Goal: Communication & Community: Answer question/provide support

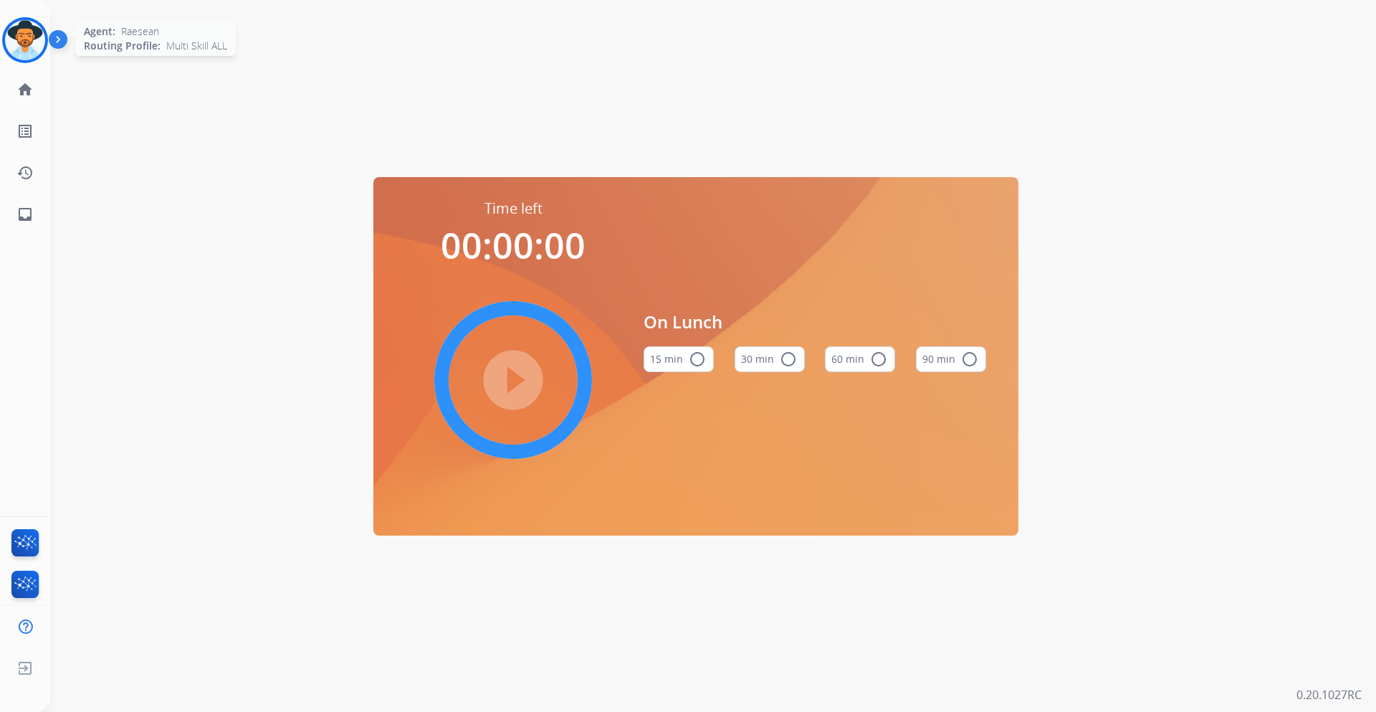
click at [34, 47] on img at bounding box center [25, 40] width 40 height 40
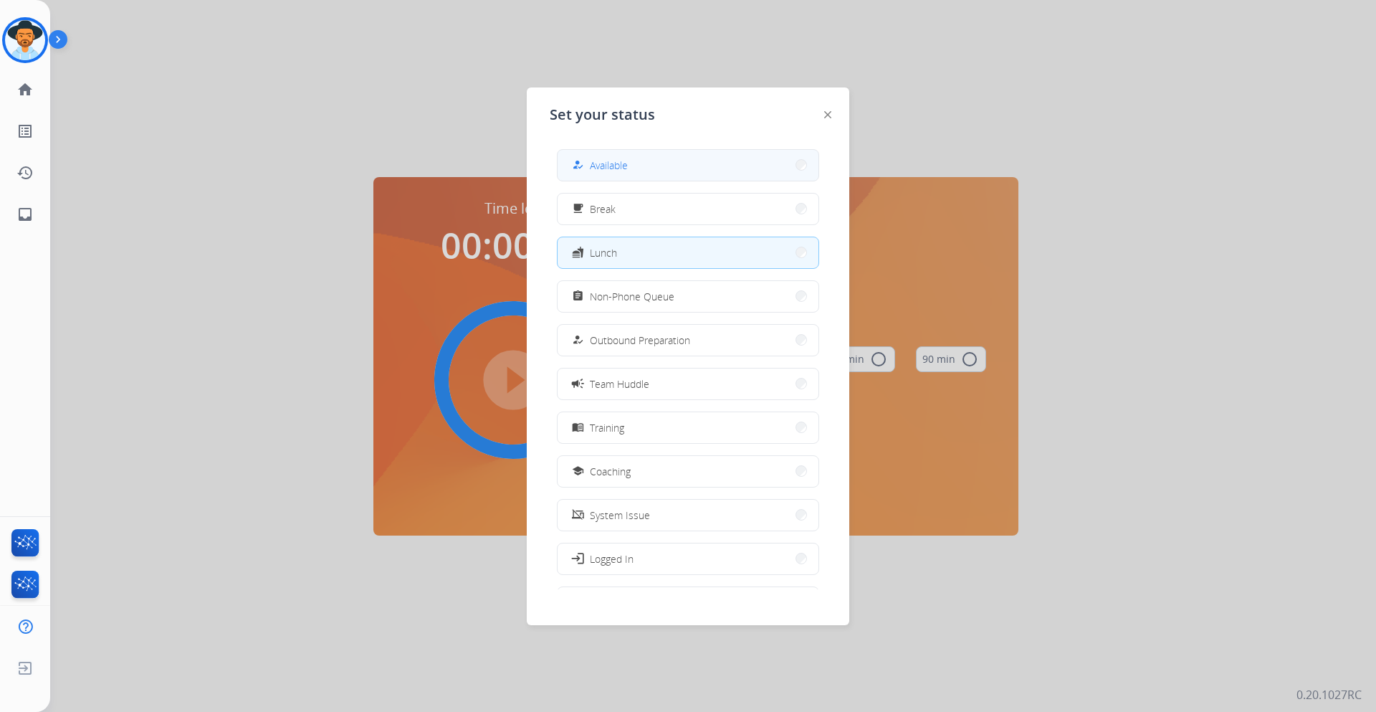
click at [665, 161] on button "how_to_reg Available" at bounding box center [688, 165] width 261 height 31
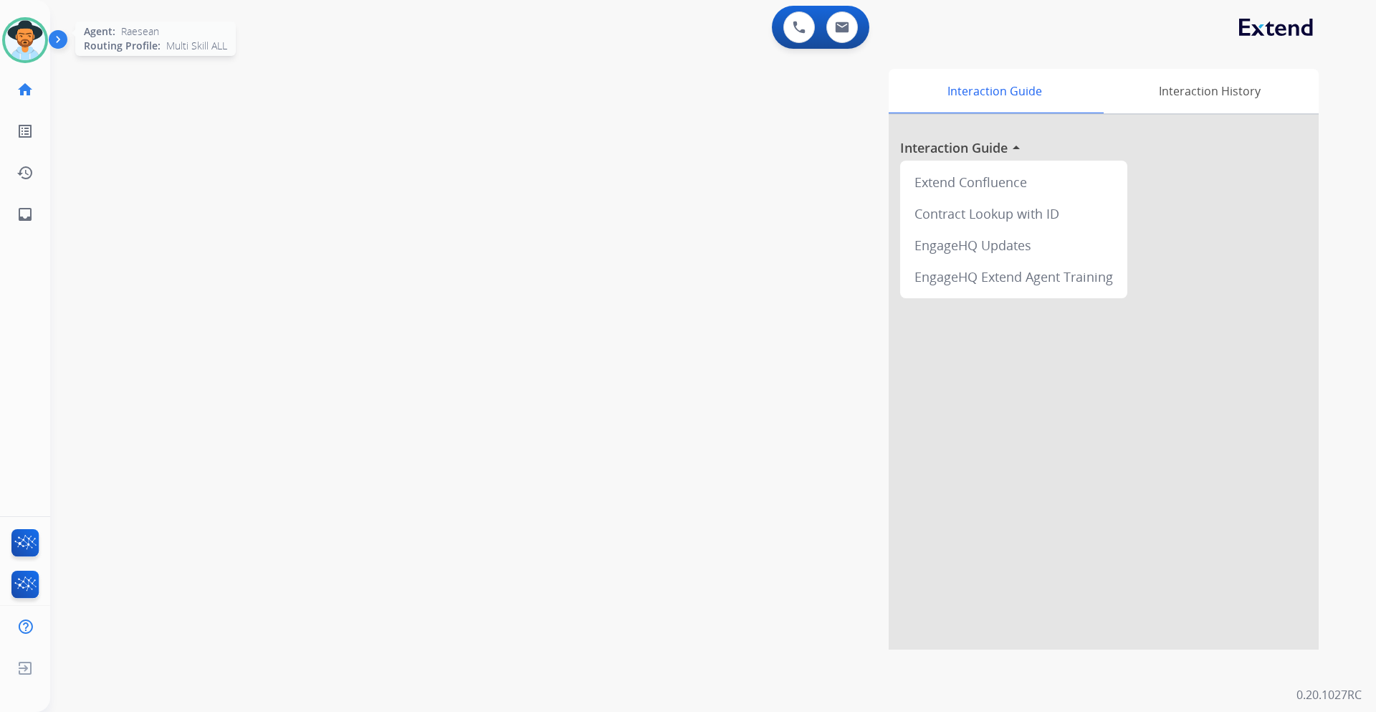
click at [27, 25] on img at bounding box center [25, 40] width 40 height 40
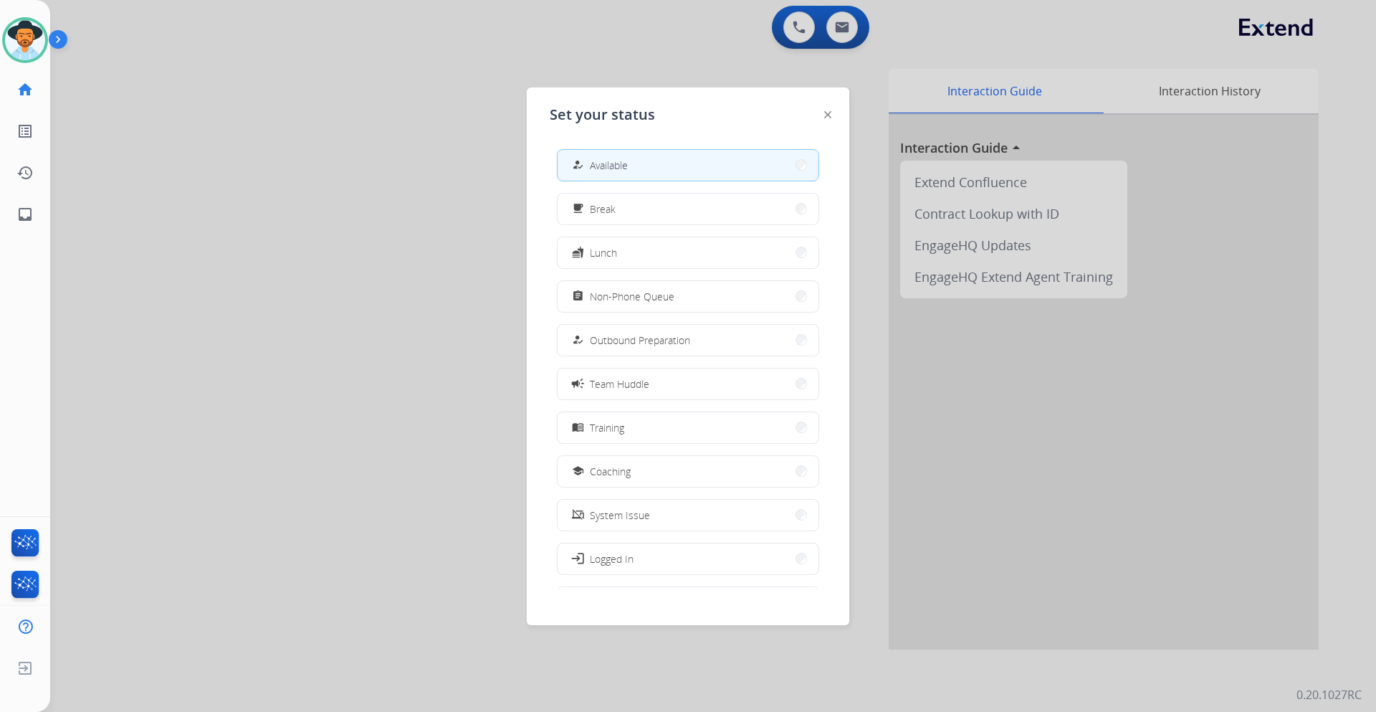
click at [386, 85] on div at bounding box center [688, 356] width 1376 height 712
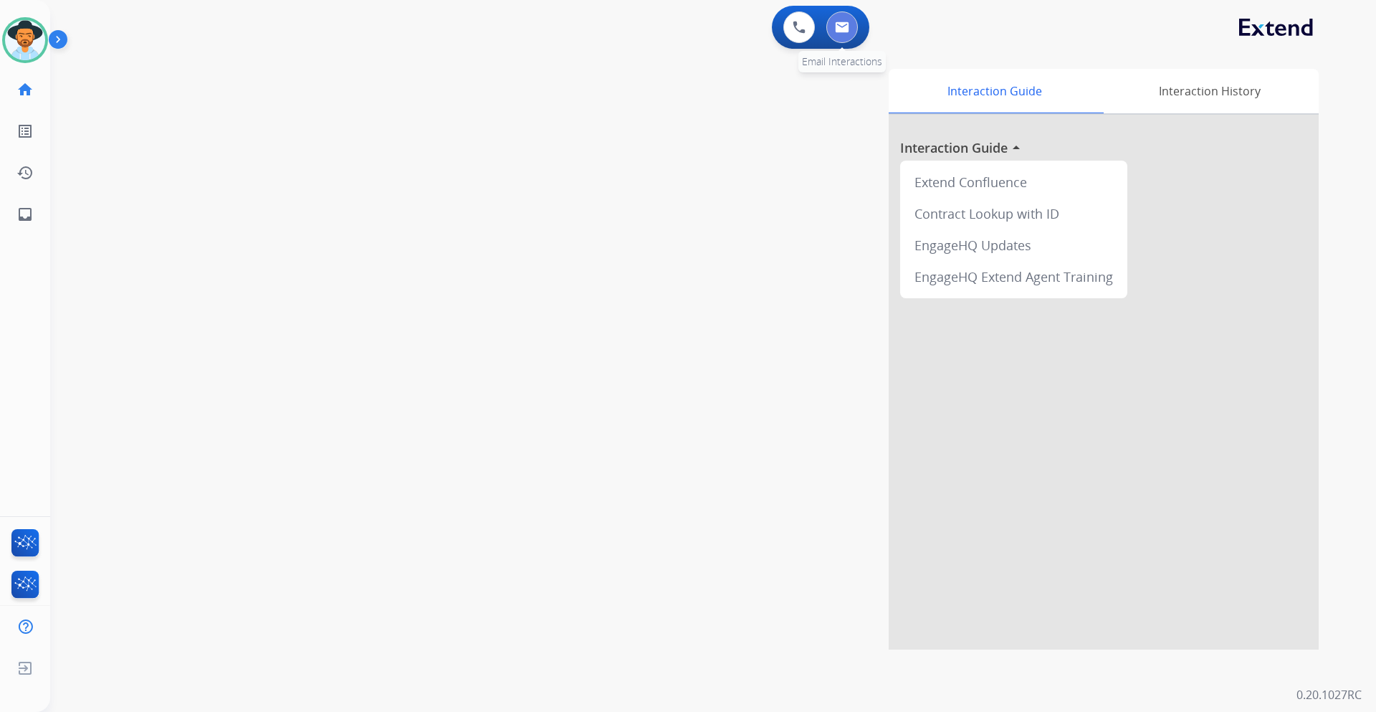
click at [842, 21] on button at bounding box center [842, 27] width 32 height 32
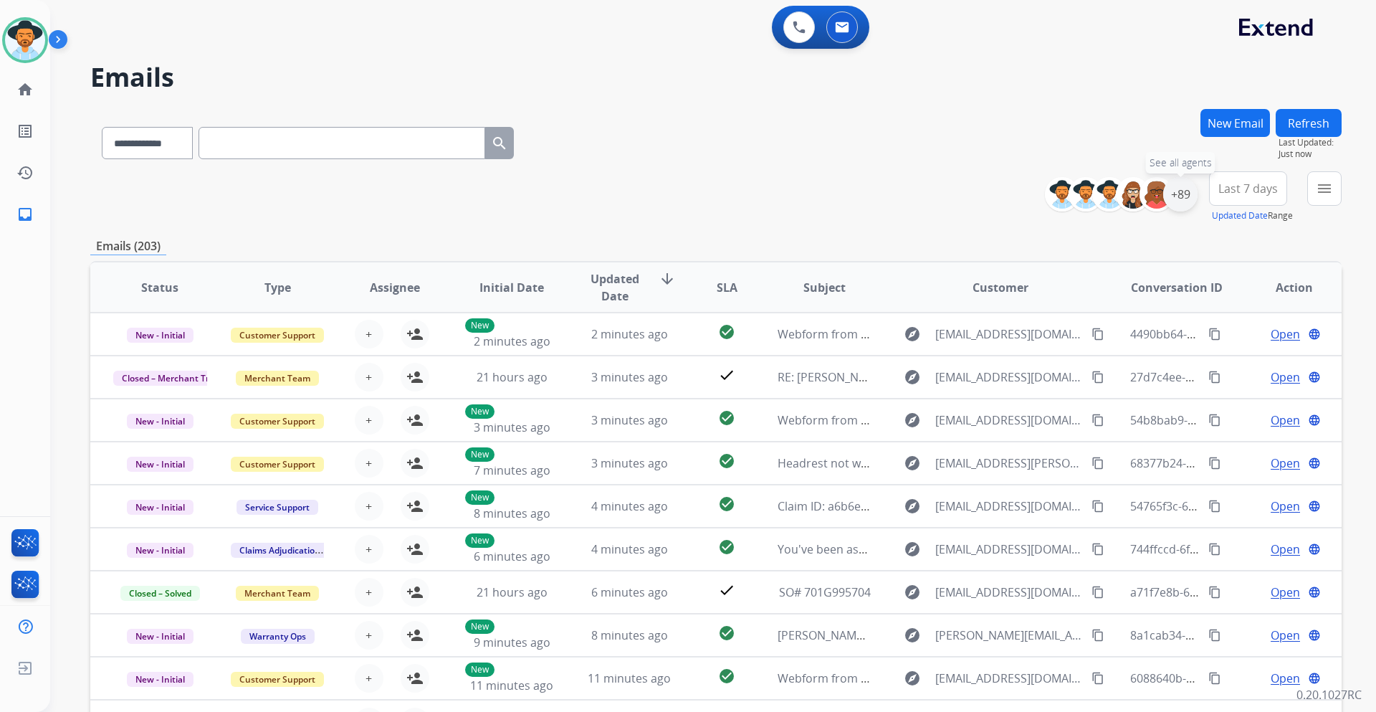
click at [1185, 204] on div "+89" at bounding box center [1180, 194] width 34 height 34
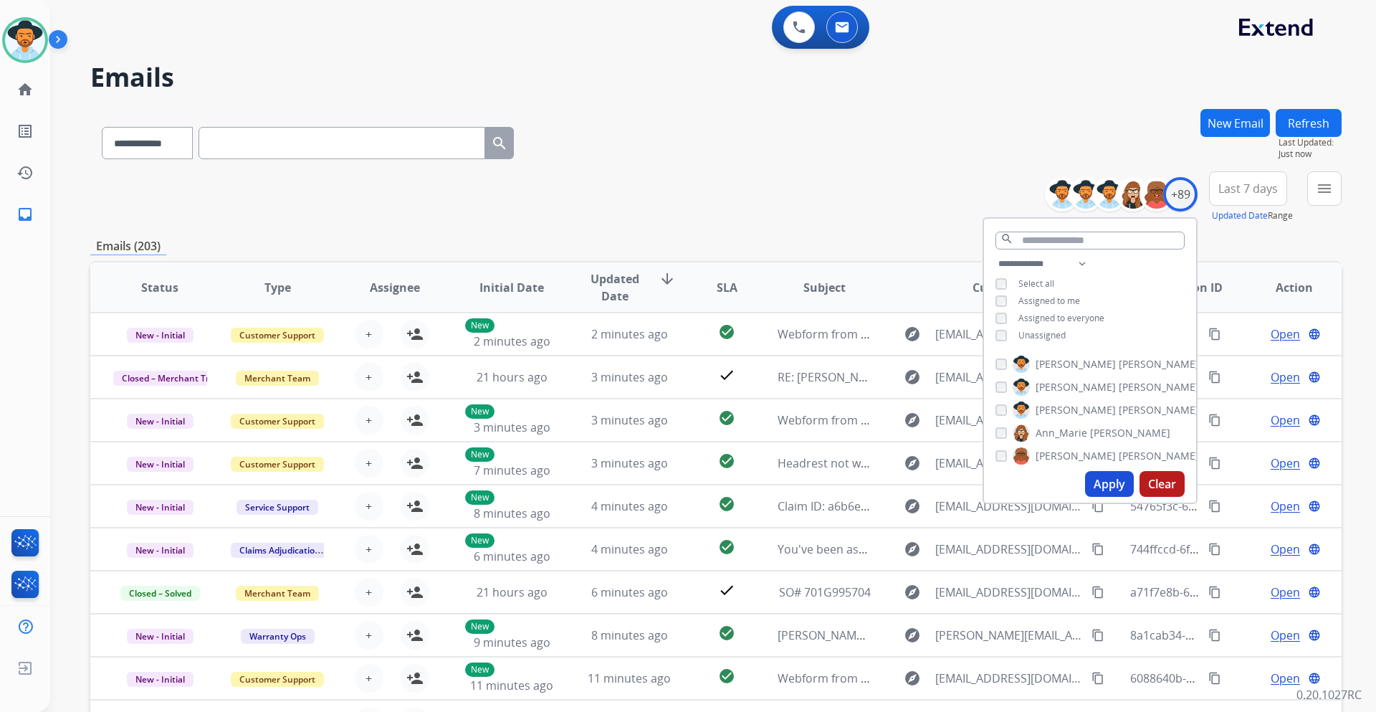
click at [1047, 333] on span "Unassigned" at bounding box center [1041, 335] width 47 height 12
click at [1103, 483] on button "Apply" at bounding box center [1109, 484] width 49 height 26
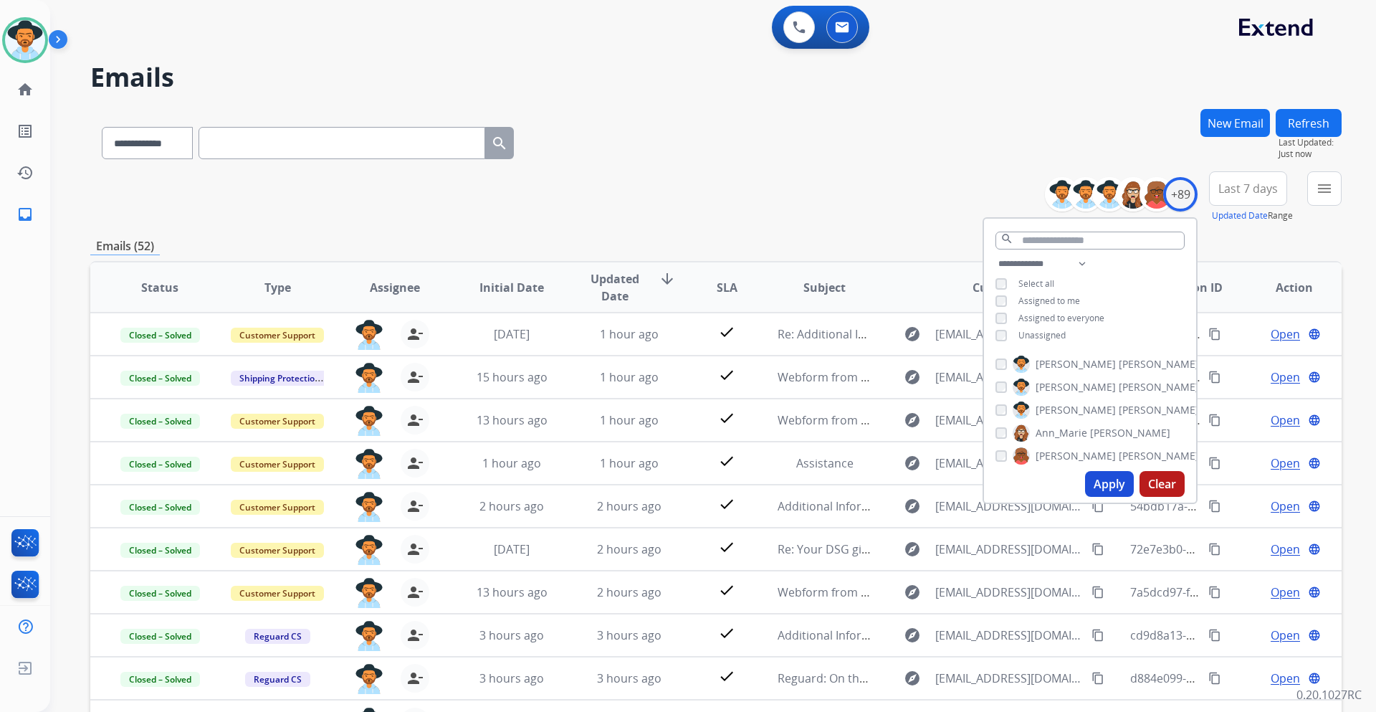
click at [1262, 186] on span "Last 7 days" at bounding box center [1247, 189] width 59 height 6
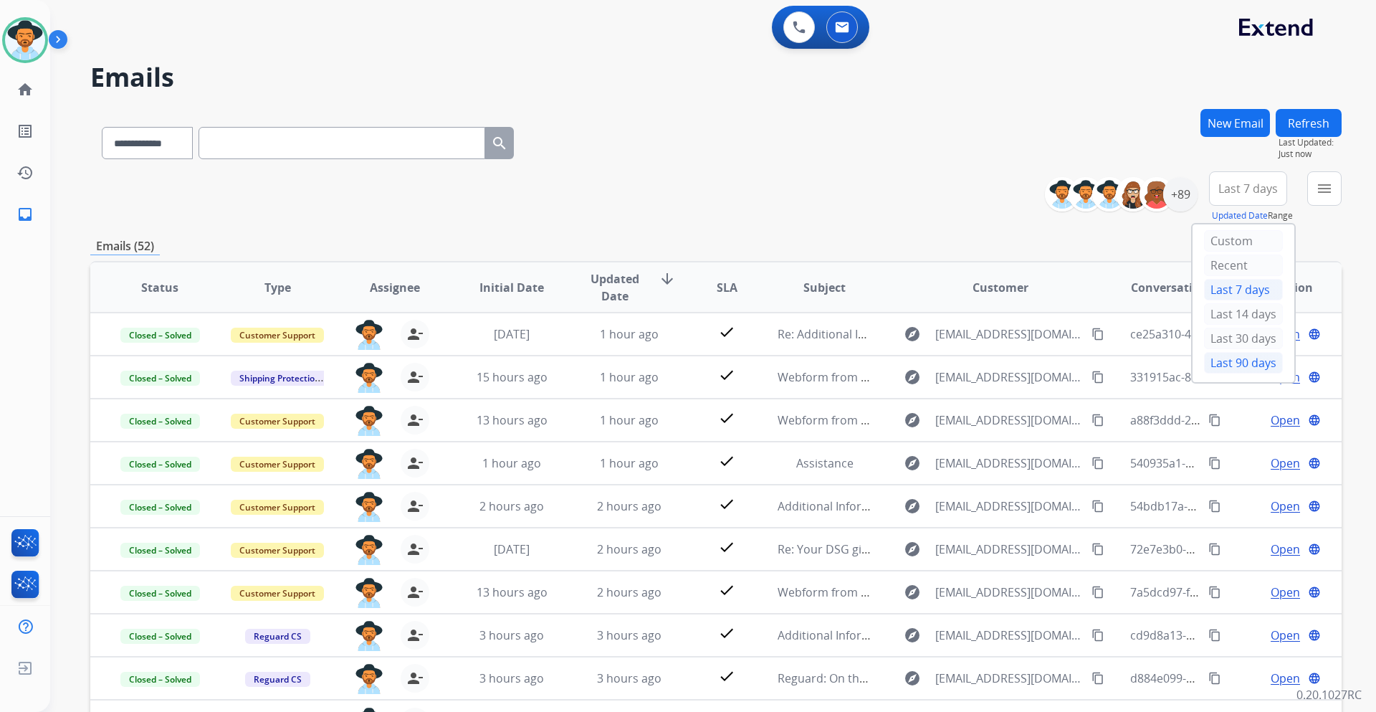
click at [1238, 364] on div "Last 90 days" at bounding box center [1243, 363] width 79 height 22
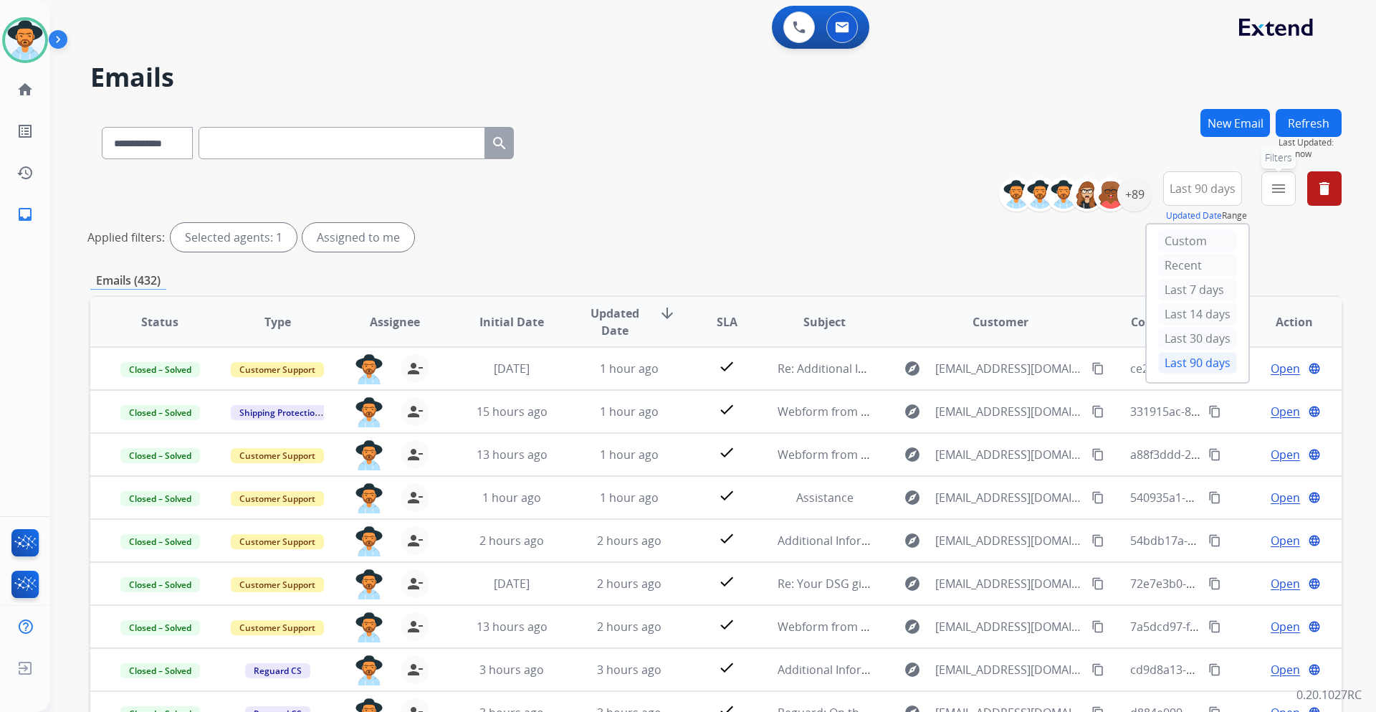
click at [1287, 199] on button "menu Filters" at bounding box center [1278, 188] width 34 height 34
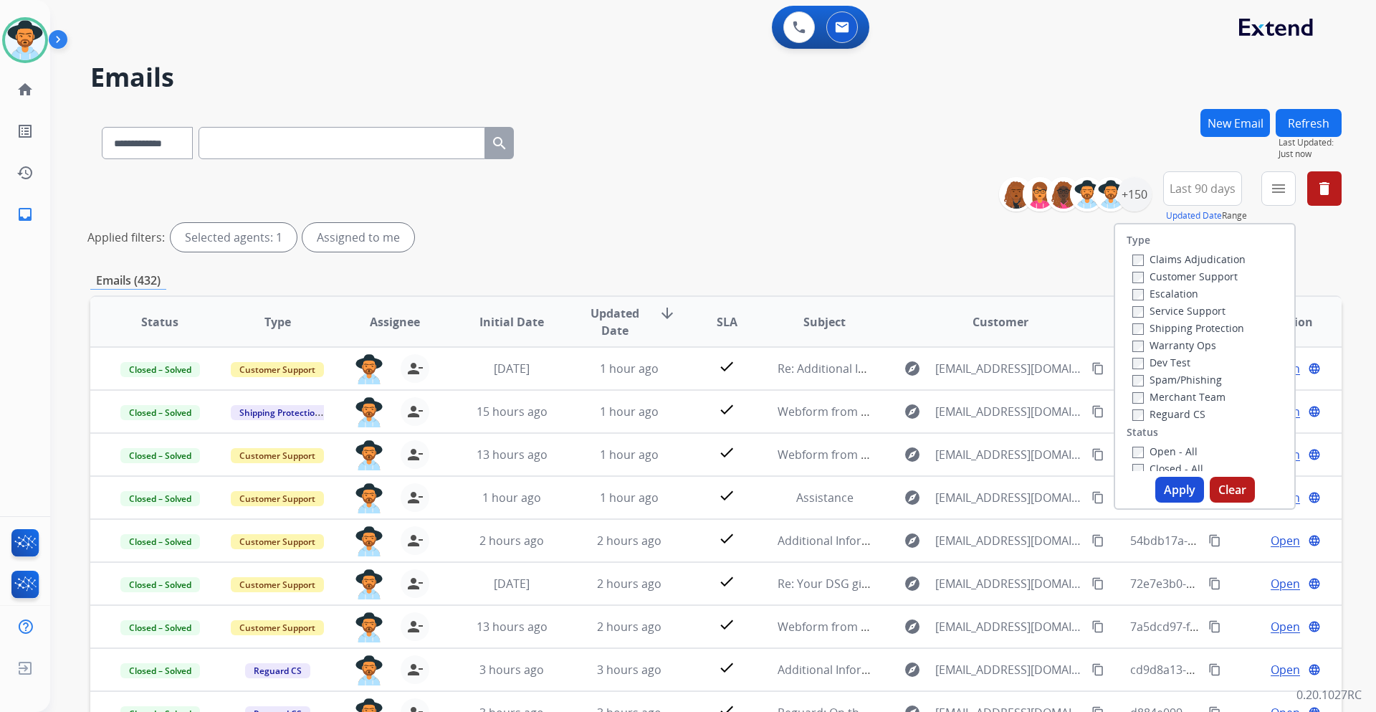
click at [1221, 278] on label "Customer Support" at bounding box center [1184, 276] width 105 height 14
click at [1223, 331] on label "Shipping Protection" at bounding box center [1188, 328] width 112 height 14
click at [1187, 412] on label "Reguard CS" at bounding box center [1168, 414] width 73 height 14
click at [1180, 454] on label "Open - All" at bounding box center [1164, 451] width 65 height 14
click at [1180, 492] on button "Apply" at bounding box center [1179, 490] width 49 height 26
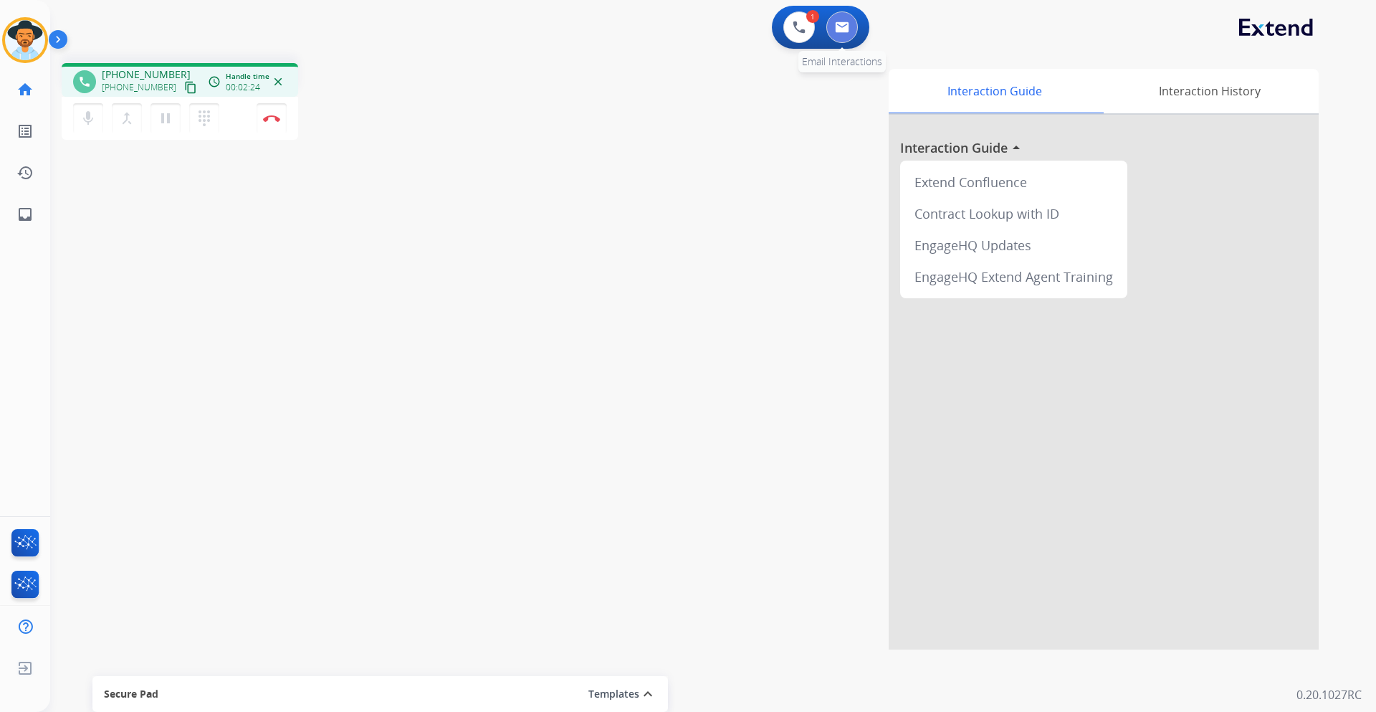
click at [846, 24] on img at bounding box center [842, 27] width 14 height 11
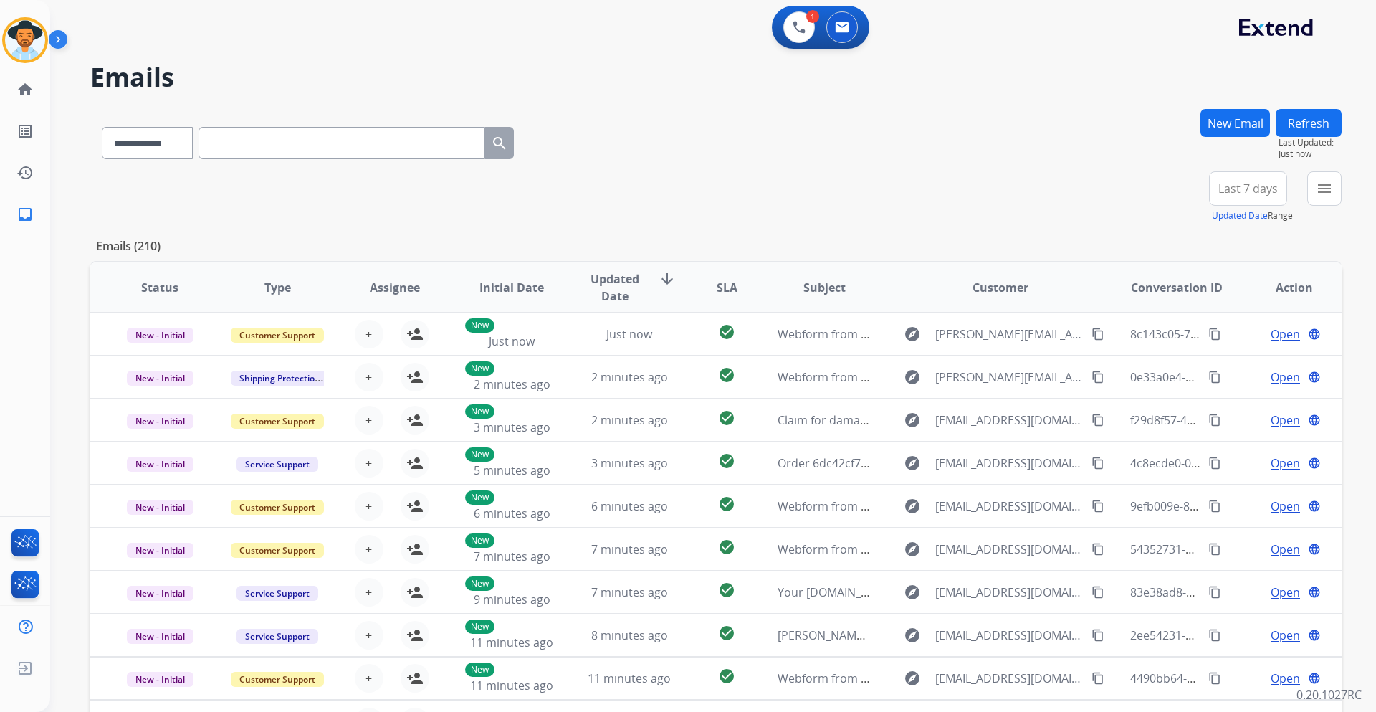
click at [1231, 124] on button "New Email" at bounding box center [1236, 123] width 70 height 28
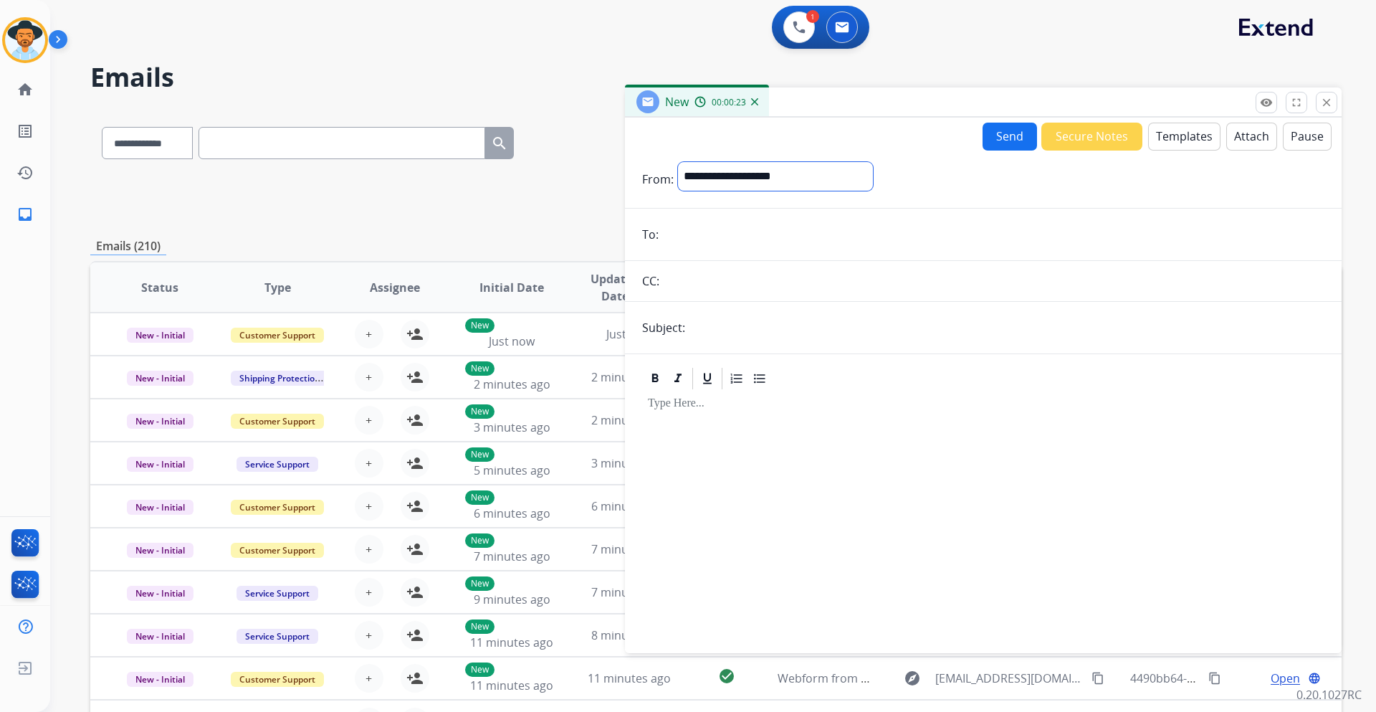
click at [787, 173] on select "**********" at bounding box center [775, 176] width 195 height 29
select select "**********"
click at [678, 162] on select "**********" at bounding box center [775, 176] width 195 height 29
click at [735, 235] on input "email" at bounding box center [994, 235] width 662 height 29
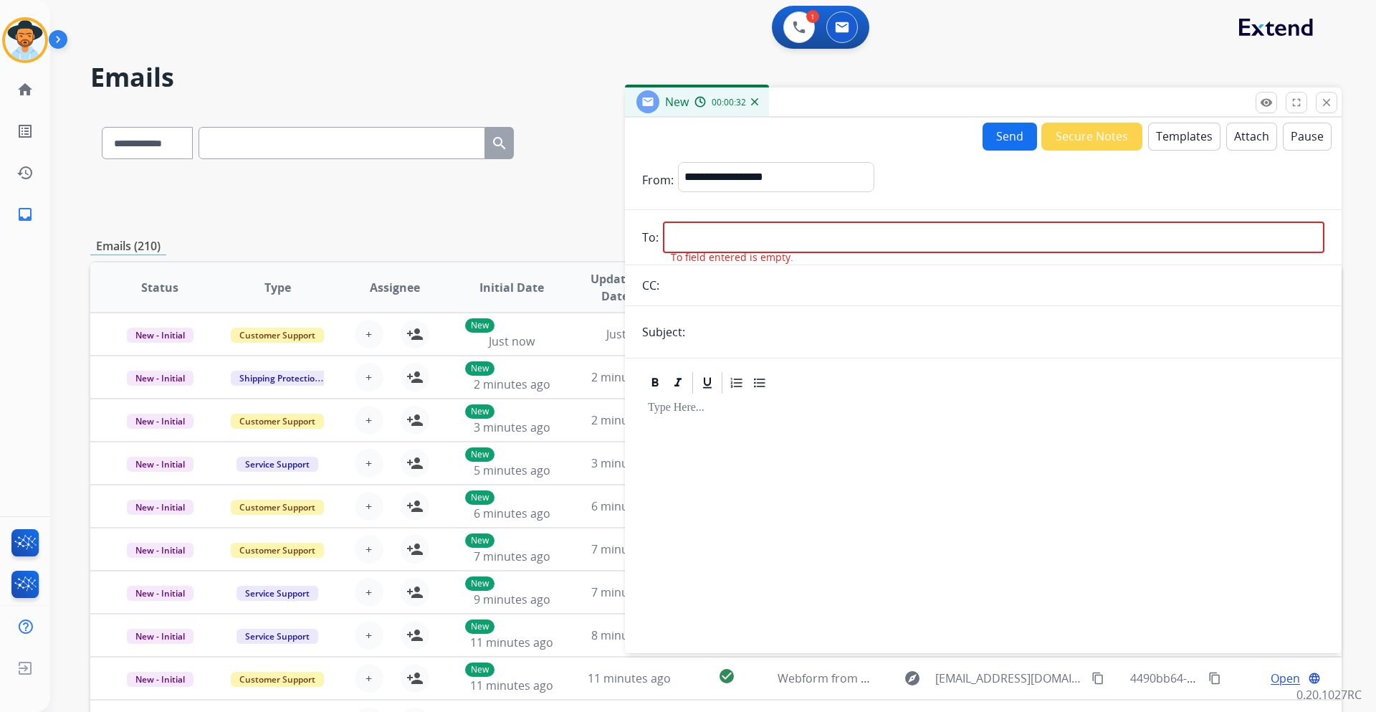
click at [687, 241] on input "email" at bounding box center [994, 237] width 662 height 32
paste input "**********"
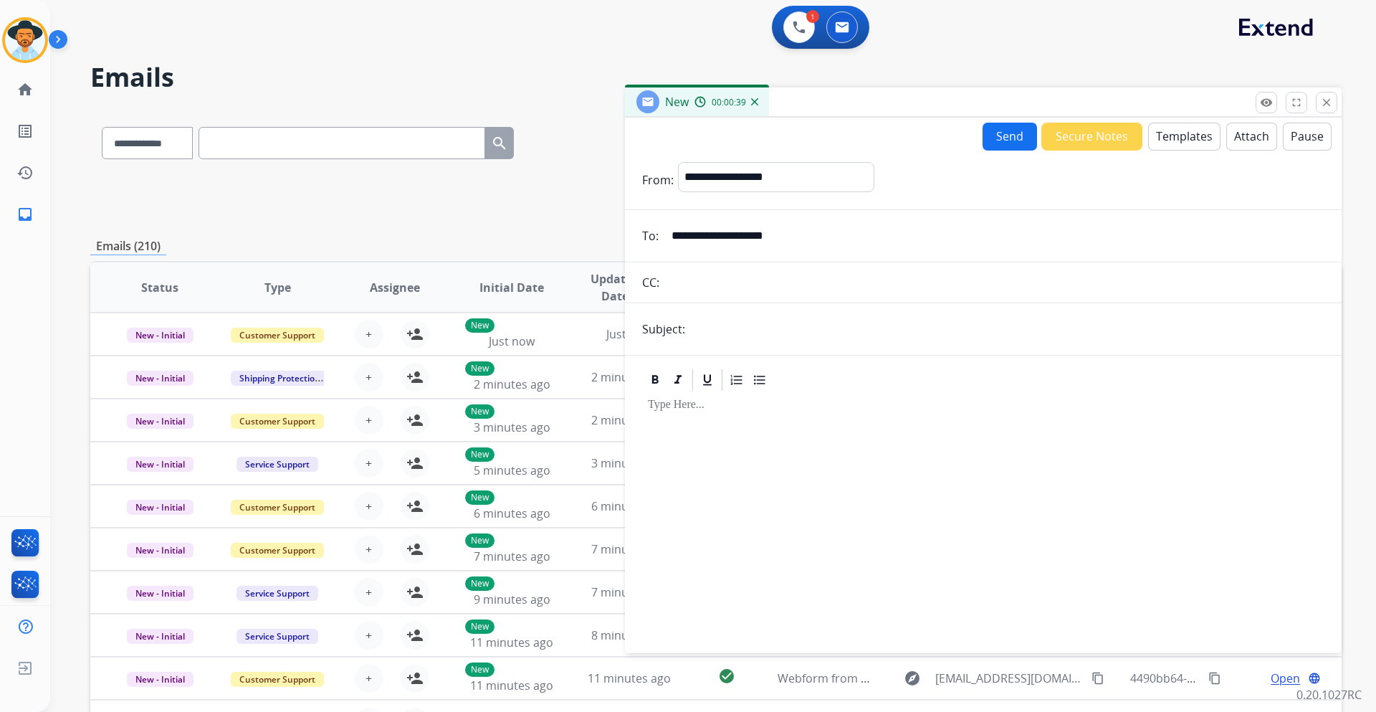
type input "**********"
click at [1198, 137] on button "Templates" at bounding box center [1184, 137] width 72 height 28
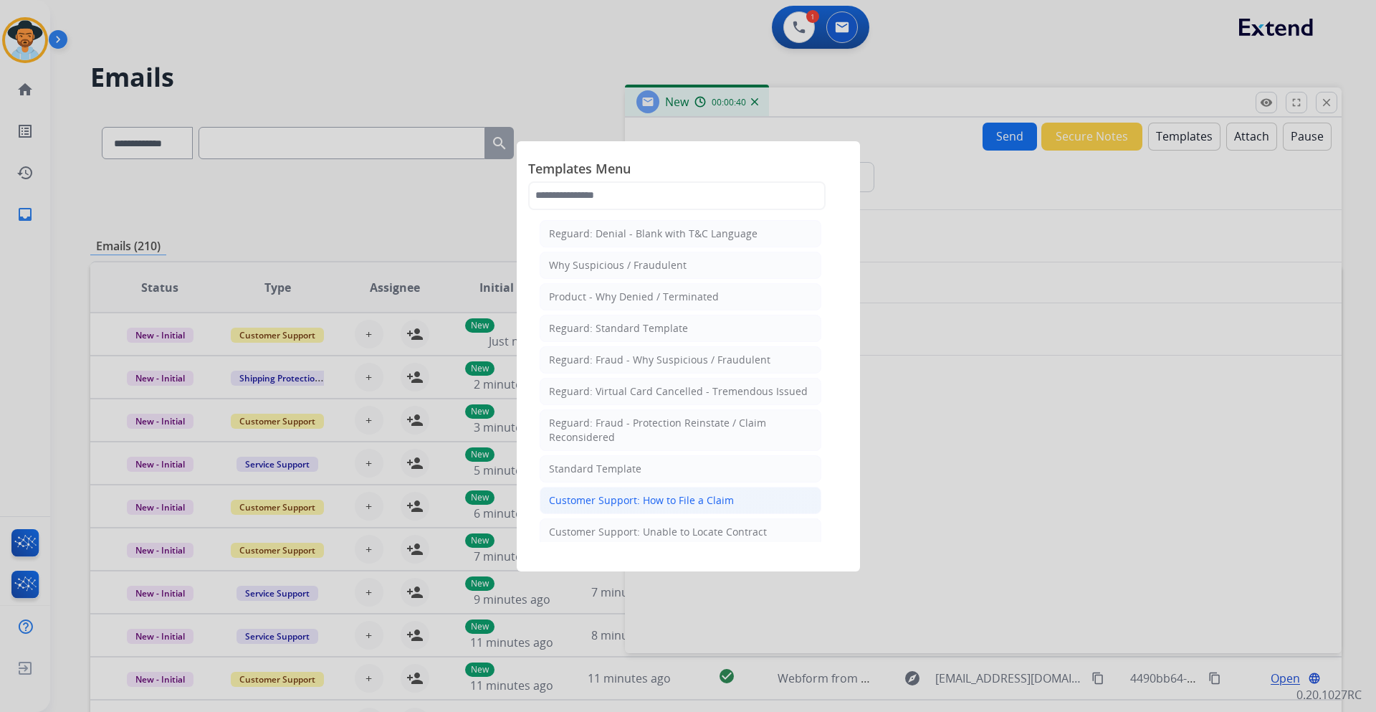
click at [679, 496] on div "Customer Support: How to File a Claim" at bounding box center [641, 500] width 185 height 14
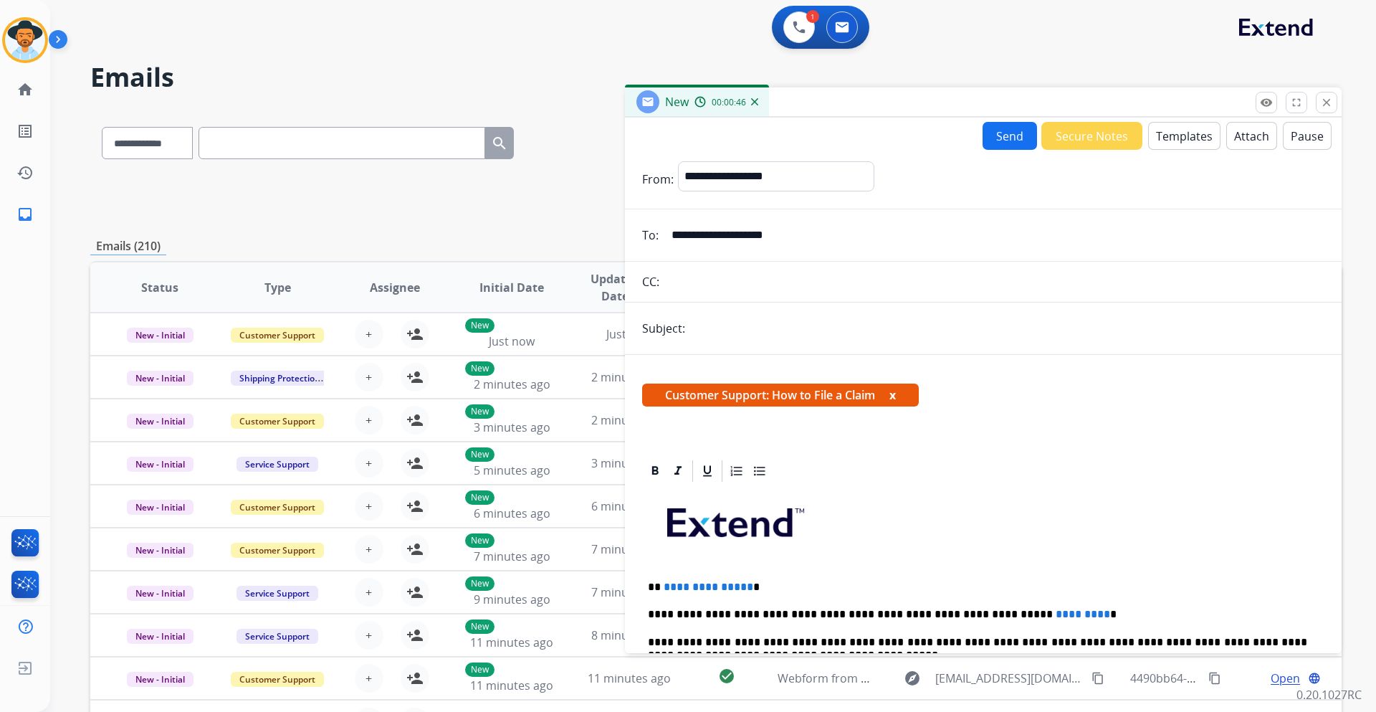
scroll to position [1, 0]
drag, startPoint x: 749, startPoint y: 590, endPoint x: 659, endPoint y: 589, distance: 90.3
click at [659, 589] on p "**********" at bounding box center [977, 587] width 659 height 13
click at [763, 328] on input "text" at bounding box center [1006, 328] width 635 height 29
type input "**********"
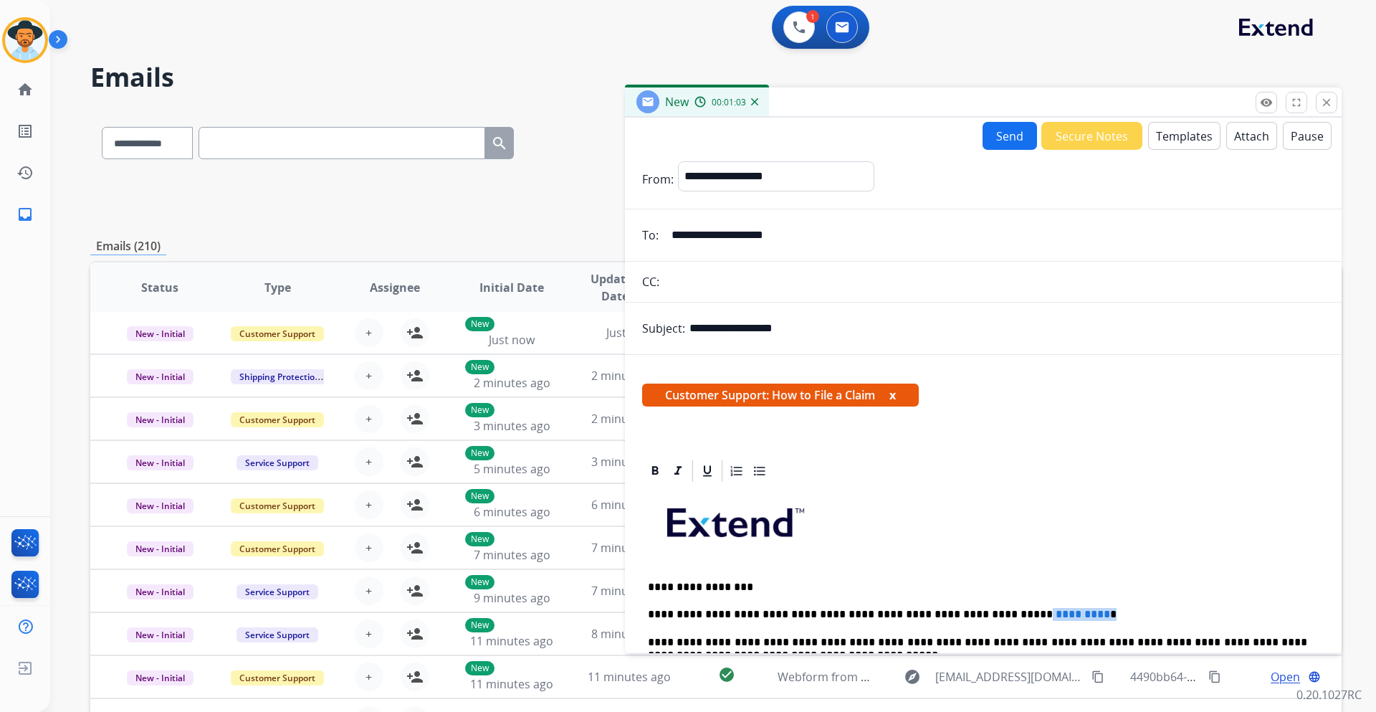
drag, startPoint x: 1048, startPoint y: 614, endPoint x: 975, endPoint y: 616, distance: 72.4
click at [975, 616] on p "**********" at bounding box center [977, 614] width 659 height 13
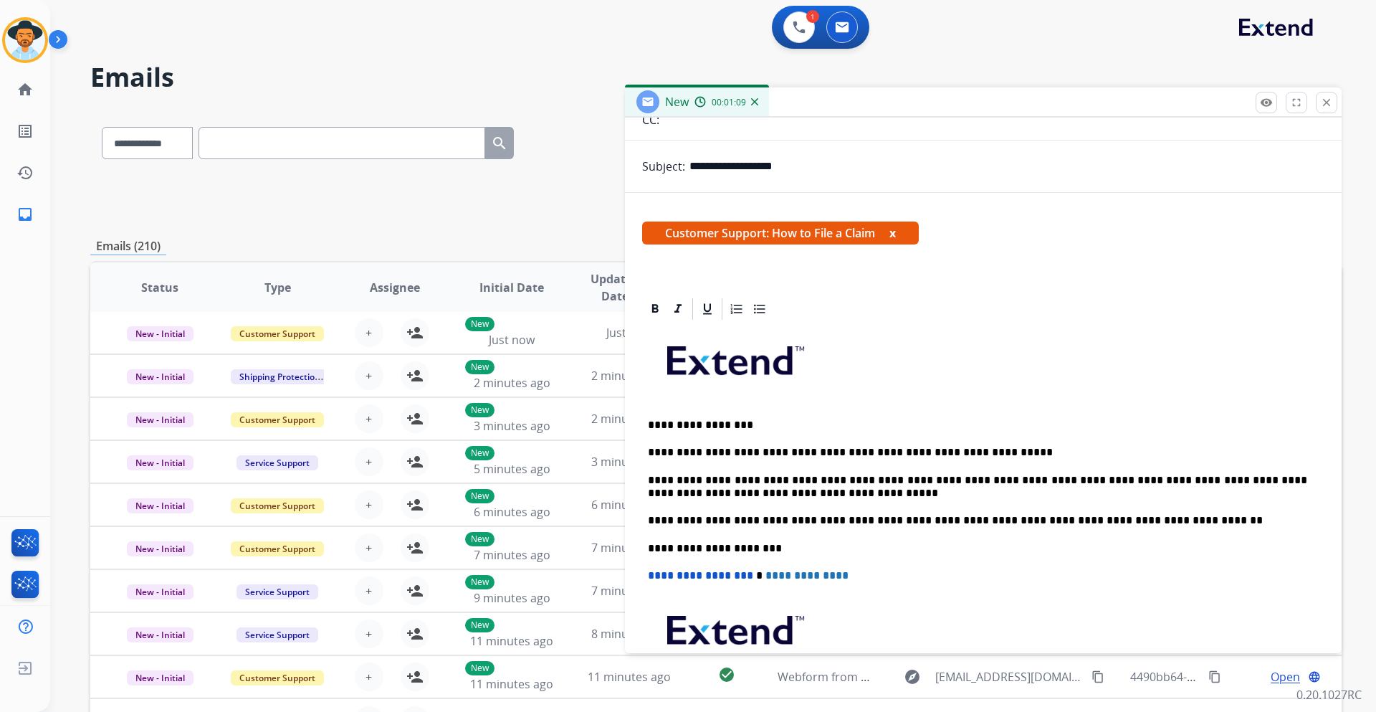
scroll to position [176, 0]
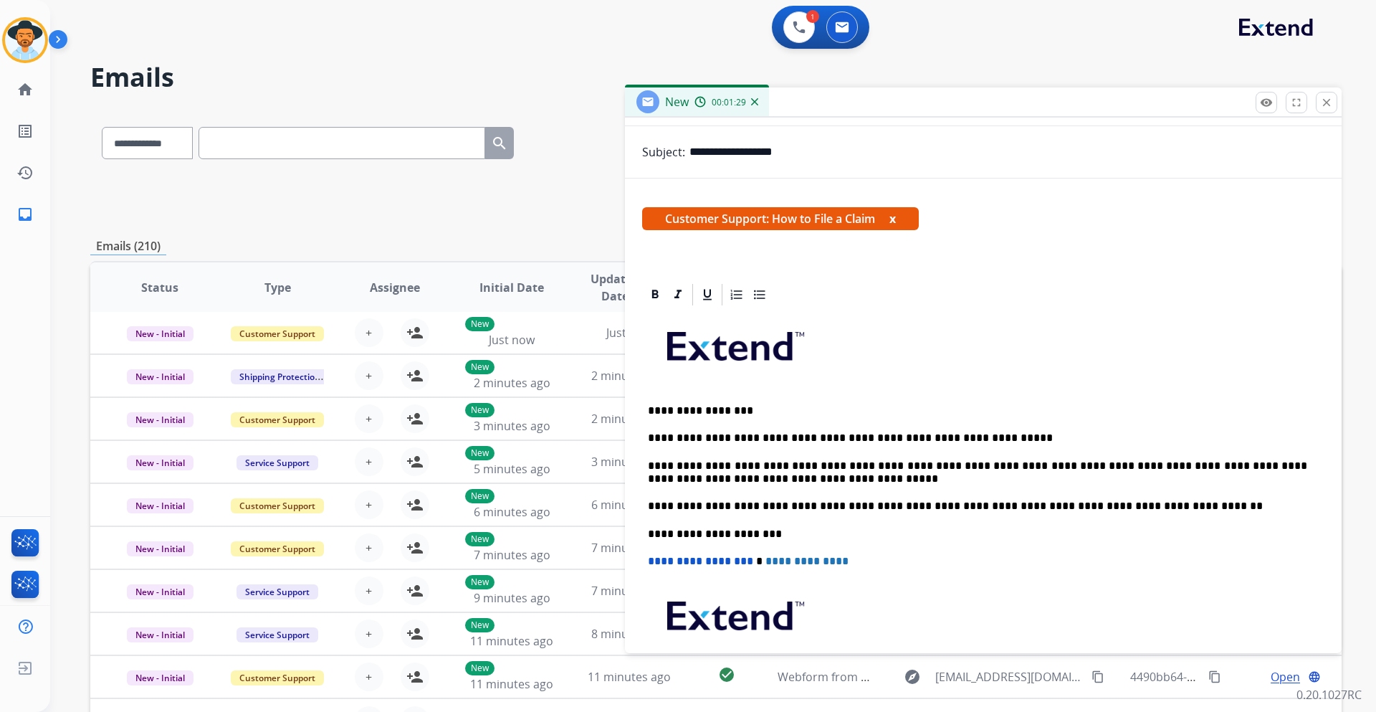
click at [991, 436] on p "**********" at bounding box center [977, 437] width 659 height 13
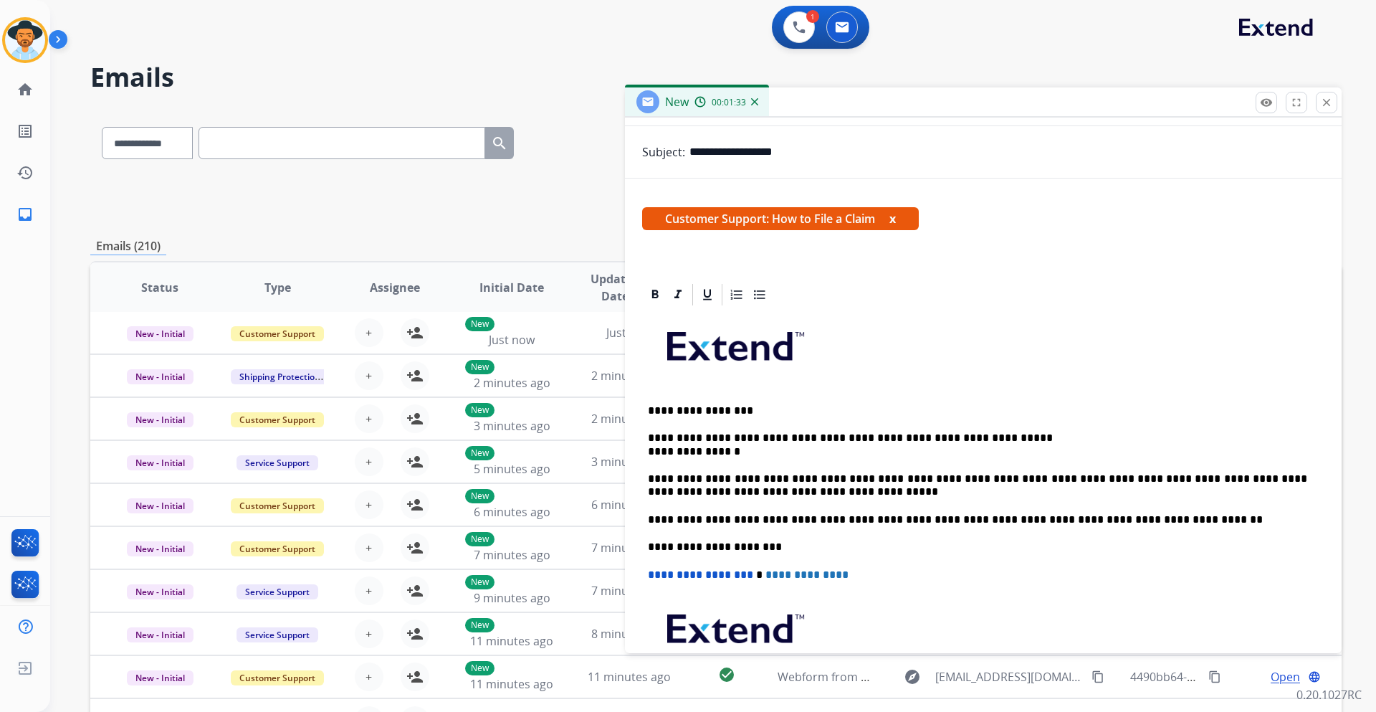
click at [649, 452] on p "**********" at bounding box center [977, 444] width 659 height 27
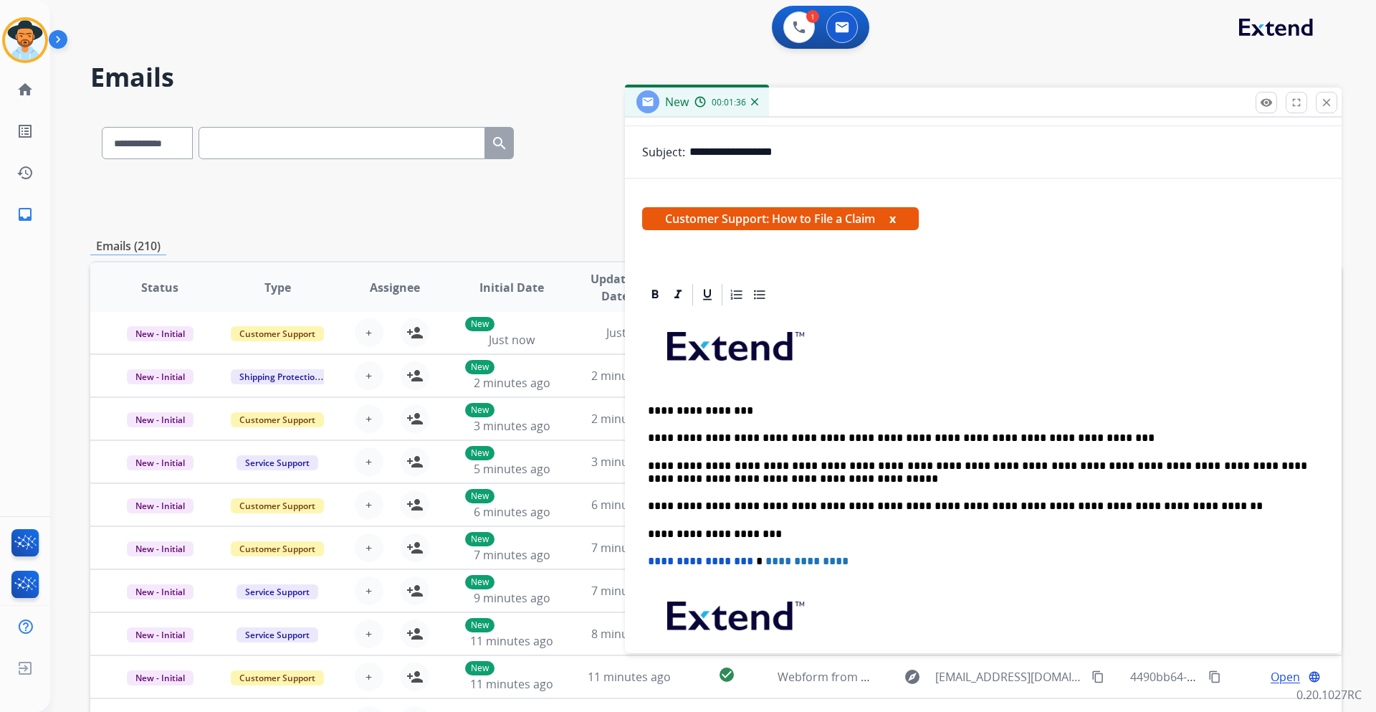
click at [1068, 434] on p "**********" at bounding box center [977, 437] width 659 height 13
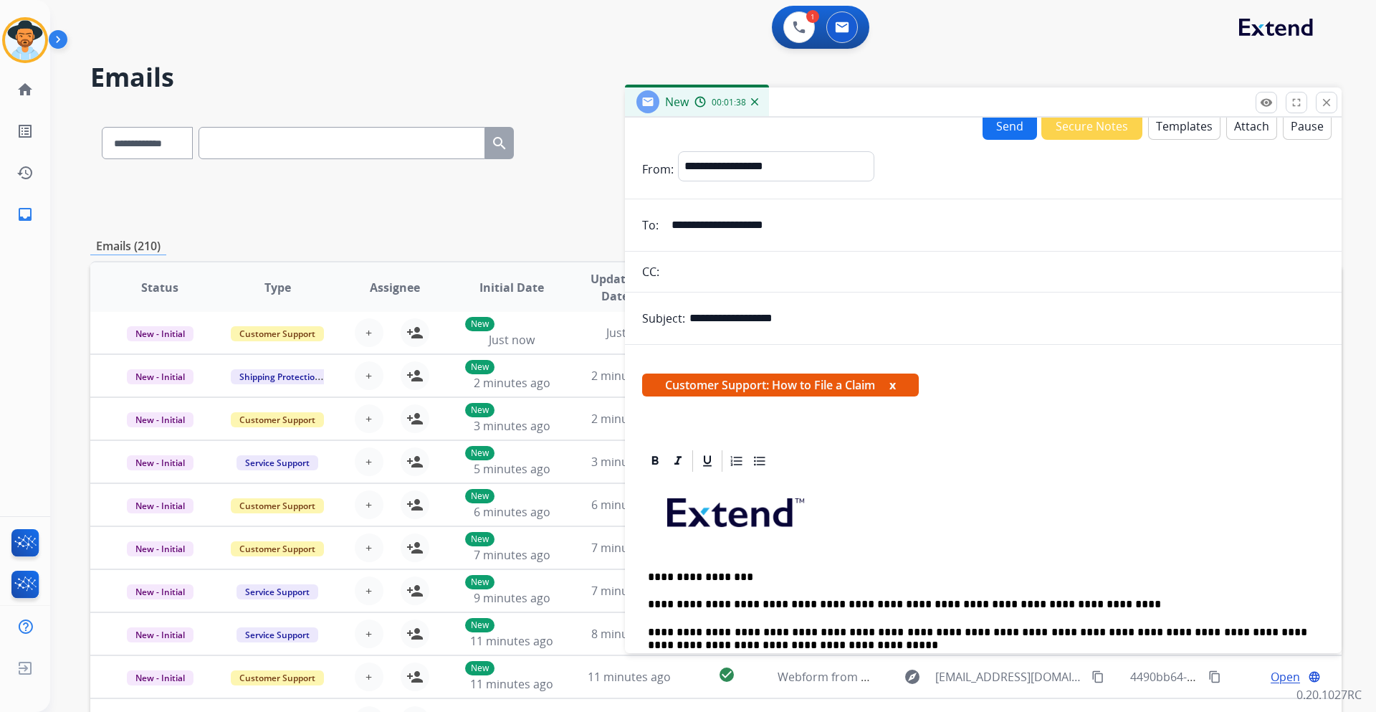
scroll to position [0, 0]
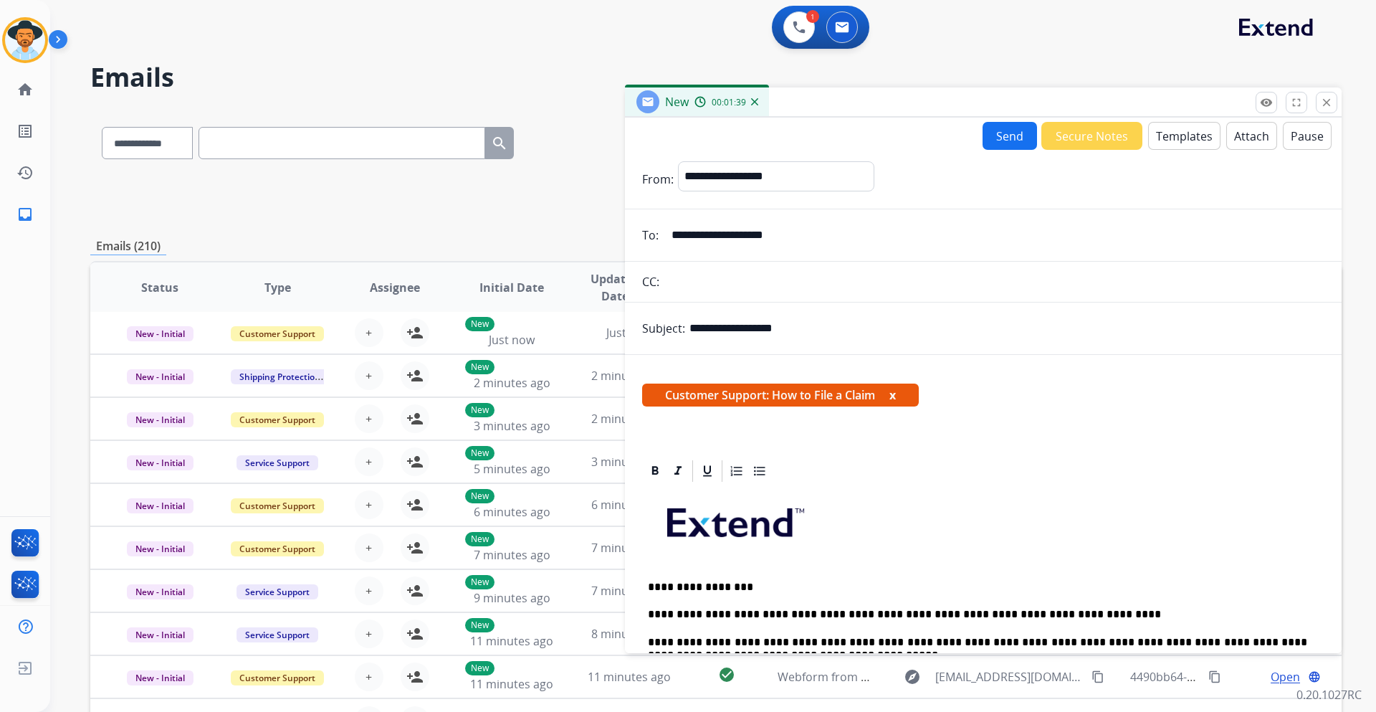
click at [987, 133] on button "Send" at bounding box center [1010, 136] width 54 height 28
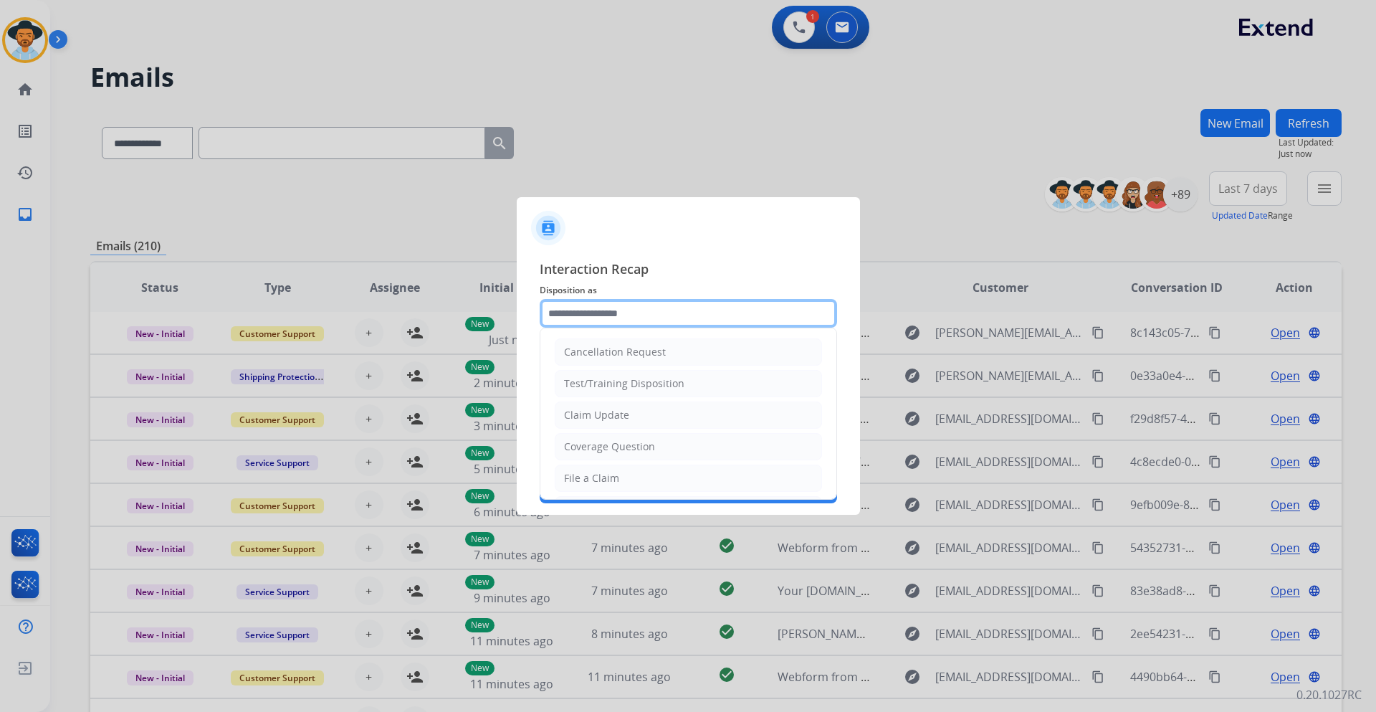
click at [676, 317] on input "text" at bounding box center [688, 313] width 297 height 29
click at [615, 474] on div "File a Claim" at bounding box center [591, 478] width 55 height 14
type input "**********"
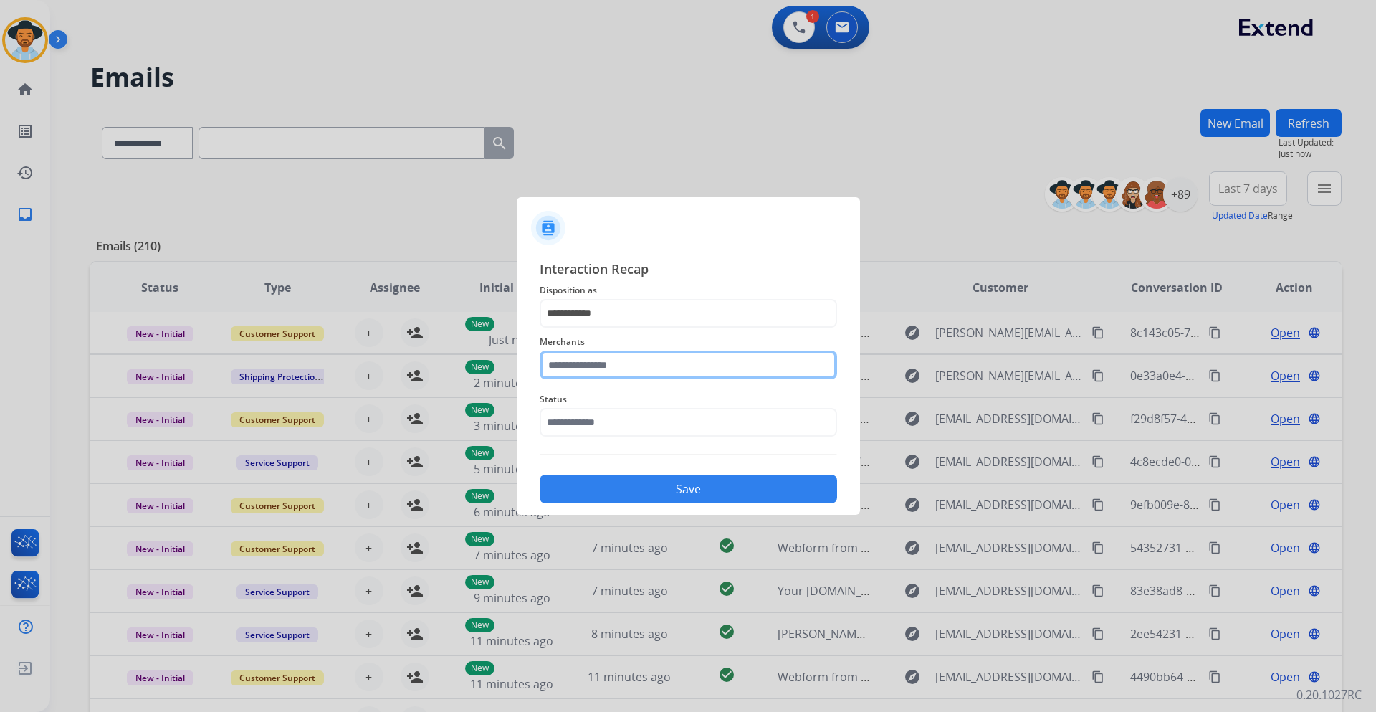
click at [641, 369] on input "text" at bounding box center [688, 364] width 297 height 29
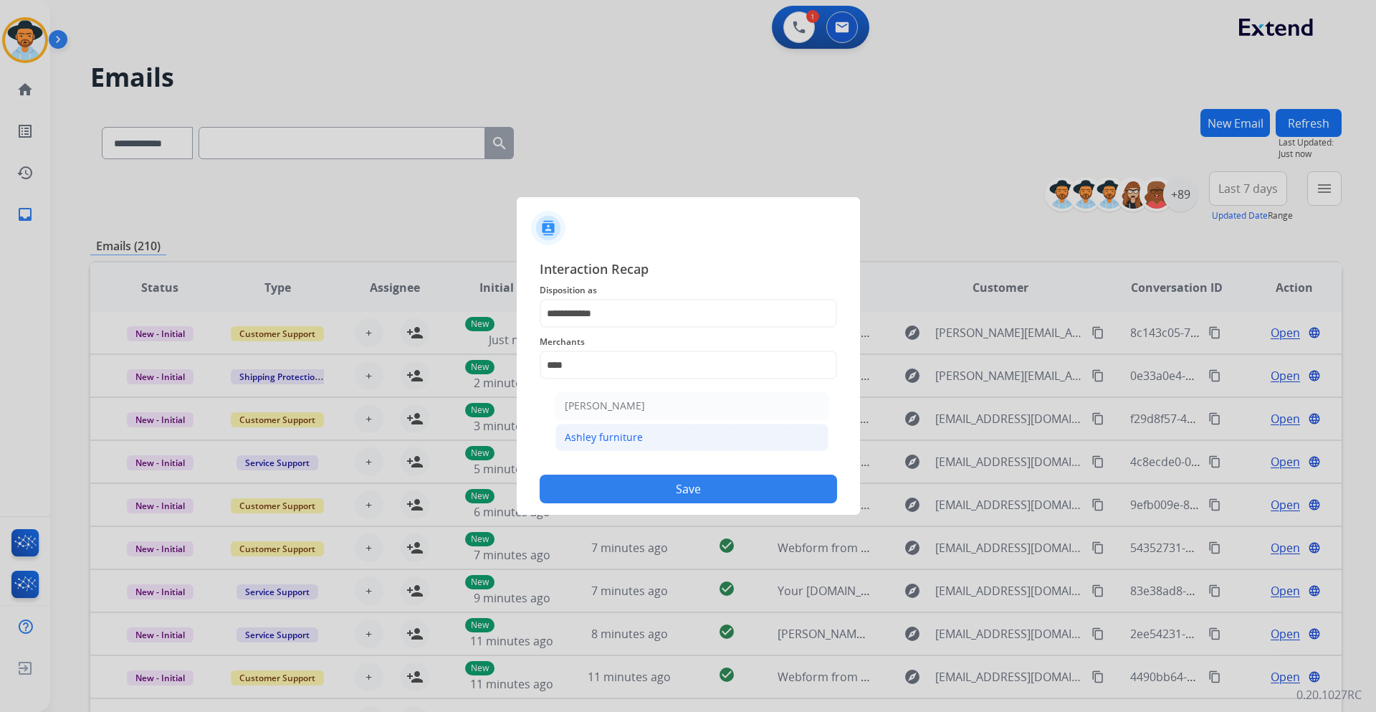
click at [656, 438] on li "Ashley furniture" at bounding box center [691, 437] width 273 height 27
type input "**********"
click at [619, 416] on input "text" at bounding box center [688, 422] width 297 height 29
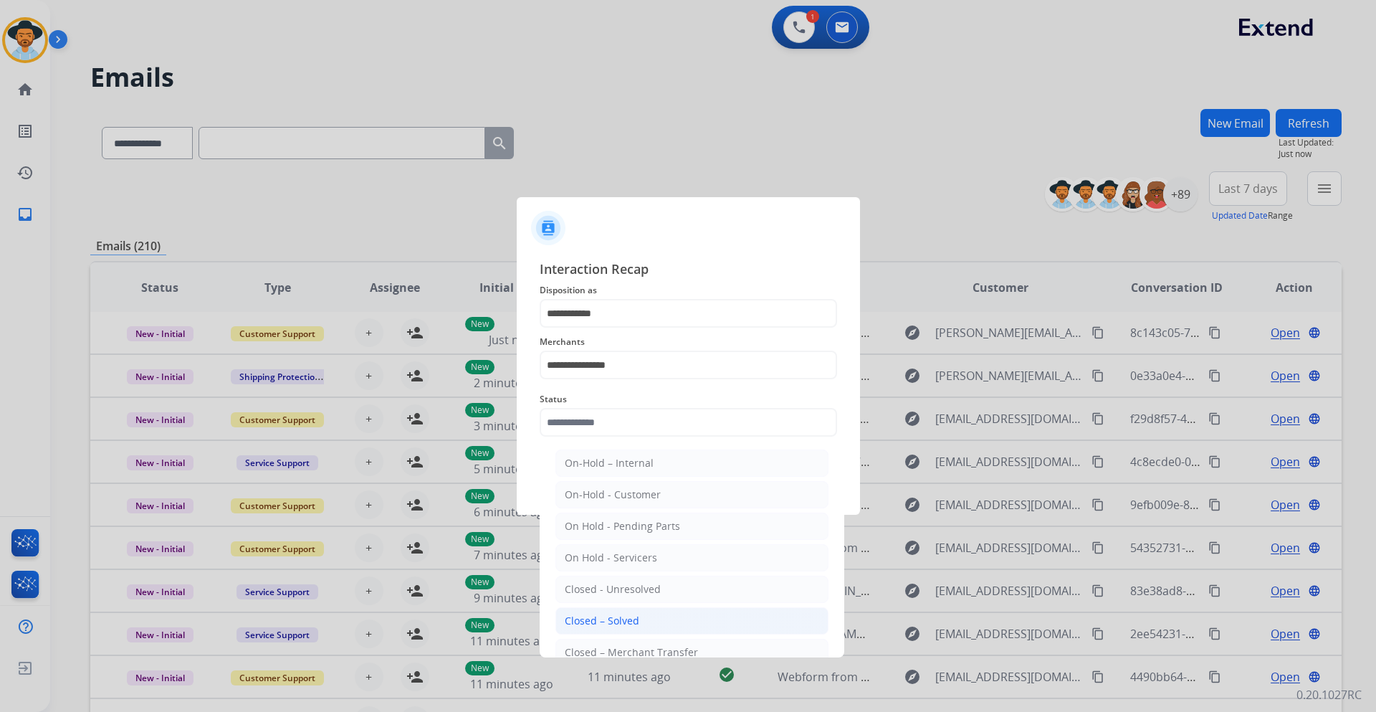
click at [635, 619] on div "Closed – Solved" at bounding box center [602, 621] width 75 height 14
type input "**********"
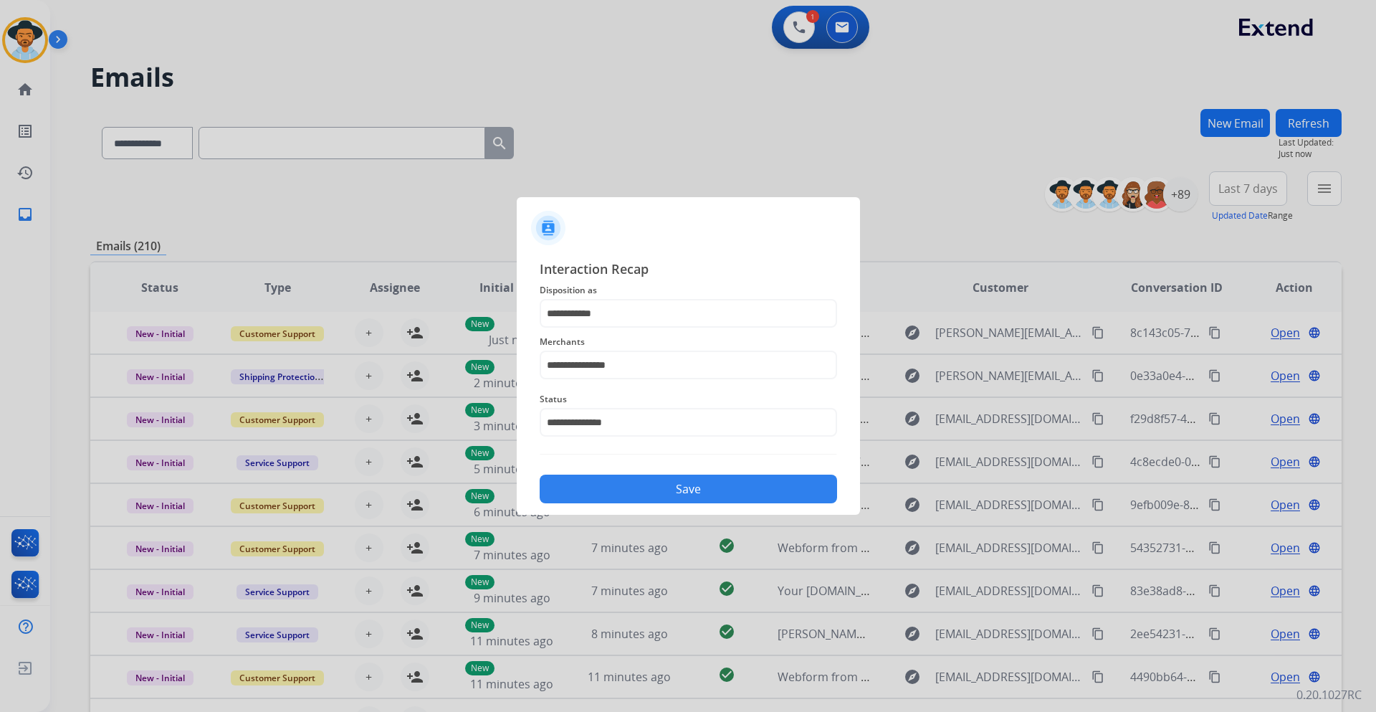
click at [654, 487] on button "Save" at bounding box center [688, 488] width 297 height 29
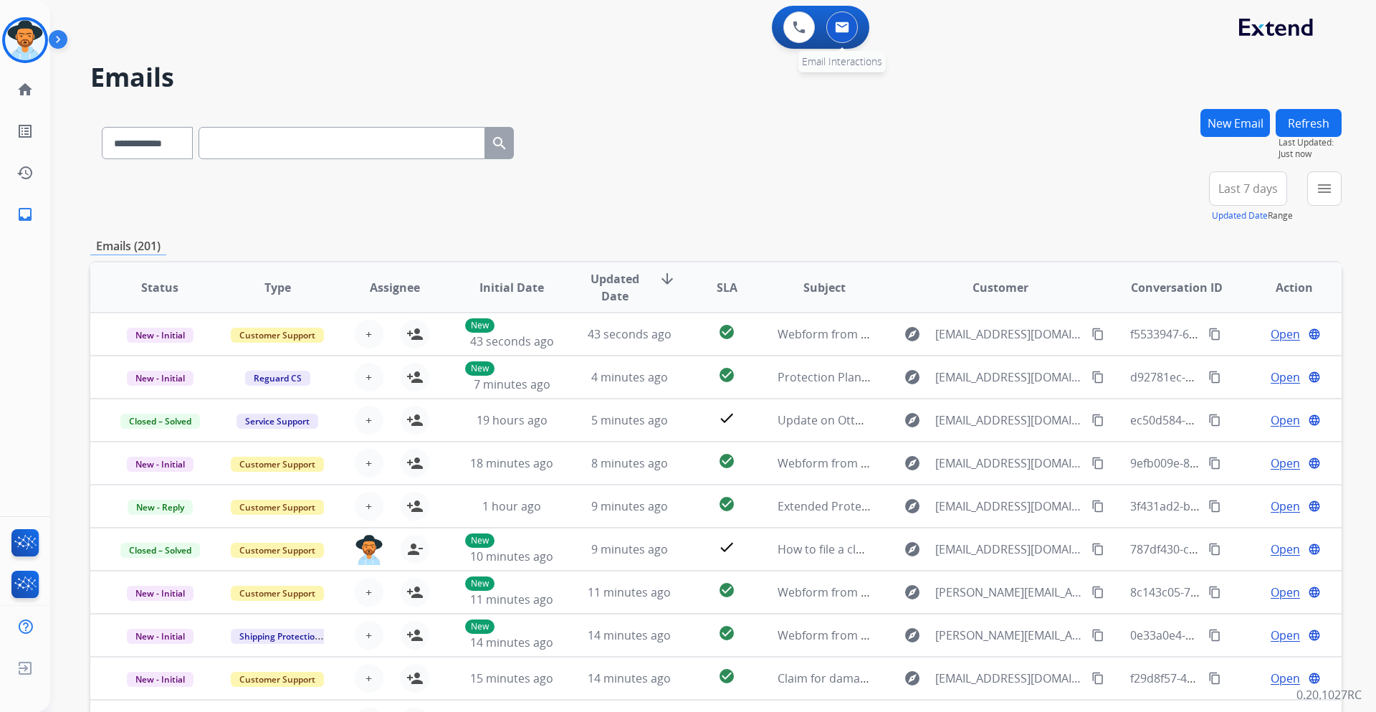
click at [842, 24] on img at bounding box center [842, 27] width 14 height 11
click at [33, 42] on img at bounding box center [25, 40] width 40 height 40
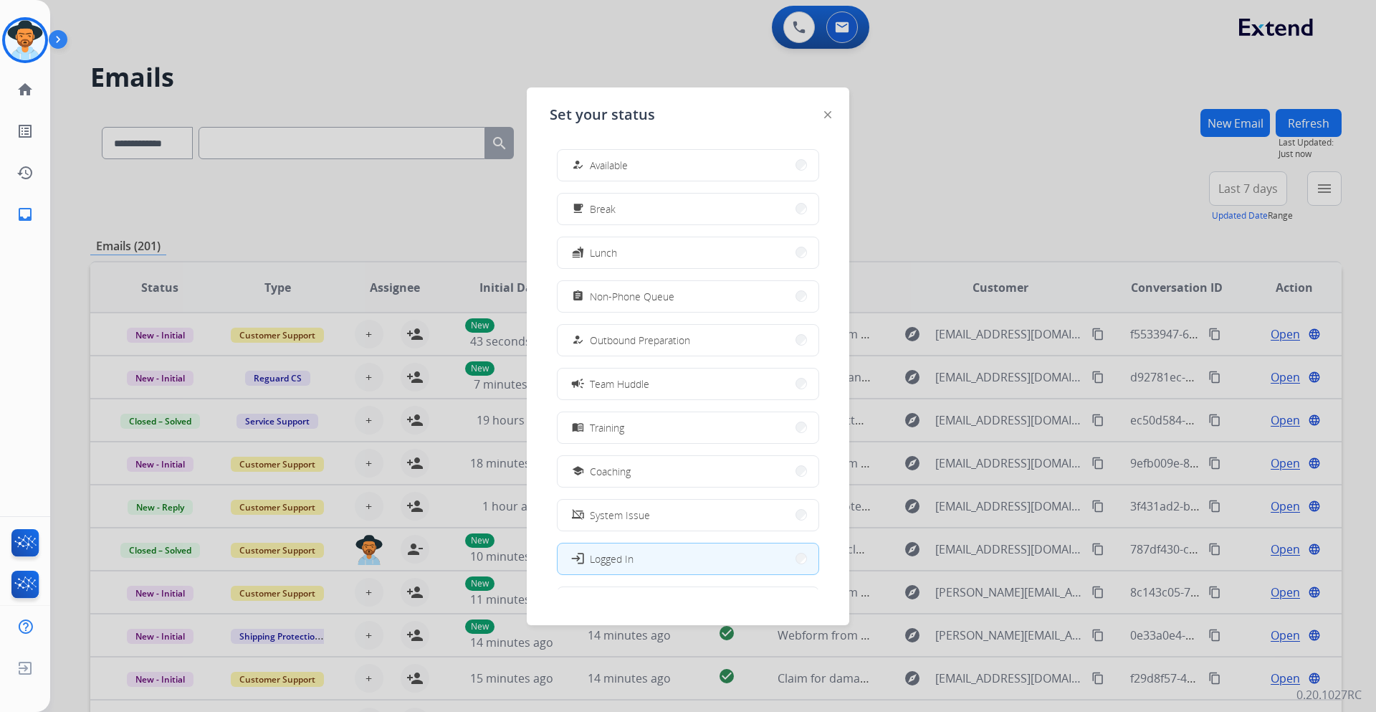
click at [398, 75] on div at bounding box center [688, 356] width 1376 height 712
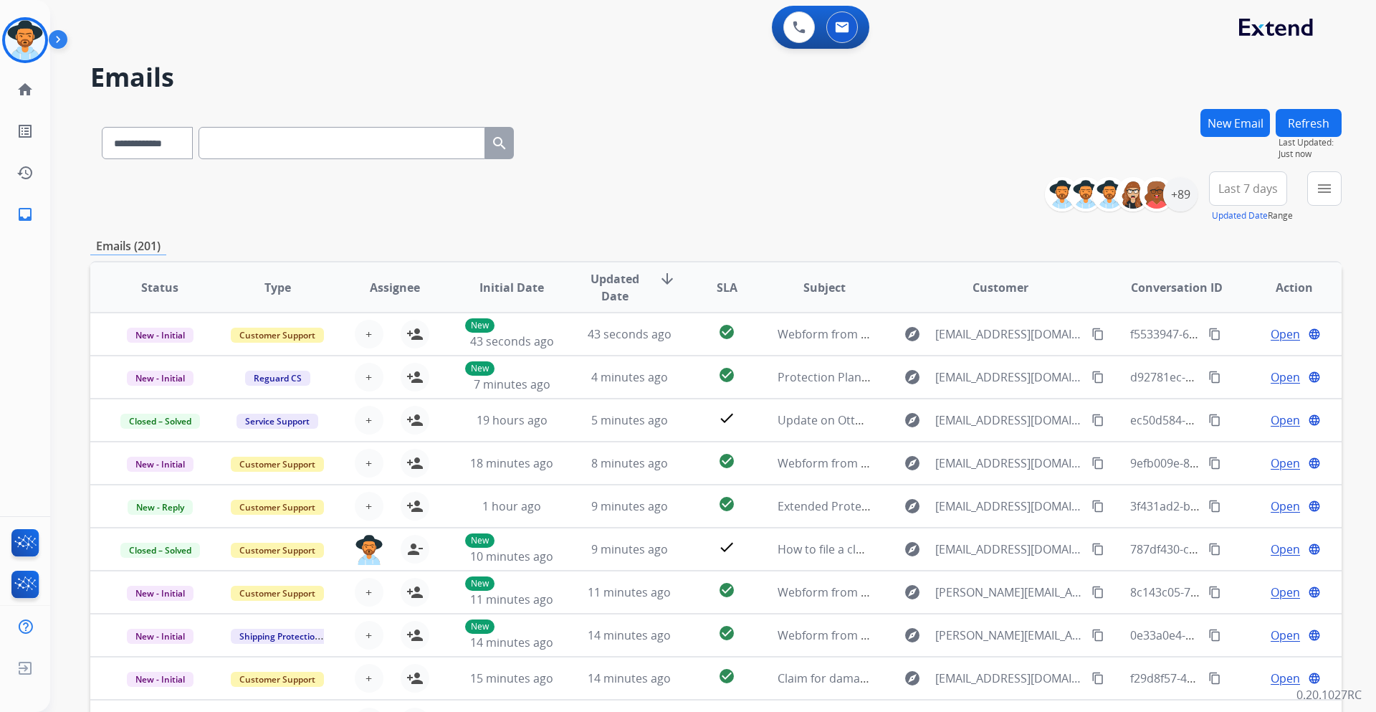
click at [1233, 122] on button "New Email" at bounding box center [1236, 123] width 70 height 28
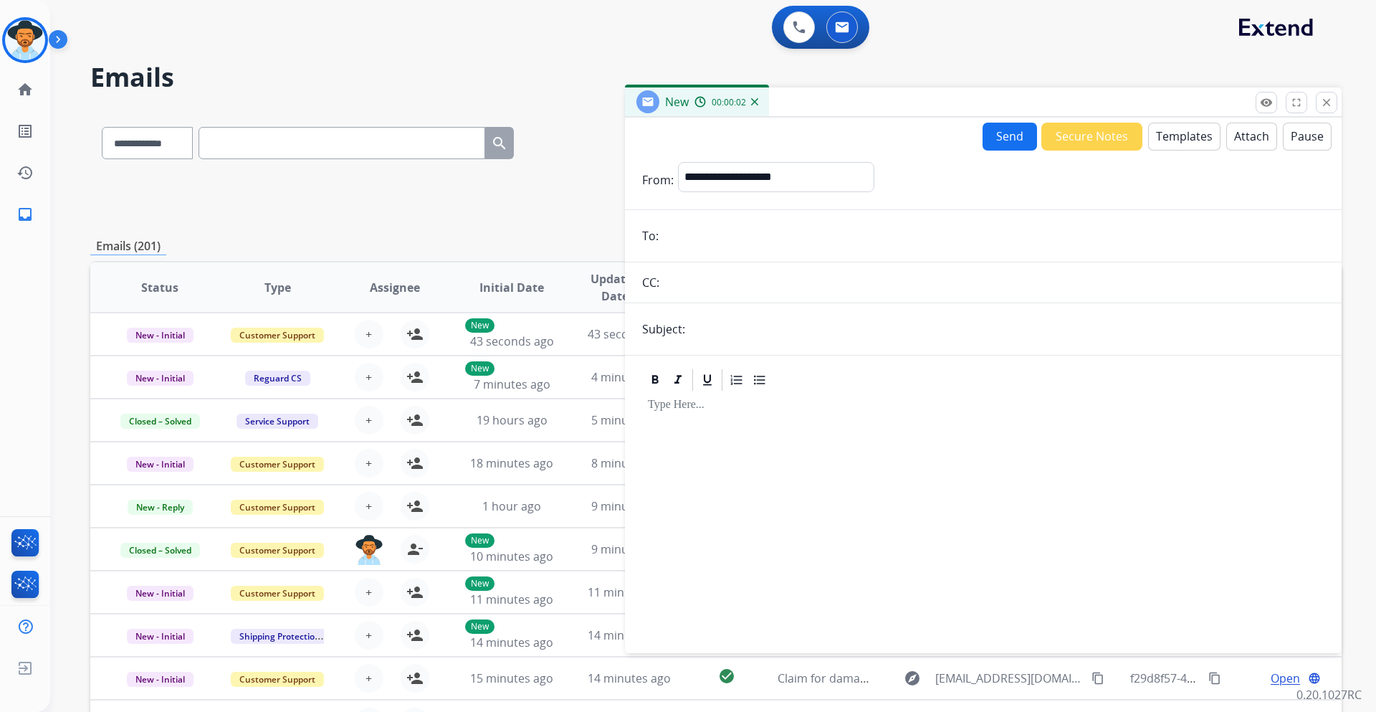
paste input "**********"
type input "**********"
drag, startPoint x: 728, startPoint y: 325, endPoint x: 745, endPoint y: 334, distance: 18.6
click at [728, 325] on input "text" at bounding box center [1006, 329] width 635 height 29
type input "**********"
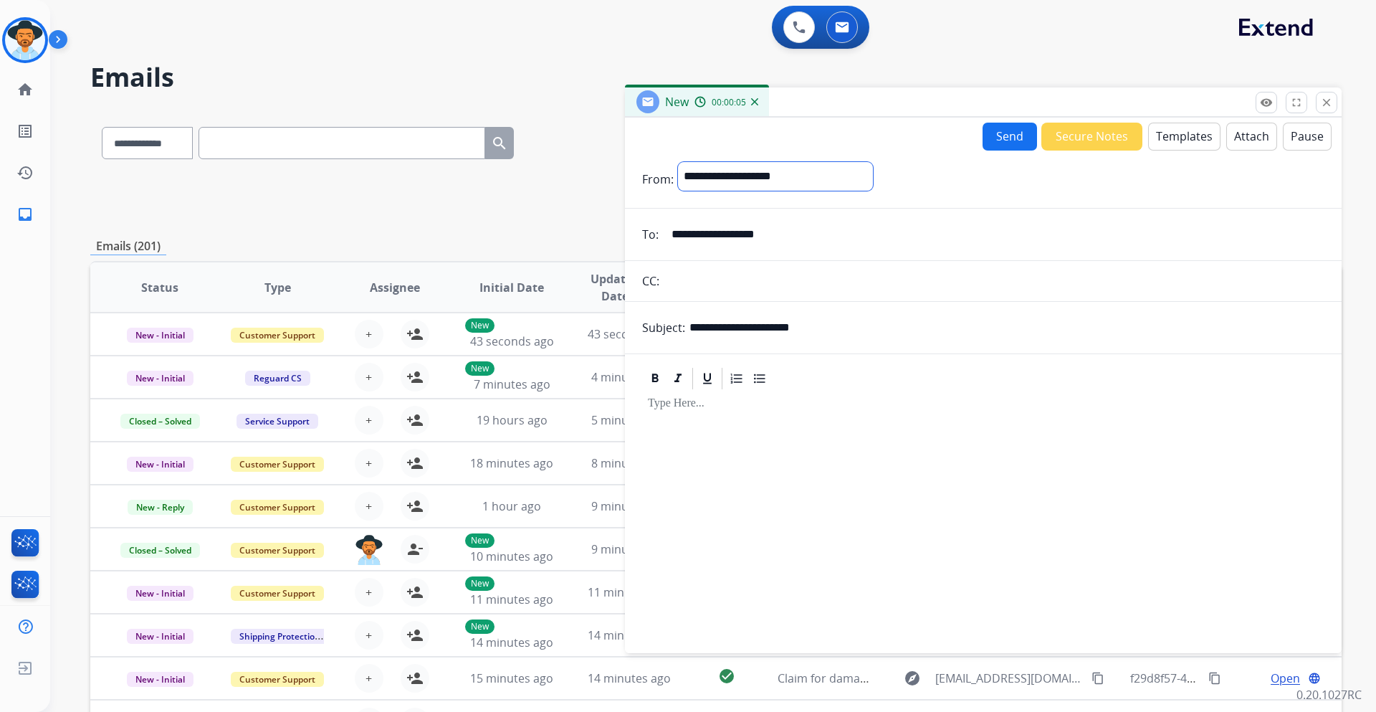
click at [815, 180] on select "**********" at bounding box center [775, 176] width 195 height 29
select select "**********"
click at [678, 162] on select "**********" at bounding box center [775, 176] width 195 height 29
click at [1178, 135] on button "Templates" at bounding box center [1184, 137] width 72 height 28
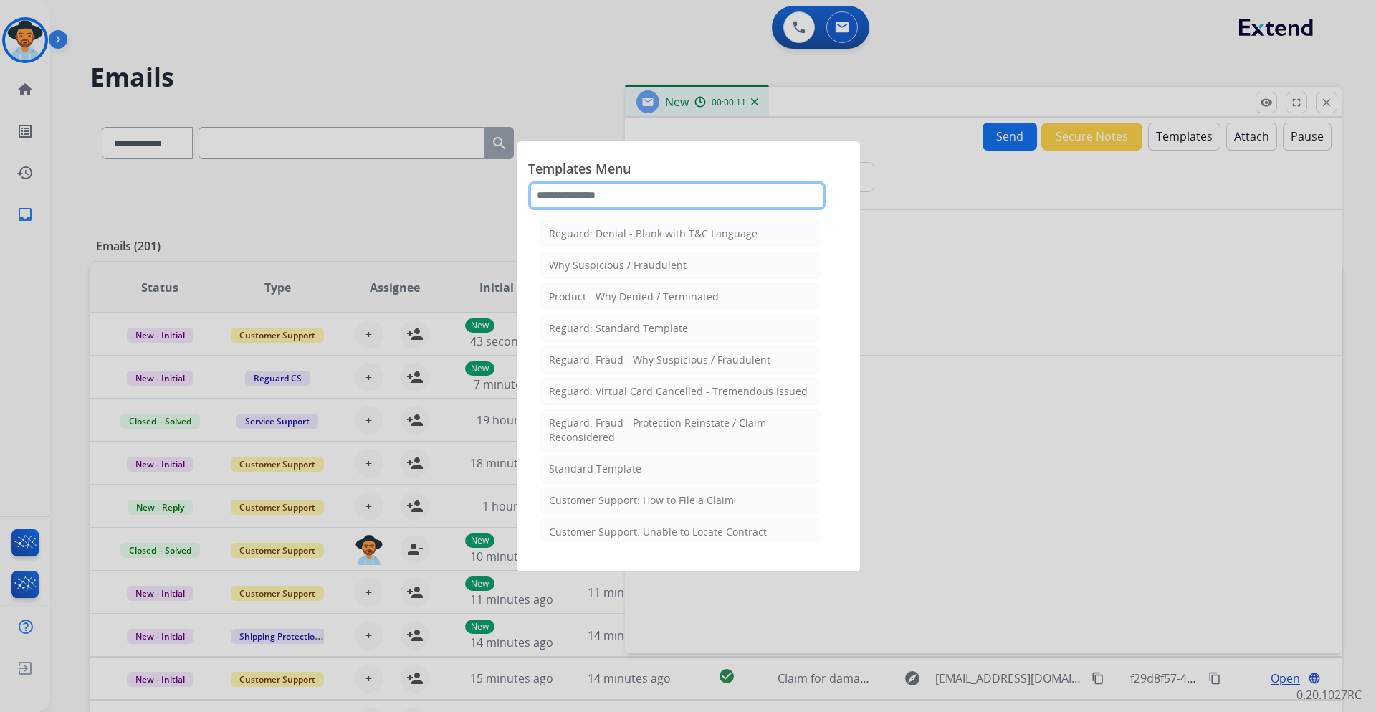
click at [681, 194] on input "text" at bounding box center [676, 195] width 297 height 29
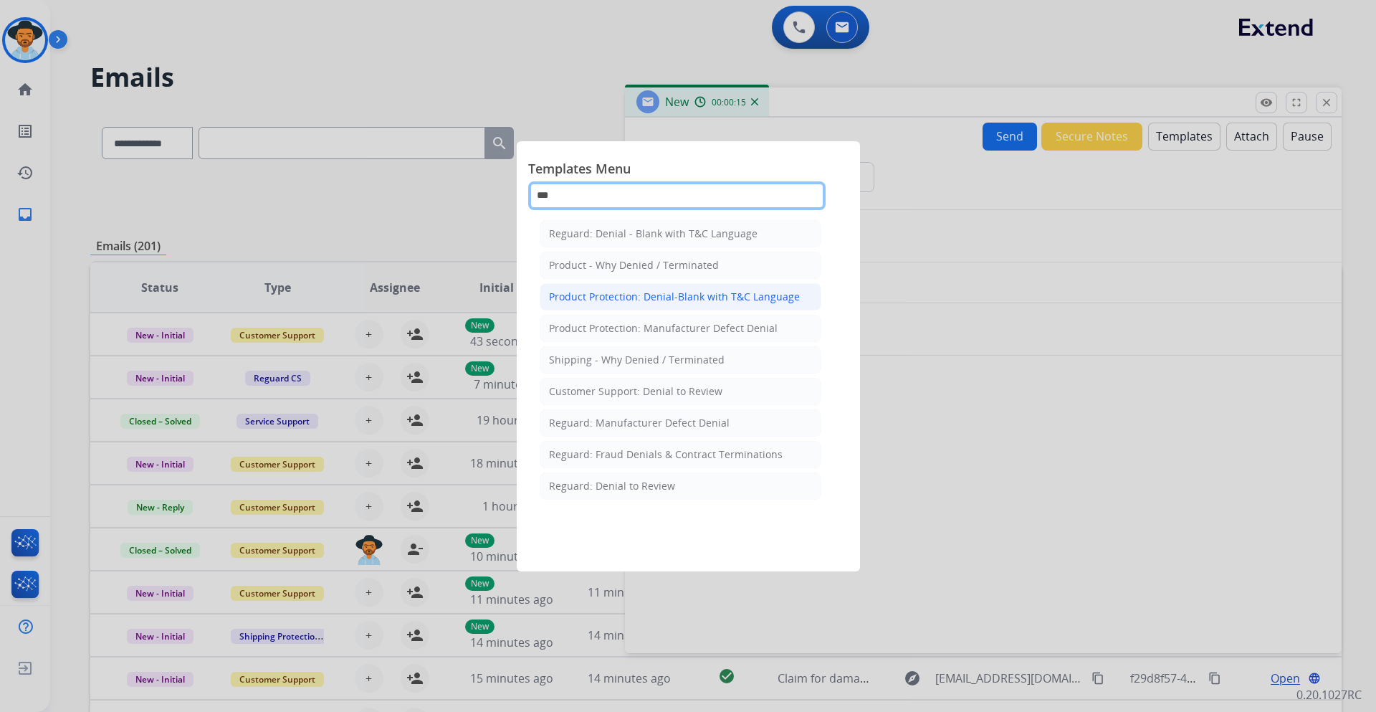
type input "***"
click at [748, 293] on div "Product Protection: Denial-Blank with T&C Language" at bounding box center [674, 297] width 251 height 14
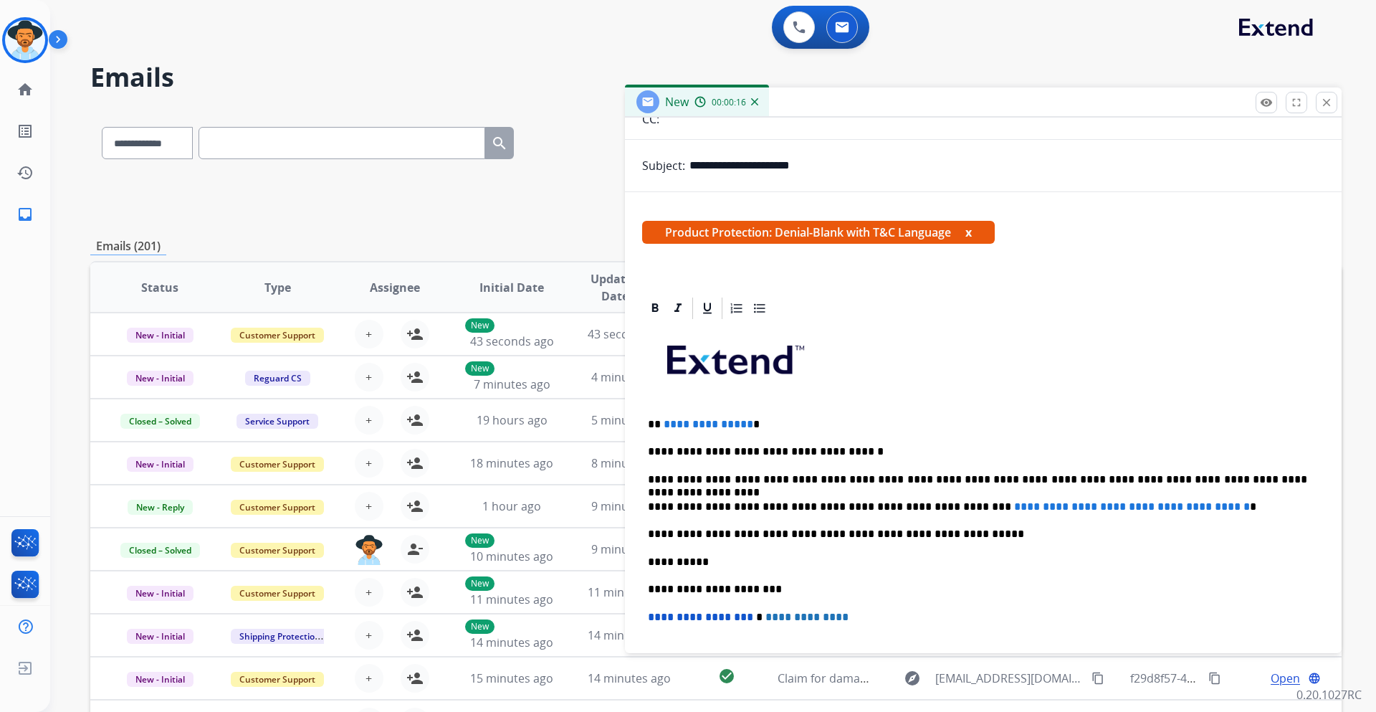
scroll to position [215, 0]
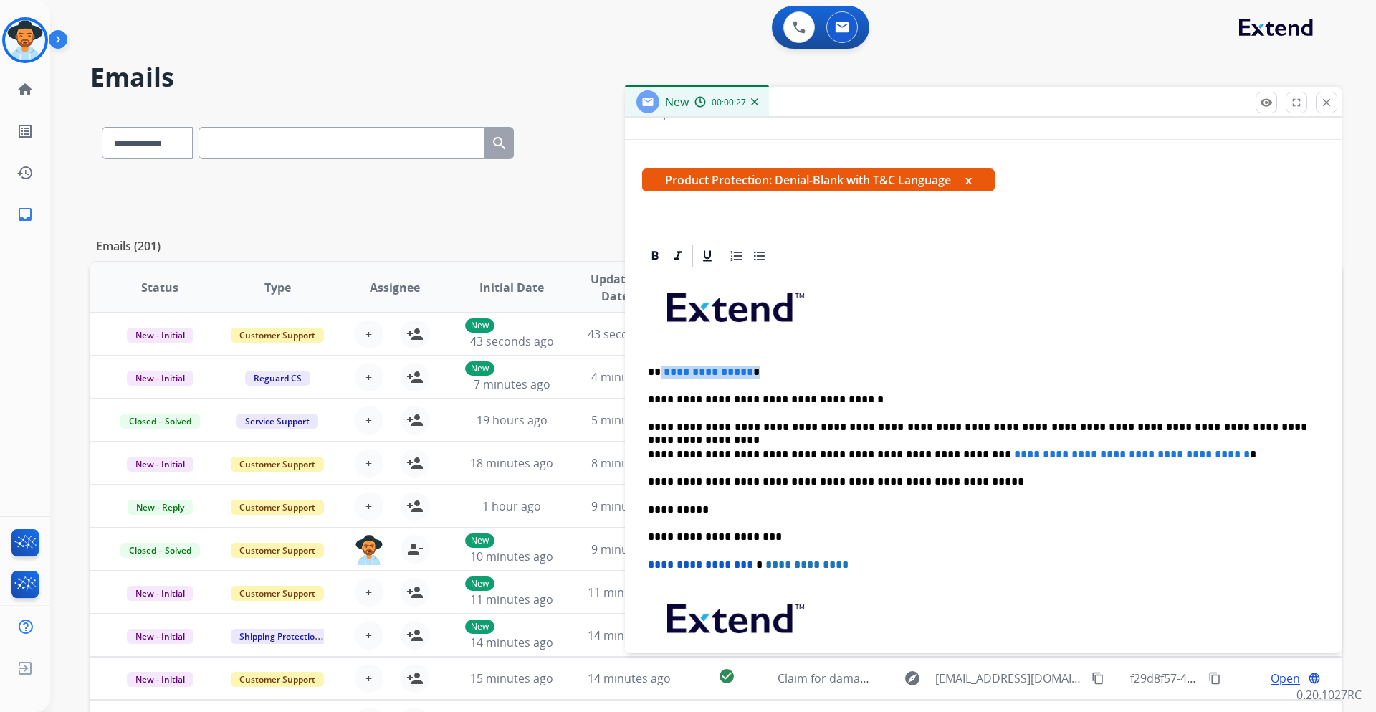
drag, startPoint x: 747, startPoint y: 372, endPoint x: 660, endPoint y: 373, distance: 86.7
click at [660, 373] on p "**********" at bounding box center [977, 372] width 659 height 13
drag, startPoint x: 1228, startPoint y: 455, endPoint x: 938, endPoint y: 452, distance: 290.3
click at [938, 452] on p "**********" at bounding box center [977, 454] width 659 height 13
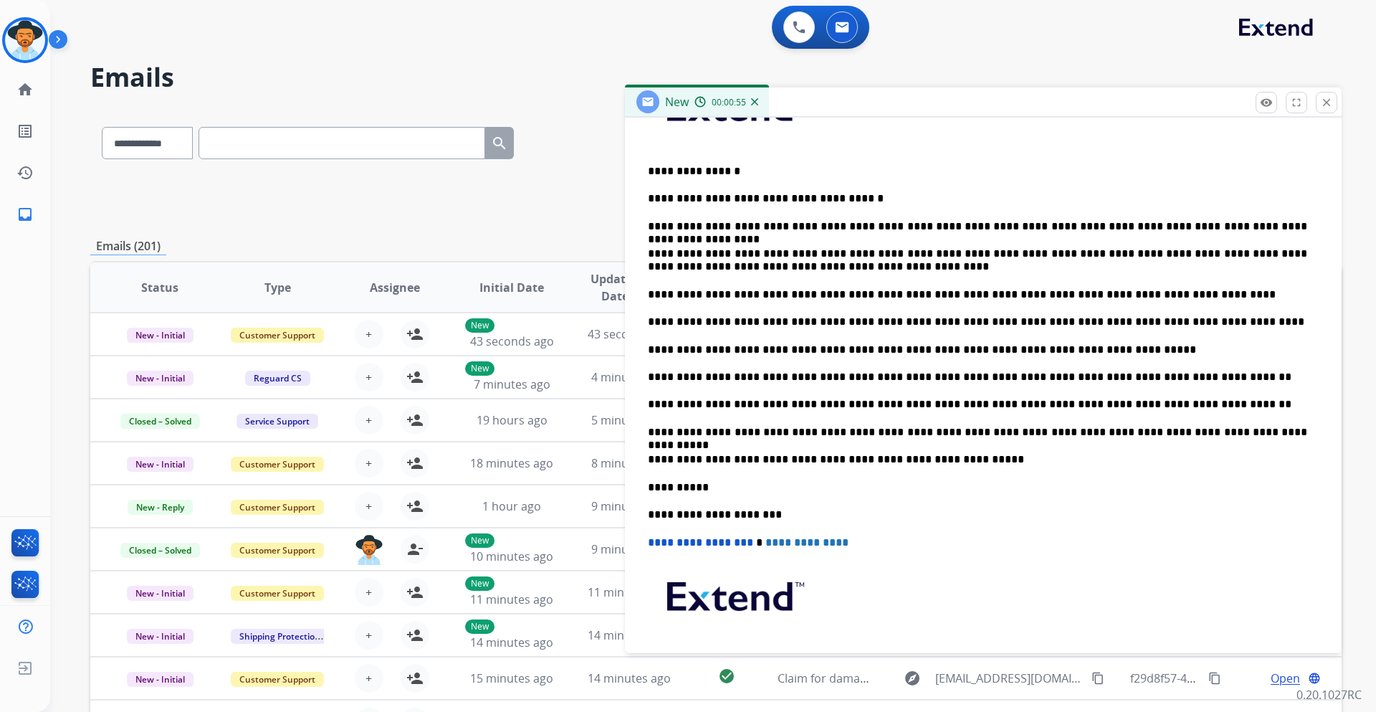
scroll to position [430, 0]
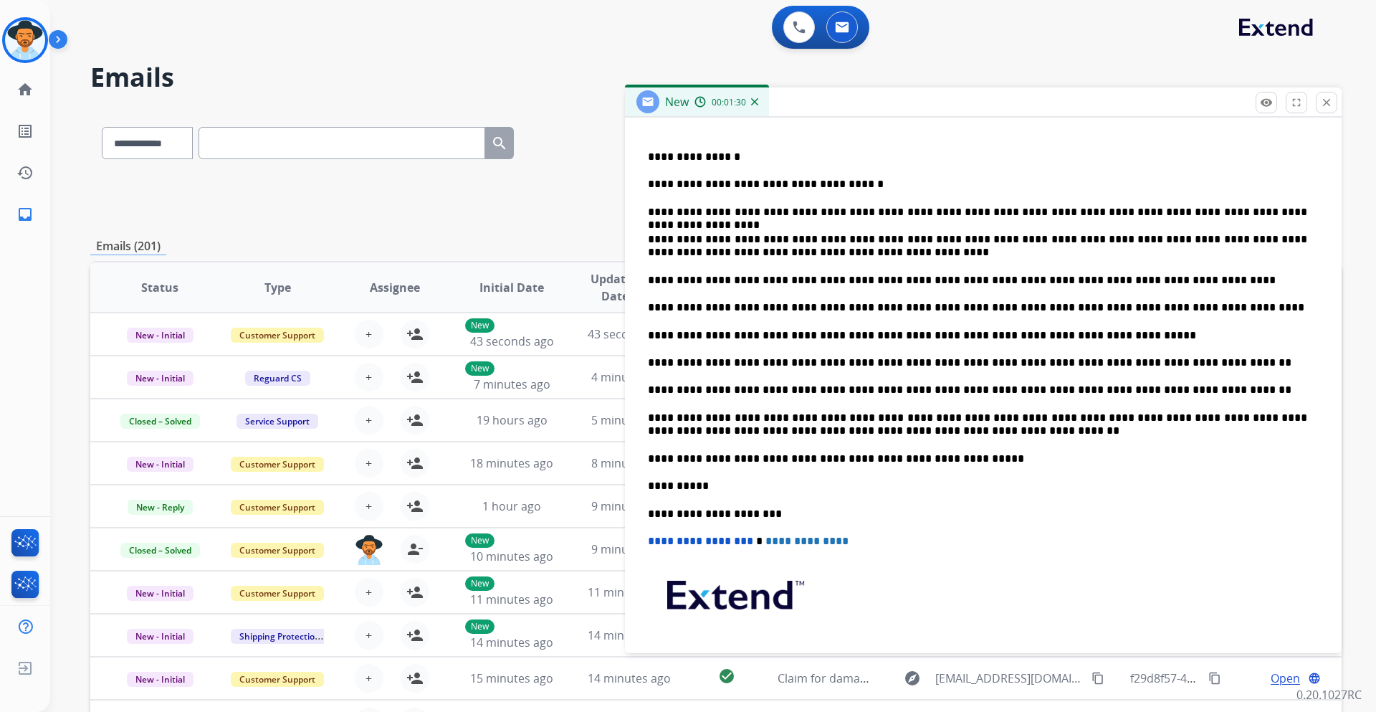
click at [647, 416] on div "**********" at bounding box center [983, 390] width 682 height 672
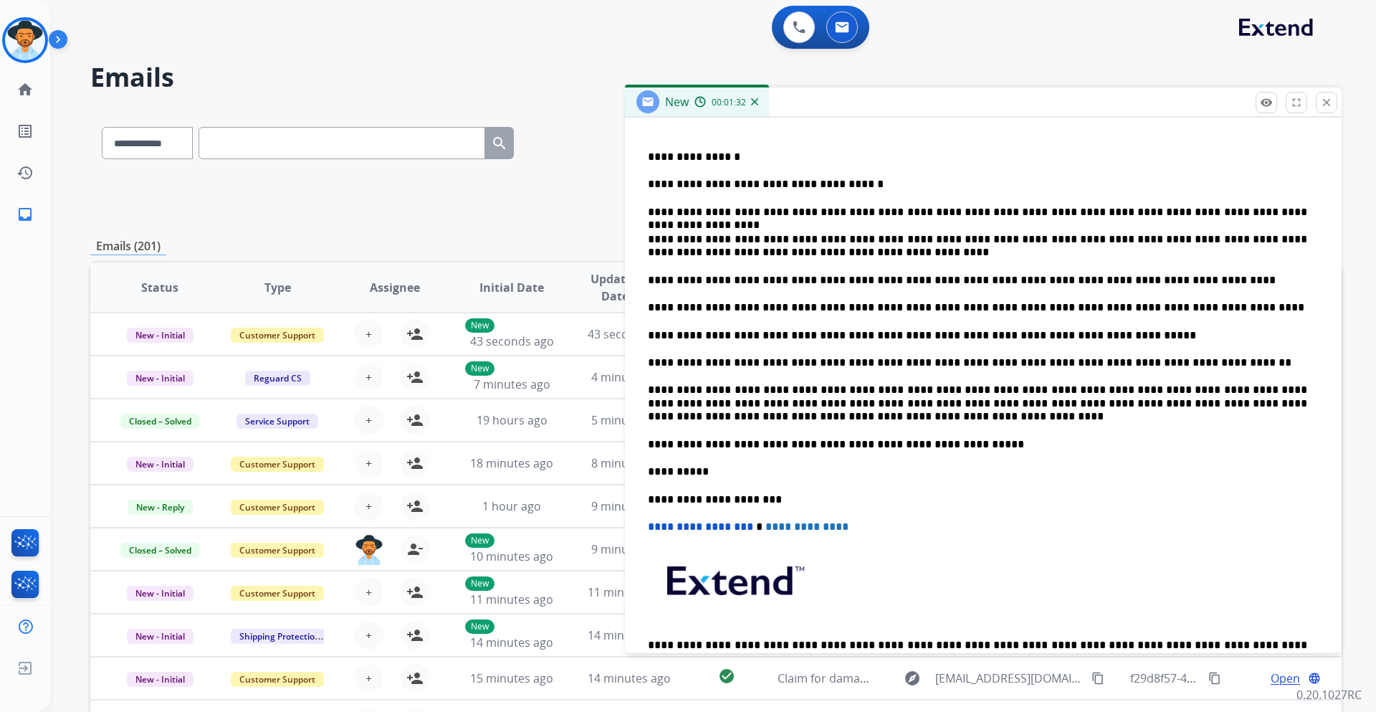
click at [647, 388] on div "**********" at bounding box center [983, 382] width 682 height 657
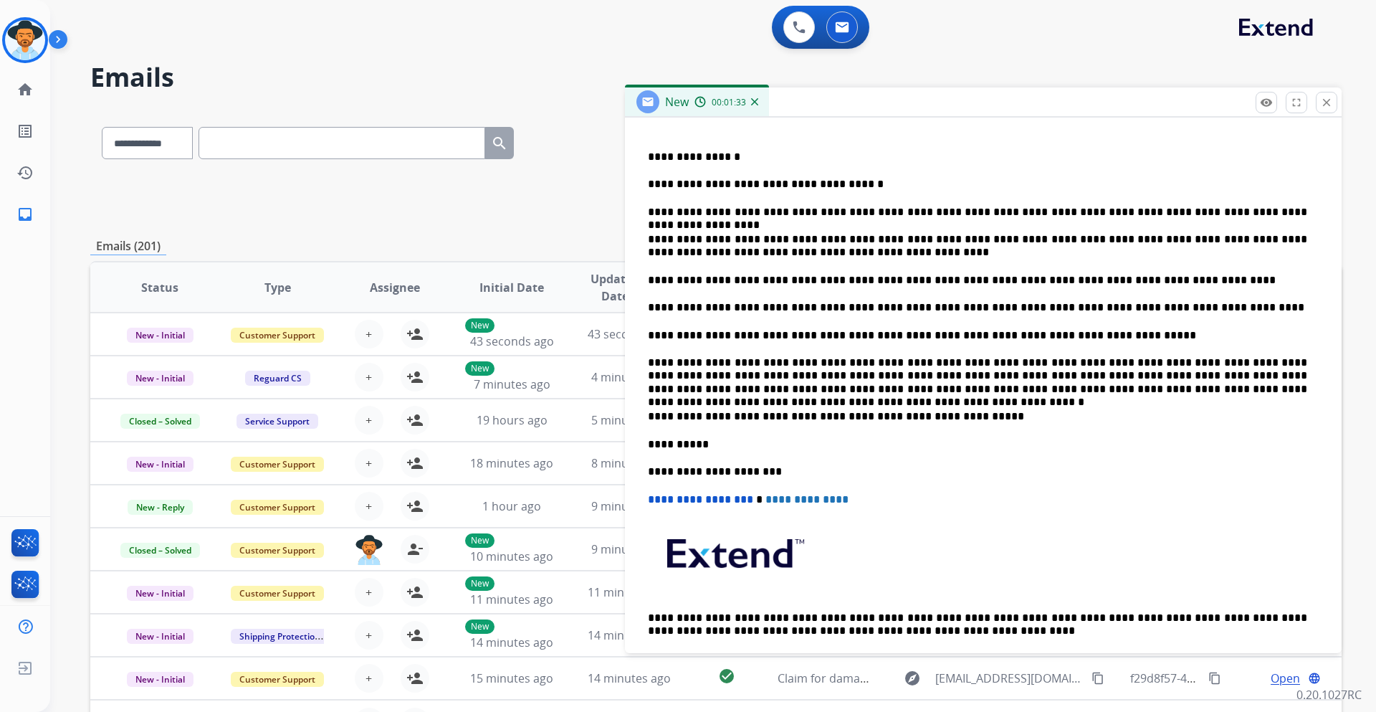
click at [647, 335] on div "**********" at bounding box center [983, 369] width 682 height 630
click at [647, 281] on div "**********" at bounding box center [983, 369] width 682 height 630
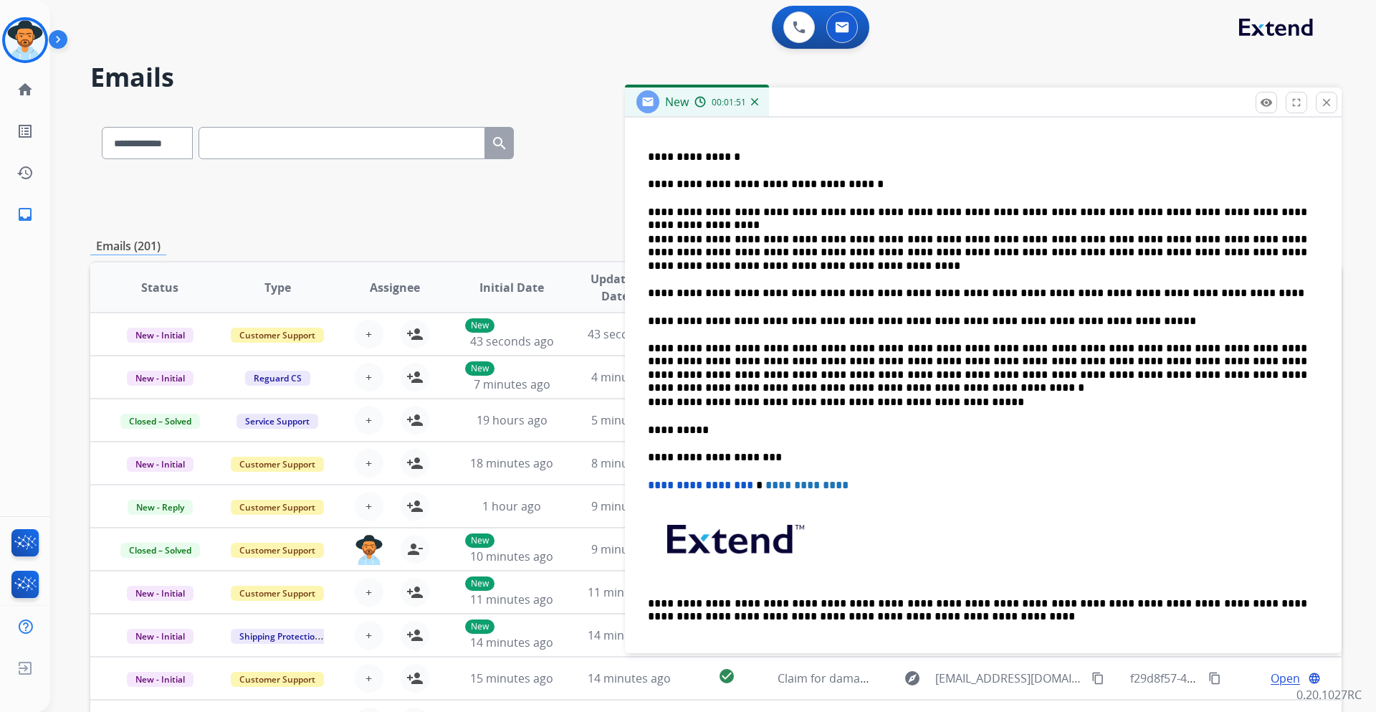
click at [646, 294] on div "**********" at bounding box center [983, 362] width 682 height 616
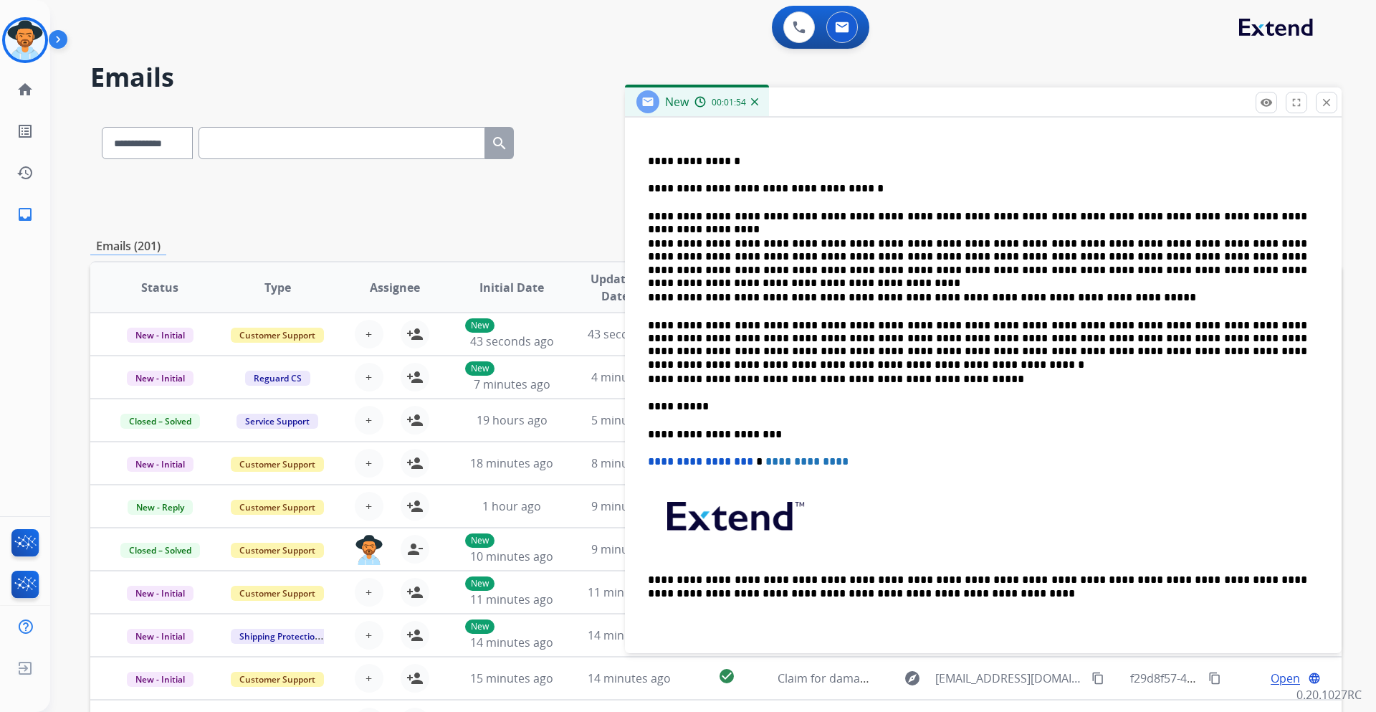
click at [647, 295] on div "**********" at bounding box center [983, 352] width 682 height 588
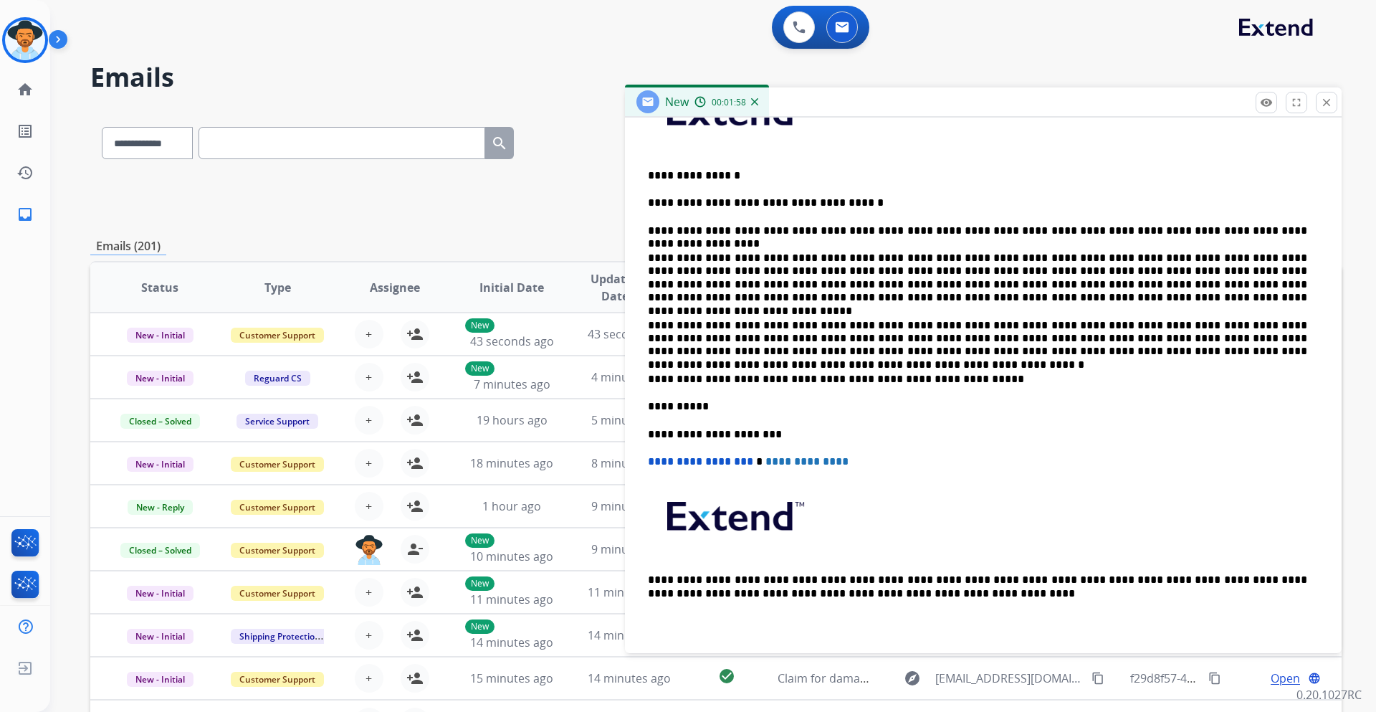
click at [647, 325] on div "**********" at bounding box center [983, 358] width 682 height 573
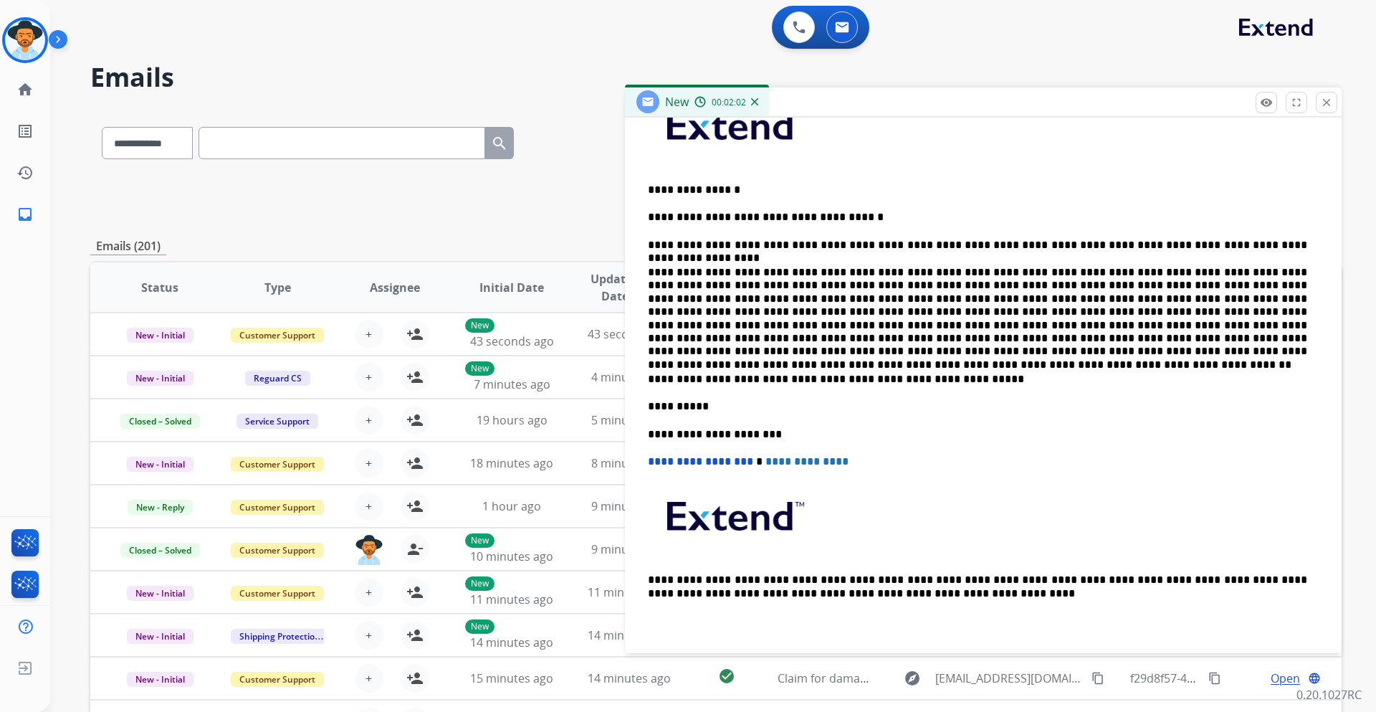
click at [1026, 352] on p "**********" at bounding box center [977, 312] width 659 height 92
click at [846, 216] on p "**********" at bounding box center [977, 217] width 659 height 13
click at [1031, 350] on p "**********" at bounding box center [977, 312] width 659 height 92
click at [1079, 350] on p "**********" at bounding box center [977, 312] width 659 height 92
click at [1145, 350] on p "**********" at bounding box center [977, 312] width 659 height 92
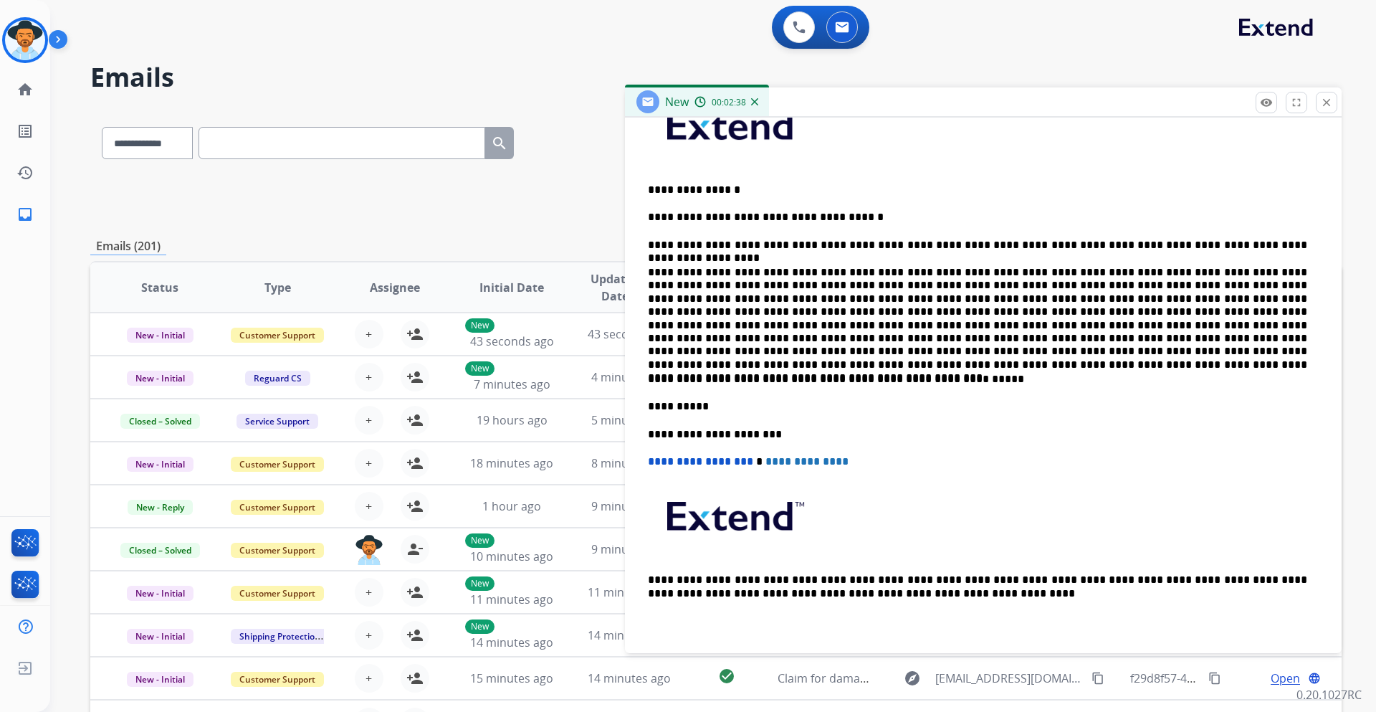
scroll to position [411, 0]
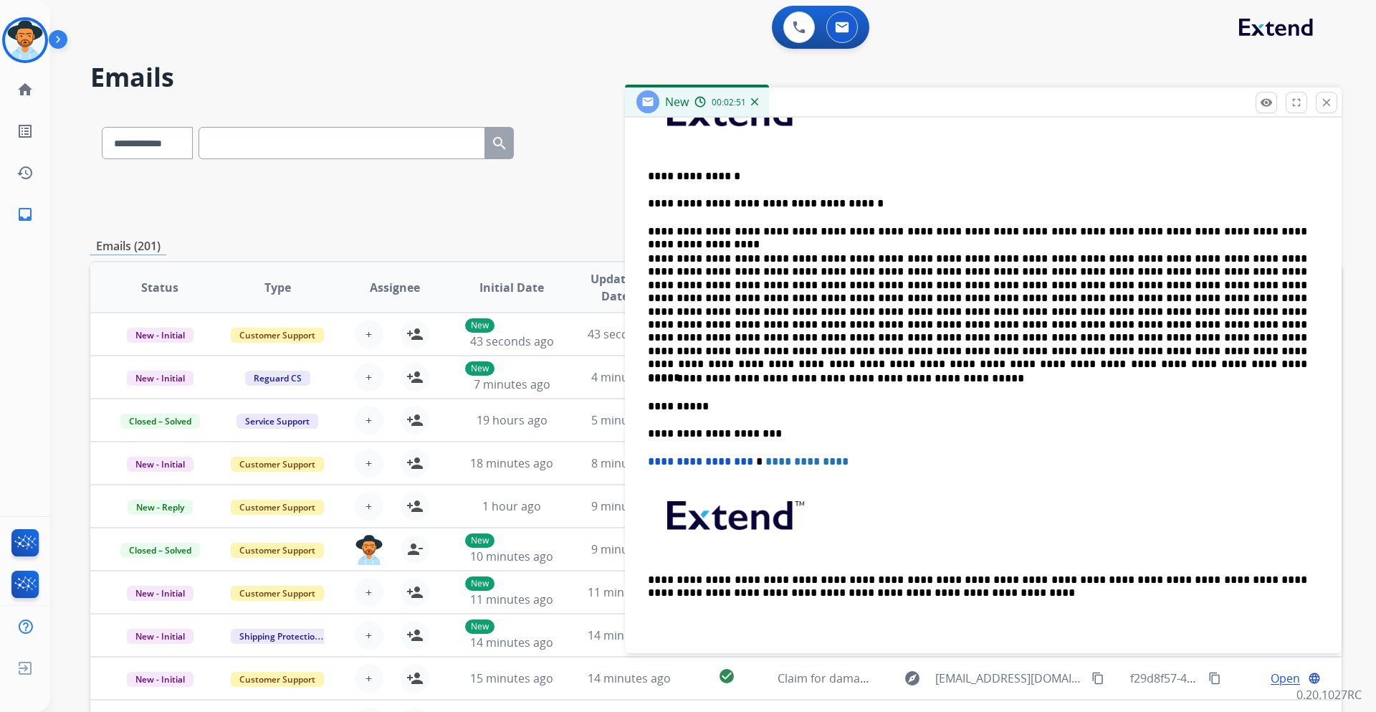
click at [736, 327] on p at bounding box center [977, 304] width 659 height 105
click at [733, 324] on p at bounding box center [977, 304] width 659 height 105
click at [889, 312] on p at bounding box center [977, 304] width 659 height 105
click at [917, 348] on p at bounding box center [977, 304] width 659 height 105
click at [978, 355] on p at bounding box center [977, 304] width 659 height 105
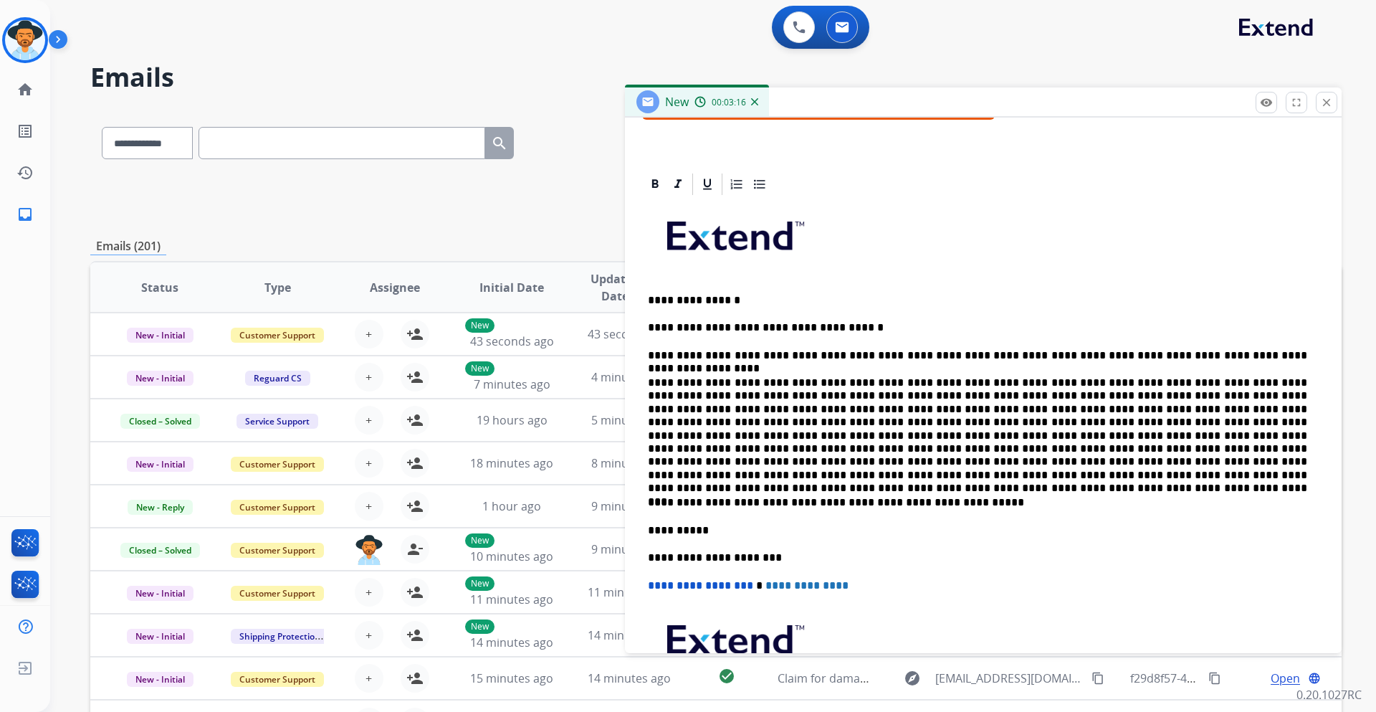
scroll to position [0, 0]
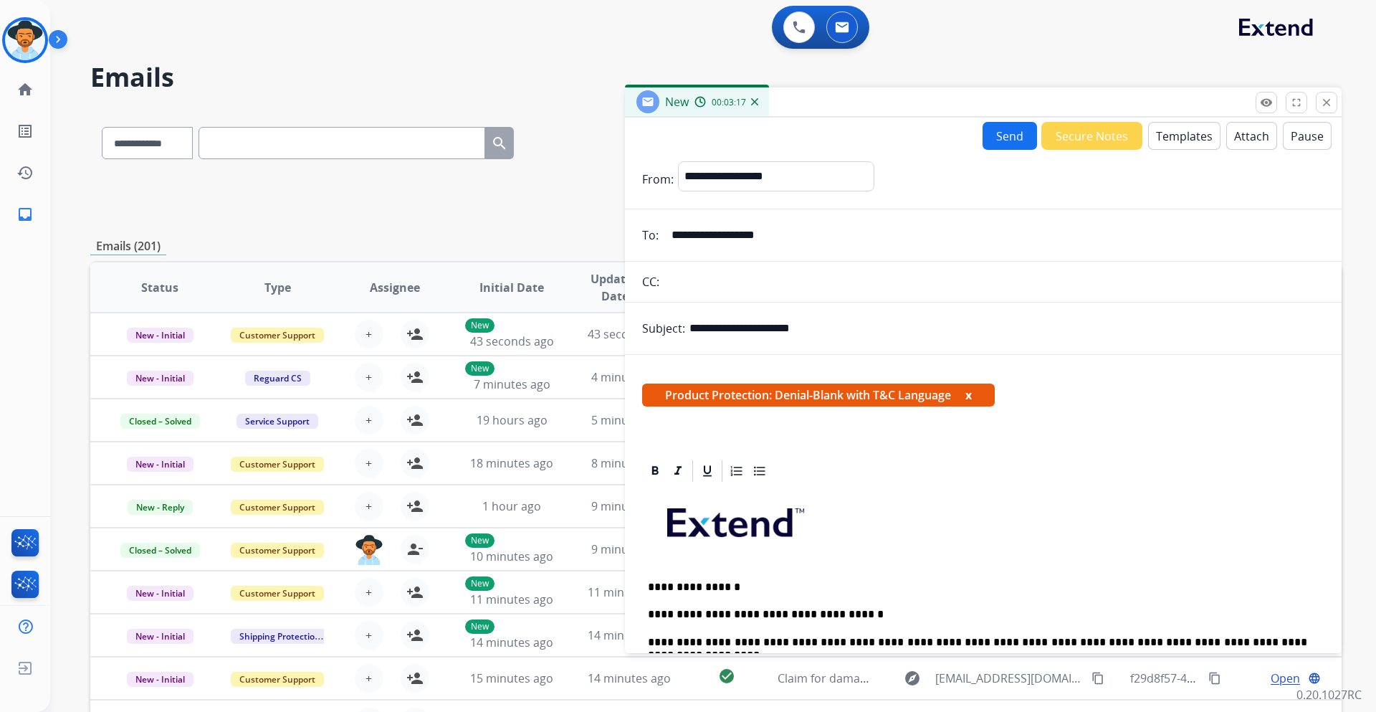
click at [988, 133] on button "Send" at bounding box center [1010, 136] width 54 height 28
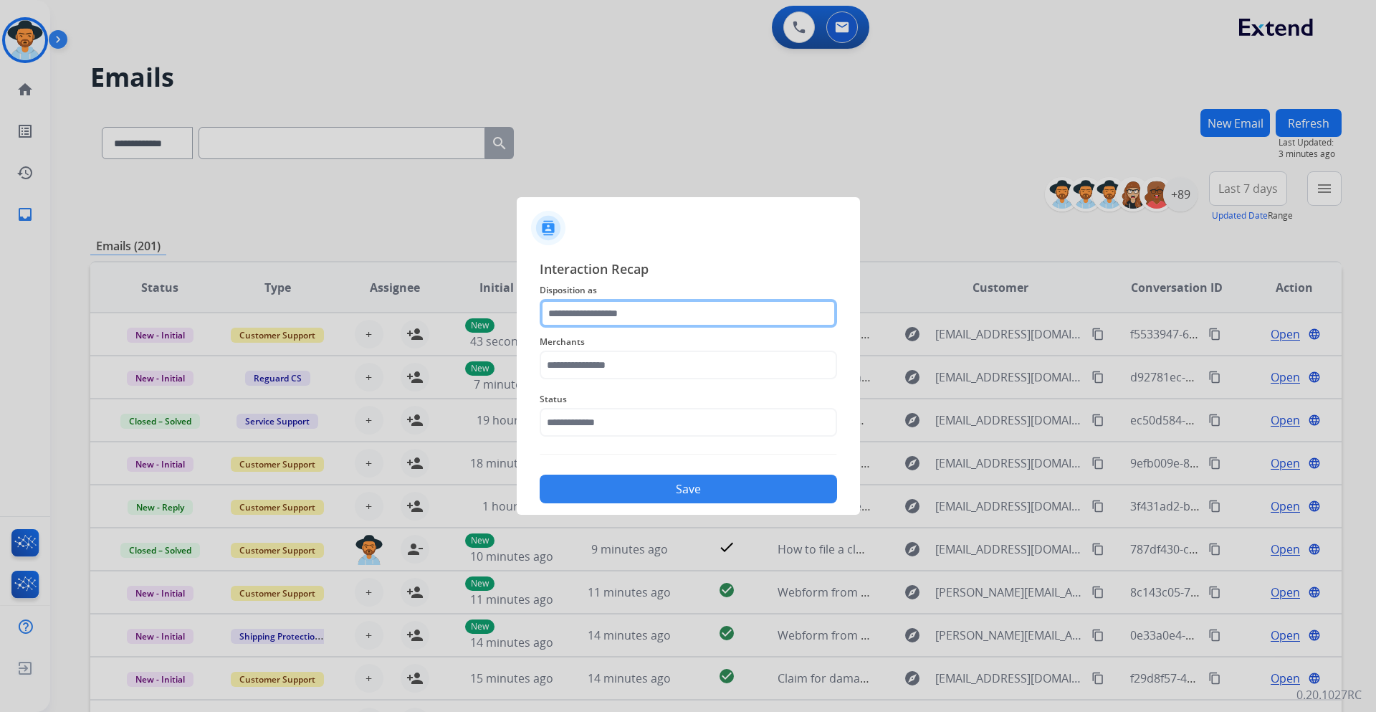
click at [662, 307] on input "text" at bounding box center [688, 313] width 297 height 29
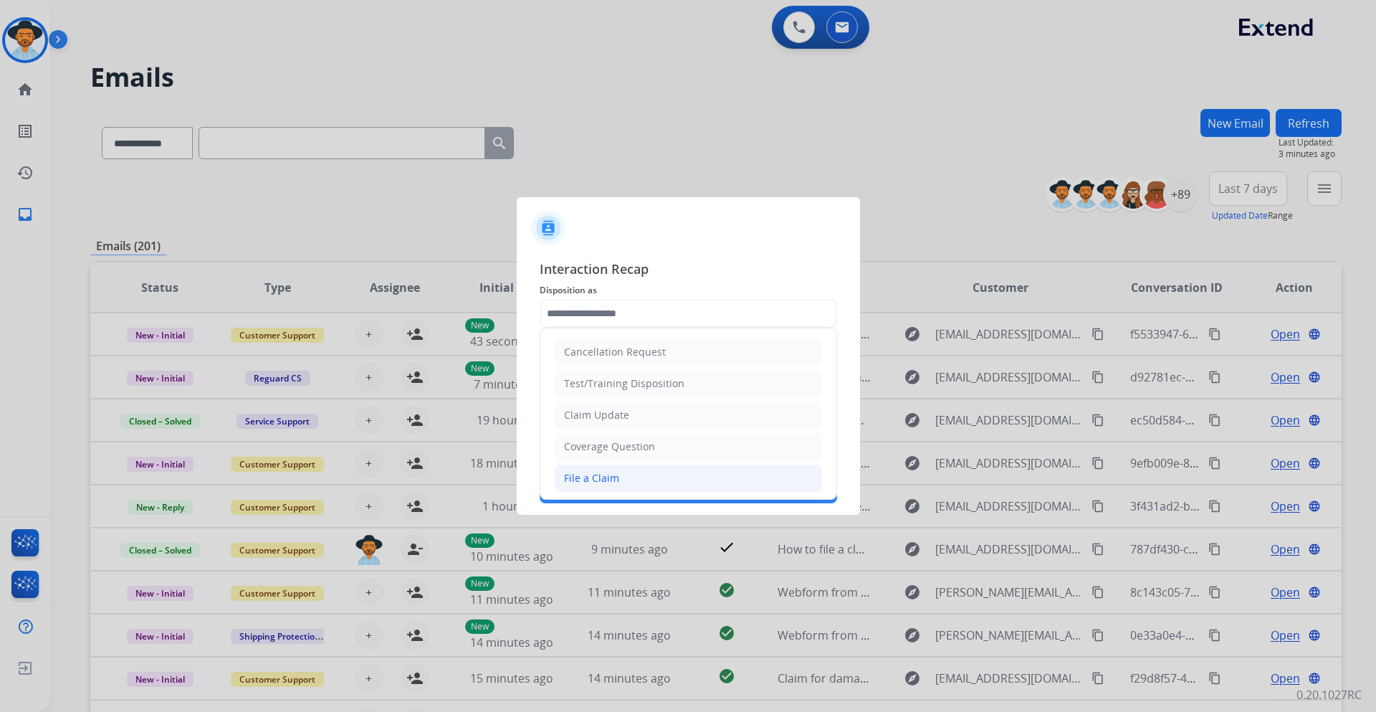
click at [613, 474] on div "File a Claim" at bounding box center [591, 478] width 55 height 14
type input "**********"
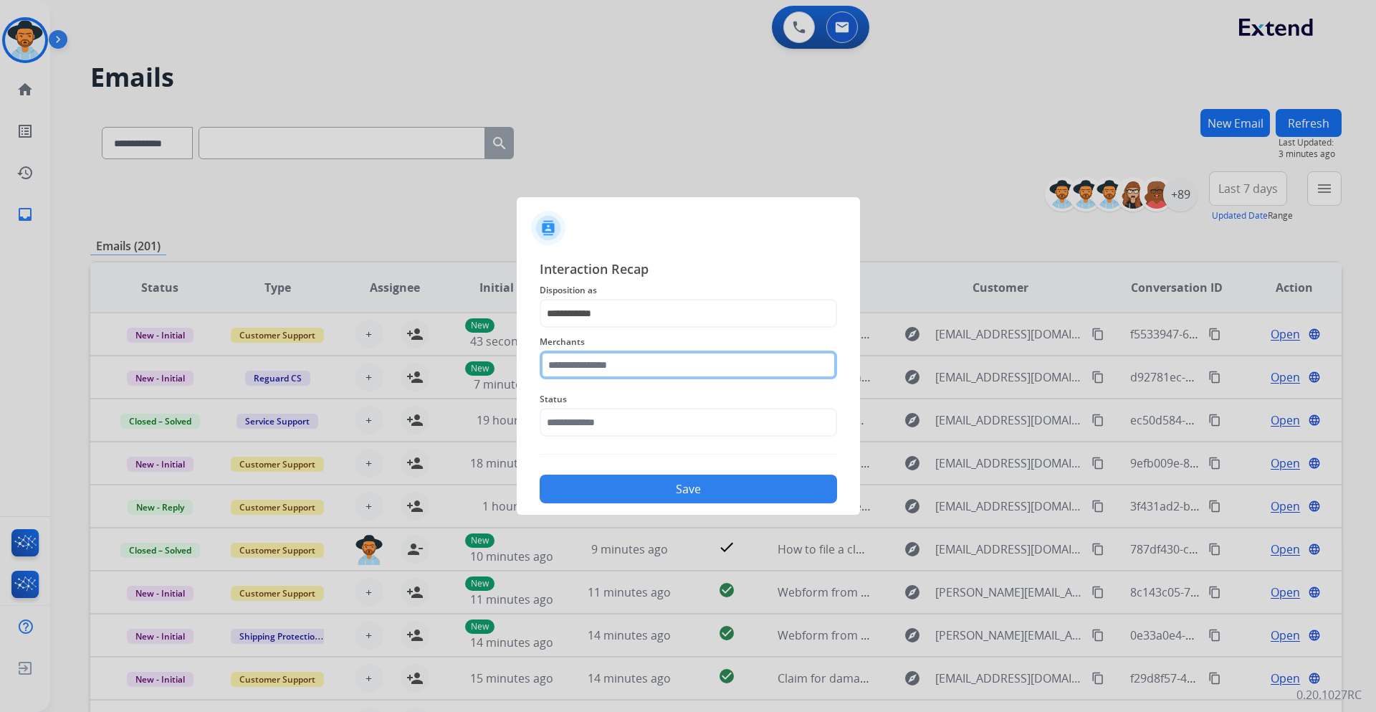
click at [626, 366] on input "text" at bounding box center [688, 364] width 297 height 29
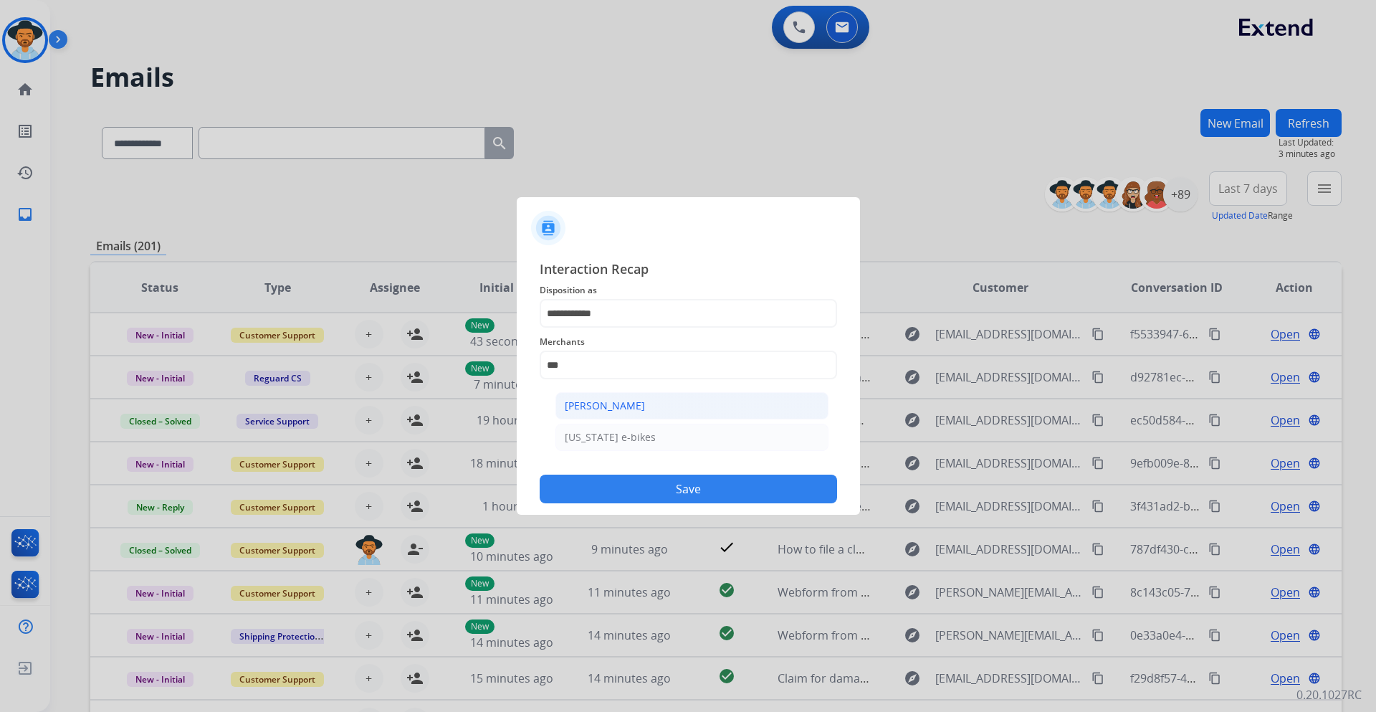
click at [636, 400] on div "[PERSON_NAME]" at bounding box center [605, 405] width 80 height 14
type input "**********"
click at [638, 429] on input "text" at bounding box center [688, 422] width 297 height 29
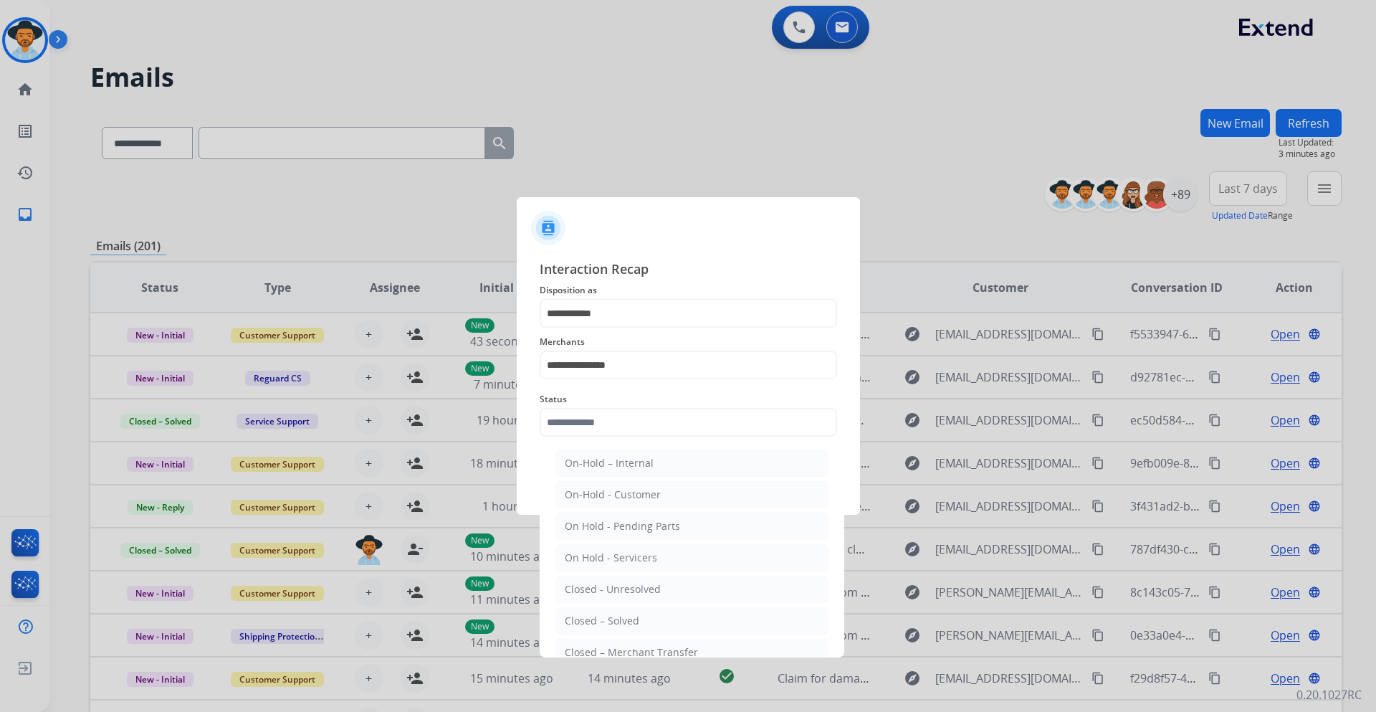
drag, startPoint x: 657, startPoint y: 622, endPoint x: 668, endPoint y: 586, distance: 38.1
click at [657, 621] on li "Closed – Solved" at bounding box center [691, 620] width 273 height 27
type input "**********"
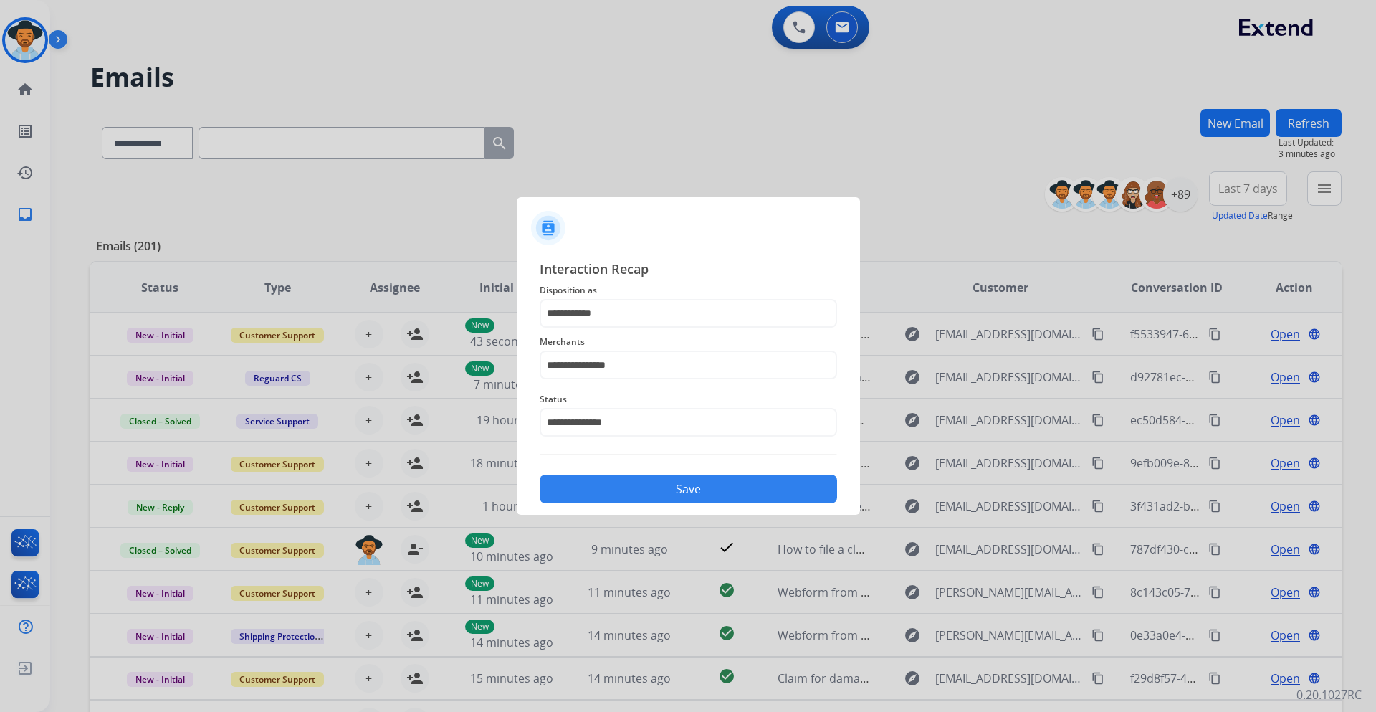
click at [698, 472] on div "Save" at bounding box center [688, 484] width 297 height 37
click at [700, 477] on button "Save" at bounding box center [688, 488] width 297 height 29
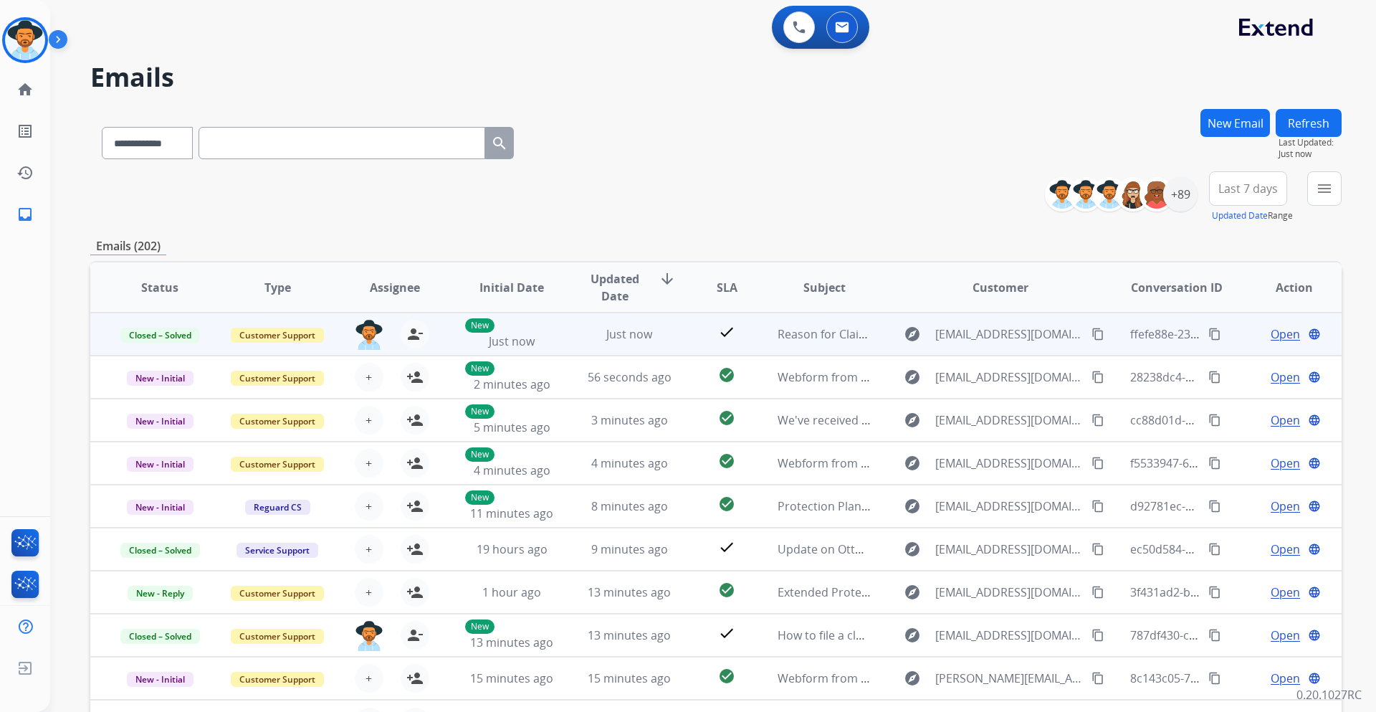
click at [1208, 332] on mat-icon "content_copy" at bounding box center [1214, 334] width 13 height 13
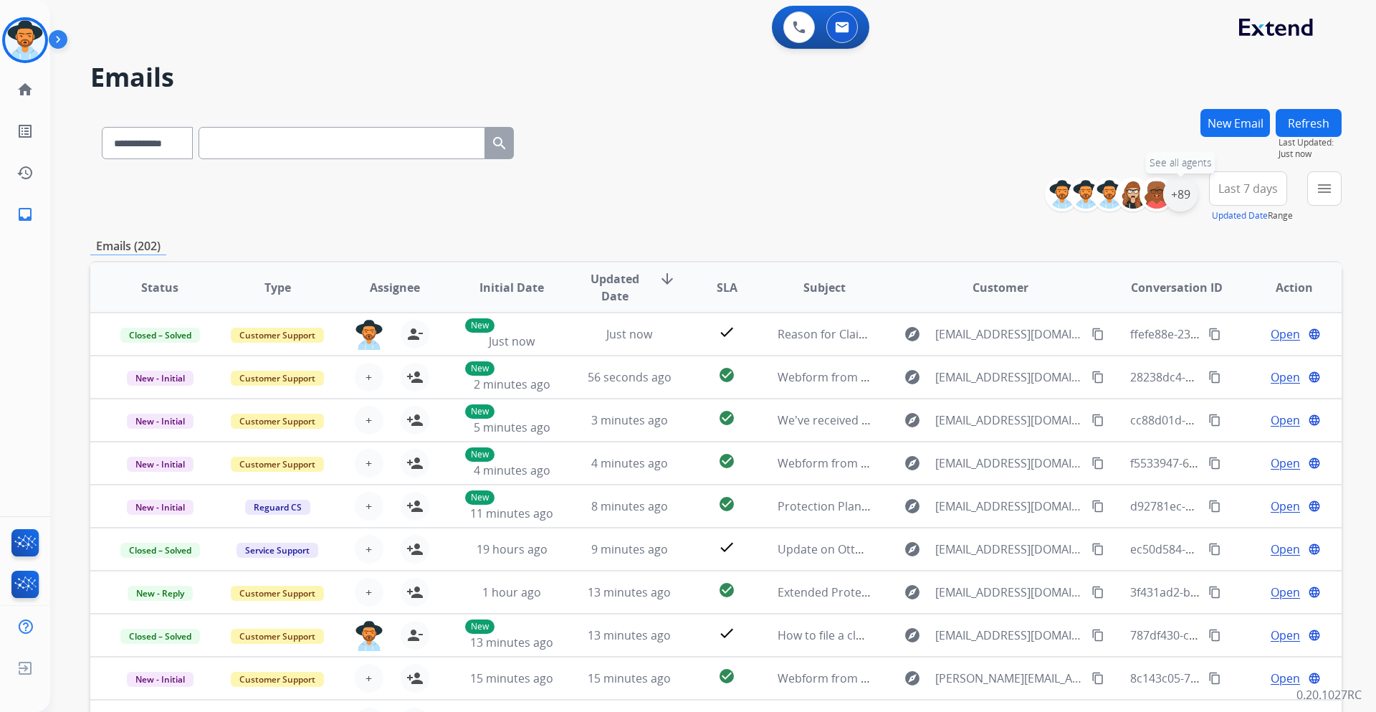
click at [1183, 195] on div "+89" at bounding box center [1180, 194] width 34 height 34
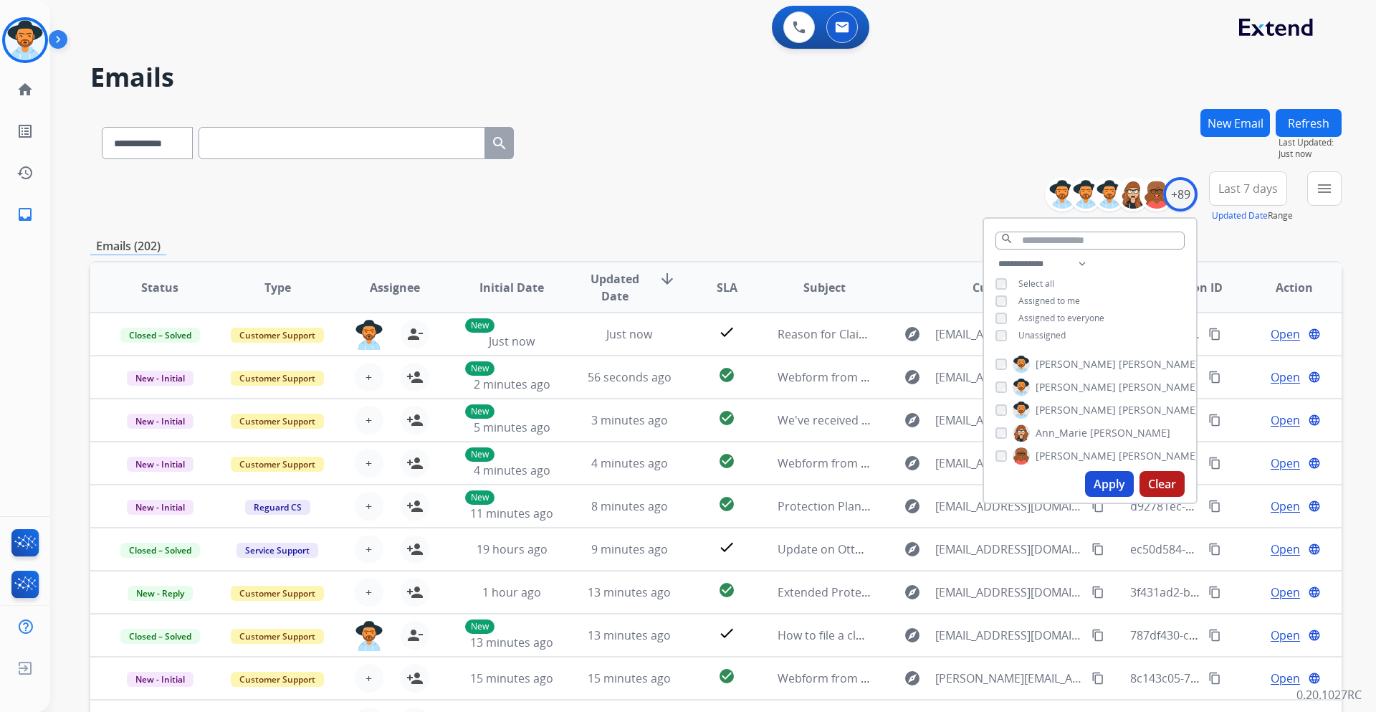
click at [1052, 333] on span "Unassigned" at bounding box center [1041, 335] width 47 height 12
click at [1110, 482] on button "Apply" at bounding box center [1109, 484] width 49 height 26
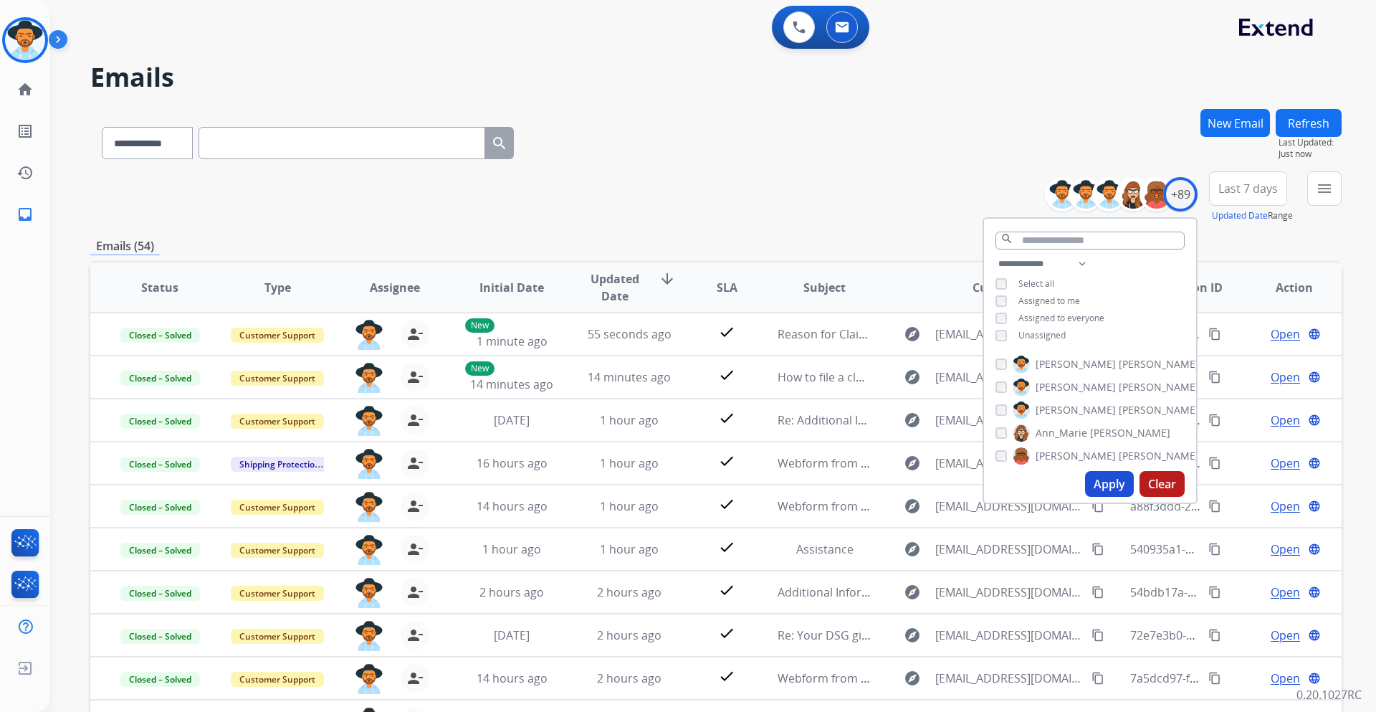
click at [1233, 191] on span "Last 7 days" at bounding box center [1247, 189] width 59 height 6
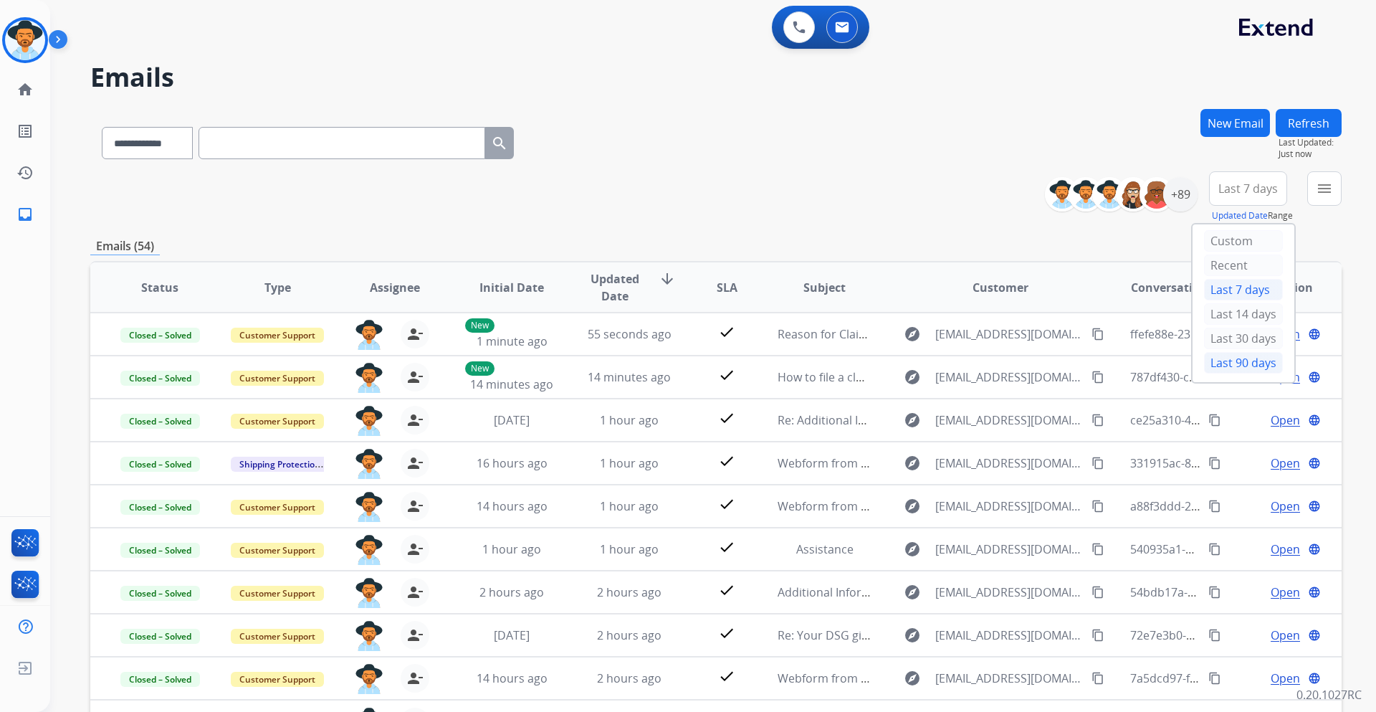
click at [1226, 360] on div "Last 90 days" at bounding box center [1243, 363] width 79 height 22
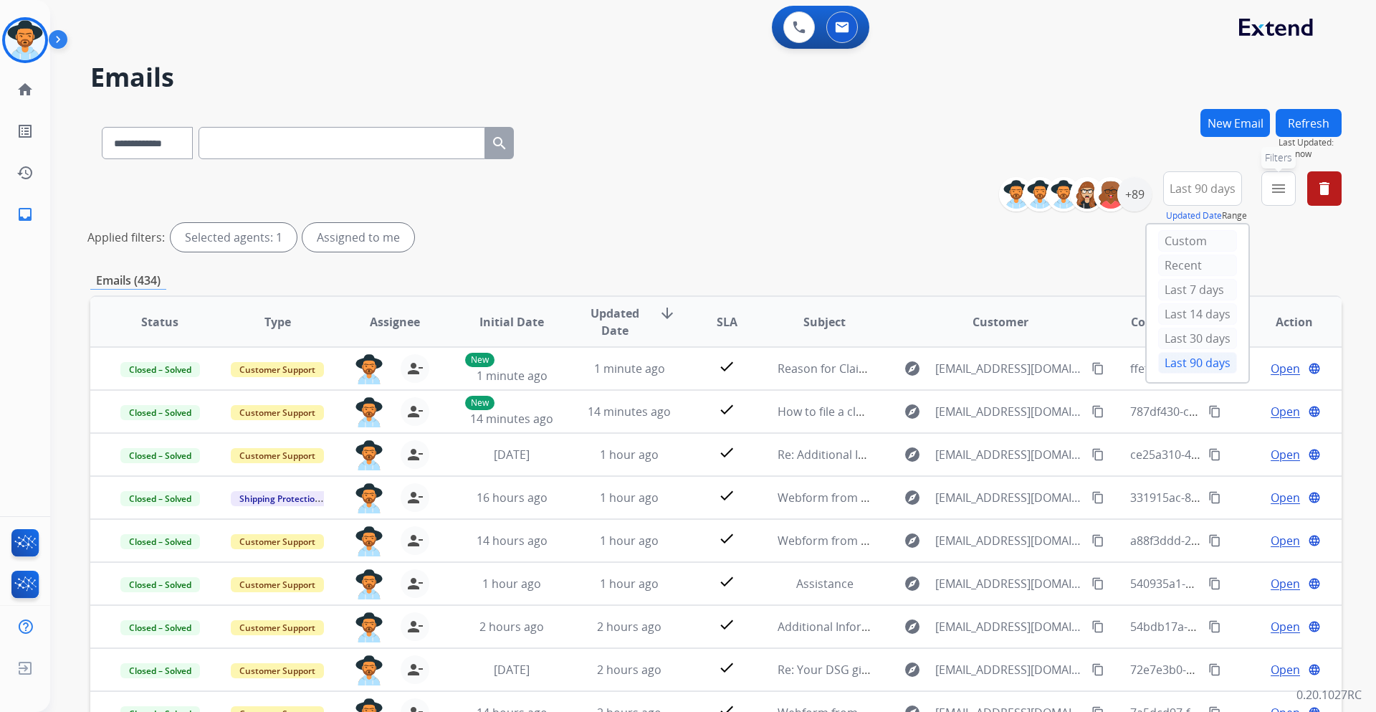
click at [1286, 189] on mat-icon "menu" at bounding box center [1278, 188] width 17 height 17
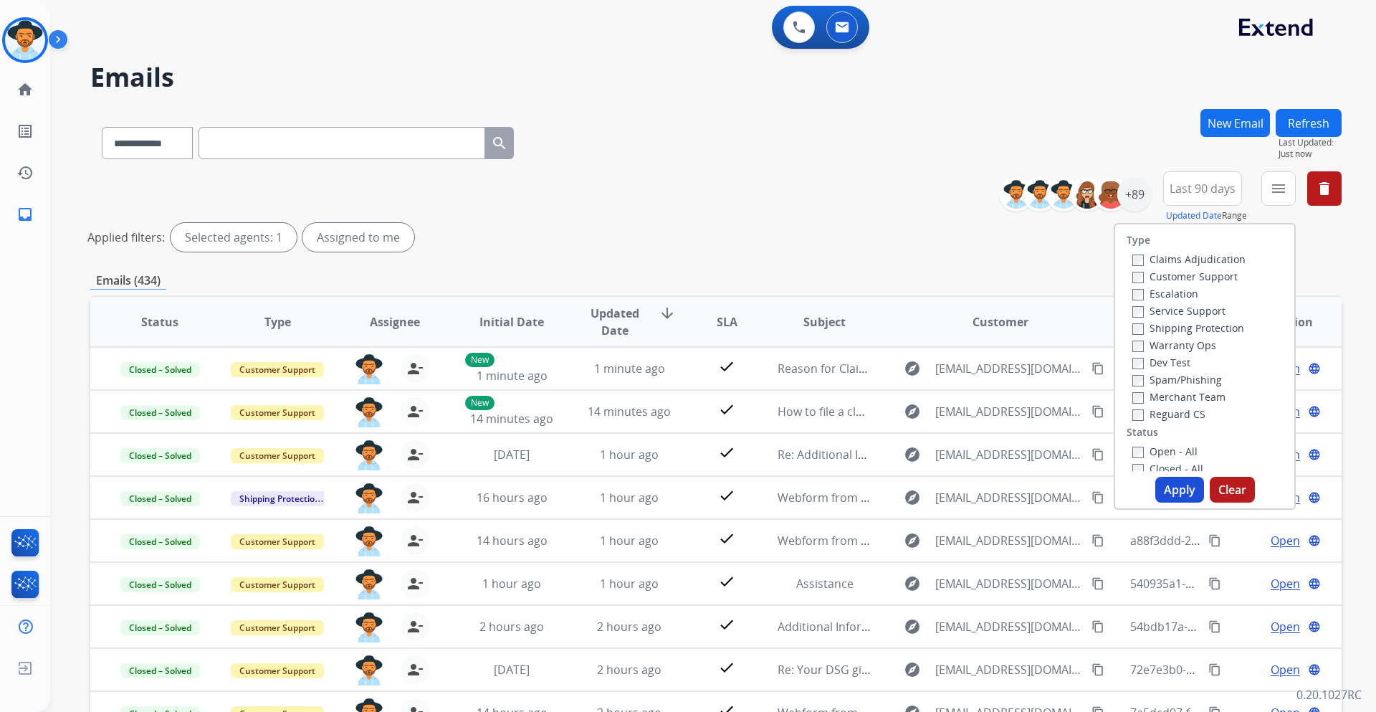
click at [1208, 273] on label "Customer Support" at bounding box center [1184, 276] width 105 height 14
click at [1211, 330] on label "Shipping Protection" at bounding box center [1188, 328] width 112 height 14
click at [1183, 411] on label "Reguard CS" at bounding box center [1168, 414] width 73 height 14
drag, startPoint x: 1168, startPoint y: 449, endPoint x: 1218, endPoint y: 463, distance: 52.9
click at [1168, 448] on label "Open - All" at bounding box center [1164, 451] width 65 height 14
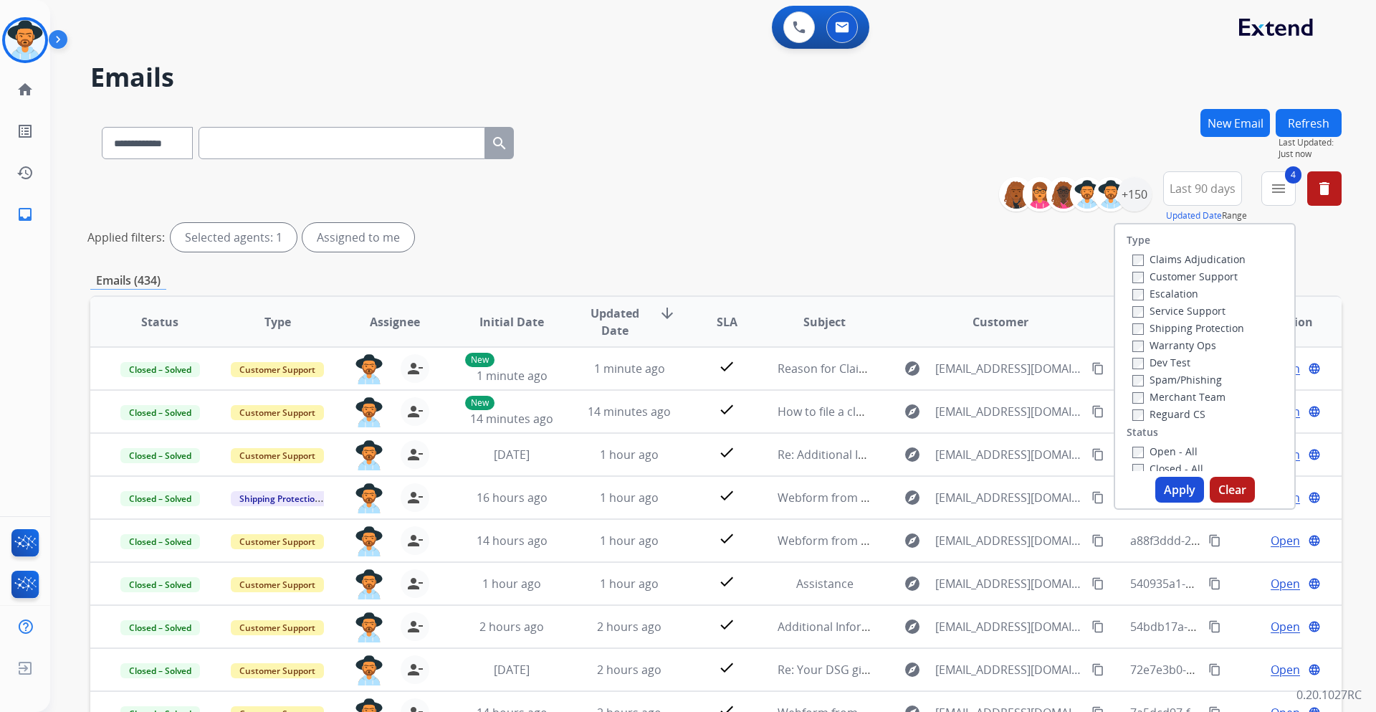
click at [1158, 476] on div "Type Claims Adjudication Customer Support Escalation Service Support Shipping P…" at bounding box center [1205, 366] width 182 height 287
click at [1164, 485] on button "Apply" at bounding box center [1179, 490] width 49 height 26
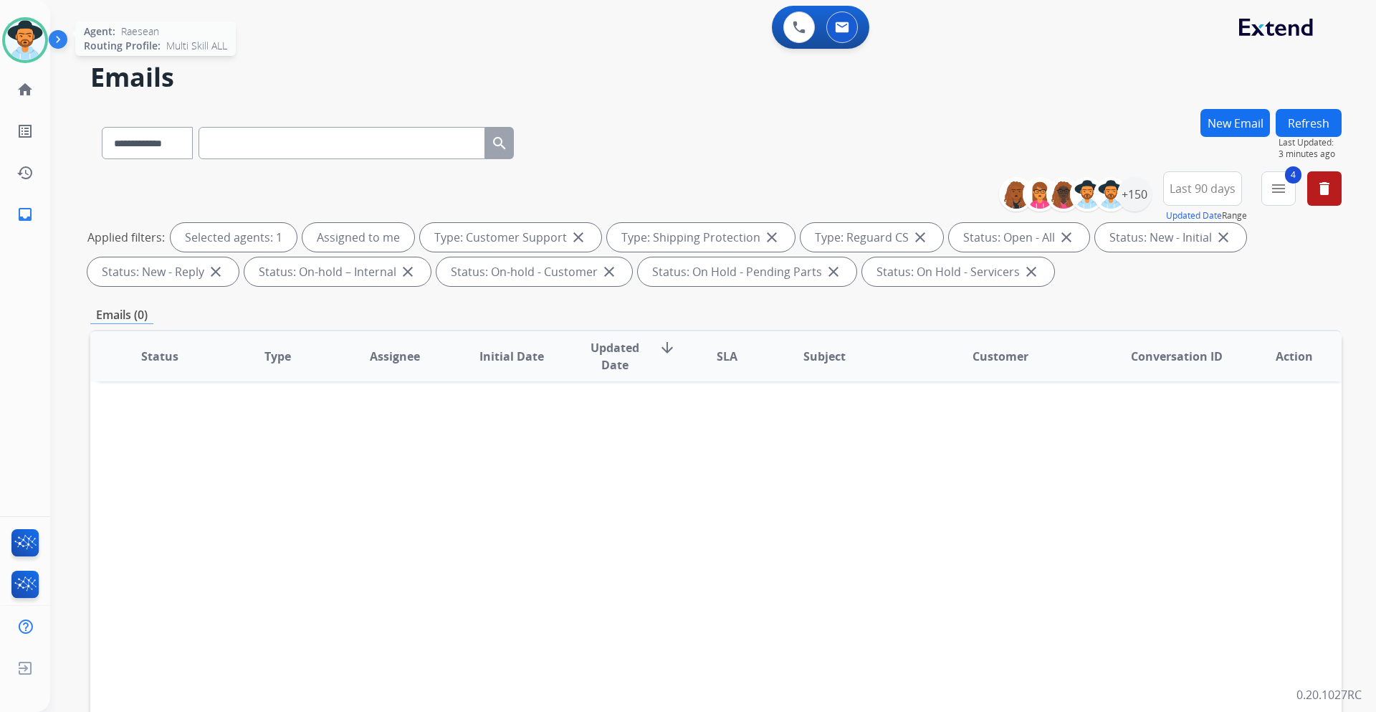
click at [24, 32] on img at bounding box center [25, 40] width 40 height 40
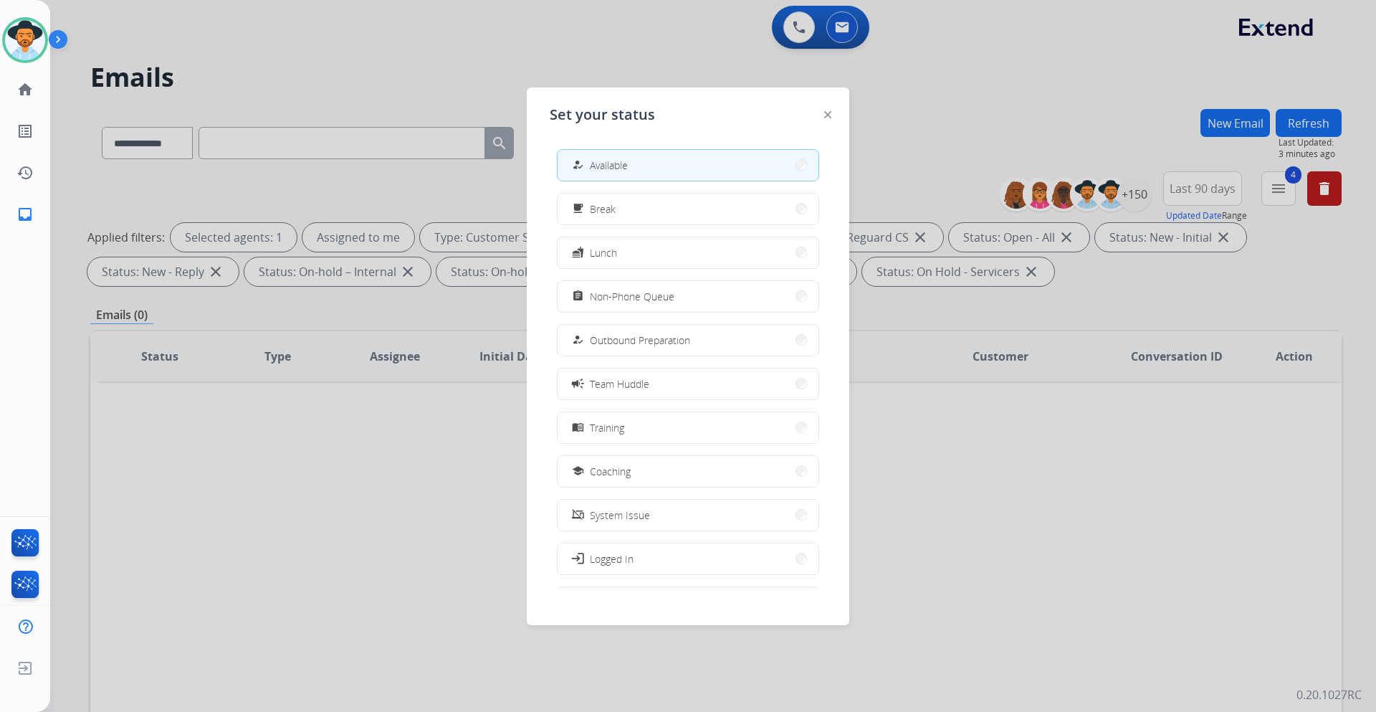
click at [695, 62] on div at bounding box center [688, 356] width 1376 height 712
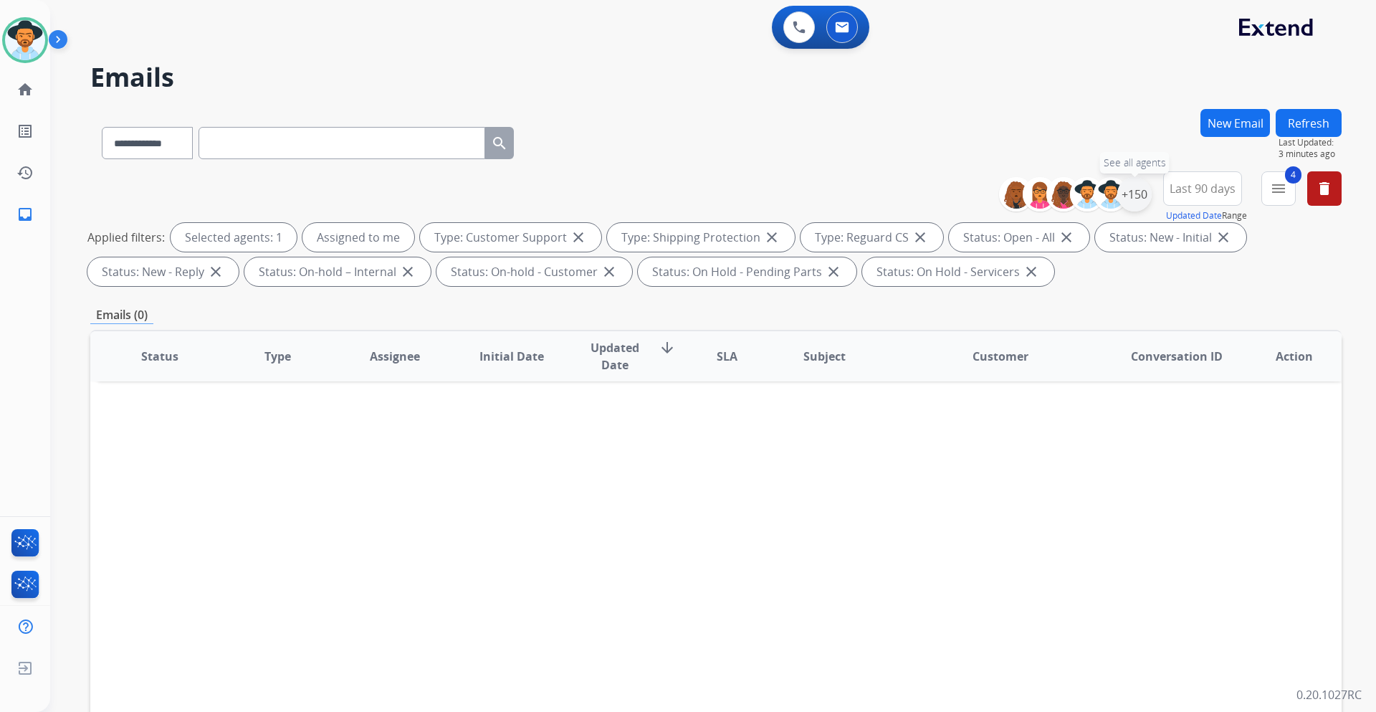
click at [1145, 196] on div "+150" at bounding box center [1134, 194] width 34 height 34
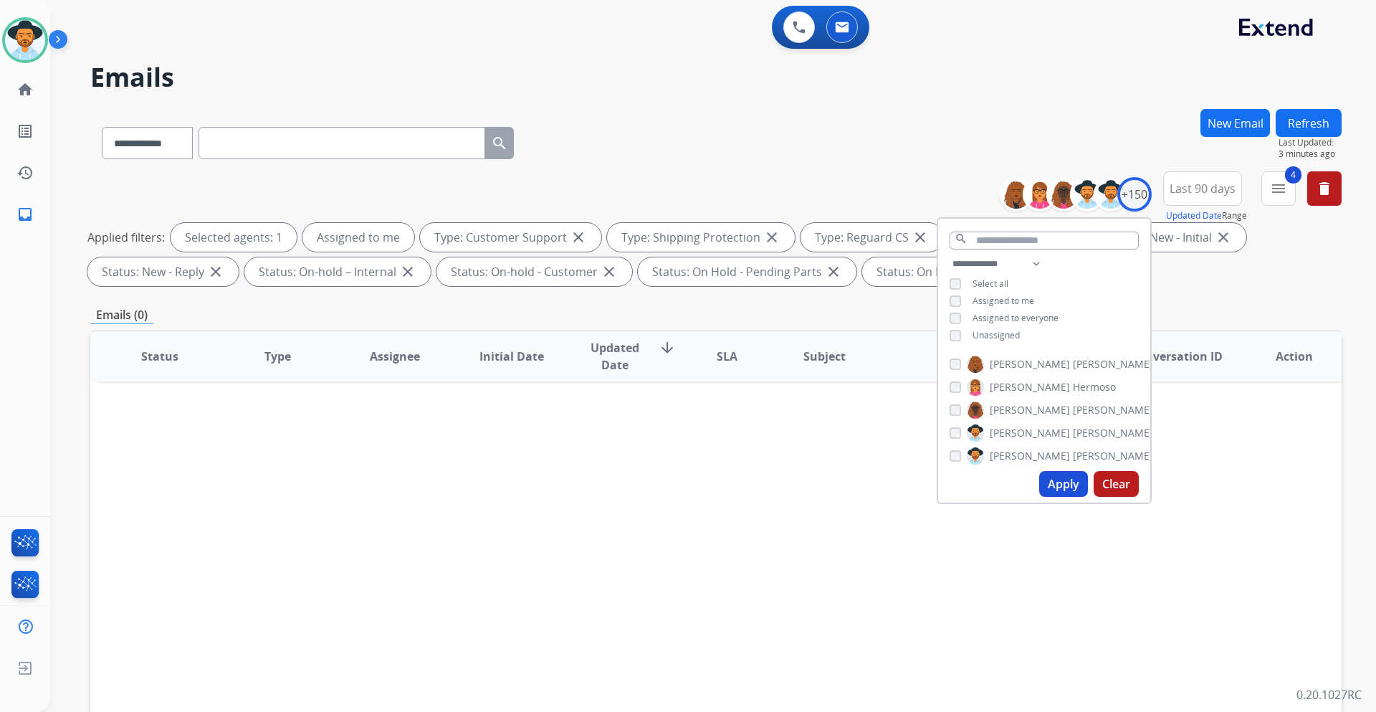
click at [1216, 176] on button "Last 90 days" at bounding box center [1202, 188] width 79 height 34
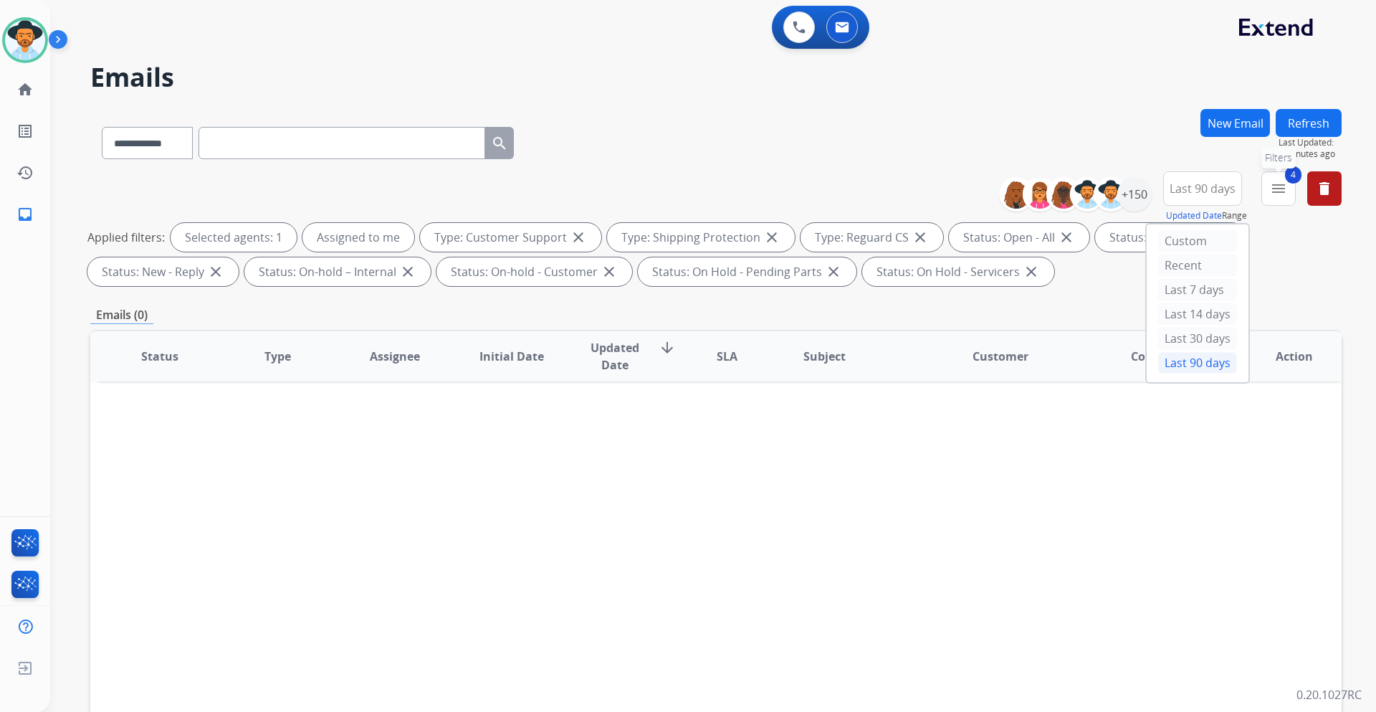
click at [1276, 184] on mat-icon "menu" at bounding box center [1278, 188] width 17 height 17
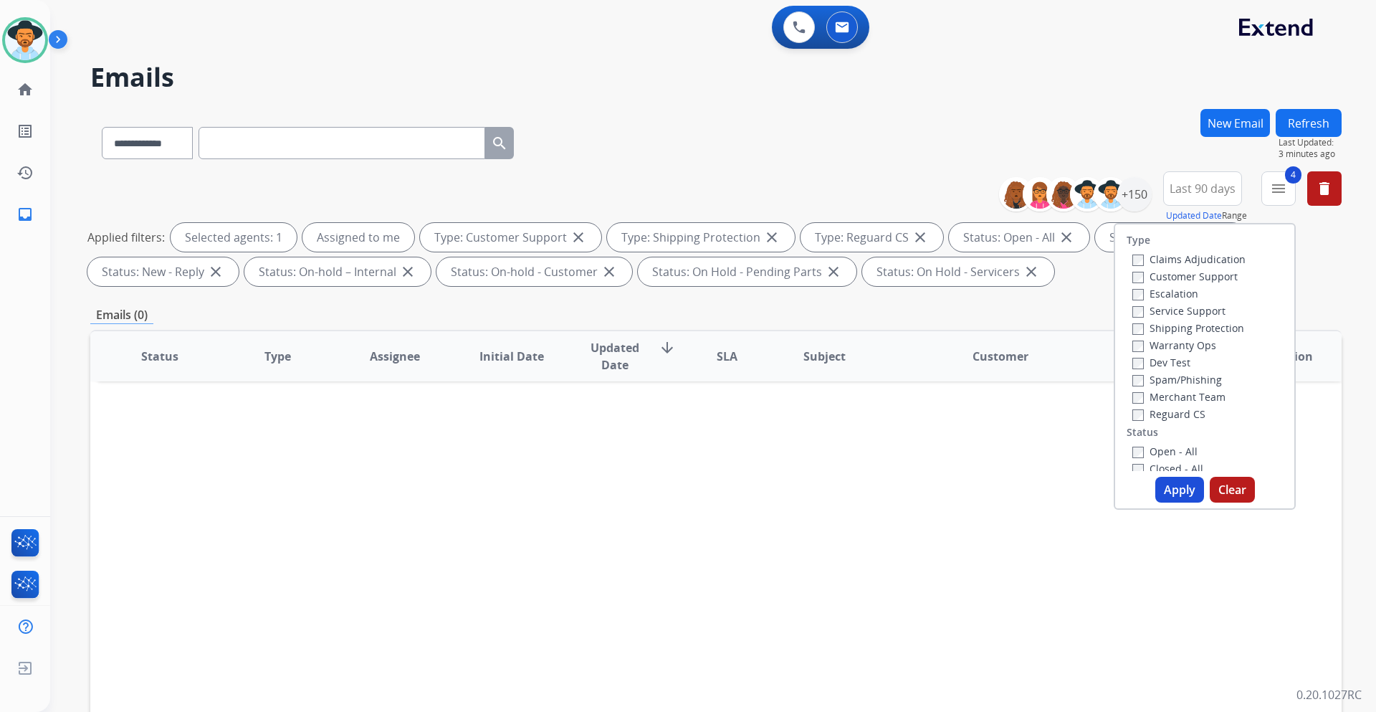
click at [1170, 491] on button "Apply" at bounding box center [1179, 490] width 49 height 26
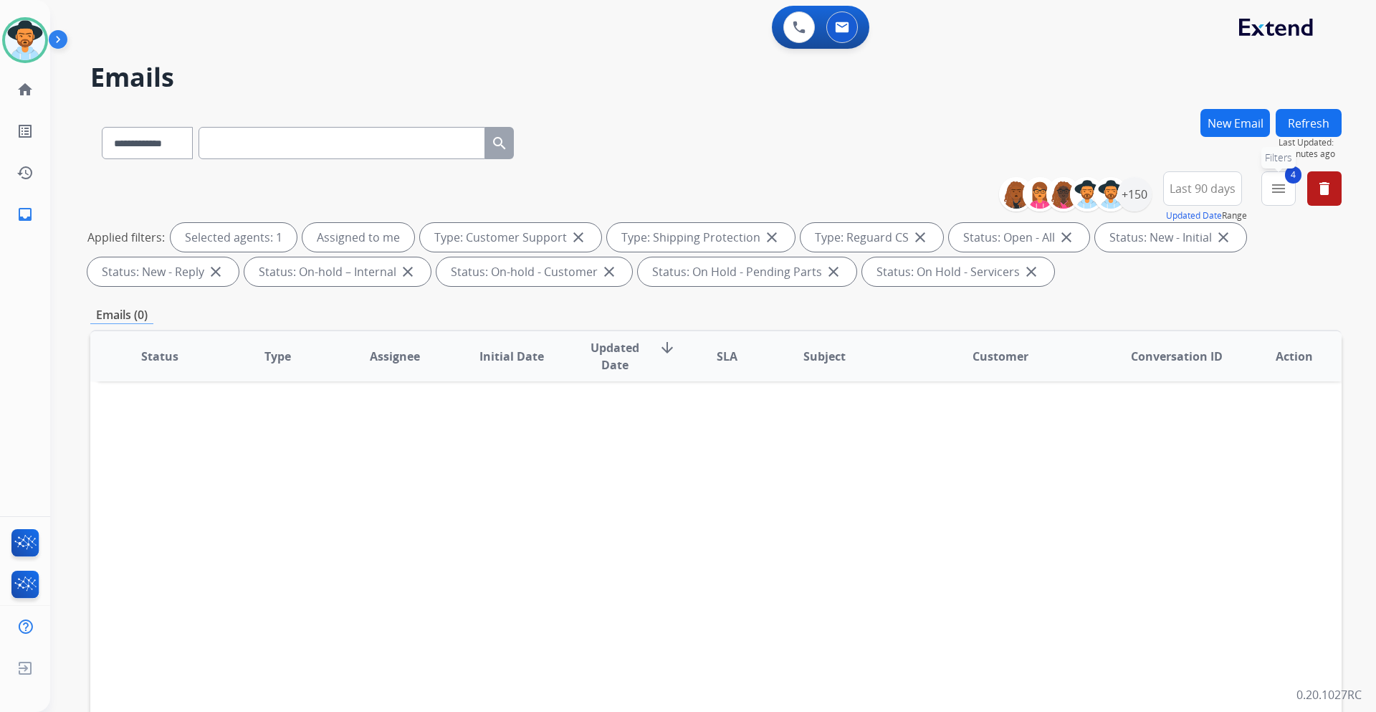
click at [1275, 194] on mat-icon "menu" at bounding box center [1278, 188] width 17 height 17
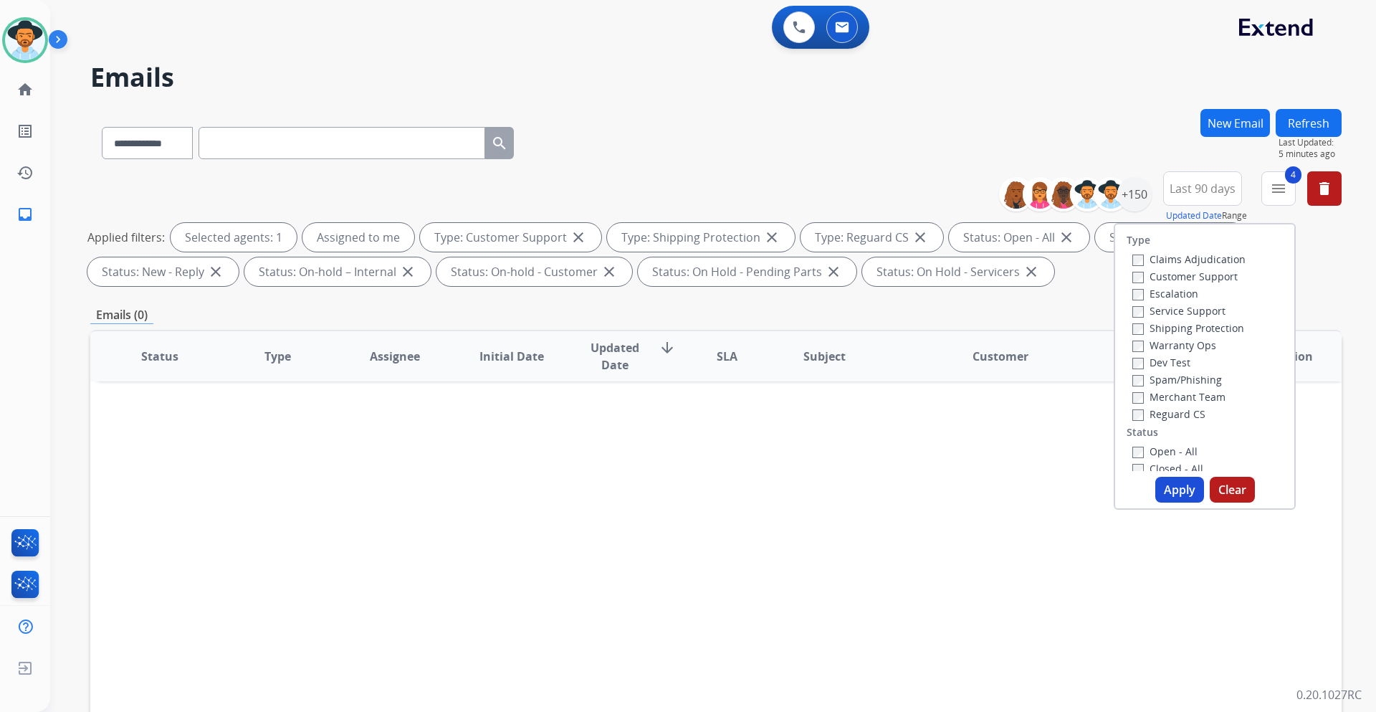
click at [1312, 130] on button "Refresh" at bounding box center [1309, 123] width 66 height 28
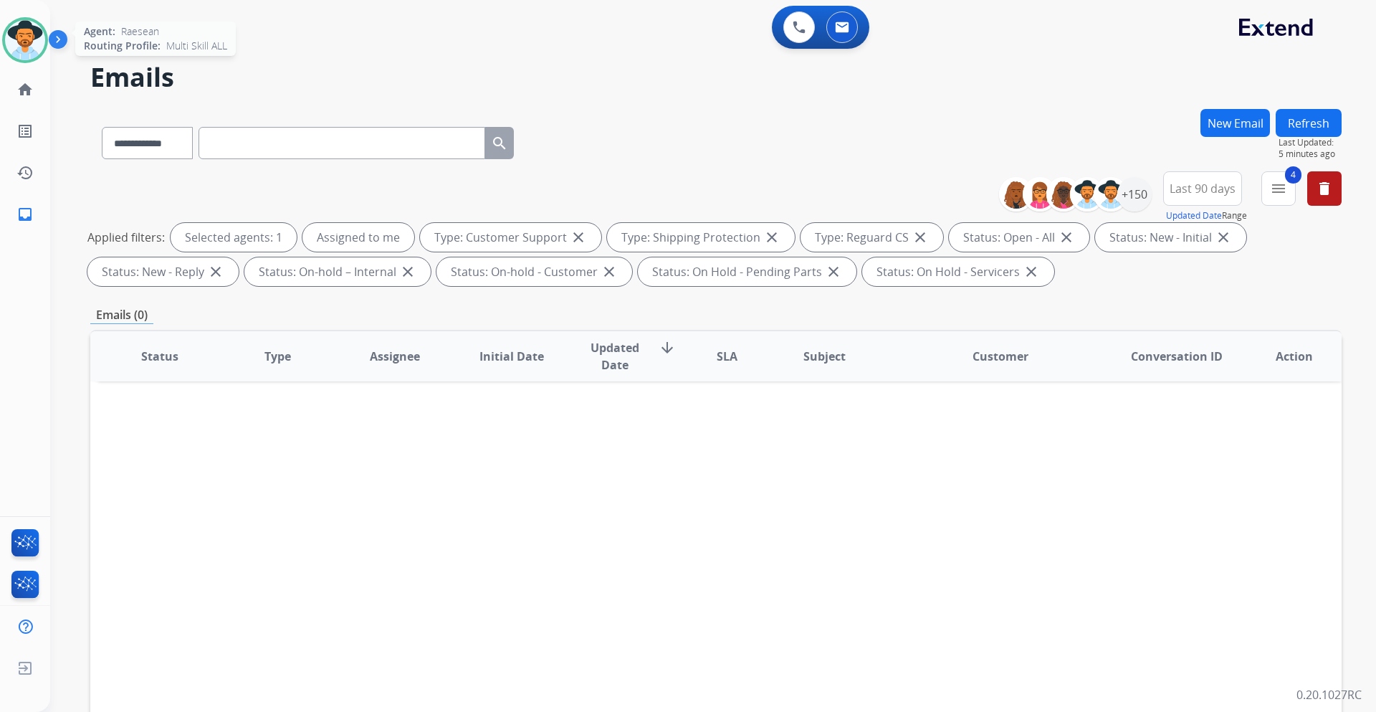
click at [21, 22] on img at bounding box center [25, 40] width 40 height 40
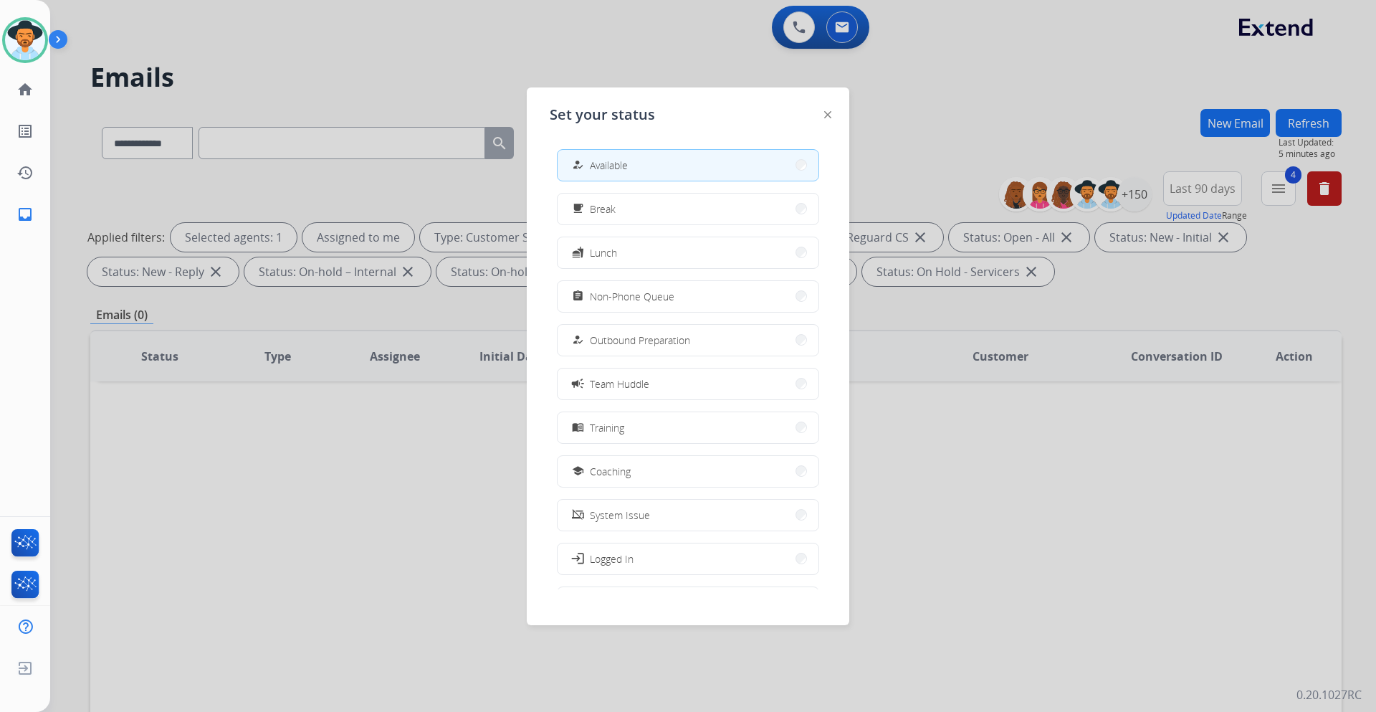
click at [651, 58] on div at bounding box center [688, 356] width 1376 height 712
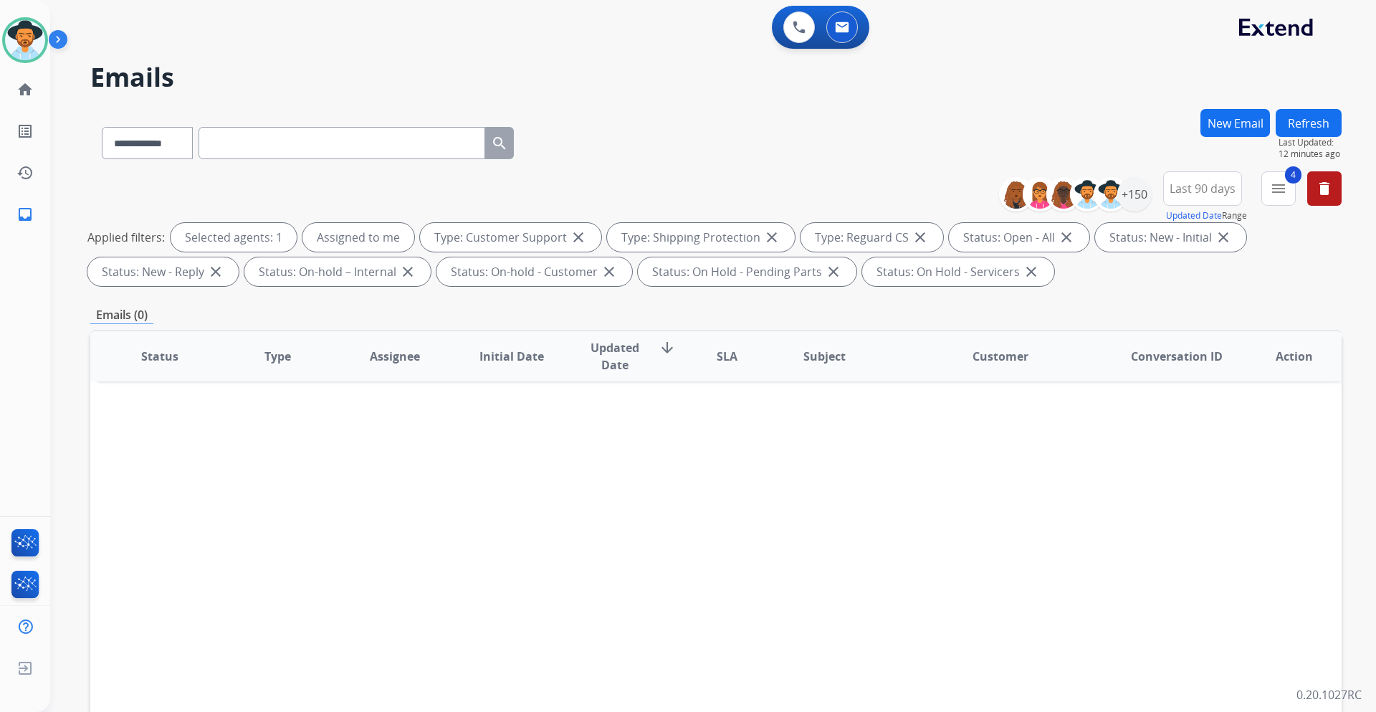
click at [1319, 120] on button "Refresh" at bounding box center [1309, 123] width 66 height 28
click at [1200, 197] on button "Last 90 days" at bounding box center [1202, 188] width 79 height 34
click at [1280, 198] on button "4 menu" at bounding box center [1278, 188] width 34 height 34
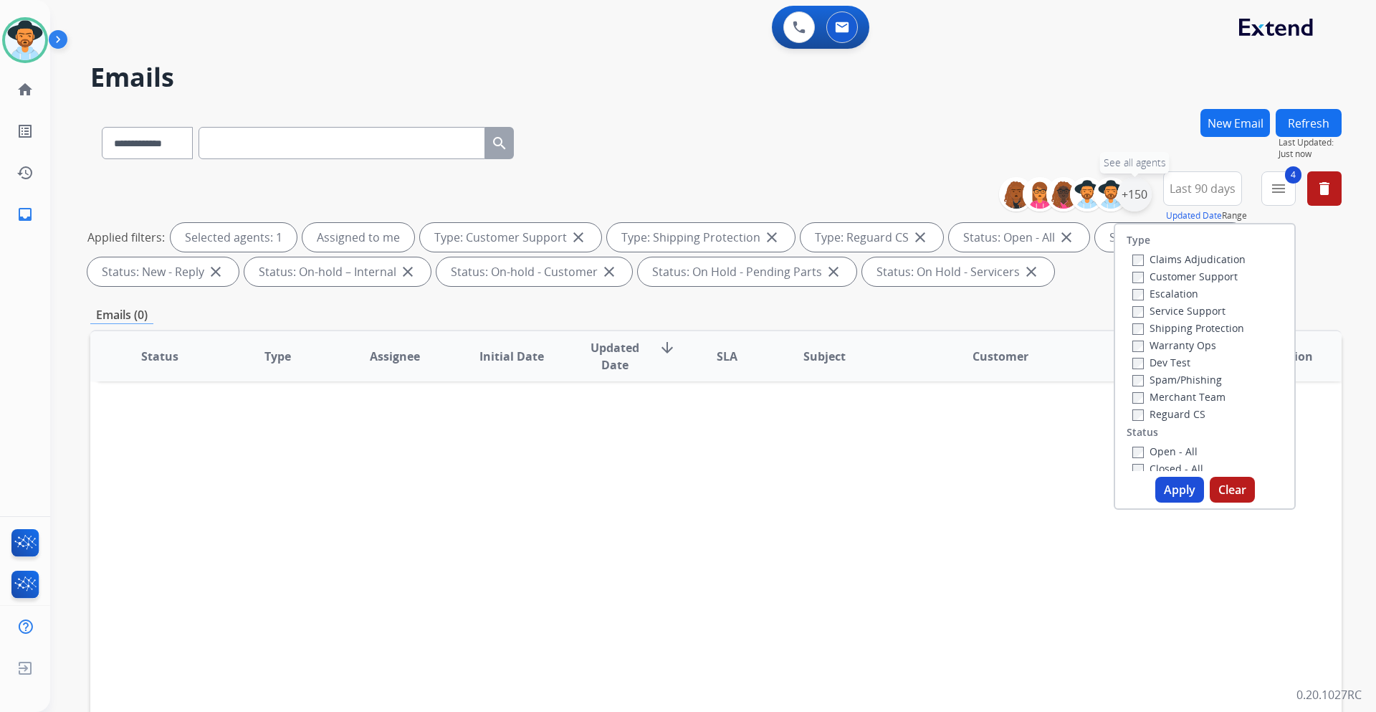
click at [1137, 196] on div "+150" at bounding box center [1134, 194] width 34 height 34
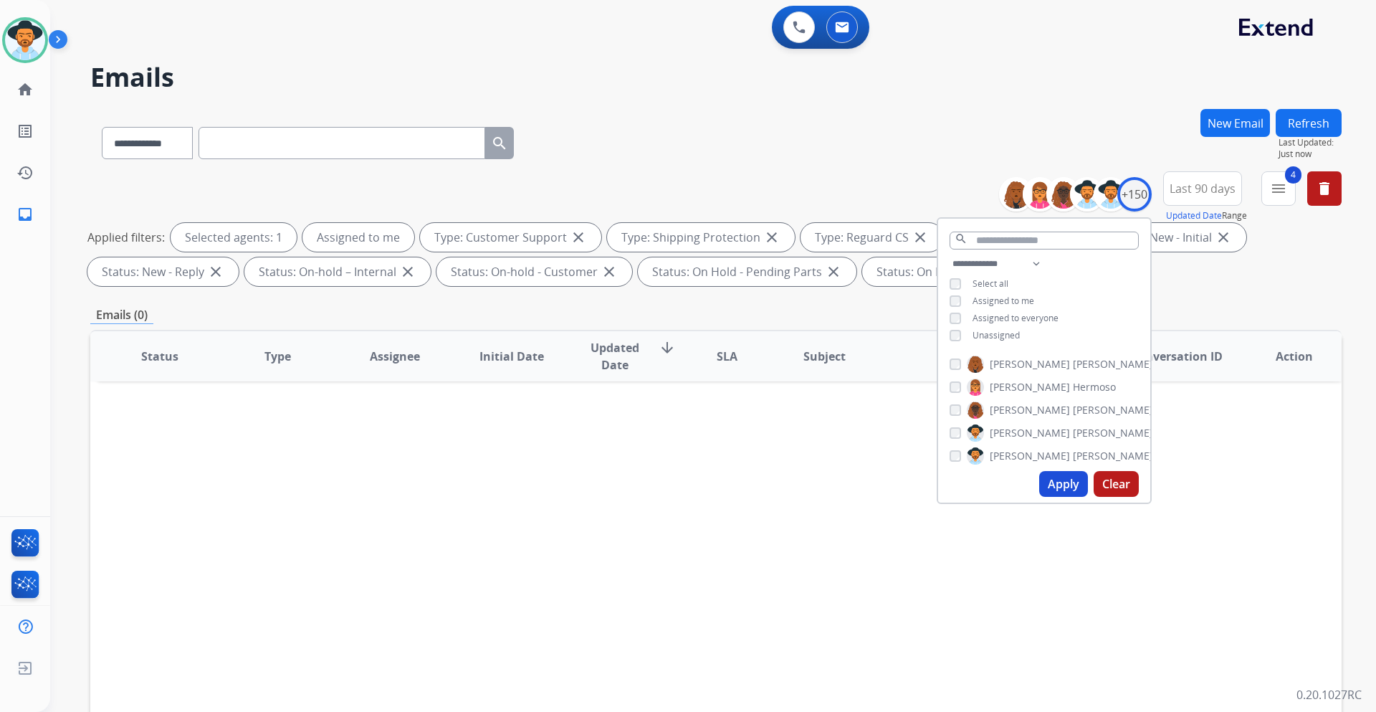
click at [1056, 487] on button "Apply" at bounding box center [1063, 484] width 49 height 26
click at [1219, 426] on div "Status Type Assignee Initial Date Updated Date arrow_downward SLA Subject Custo…" at bounding box center [715, 570] width 1251 height 480
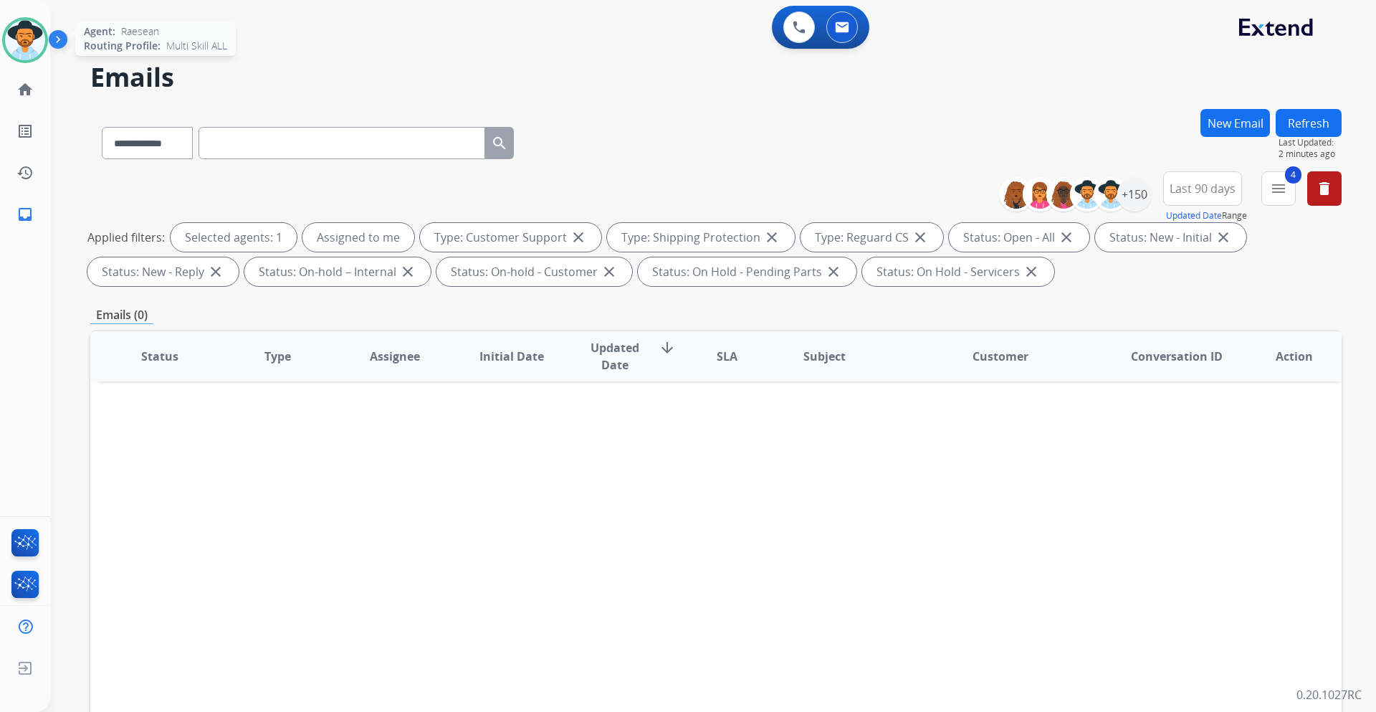
click at [35, 39] on img at bounding box center [25, 40] width 40 height 40
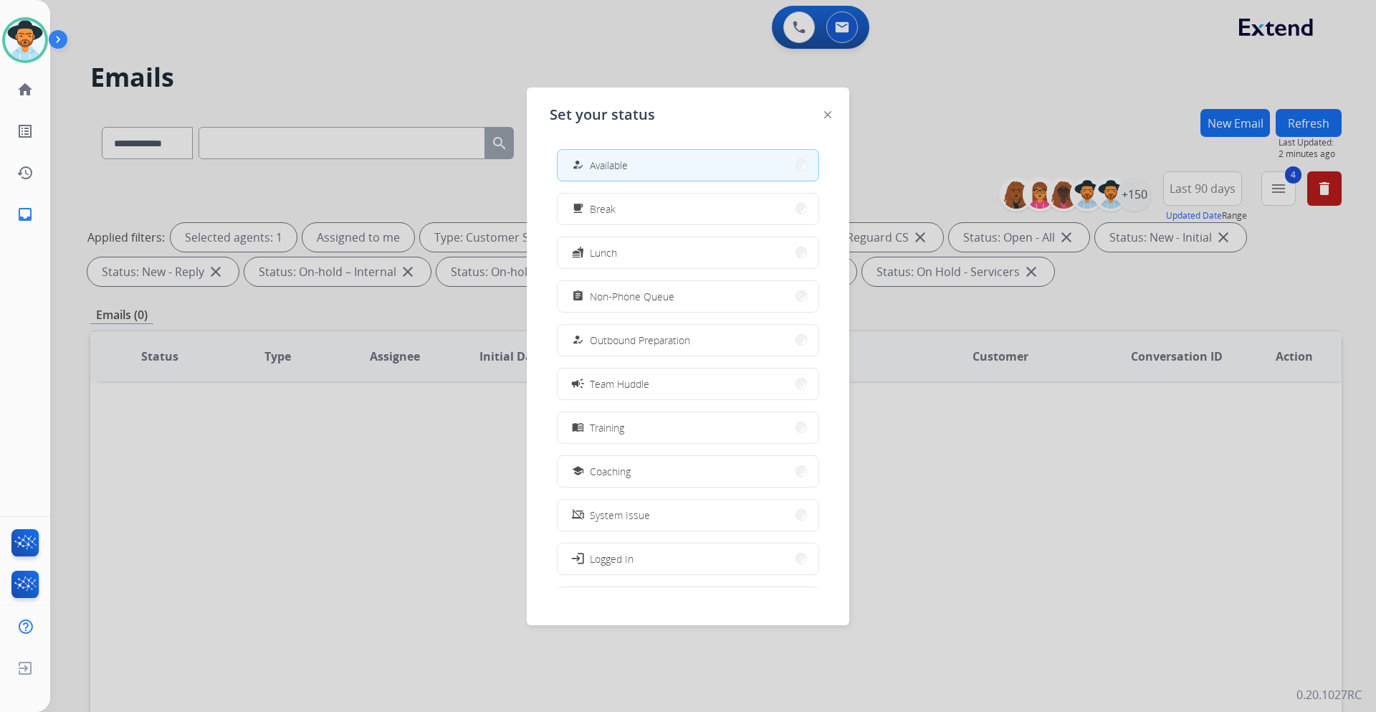
click at [348, 63] on div at bounding box center [688, 356] width 1376 height 712
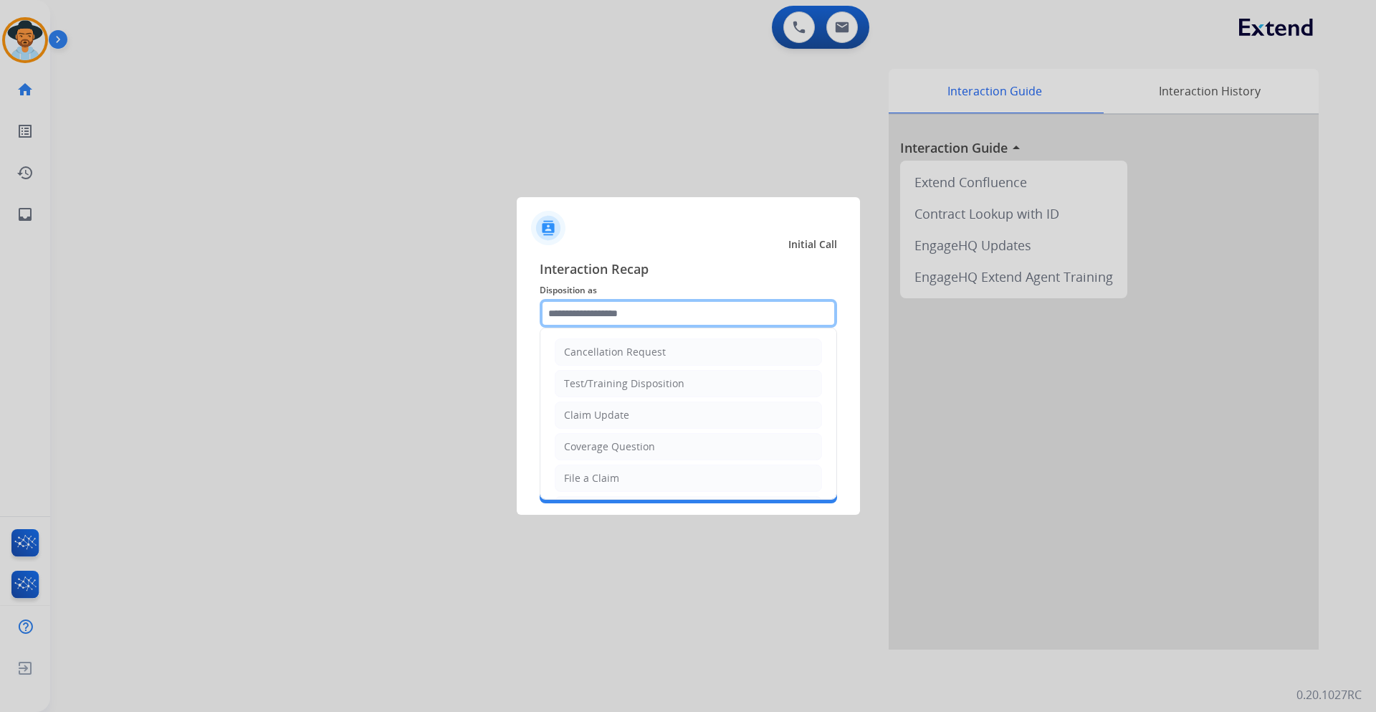
click at [627, 312] on input "text" at bounding box center [688, 313] width 297 height 29
click at [635, 479] on li "File a Claim" at bounding box center [688, 477] width 267 height 27
type input "**********"
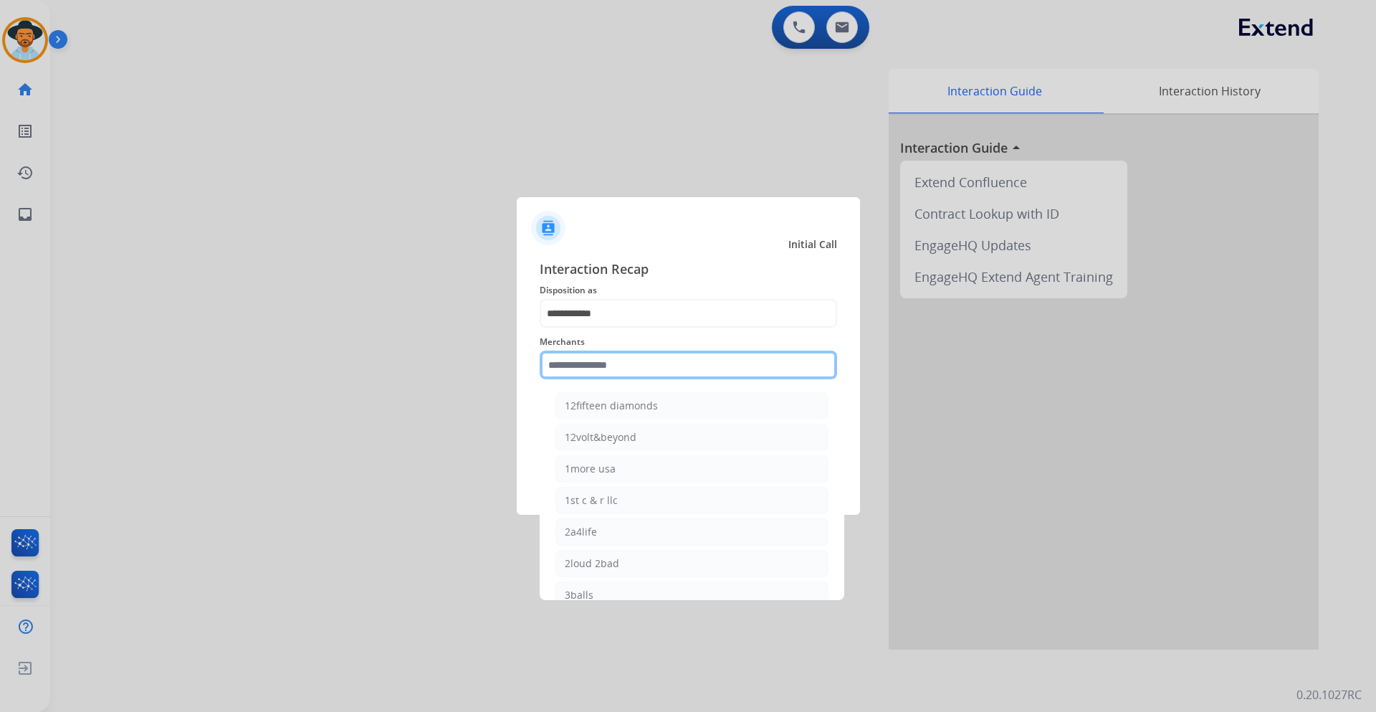
click at [630, 363] on input "text" at bounding box center [688, 364] width 297 height 29
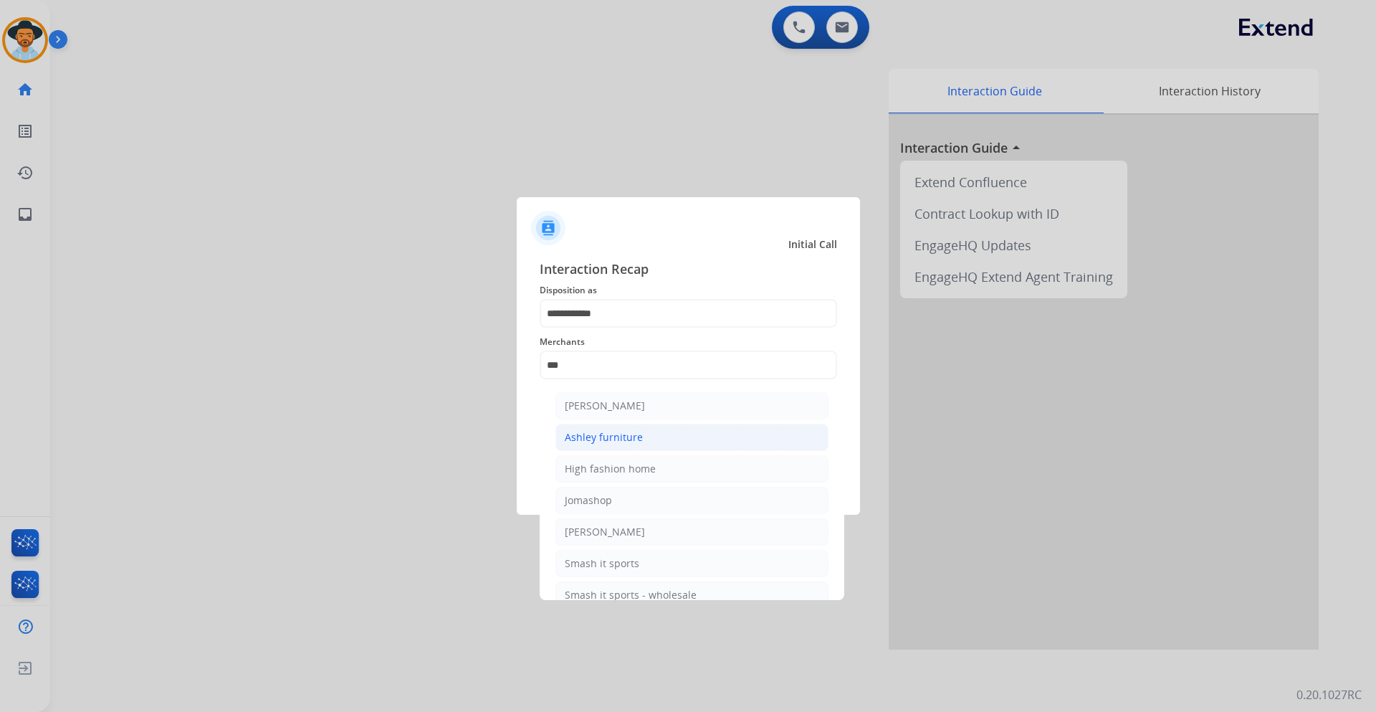
click at [665, 431] on li "Ashley furniture" at bounding box center [691, 437] width 273 height 27
type input "**********"
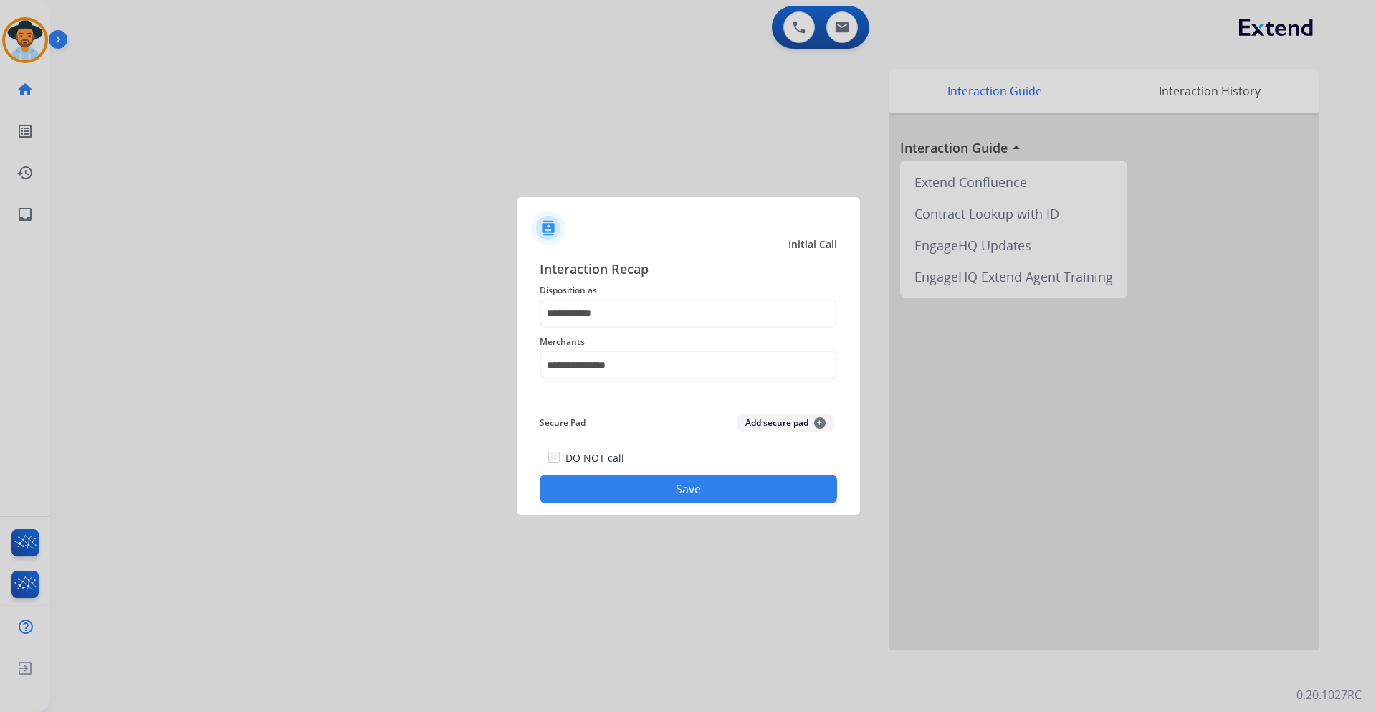
click at [645, 481] on button "Save" at bounding box center [688, 488] width 297 height 29
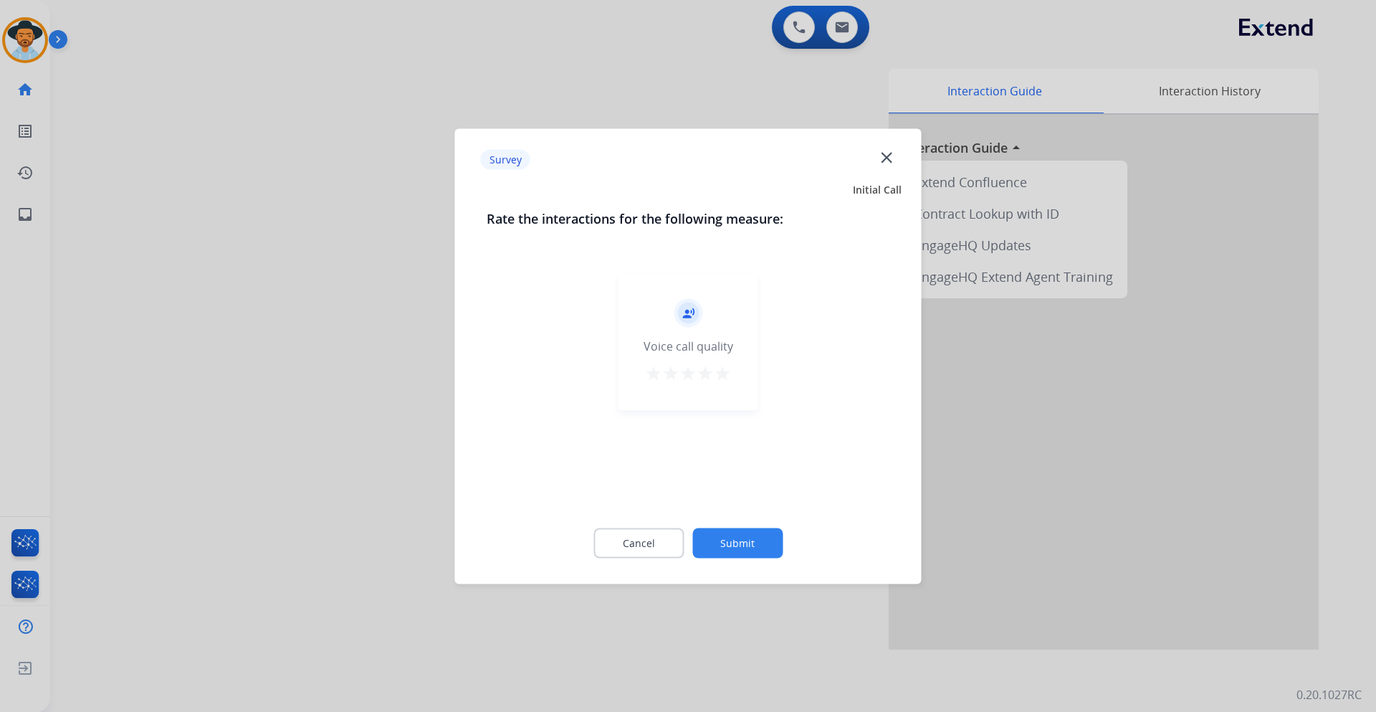
click at [751, 538] on button "Submit" at bounding box center [737, 543] width 90 height 30
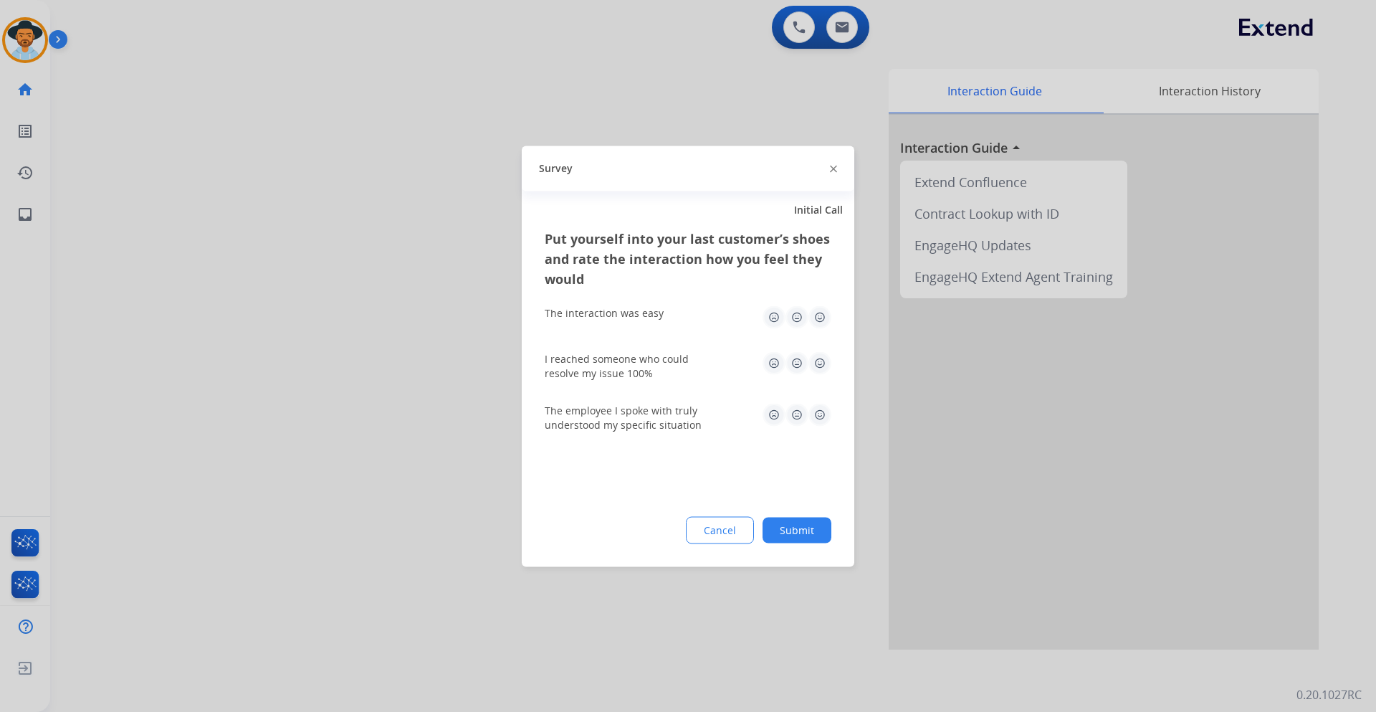
click at [772, 533] on button "Submit" at bounding box center [797, 530] width 69 height 26
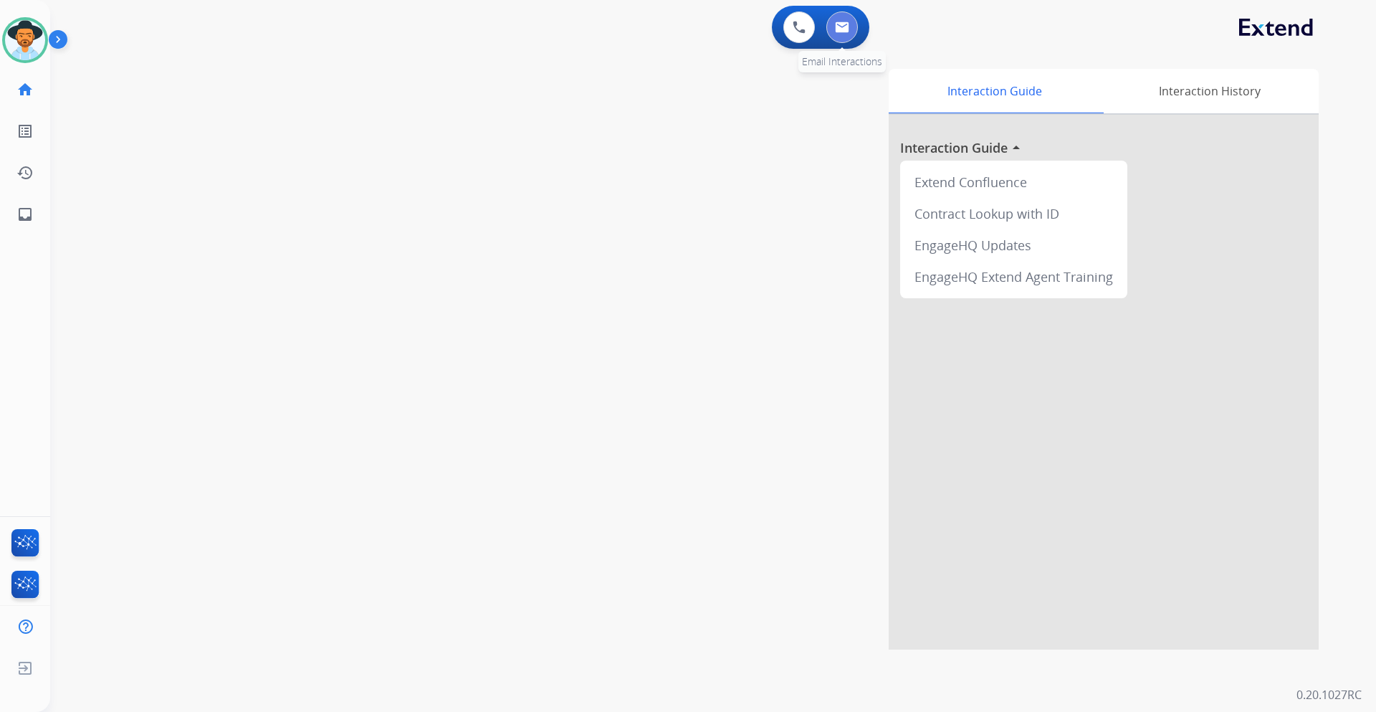
click at [841, 24] on img at bounding box center [842, 27] width 14 height 11
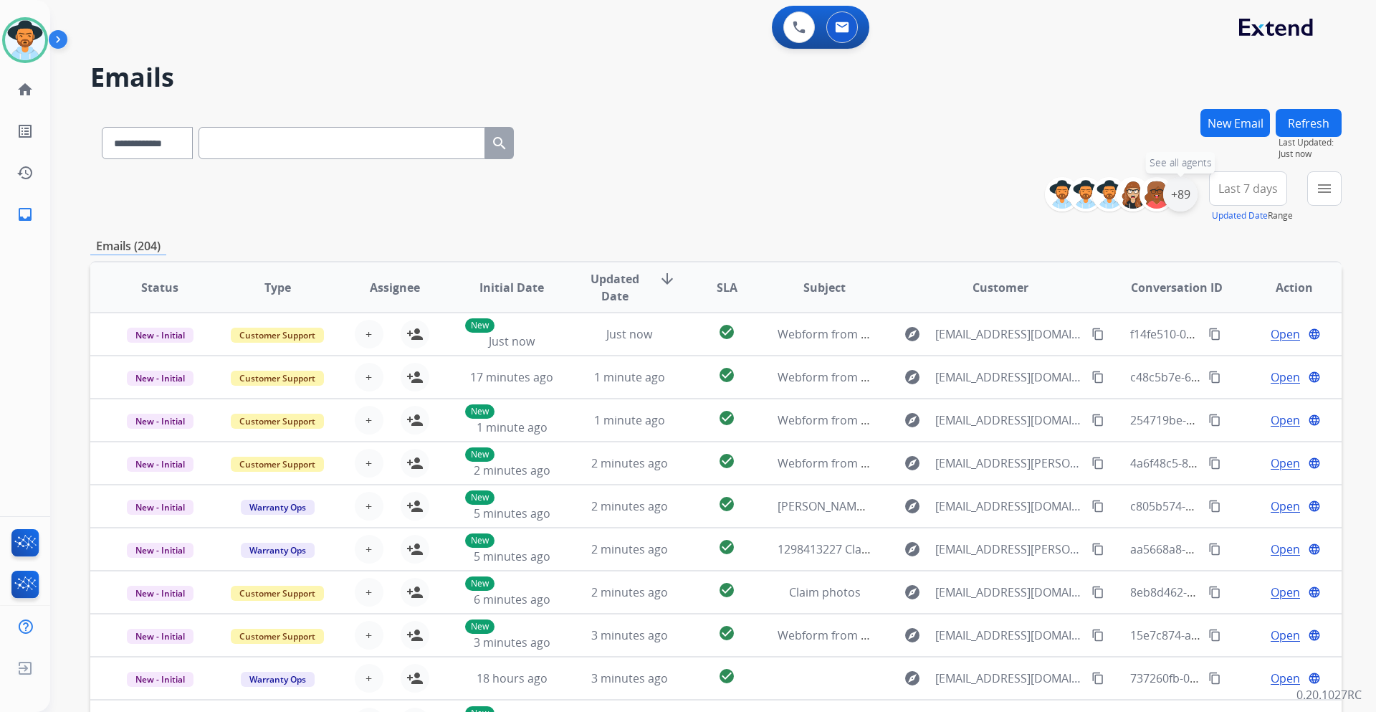
click at [1186, 194] on div "+89" at bounding box center [1180, 194] width 34 height 34
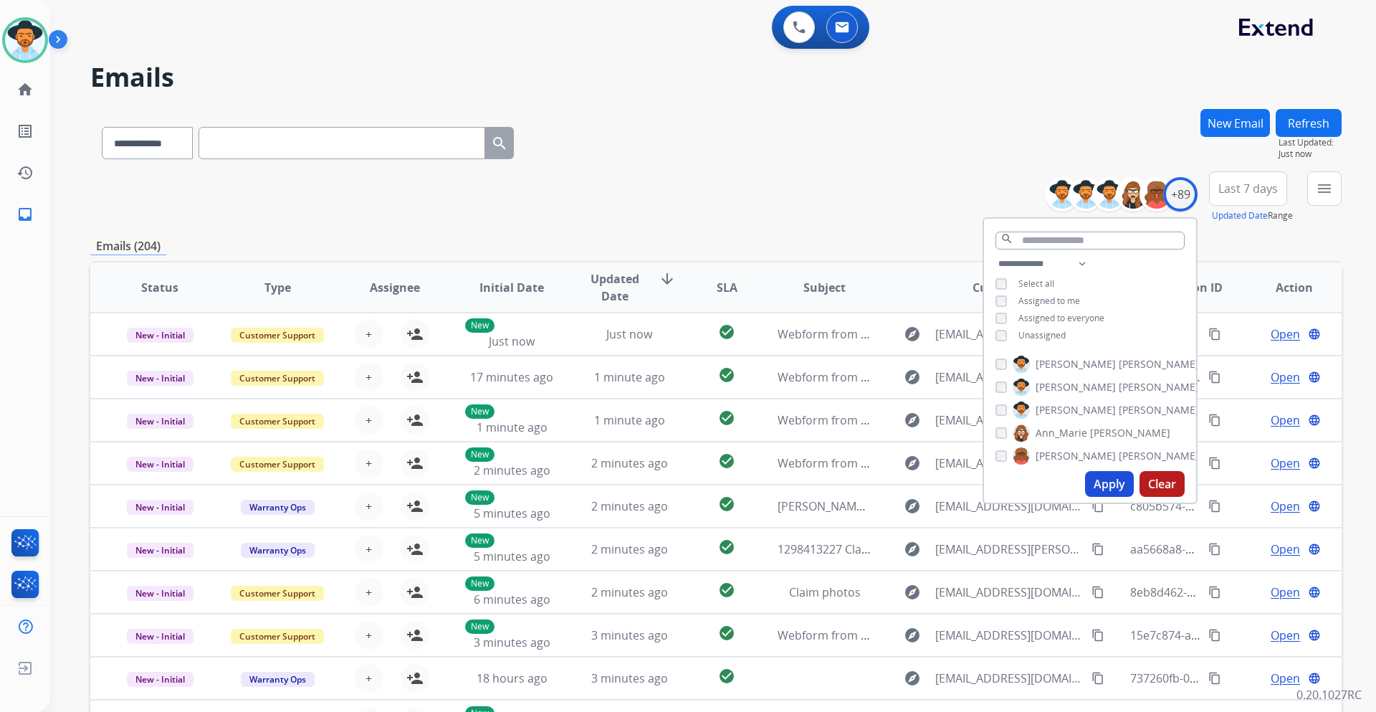
click at [1054, 327] on div "**********" at bounding box center [1090, 301] width 212 height 92
click at [1051, 334] on span "Unassigned" at bounding box center [1041, 335] width 47 height 12
click at [1108, 479] on button "Apply" at bounding box center [1109, 484] width 49 height 26
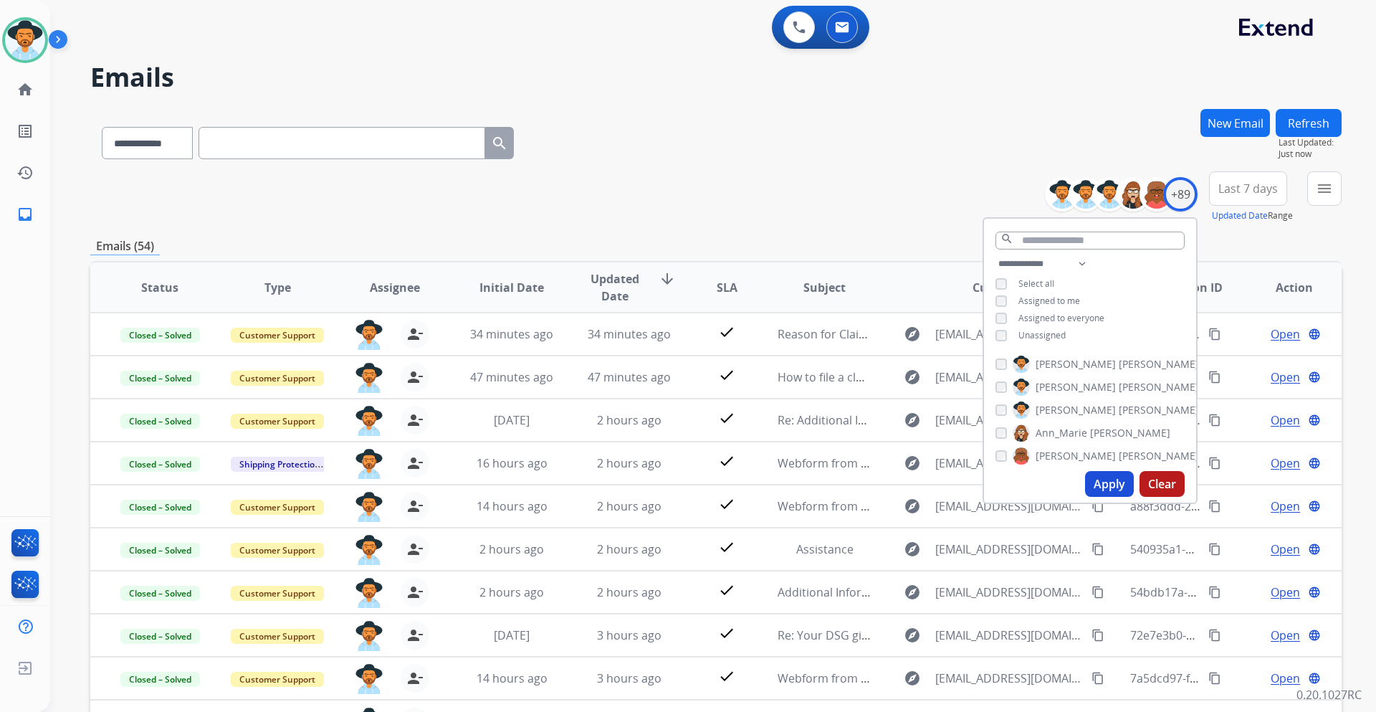
click at [1246, 191] on span "Last 7 days" at bounding box center [1247, 189] width 59 height 6
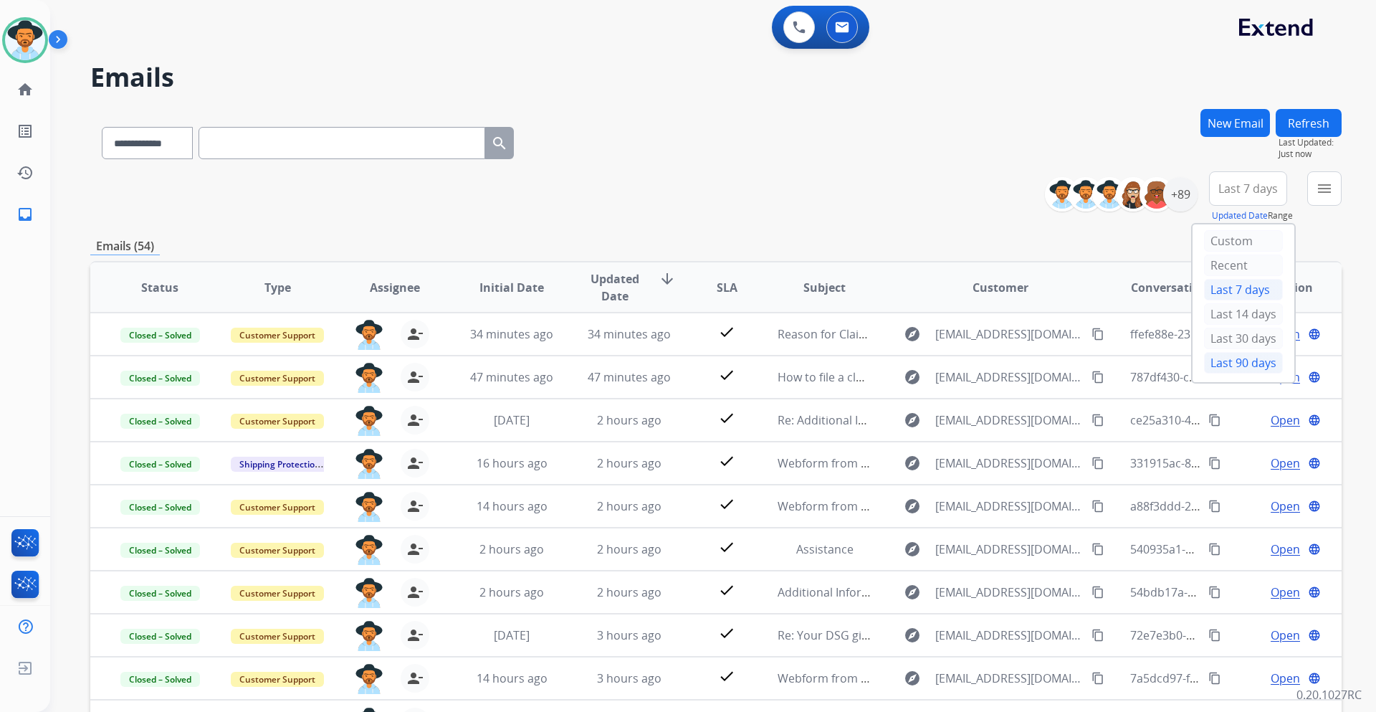
click at [1249, 364] on div "Last 90 days" at bounding box center [1243, 363] width 79 height 22
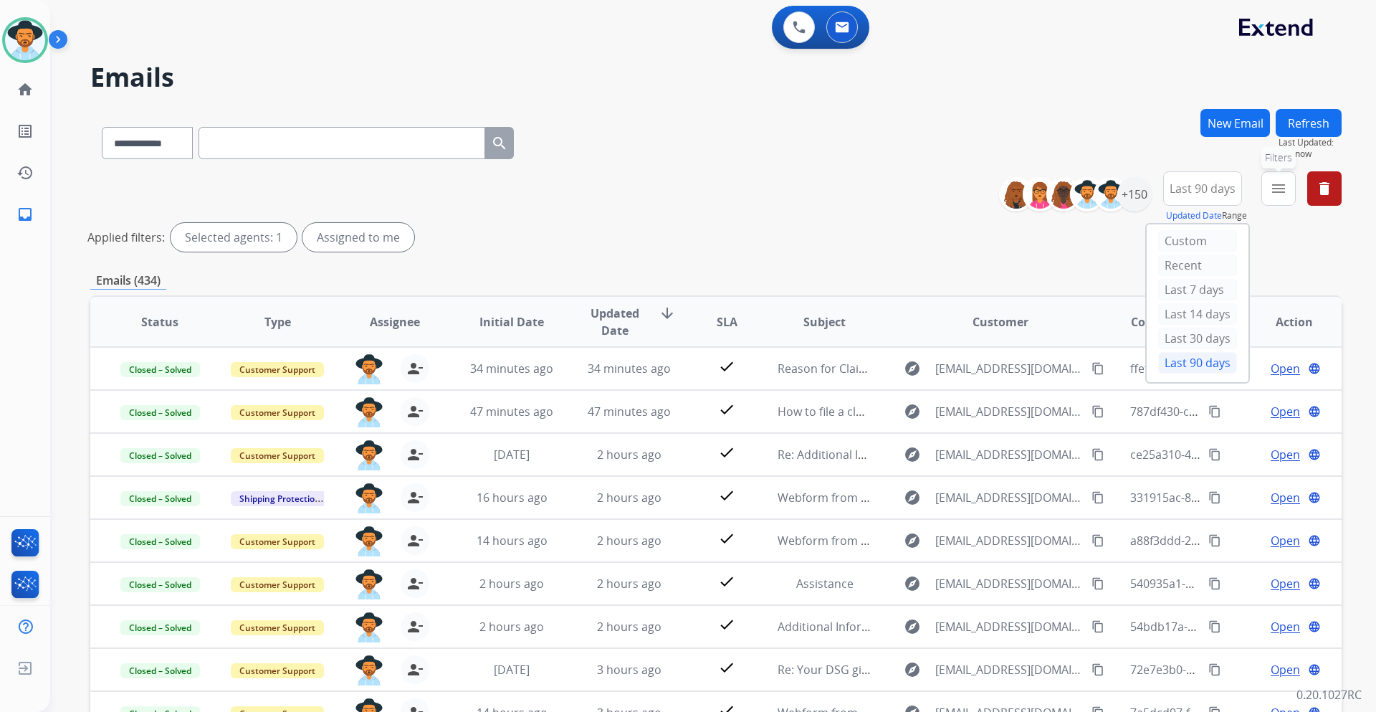
click at [1274, 185] on mat-icon "menu" at bounding box center [1278, 188] width 17 height 17
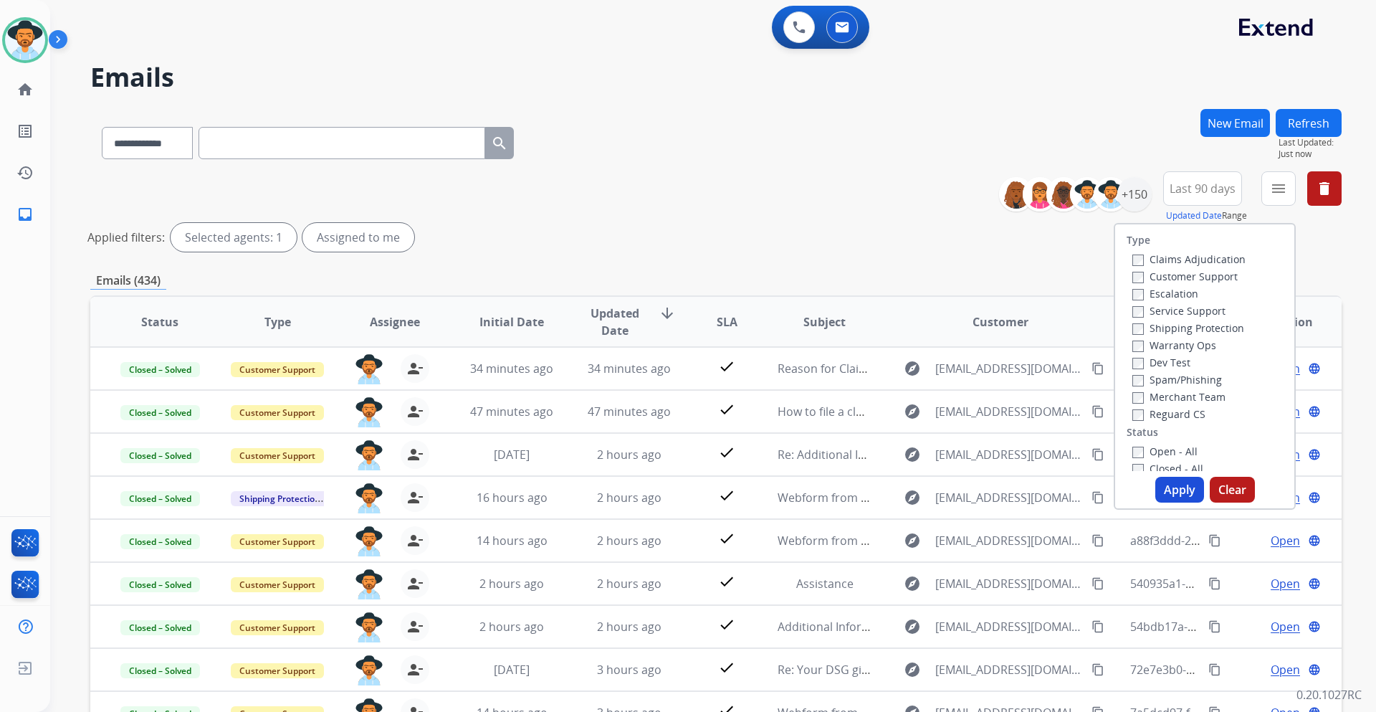
click at [1206, 277] on label "Customer Support" at bounding box center [1184, 276] width 105 height 14
click at [1223, 325] on label "Shipping Protection" at bounding box center [1188, 328] width 112 height 14
click at [1185, 409] on label "Reguard CS" at bounding box center [1168, 414] width 73 height 14
click at [1158, 447] on label "Open - All" at bounding box center [1164, 451] width 65 height 14
click at [1182, 488] on button "Apply" at bounding box center [1179, 490] width 49 height 26
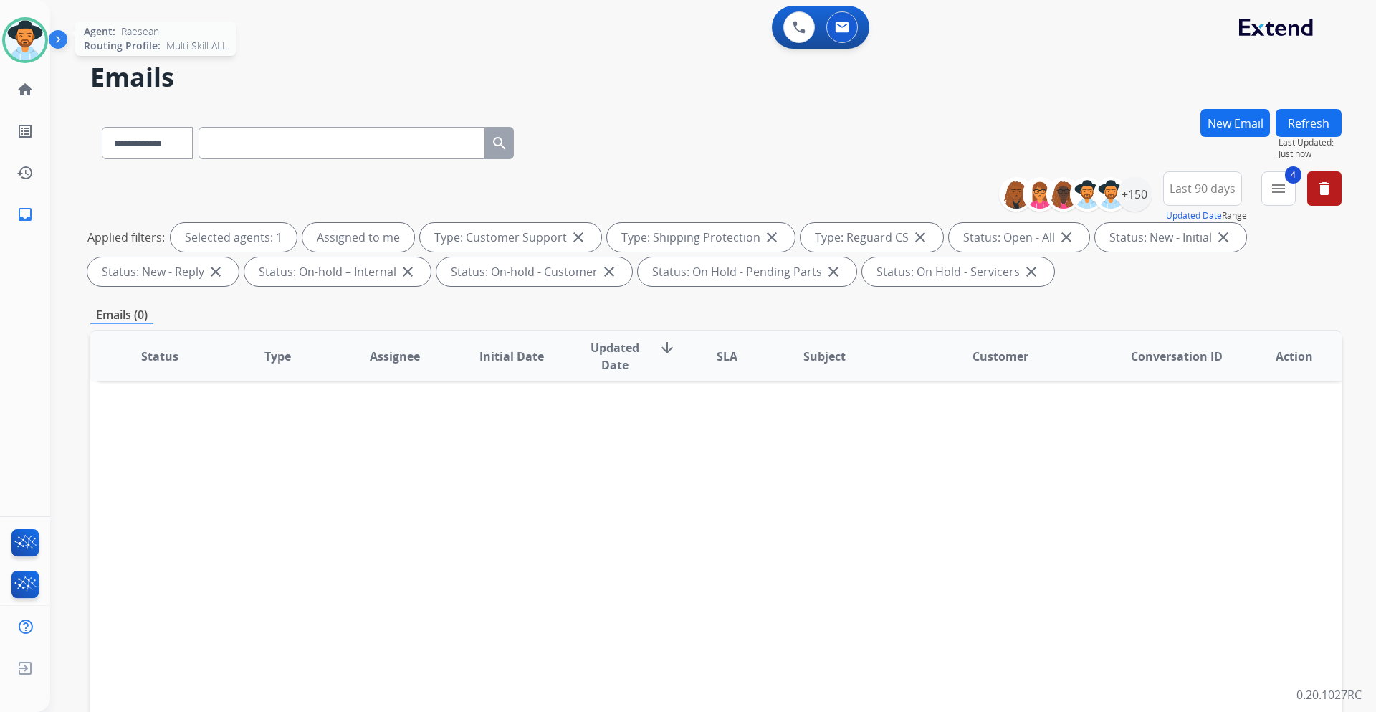
click at [15, 42] on img at bounding box center [25, 40] width 40 height 40
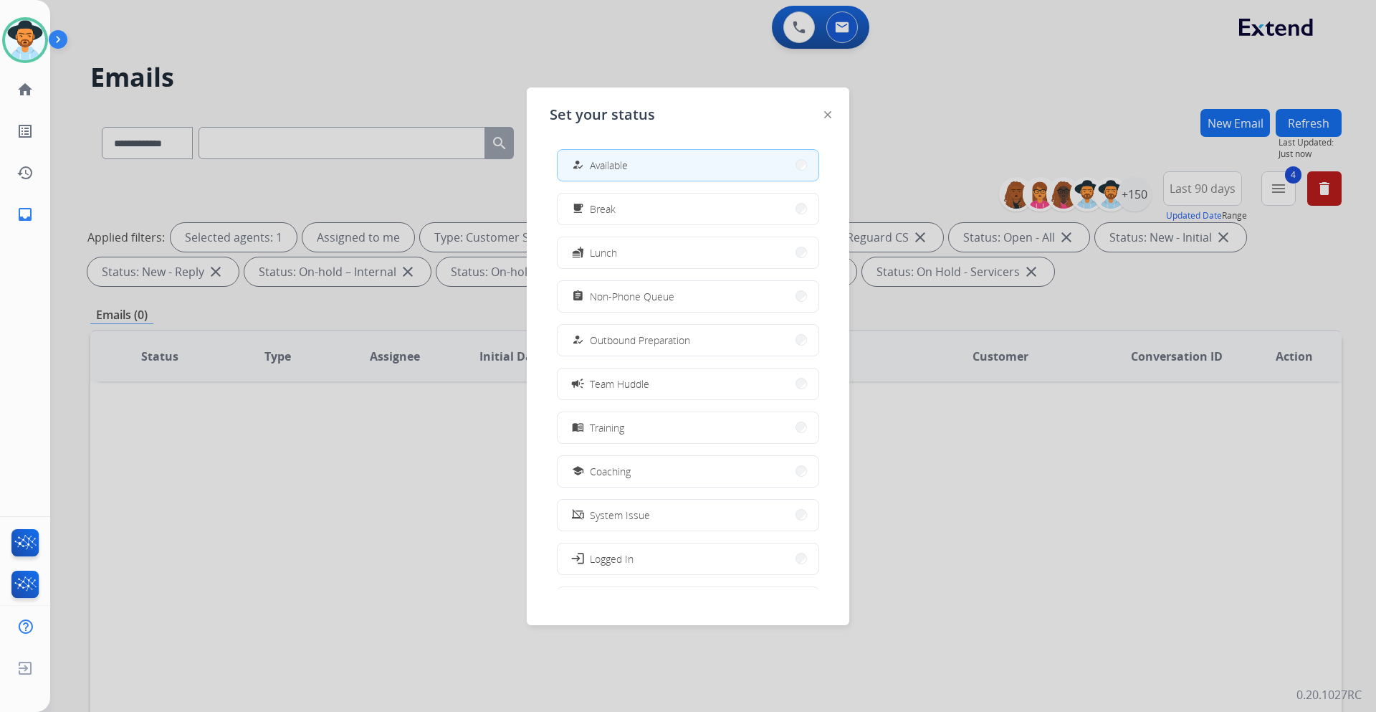
click at [429, 76] on div at bounding box center [688, 356] width 1376 height 712
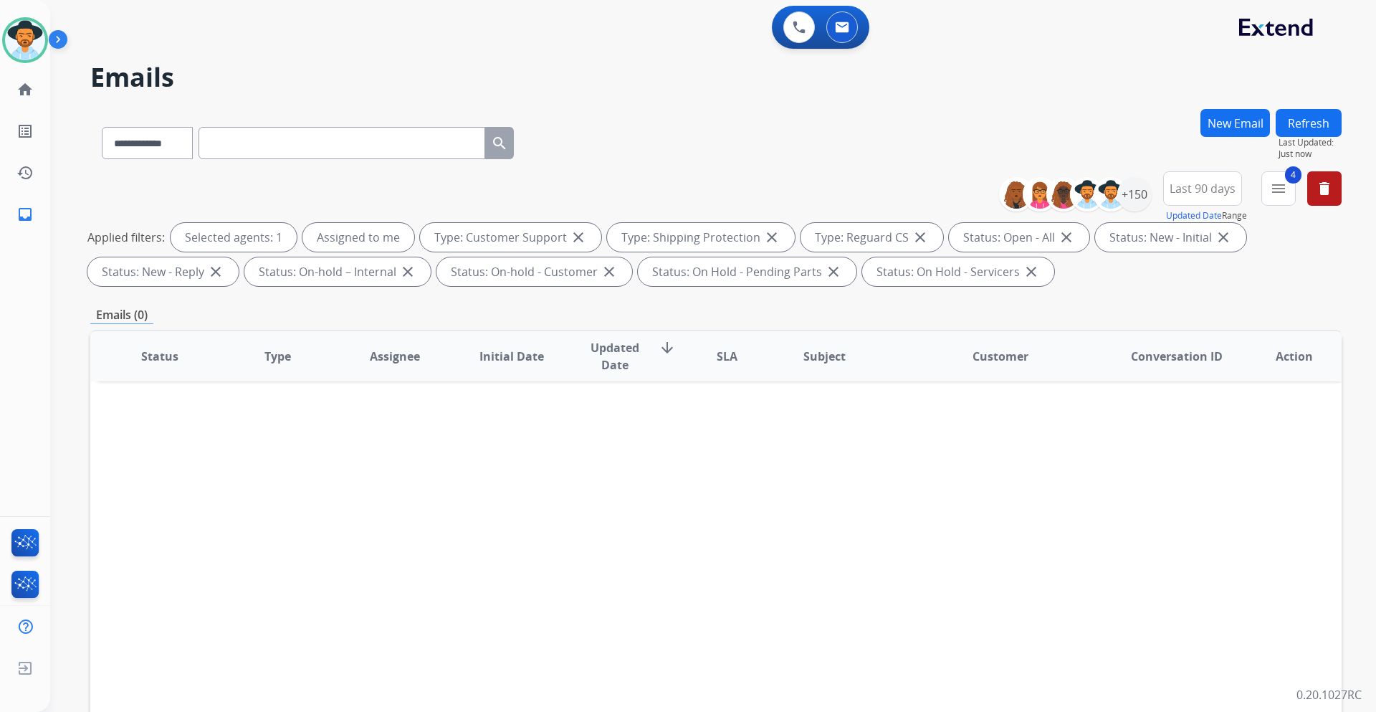
click at [1319, 119] on button "Refresh" at bounding box center [1309, 123] width 66 height 28
click at [1128, 194] on div "+150" at bounding box center [1134, 194] width 34 height 34
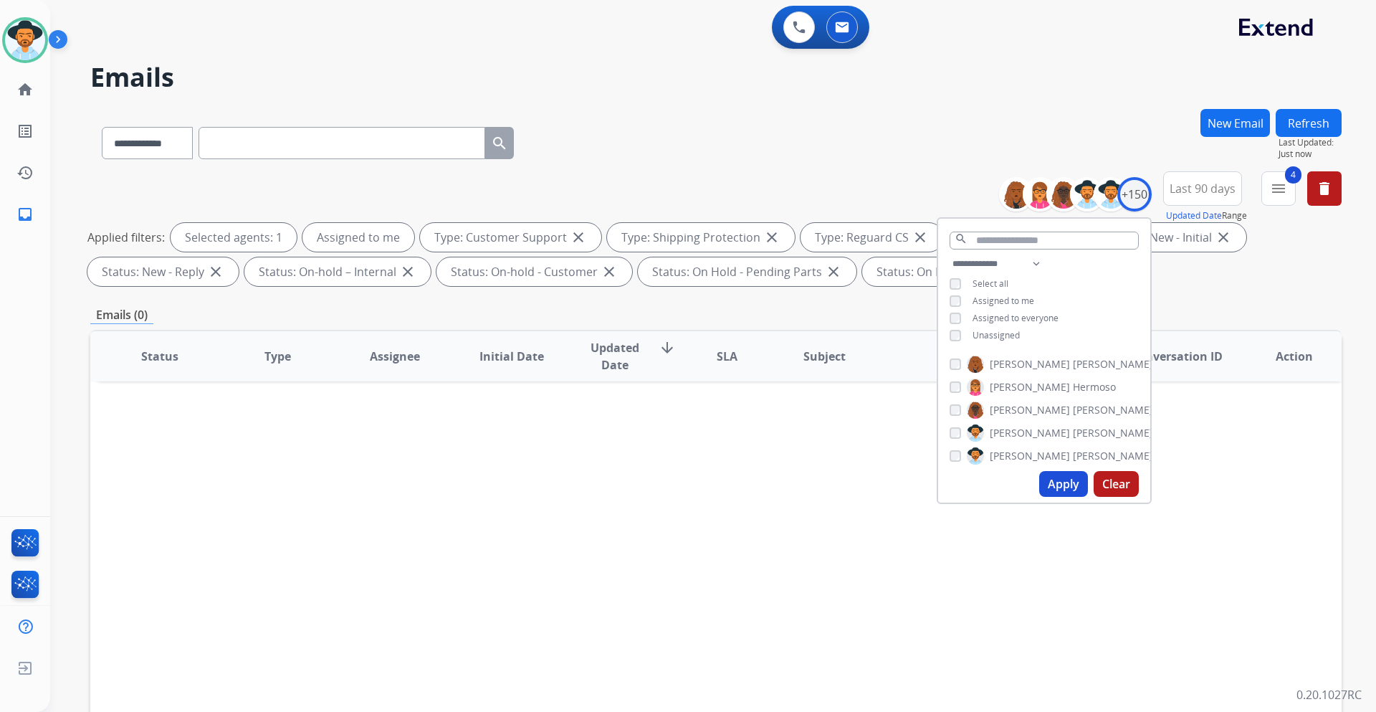
click at [1211, 188] on span "Last 90 days" at bounding box center [1203, 189] width 66 height 6
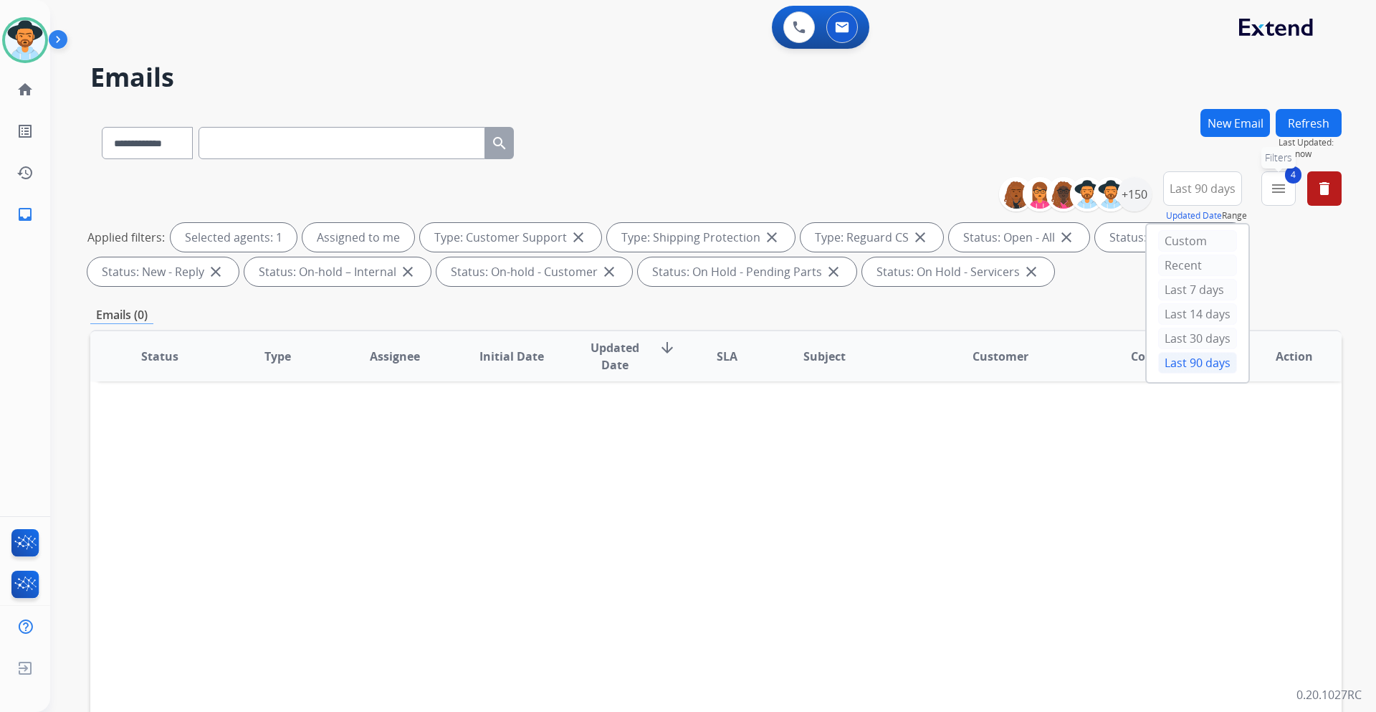
click at [1273, 198] on button "4 menu Filters" at bounding box center [1278, 188] width 34 height 34
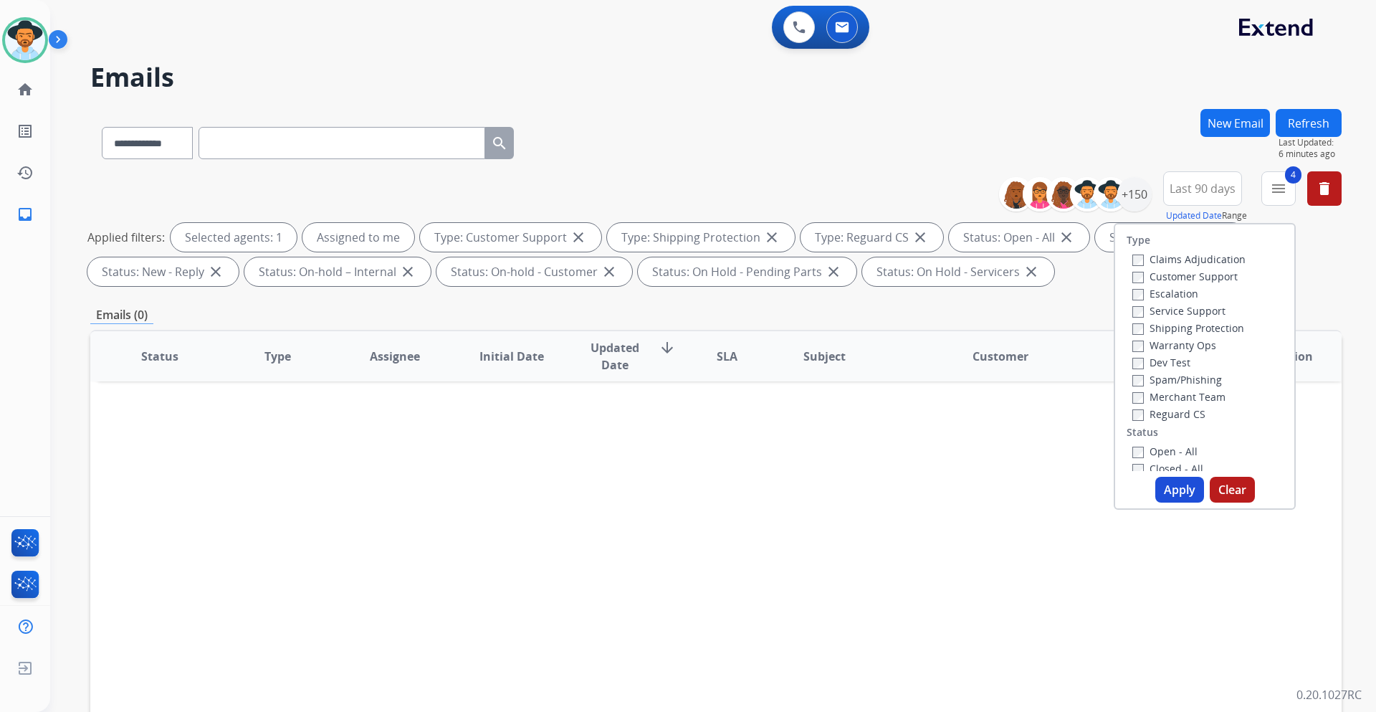
click at [1170, 481] on button "Apply" at bounding box center [1179, 490] width 49 height 26
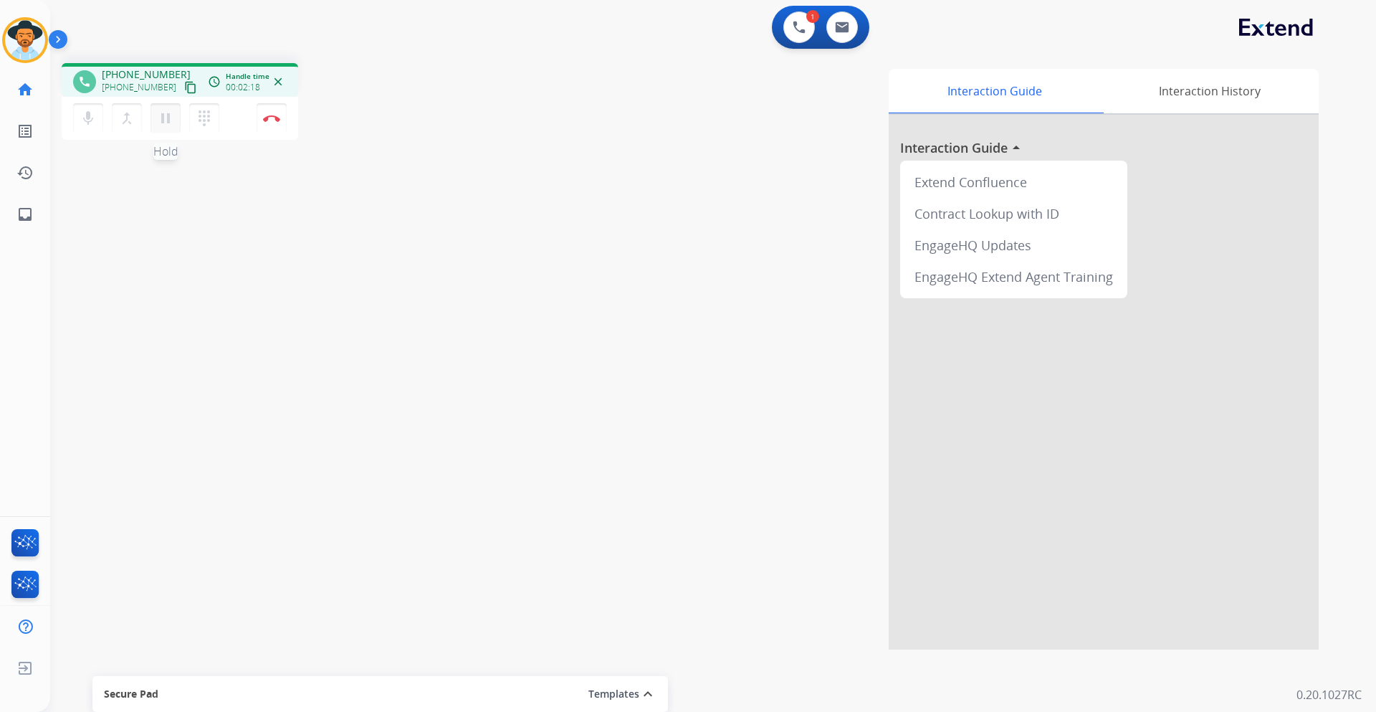
click at [164, 120] on mat-icon "pause" at bounding box center [165, 118] width 17 height 17
click at [165, 123] on mat-icon "play_arrow" at bounding box center [165, 118] width 17 height 17
click at [170, 115] on mat-icon "pause" at bounding box center [165, 118] width 17 height 17
click at [208, 120] on mat-icon "dialpad" at bounding box center [204, 118] width 17 height 17
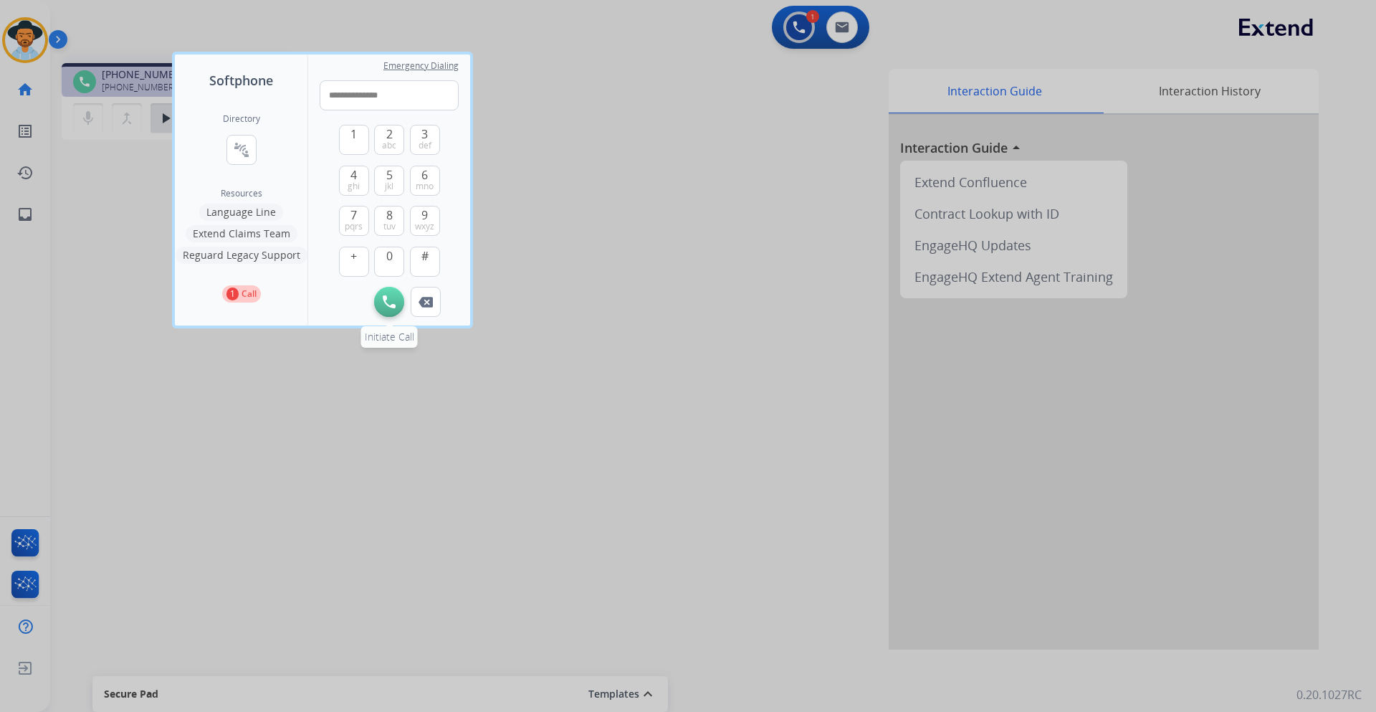
type input "**********"
click at [391, 296] on img at bounding box center [389, 301] width 13 height 13
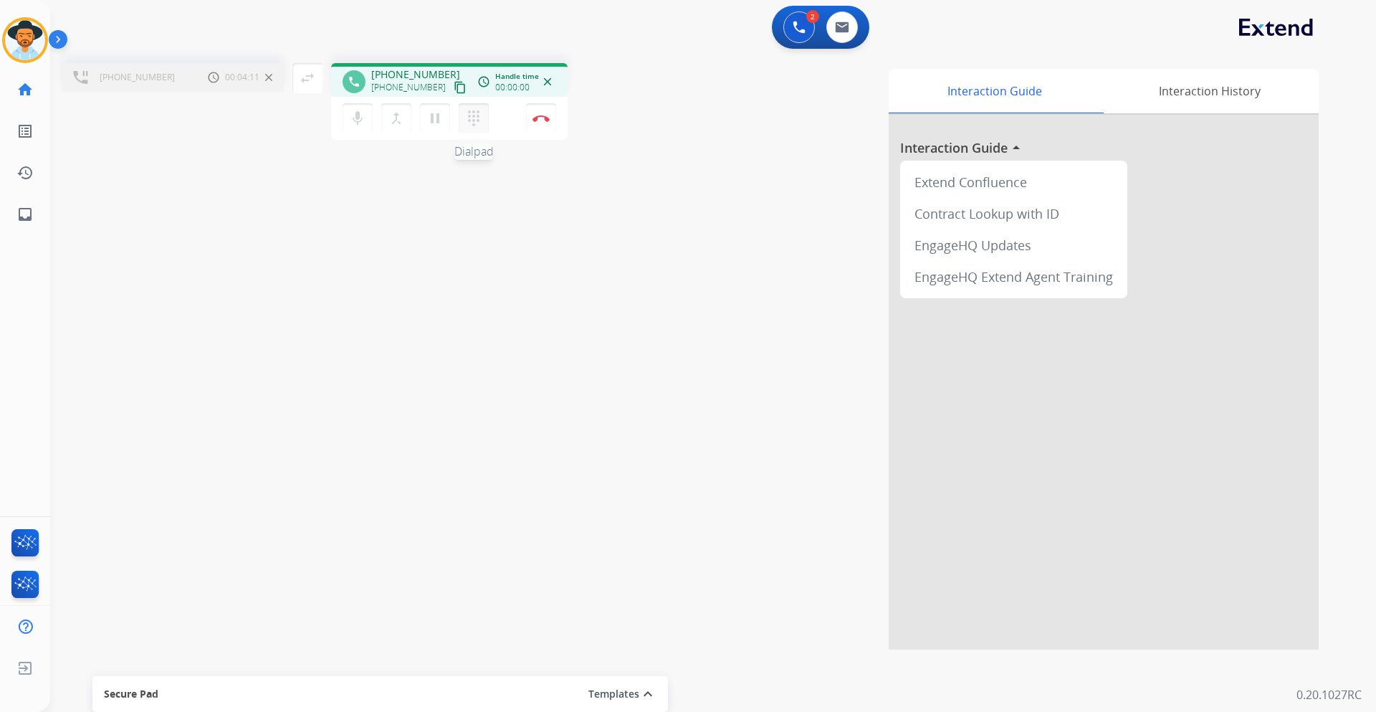
click at [472, 119] on mat-icon "dialpad" at bounding box center [473, 118] width 17 height 17
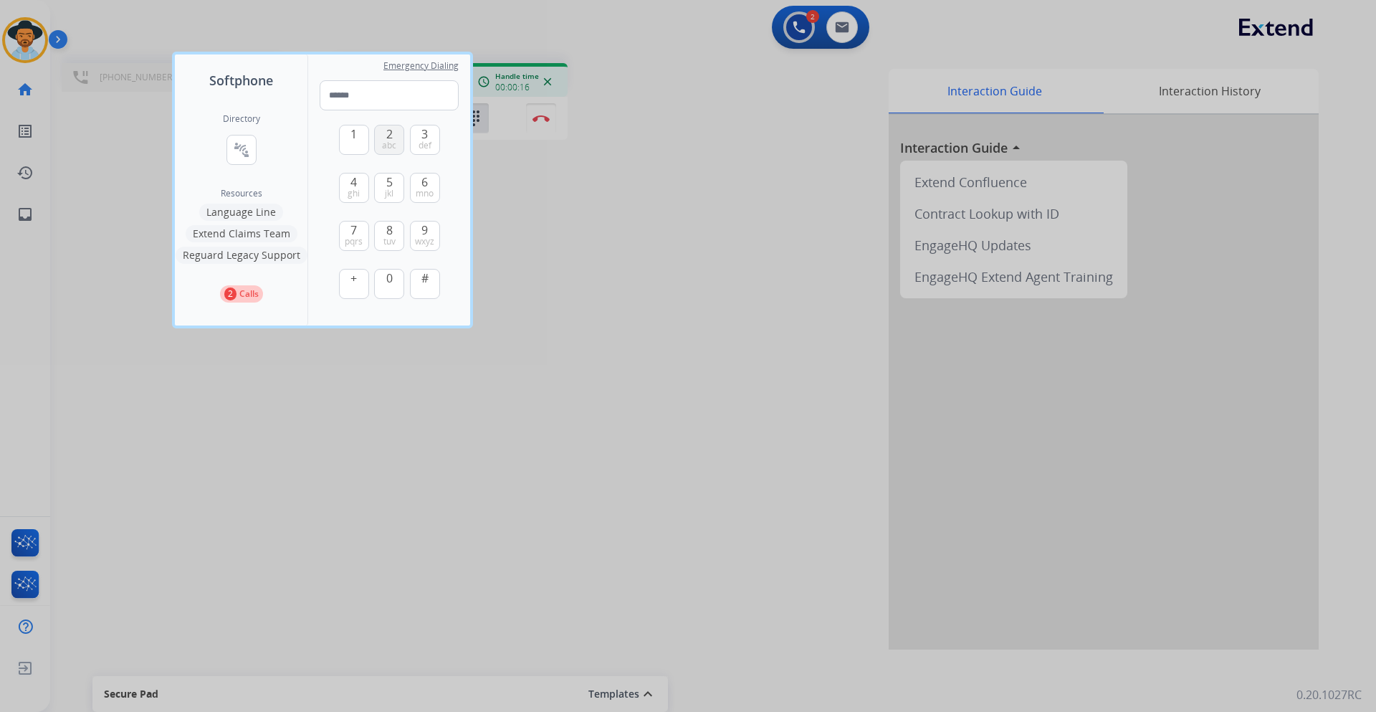
click at [391, 136] on span "2" at bounding box center [389, 133] width 6 height 17
type input "*"
click at [429, 333] on img at bounding box center [426, 332] width 14 height 11
click at [512, 280] on div at bounding box center [688, 356] width 1376 height 712
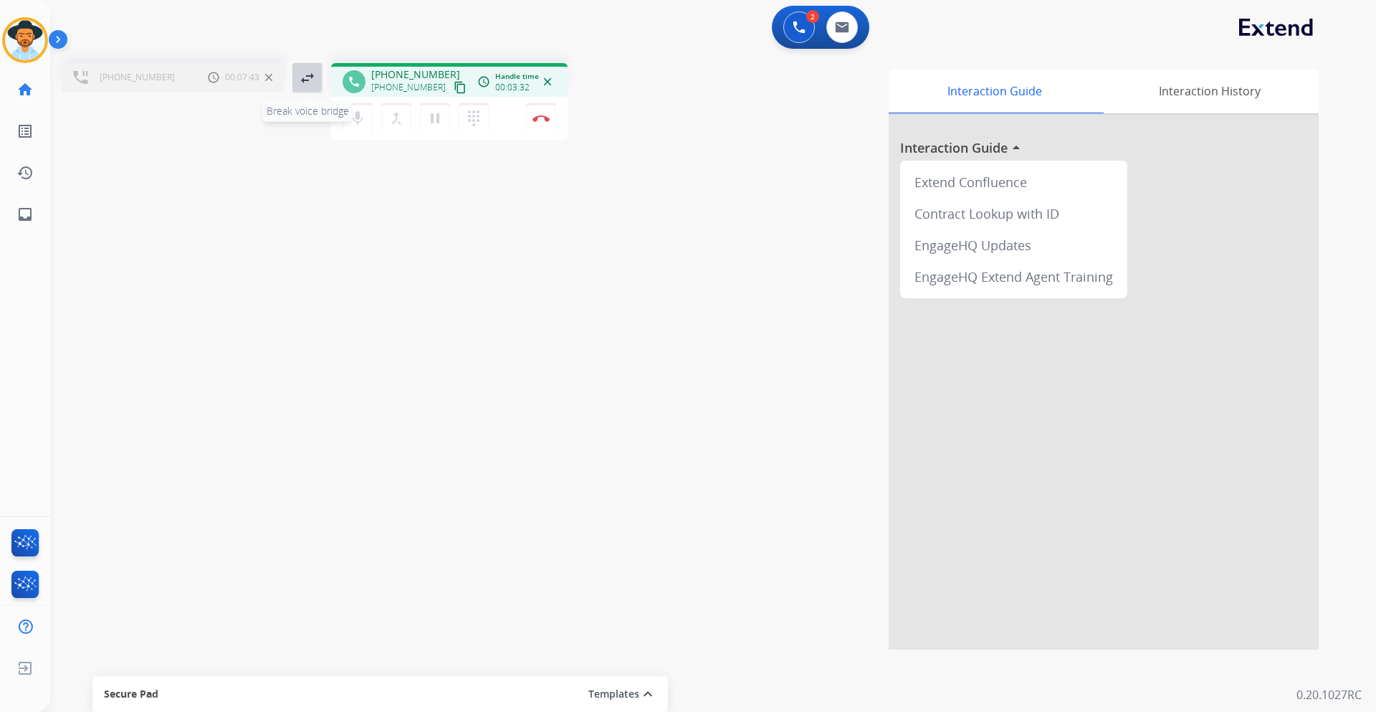
click at [312, 75] on mat-icon "swap_horiz" at bounding box center [307, 78] width 17 height 17
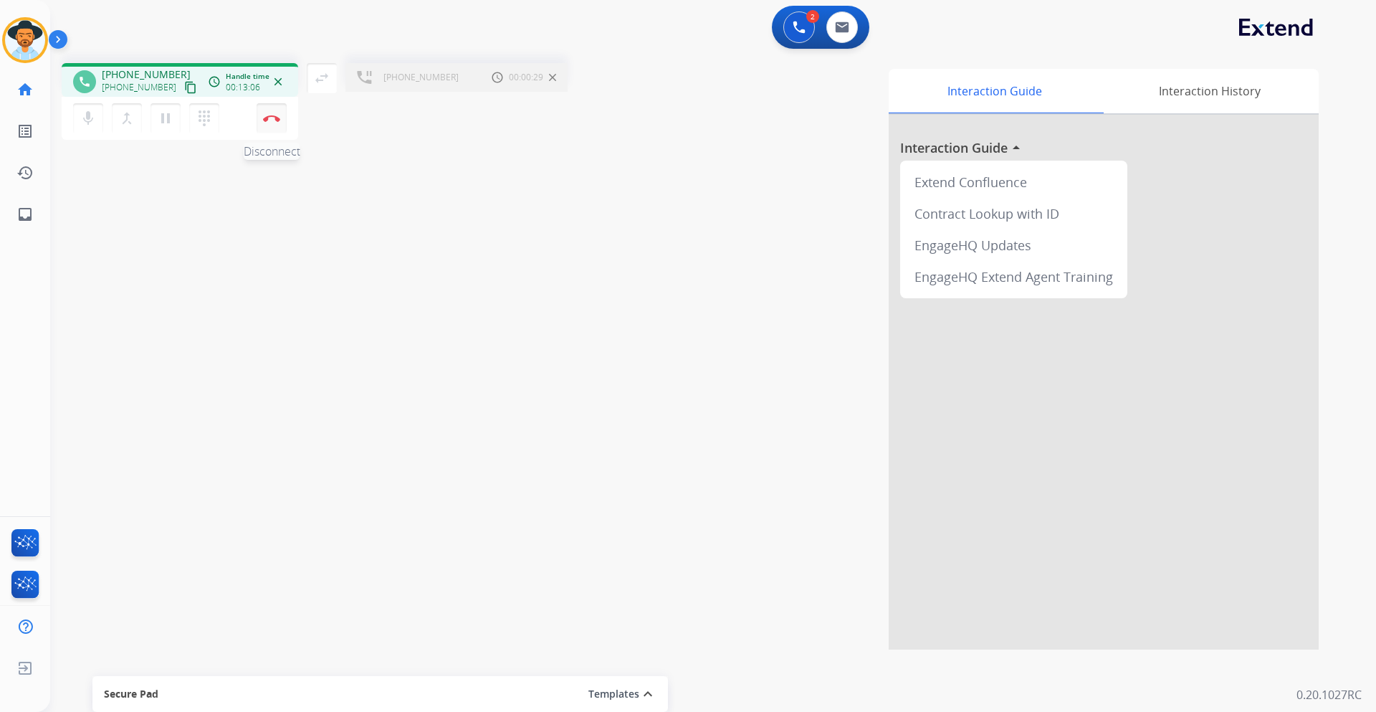
click at [272, 120] on img at bounding box center [271, 118] width 17 height 7
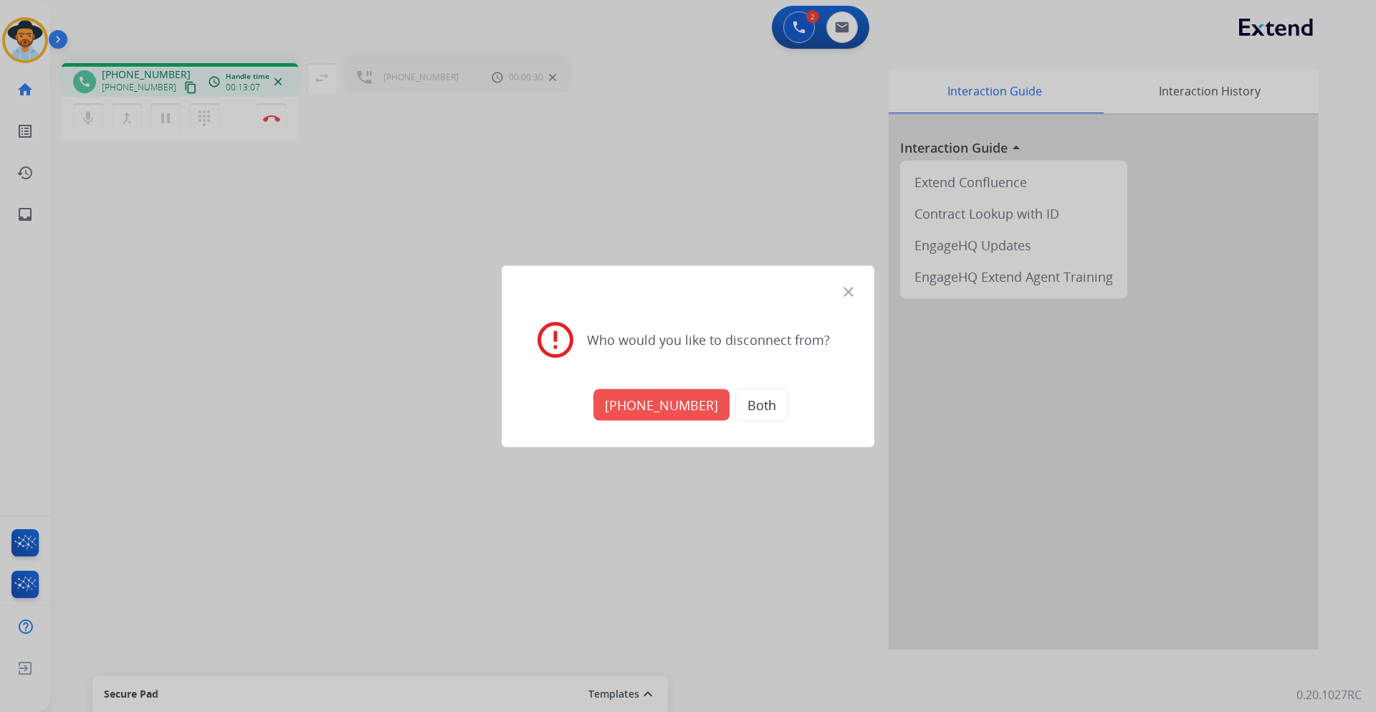
click at [756, 401] on button "Both" at bounding box center [761, 404] width 53 height 33
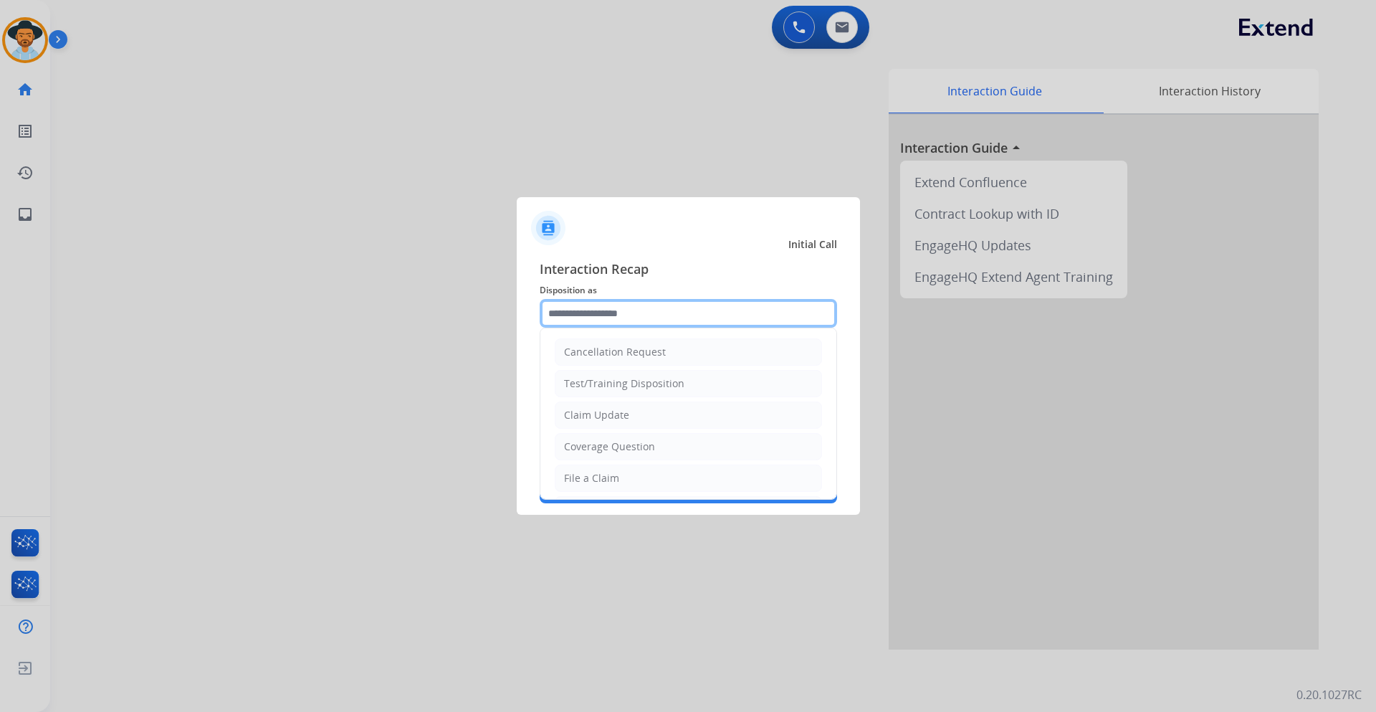
click at [669, 312] on input "text" at bounding box center [688, 313] width 297 height 29
click at [629, 477] on li "File a Claim" at bounding box center [688, 477] width 267 height 27
type input "**********"
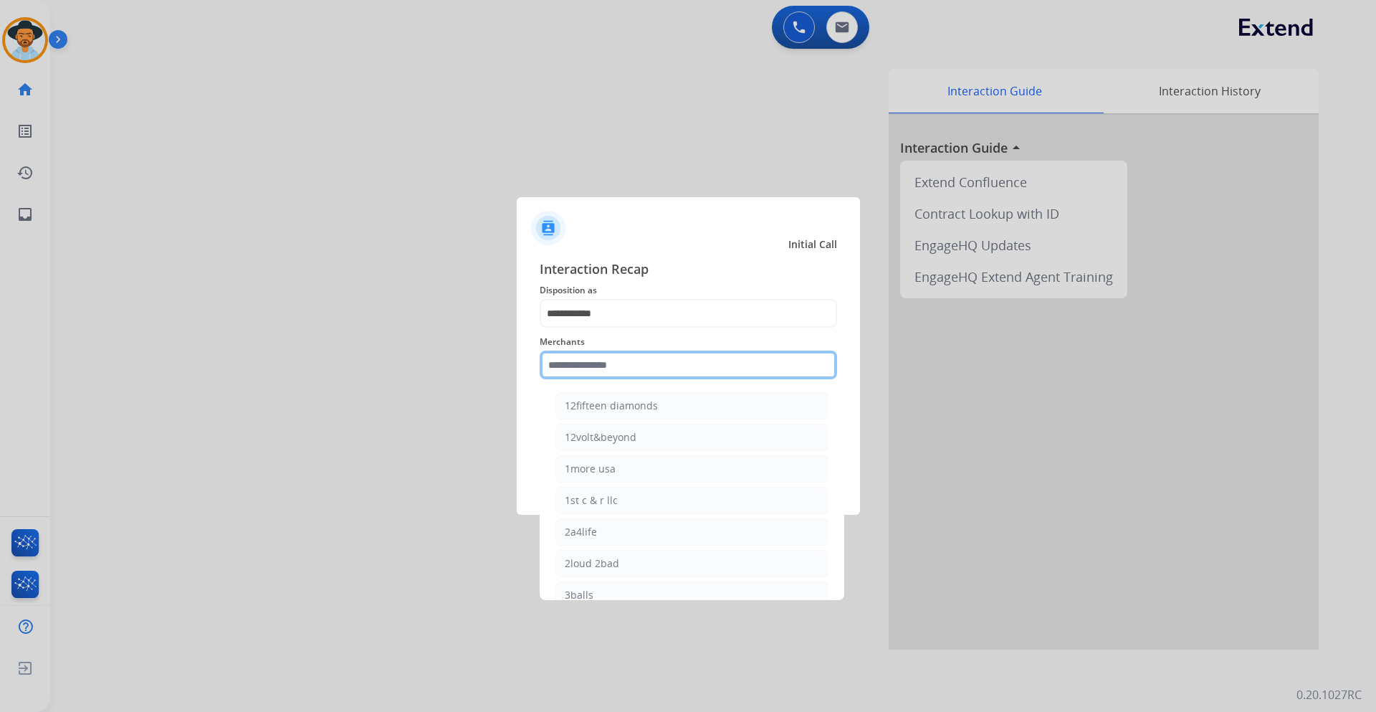
click at [644, 364] on input "text" at bounding box center [688, 364] width 297 height 29
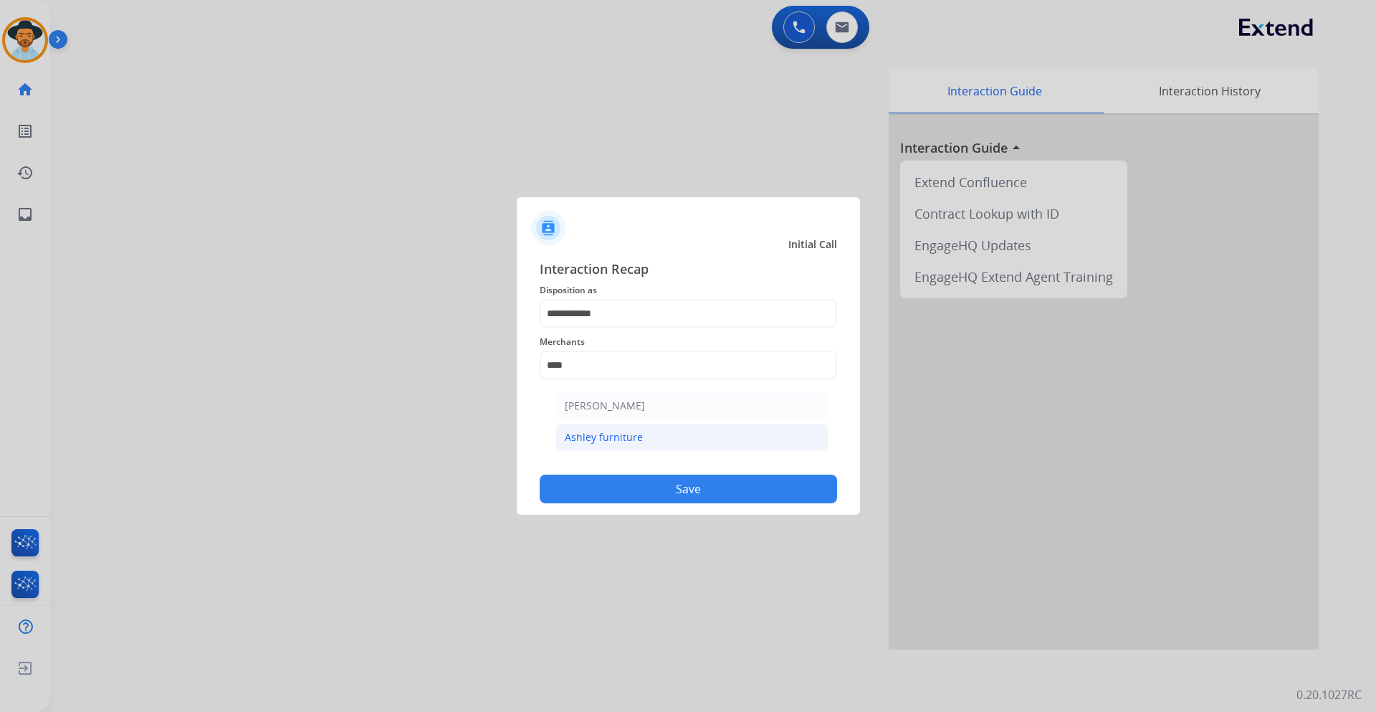
click at [654, 440] on li "Ashley furniture" at bounding box center [691, 437] width 273 height 27
type input "**********"
click at [654, 488] on button "Save" at bounding box center [688, 488] width 297 height 29
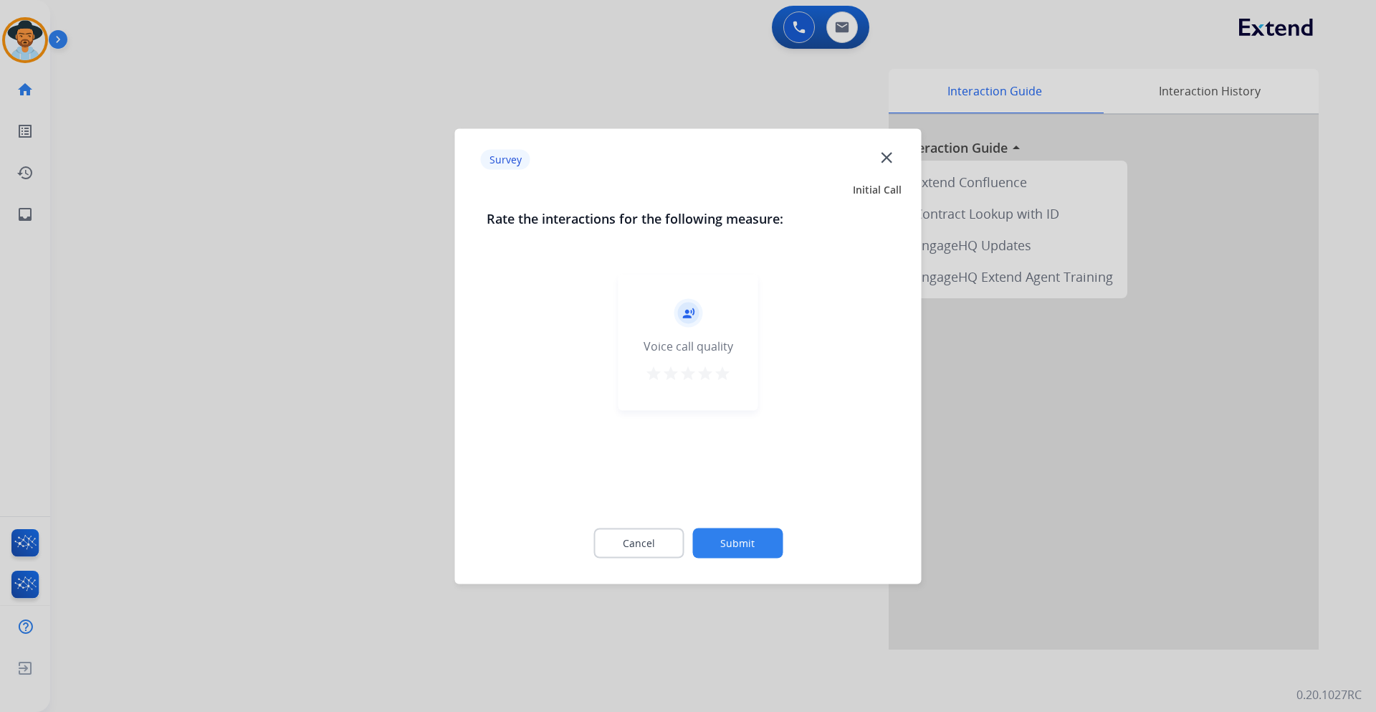
click at [738, 548] on button "Submit" at bounding box center [737, 543] width 90 height 30
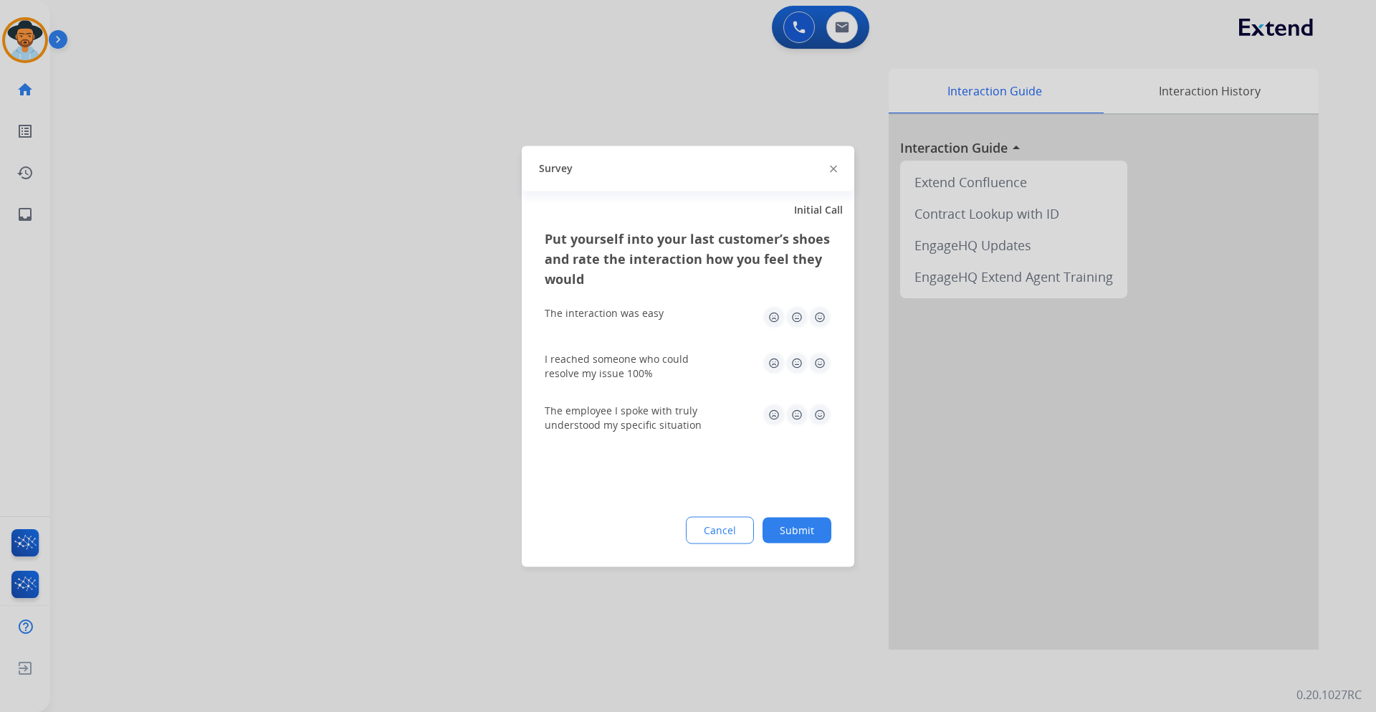
click at [812, 532] on button "Submit" at bounding box center [797, 530] width 69 height 26
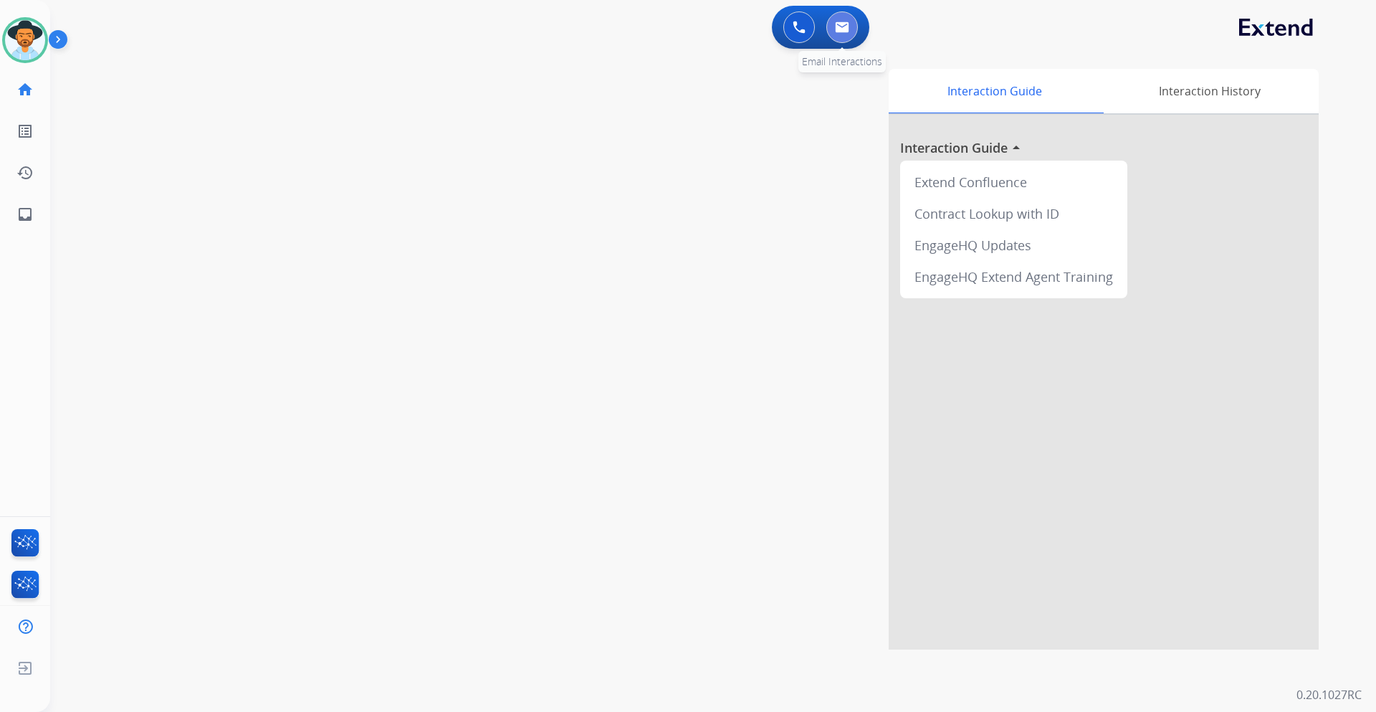
click at [841, 34] on button at bounding box center [842, 27] width 32 height 32
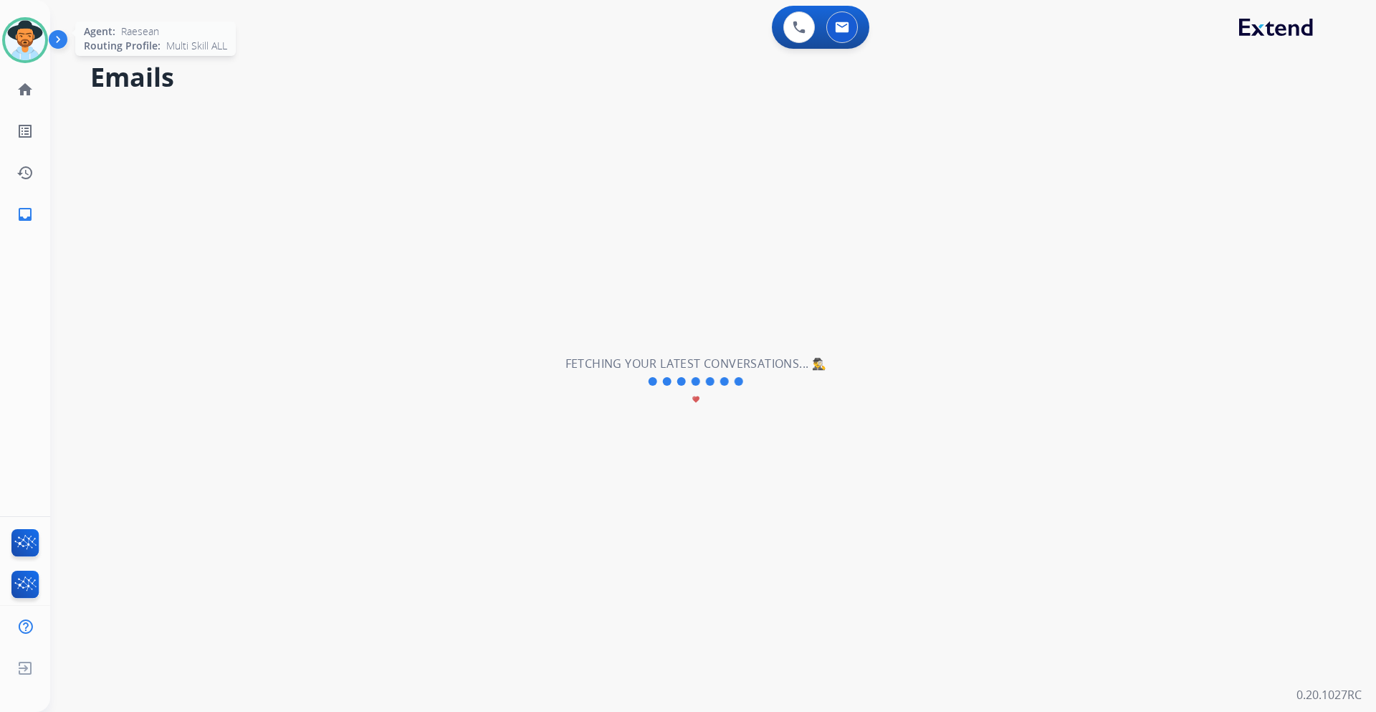
click at [35, 37] on img at bounding box center [25, 40] width 40 height 40
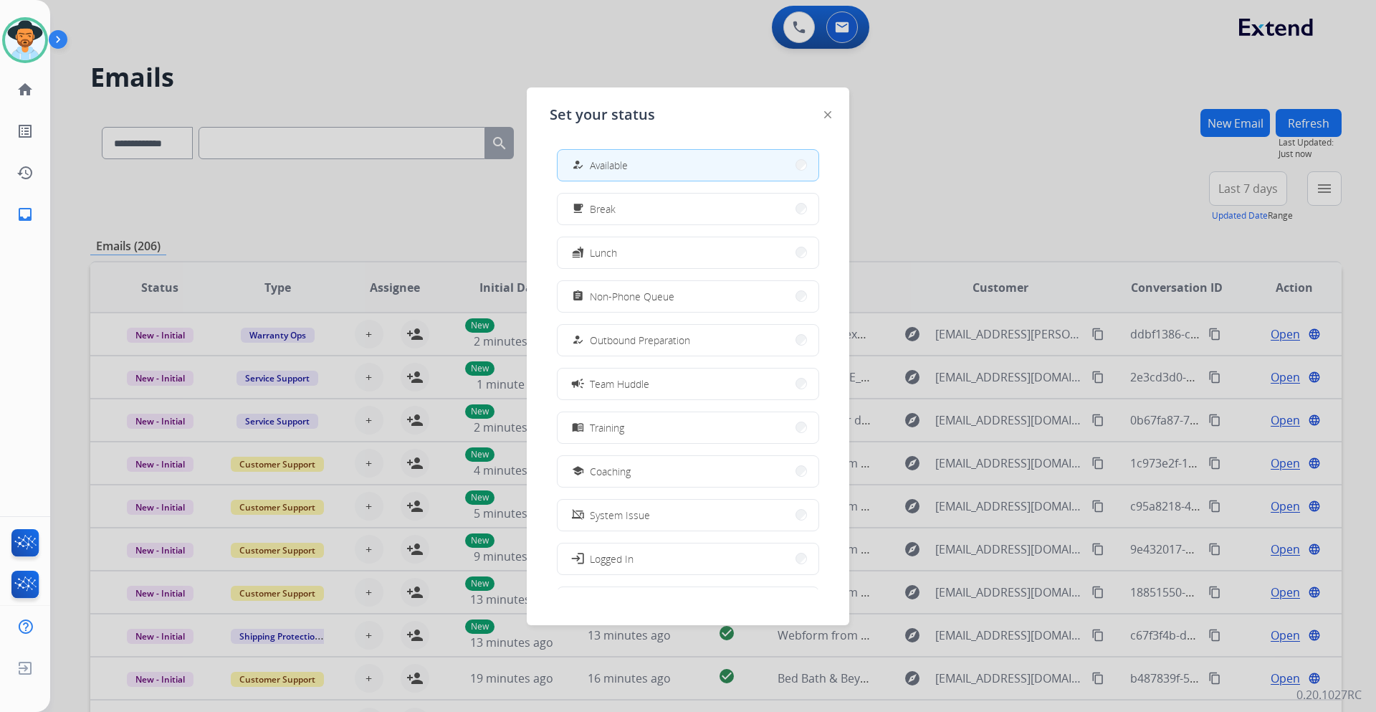
click at [410, 81] on div at bounding box center [688, 356] width 1376 height 712
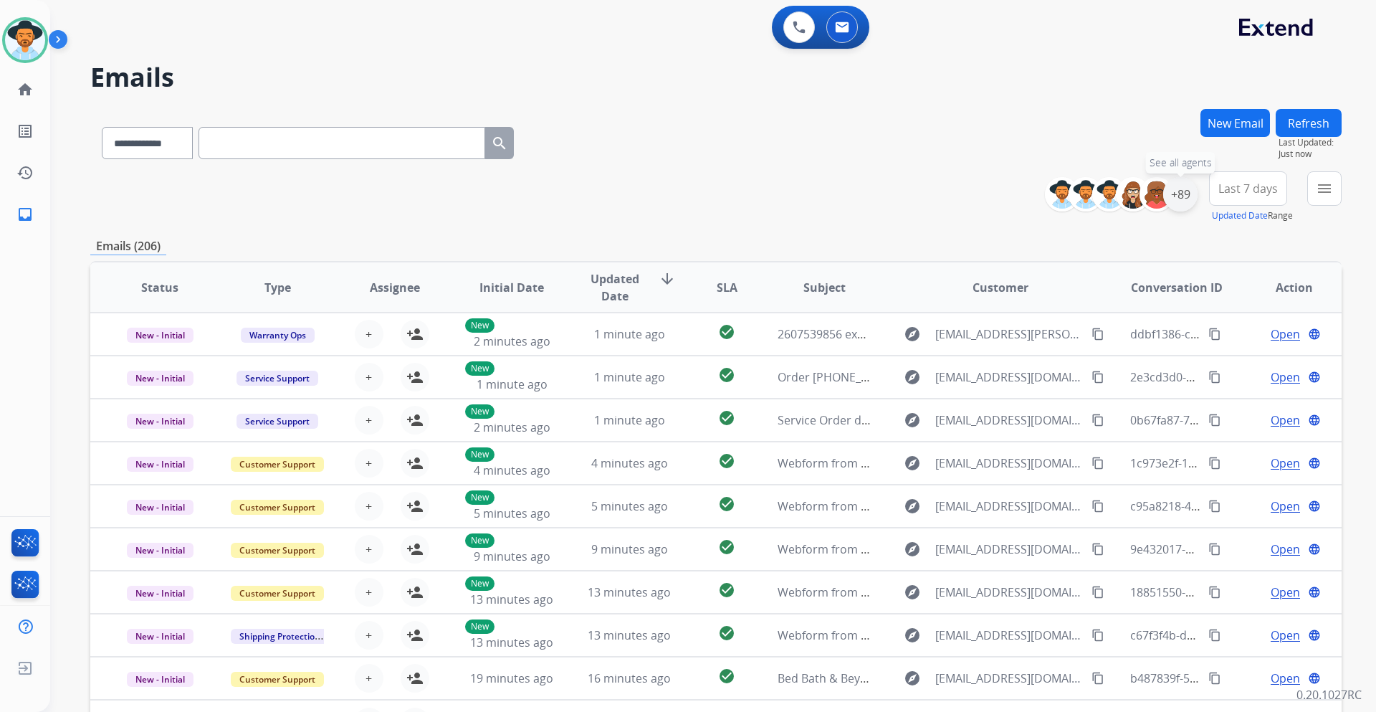
click at [1183, 196] on div "+89" at bounding box center [1180, 194] width 34 height 34
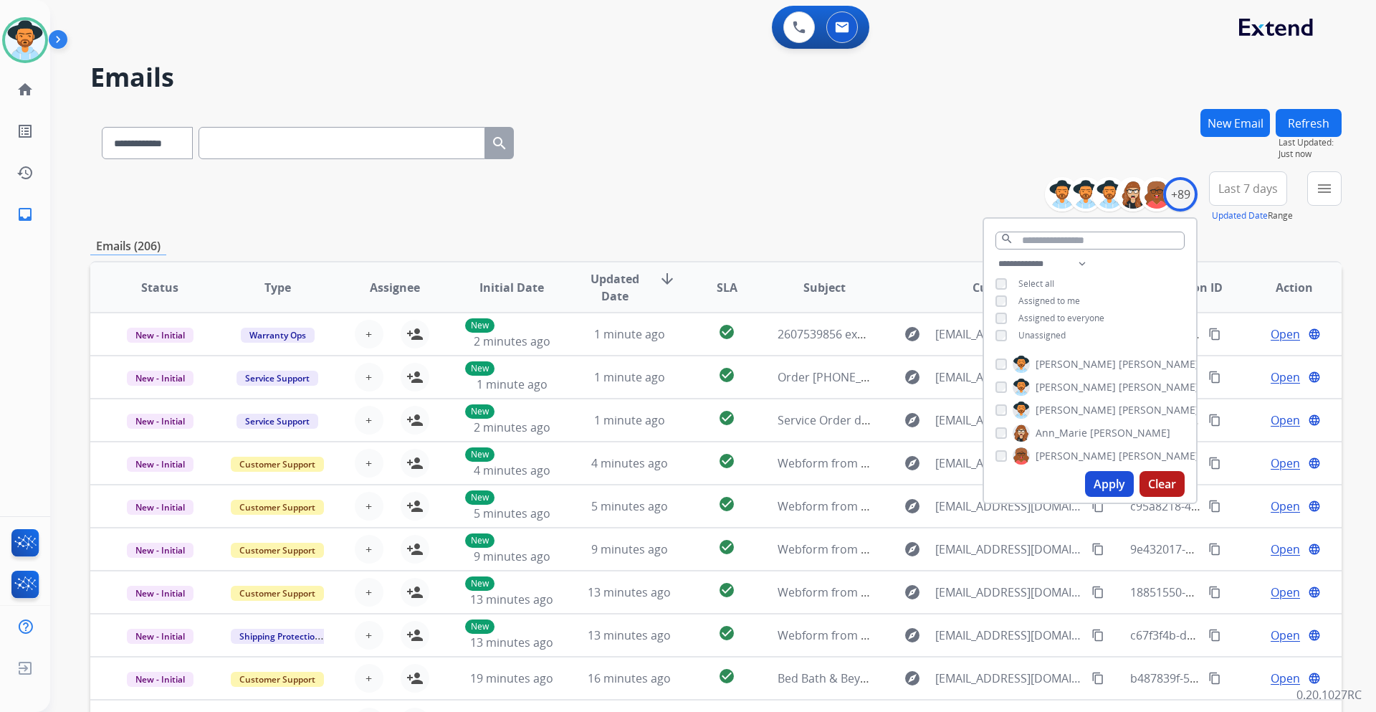
click at [1046, 334] on span "Unassigned" at bounding box center [1041, 335] width 47 height 12
click at [1108, 487] on button "Apply" at bounding box center [1109, 484] width 49 height 26
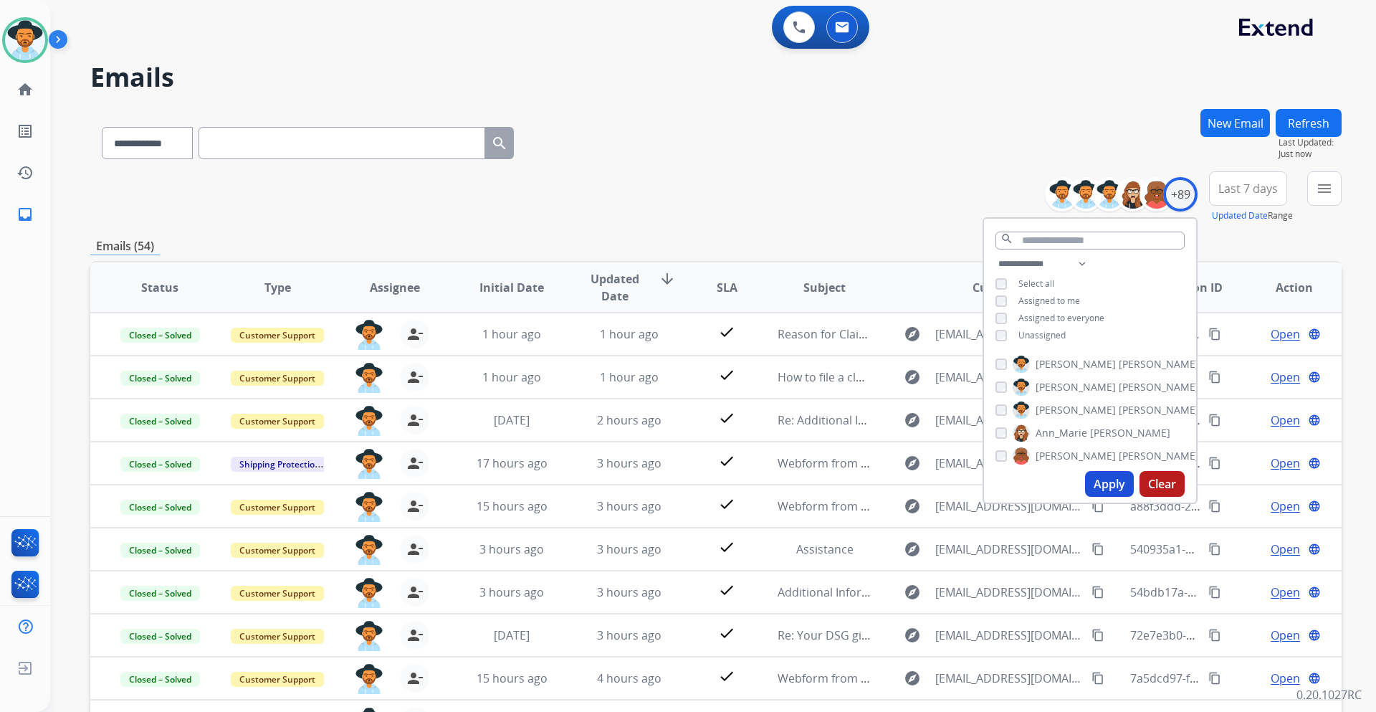
click at [1258, 186] on span "Last 7 days" at bounding box center [1247, 189] width 59 height 6
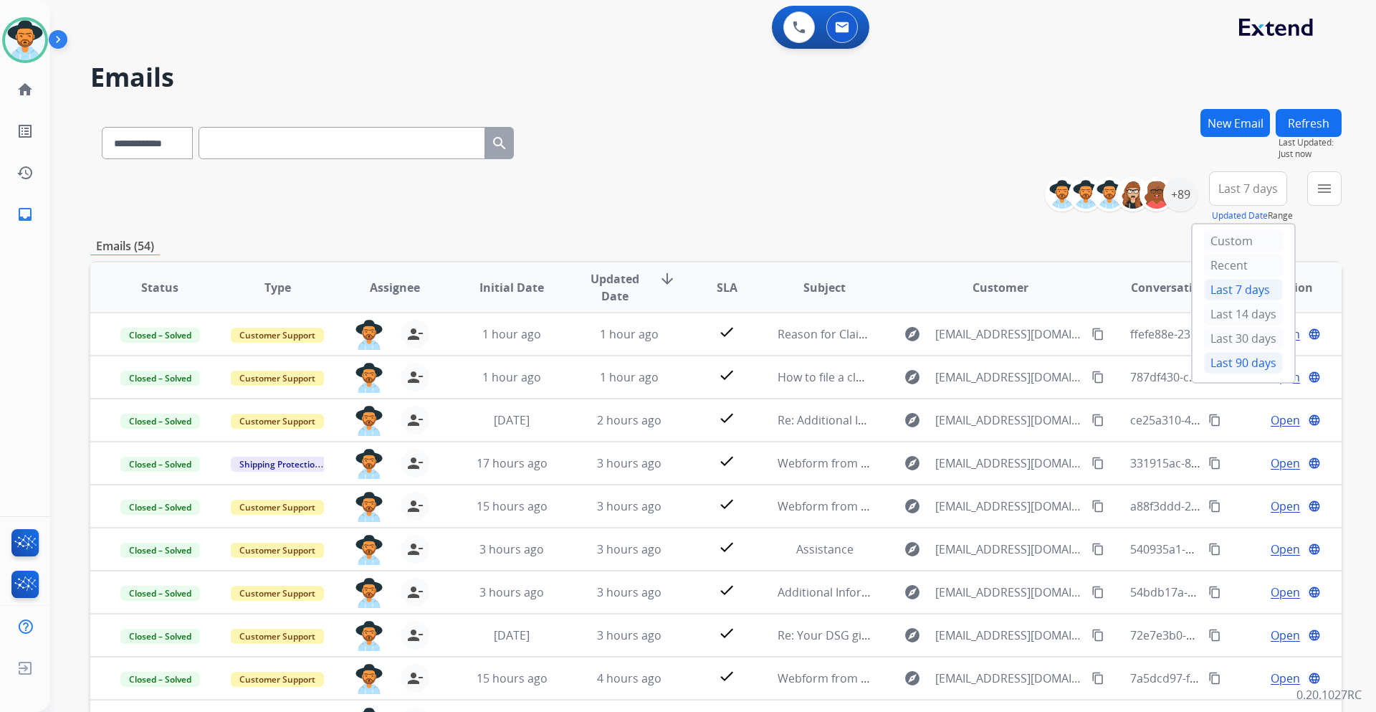
click at [1243, 363] on div "Last 90 days" at bounding box center [1243, 363] width 79 height 22
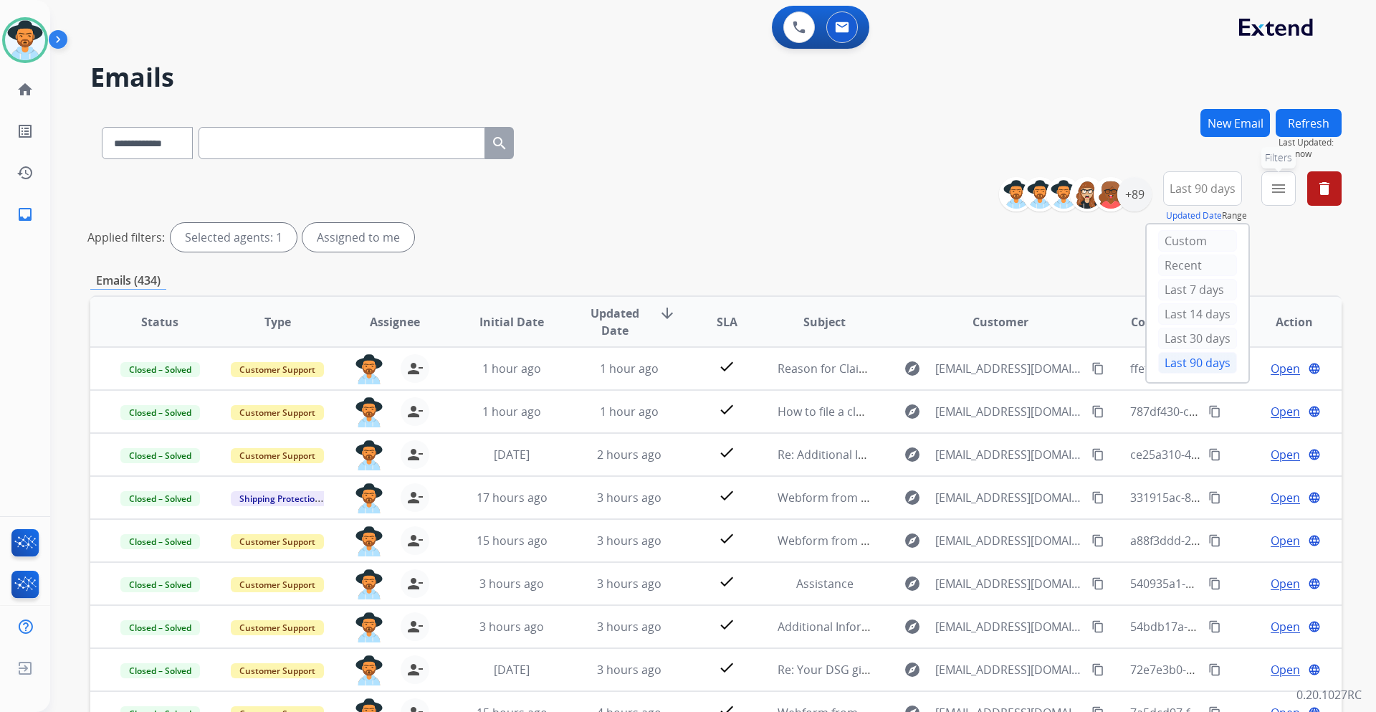
click at [1289, 186] on button "menu Filters" at bounding box center [1278, 188] width 34 height 34
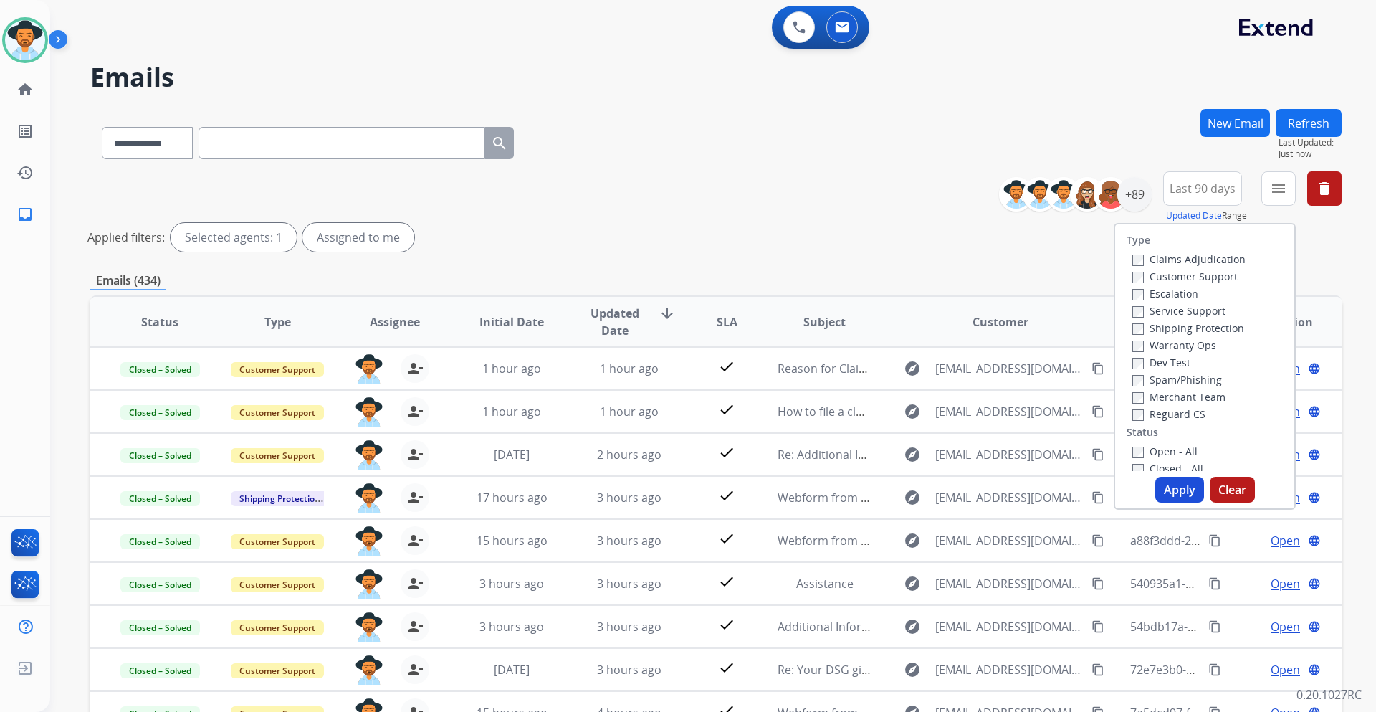
click at [1196, 277] on label "Customer Support" at bounding box center [1184, 276] width 105 height 14
click at [1203, 330] on label "Shipping Protection" at bounding box center [1188, 328] width 112 height 14
click at [1170, 415] on label "Reguard CS" at bounding box center [1168, 414] width 73 height 14
click at [1180, 447] on label "Open - All" at bounding box center [1164, 451] width 65 height 14
click at [1175, 488] on button "Apply" at bounding box center [1179, 490] width 49 height 26
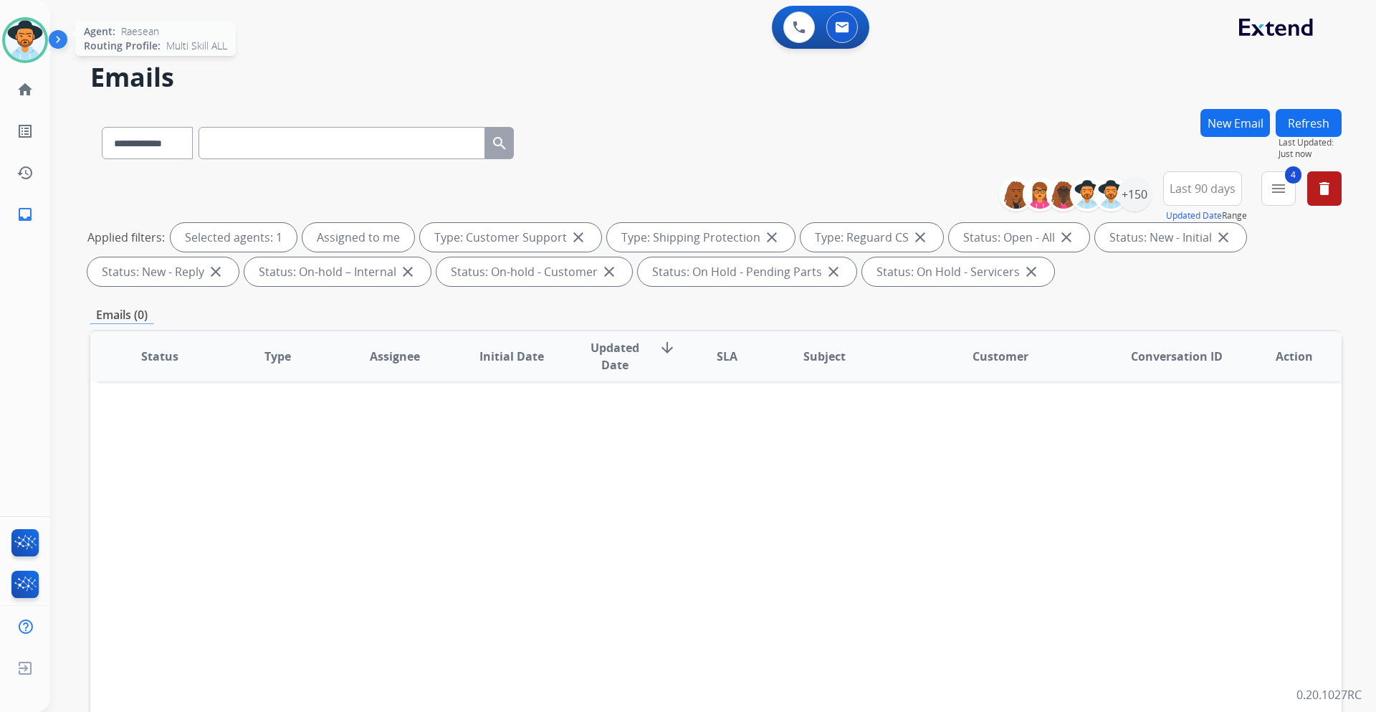
click at [13, 44] on img at bounding box center [25, 40] width 40 height 40
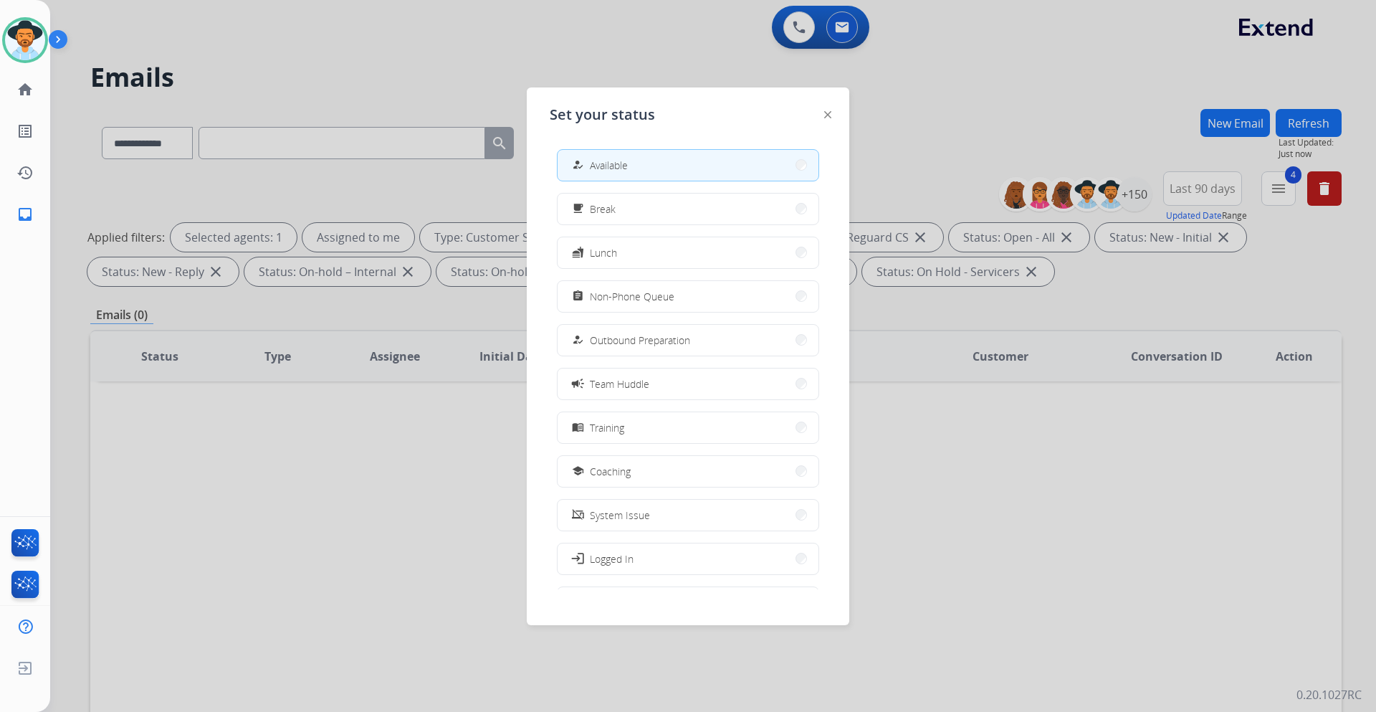
click at [381, 72] on div at bounding box center [688, 356] width 1376 height 712
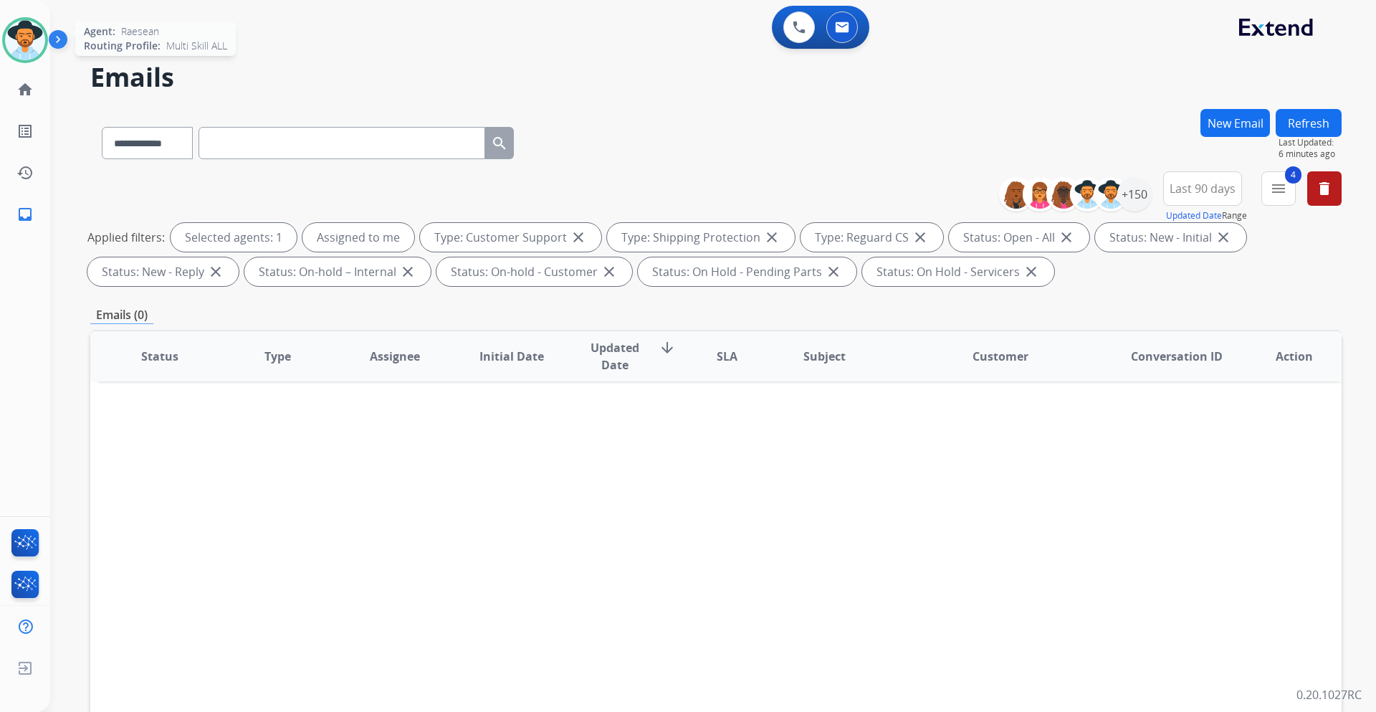
click at [35, 39] on img at bounding box center [25, 40] width 40 height 40
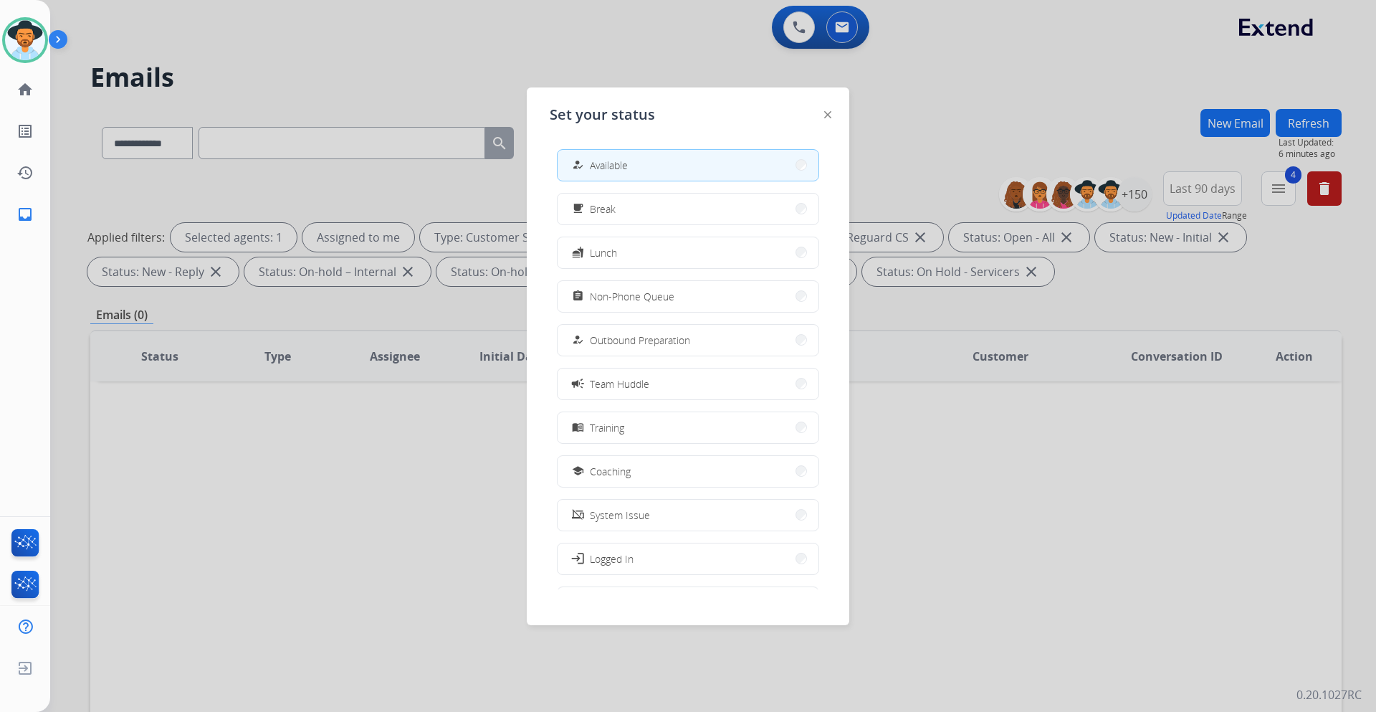
click at [223, 75] on div at bounding box center [688, 356] width 1376 height 712
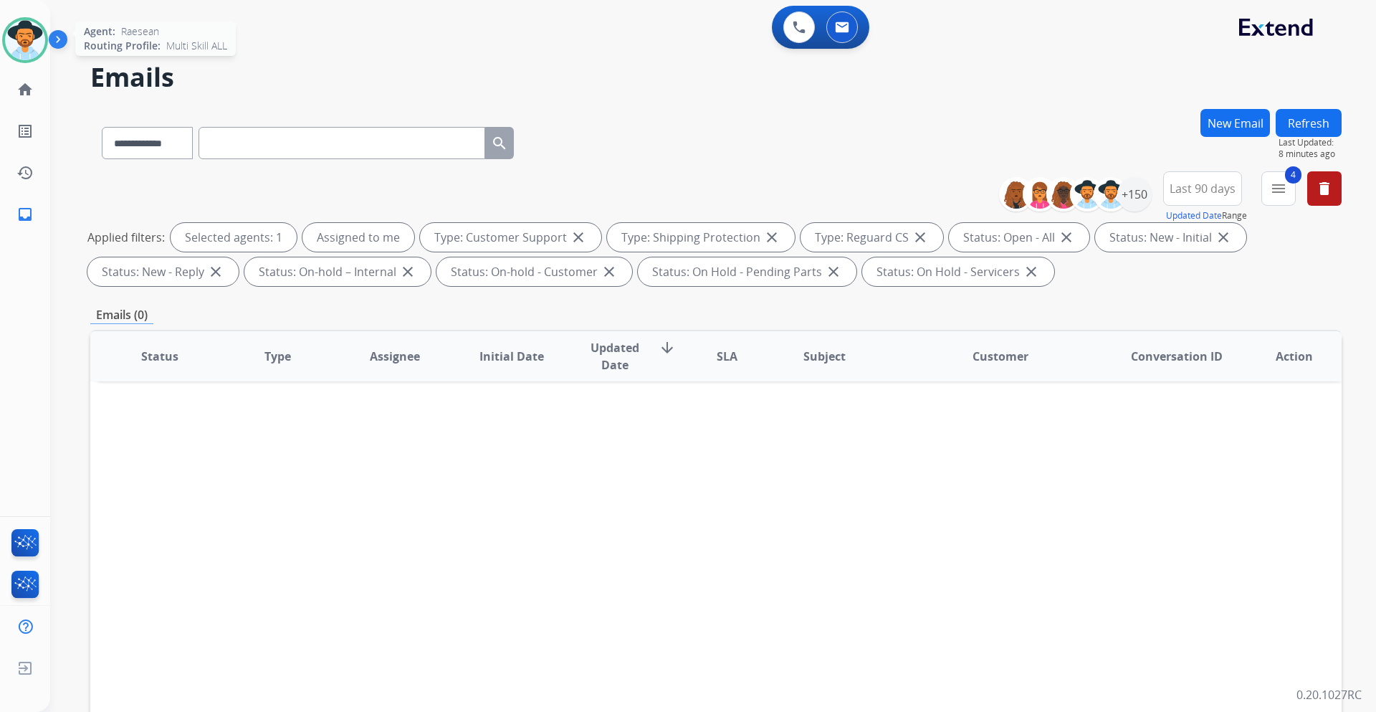
click at [18, 44] on img at bounding box center [25, 40] width 40 height 40
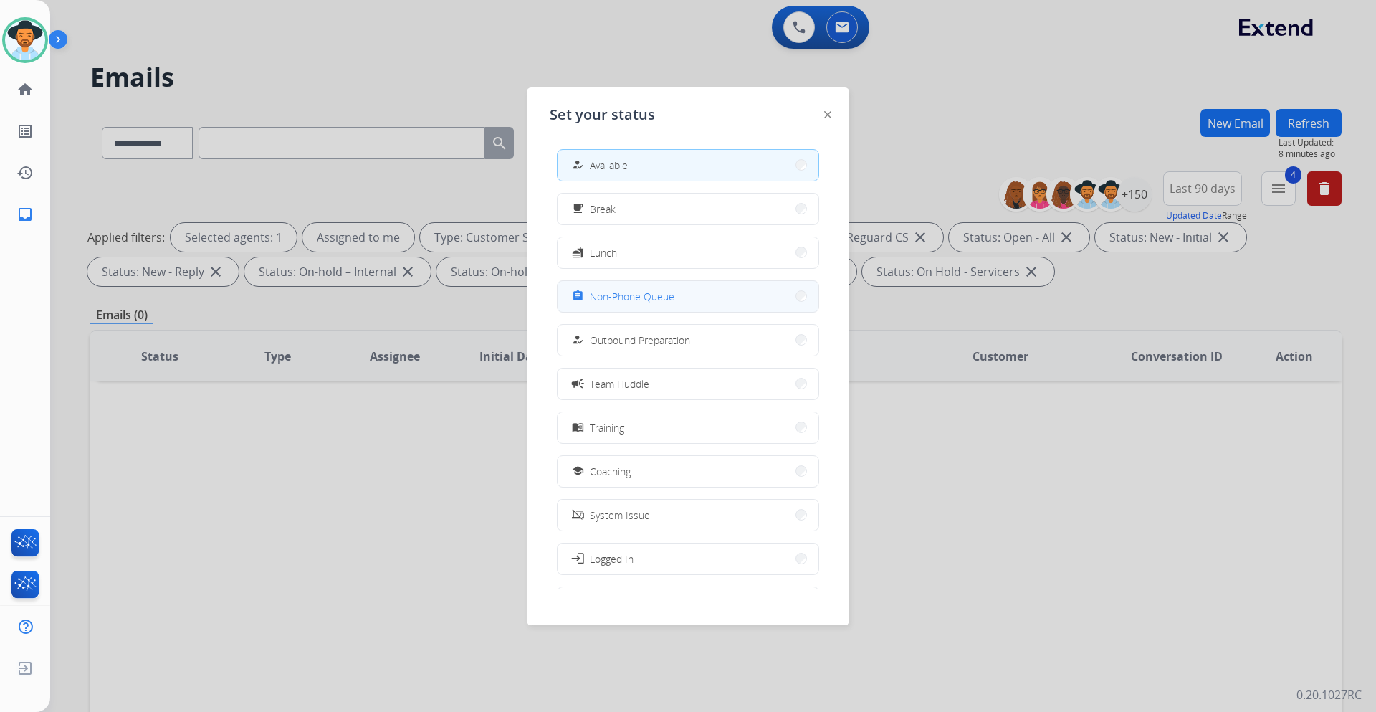
click at [722, 290] on button "assignment Non-Phone Queue" at bounding box center [688, 296] width 261 height 31
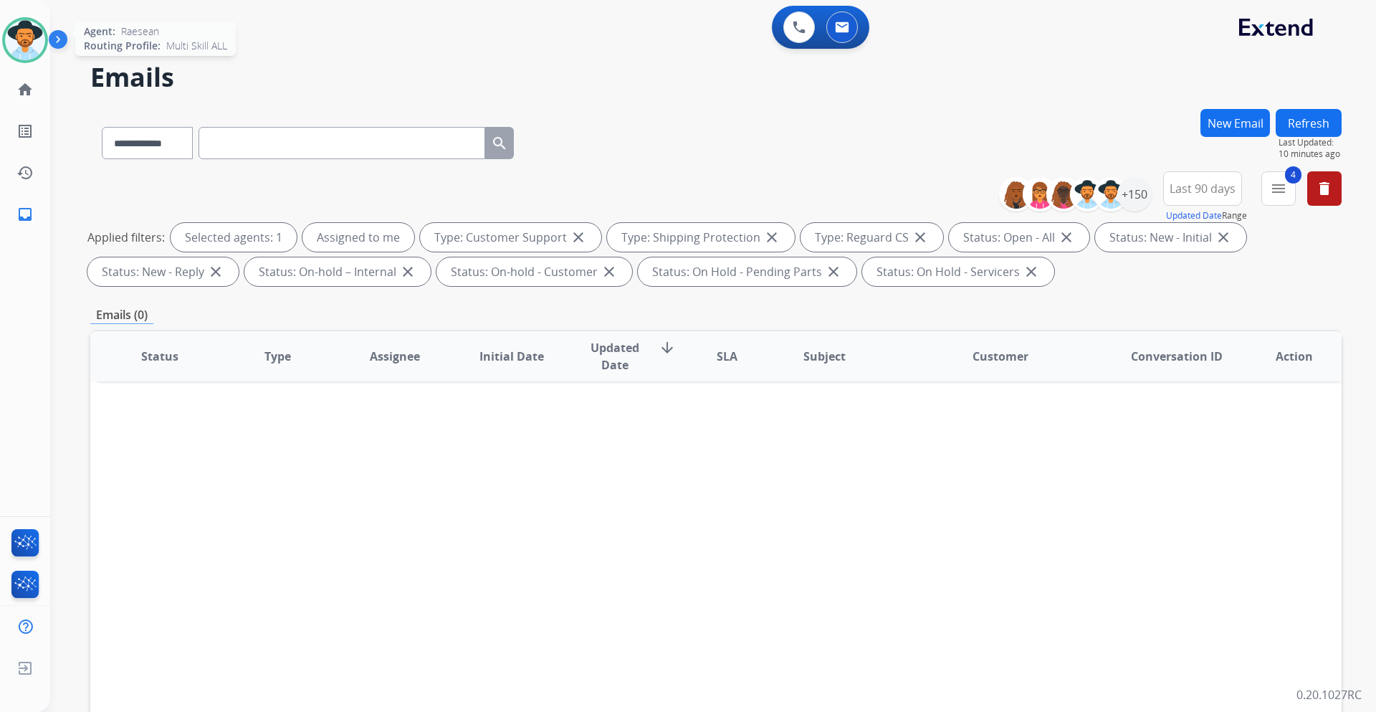
click at [32, 38] on img at bounding box center [25, 40] width 40 height 40
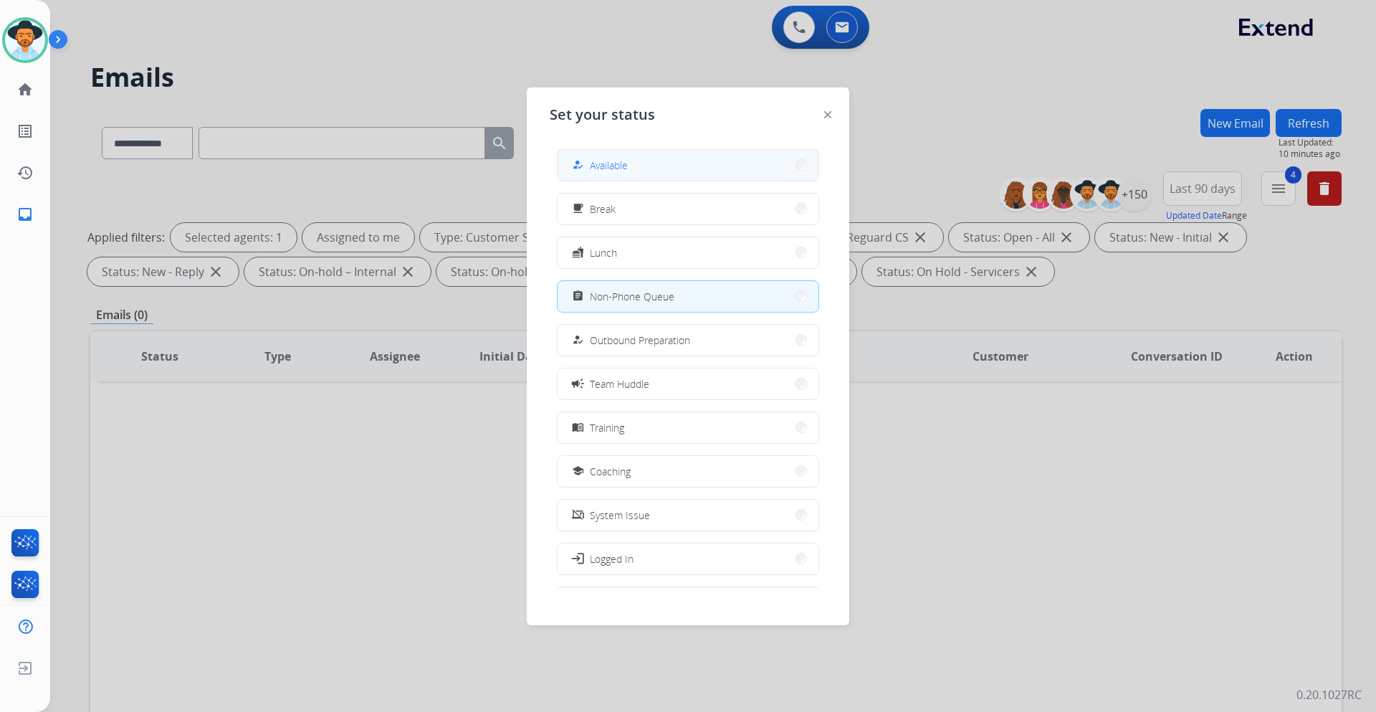
click at [677, 168] on button "how_to_reg Available" at bounding box center [688, 165] width 261 height 31
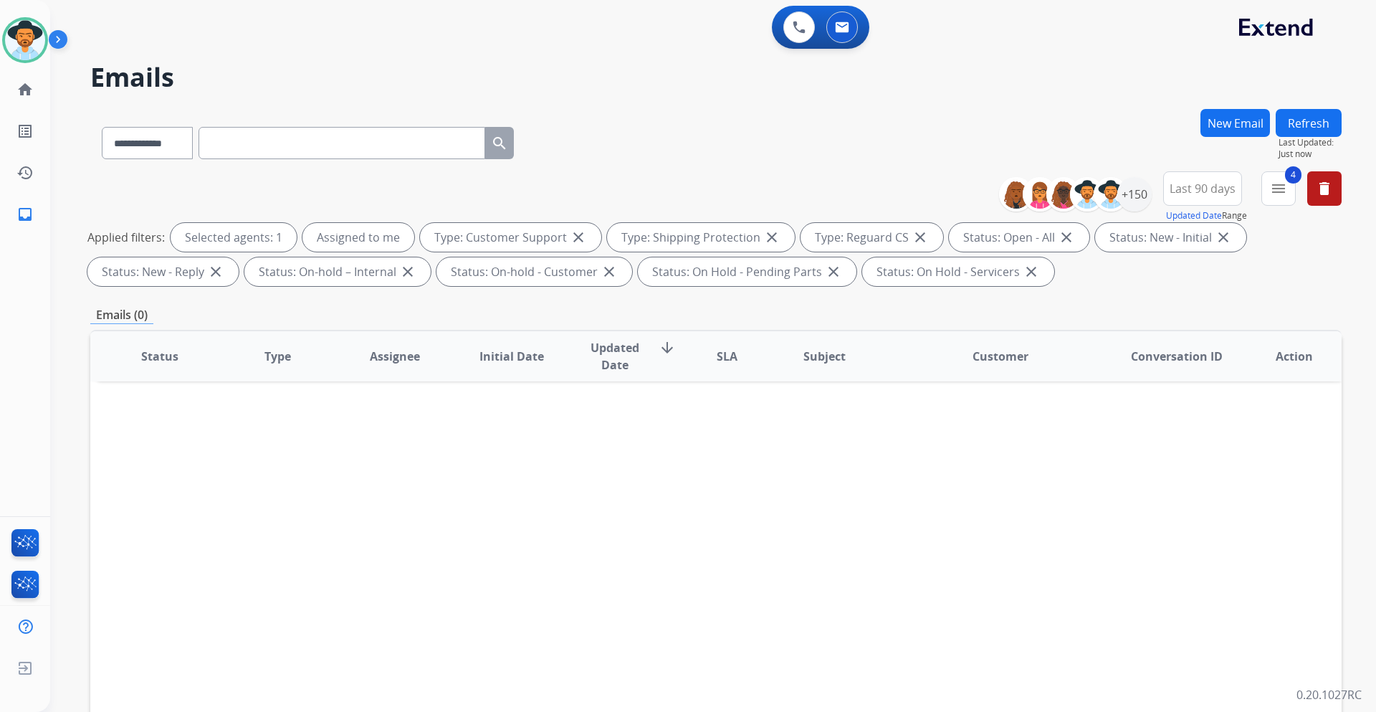
click at [1330, 129] on button "Refresh" at bounding box center [1309, 123] width 66 height 28
click at [17, 45] on img at bounding box center [25, 40] width 40 height 40
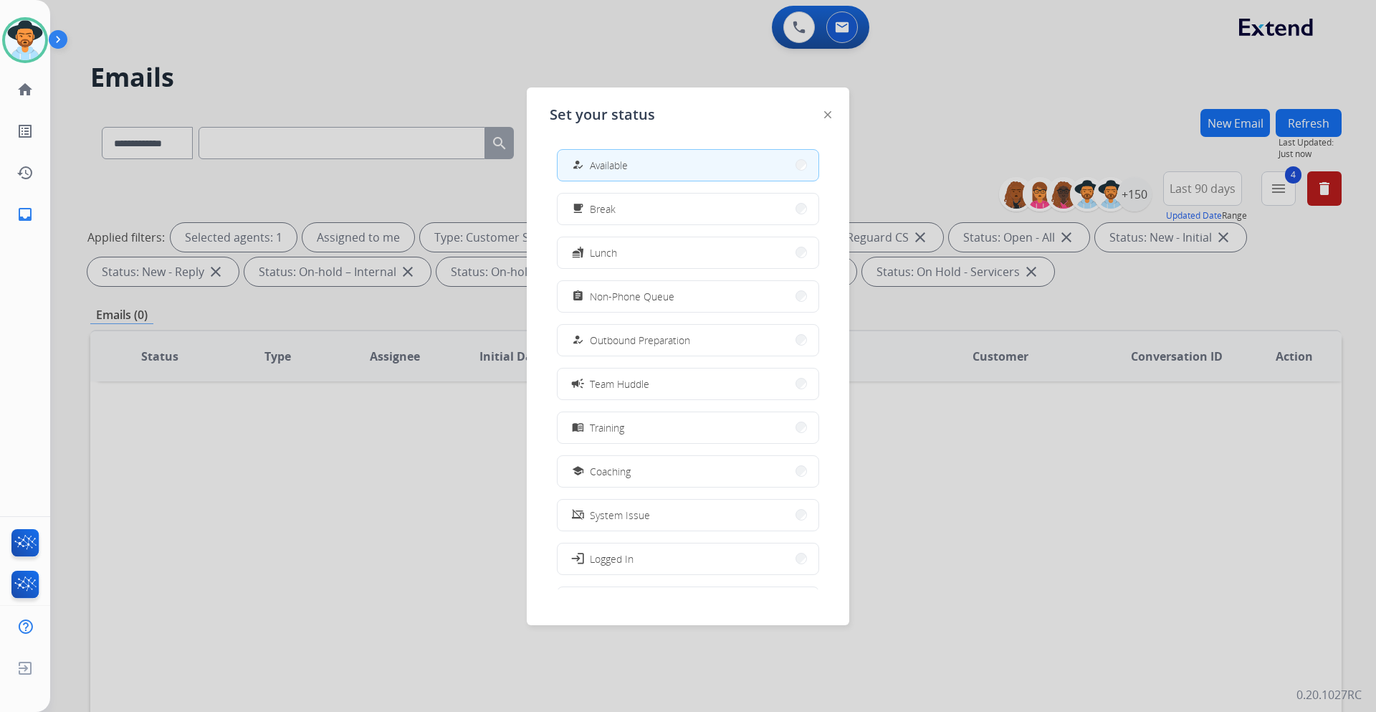
click at [323, 51] on div at bounding box center [688, 356] width 1376 height 712
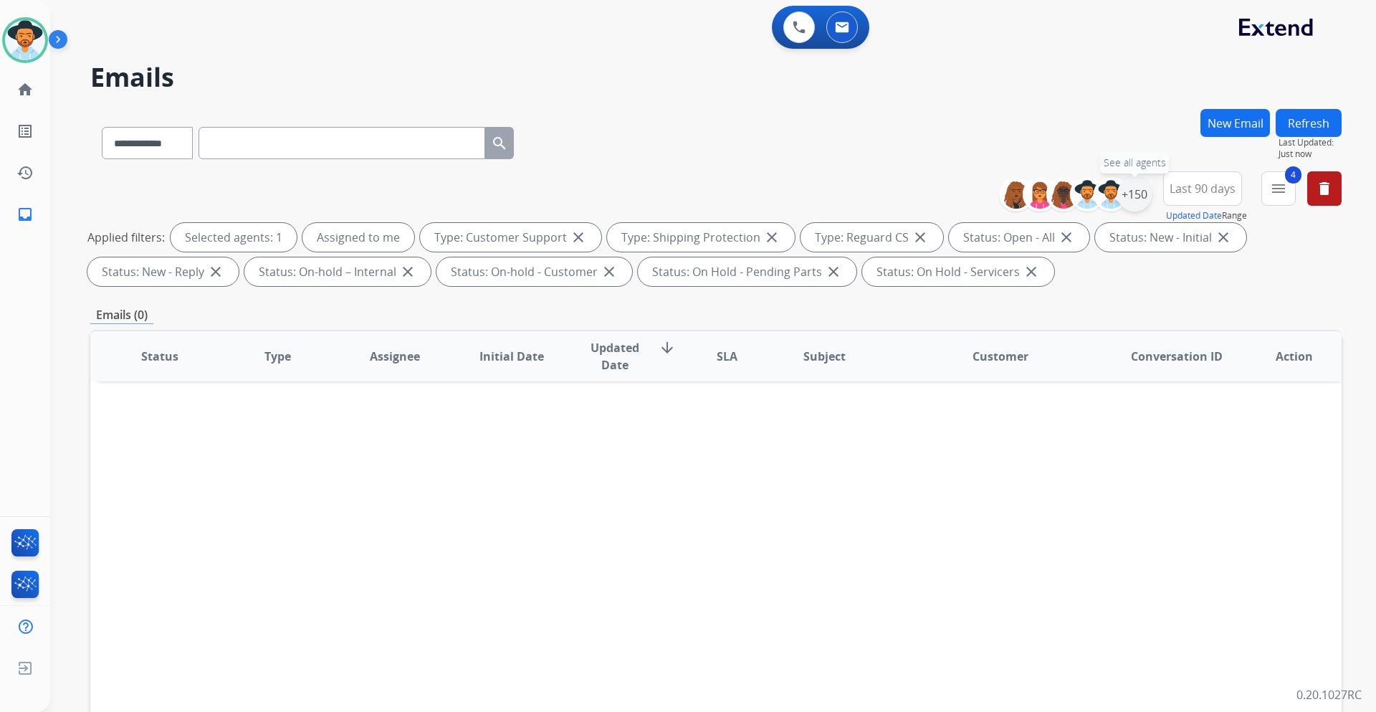
click at [1145, 189] on div "+150" at bounding box center [1134, 194] width 34 height 34
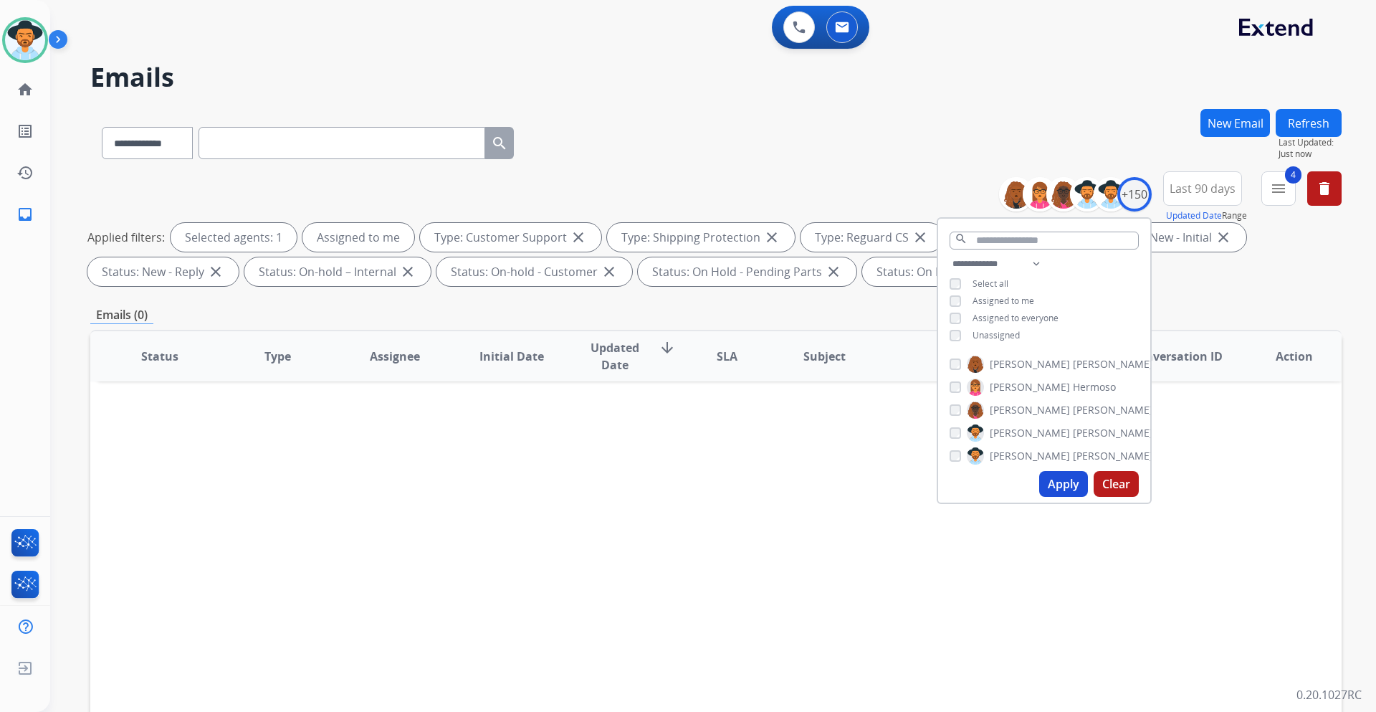
click at [1277, 244] on div "Applied filters: Selected agents: 1 Assigned to me Type: Customer Support close…" at bounding box center [712, 254] width 1251 height 63
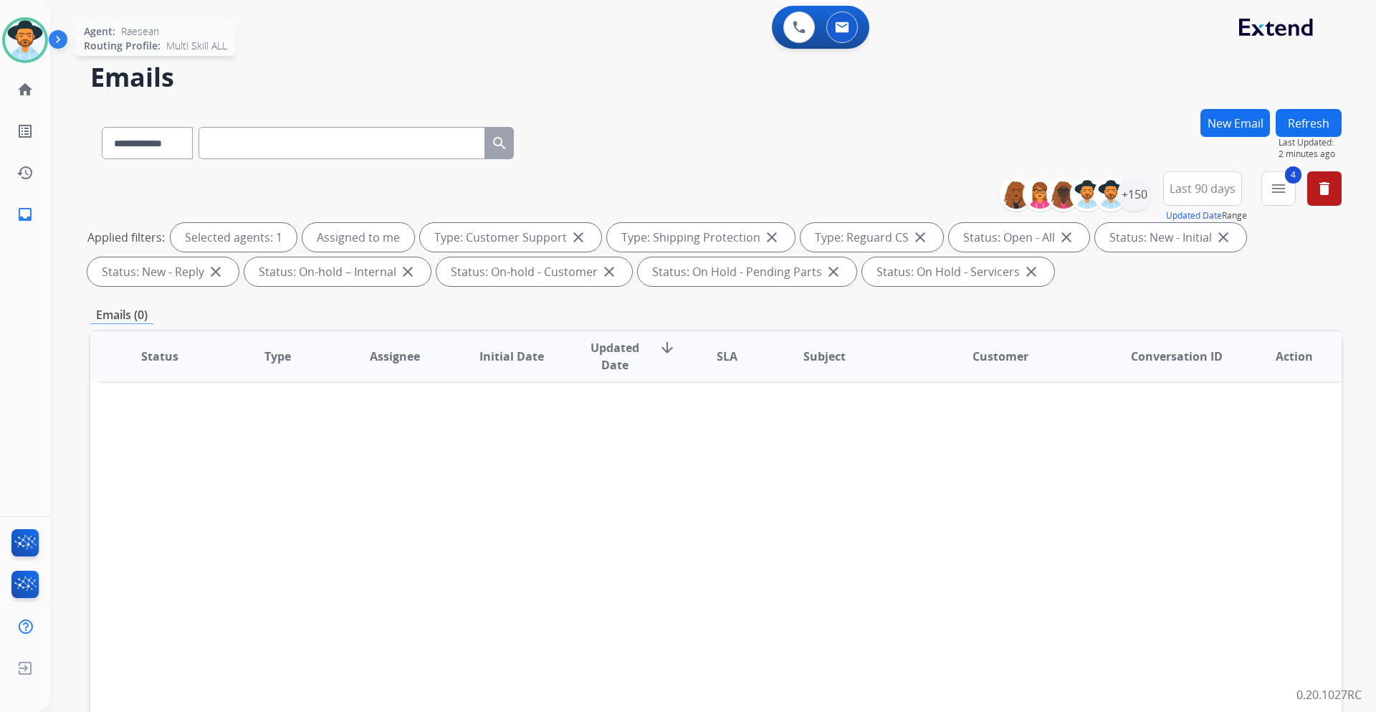
click at [36, 30] on img at bounding box center [25, 40] width 40 height 40
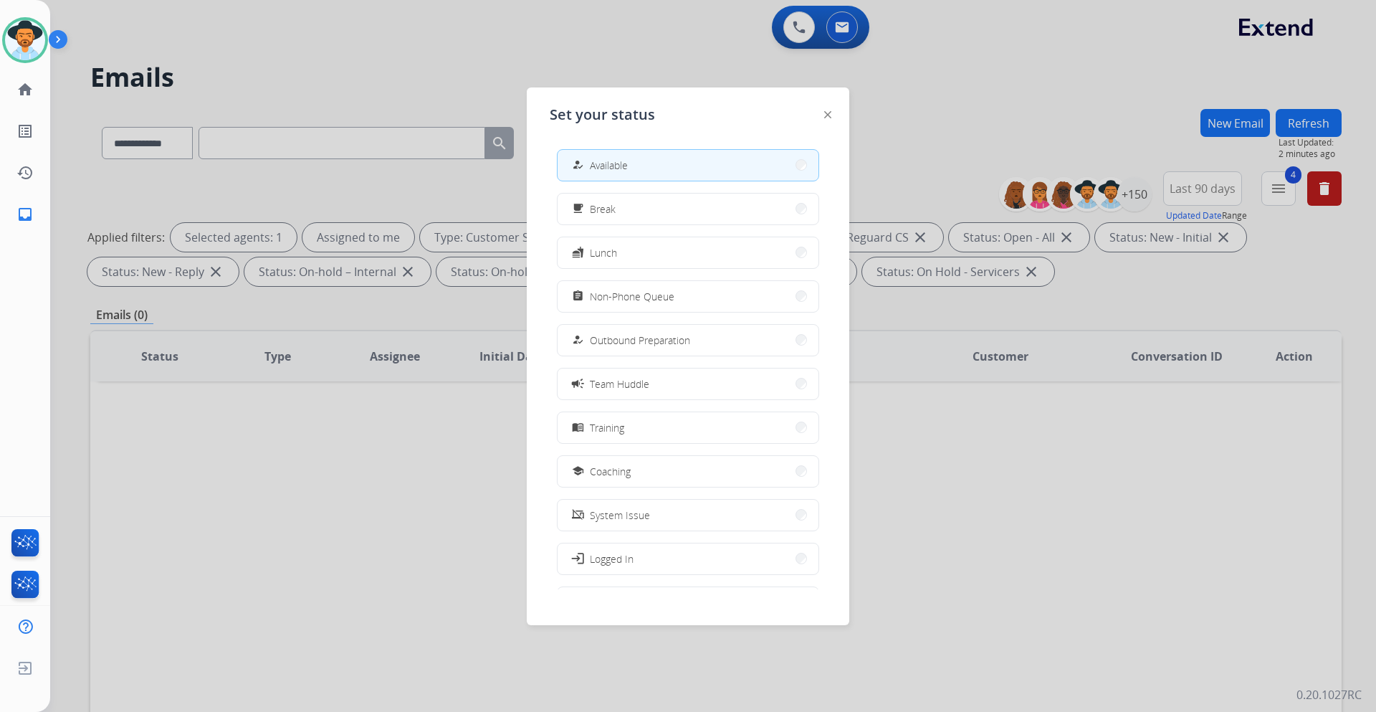
click at [116, 11] on div at bounding box center [688, 356] width 1376 height 712
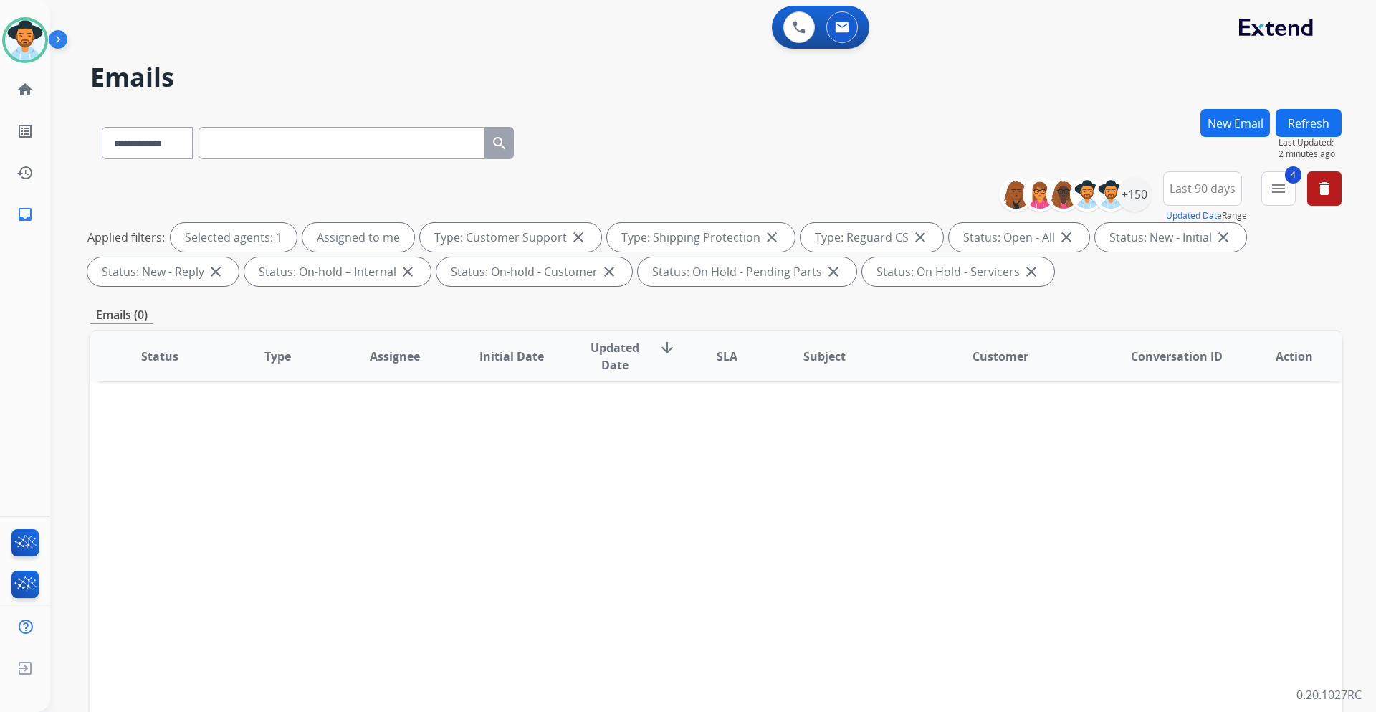
click at [1311, 123] on button "Refresh" at bounding box center [1309, 123] width 66 height 28
click at [24, 546] on img at bounding box center [26, 545] width 34 height 33
click at [1316, 120] on button "Refresh" at bounding box center [1309, 123] width 66 height 28
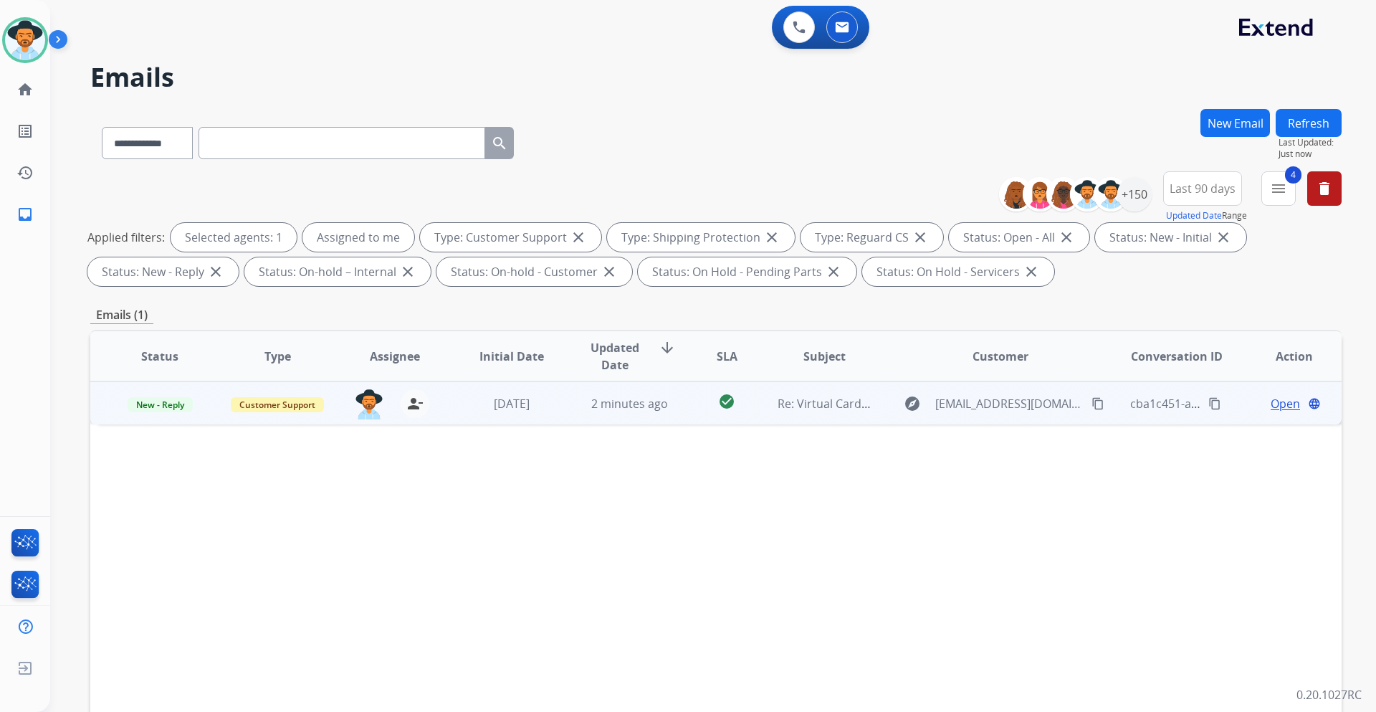
click at [1271, 404] on span "Open" at bounding box center [1285, 403] width 29 height 17
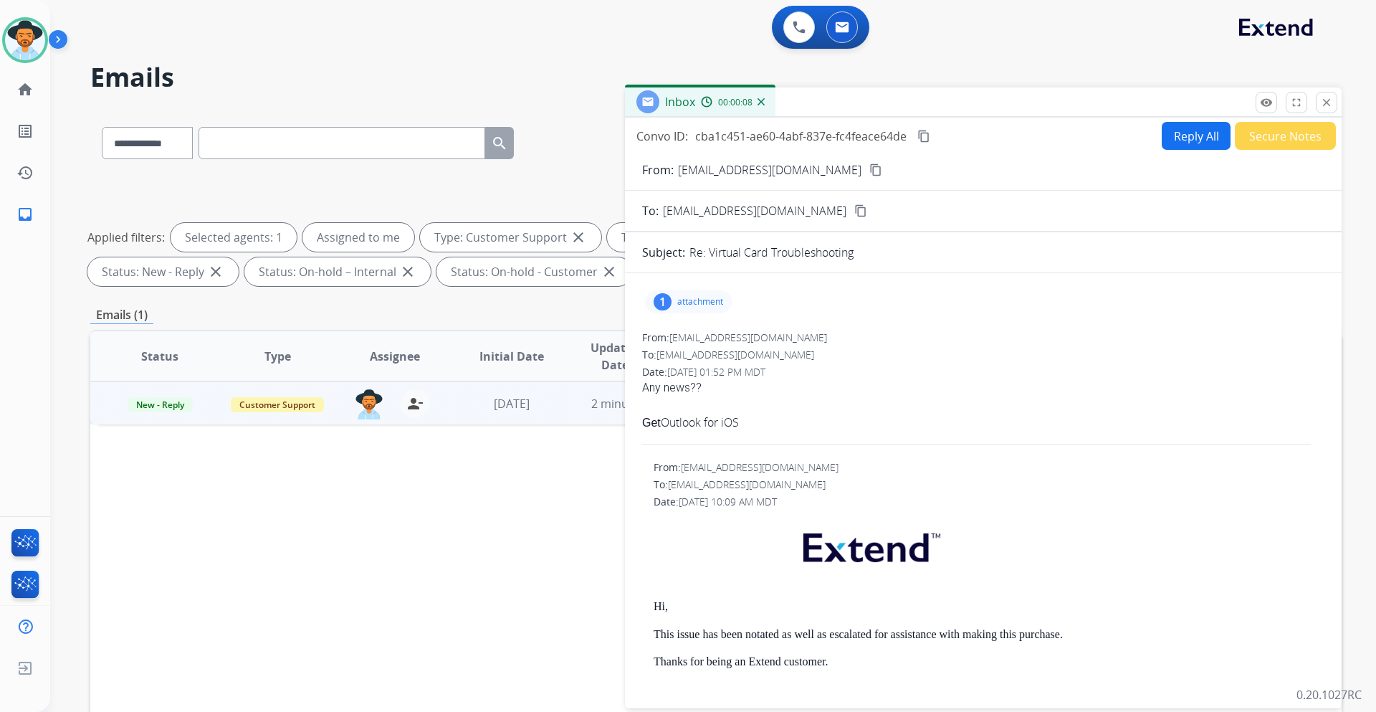
click at [680, 308] on div "1 attachment" at bounding box center [688, 301] width 87 height 23
click at [760, 330] on p "original-7F93FEE0-C1F0-4796-9F7F-A66C6442883F.jpeg" at bounding box center [872, 338] width 289 height 17
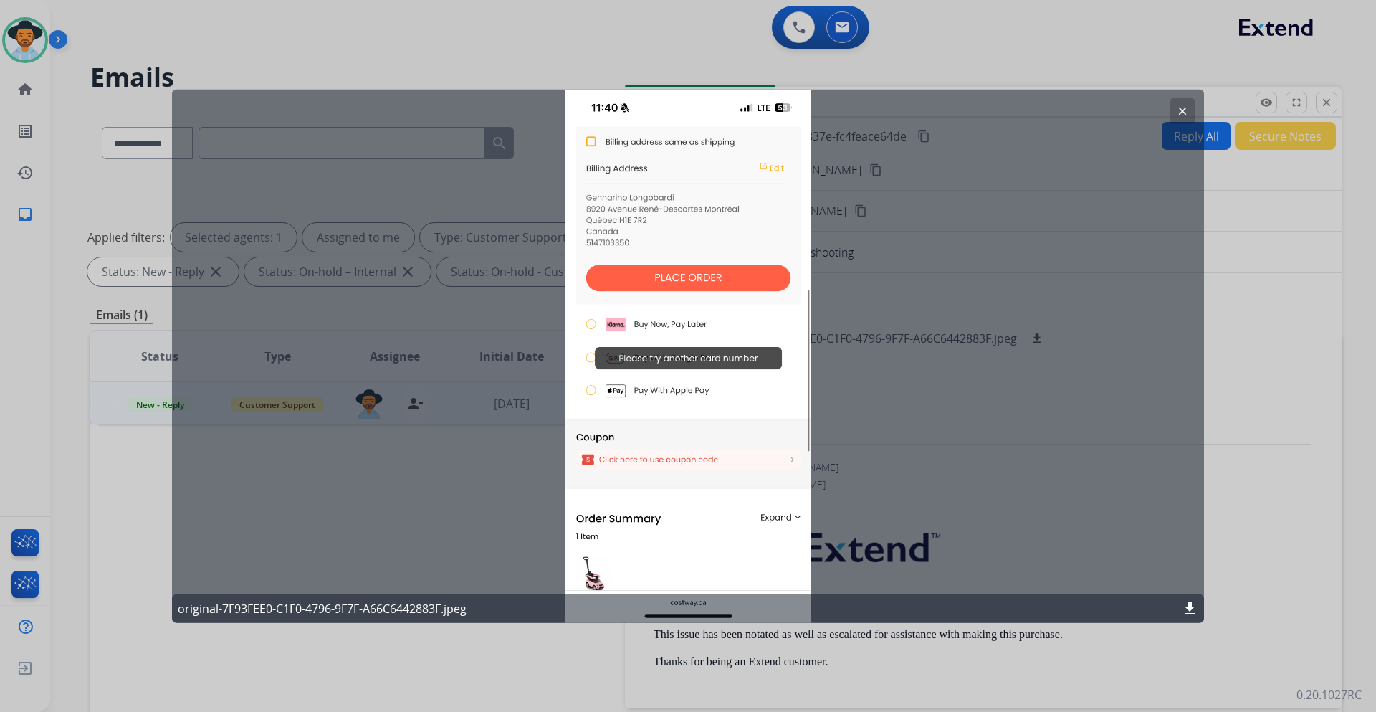
click at [1181, 105] on mat-icon "clear" at bounding box center [1182, 110] width 13 height 13
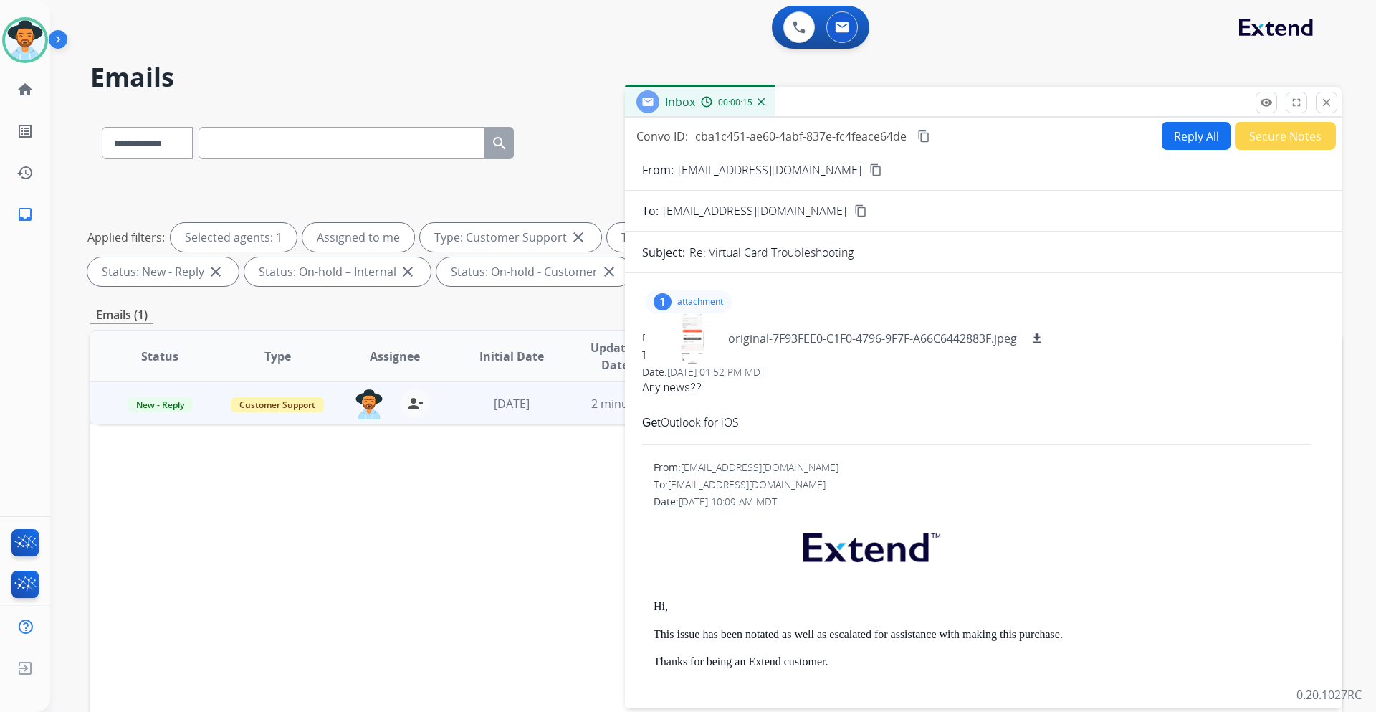
click at [869, 168] on mat-icon "content_copy" at bounding box center [875, 169] width 13 height 13
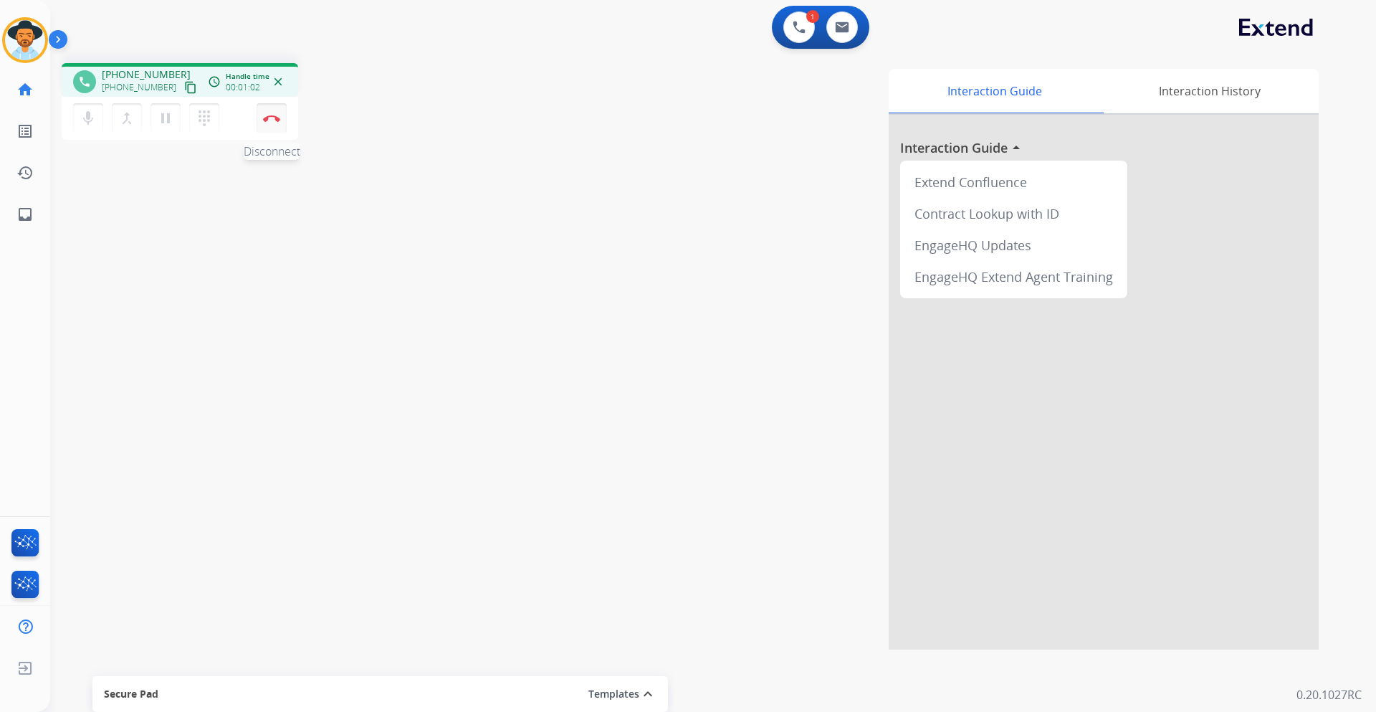
click at [280, 122] on button "Disconnect" at bounding box center [272, 118] width 30 height 30
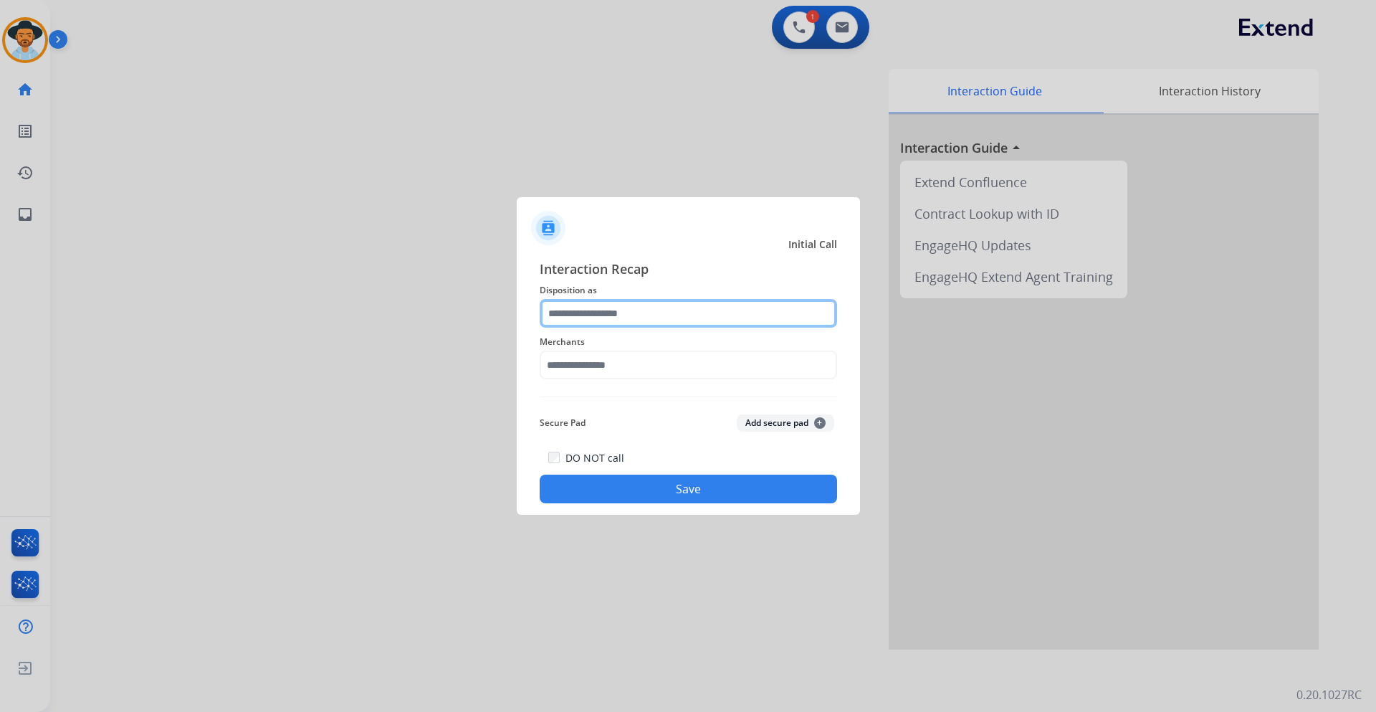
click at [673, 305] on input "text" at bounding box center [688, 313] width 297 height 29
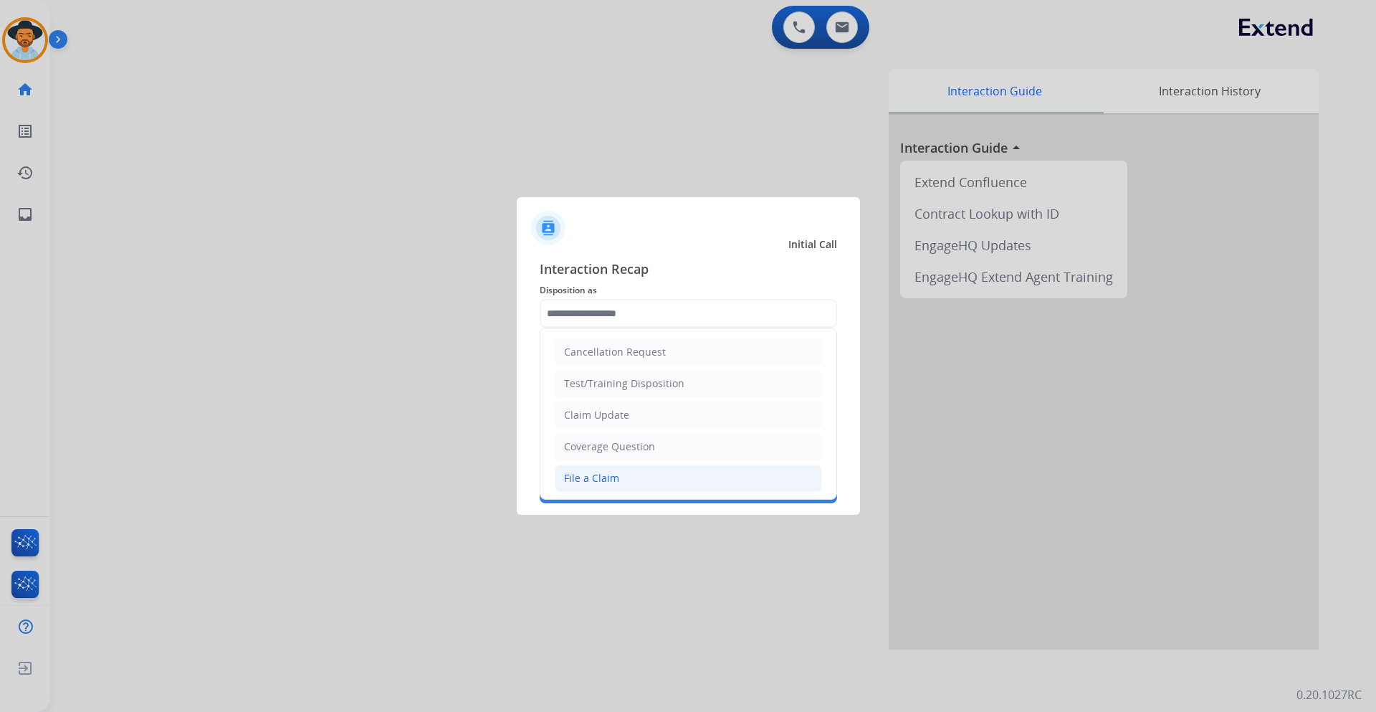
click at [646, 474] on li "File a Claim" at bounding box center [688, 477] width 267 height 27
type input "**********"
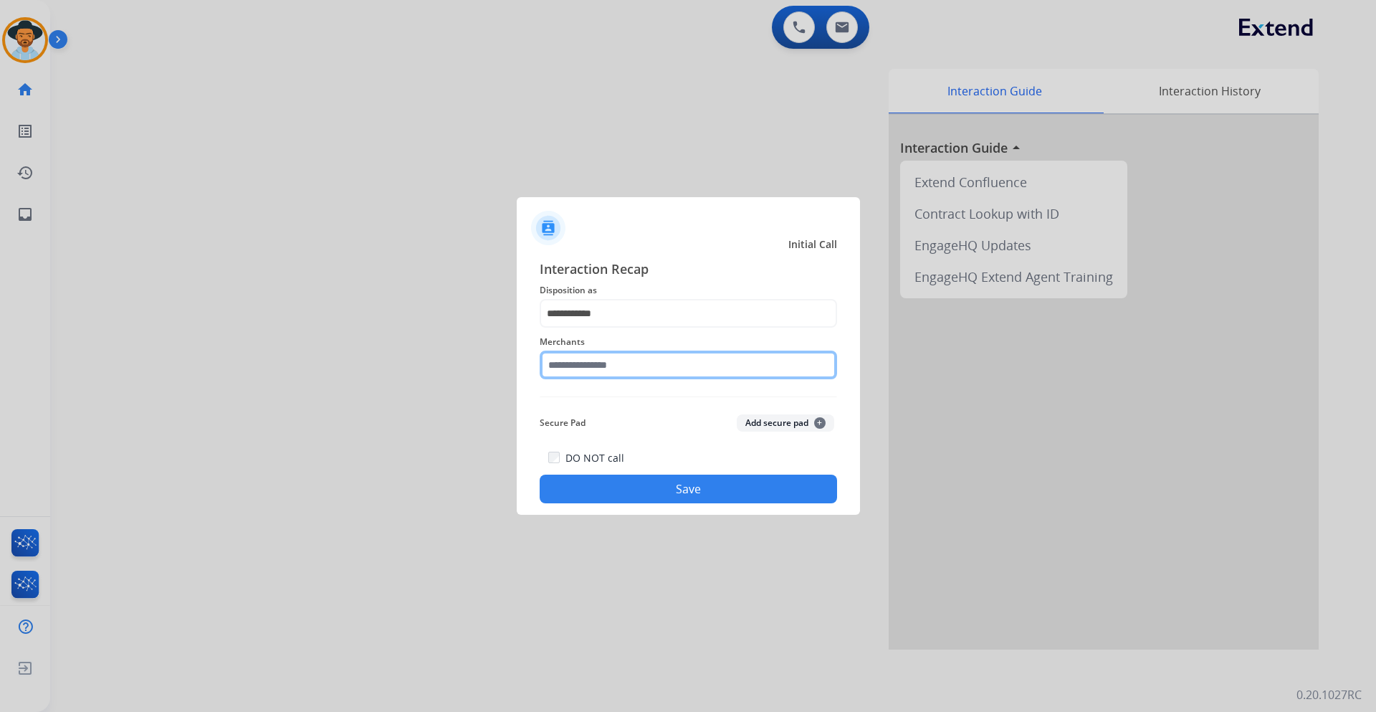
click at [639, 358] on input "text" at bounding box center [688, 364] width 297 height 29
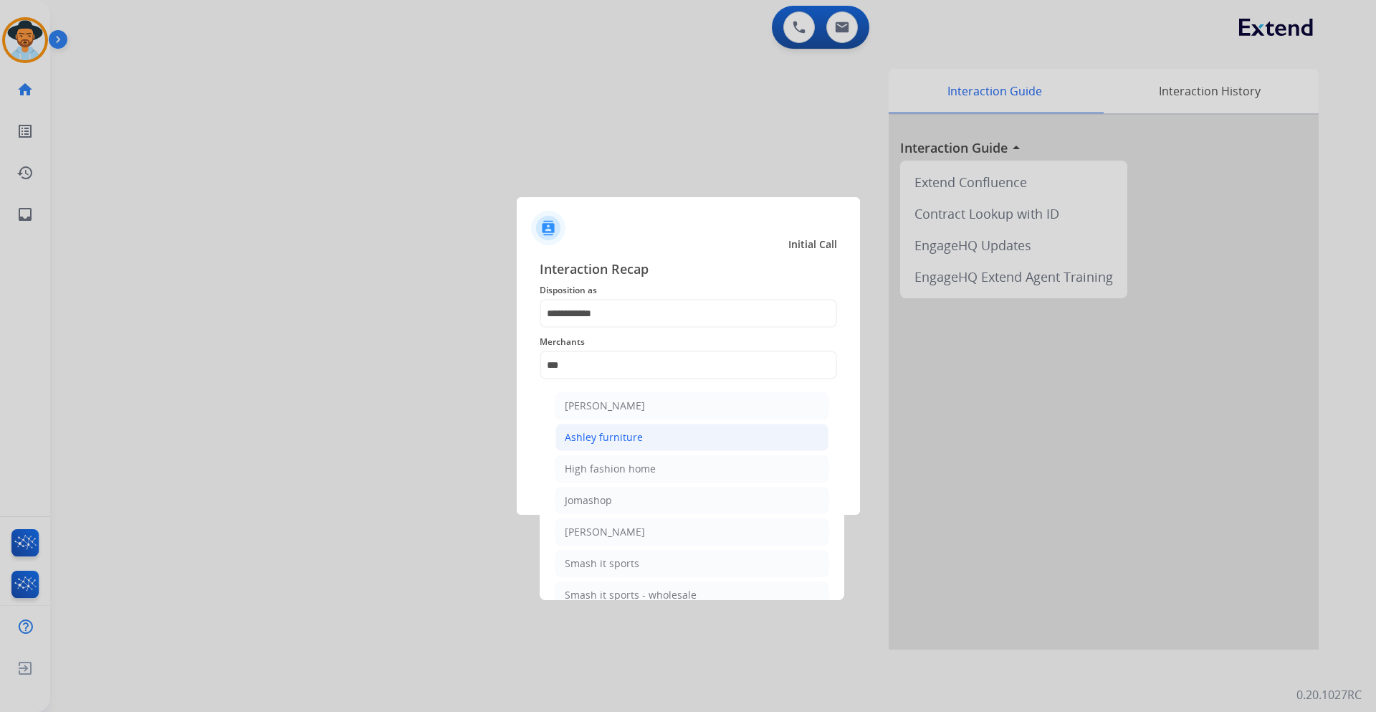
click at [636, 431] on div "Ashley furniture" at bounding box center [604, 437] width 78 height 14
type input "**********"
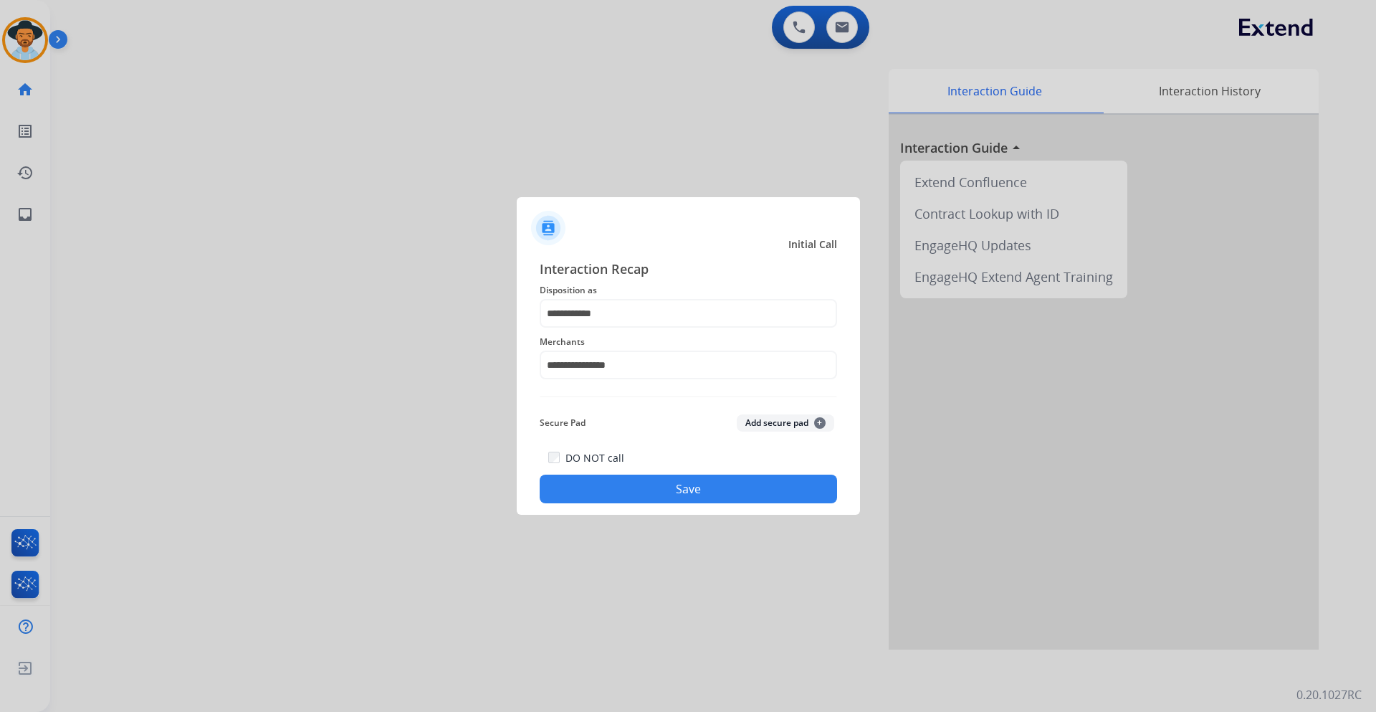
click at [653, 490] on button "Save" at bounding box center [688, 488] width 297 height 29
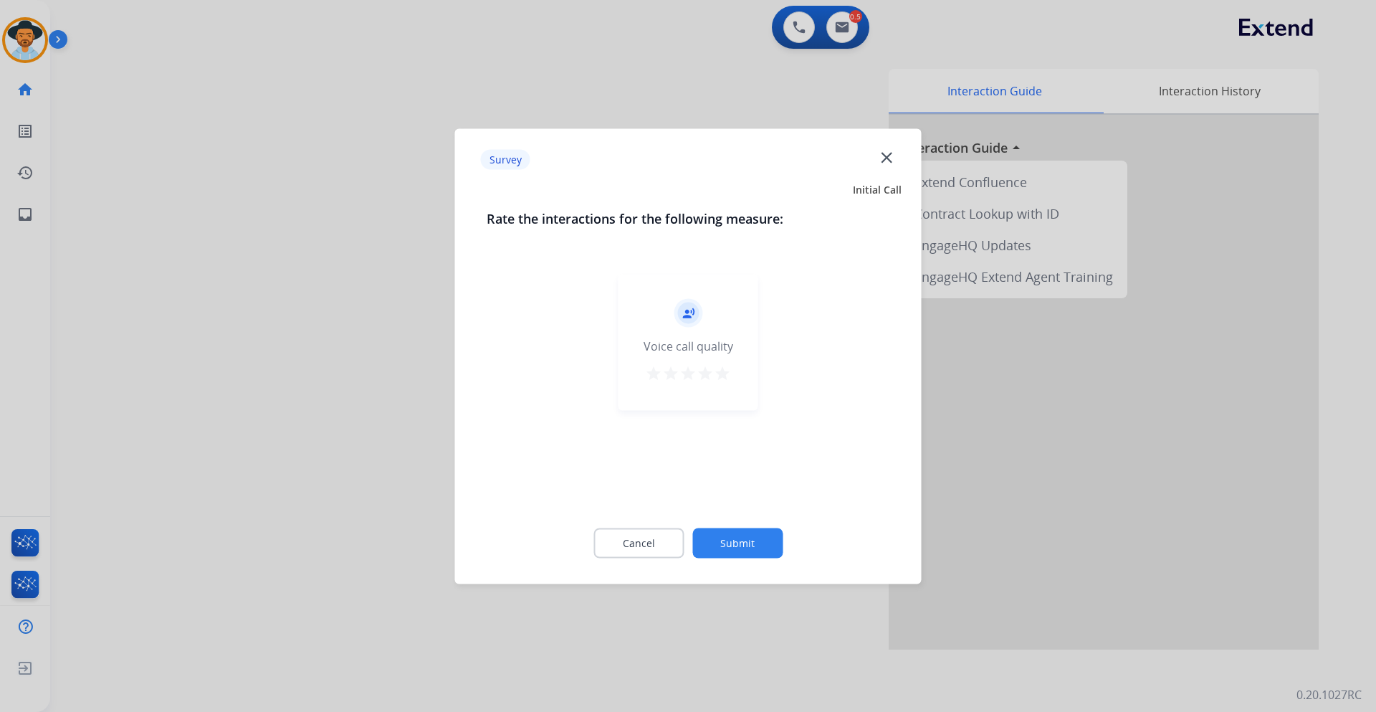
click at [755, 545] on button "Submit" at bounding box center [737, 543] width 90 height 30
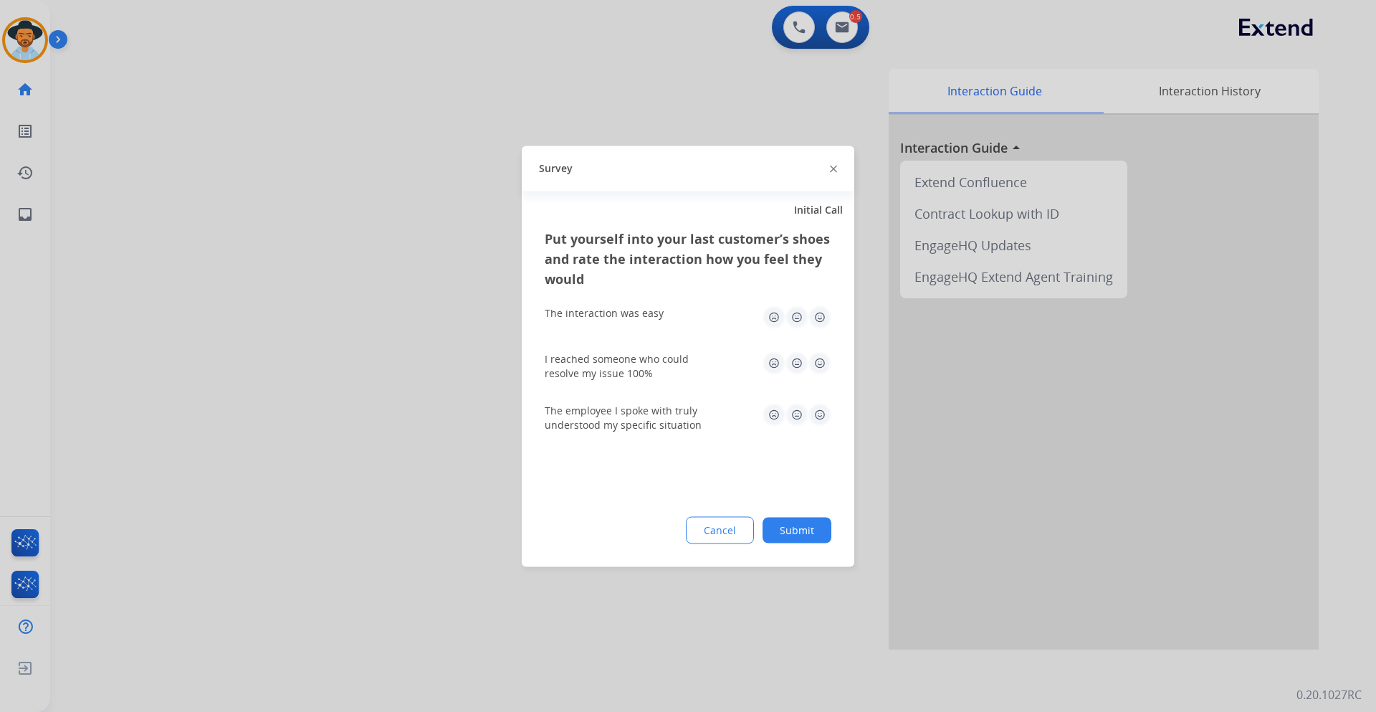
click at [819, 534] on button "Submit" at bounding box center [797, 530] width 69 height 26
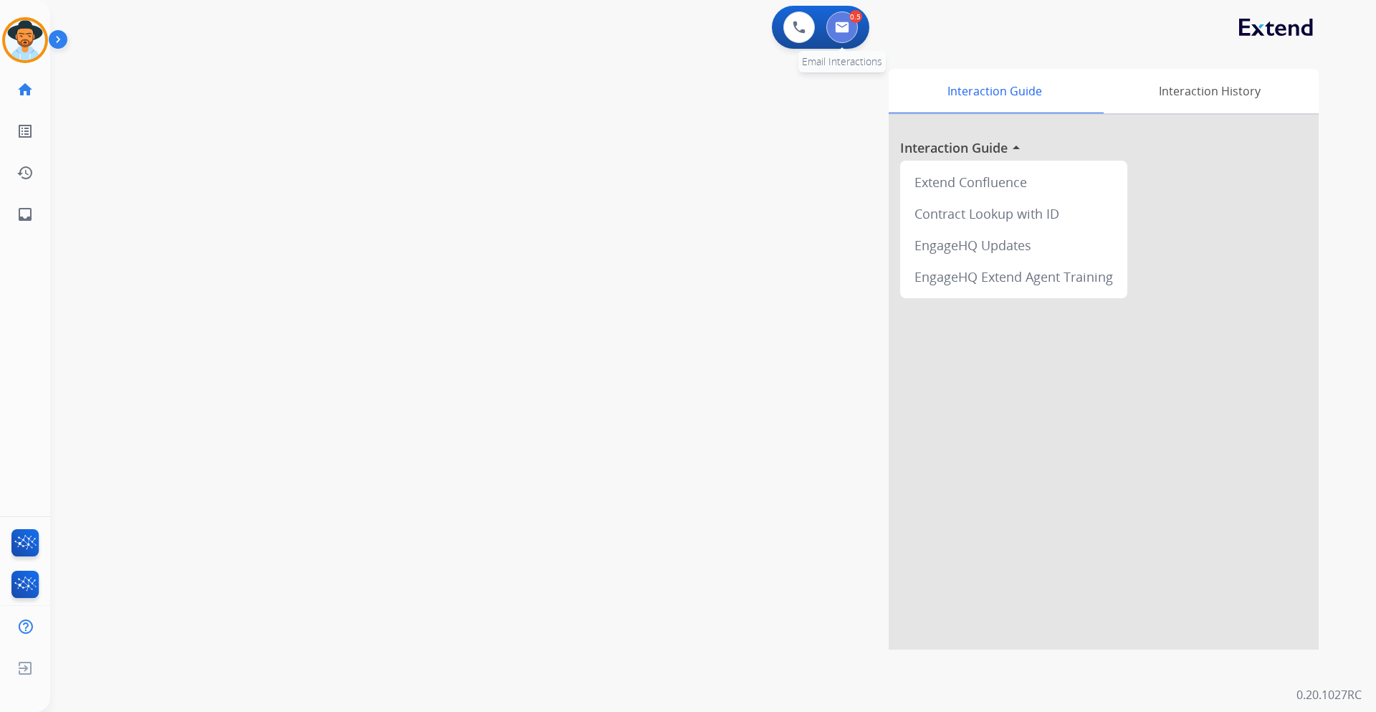
click at [848, 21] on button at bounding box center [842, 27] width 32 height 32
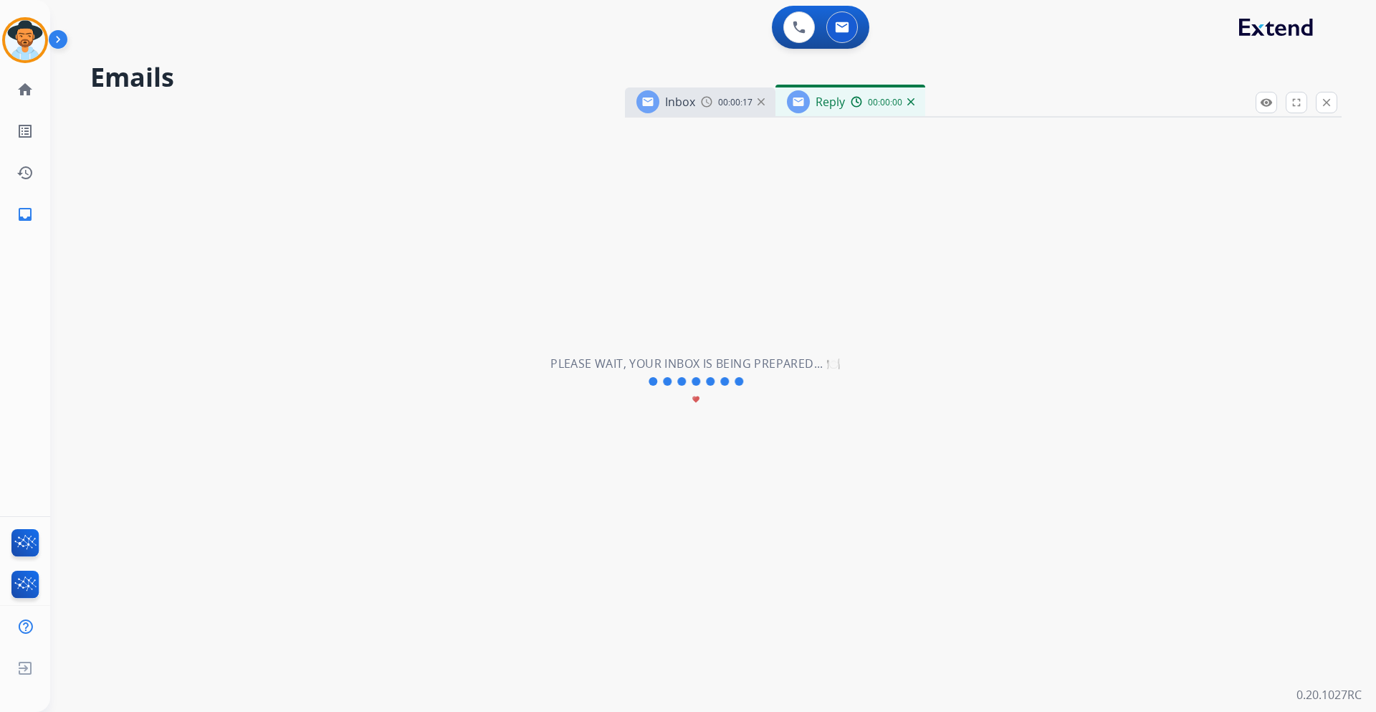
select select "**********"
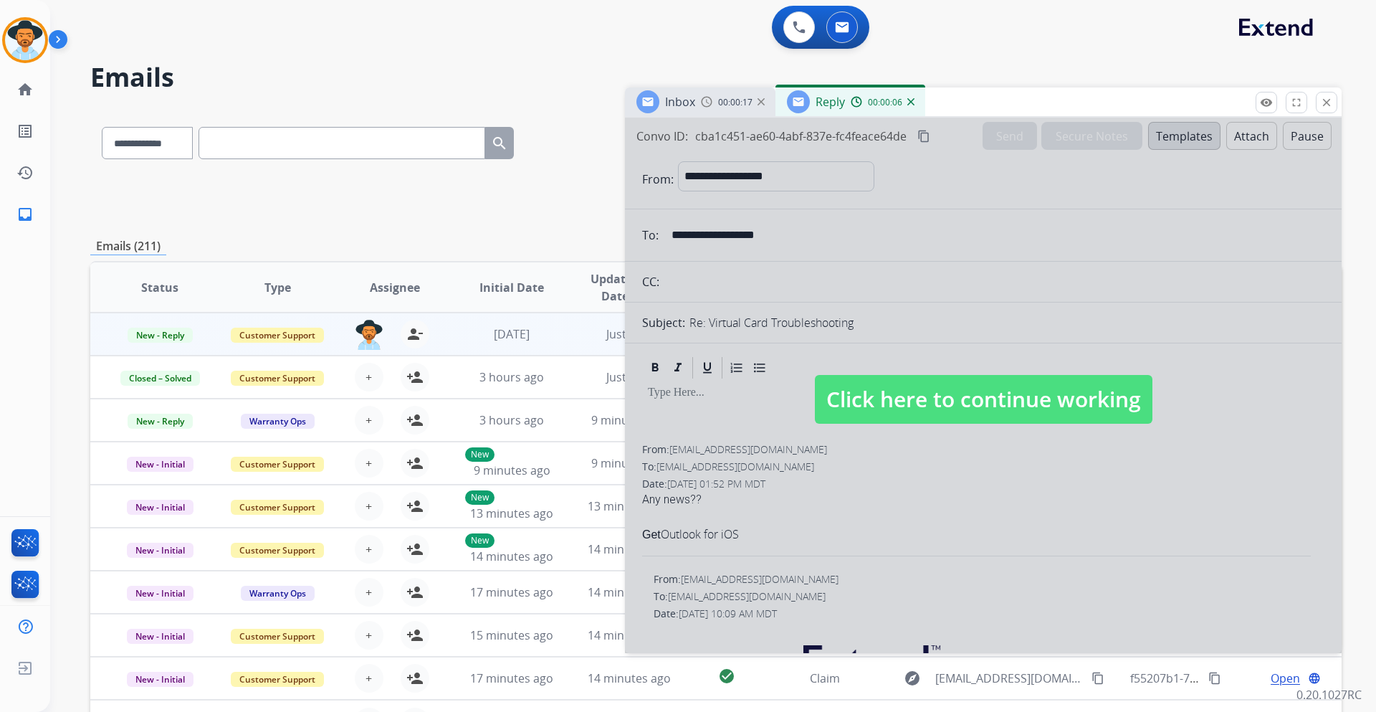
click at [949, 391] on span "Click here to continue working" at bounding box center [984, 399] width 338 height 49
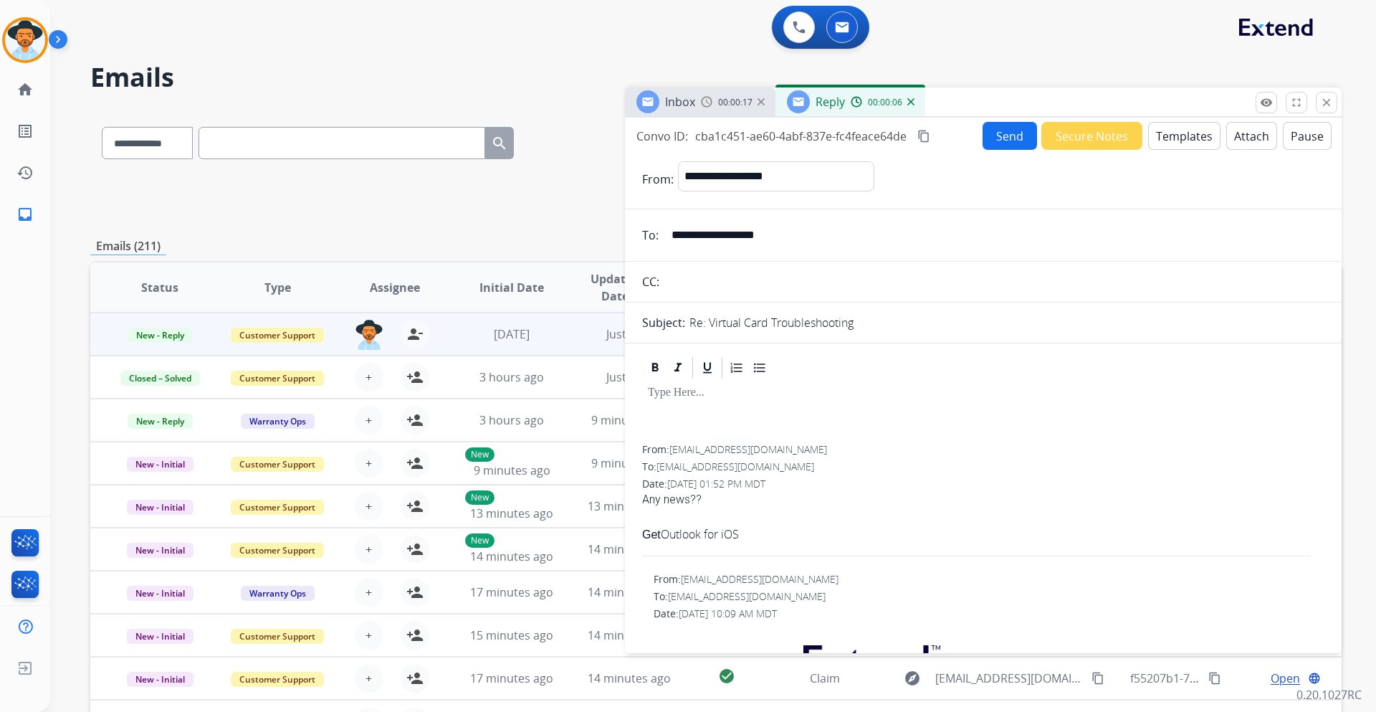
select select
click at [720, 105] on span "00:00:19" at bounding box center [735, 102] width 34 height 11
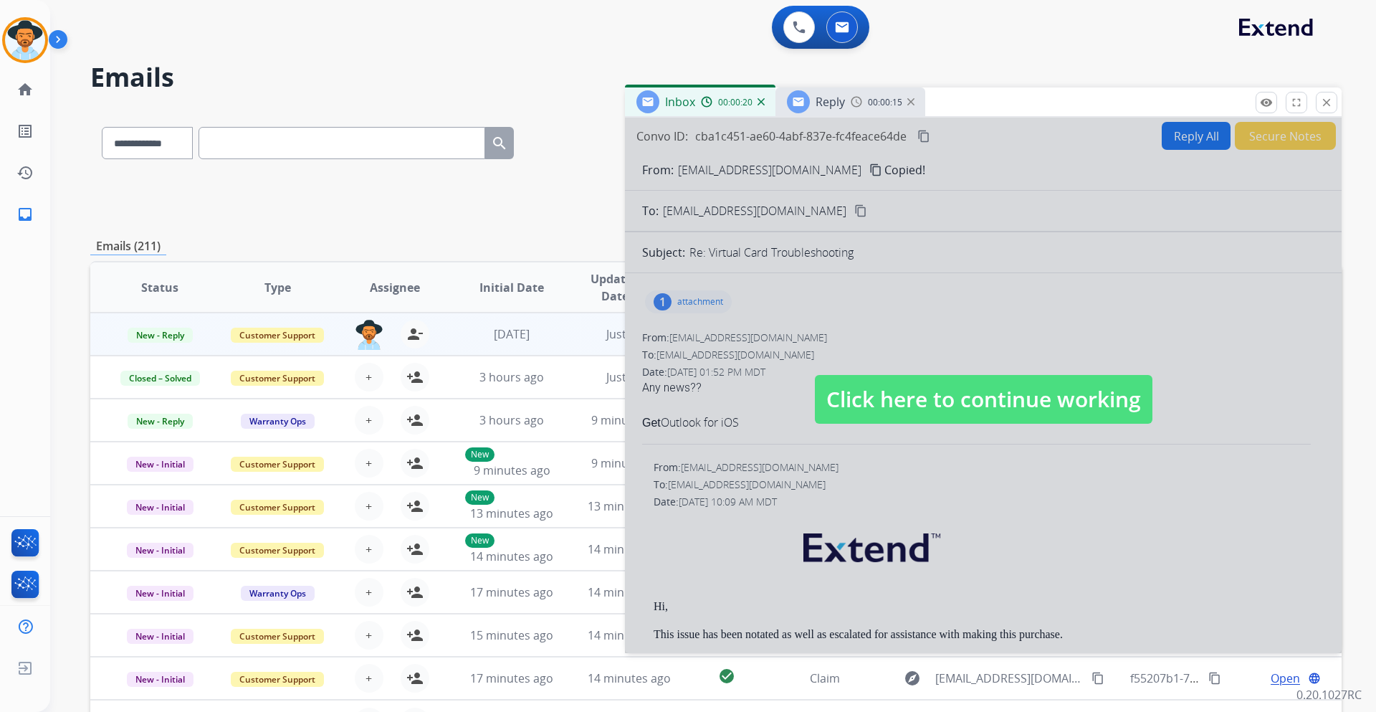
click at [945, 397] on span "Click here to continue working" at bounding box center [984, 399] width 338 height 49
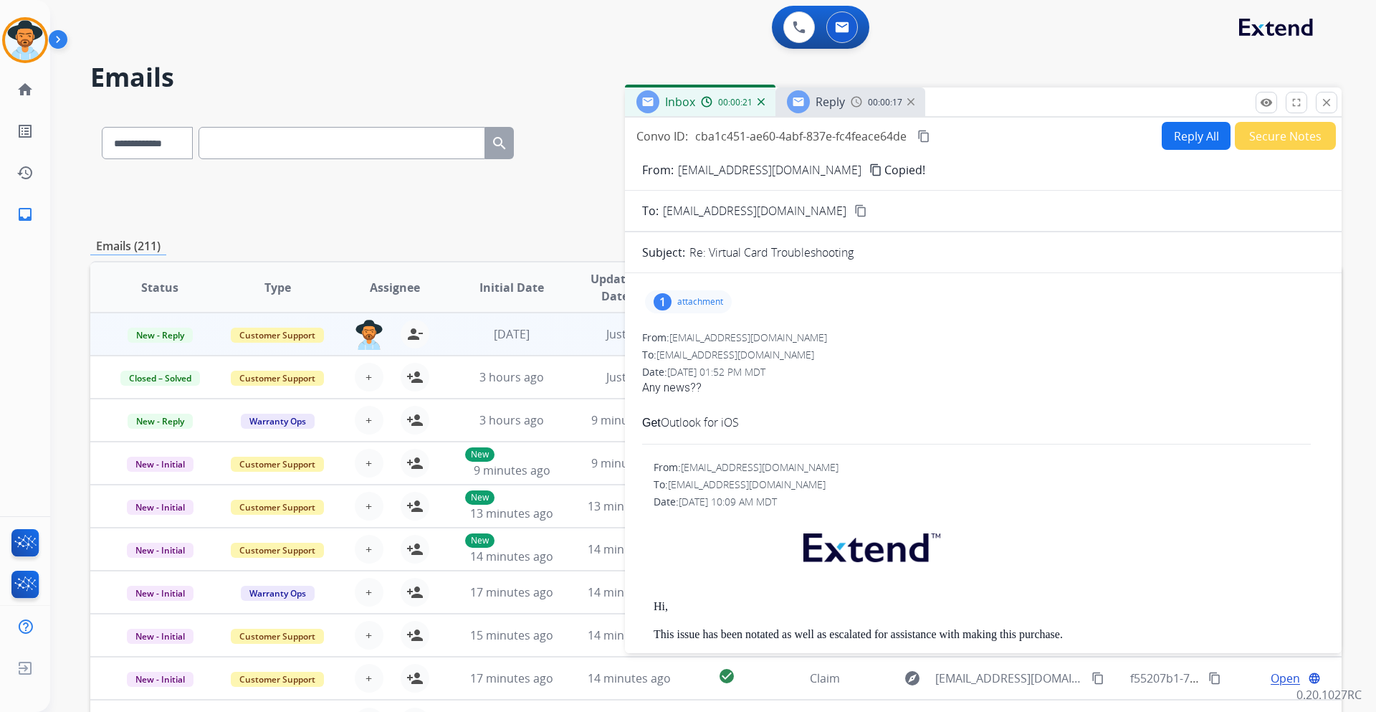
click at [869, 171] on mat-icon "content_copy" at bounding box center [875, 169] width 13 height 13
click at [819, 98] on span "Reply" at bounding box center [830, 102] width 29 height 16
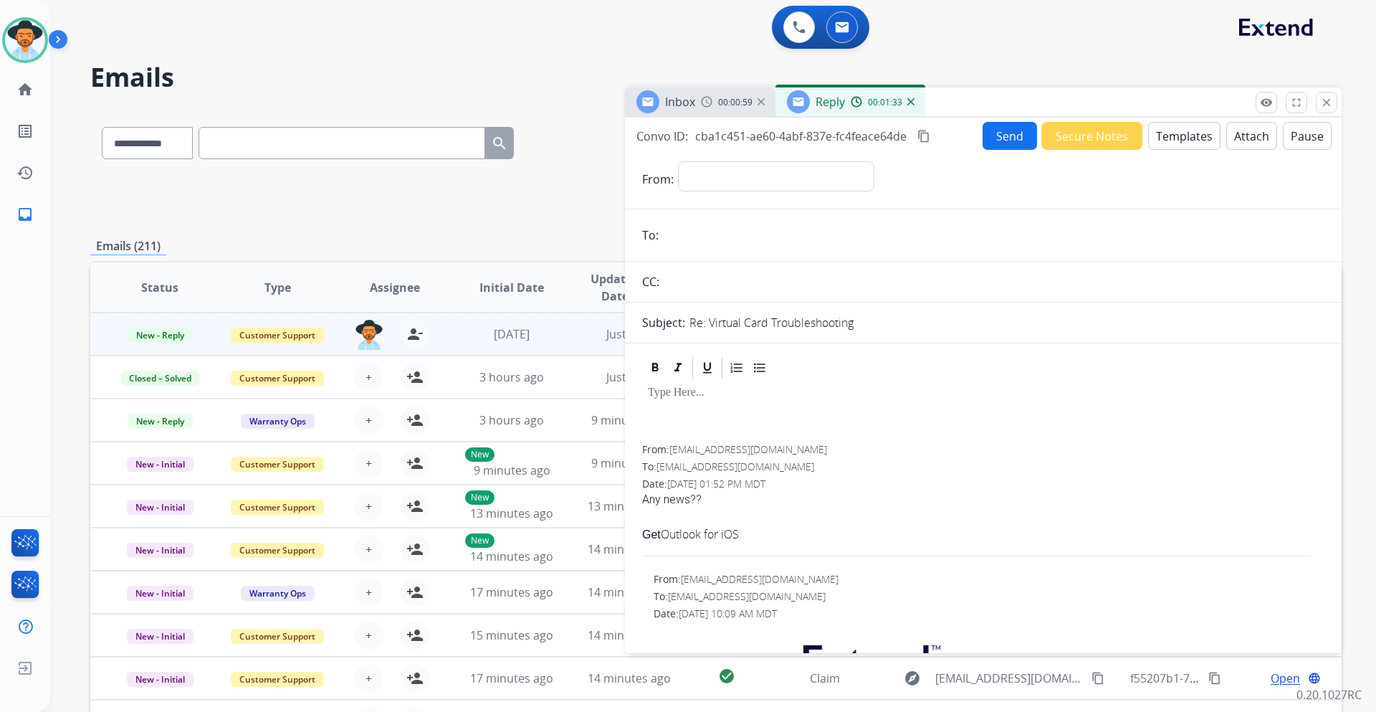
click at [1184, 139] on button "Templates" at bounding box center [1184, 136] width 72 height 28
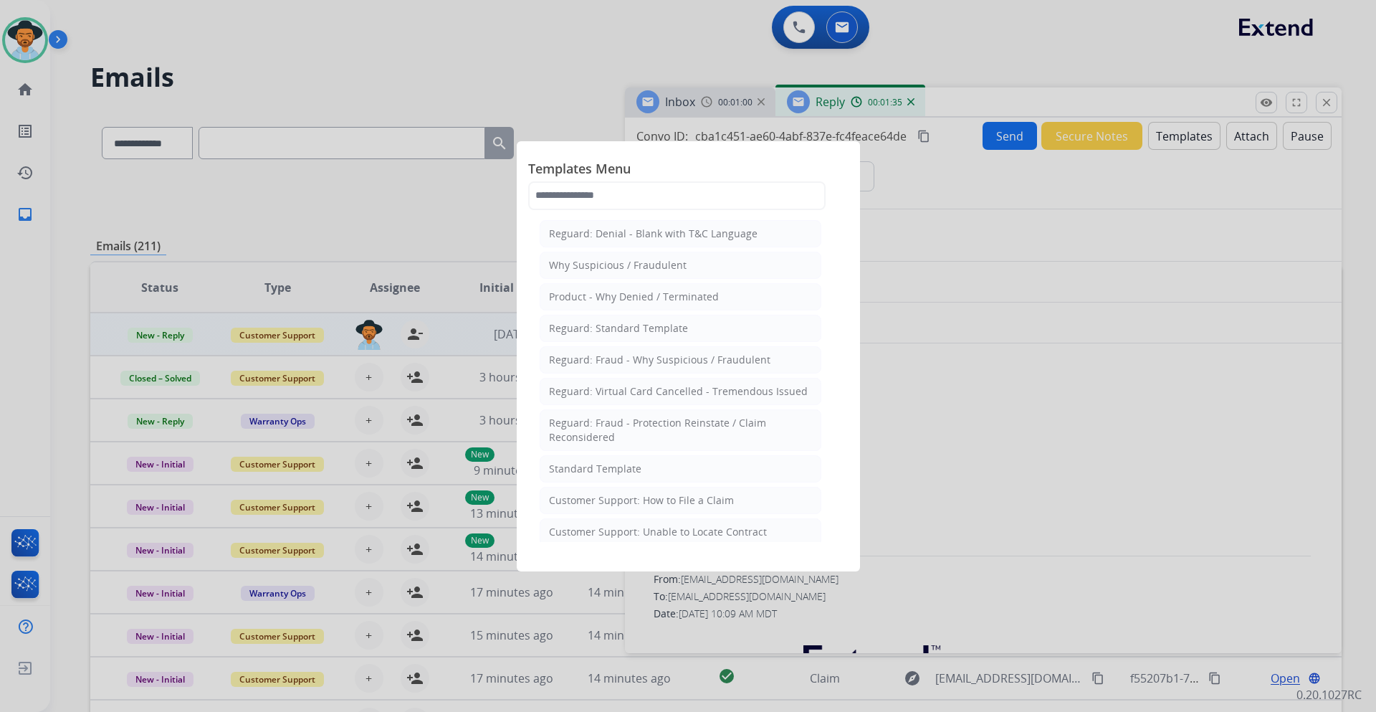
click at [1056, 361] on div at bounding box center [688, 356] width 1376 height 712
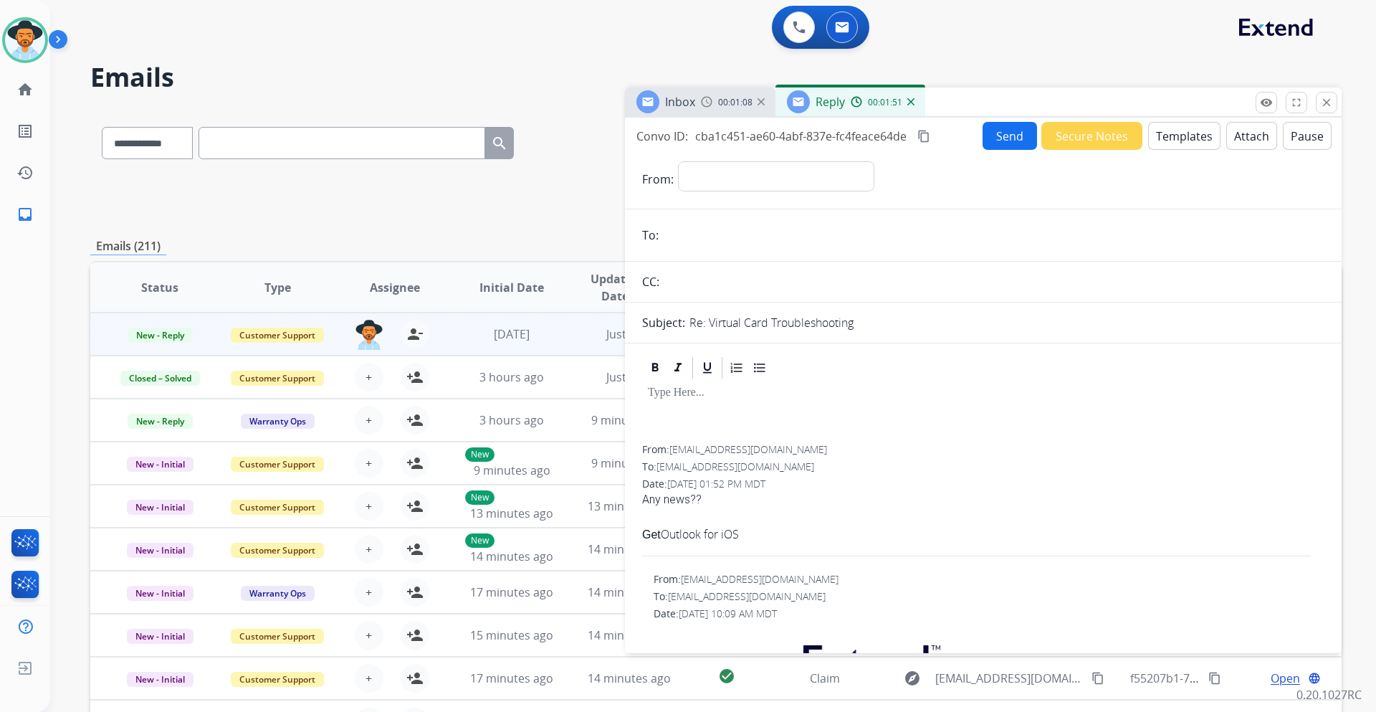
click at [1188, 138] on button "Templates" at bounding box center [1184, 136] width 72 height 28
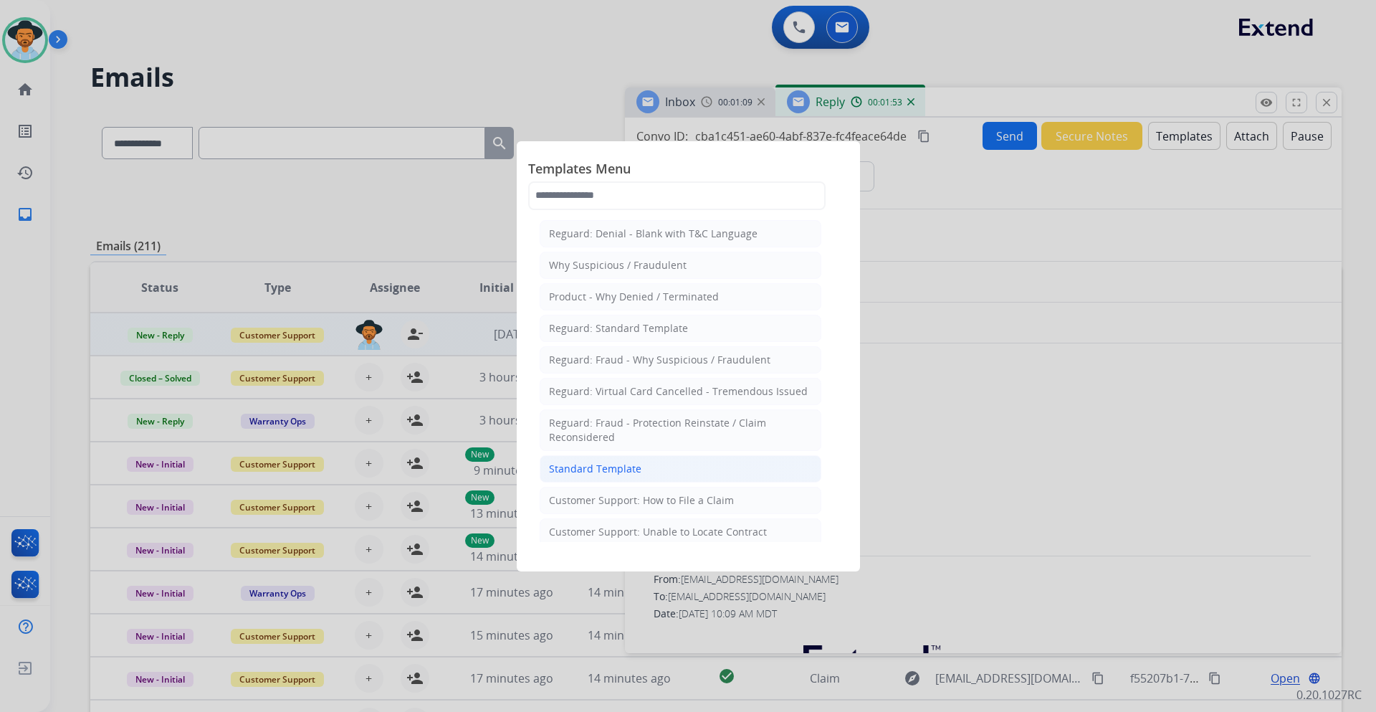
click at [611, 464] on div "Standard Template" at bounding box center [595, 469] width 92 height 14
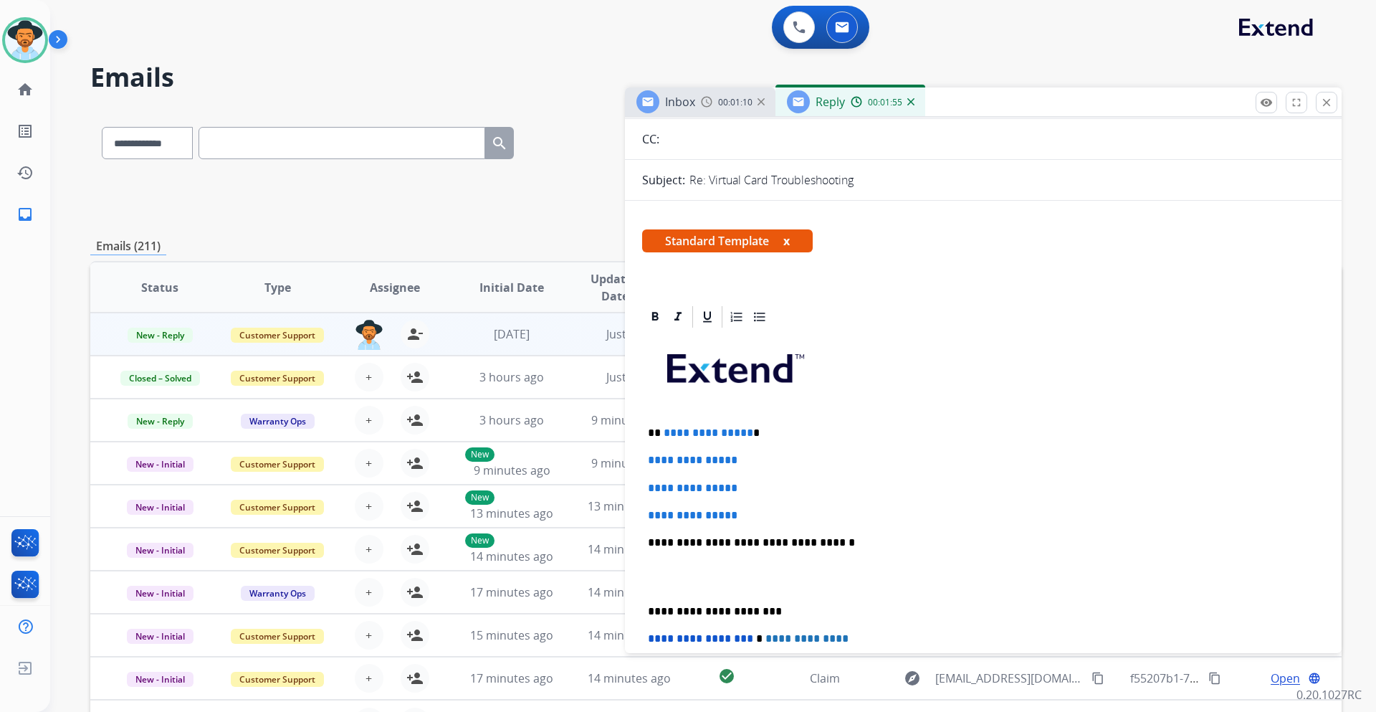
scroll to position [143, 0]
drag, startPoint x: 754, startPoint y: 517, endPoint x: 661, endPoint y: 431, distance: 126.8
click at [661, 431] on div "**********" at bounding box center [983, 575] width 682 height 493
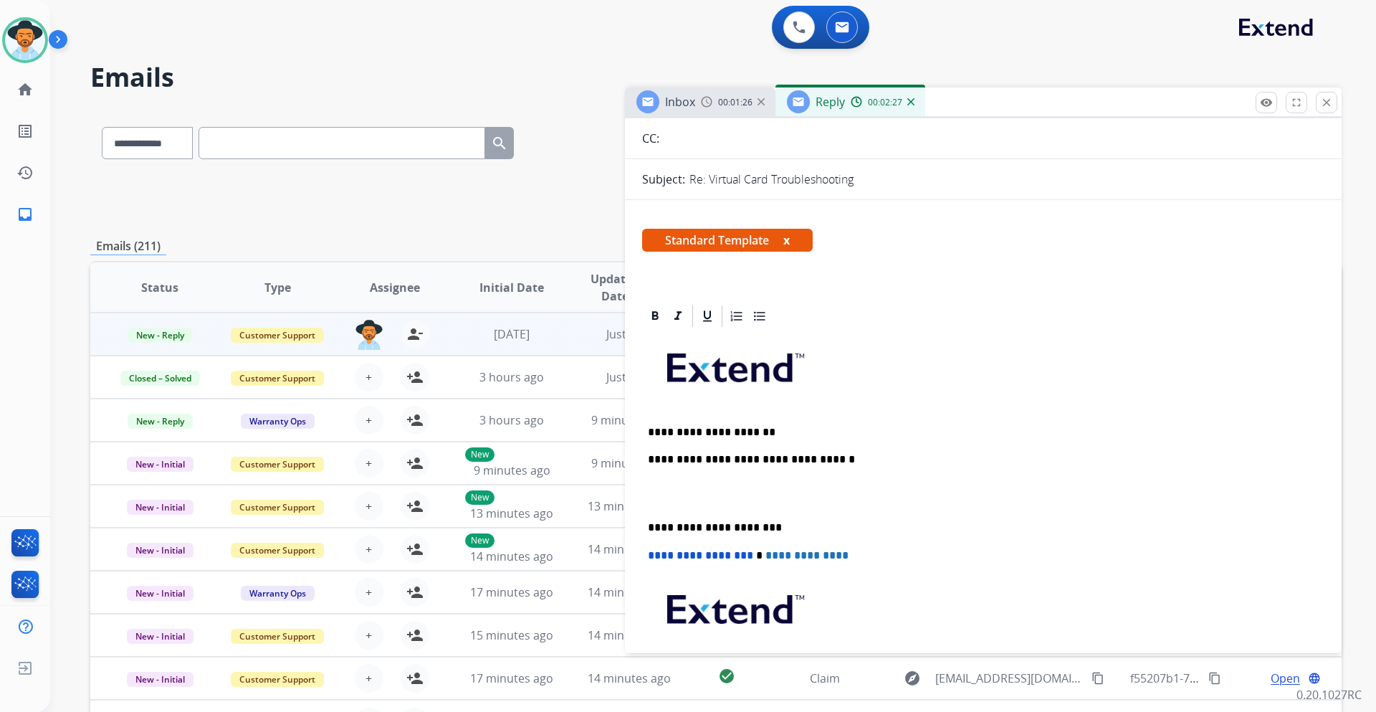
click at [709, 432] on p "**********" at bounding box center [977, 432] width 659 height 13
click at [772, 434] on p "**********" at bounding box center [977, 432] width 659 height 13
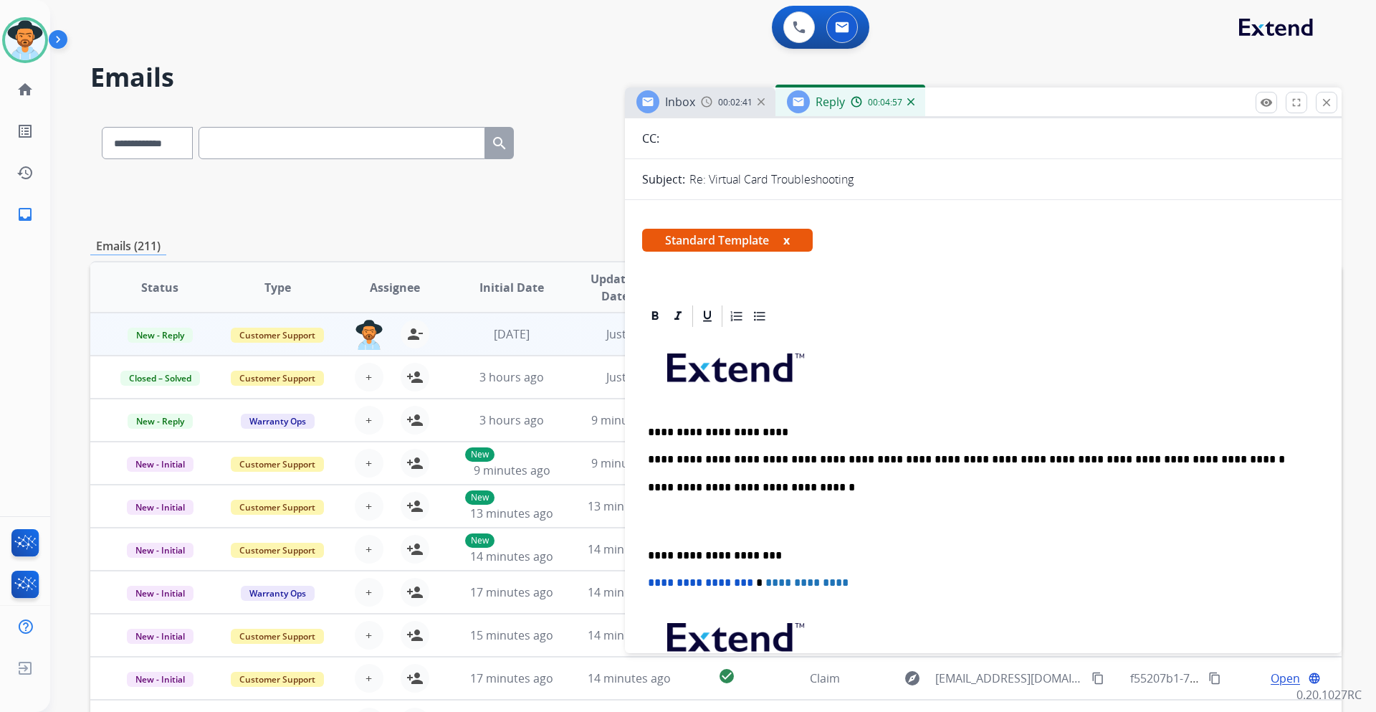
click at [1159, 459] on p "**********" at bounding box center [977, 459] width 659 height 13
click at [1159, 457] on p "**********" at bounding box center [977, 459] width 659 height 13
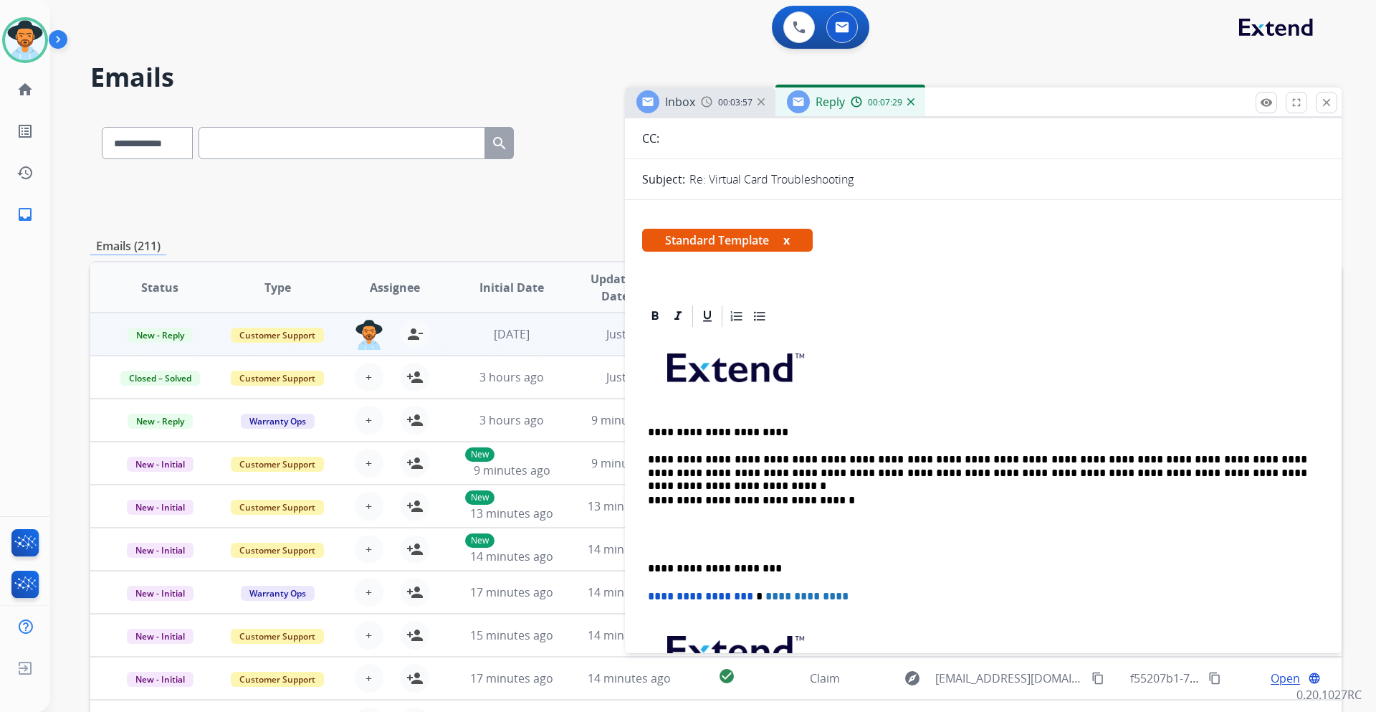
click at [821, 472] on p "**********" at bounding box center [977, 466] width 659 height 27
click at [1194, 474] on p "**********" at bounding box center [977, 466] width 659 height 27
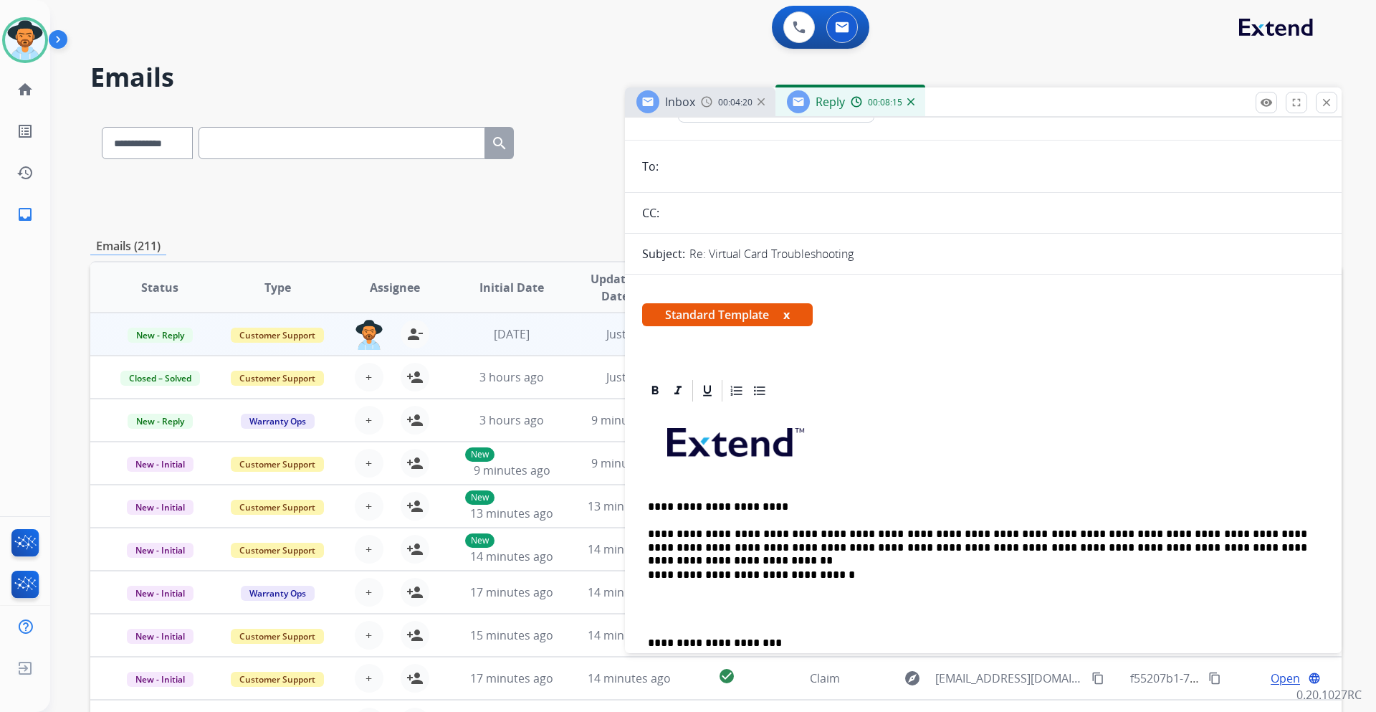
scroll to position [0, 0]
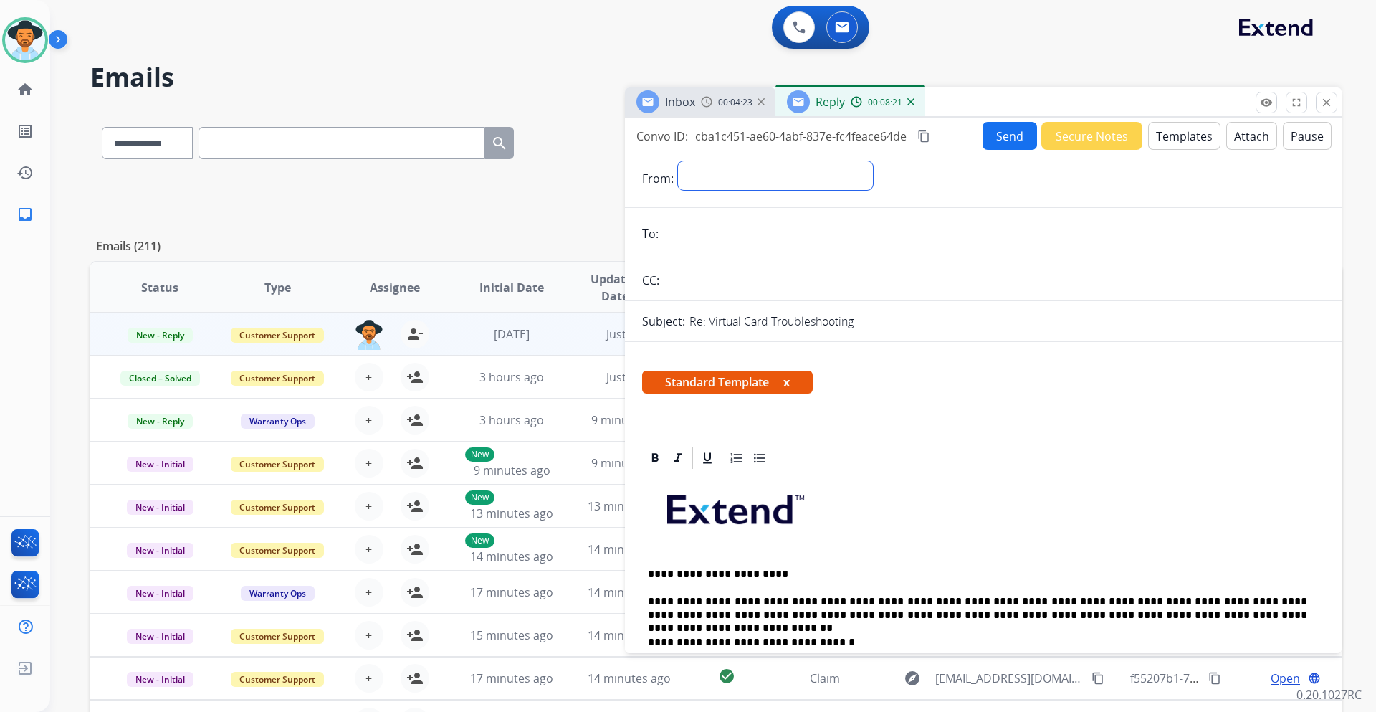
click at [789, 176] on select "**********" at bounding box center [775, 175] width 195 height 29
select select "**********"
click at [678, 161] on select "**********" at bounding box center [775, 175] width 195 height 29
click at [718, 101] on span "00:04:27" at bounding box center [735, 102] width 34 height 11
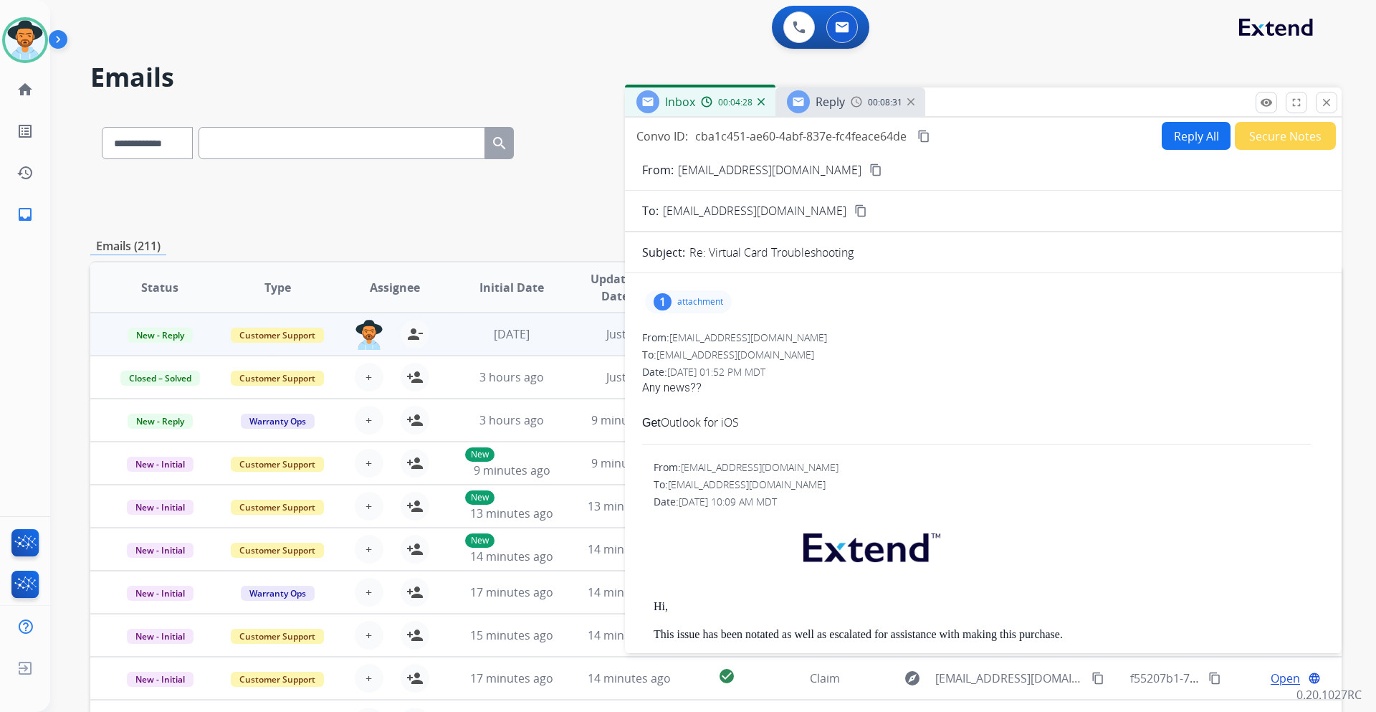
click at [869, 170] on mat-icon "content_copy" at bounding box center [875, 169] width 13 height 13
click at [836, 105] on span "Reply" at bounding box center [830, 102] width 29 height 16
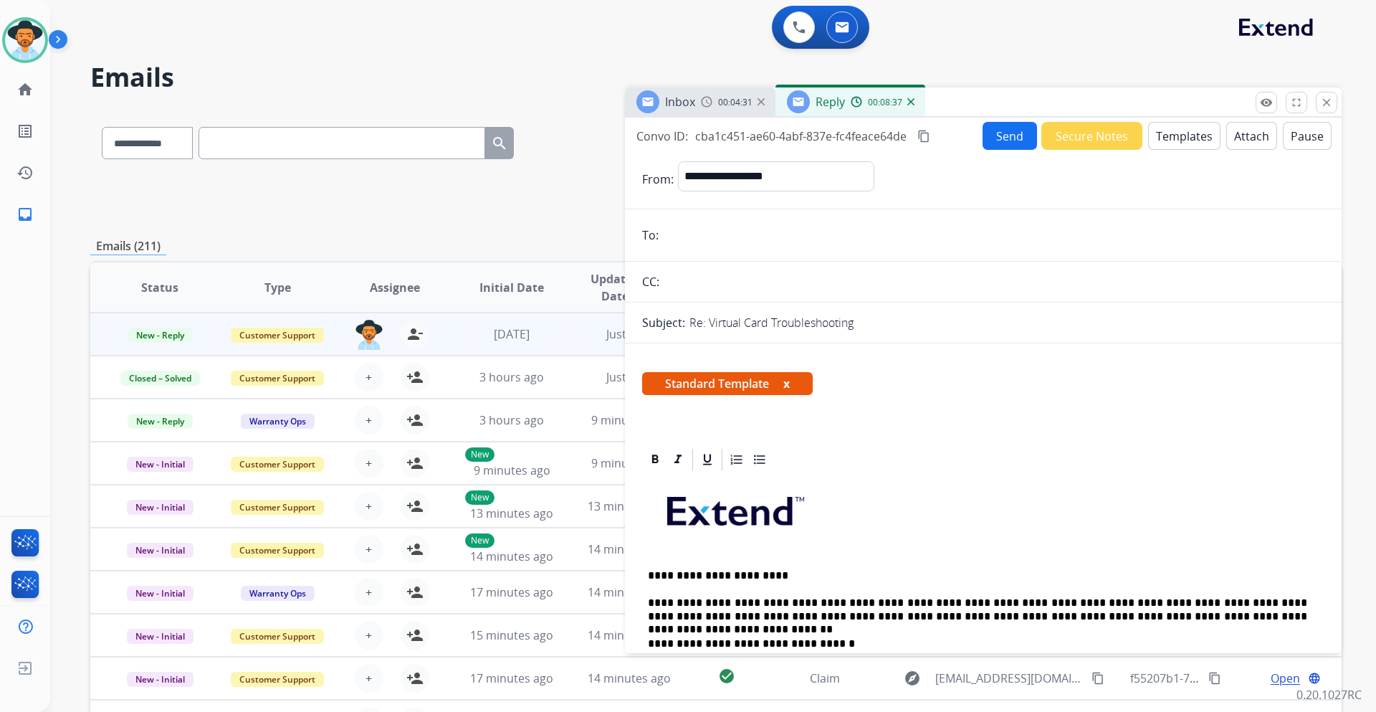
click at [700, 232] on input "email" at bounding box center [994, 235] width 662 height 29
paste input "**********"
type input "**********"
click at [1012, 143] on button "Send" at bounding box center [1010, 136] width 54 height 28
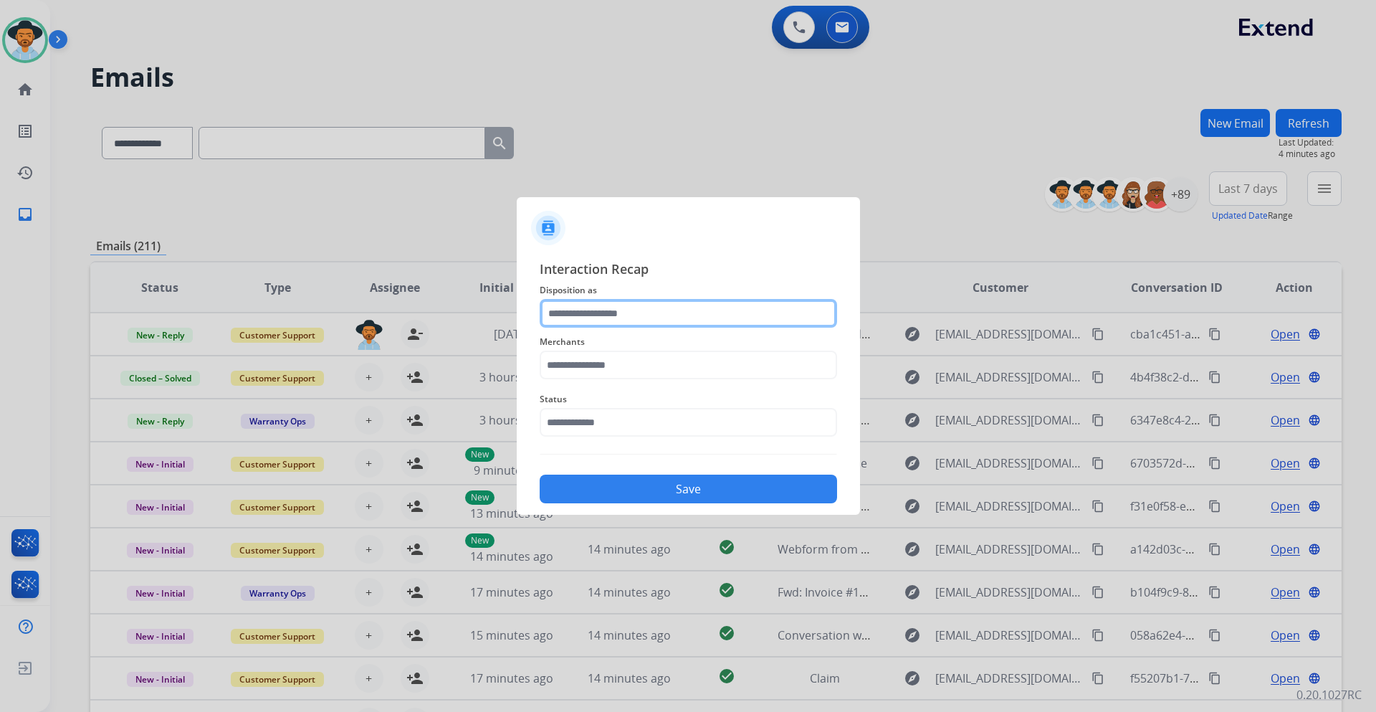
click at [634, 310] on input "text" at bounding box center [688, 313] width 297 height 29
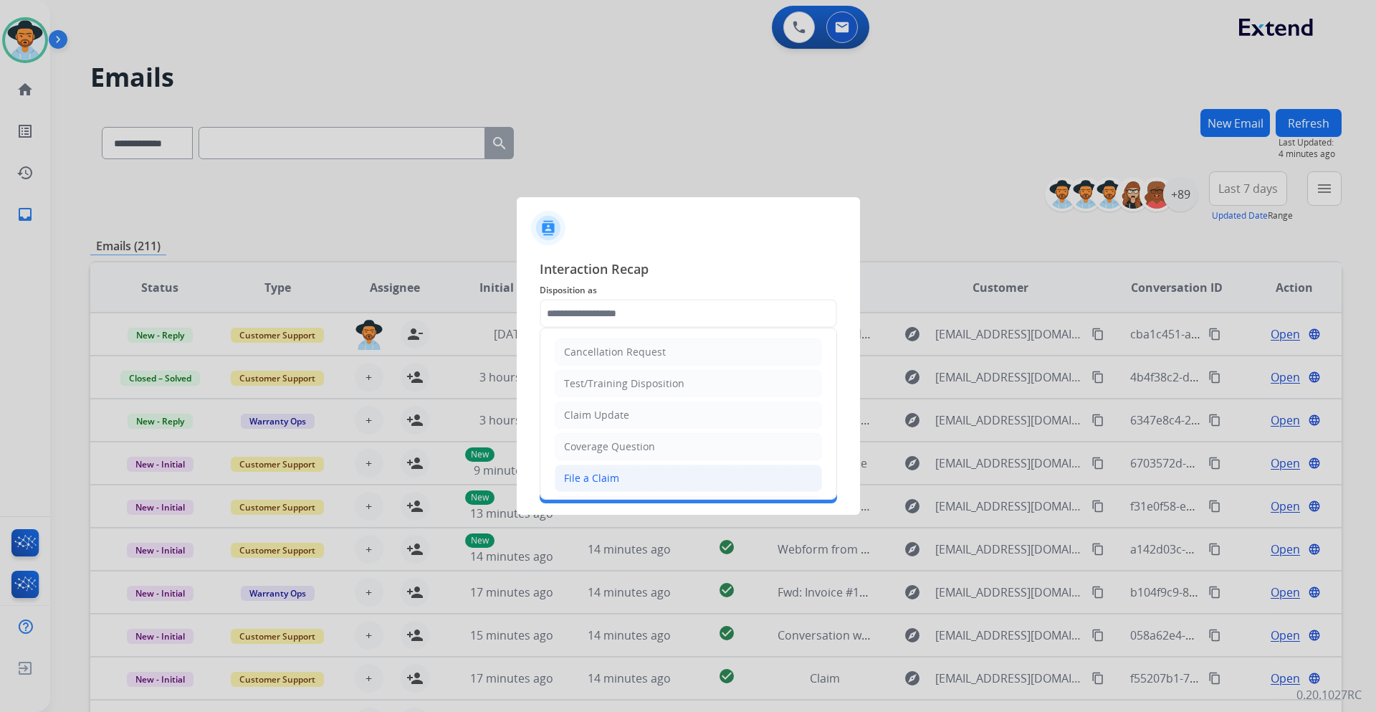
click at [660, 477] on li "File a Claim" at bounding box center [688, 477] width 267 height 27
type input "**********"
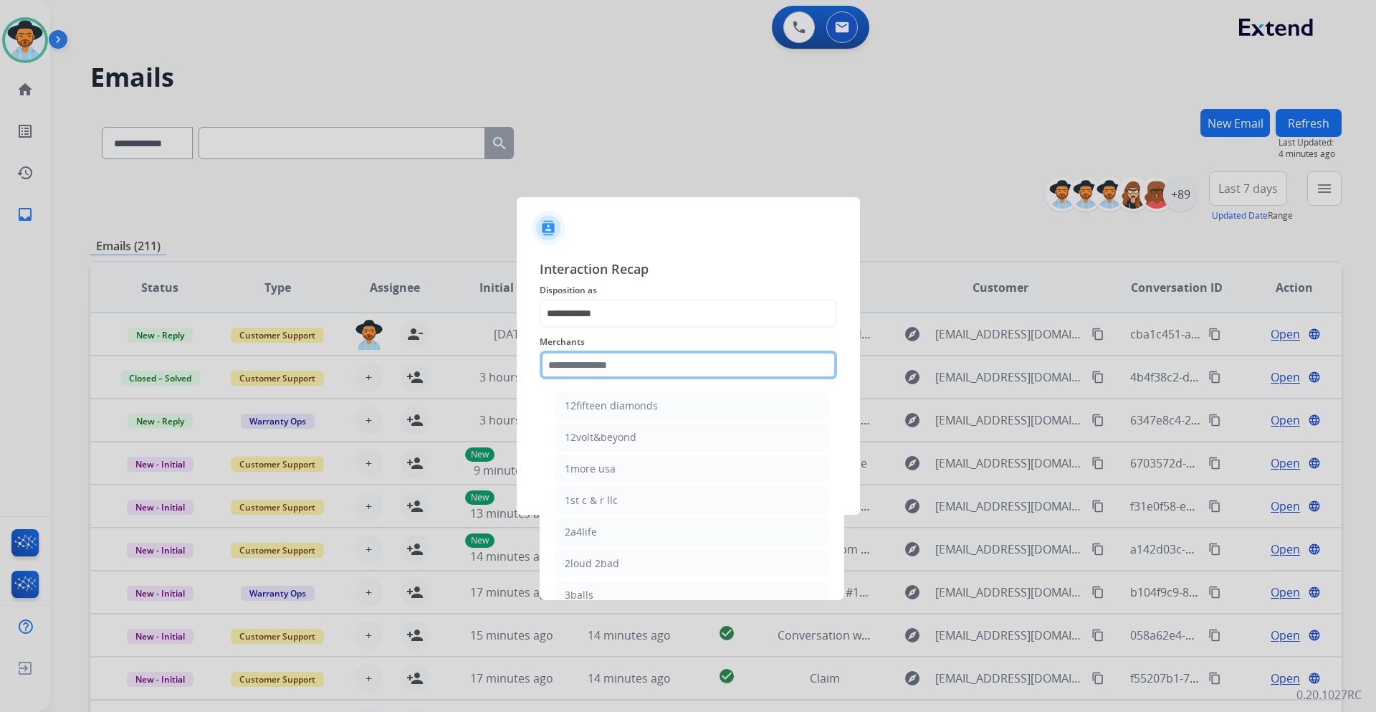
click at [620, 363] on input "text" at bounding box center [688, 364] width 297 height 29
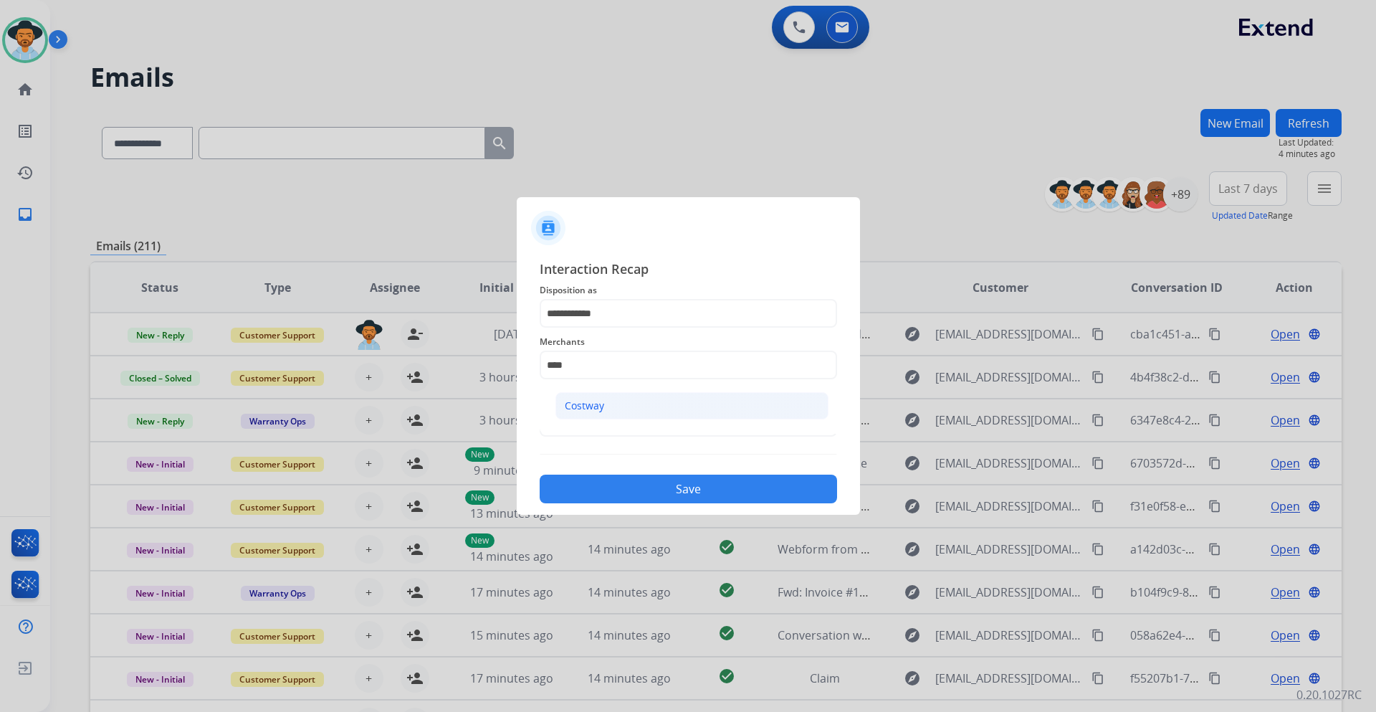
click at [600, 404] on div "Costway" at bounding box center [584, 405] width 39 height 14
type input "*******"
click at [638, 429] on input "text" at bounding box center [688, 422] width 297 height 29
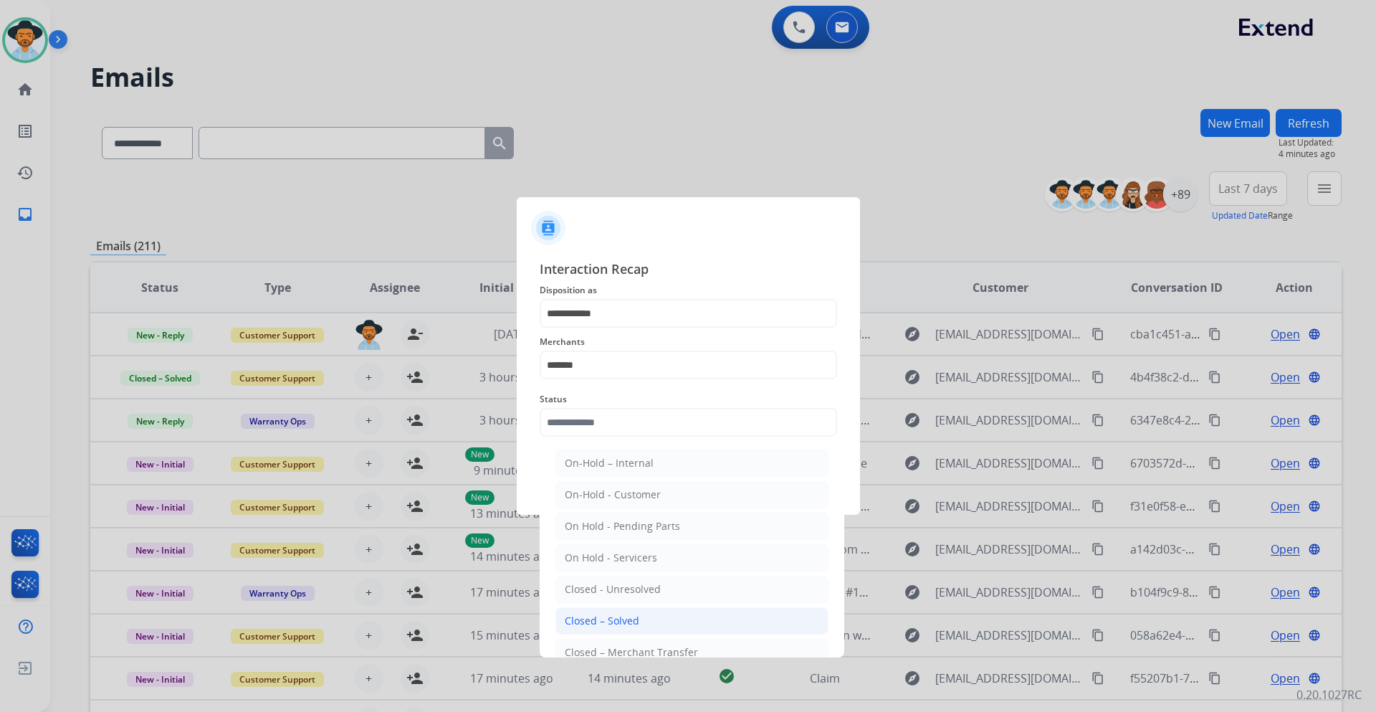
click at [628, 618] on div "Closed – Solved" at bounding box center [602, 621] width 75 height 14
type input "**********"
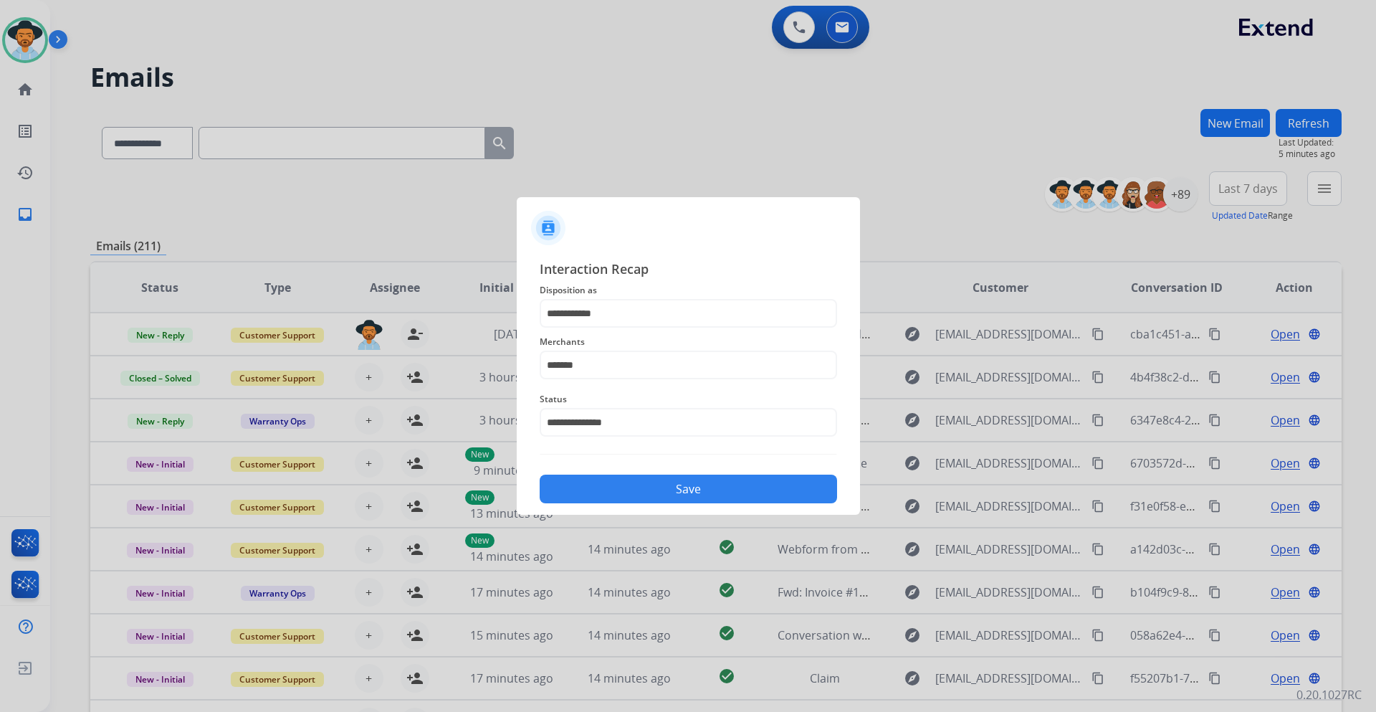
click at [668, 491] on button "Save" at bounding box center [688, 488] width 297 height 29
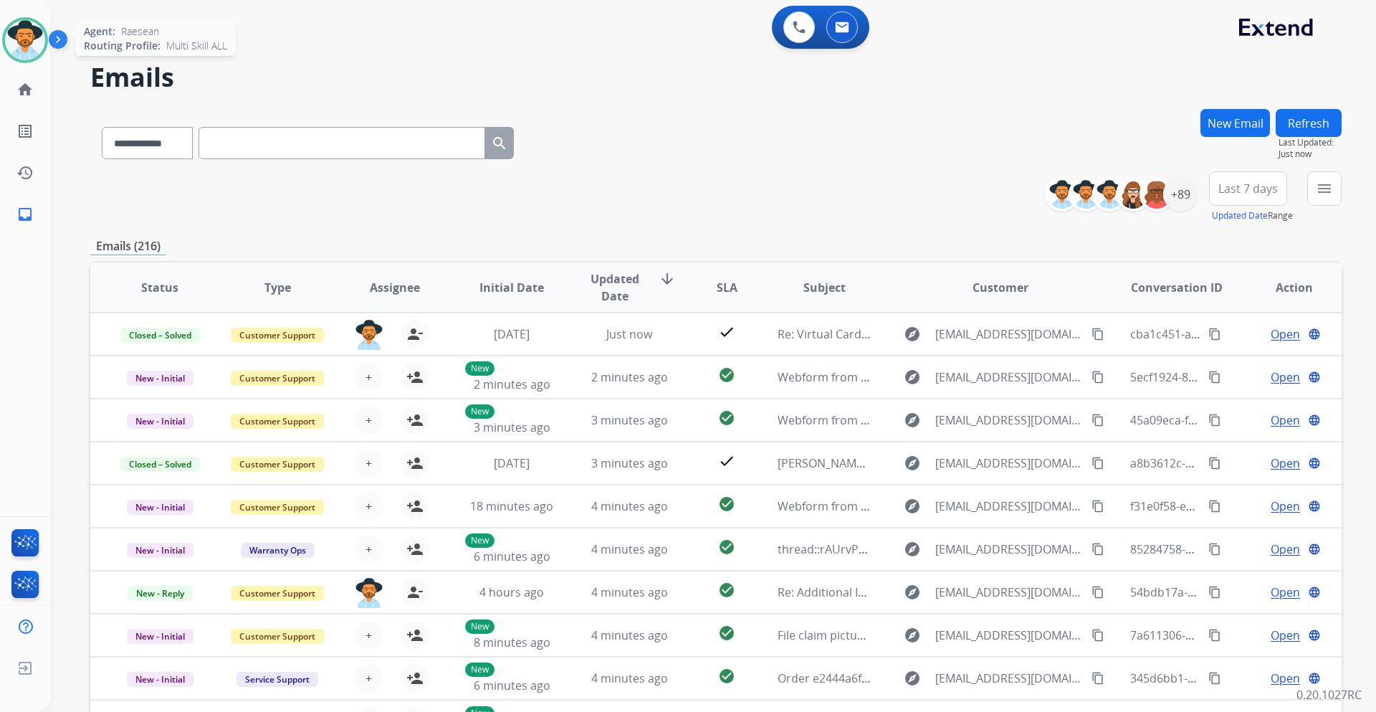
click at [21, 38] on img at bounding box center [25, 40] width 40 height 40
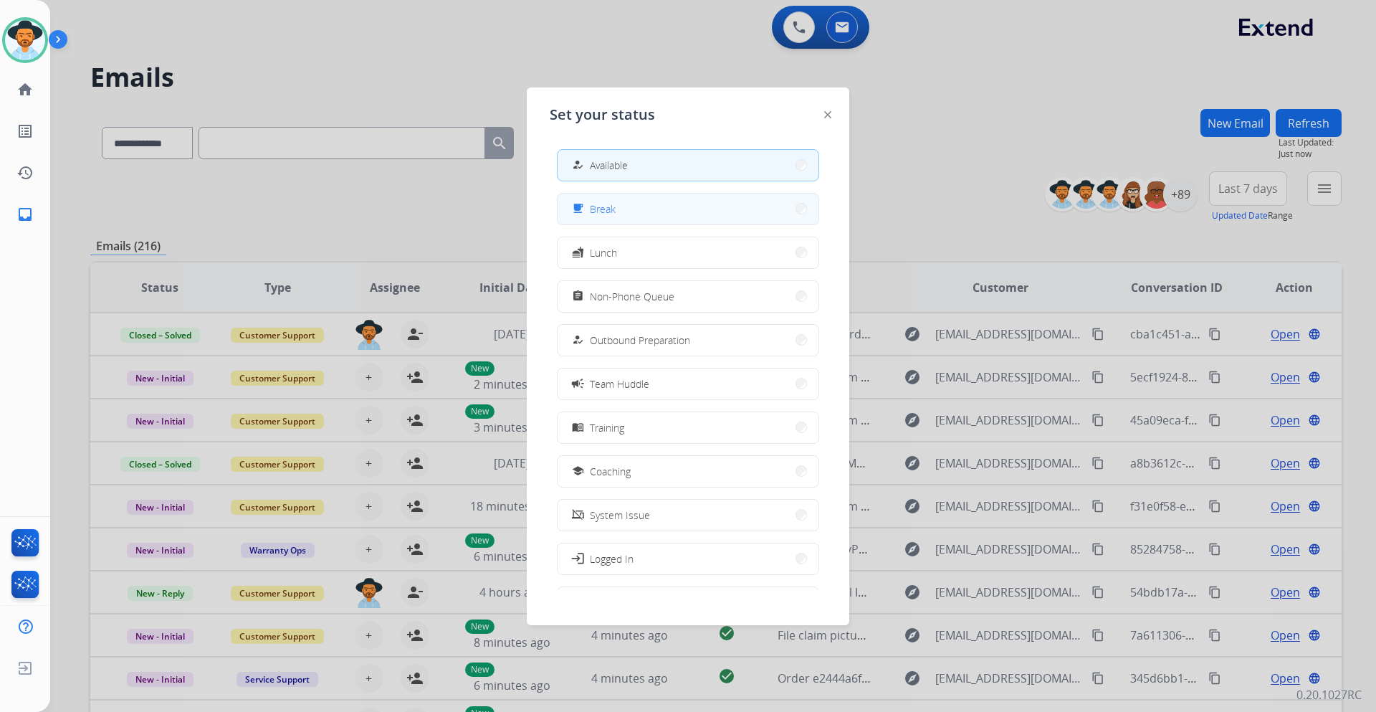
click at [661, 198] on button "free_breakfast Break" at bounding box center [688, 209] width 261 height 31
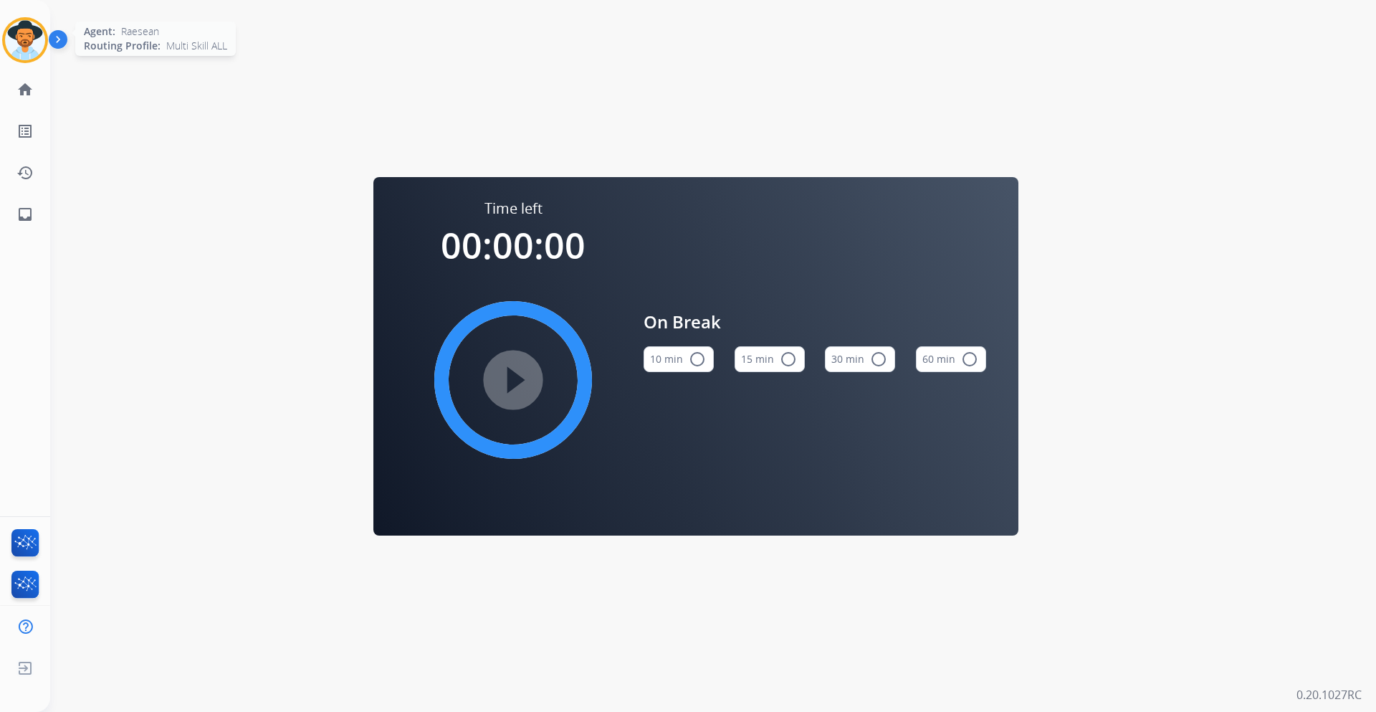
click at [24, 29] on img at bounding box center [25, 40] width 40 height 40
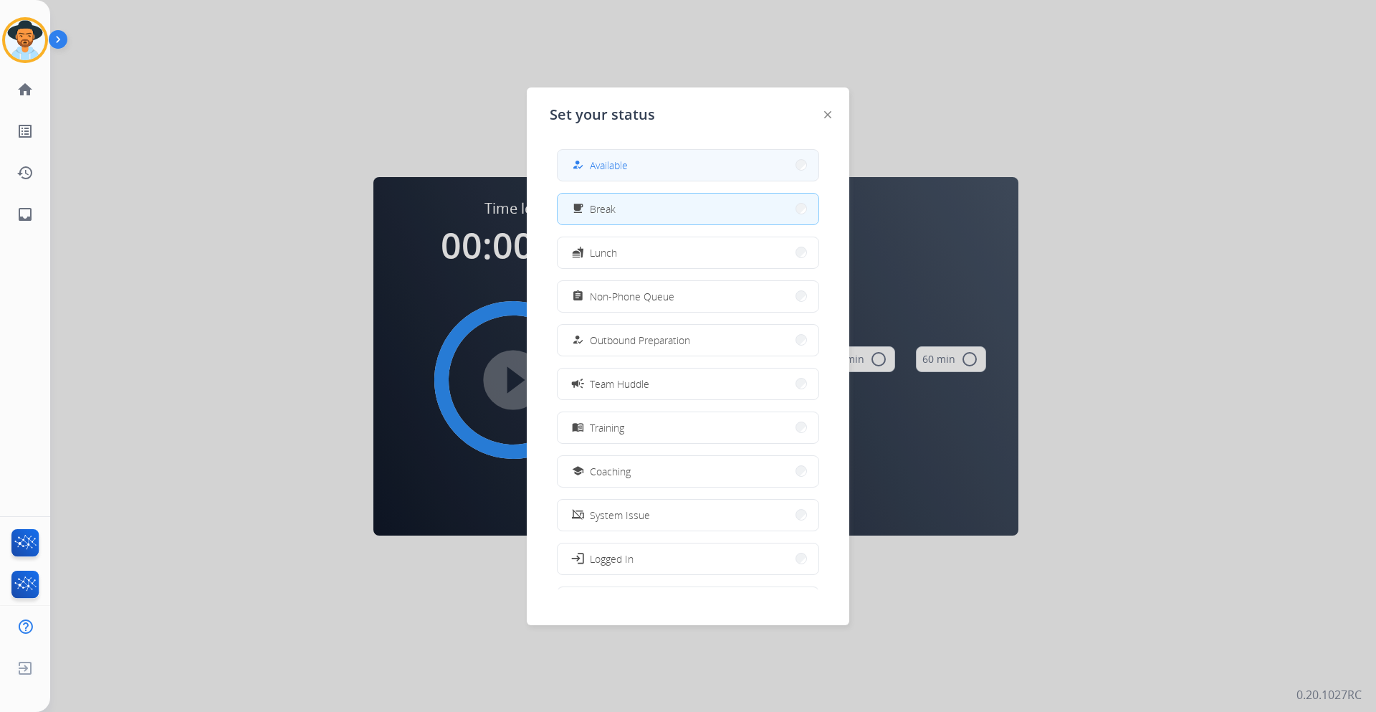
click at [633, 166] on button "how_to_reg Available" at bounding box center [688, 165] width 261 height 31
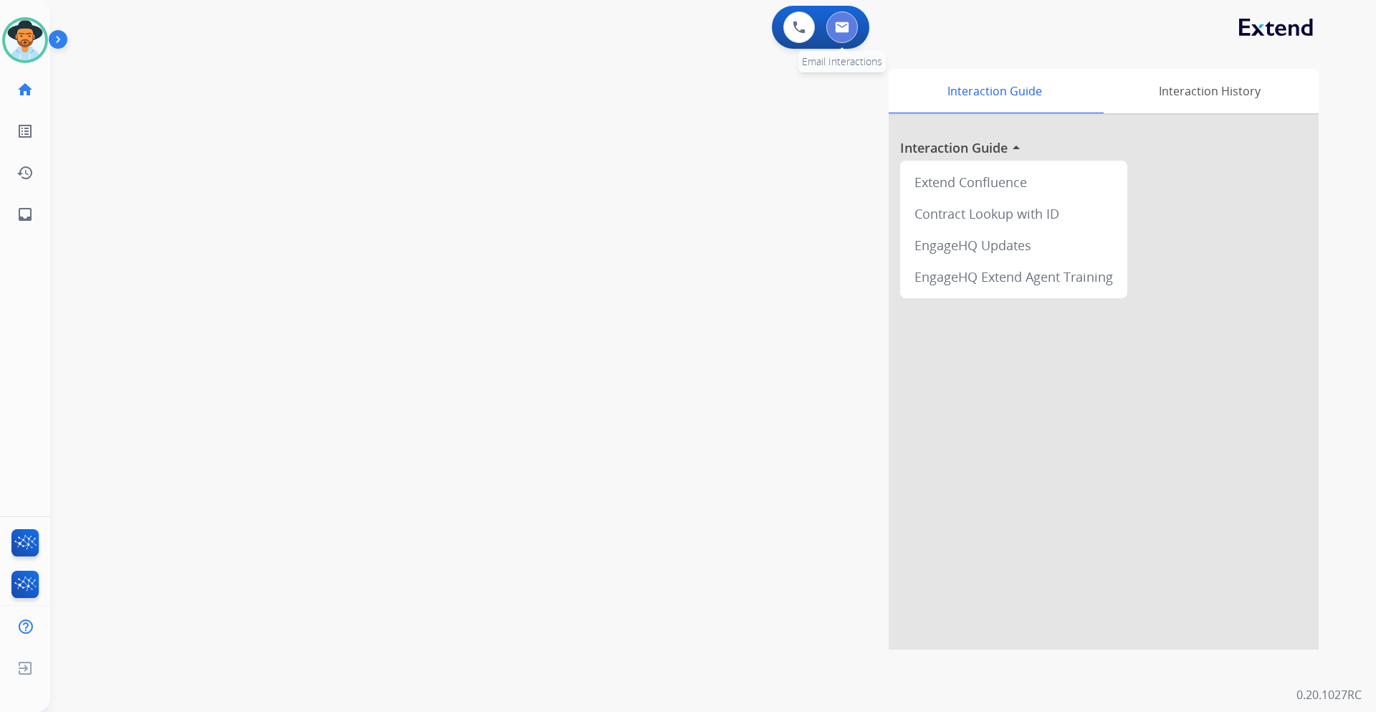
click at [842, 22] on img at bounding box center [842, 27] width 14 height 11
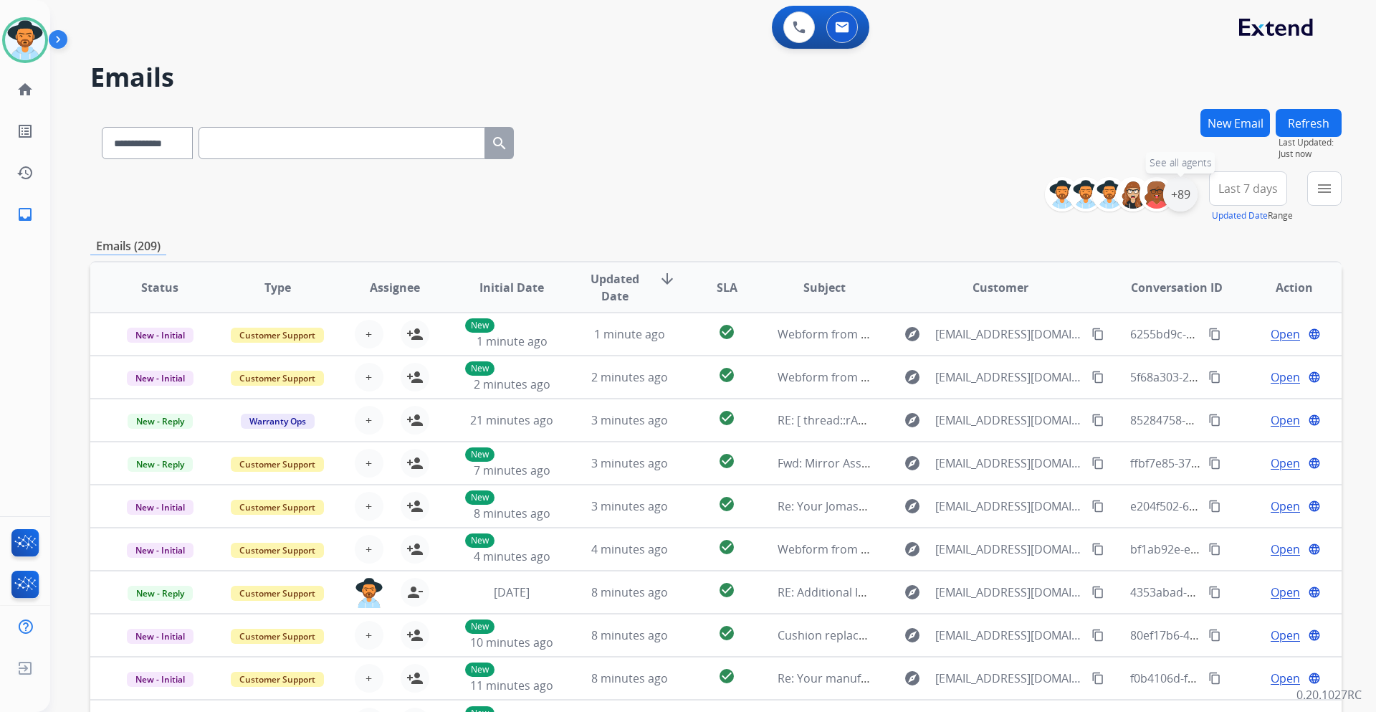
click at [1164, 199] on div "+89" at bounding box center [1180, 194] width 34 height 34
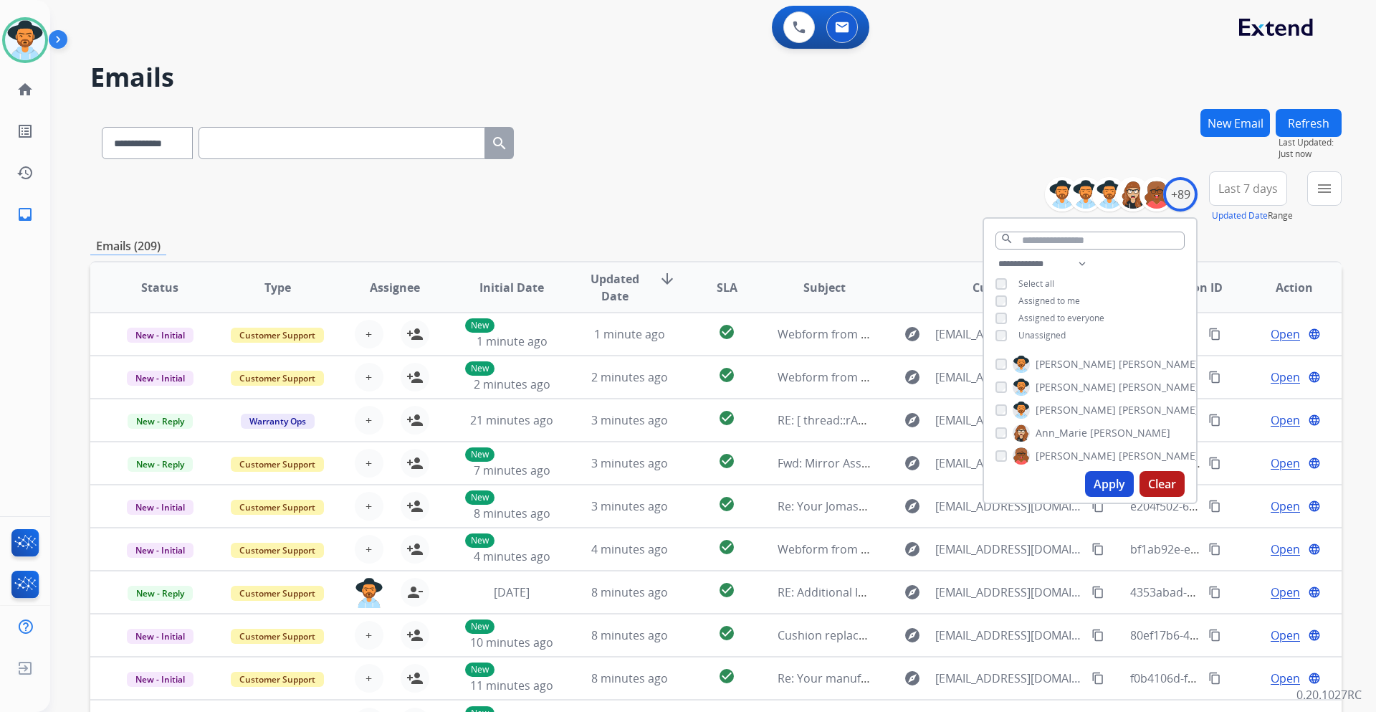
click at [1054, 338] on span "Unassigned" at bounding box center [1041, 335] width 47 height 12
click at [1104, 477] on button "Apply" at bounding box center [1109, 484] width 49 height 26
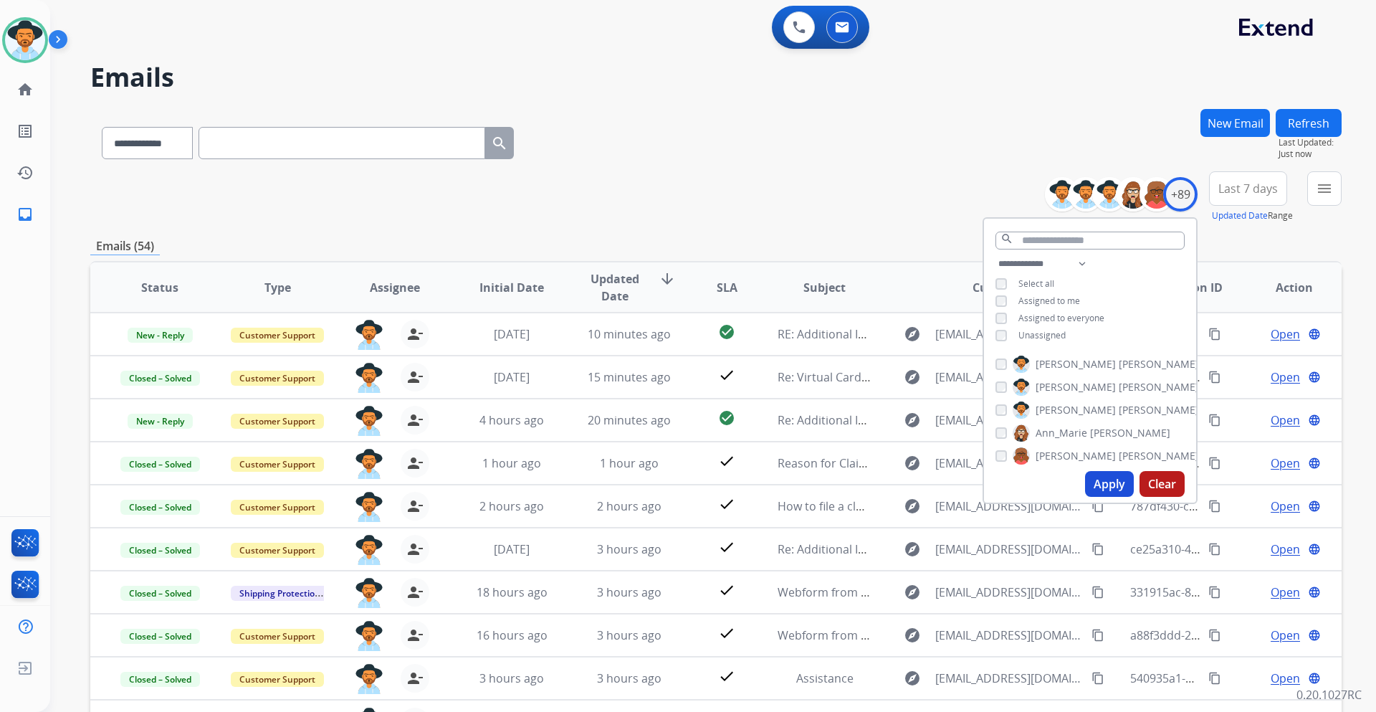
click at [1269, 191] on span "Last 7 days" at bounding box center [1247, 189] width 59 height 6
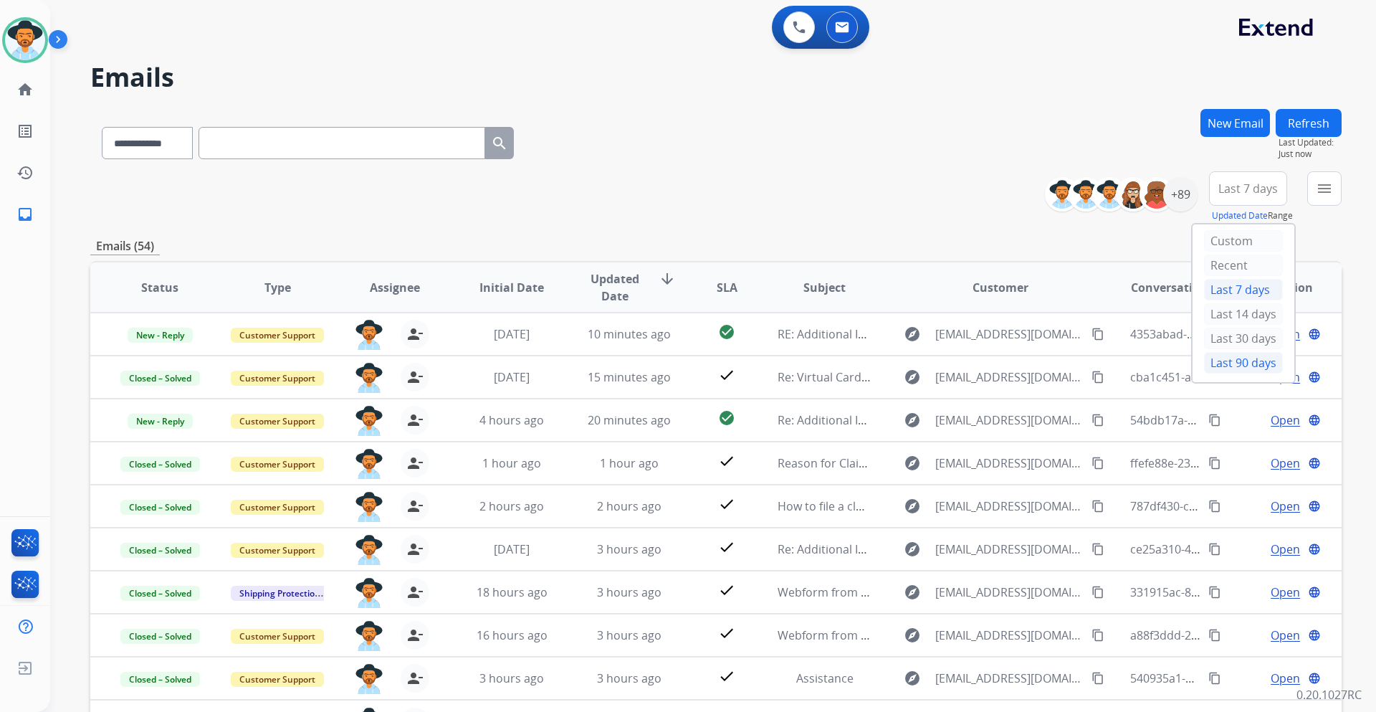
click at [1251, 363] on div "Last 90 days" at bounding box center [1243, 363] width 79 height 22
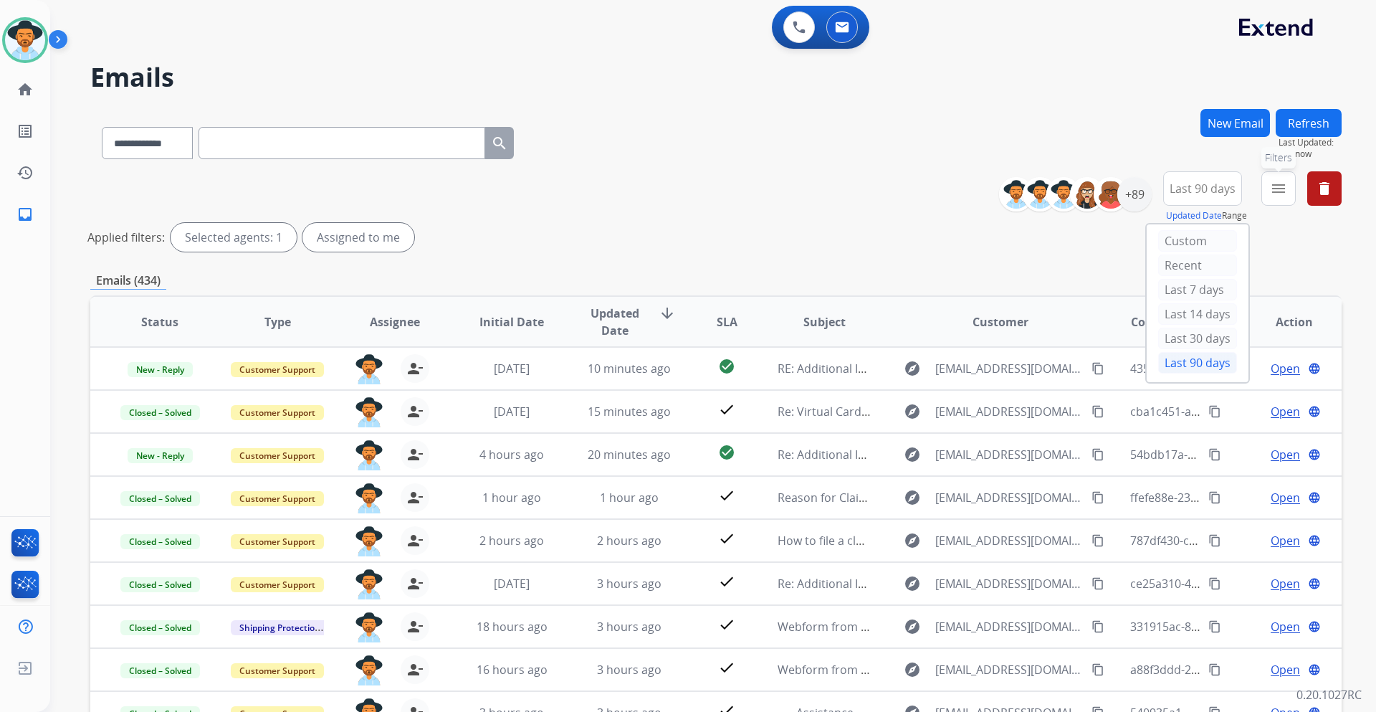
click at [1284, 191] on mat-icon "menu" at bounding box center [1278, 188] width 17 height 17
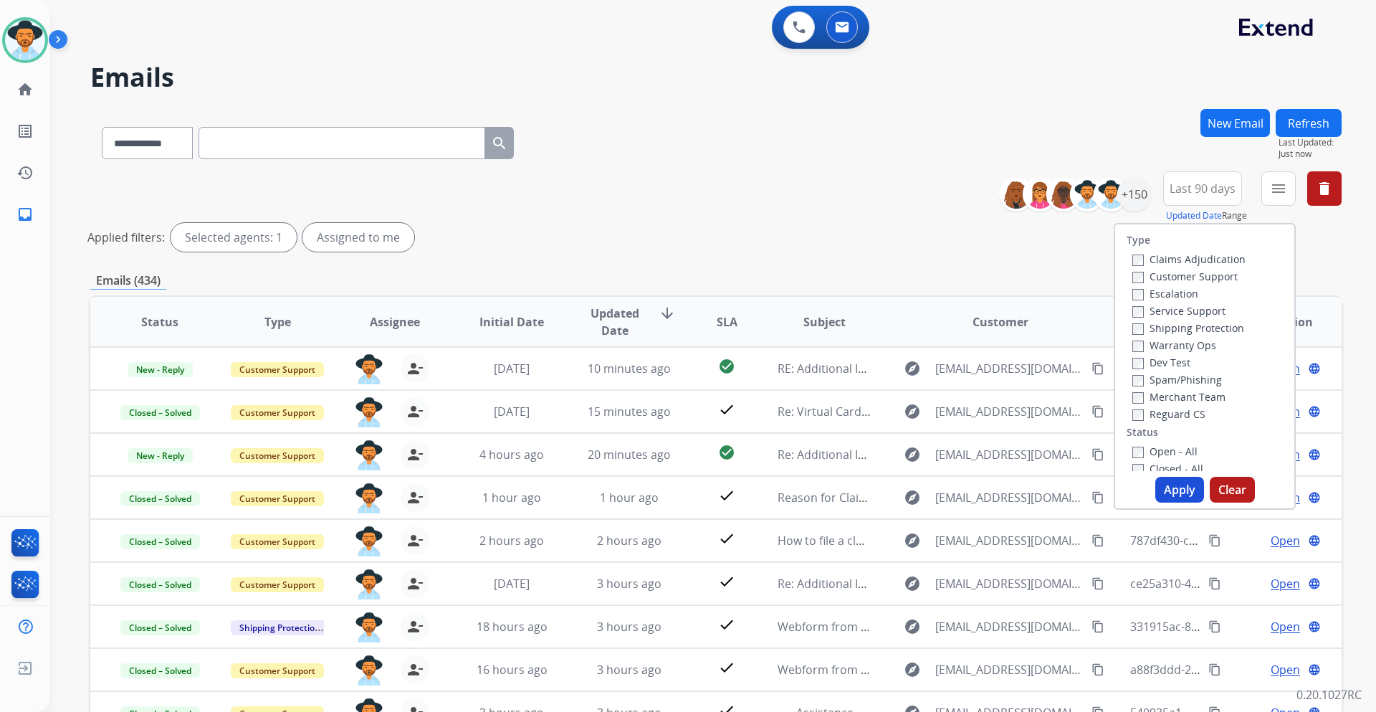
click at [1216, 280] on label "Customer Support" at bounding box center [1184, 276] width 105 height 14
click at [1216, 325] on label "Shipping Protection" at bounding box center [1188, 328] width 112 height 14
click at [1190, 411] on label "Reguard CS" at bounding box center [1168, 414] width 73 height 14
click at [1168, 450] on label "Open - All" at bounding box center [1164, 451] width 65 height 14
click at [1178, 487] on button "Apply" at bounding box center [1179, 490] width 49 height 26
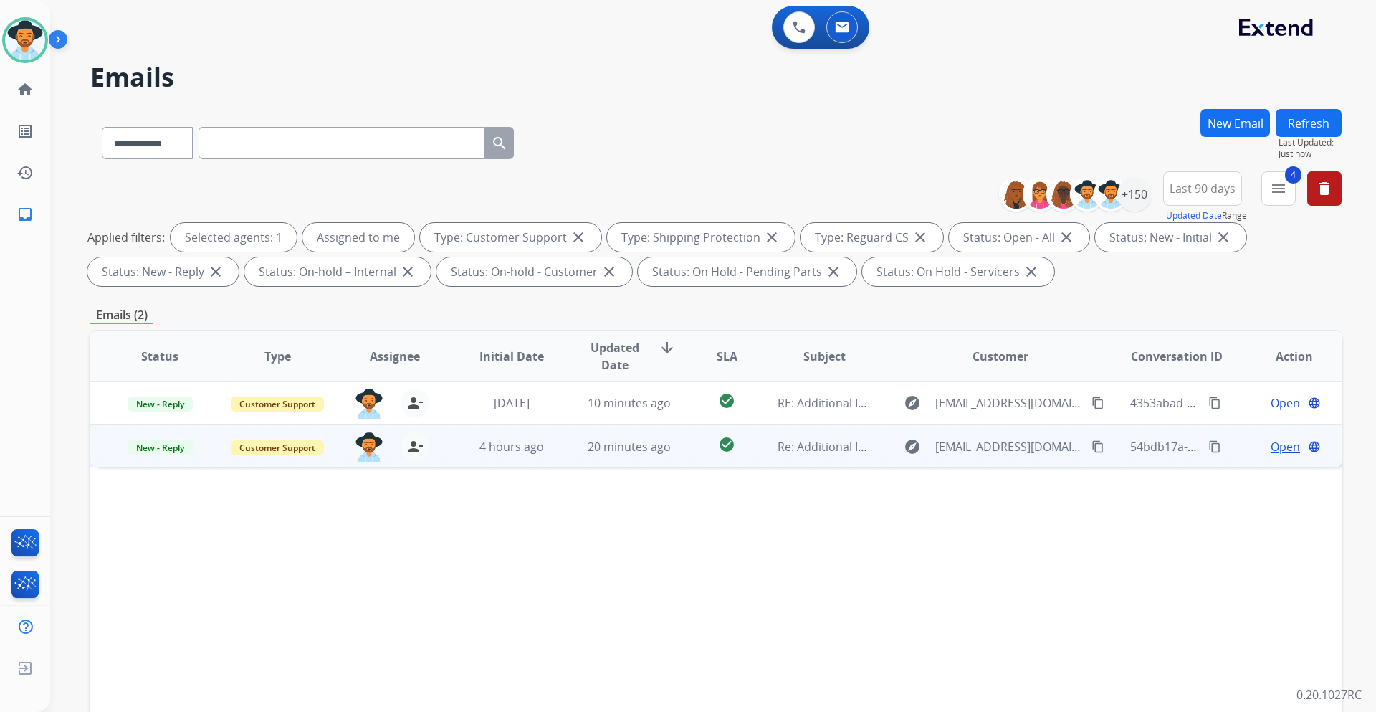
click at [1278, 439] on span "Open" at bounding box center [1285, 446] width 29 height 17
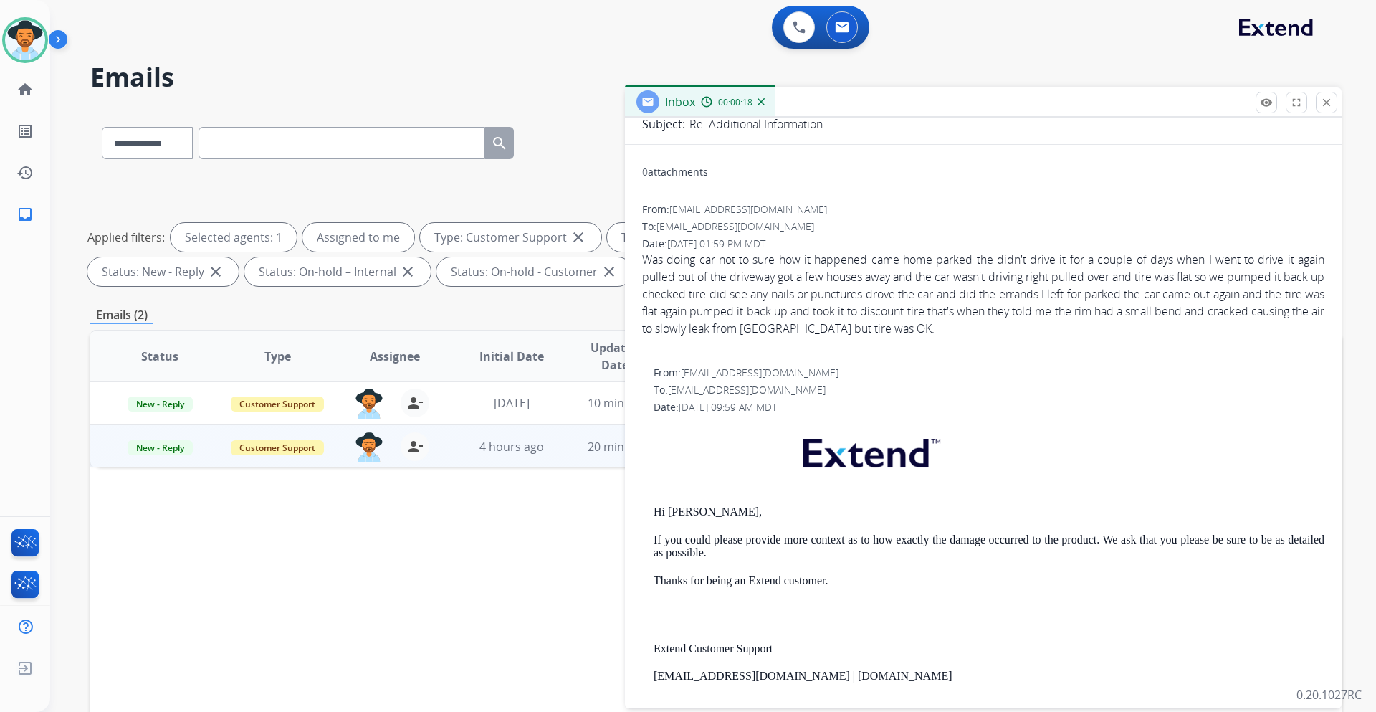
scroll to position [143, 0]
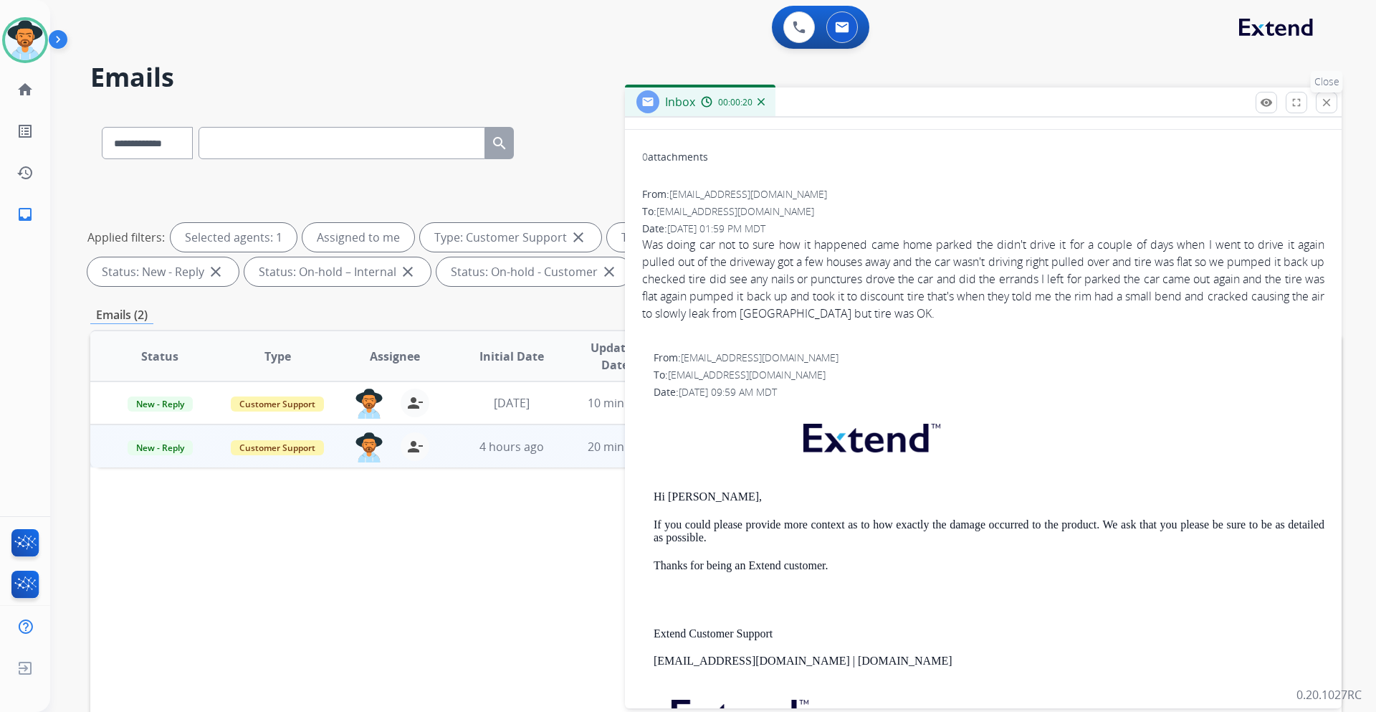
click at [1328, 108] on mat-icon "close" at bounding box center [1326, 102] width 13 height 13
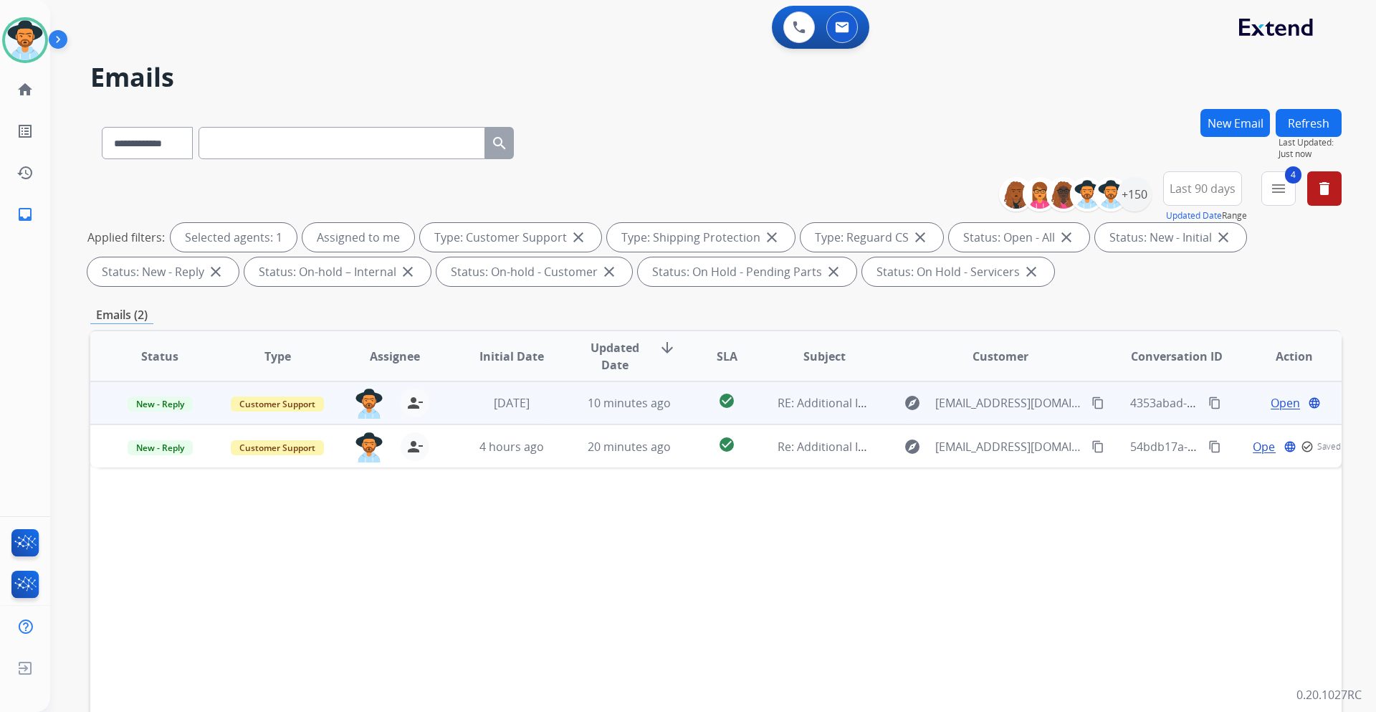
click at [1271, 408] on span "Open" at bounding box center [1285, 402] width 29 height 17
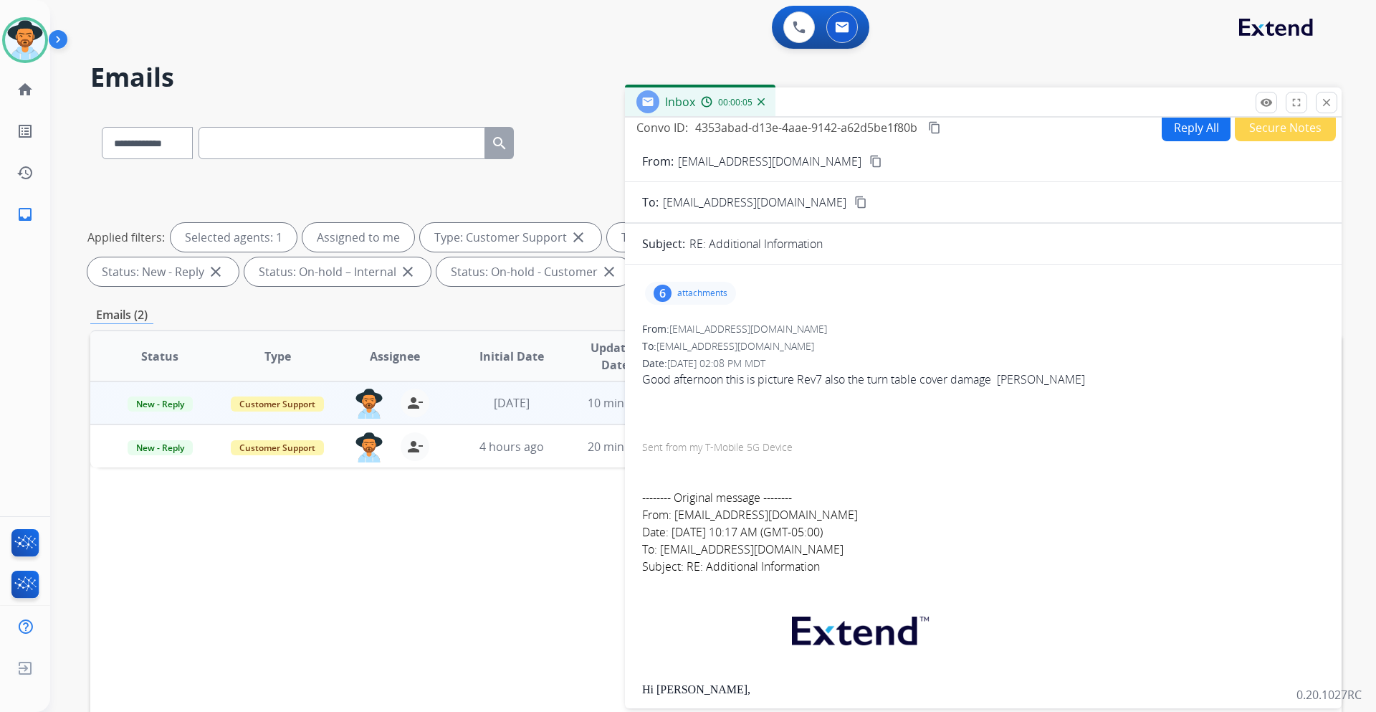
scroll to position [0, 0]
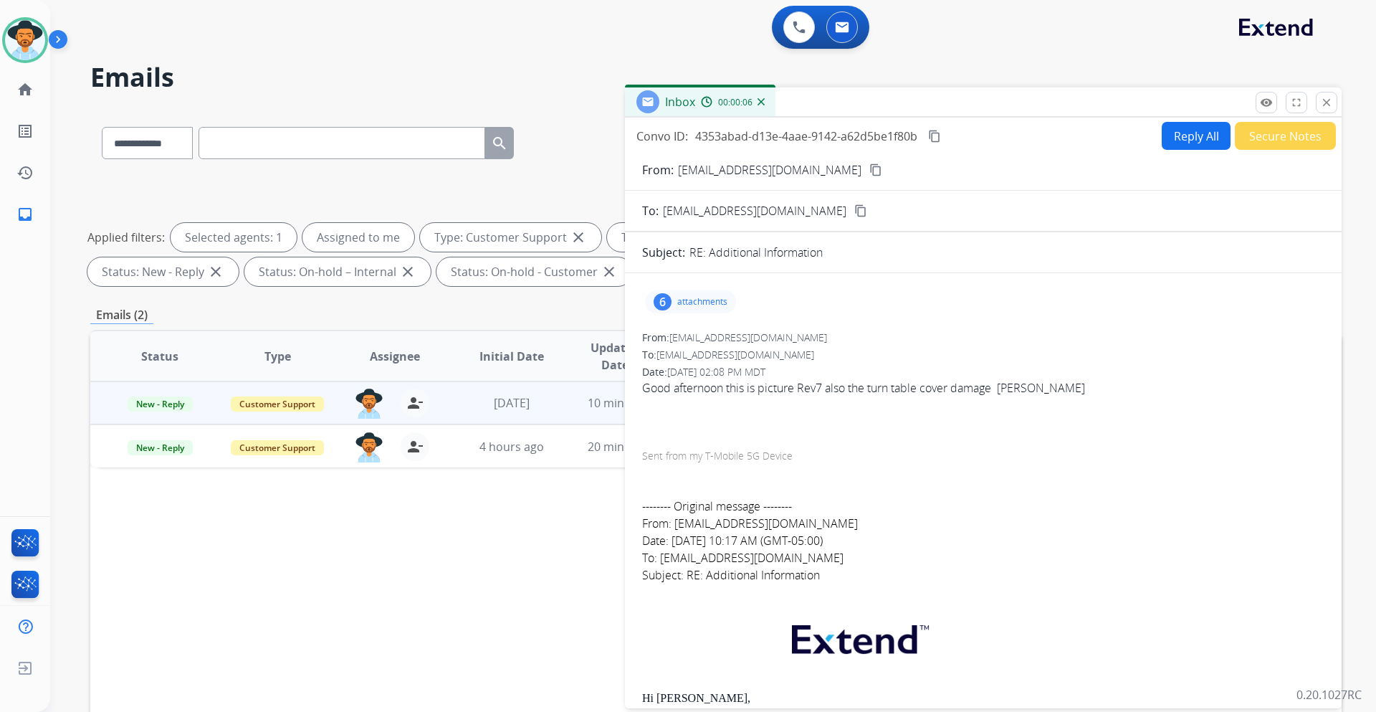
click at [717, 295] on div "6 attachments" at bounding box center [690, 301] width 91 height 23
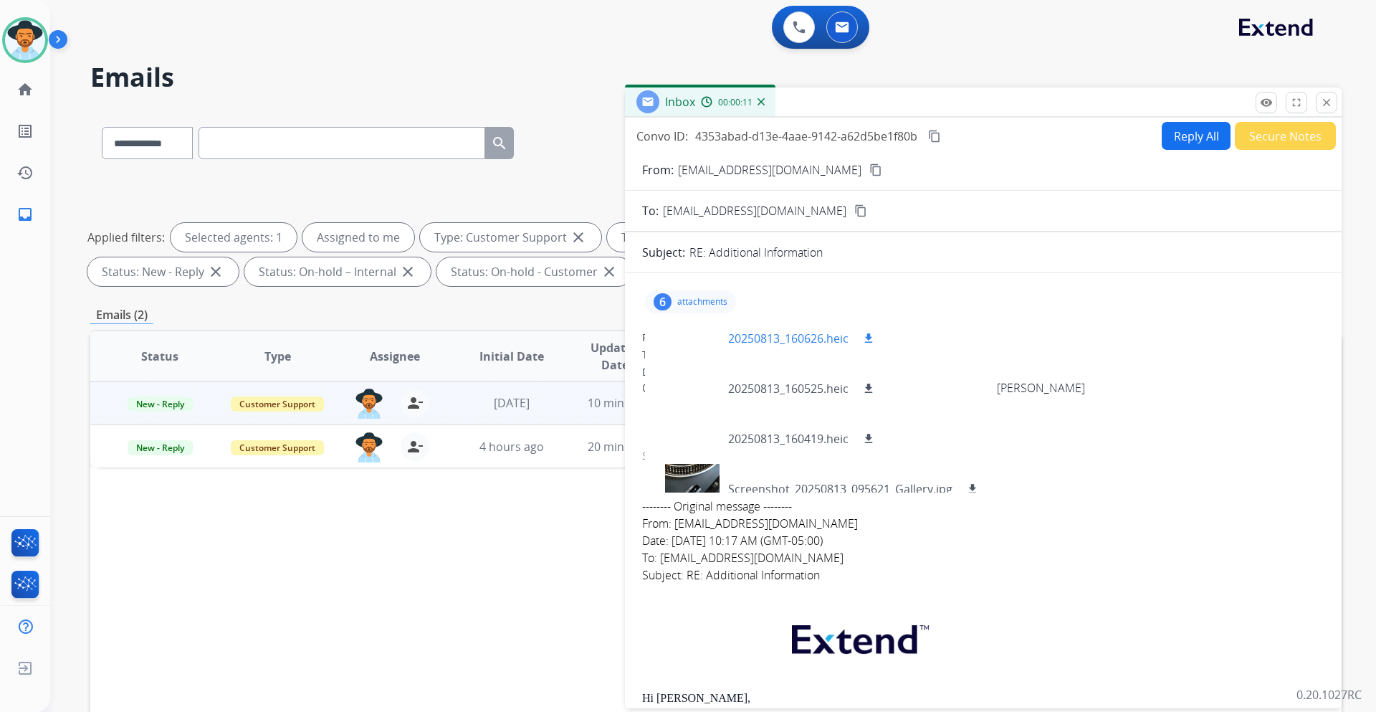
click at [836, 340] on p "20250813_160626.heic" at bounding box center [788, 338] width 120 height 17
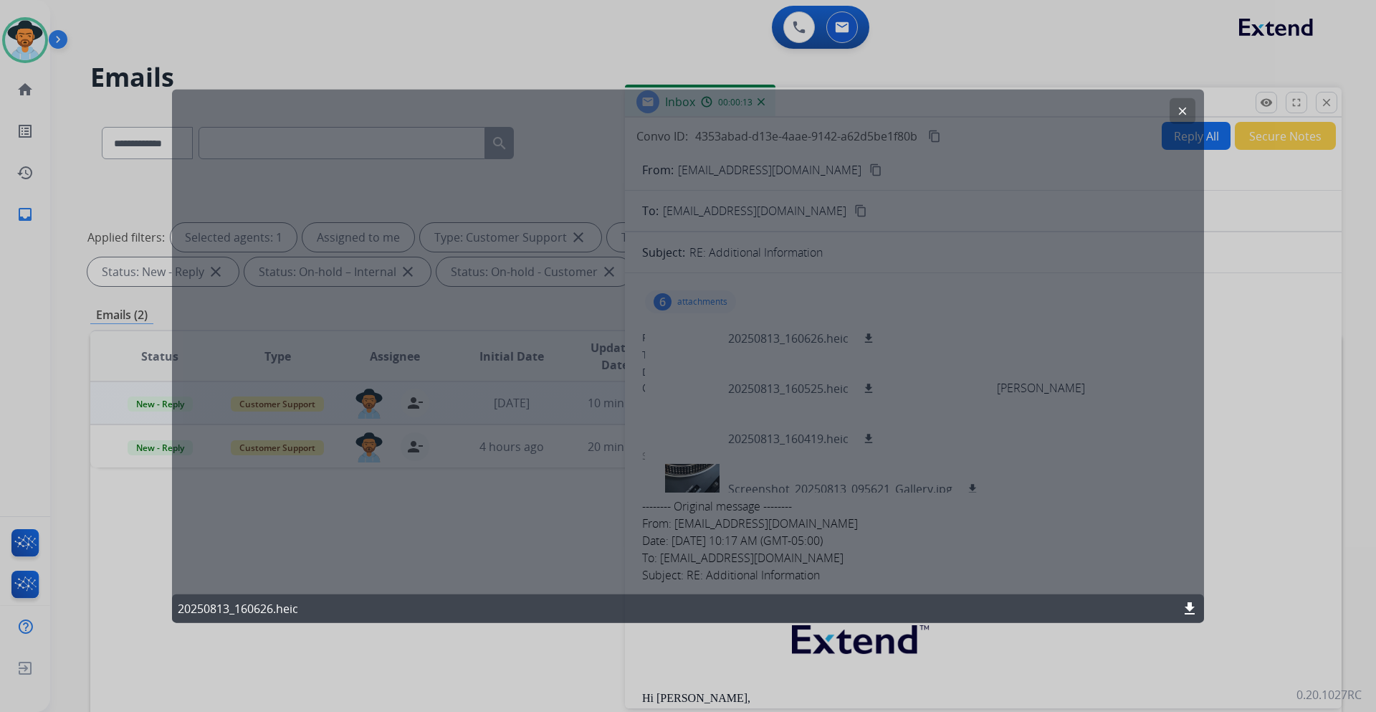
click at [1190, 609] on mat-icon "download" at bounding box center [1189, 608] width 17 height 17
click at [1180, 108] on mat-icon "clear" at bounding box center [1182, 110] width 13 height 13
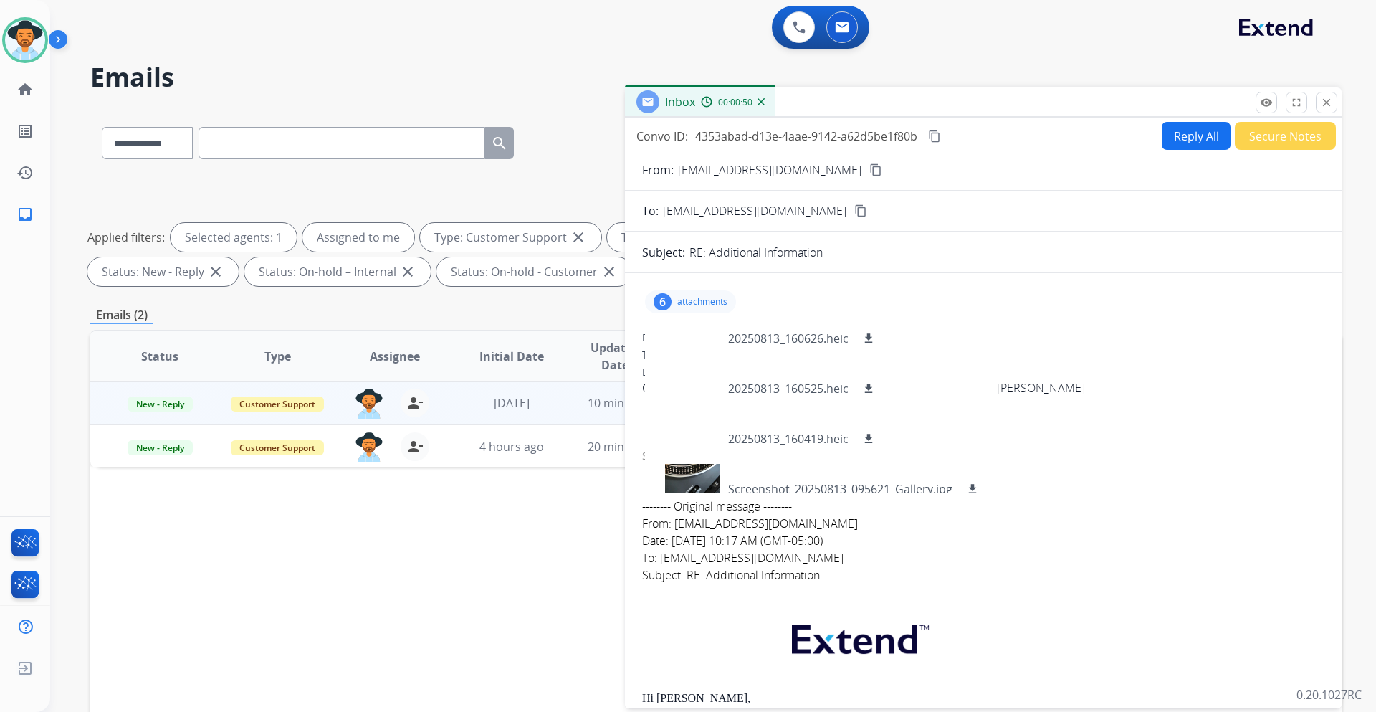
click at [869, 169] on mat-icon "content_copy" at bounding box center [875, 169] width 13 height 13
click at [871, 389] on mat-icon "download" at bounding box center [868, 388] width 13 height 13
click at [820, 436] on p "20250813_160419.heic" at bounding box center [788, 438] width 120 height 17
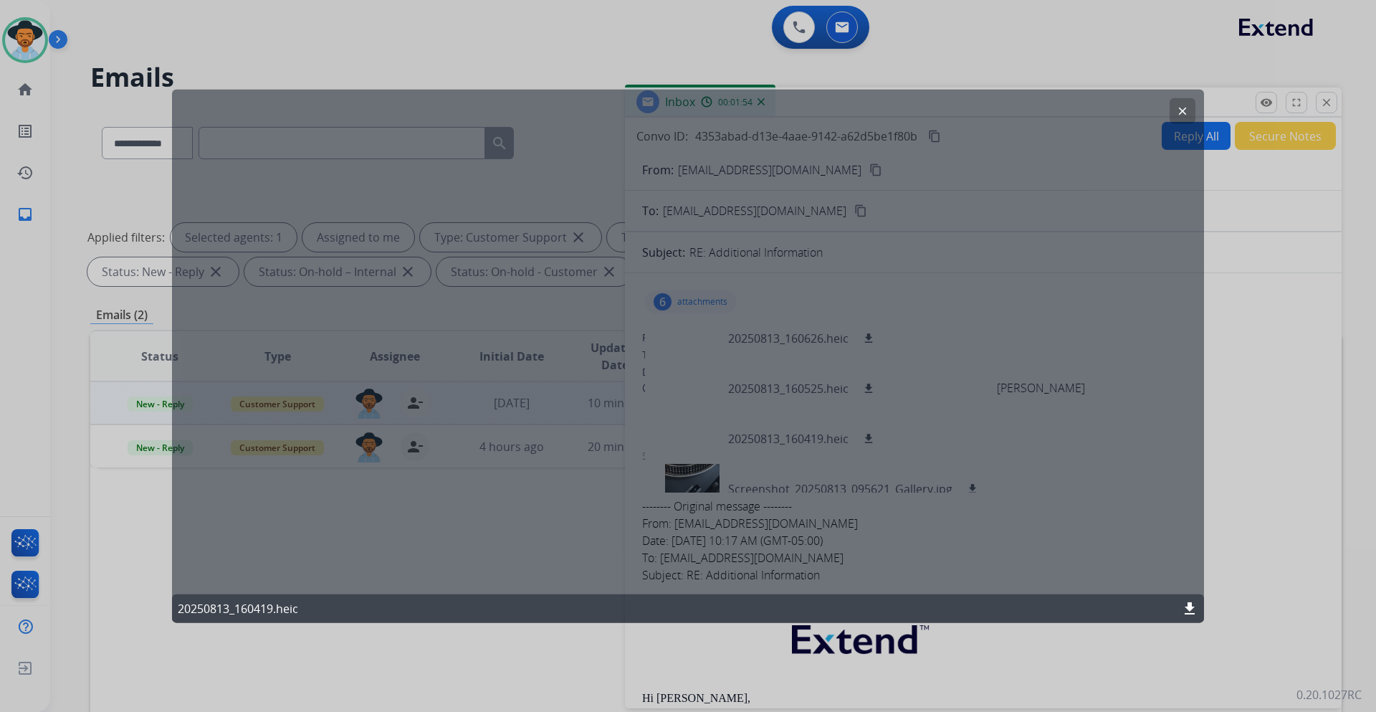
click at [1183, 603] on mat-icon "download" at bounding box center [1189, 608] width 17 height 17
click at [1190, 113] on button "clear" at bounding box center [1183, 110] width 26 height 26
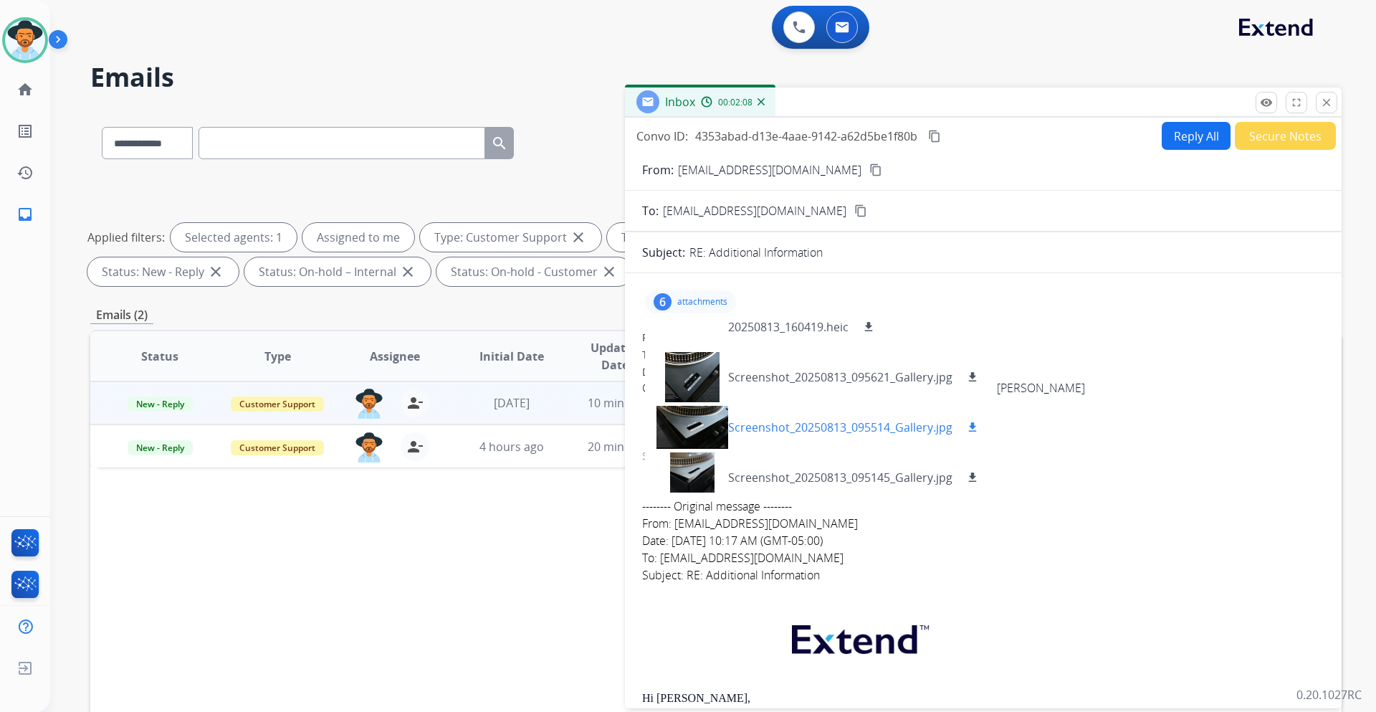
scroll to position [122, 0]
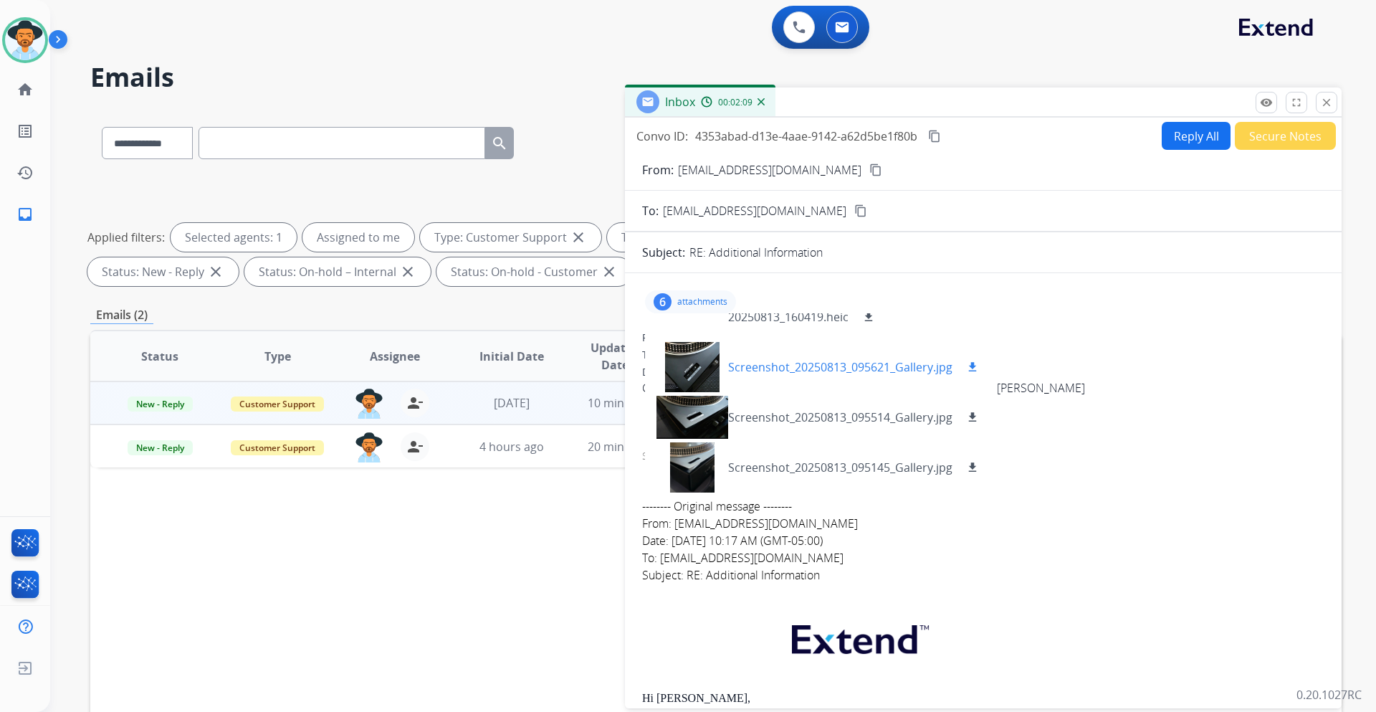
click at [714, 358] on div at bounding box center [693, 367] width 72 height 50
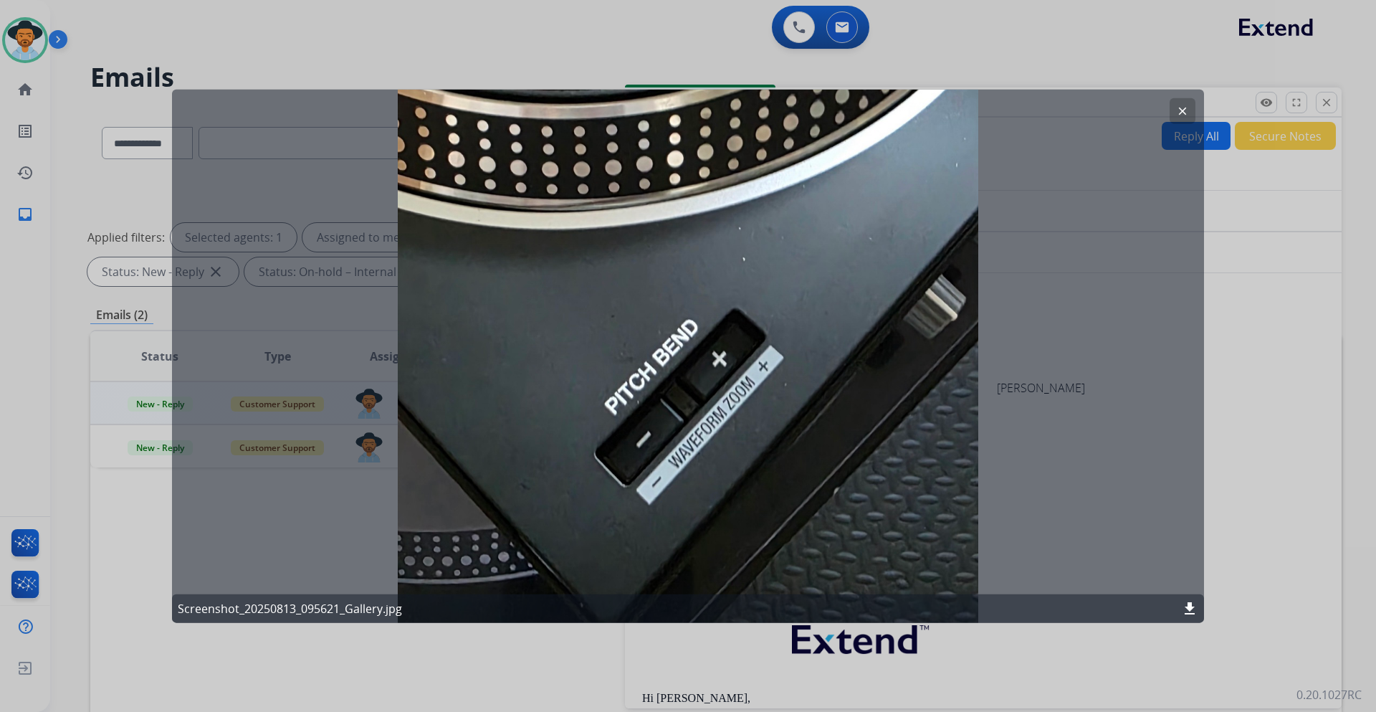
click at [1190, 108] on button "clear" at bounding box center [1183, 110] width 26 height 26
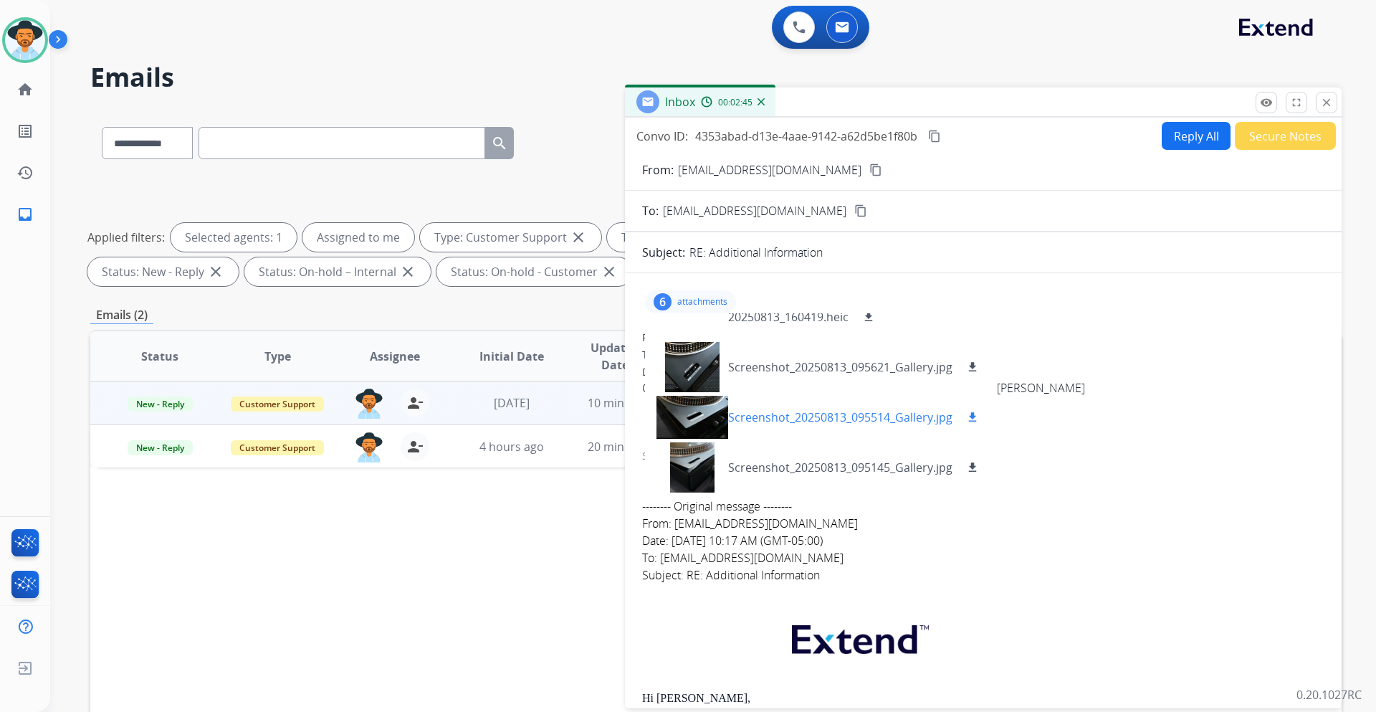
click at [705, 406] on div at bounding box center [693, 417] width 72 height 50
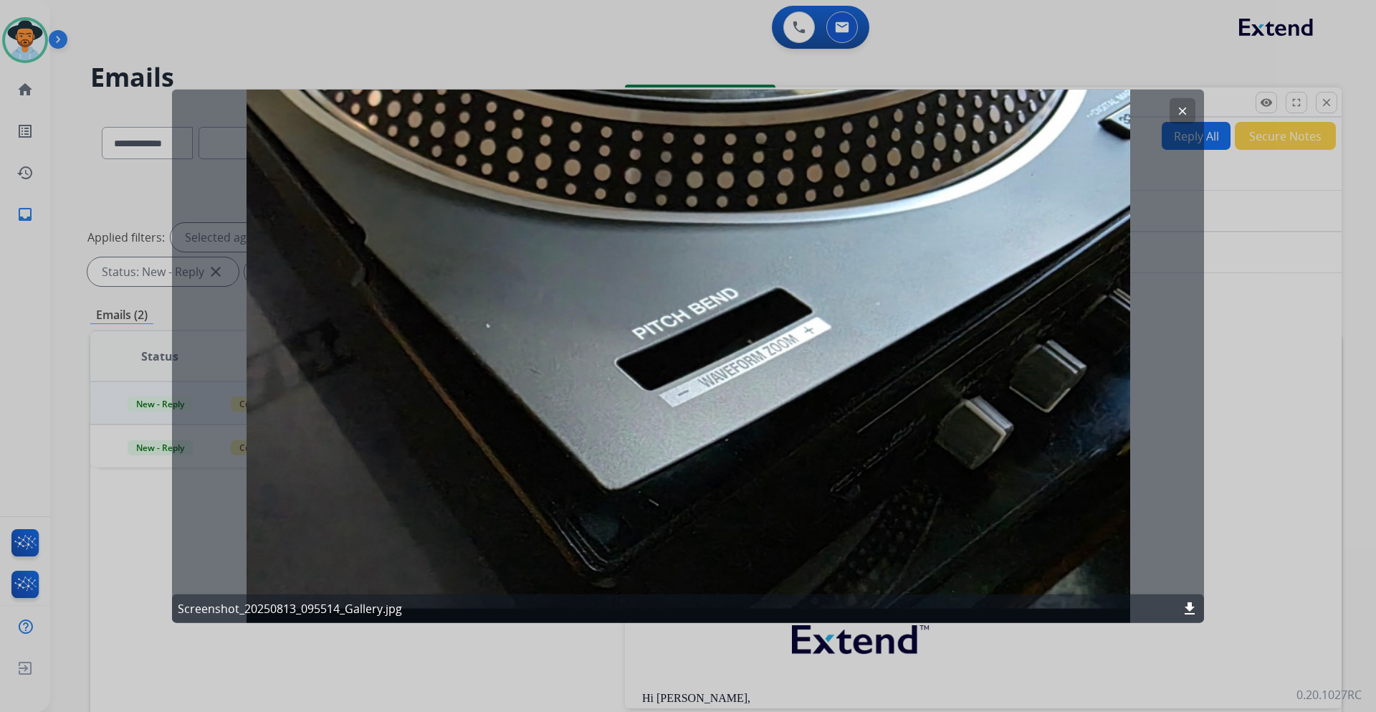
click at [1185, 114] on mat-icon "clear" at bounding box center [1182, 110] width 13 height 13
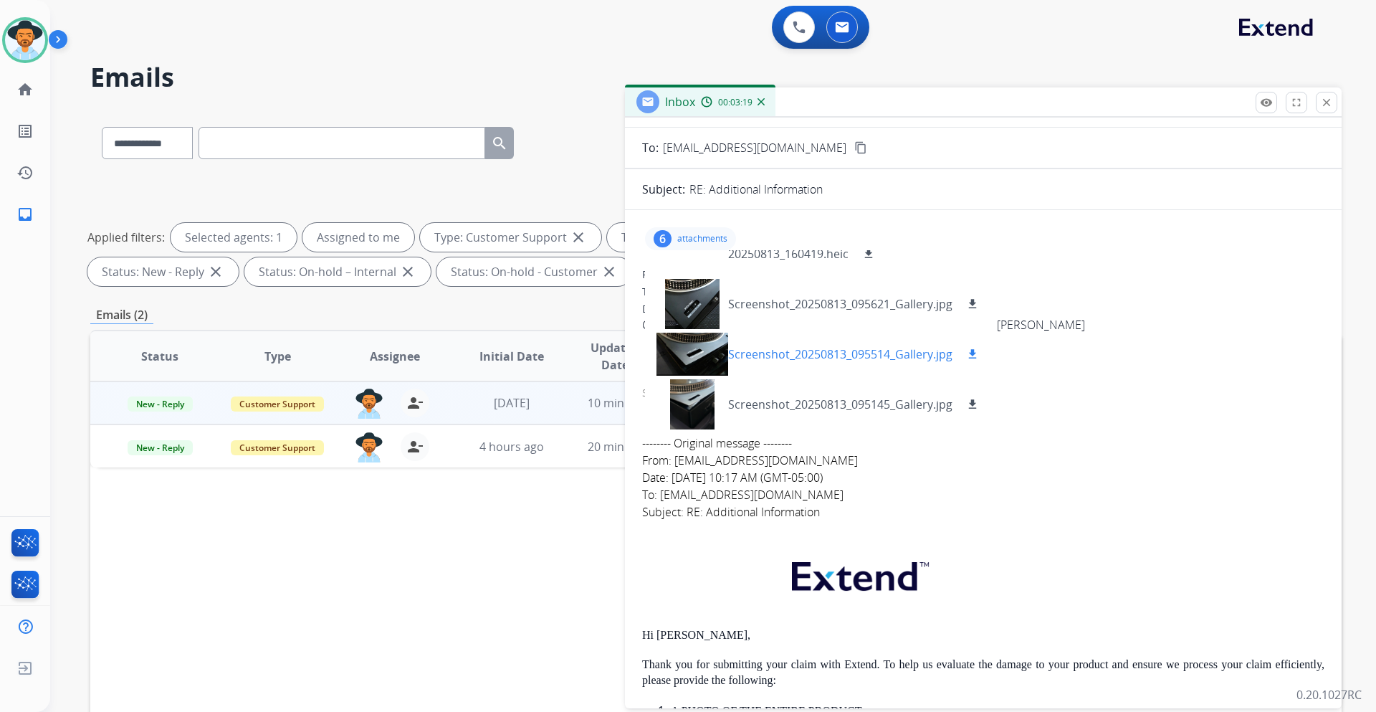
scroll to position [72, 0]
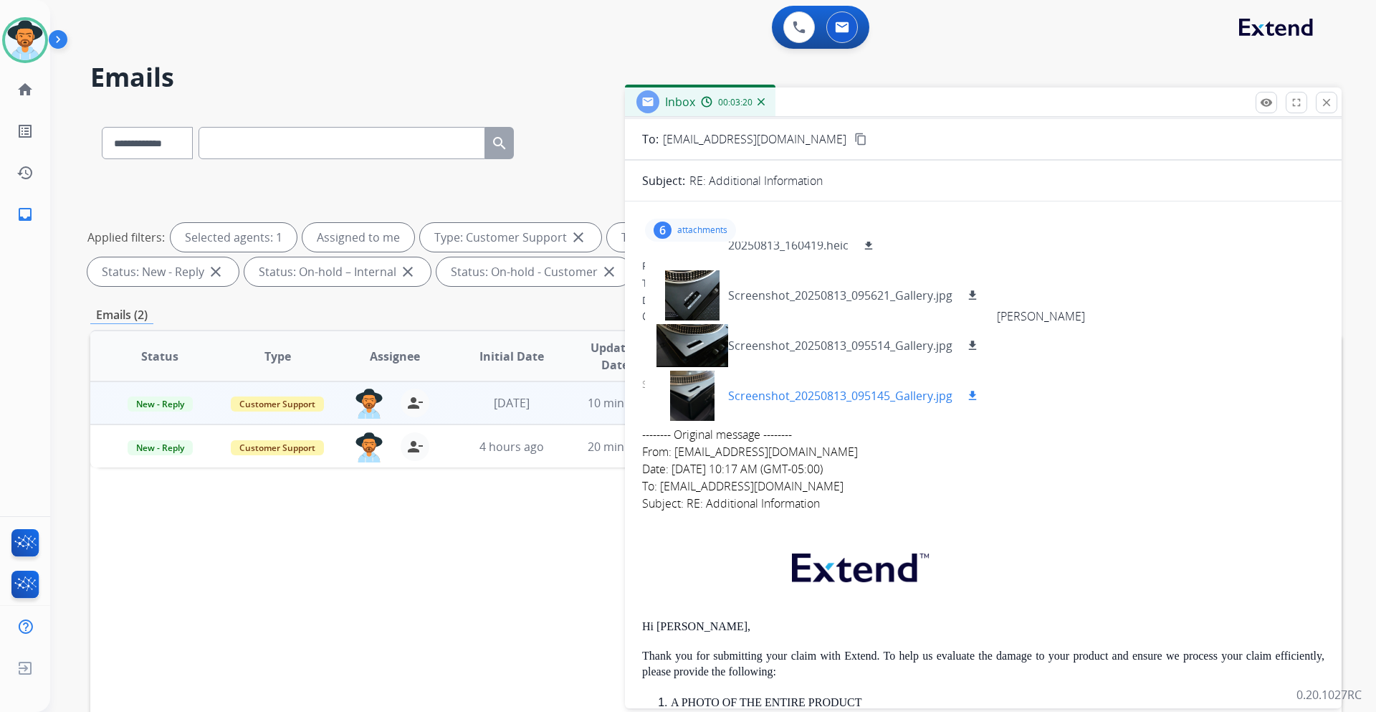
click at [761, 397] on p "Screenshot_20250813_095145_Gallery.jpg" at bounding box center [840, 395] width 224 height 17
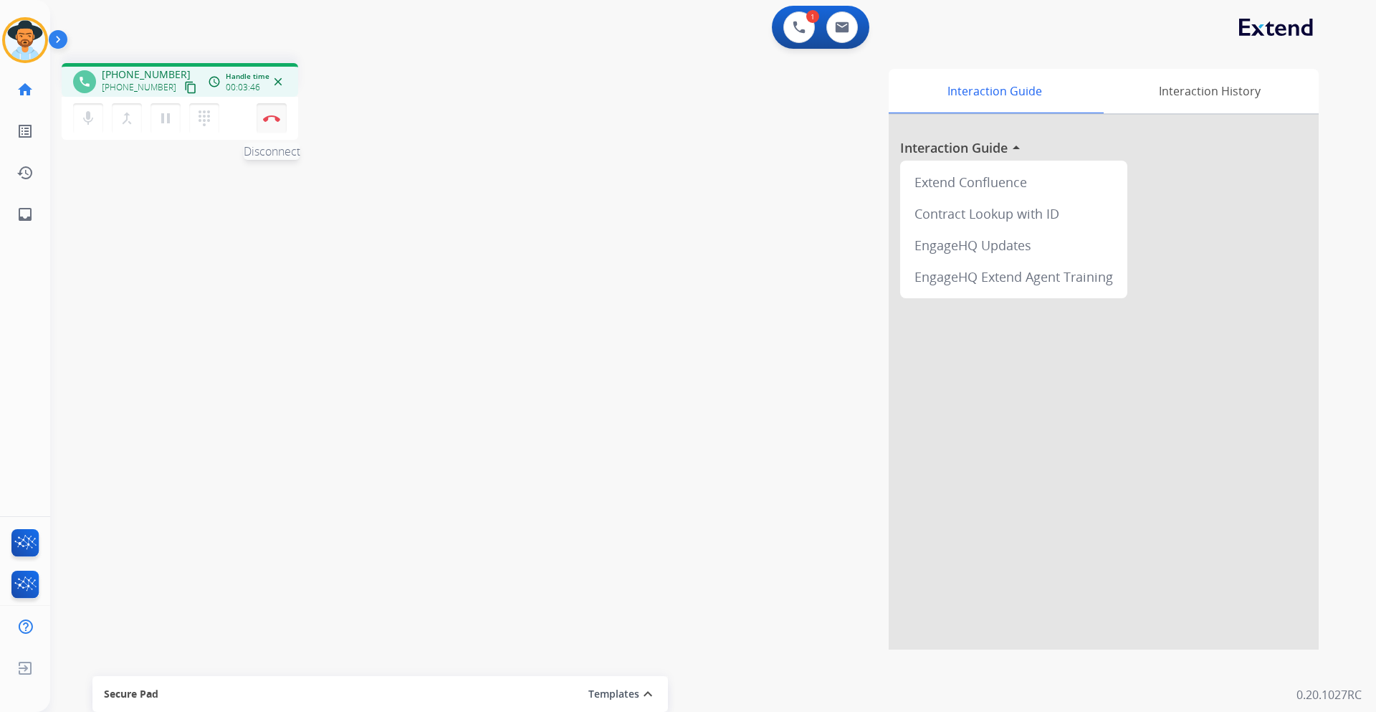
click at [278, 117] on img at bounding box center [271, 118] width 17 height 7
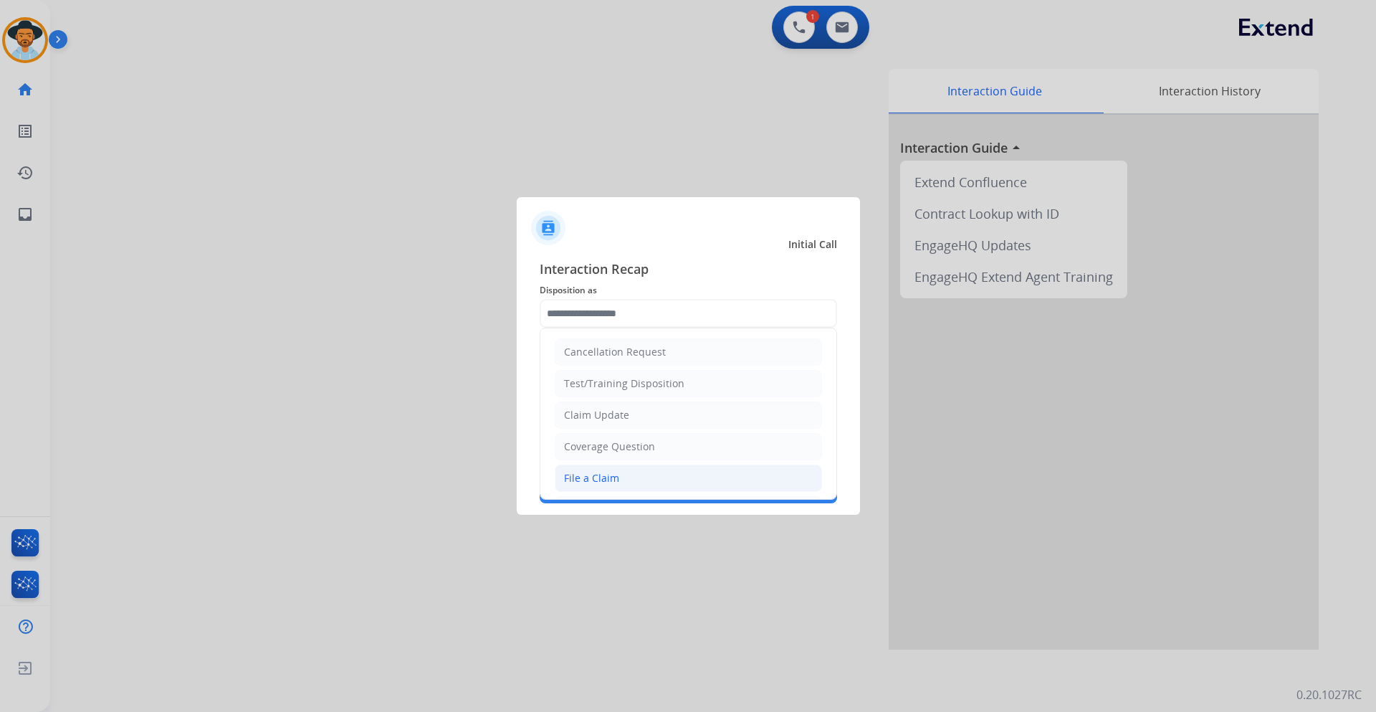
click at [621, 470] on li "File a Claim" at bounding box center [688, 477] width 267 height 27
type input "**********"
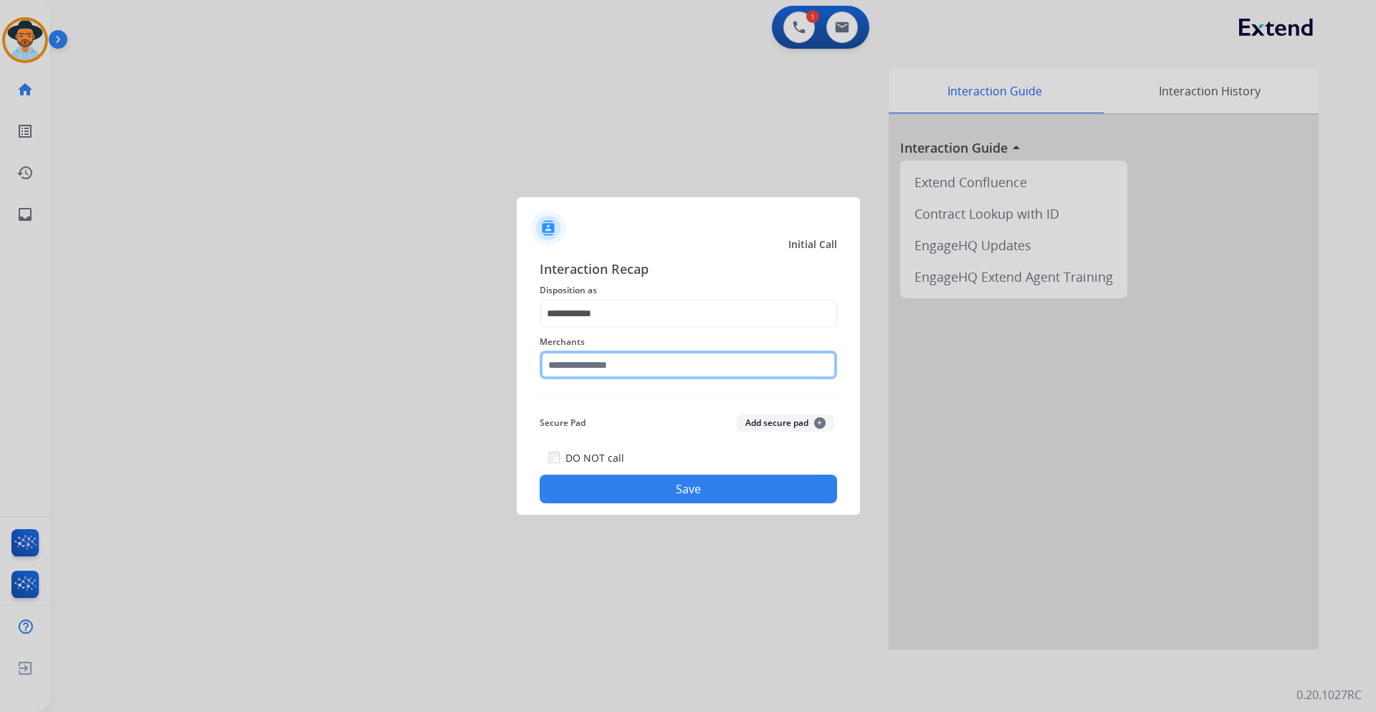
click at [630, 361] on input "text" at bounding box center [688, 364] width 297 height 29
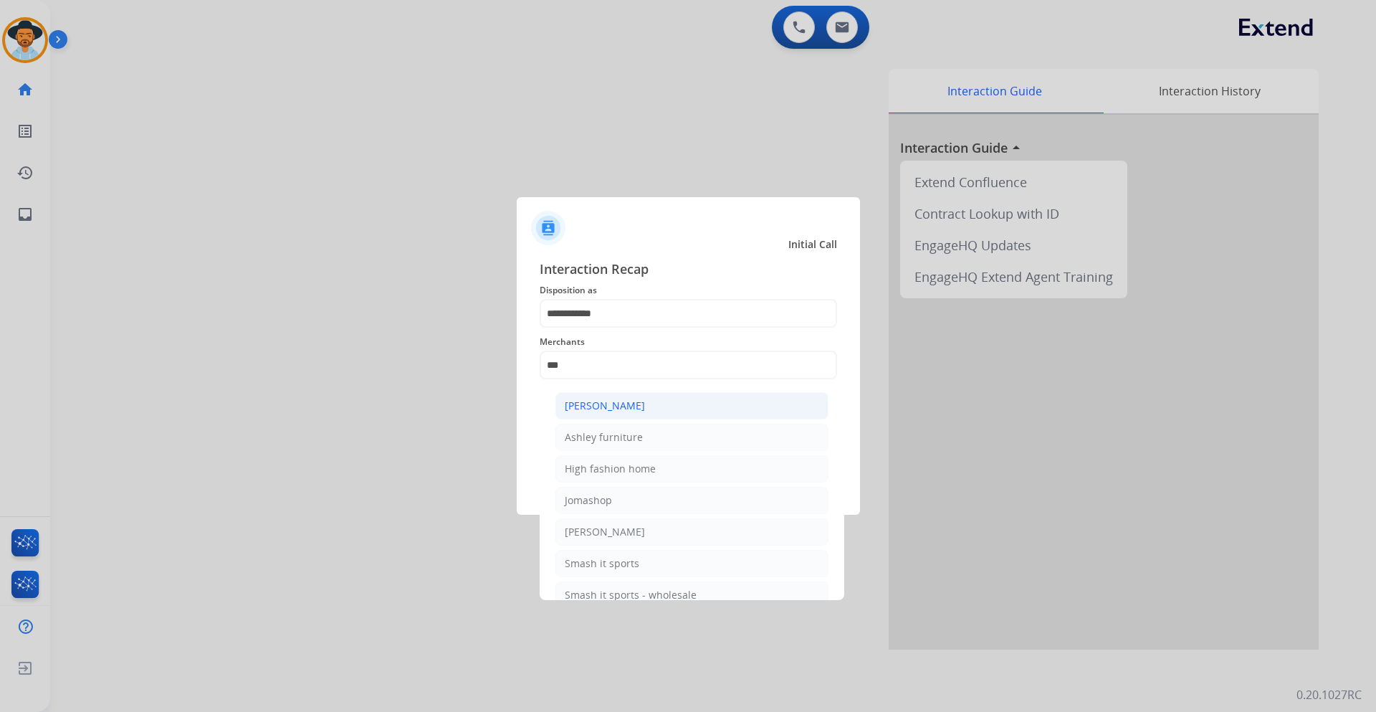
click at [658, 408] on li "Ashley - Reguard" at bounding box center [691, 405] width 273 height 27
type input "**********"
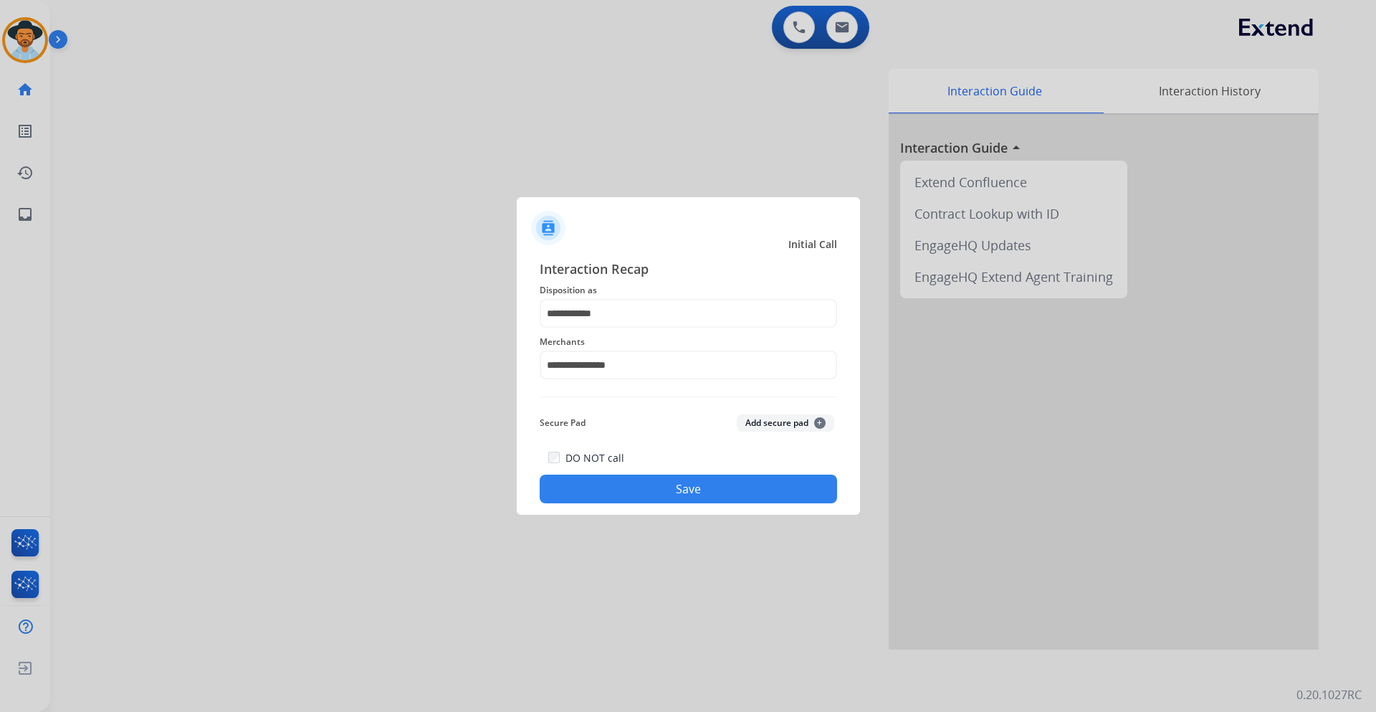
click at [682, 487] on button "Save" at bounding box center [688, 488] width 297 height 29
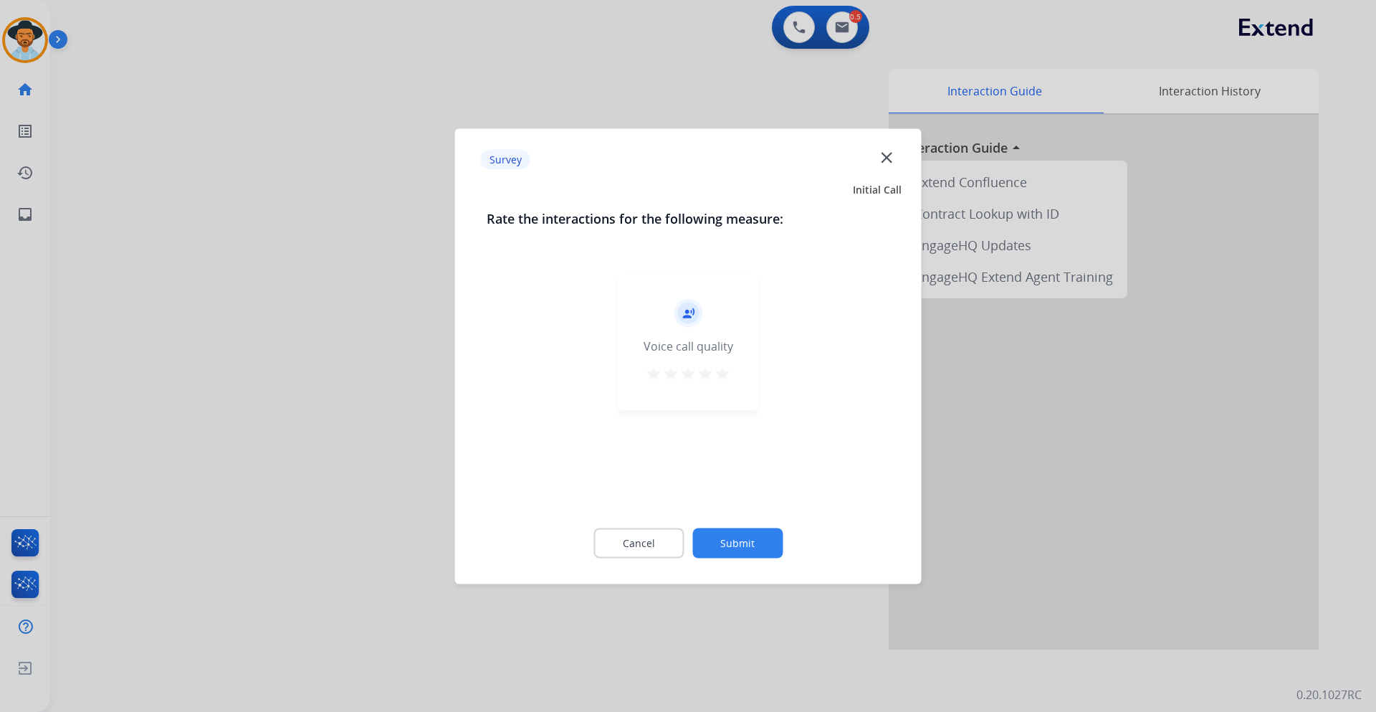
click at [763, 532] on button "Submit" at bounding box center [737, 543] width 90 height 30
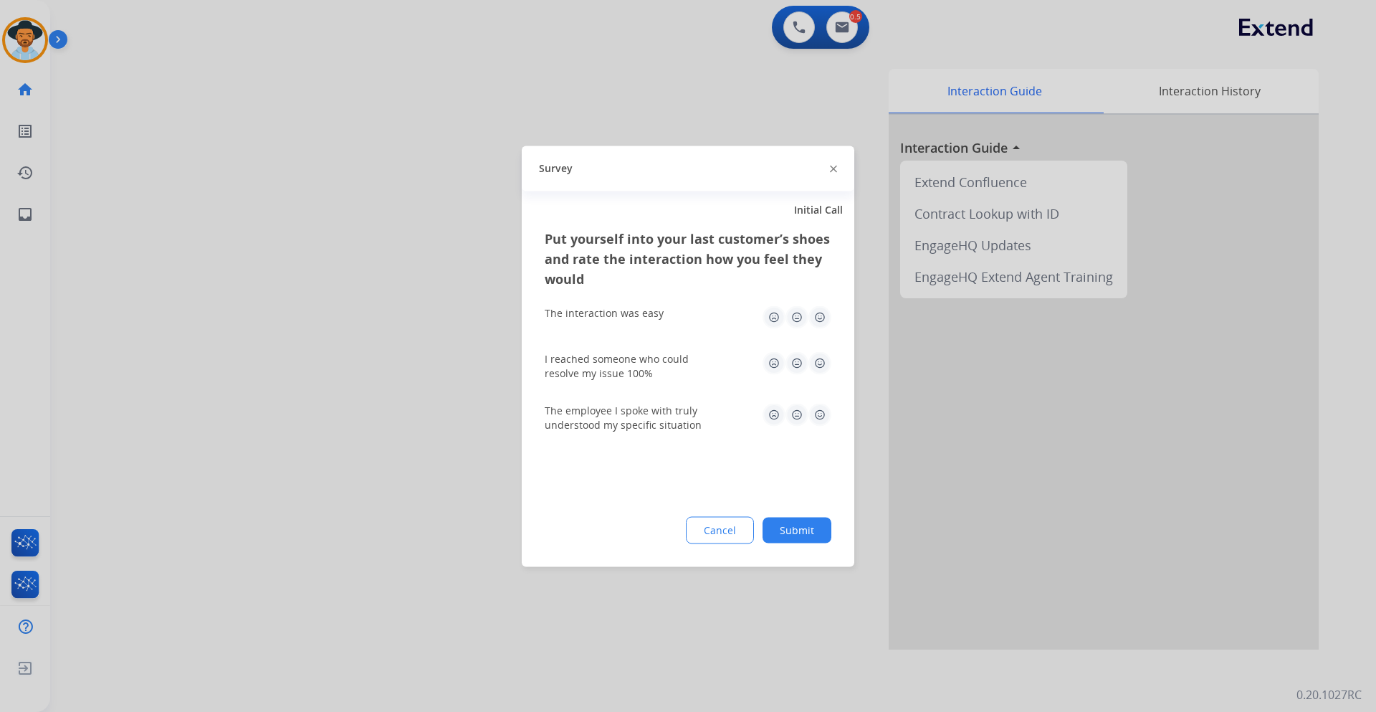
click at [802, 525] on button "Submit" at bounding box center [797, 530] width 69 height 26
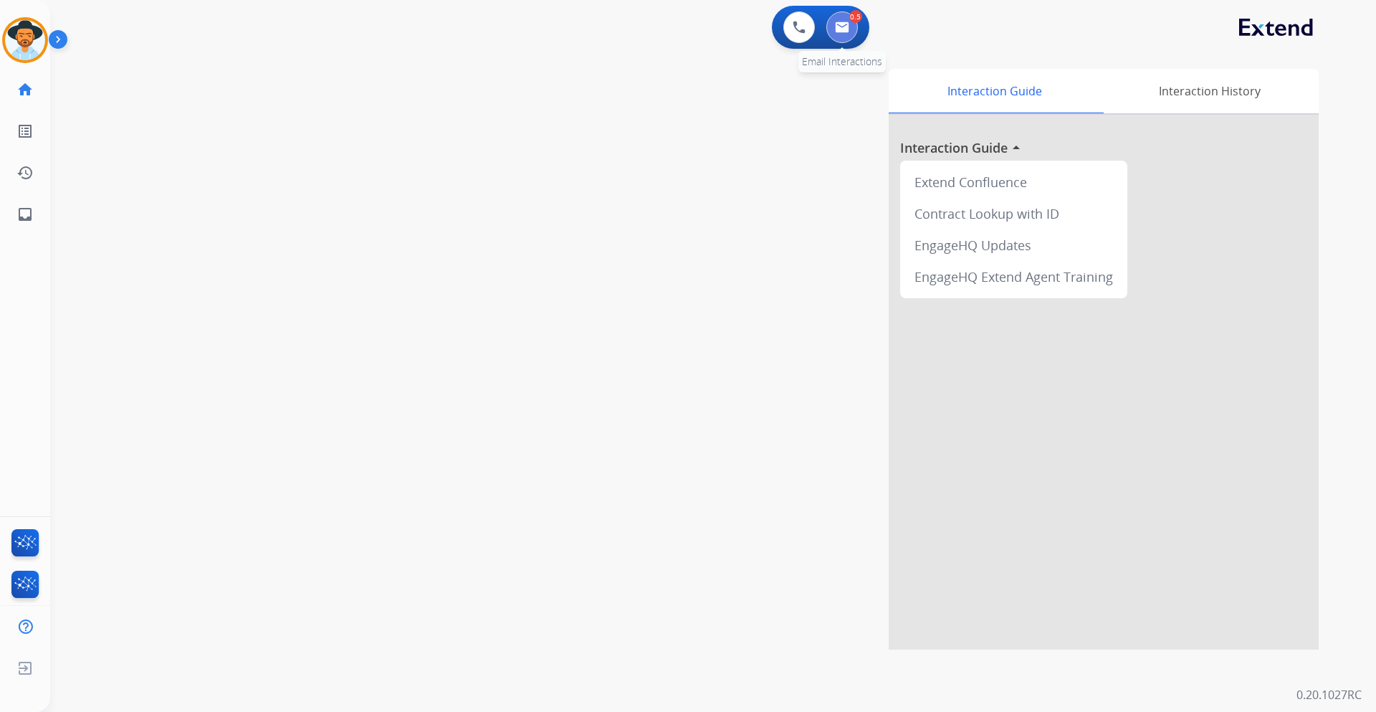
click at [849, 29] on img at bounding box center [842, 27] width 14 height 11
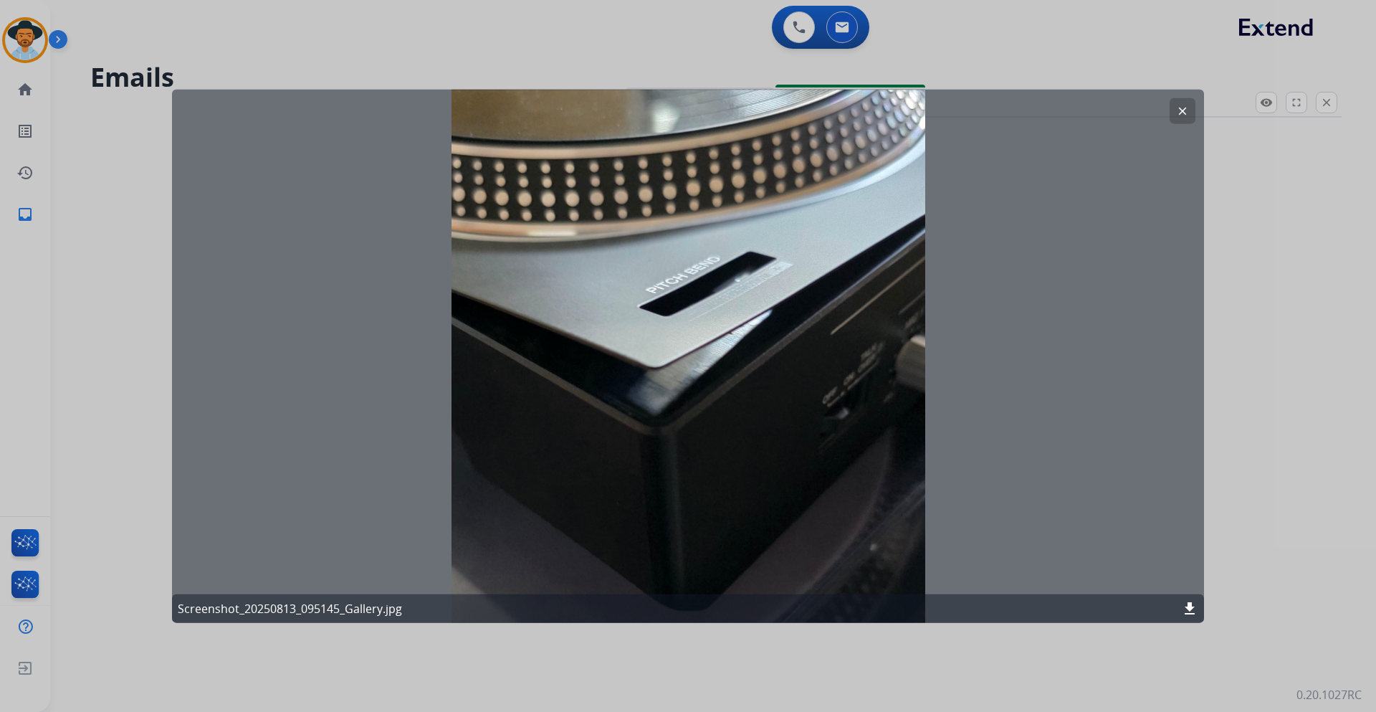
select select "**********"
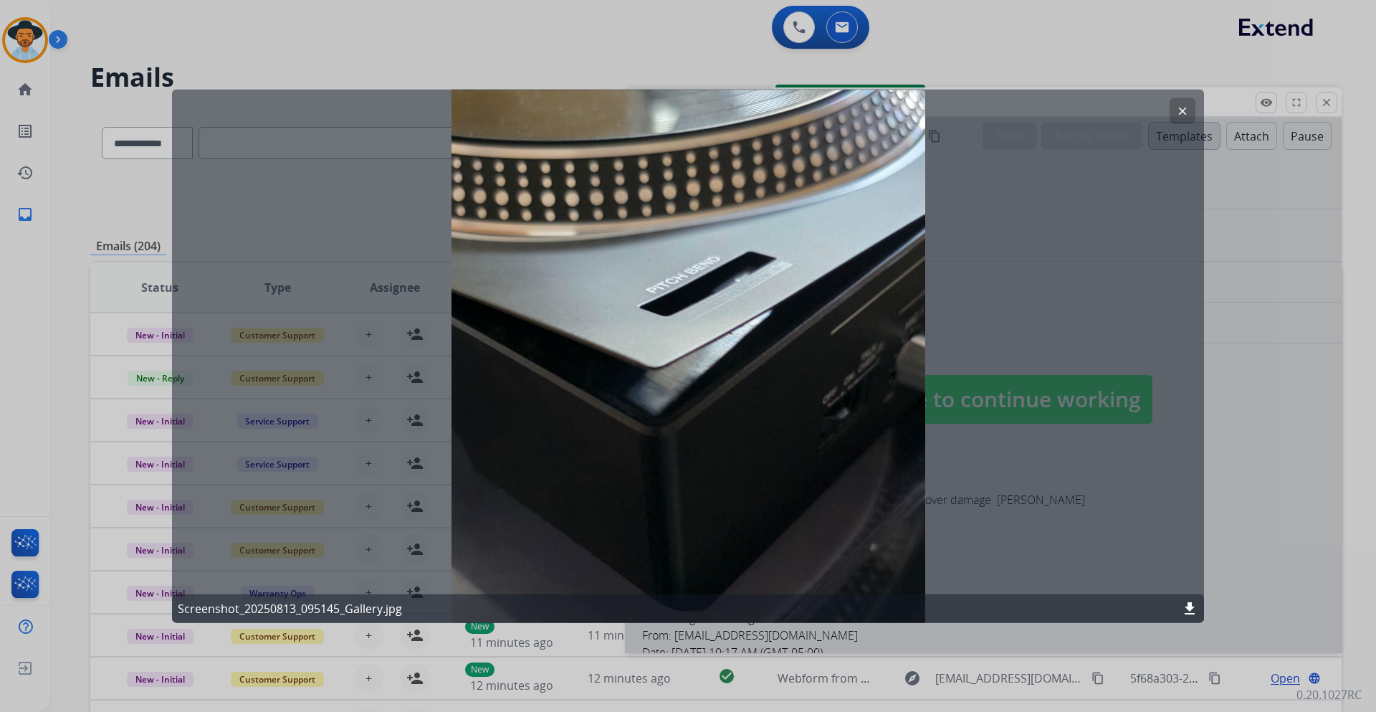
click at [1173, 103] on button "clear" at bounding box center [1183, 110] width 26 height 26
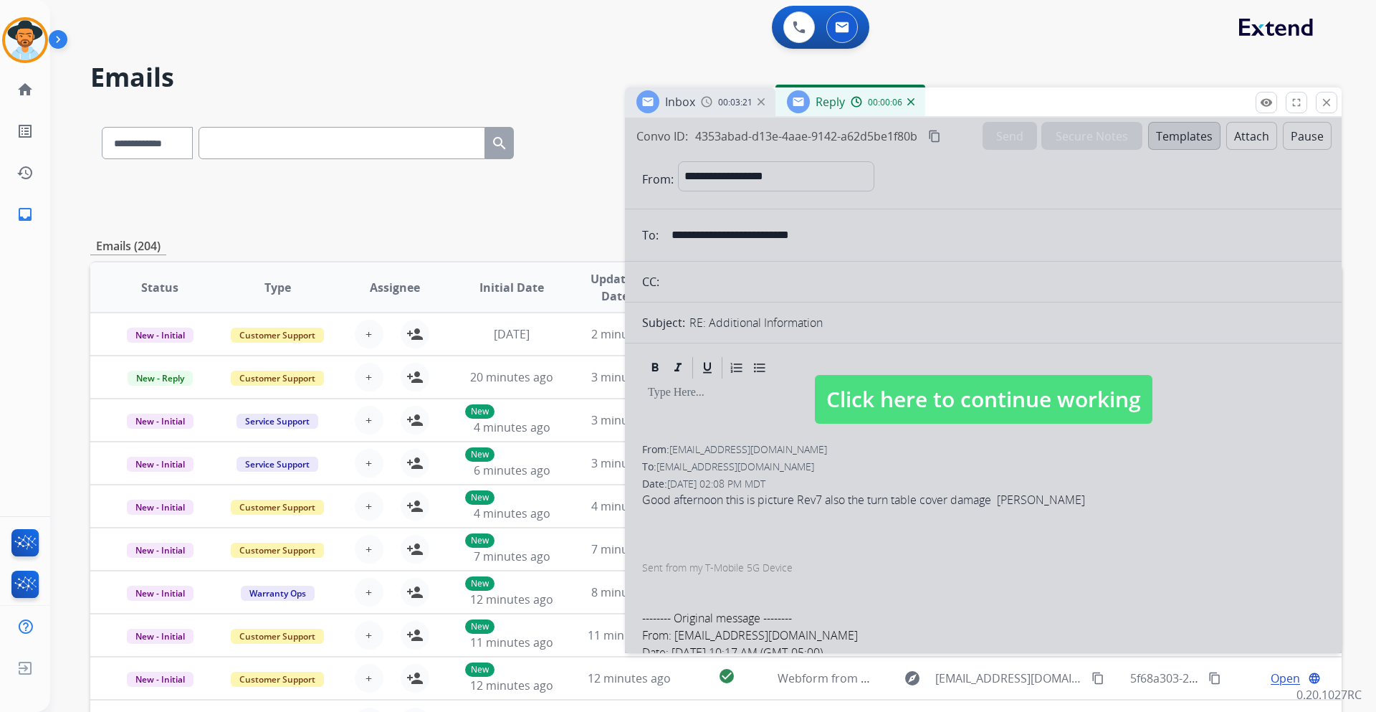
click at [1013, 390] on span "Click here to continue working" at bounding box center [984, 399] width 338 height 49
select select
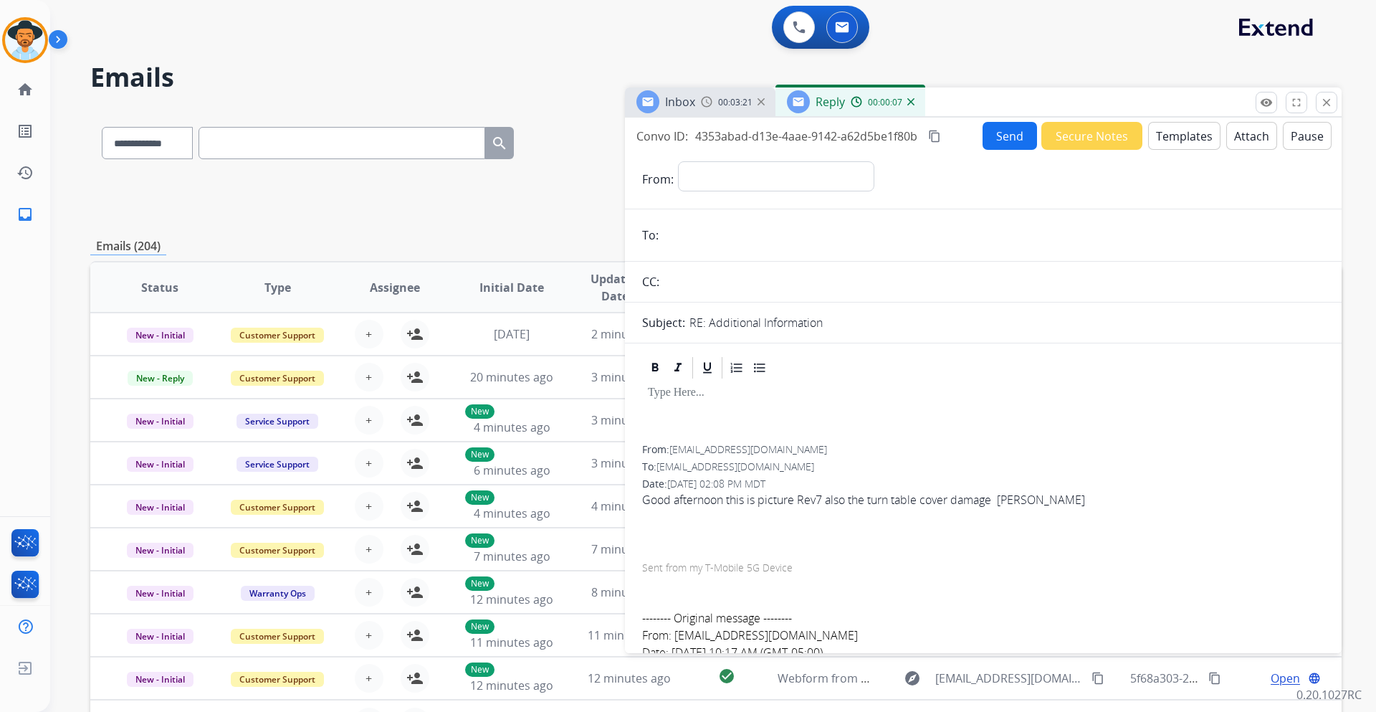
click at [728, 100] on span "00:03:21" at bounding box center [735, 102] width 34 height 11
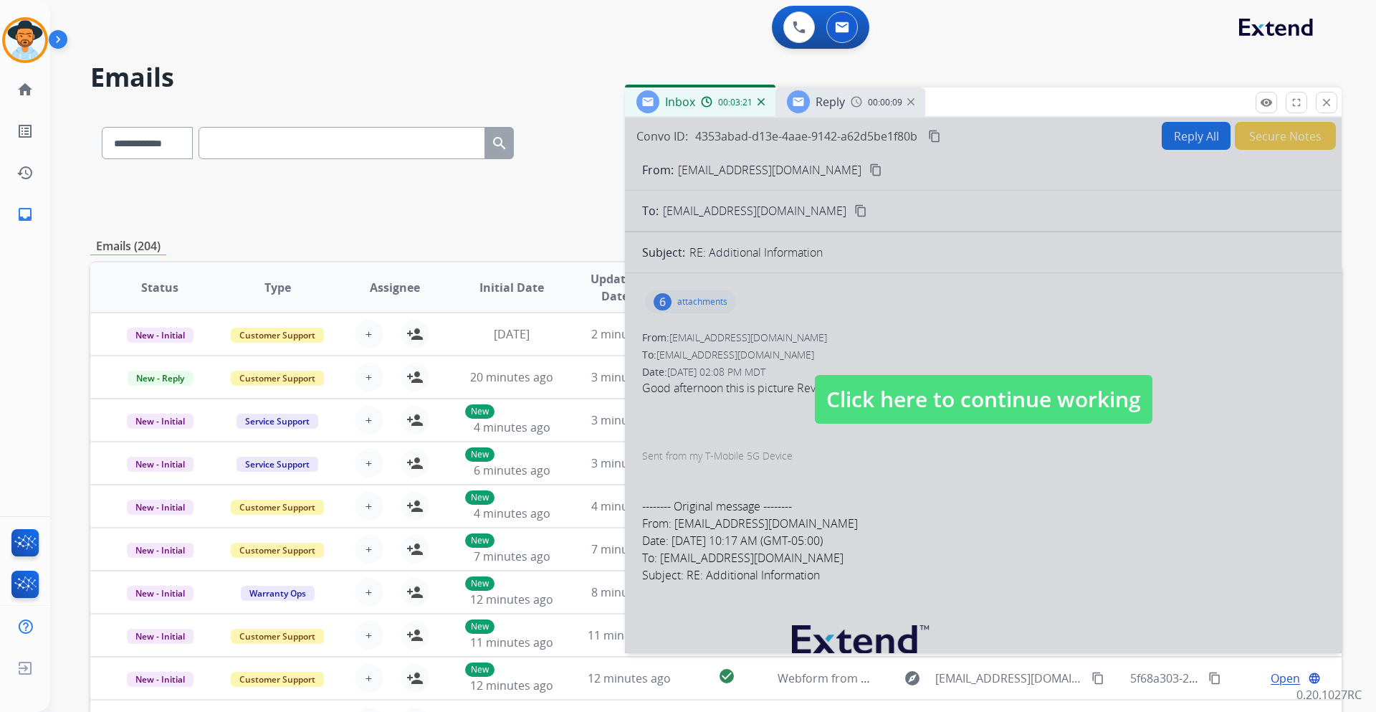
click at [1011, 419] on span "Click here to continue working" at bounding box center [984, 399] width 338 height 49
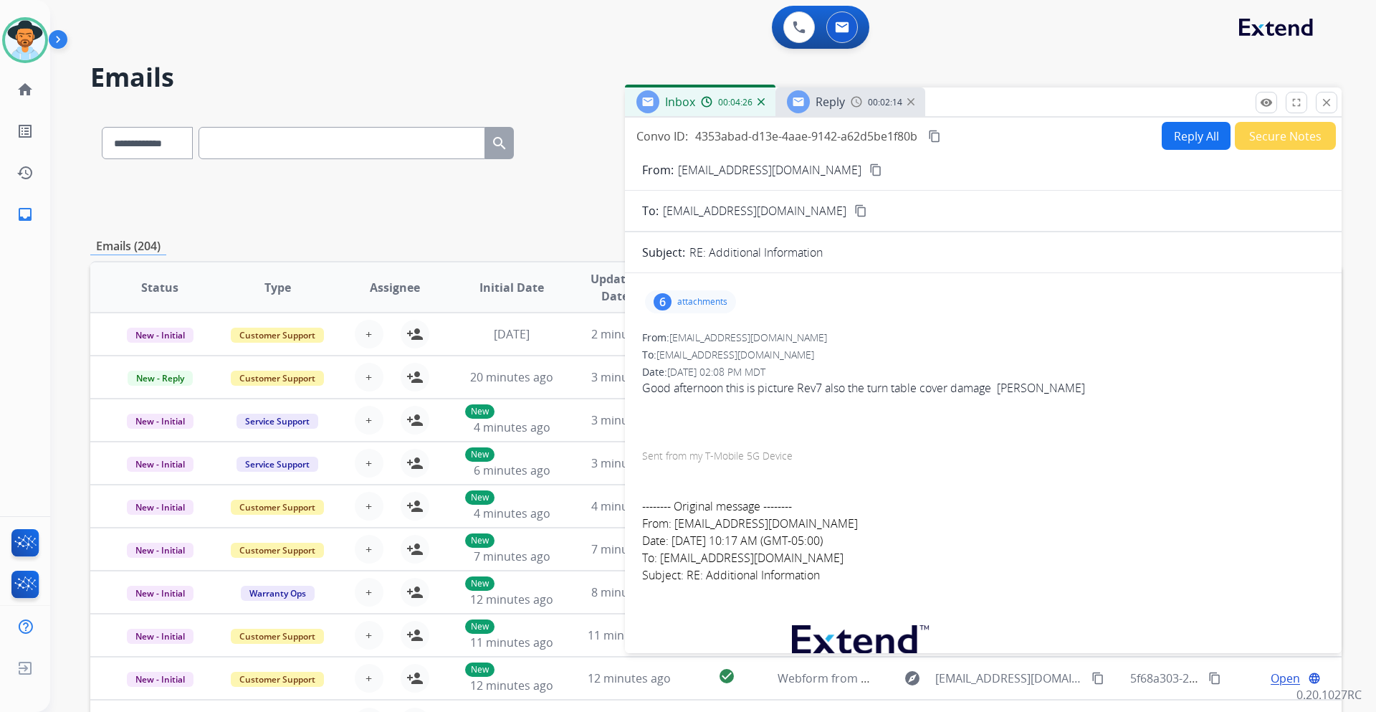
click at [867, 97] on div "00:02:14" at bounding box center [882, 101] width 63 height 13
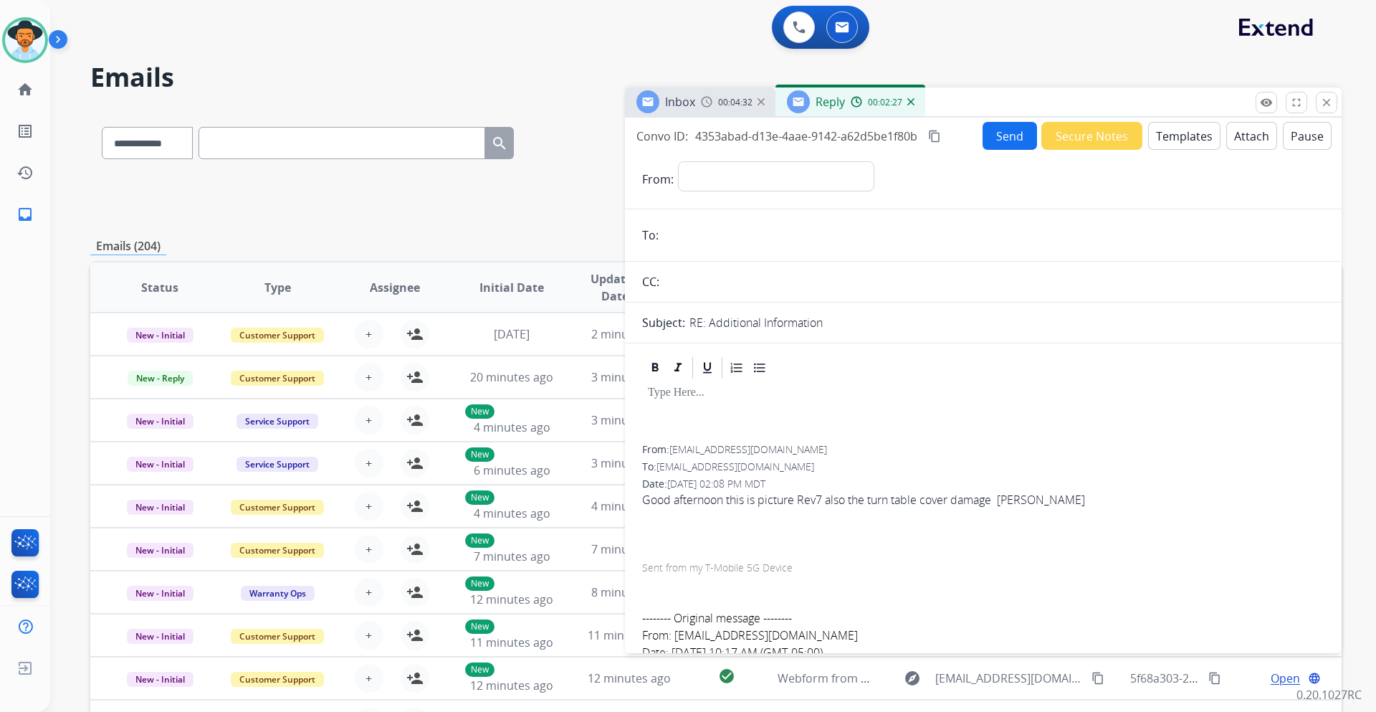
click at [1166, 133] on button "Templates" at bounding box center [1184, 136] width 72 height 28
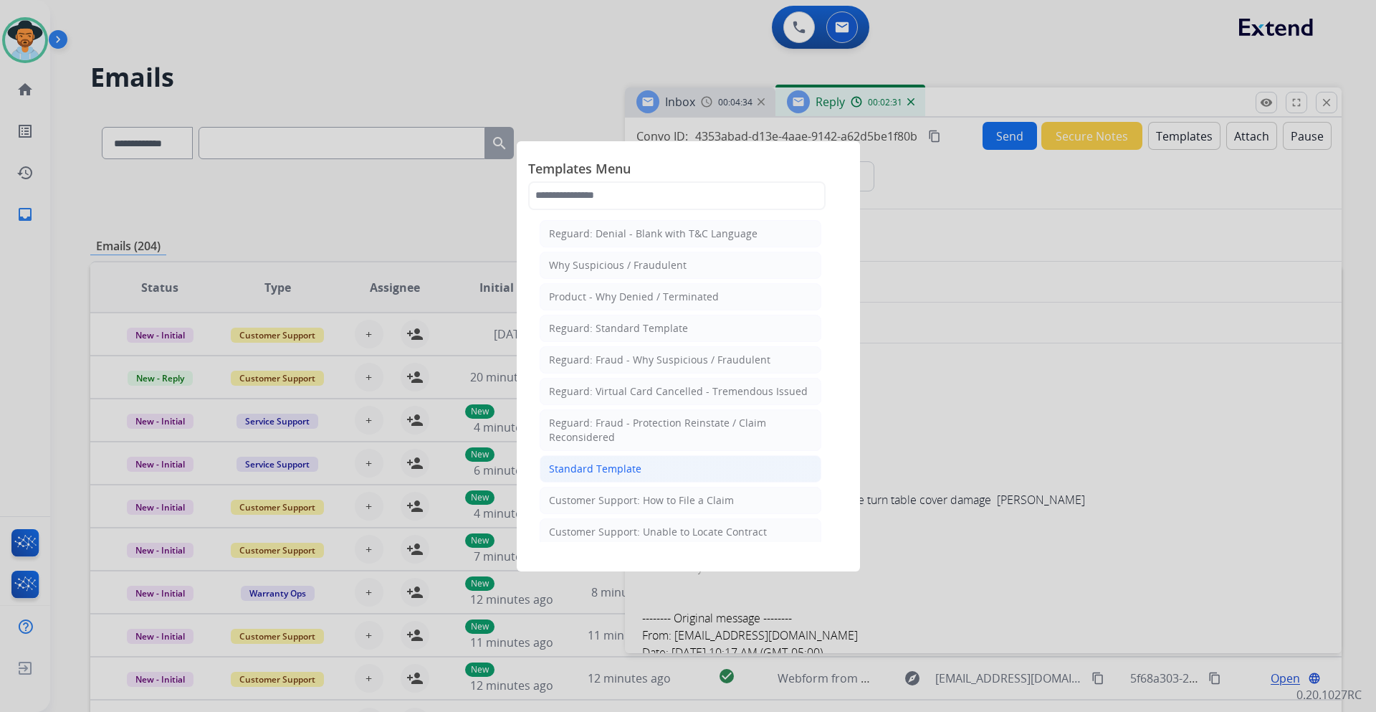
click at [629, 470] on div "Standard Template" at bounding box center [595, 469] width 92 height 14
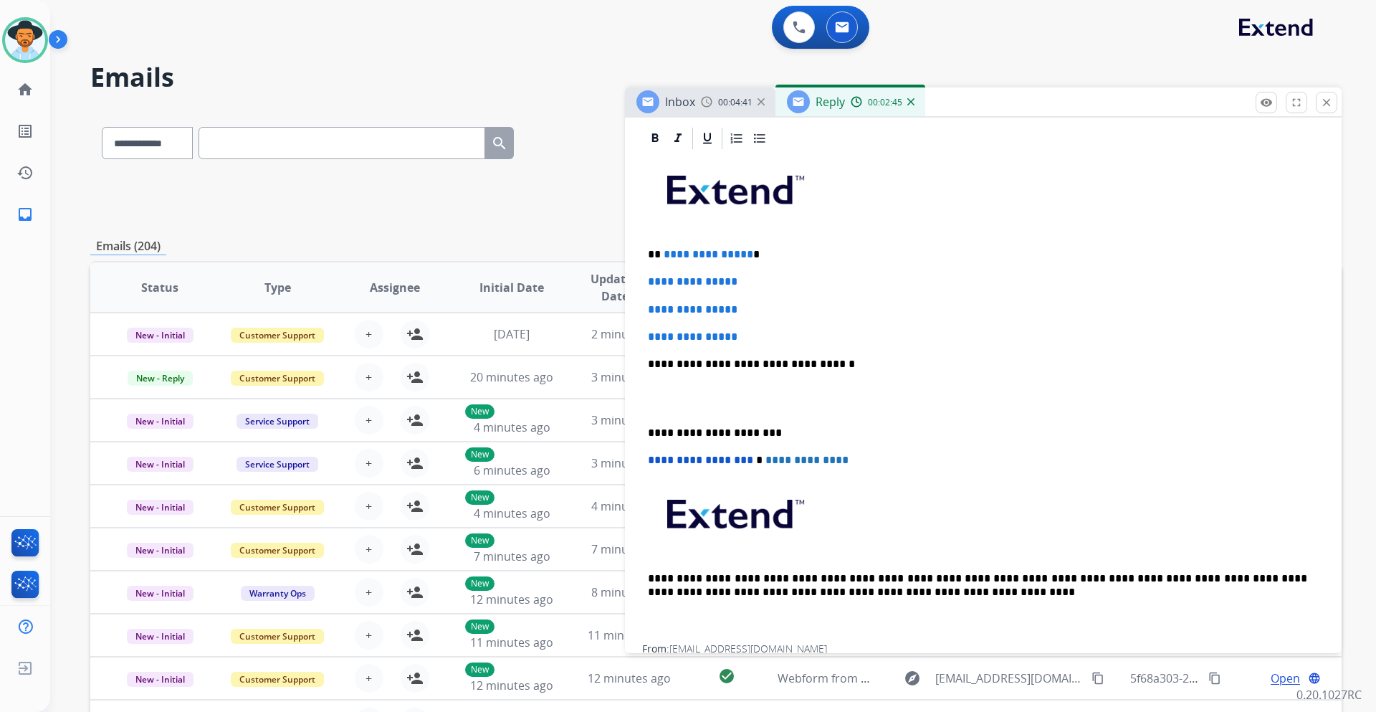
scroll to position [215, 0]
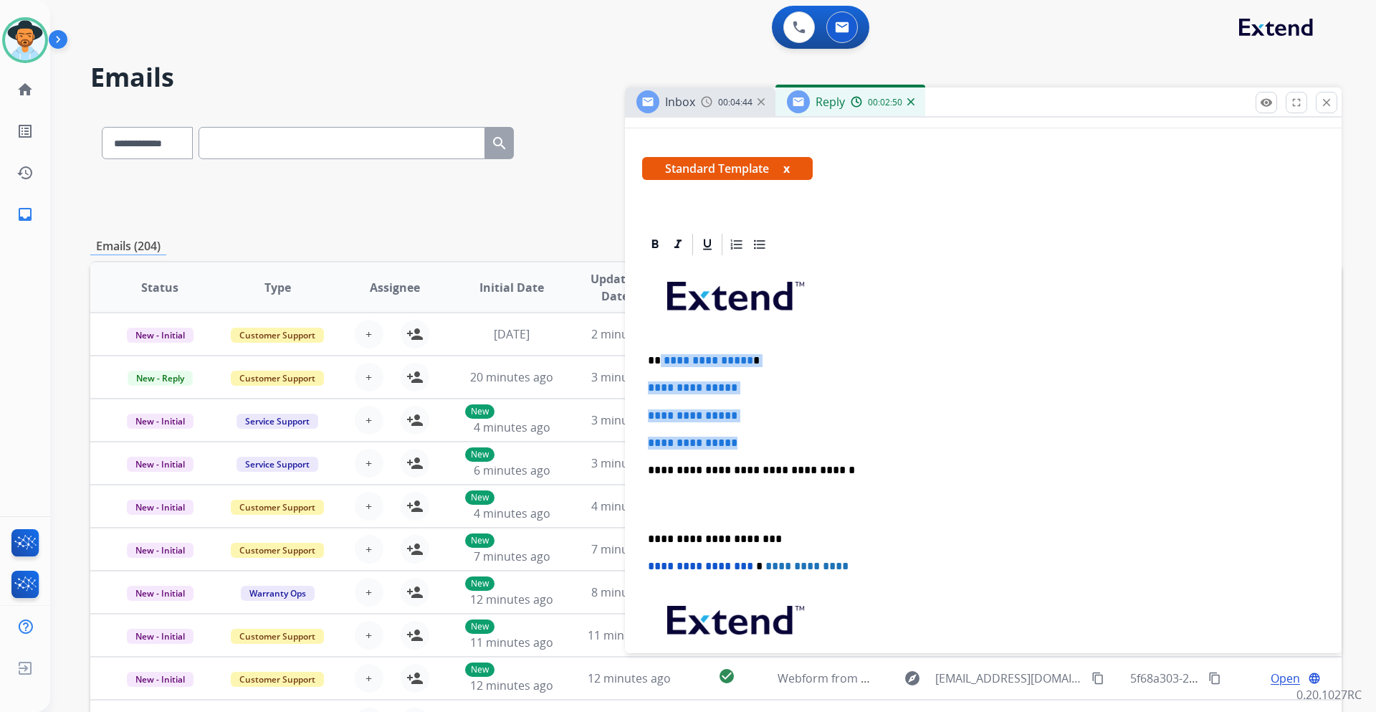
drag, startPoint x: 748, startPoint y: 443, endPoint x: 661, endPoint y: 360, distance: 120.7
click at [661, 360] on div "**********" at bounding box center [983, 503] width 682 height 493
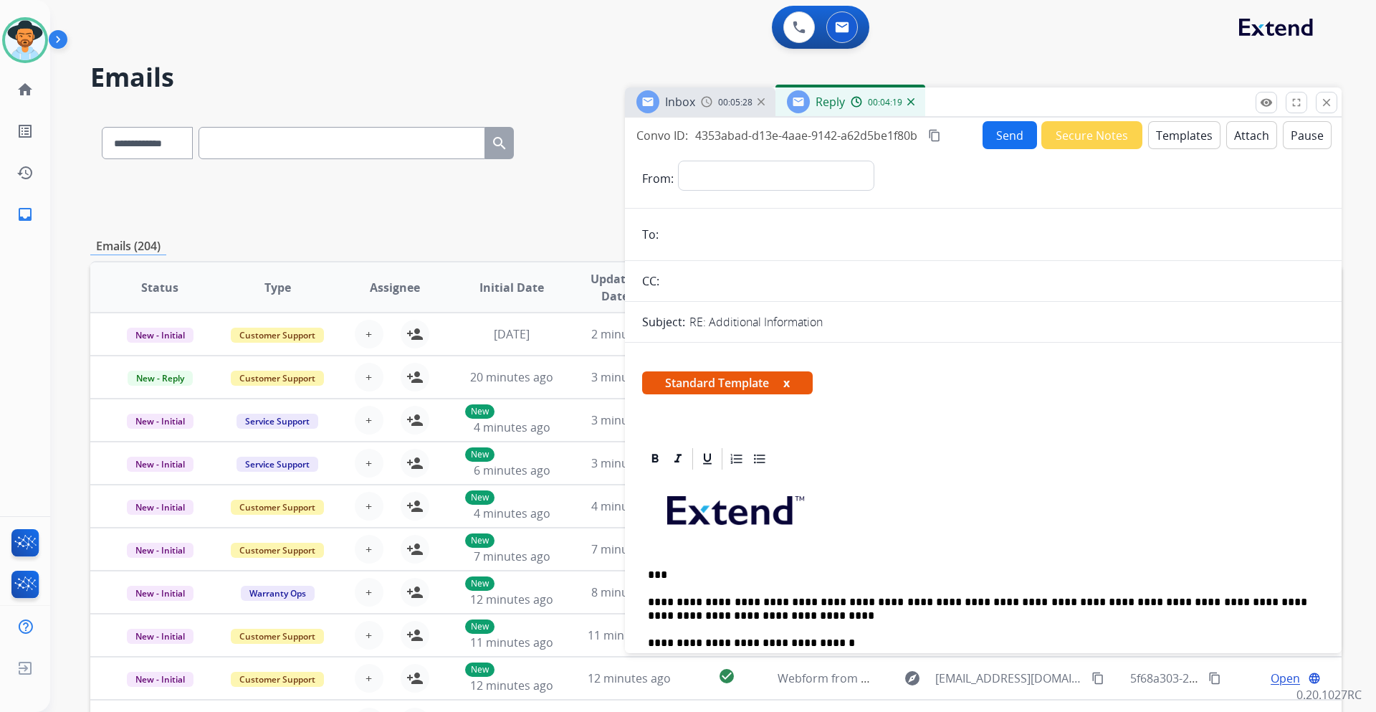
scroll to position [0, 0]
drag, startPoint x: 754, startPoint y: 179, endPoint x: 764, endPoint y: 186, distance: 12.3
click at [754, 179] on select "**********" at bounding box center [775, 175] width 195 height 29
select select "**********"
click at [678, 161] on select "**********" at bounding box center [775, 175] width 195 height 29
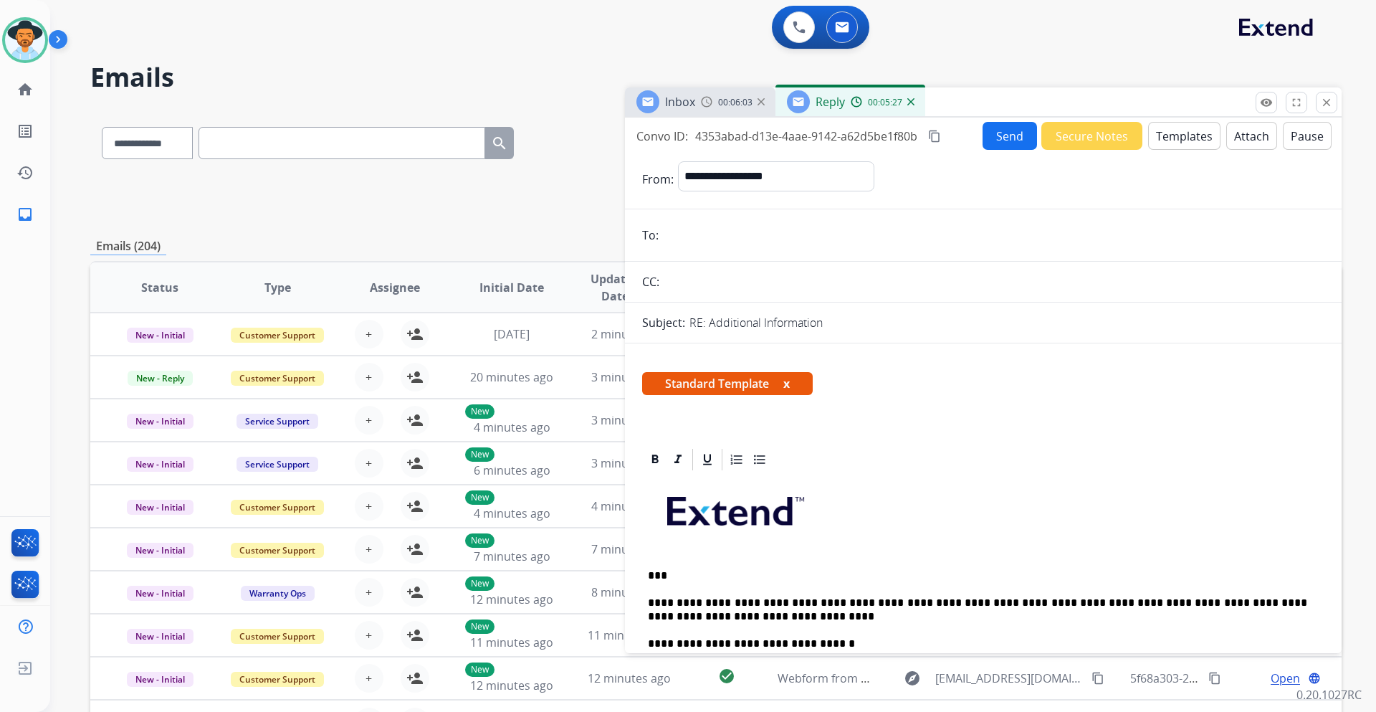
click at [659, 575] on p "***" at bounding box center [977, 575] width 659 height 13
paste input "**********"
type input "**********"
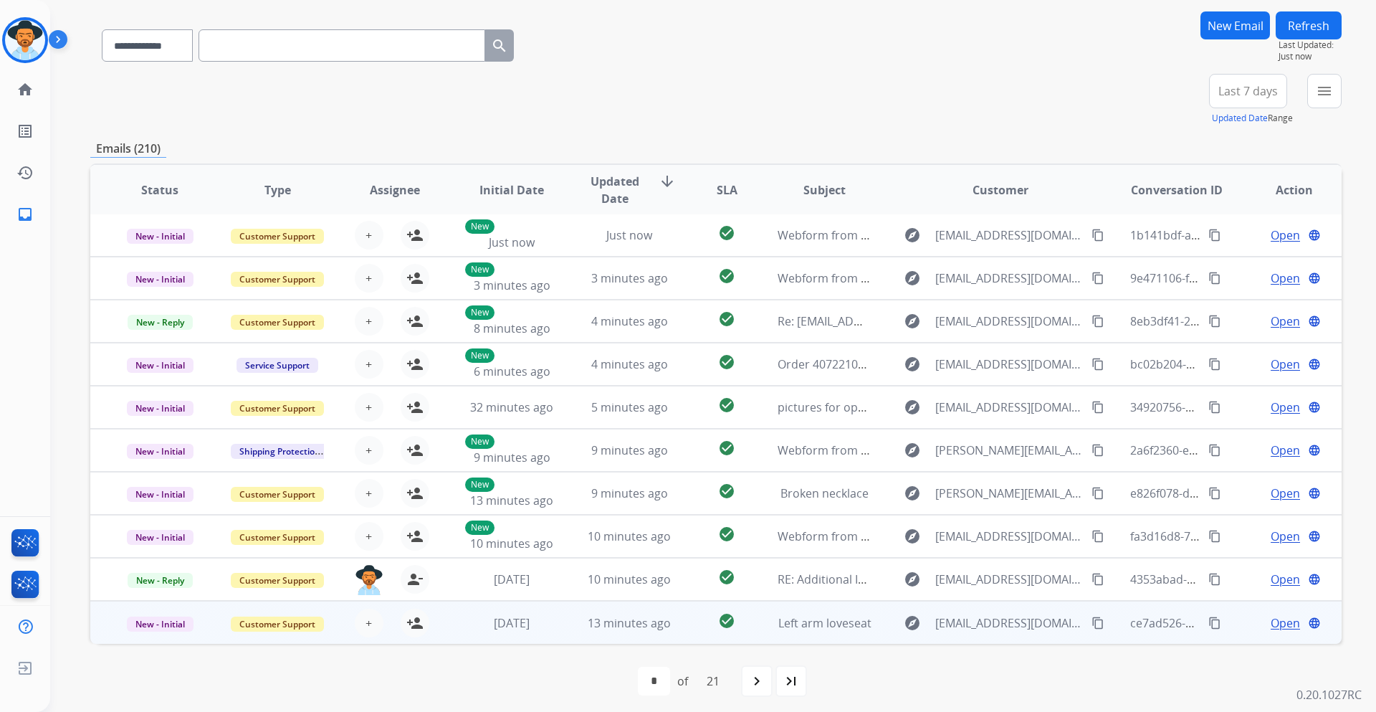
scroll to position [104, 0]
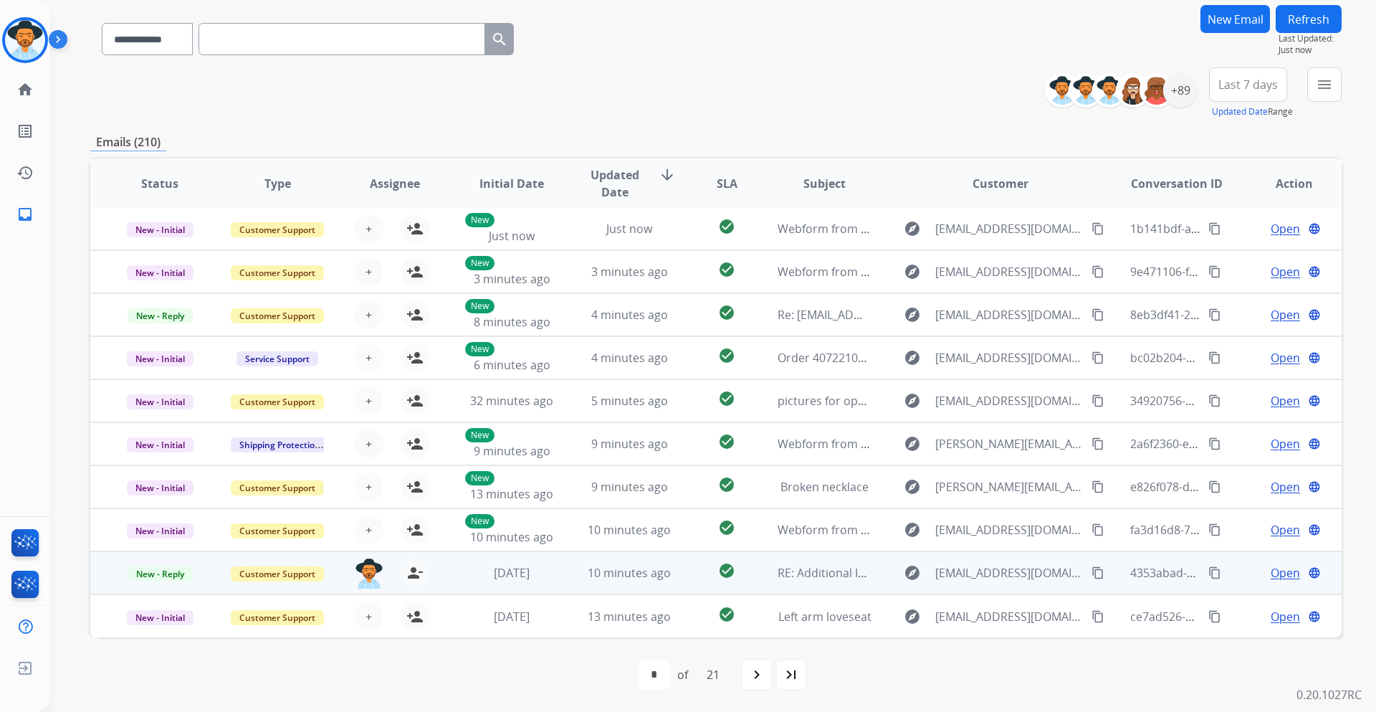
click at [1271, 574] on span "Open" at bounding box center [1285, 572] width 29 height 17
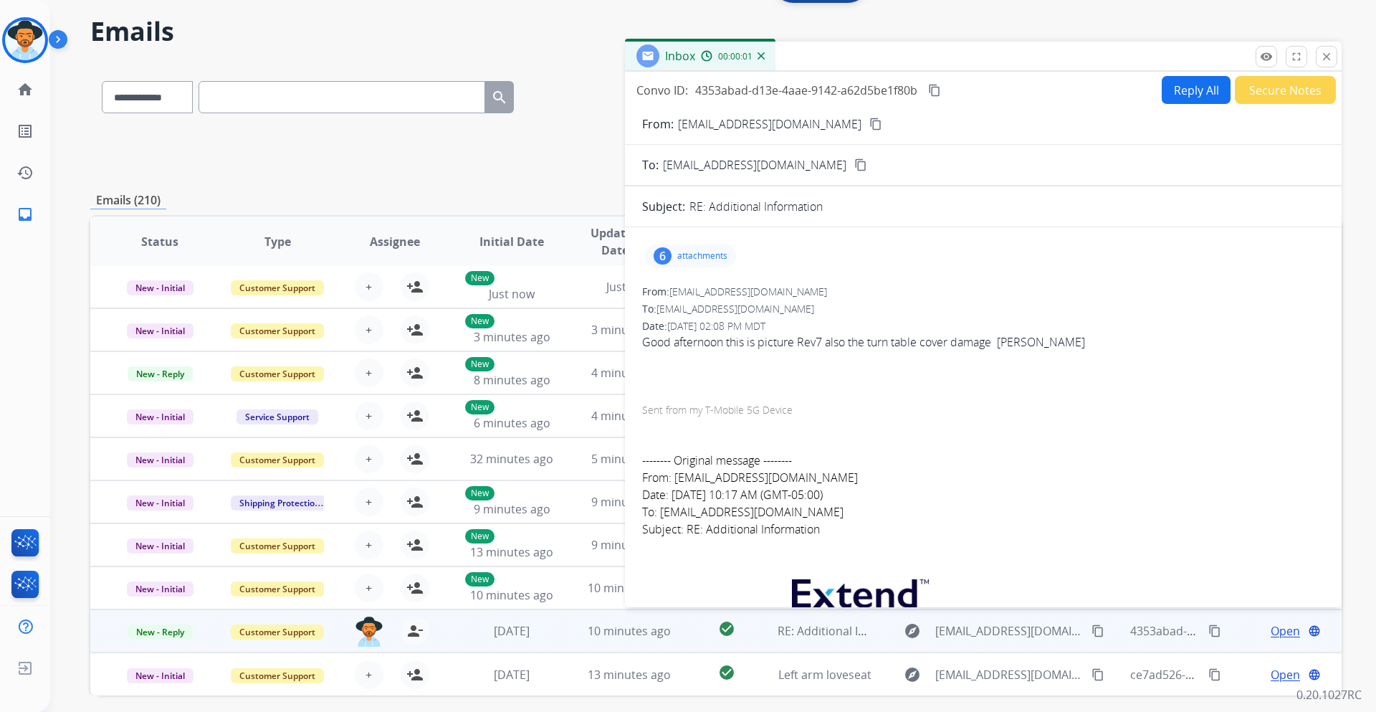
scroll to position [0, 0]
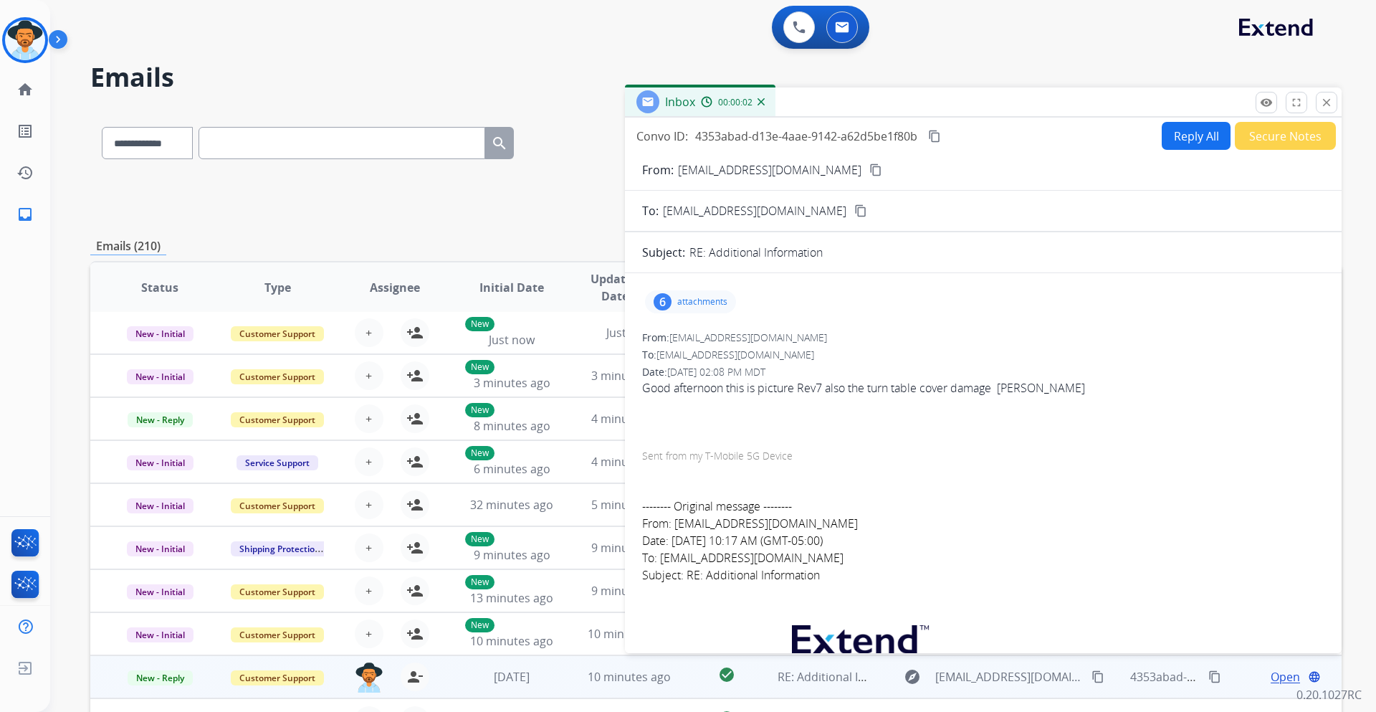
click at [1170, 141] on button "Reply All" at bounding box center [1196, 136] width 69 height 28
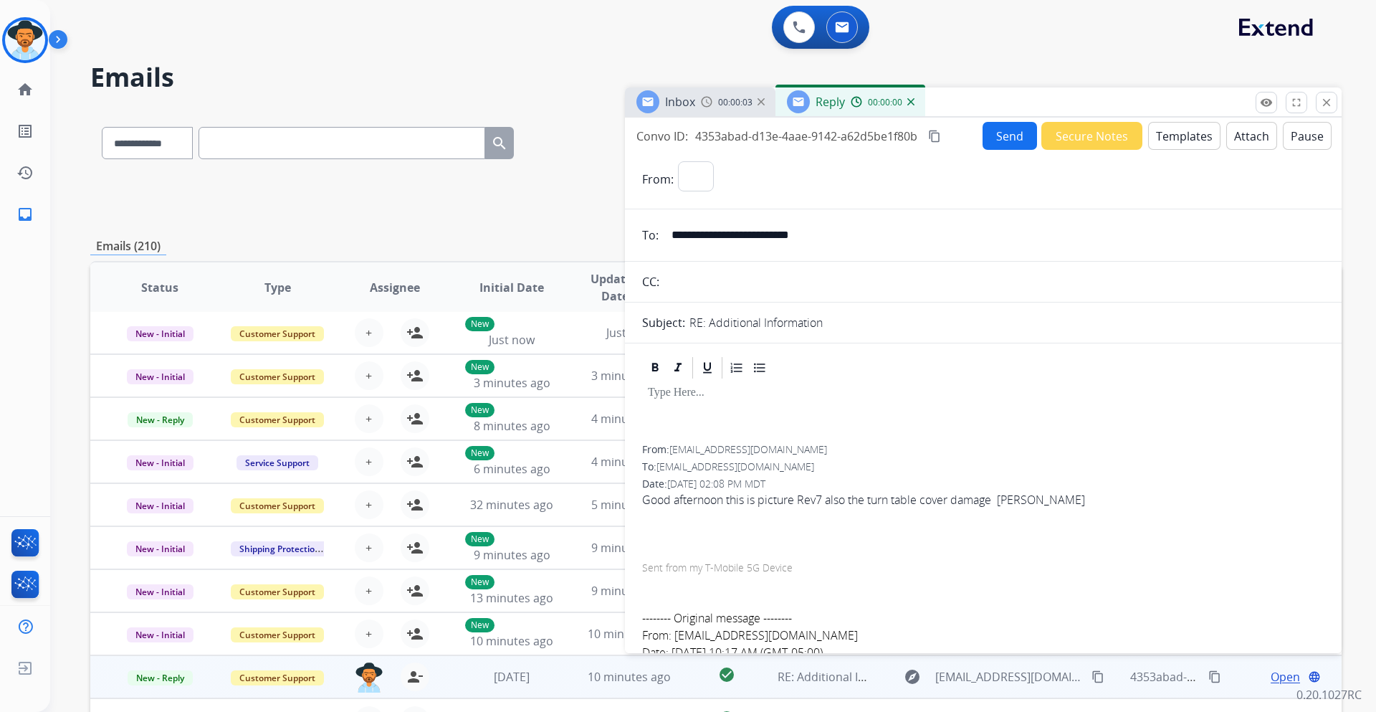
select select "**********"
click at [1180, 137] on button "Templates" at bounding box center [1184, 136] width 72 height 28
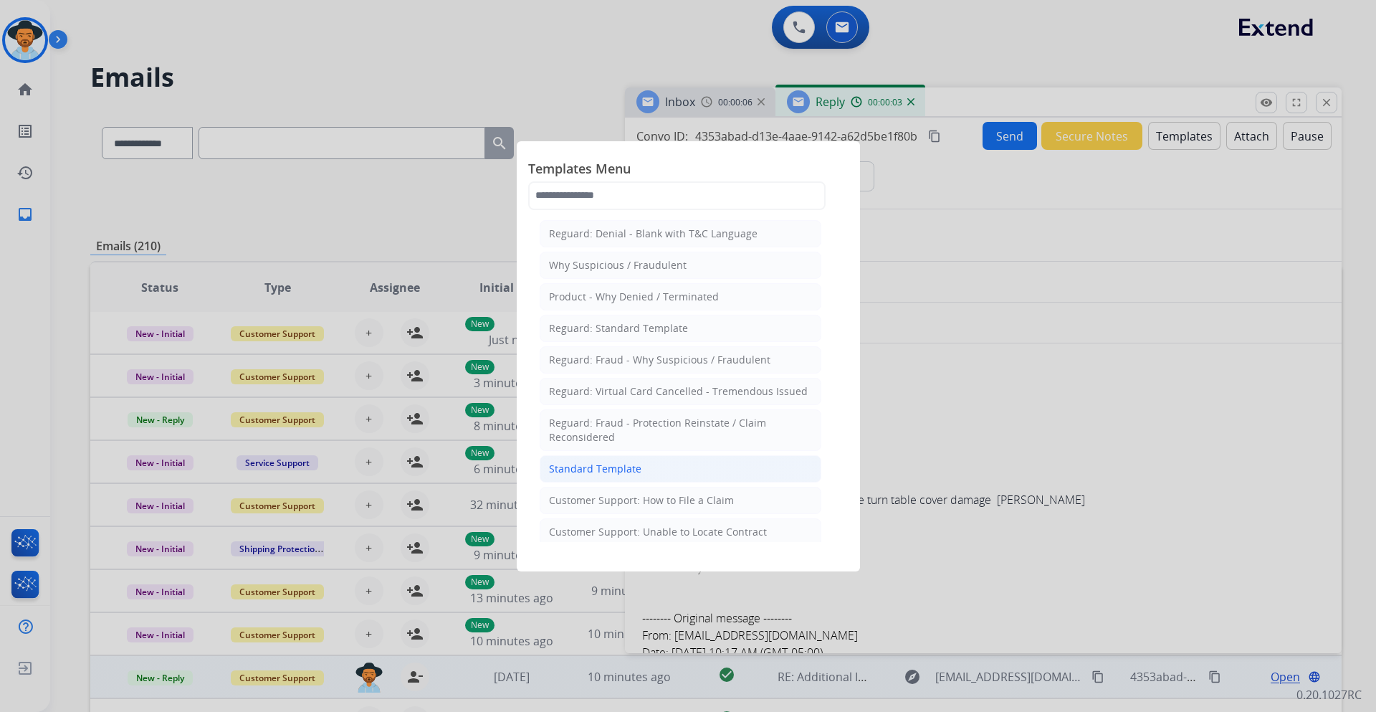
click at [639, 468] on li "Standard Template" at bounding box center [681, 468] width 282 height 27
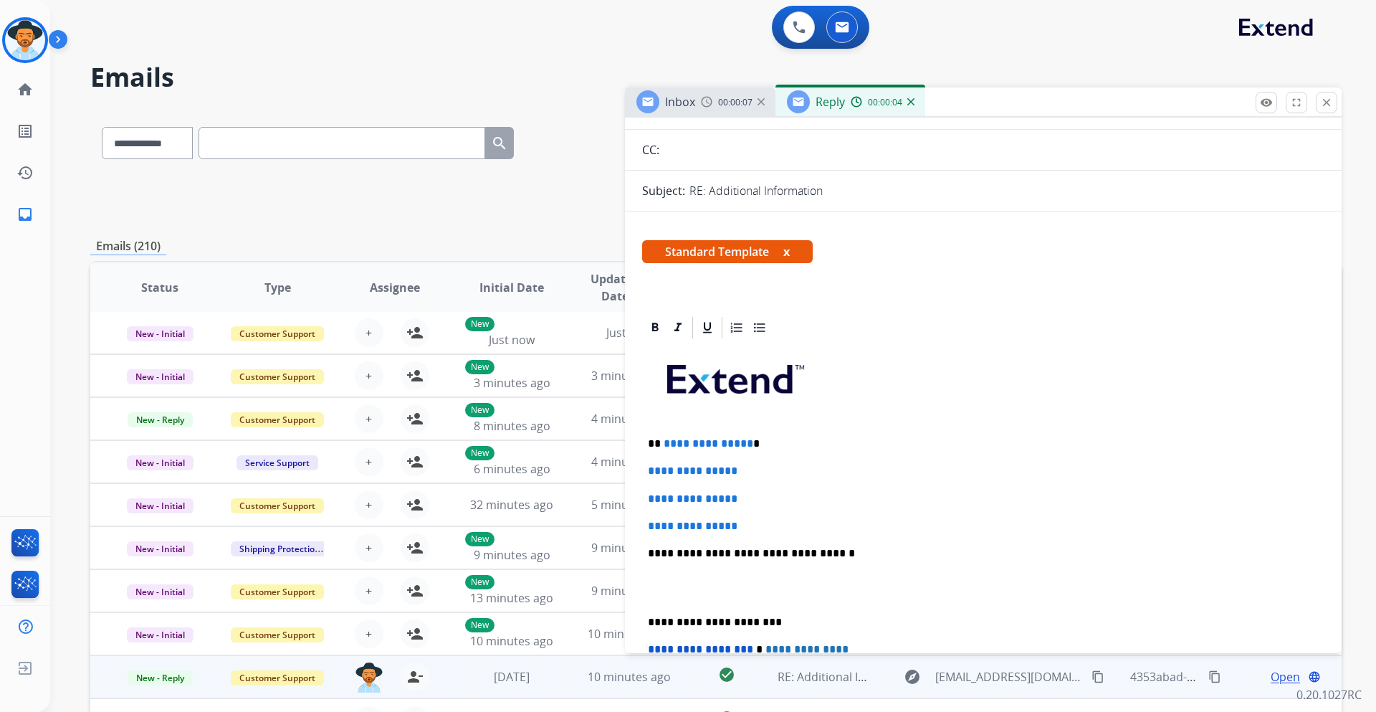
scroll to position [143, 0]
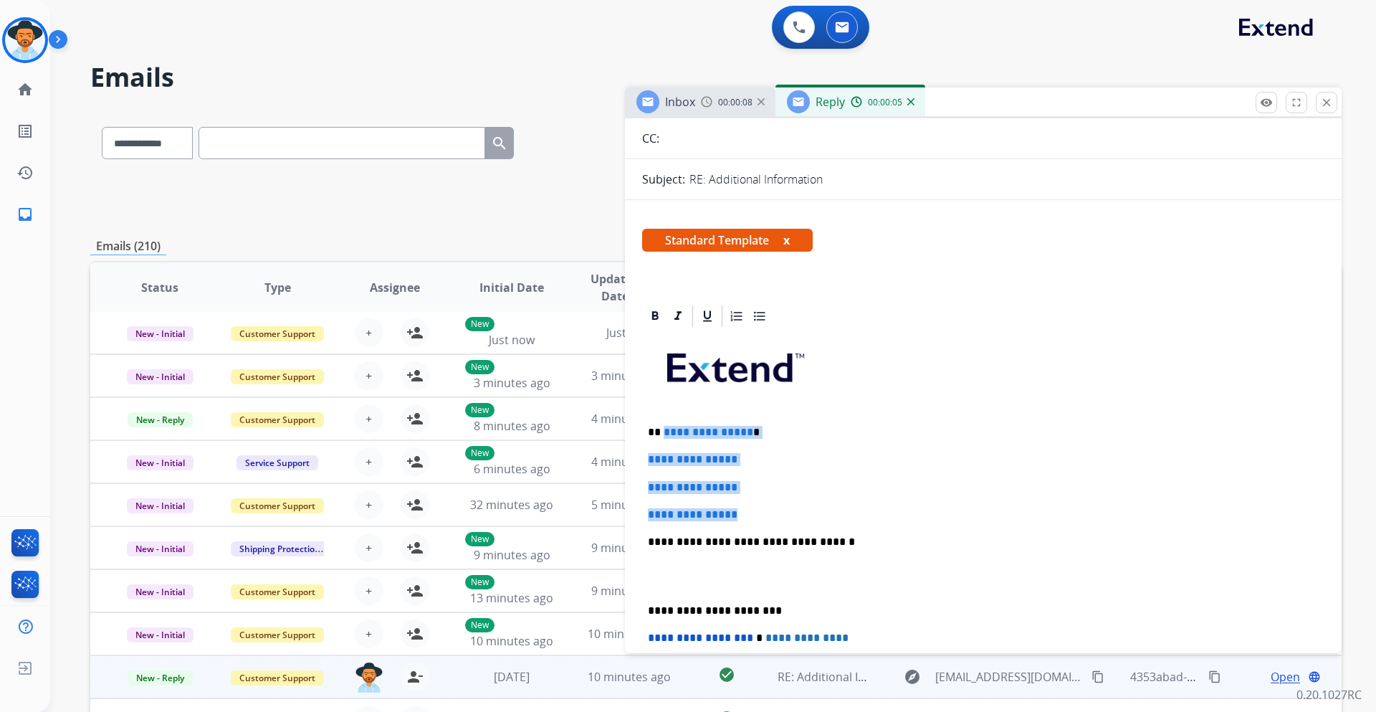
drag, startPoint x: 745, startPoint y: 518, endPoint x: 662, endPoint y: 435, distance: 118.1
click at [662, 435] on div "**********" at bounding box center [983, 575] width 682 height 493
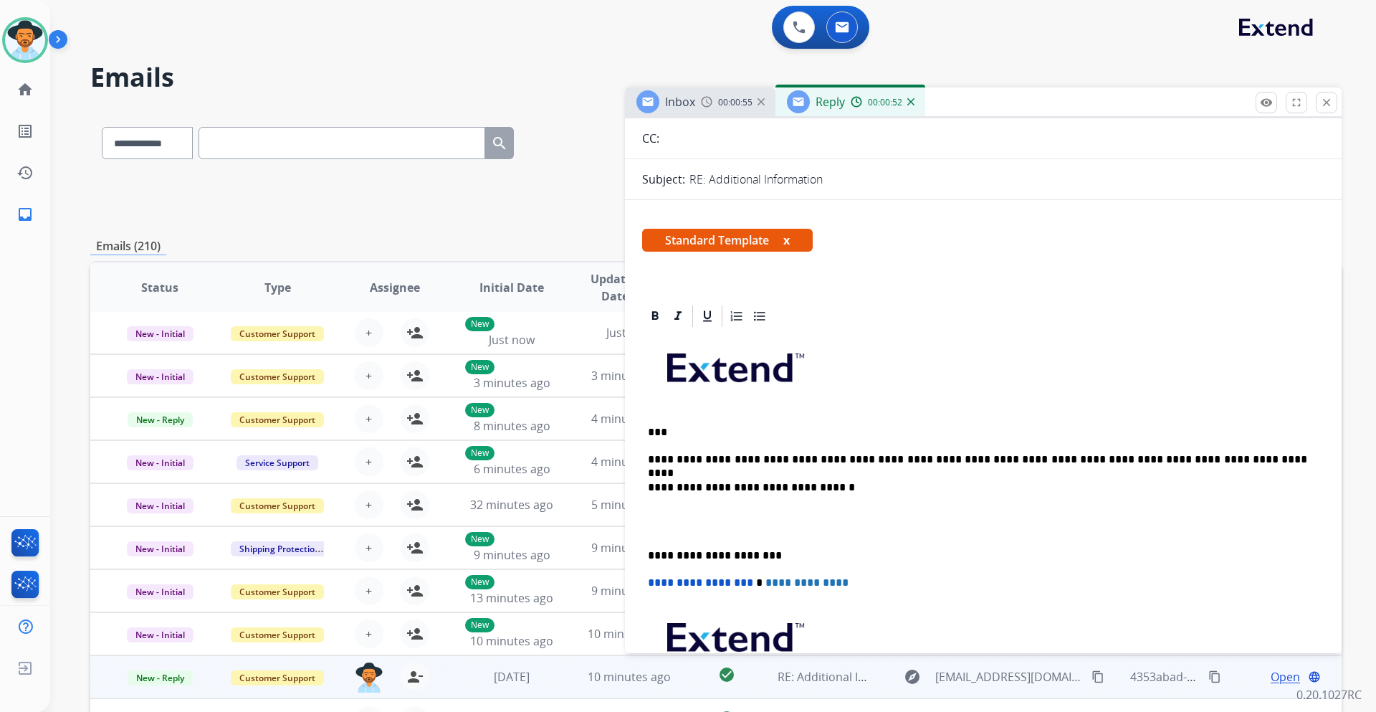
click at [659, 431] on p "***" at bounding box center [977, 432] width 659 height 13
click at [935, 502] on div "**********" at bounding box center [983, 548] width 682 height 438
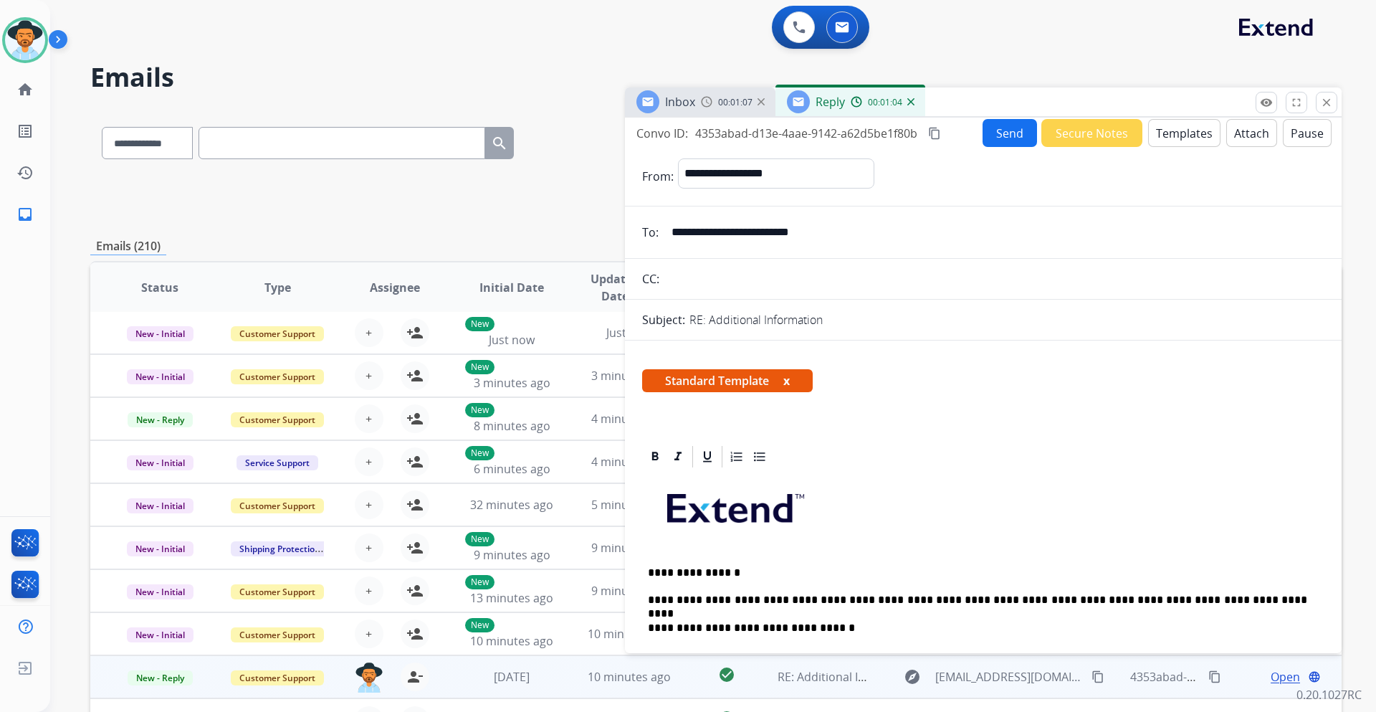
scroll to position [0, 0]
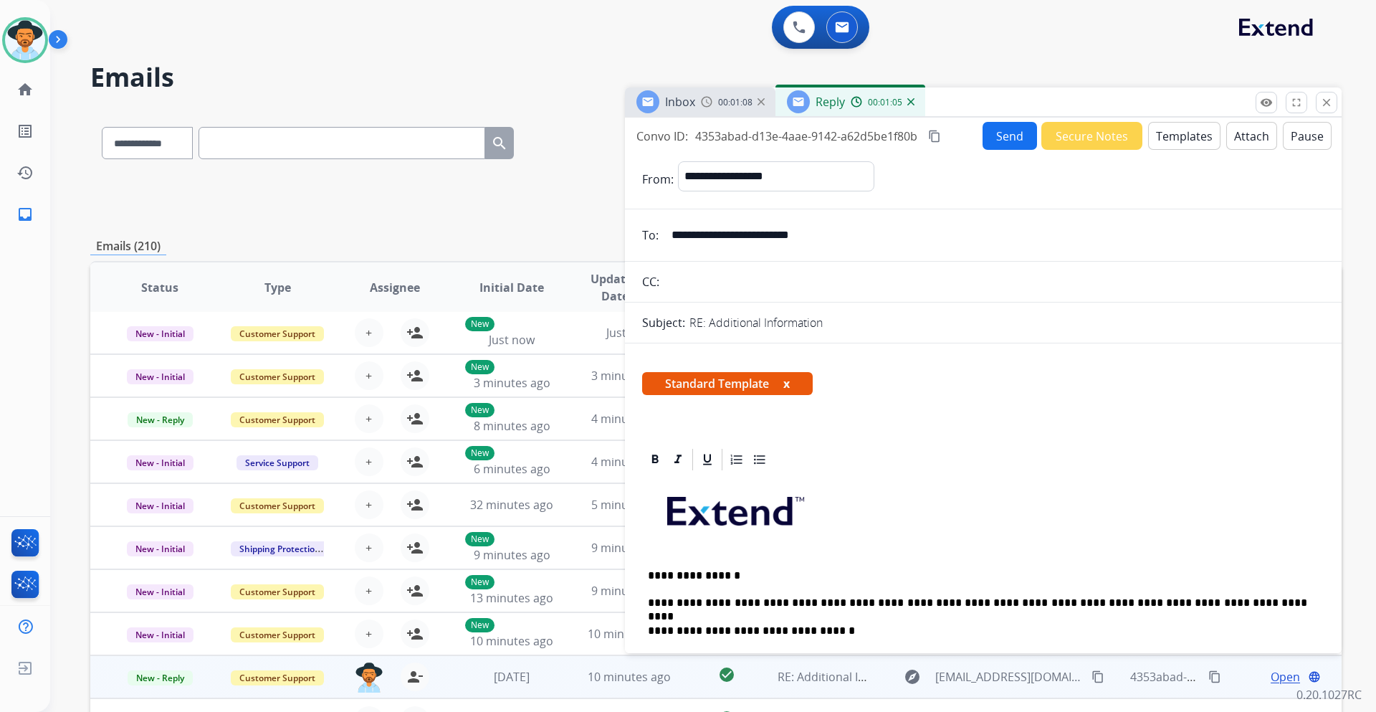
click at [996, 143] on button "Send" at bounding box center [1010, 136] width 54 height 28
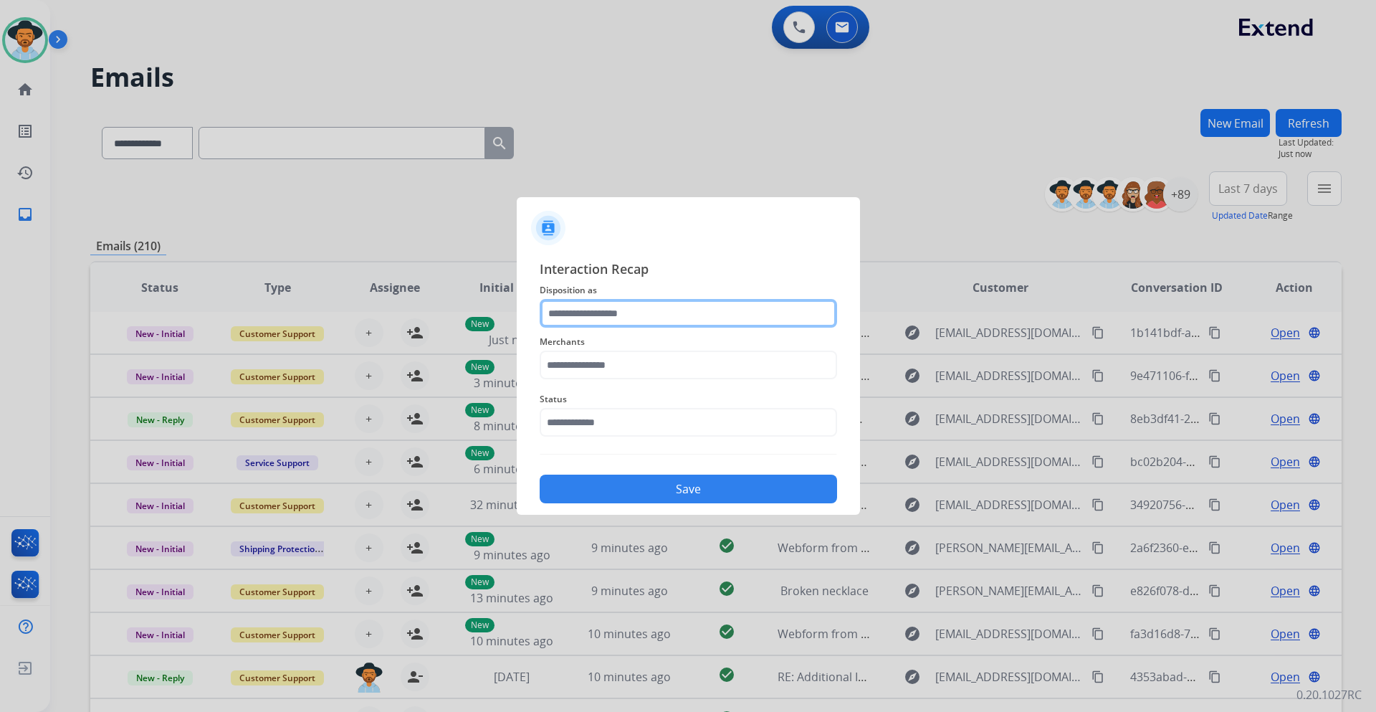
click at [657, 306] on input "text" at bounding box center [688, 313] width 297 height 29
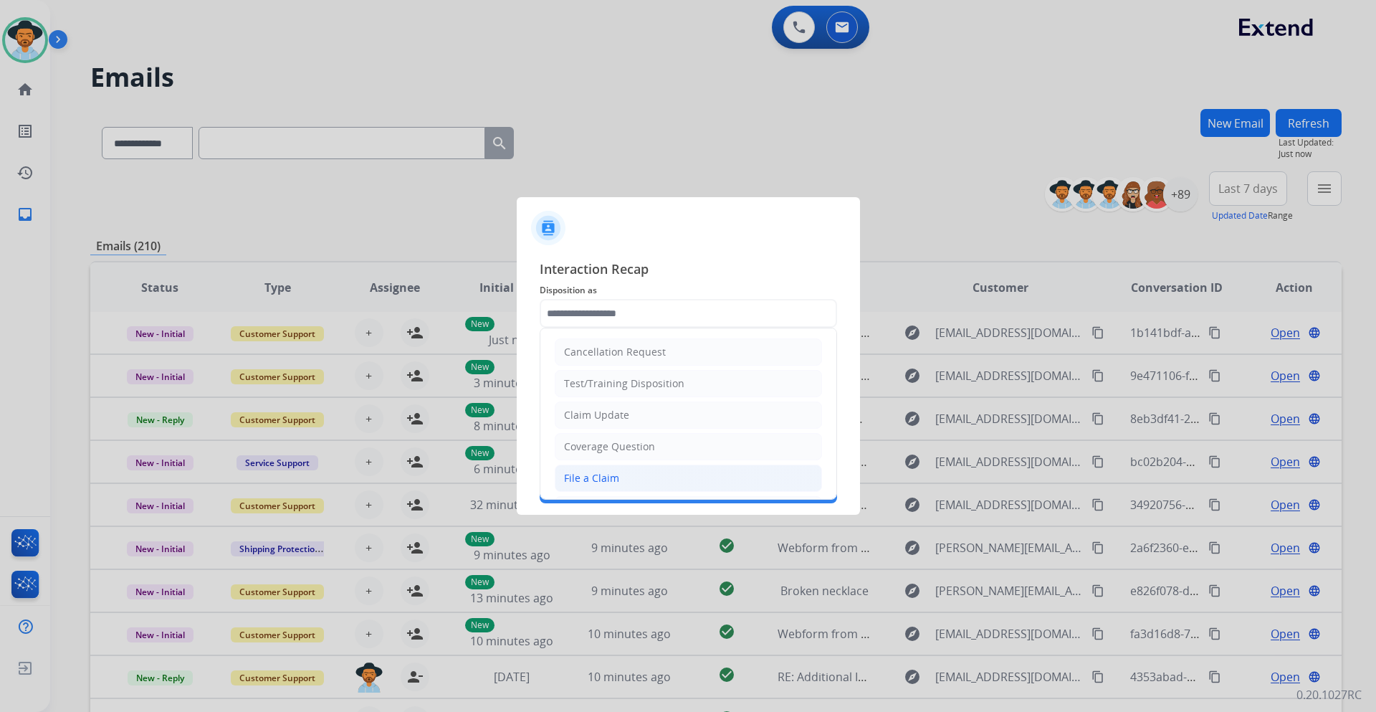
click at [610, 472] on div "File a Claim" at bounding box center [591, 478] width 55 height 14
type input "**********"
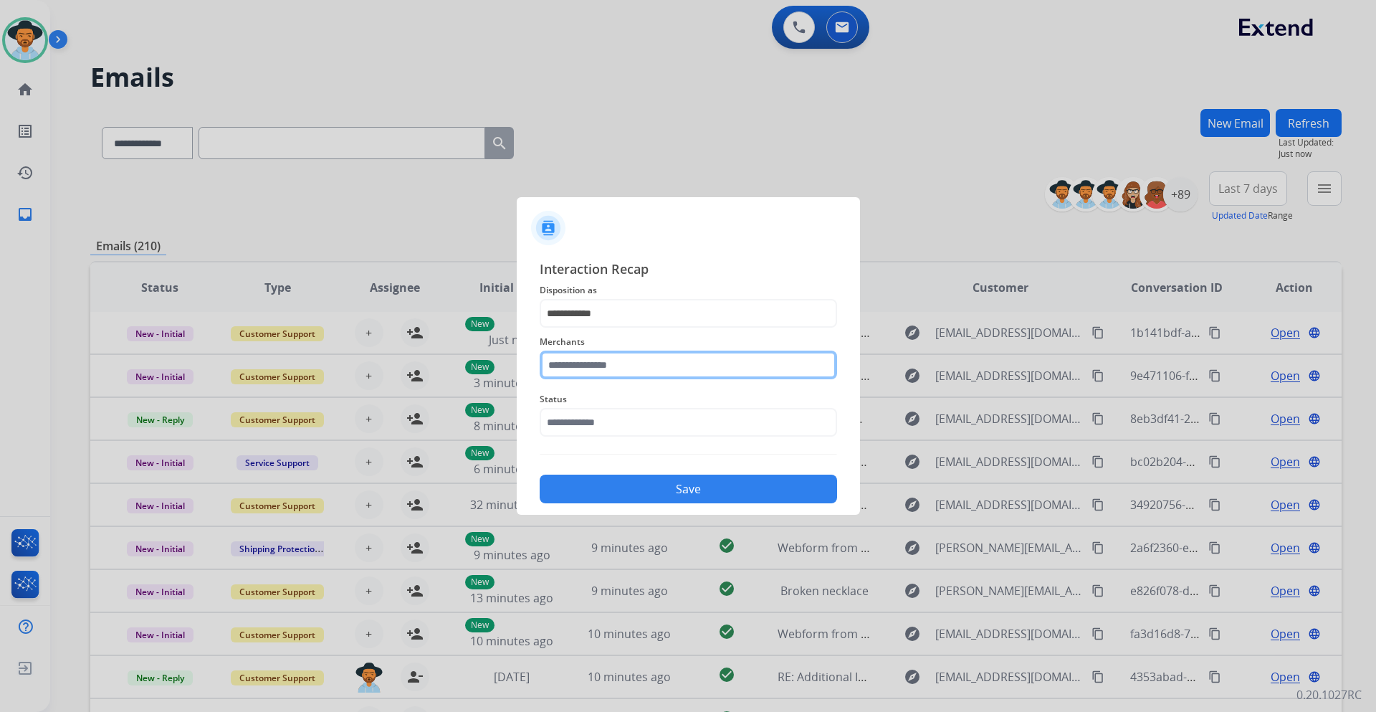
click at [634, 363] on input "text" at bounding box center [688, 364] width 297 height 29
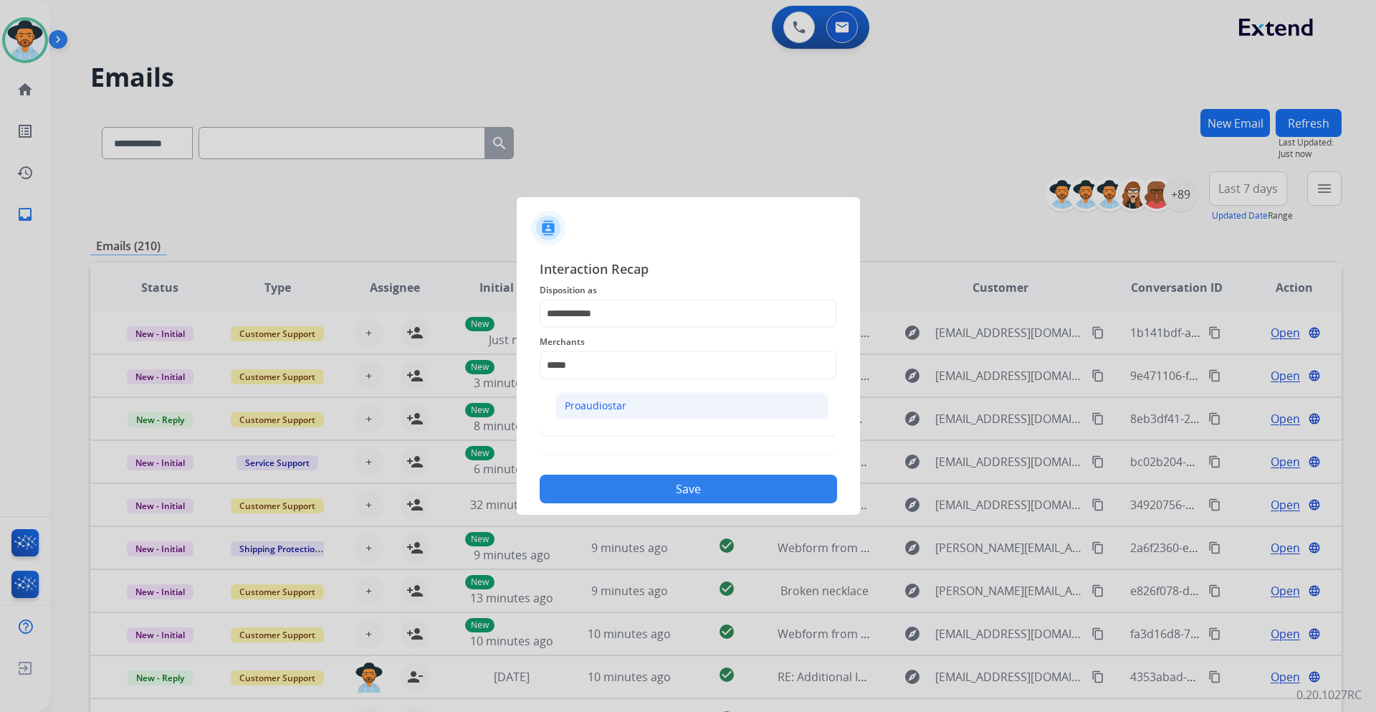
click at [611, 405] on div "Proaudiostar" at bounding box center [596, 405] width 62 height 14
type input "**********"
click at [621, 414] on input "text" at bounding box center [688, 422] width 297 height 29
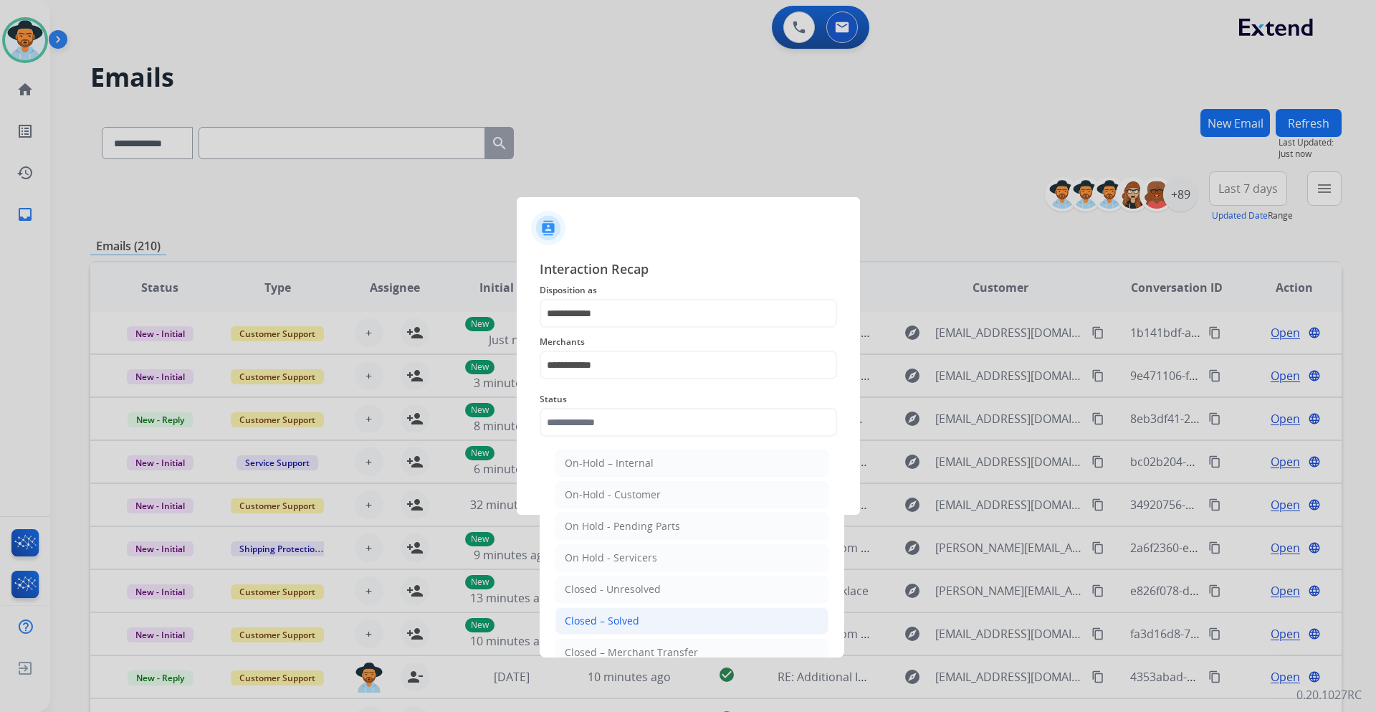
click at [643, 614] on li "Closed – Solved" at bounding box center [691, 620] width 273 height 27
type input "**********"
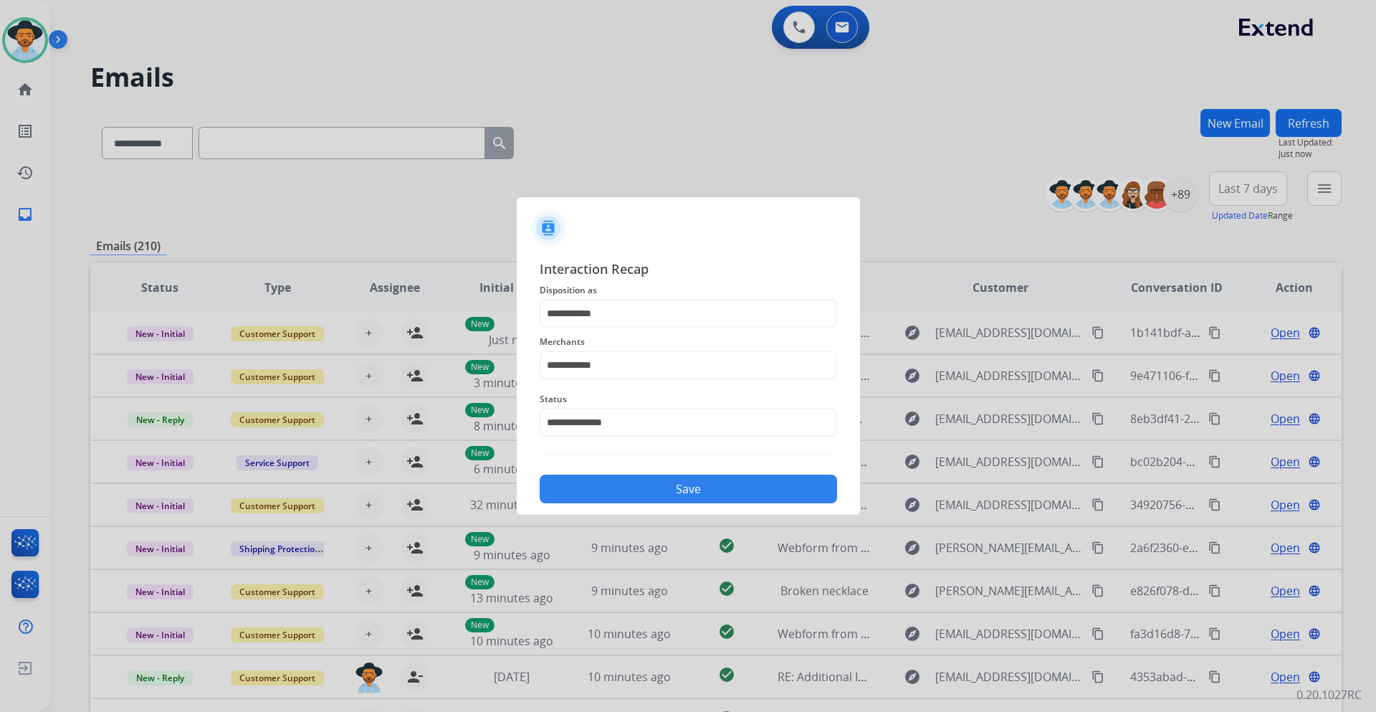
click at [684, 484] on button "Save" at bounding box center [688, 488] width 297 height 29
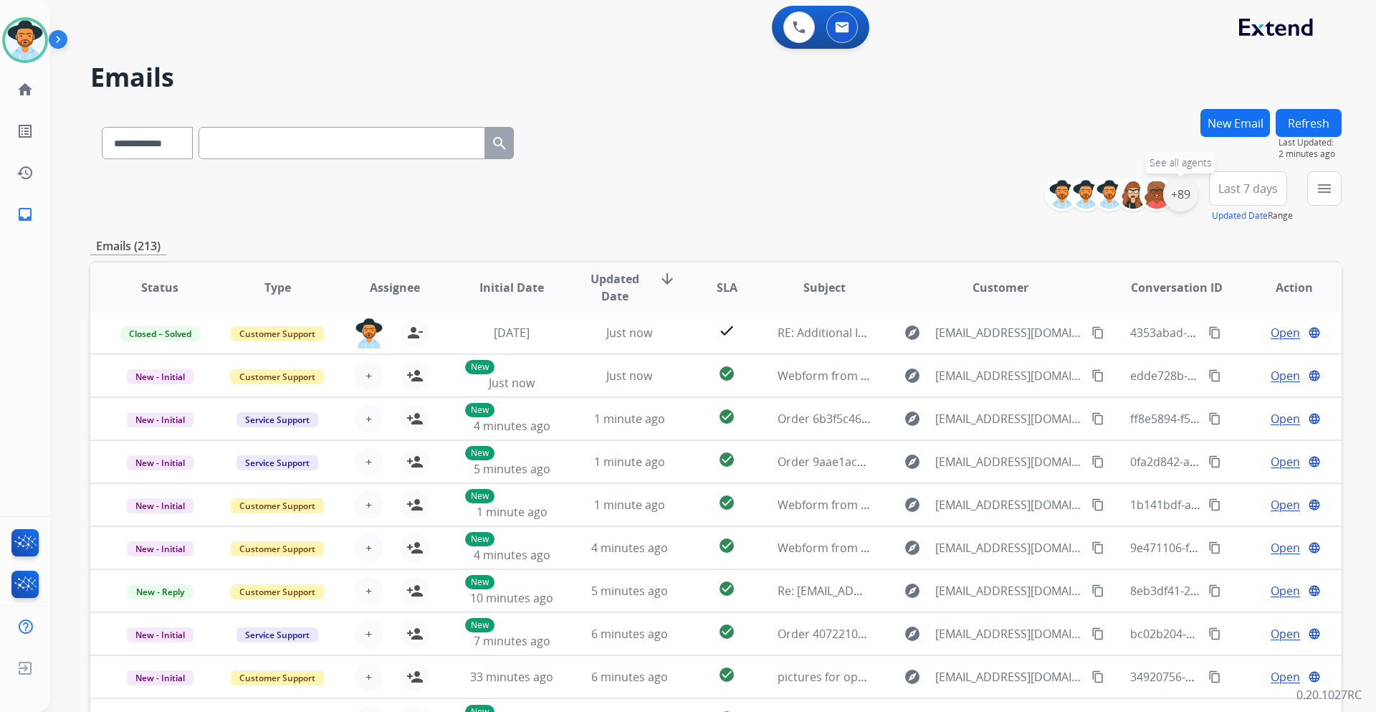
drag, startPoint x: 1178, startPoint y: 199, endPoint x: 1192, endPoint y: 199, distance: 14.3
click at [1178, 199] on div "+89" at bounding box center [1180, 194] width 34 height 34
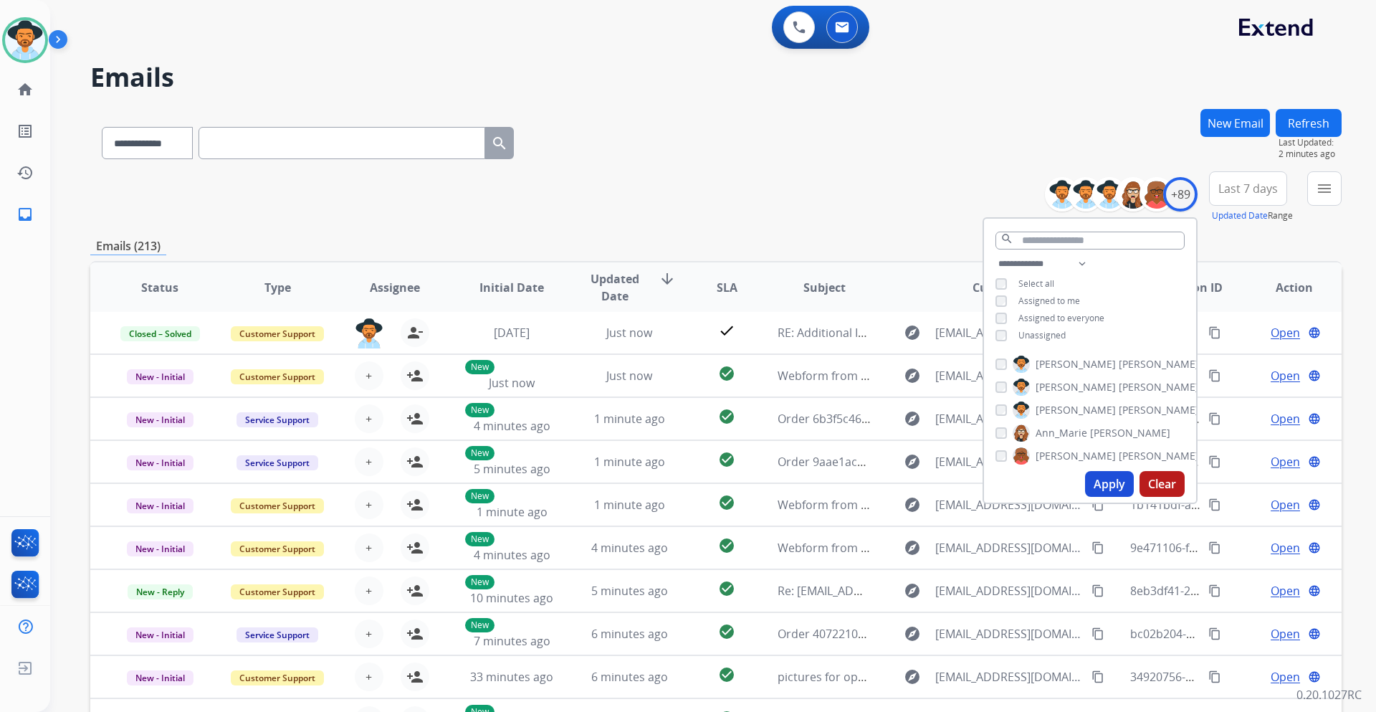
click at [1037, 330] on span "Unassigned" at bounding box center [1041, 335] width 47 height 12
click at [1094, 484] on button "Apply" at bounding box center [1109, 484] width 49 height 26
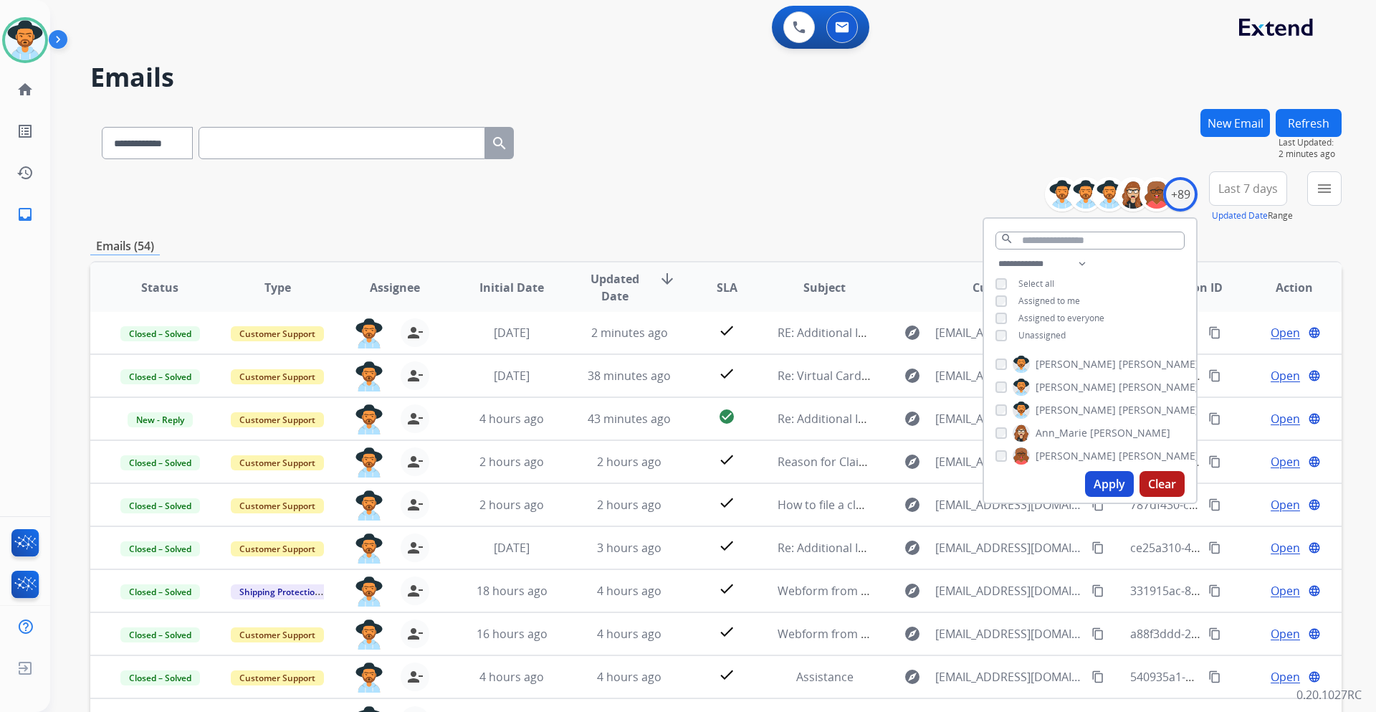
click at [1239, 191] on span "Last 7 days" at bounding box center [1247, 189] width 59 height 6
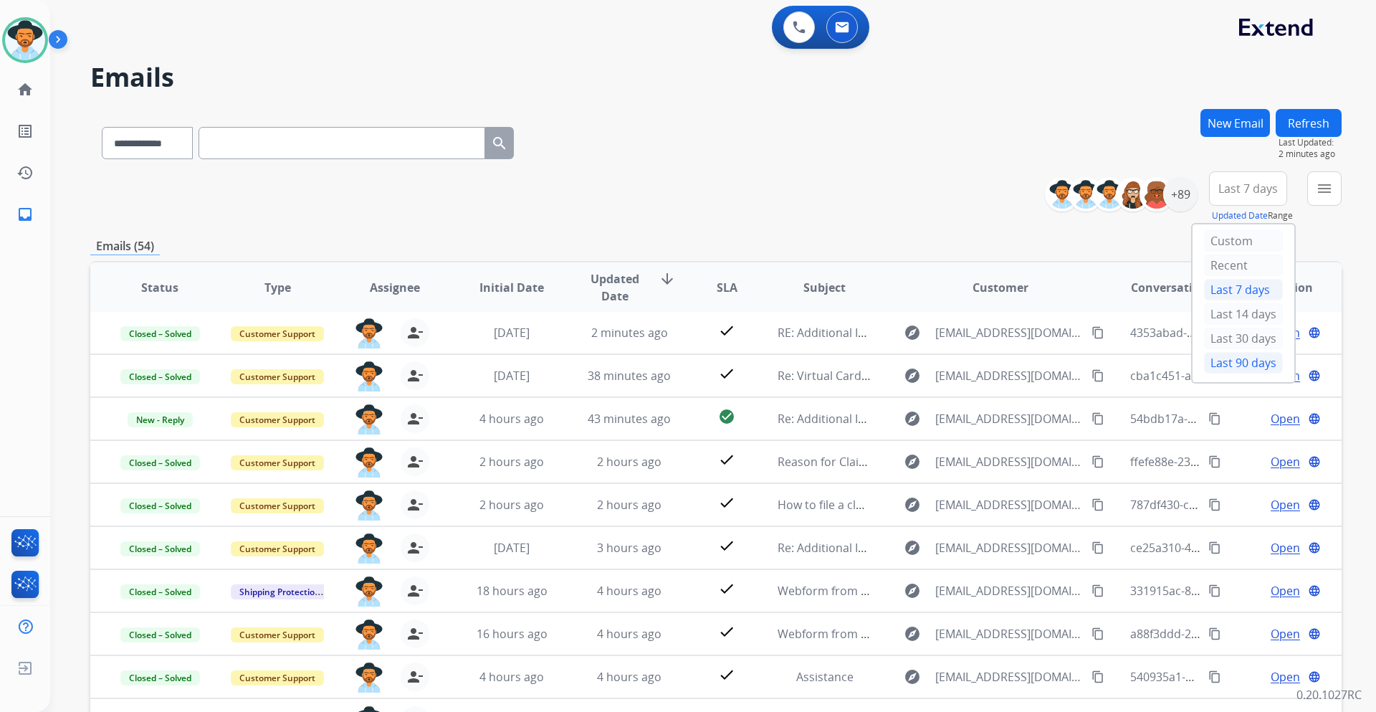
click at [1235, 363] on div "Last 90 days" at bounding box center [1243, 363] width 79 height 22
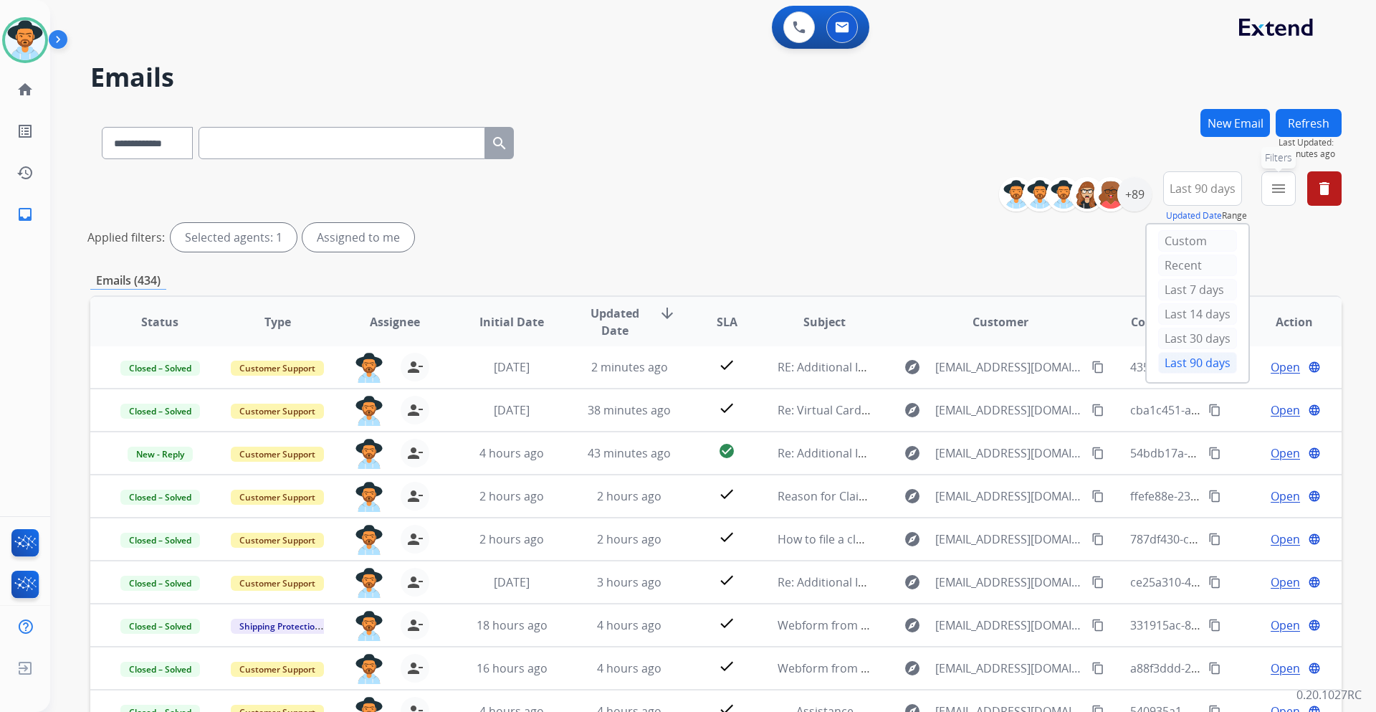
click at [1282, 196] on mat-icon "menu" at bounding box center [1278, 188] width 17 height 17
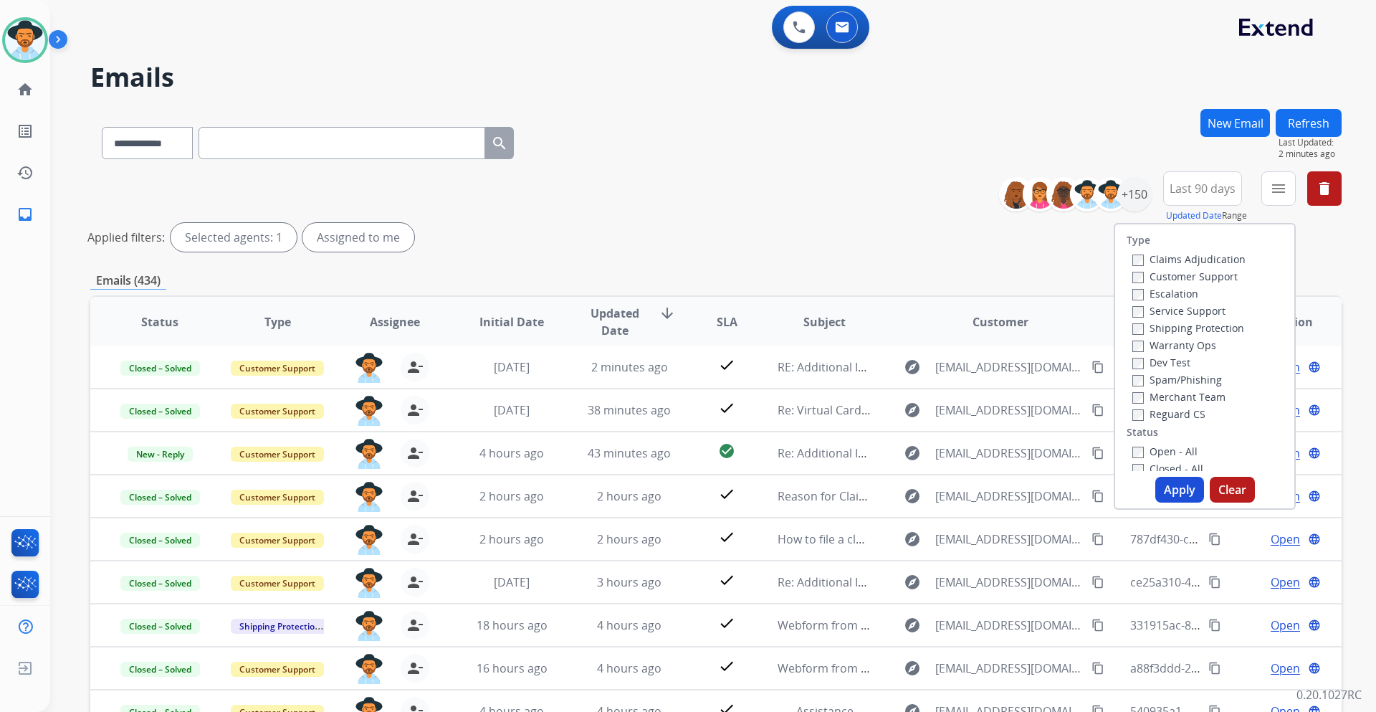
click at [1213, 275] on label "Customer Support" at bounding box center [1184, 276] width 105 height 14
click at [1208, 325] on label "Shipping Protection" at bounding box center [1188, 328] width 112 height 14
click at [1188, 413] on label "Reguard CS" at bounding box center [1168, 414] width 73 height 14
click at [1158, 450] on label "Open - All" at bounding box center [1164, 451] width 65 height 14
click at [1178, 491] on button "Apply" at bounding box center [1179, 490] width 49 height 26
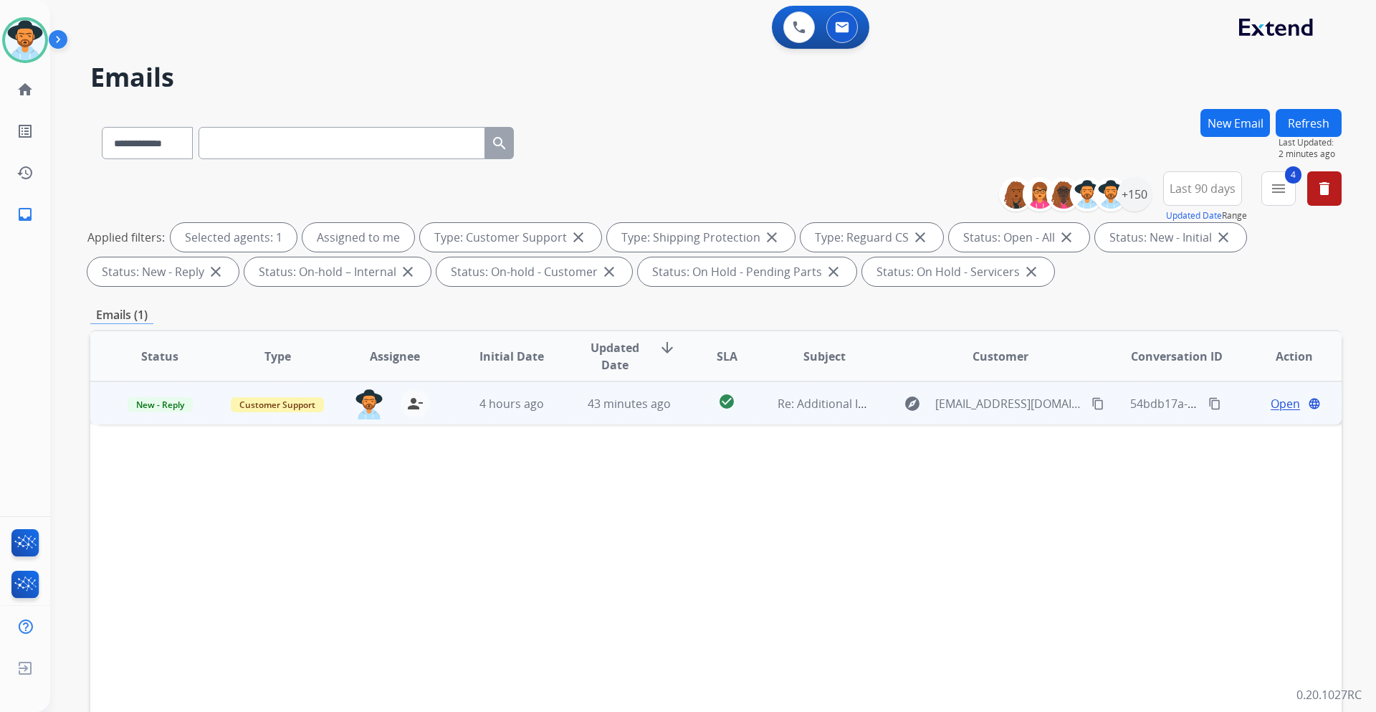
click at [1276, 404] on span "Open" at bounding box center [1285, 403] width 29 height 17
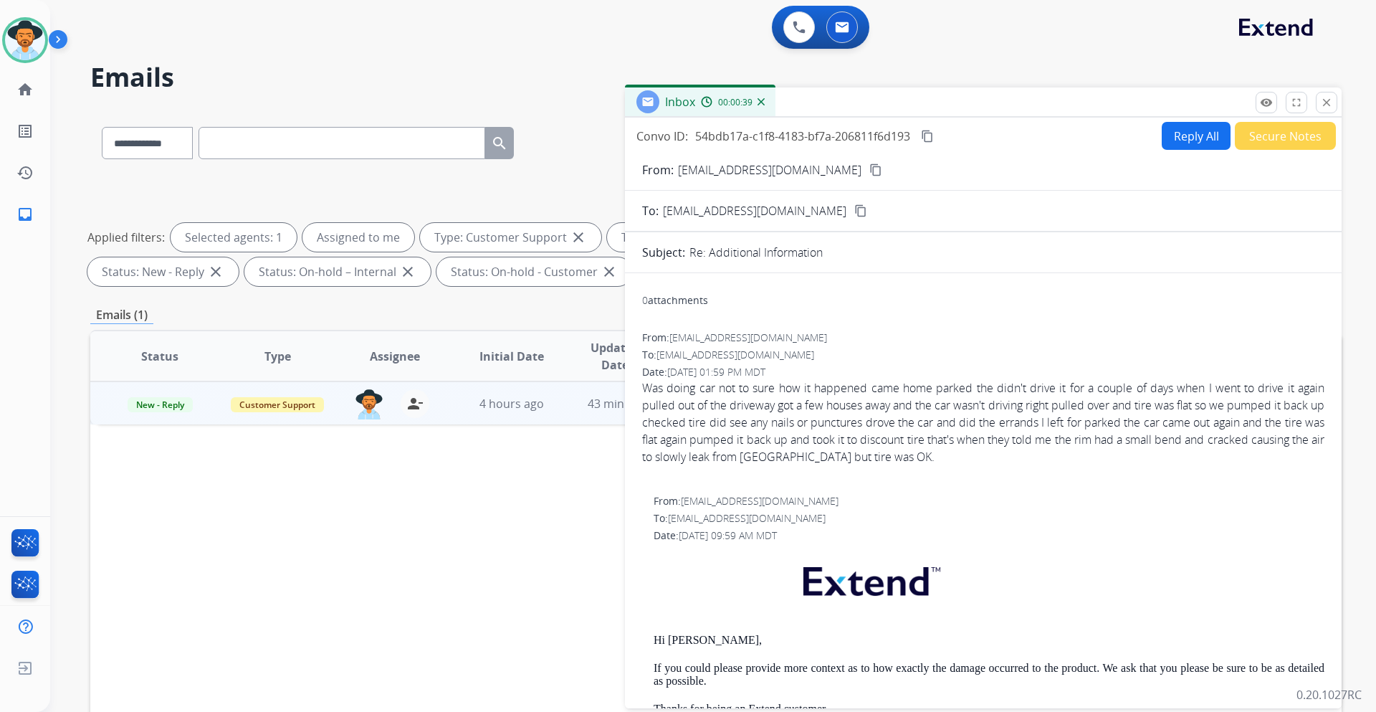
click at [869, 171] on mat-icon "content_copy" at bounding box center [875, 169] width 13 height 13
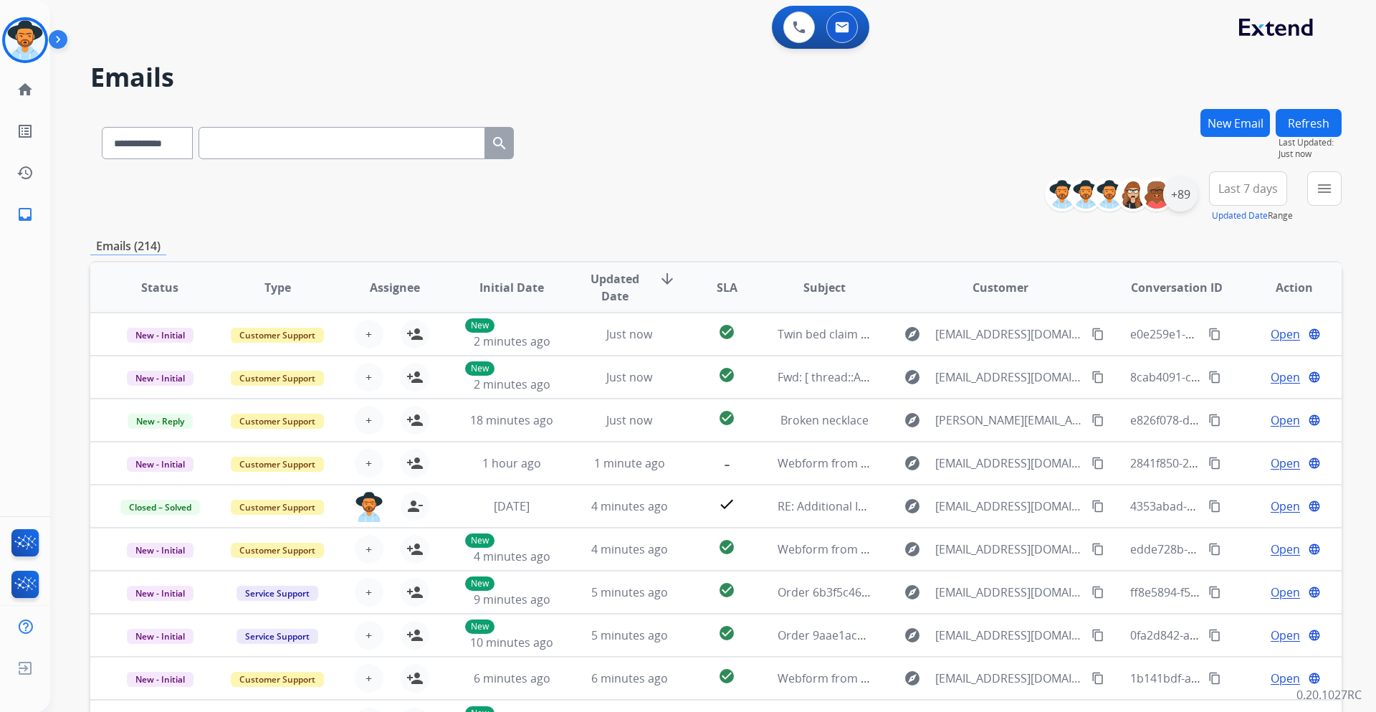
click at [1185, 208] on div "+89" at bounding box center [1180, 194] width 34 height 34
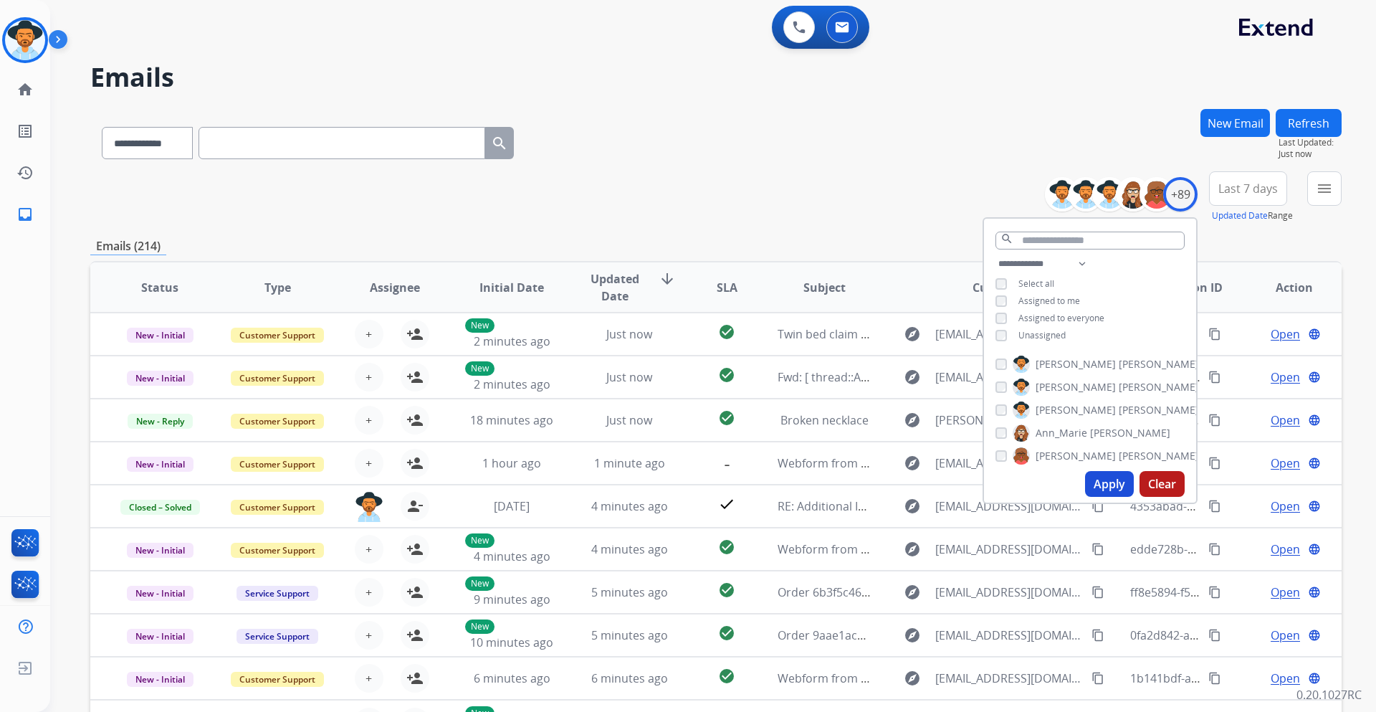
click at [1043, 335] on span "Unassigned" at bounding box center [1041, 335] width 47 height 12
click at [1101, 487] on button "Apply" at bounding box center [1109, 484] width 49 height 26
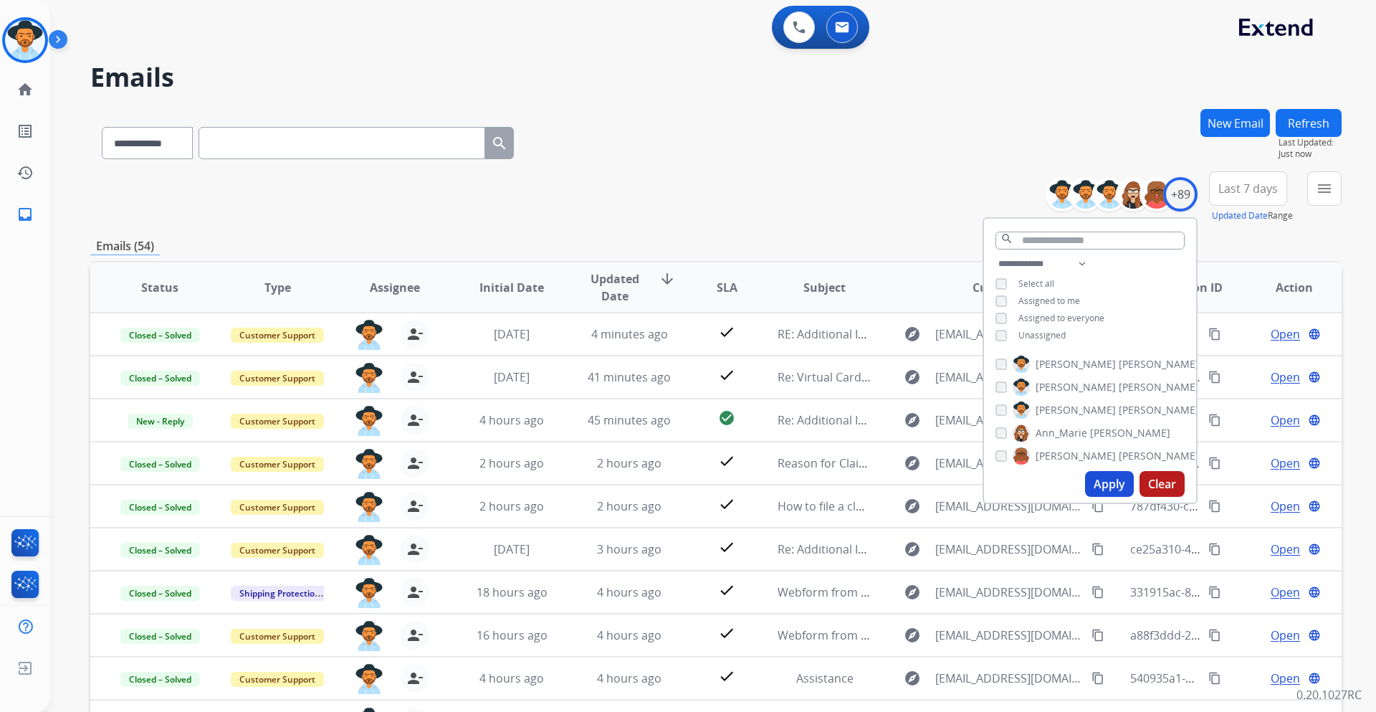
click at [1227, 191] on span "Last 7 days" at bounding box center [1247, 189] width 59 height 6
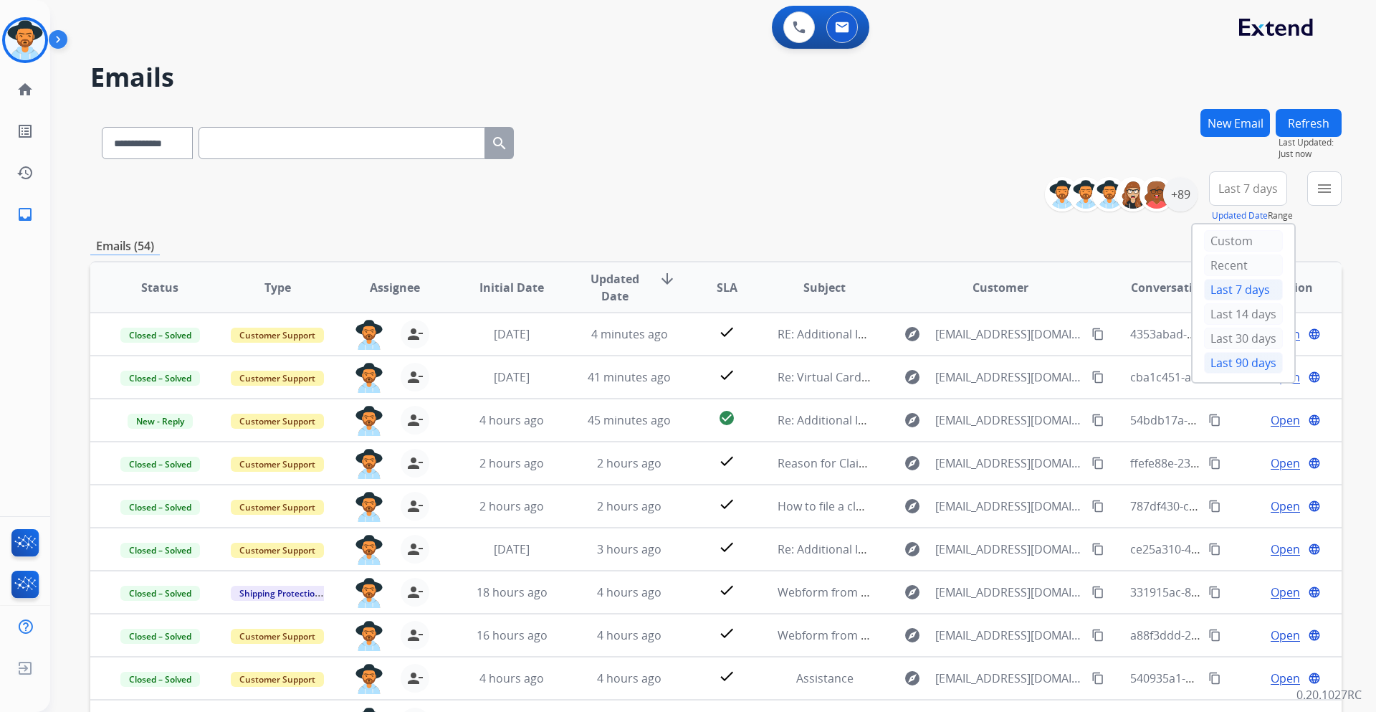
click at [1238, 358] on div "Last 90 days" at bounding box center [1243, 363] width 79 height 22
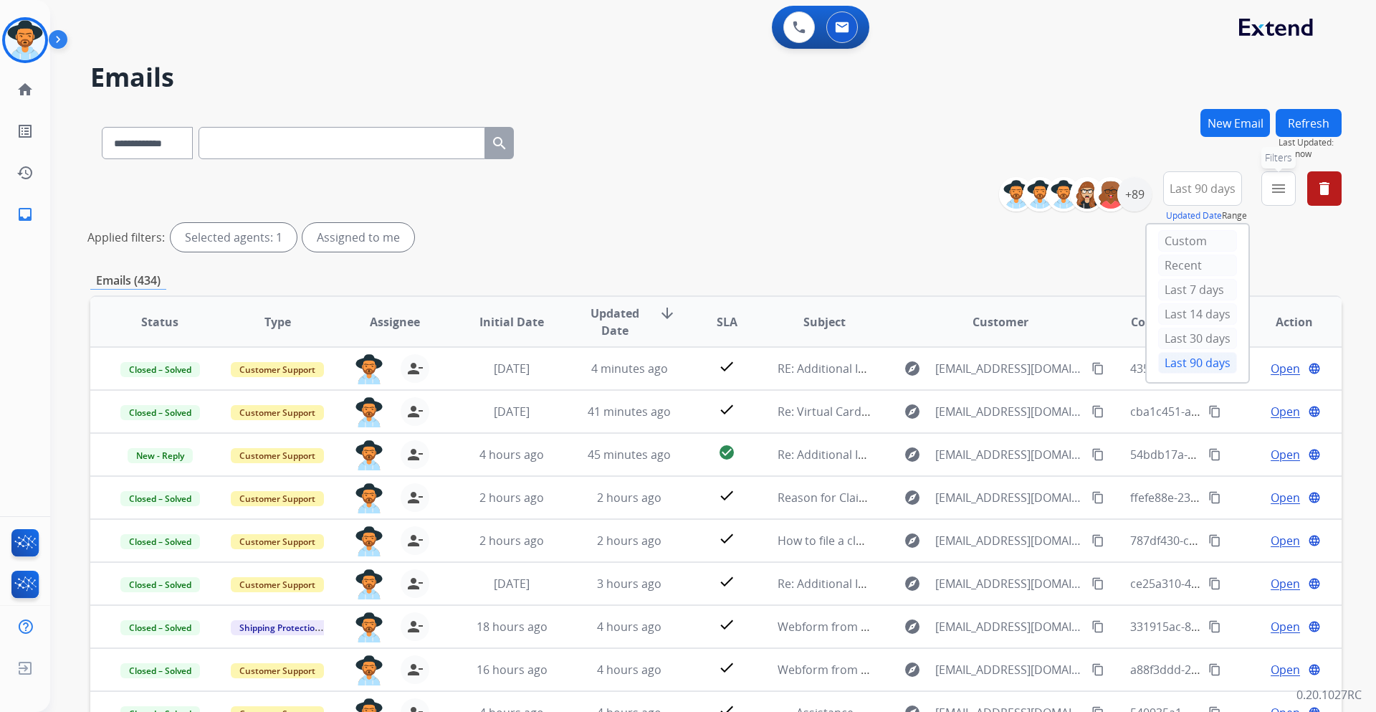
click at [1282, 189] on mat-icon "menu" at bounding box center [1278, 188] width 17 height 17
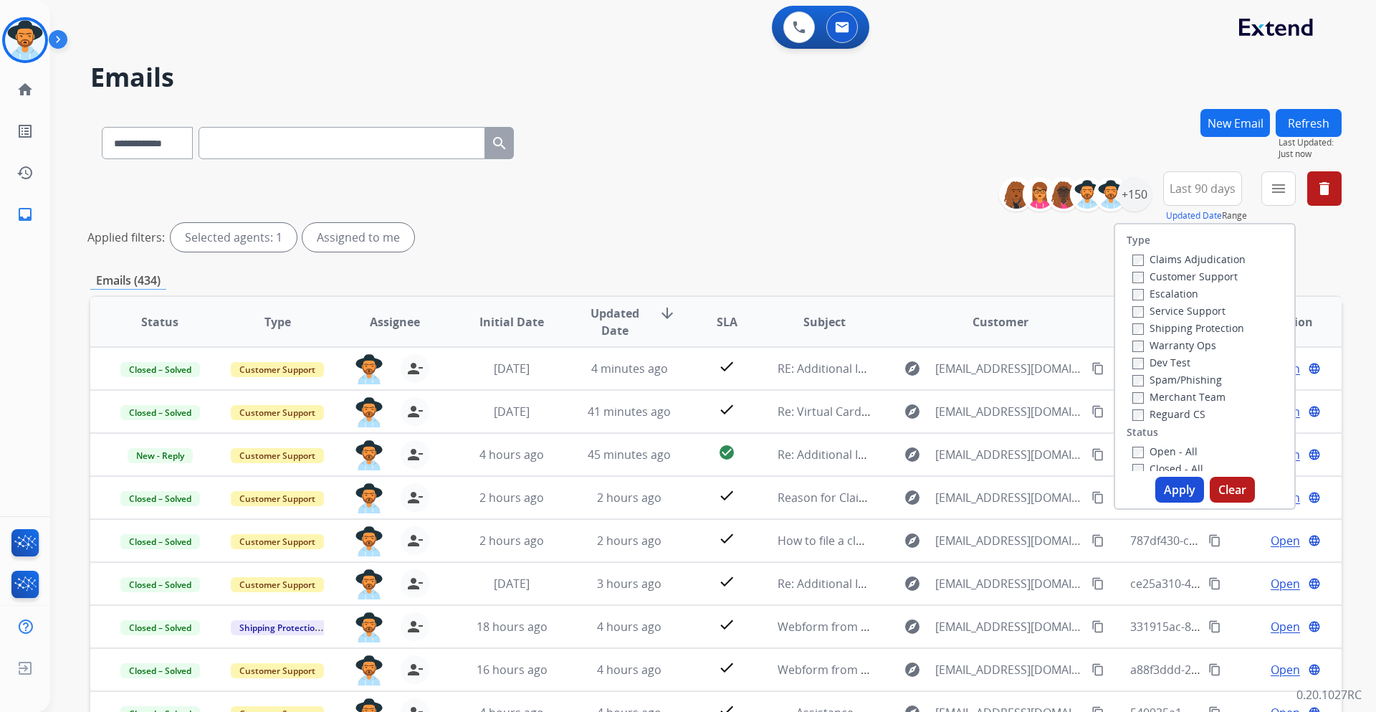
click at [1204, 280] on label "Customer Support" at bounding box center [1184, 276] width 105 height 14
click at [1221, 328] on label "Shipping Protection" at bounding box center [1188, 328] width 112 height 14
click at [1169, 415] on label "Reguard CS" at bounding box center [1168, 414] width 73 height 14
click at [1160, 451] on label "Open - All" at bounding box center [1164, 451] width 65 height 14
click at [1168, 488] on button "Apply" at bounding box center [1179, 490] width 49 height 26
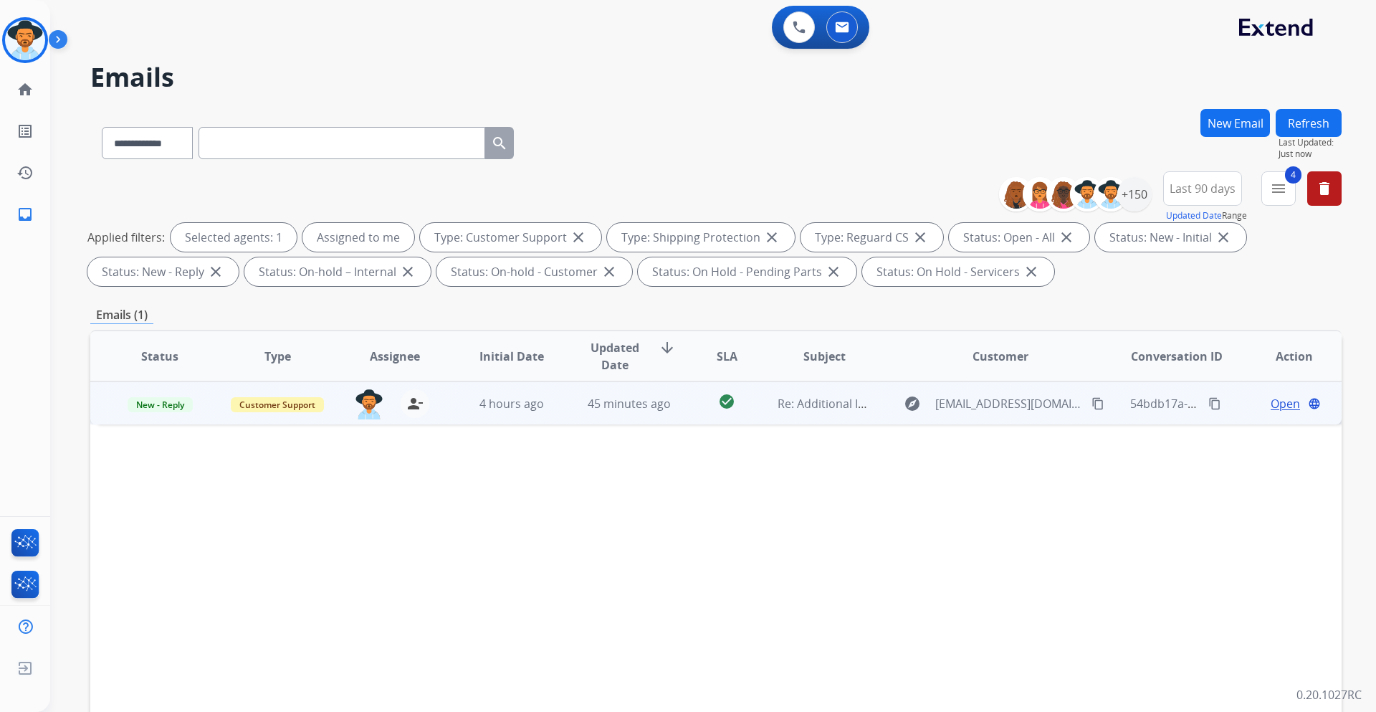
click at [1274, 398] on span "Open" at bounding box center [1285, 403] width 29 height 17
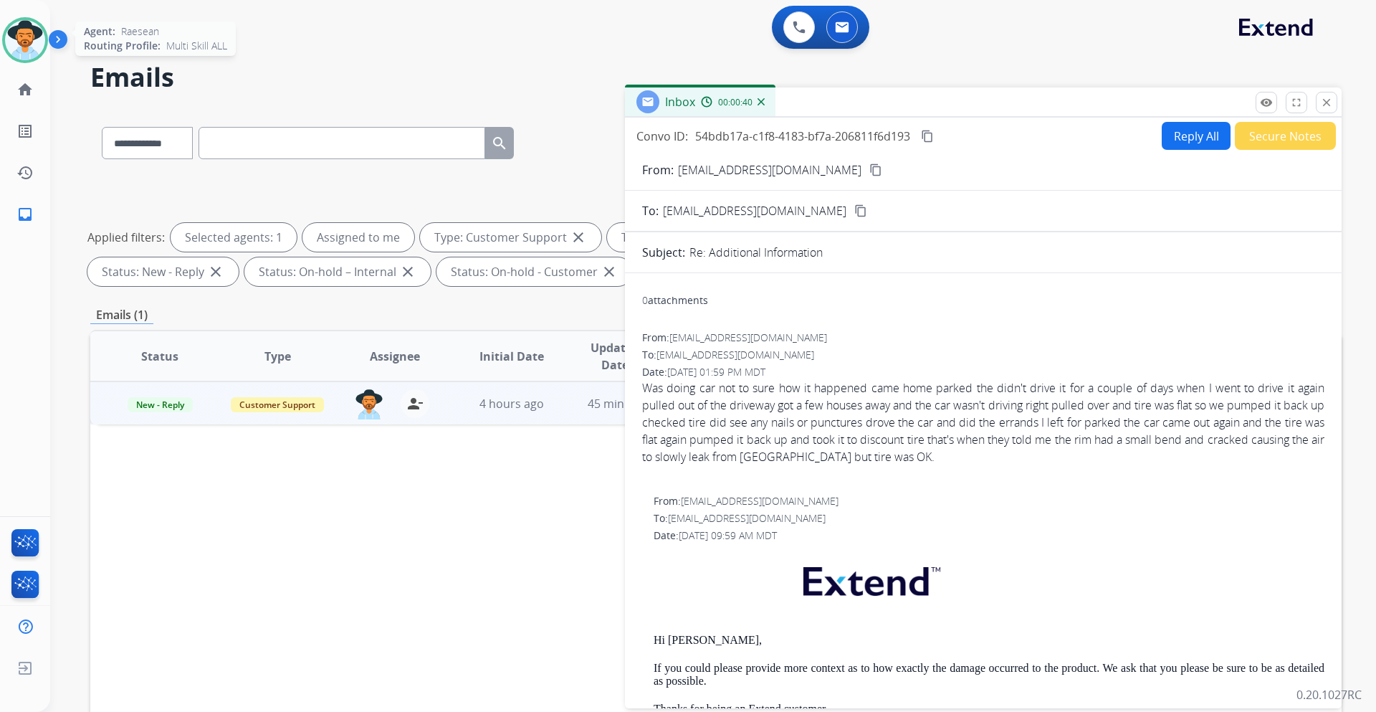
click at [24, 22] on img at bounding box center [25, 40] width 40 height 40
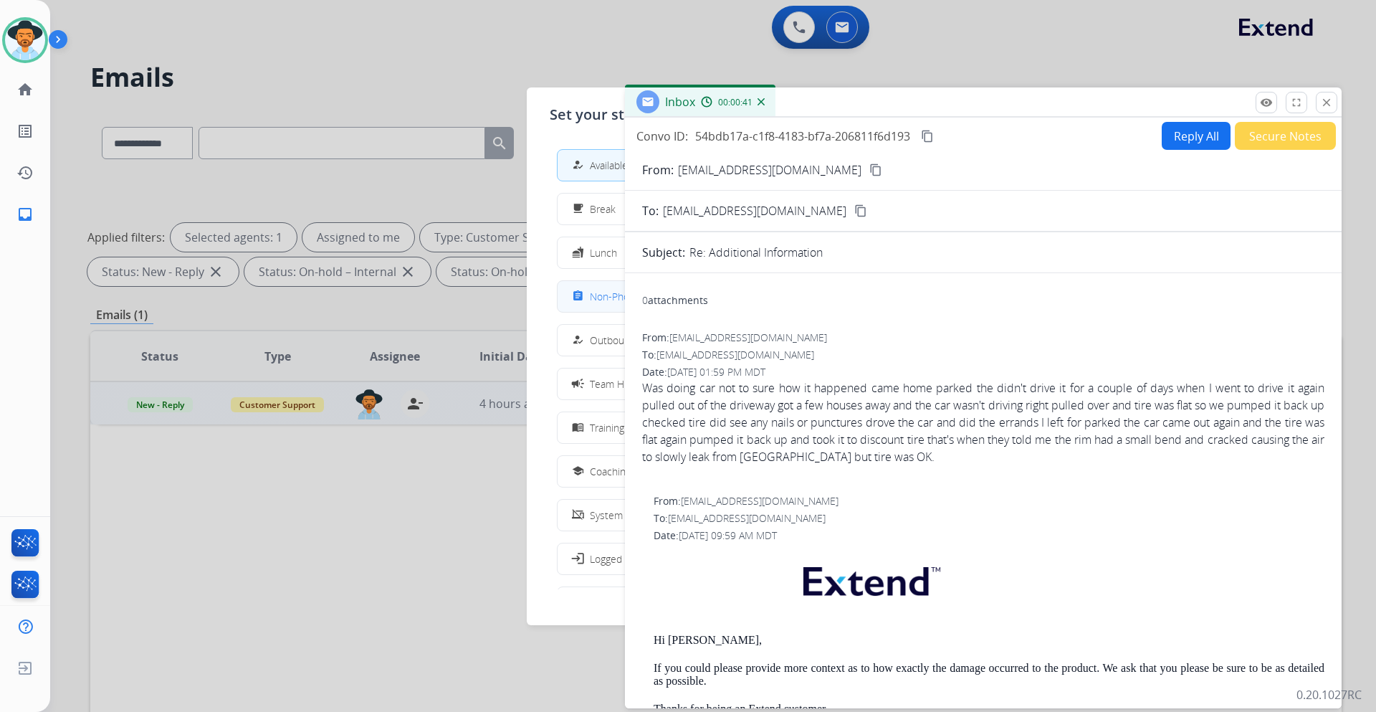
click at [605, 302] on span "Non-Phone Queue" at bounding box center [632, 296] width 85 height 15
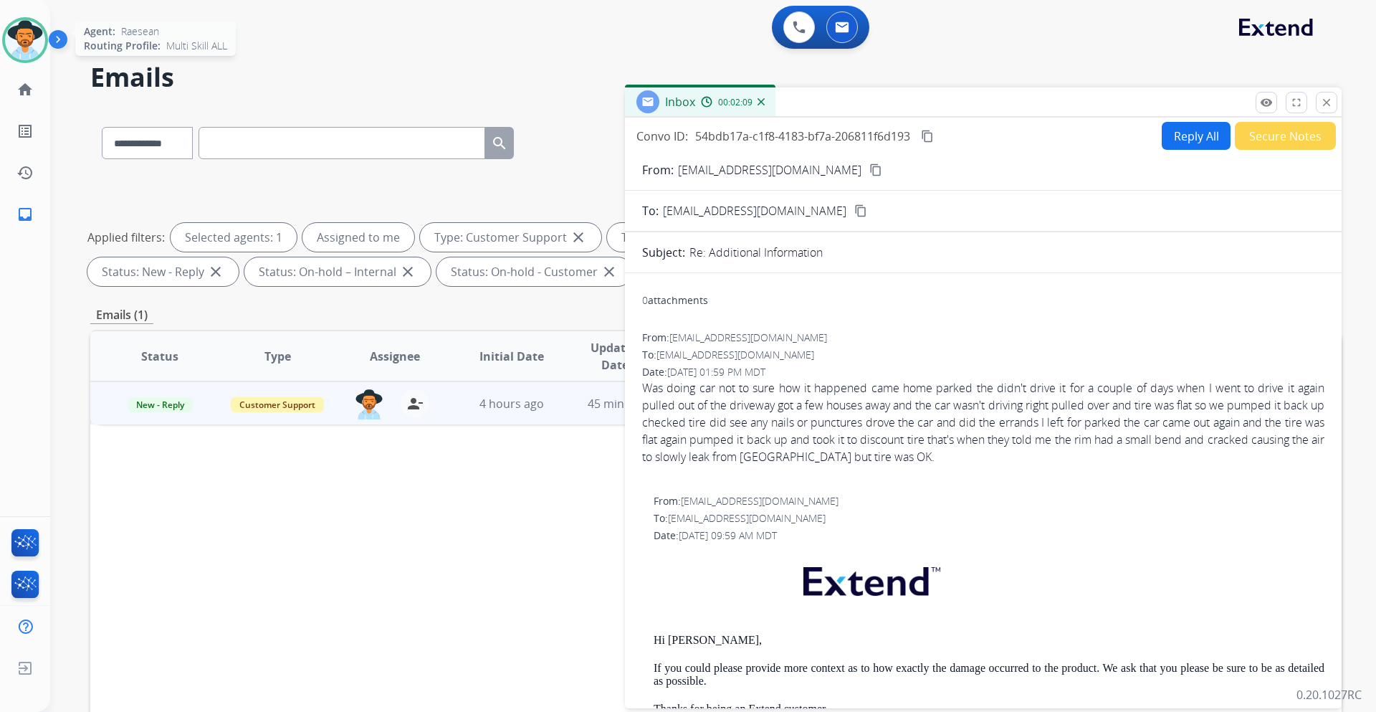
click at [30, 47] on img at bounding box center [25, 40] width 40 height 40
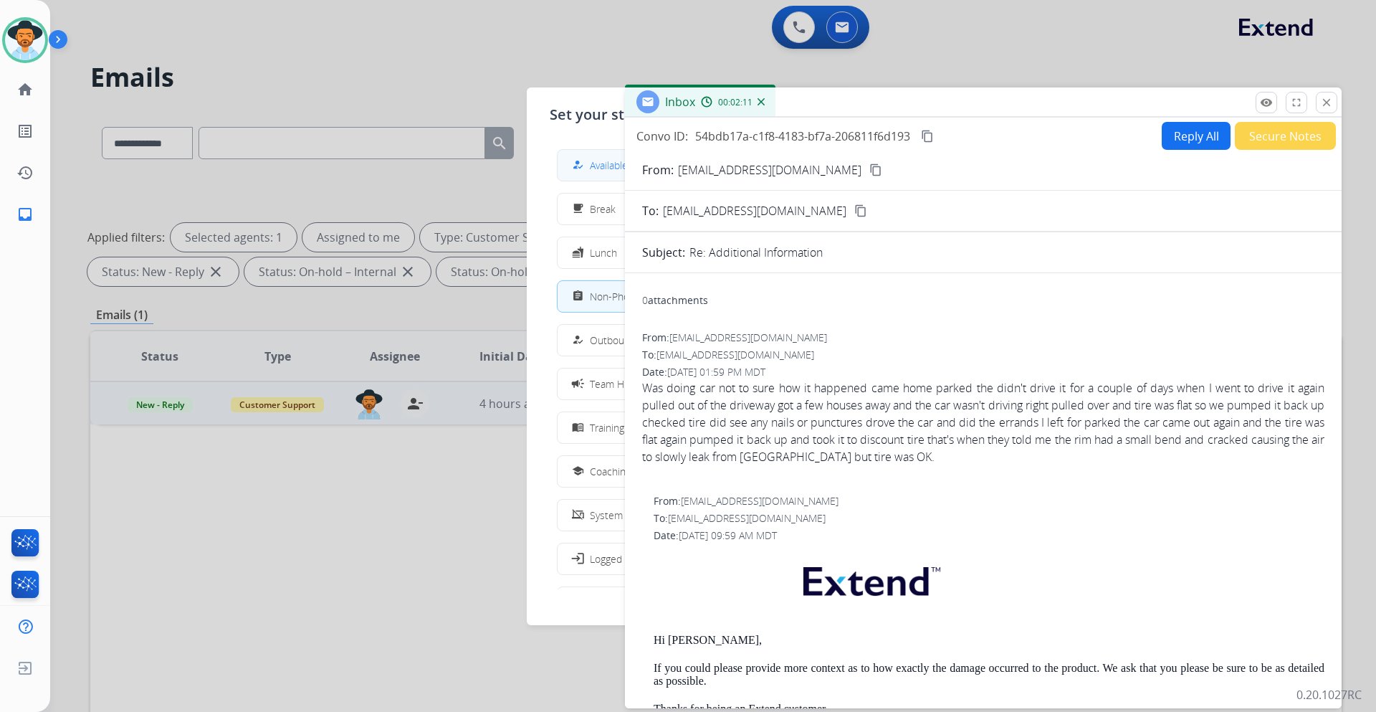
click at [596, 164] on span "Available" at bounding box center [609, 165] width 38 height 15
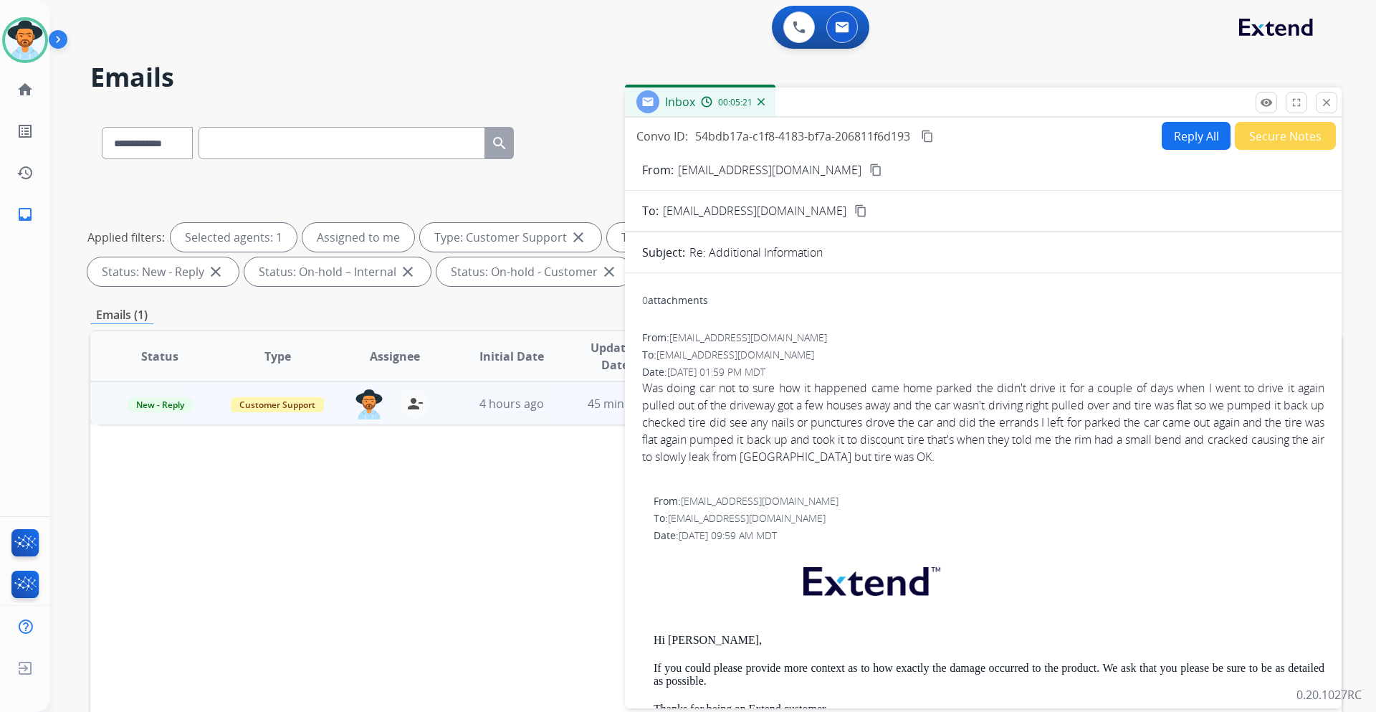
click at [1259, 135] on button "Secure Notes" at bounding box center [1285, 136] width 101 height 28
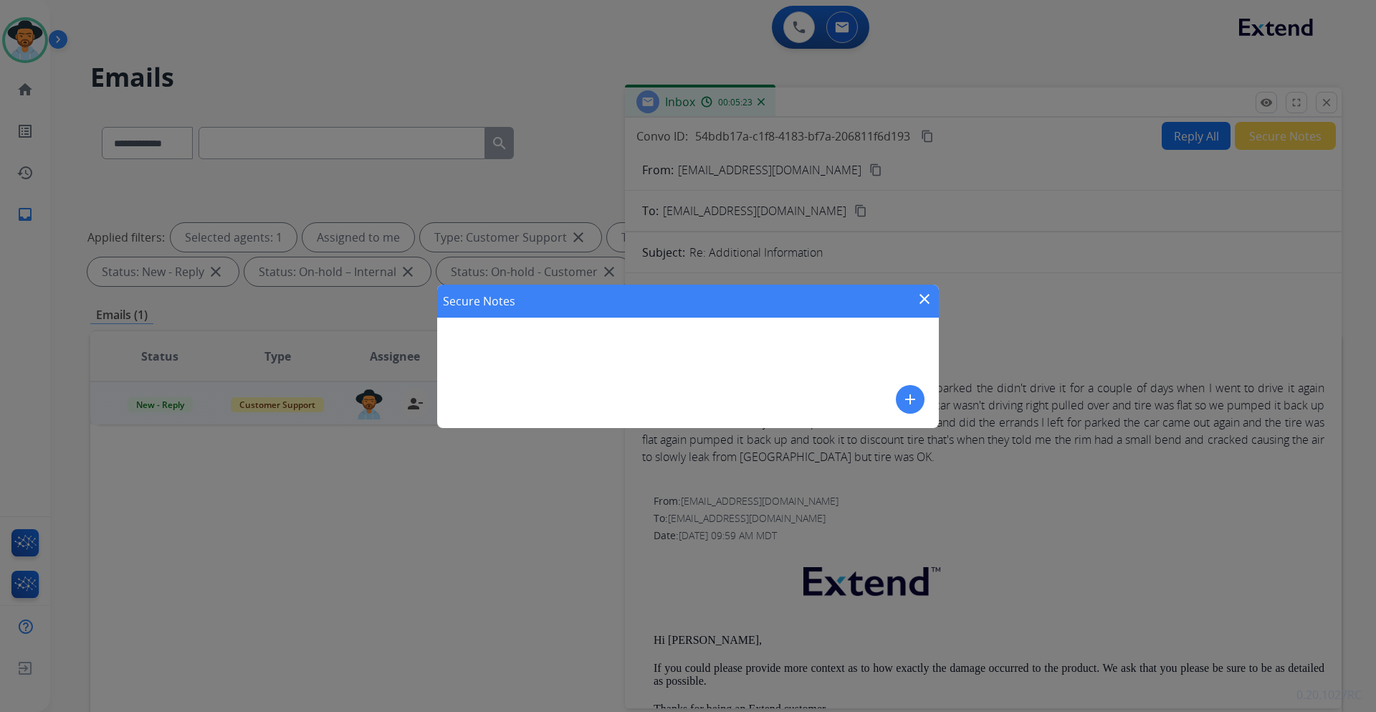
click at [906, 398] on mat-icon "add" at bounding box center [910, 399] width 17 height 17
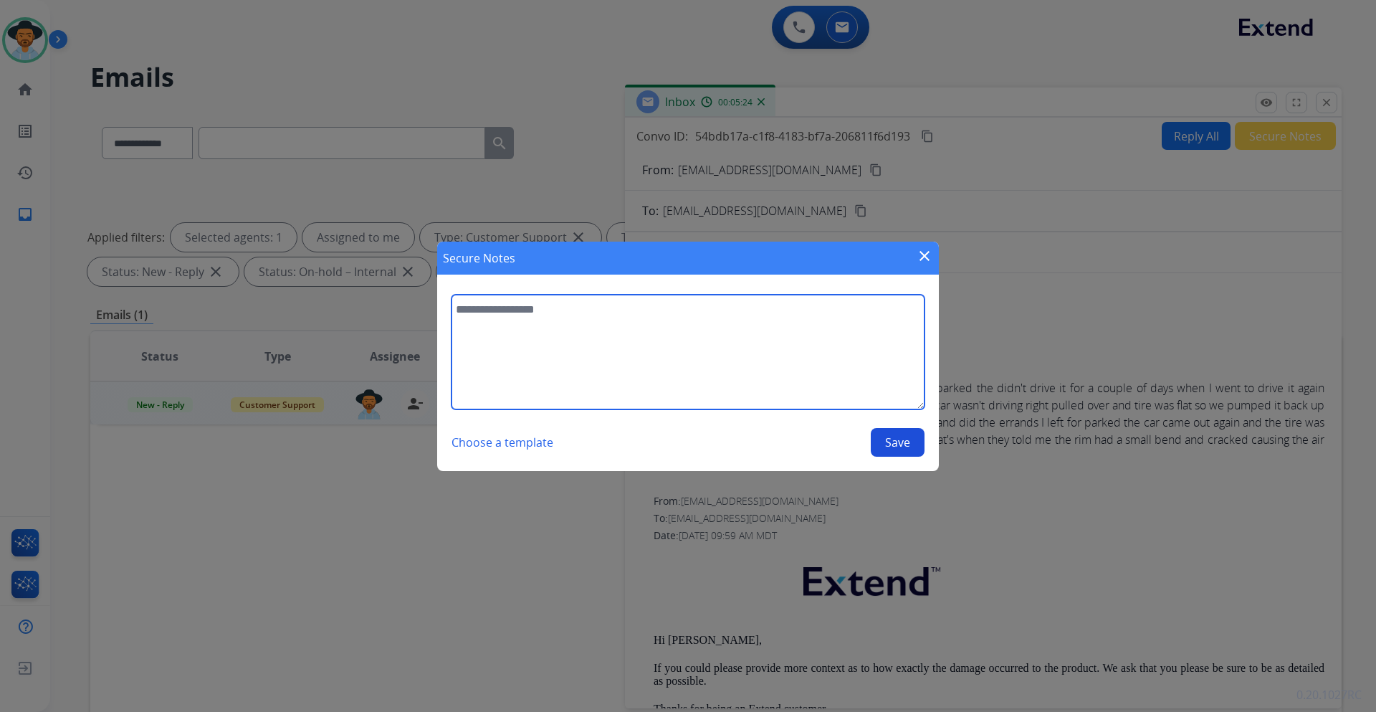
click at [546, 327] on textarea at bounding box center [688, 352] width 473 height 115
type textarea "*"
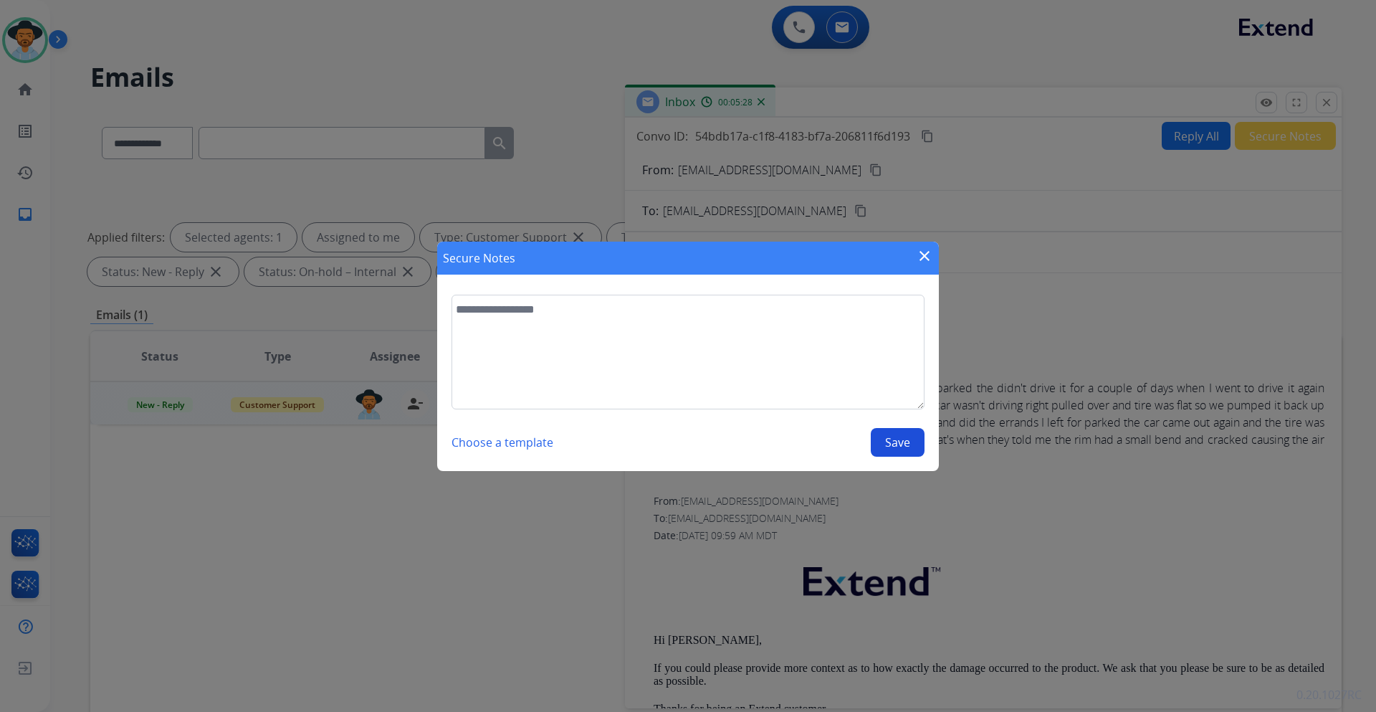
click at [930, 249] on mat-icon "close" at bounding box center [924, 255] width 17 height 17
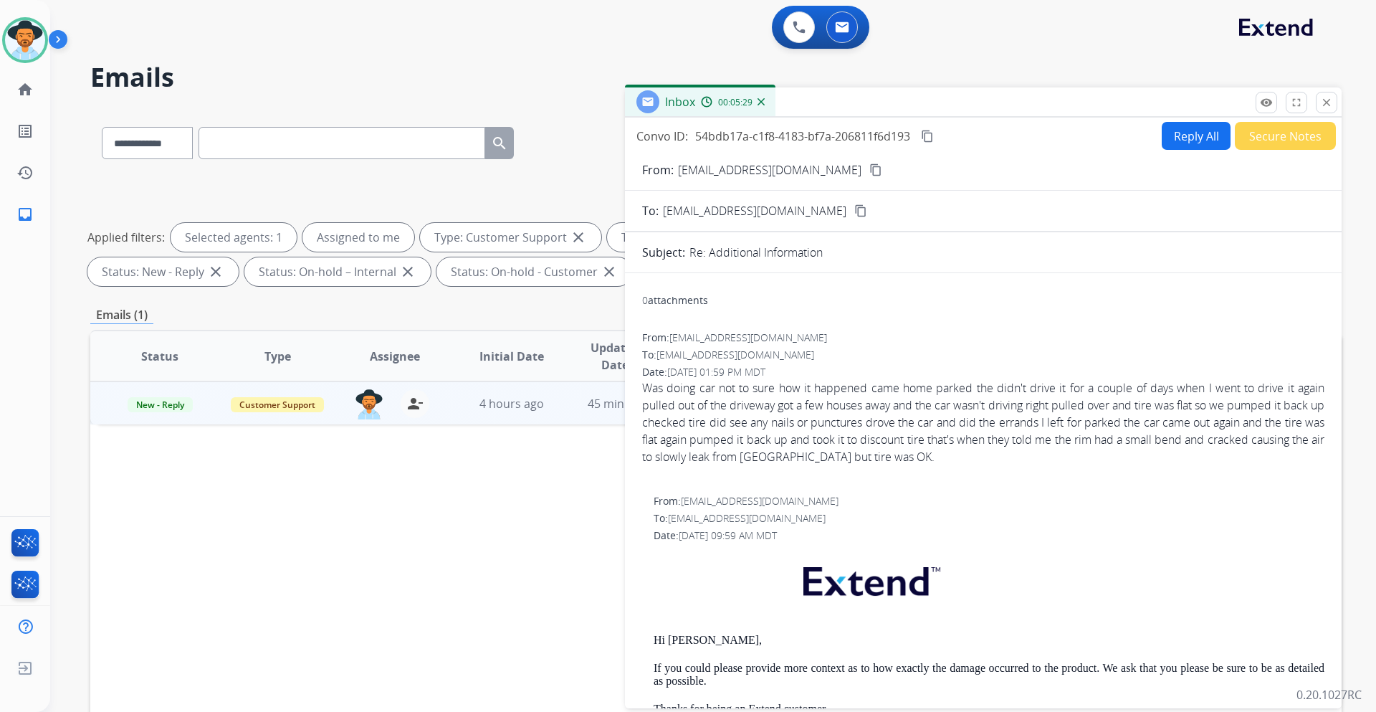
click at [1190, 138] on button "Reply All" at bounding box center [1196, 136] width 69 height 28
select select "**********"
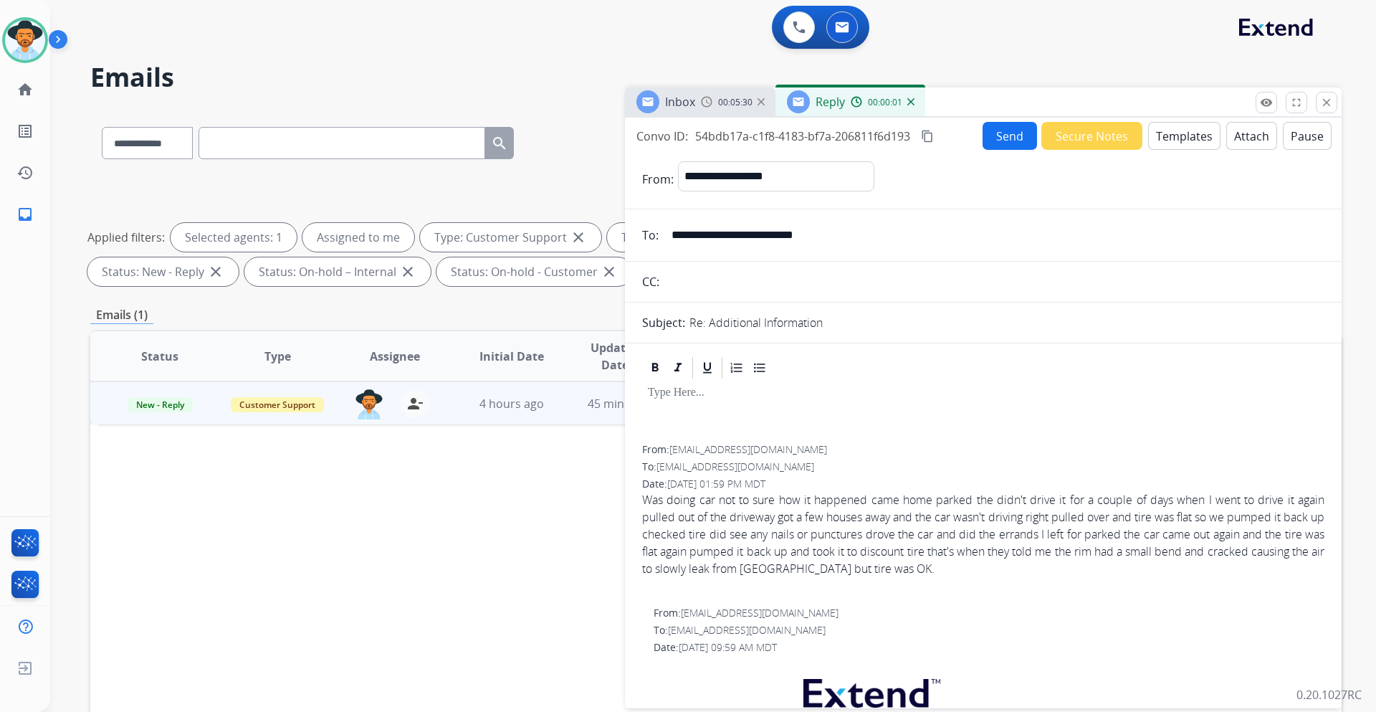
click at [1194, 142] on button "Templates" at bounding box center [1184, 136] width 72 height 28
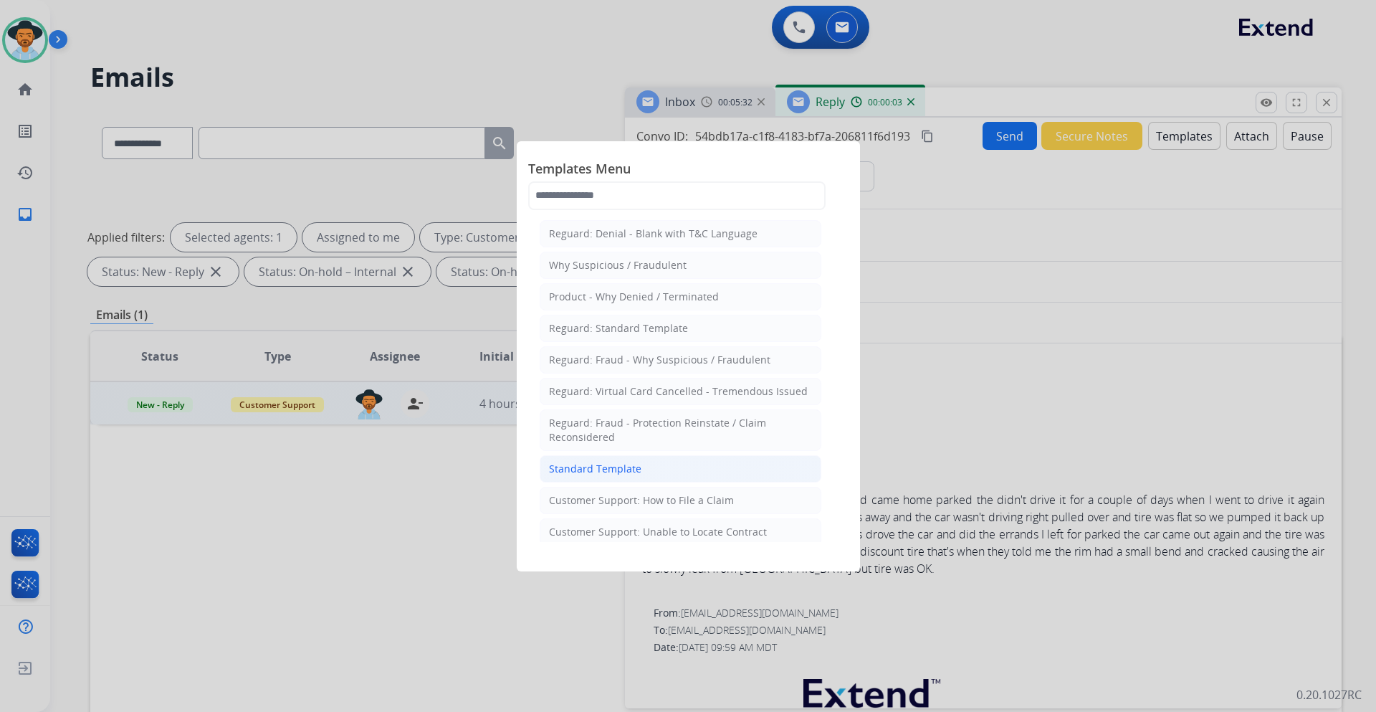
click at [629, 469] on div "Standard Template" at bounding box center [595, 469] width 92 height 14
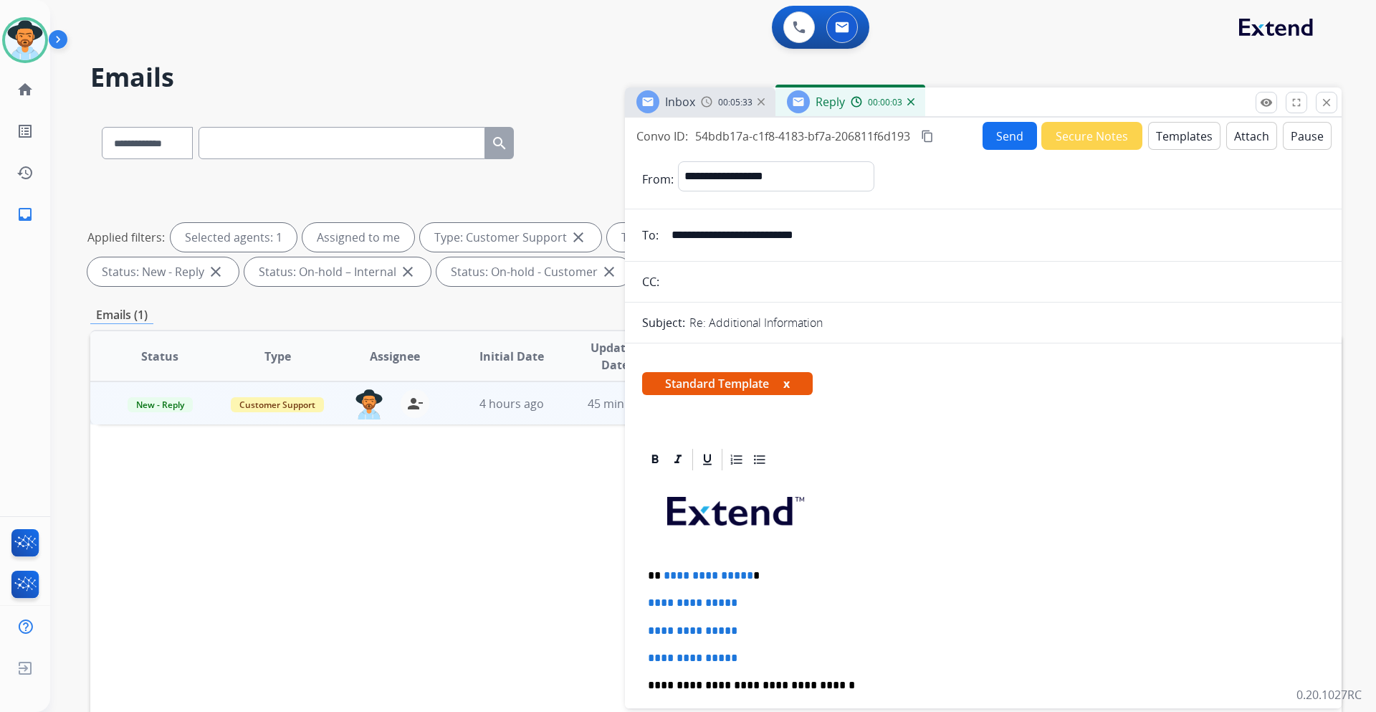
scroll to position [143, 0]
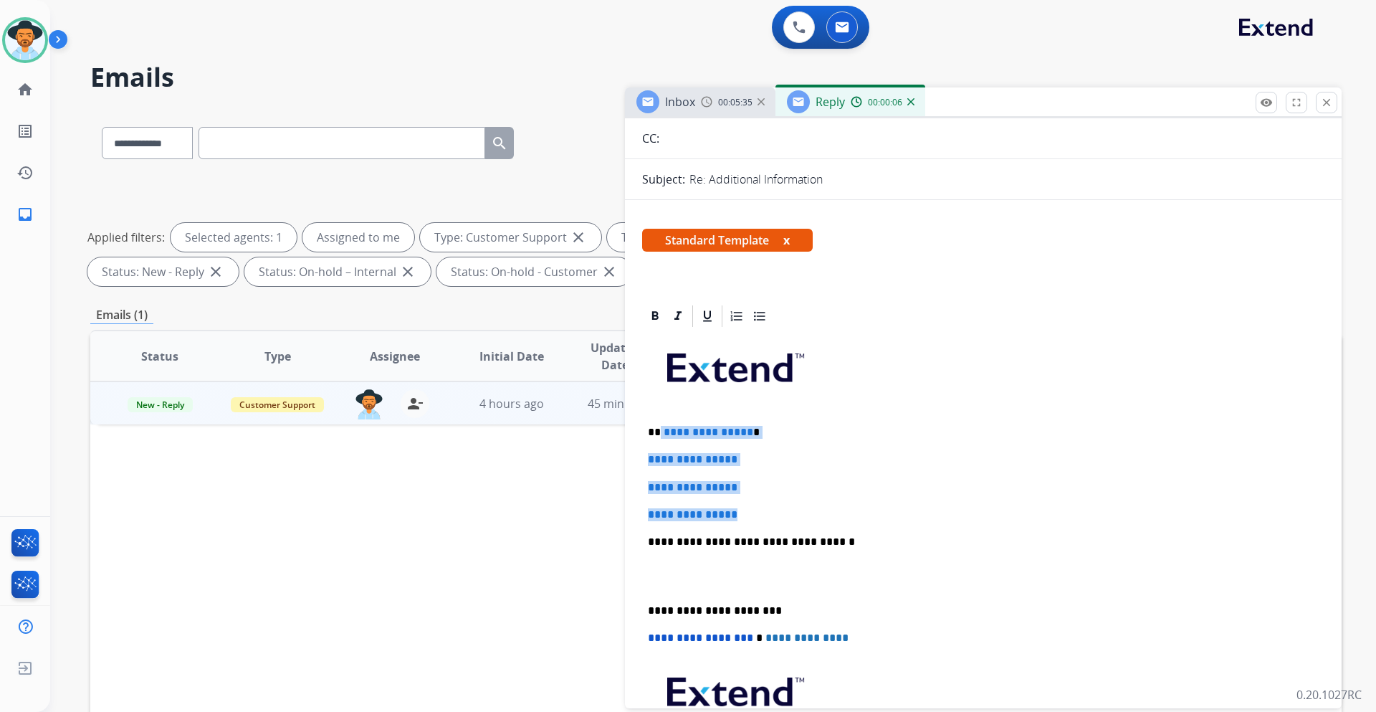
drag, startPoint x: 751, startPoint y: 518, endPoint x: 659, endPoint y: 429, distance: 128.2
click at [659, 429] on div "**********" at bounding box center [983, 575] width 682 height 493
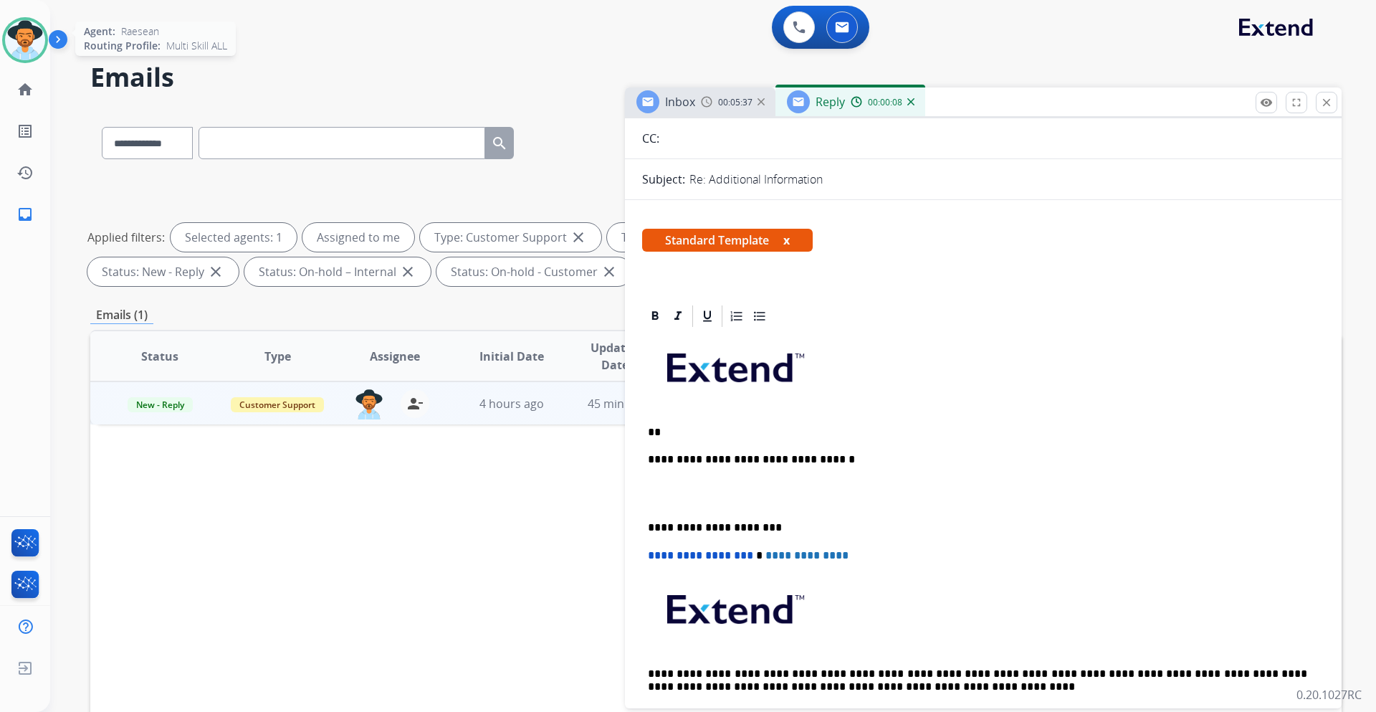
click at [20, 46] on img at bounding box center [25, 40] width 40 height 40
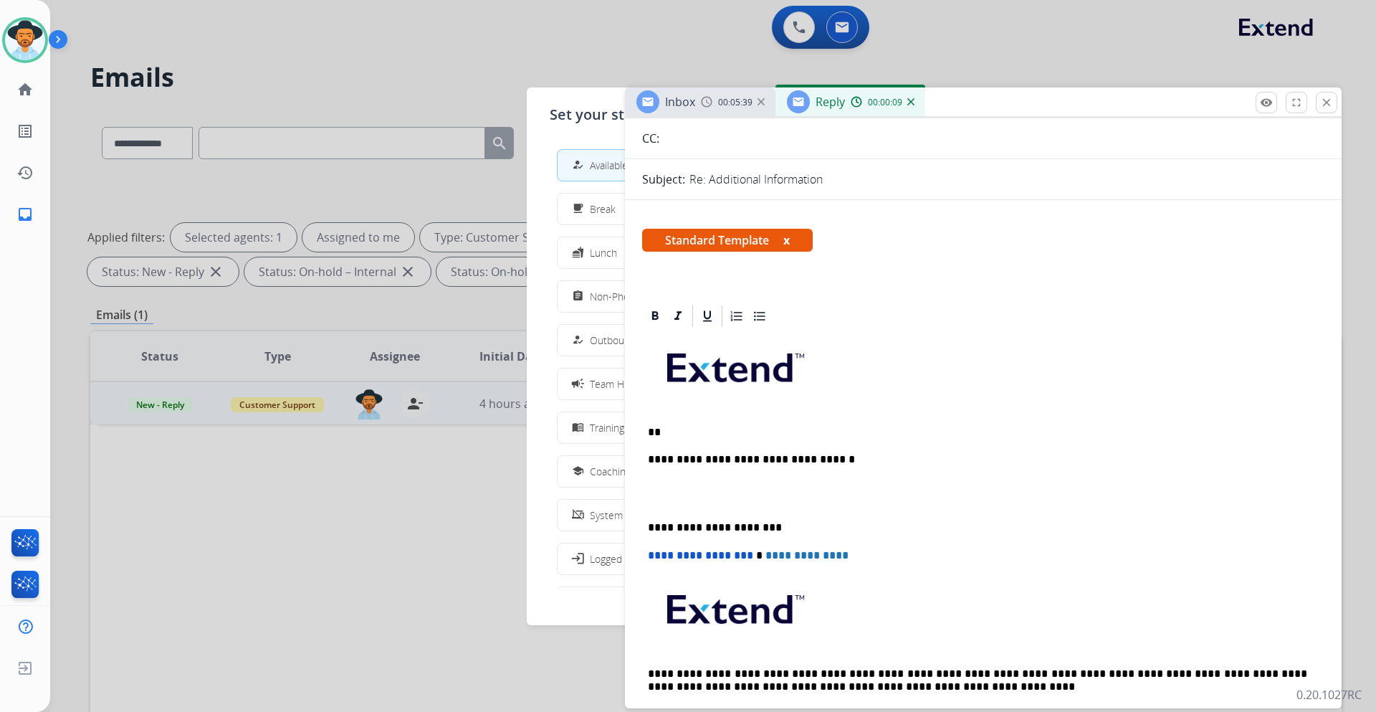
click at [394, 65] on div at bounding box center [688, 356] width 1376 height 712
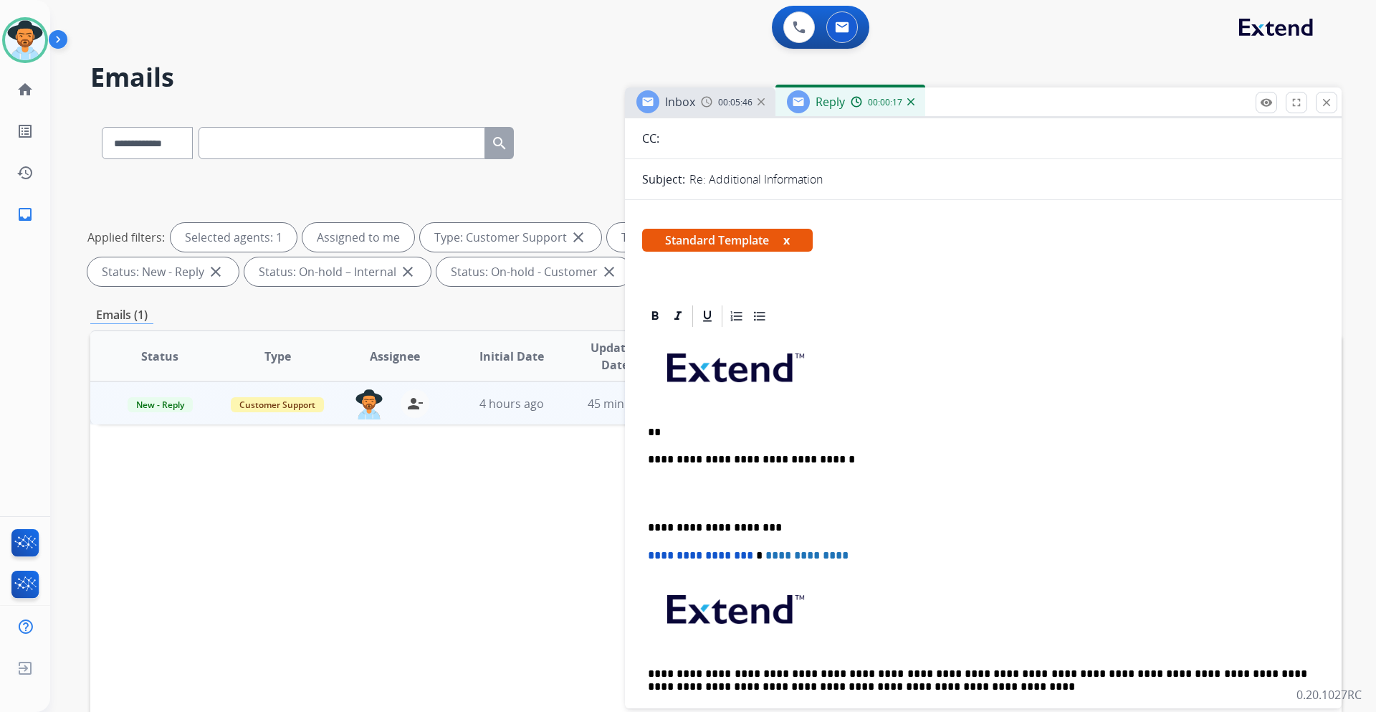
click at [666, 429] on p "**" at bounding box center [977, 432] width 659 height 13
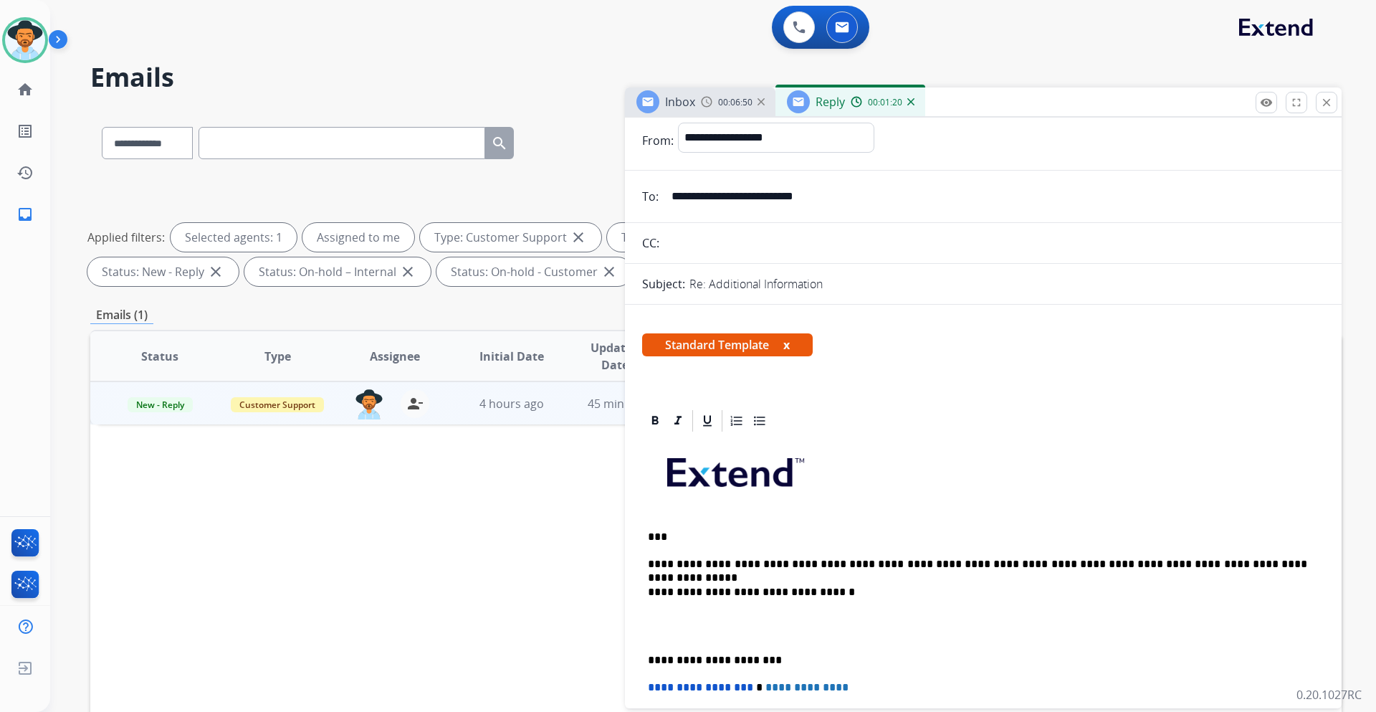
scroll to position [0, 0]
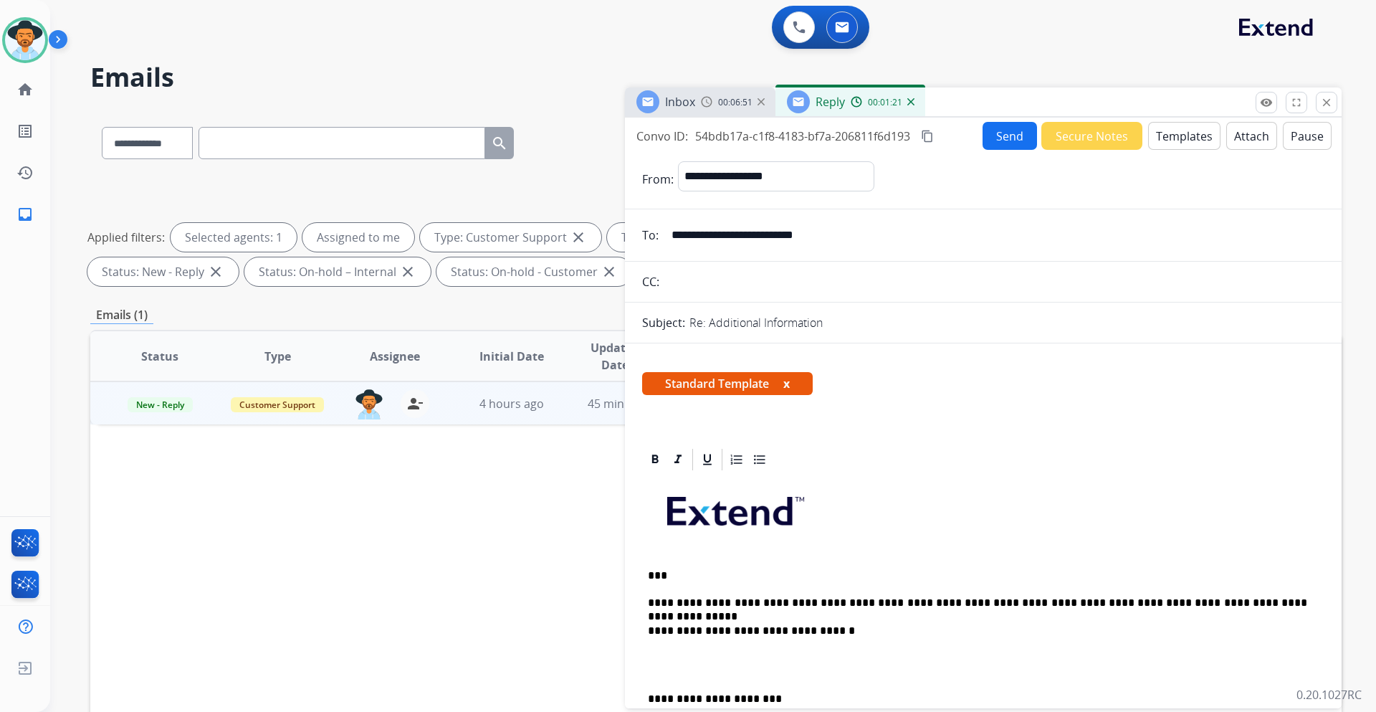
click at [997, 142] on button "Send" at bounding box center [1010, 136] width 54 height 28
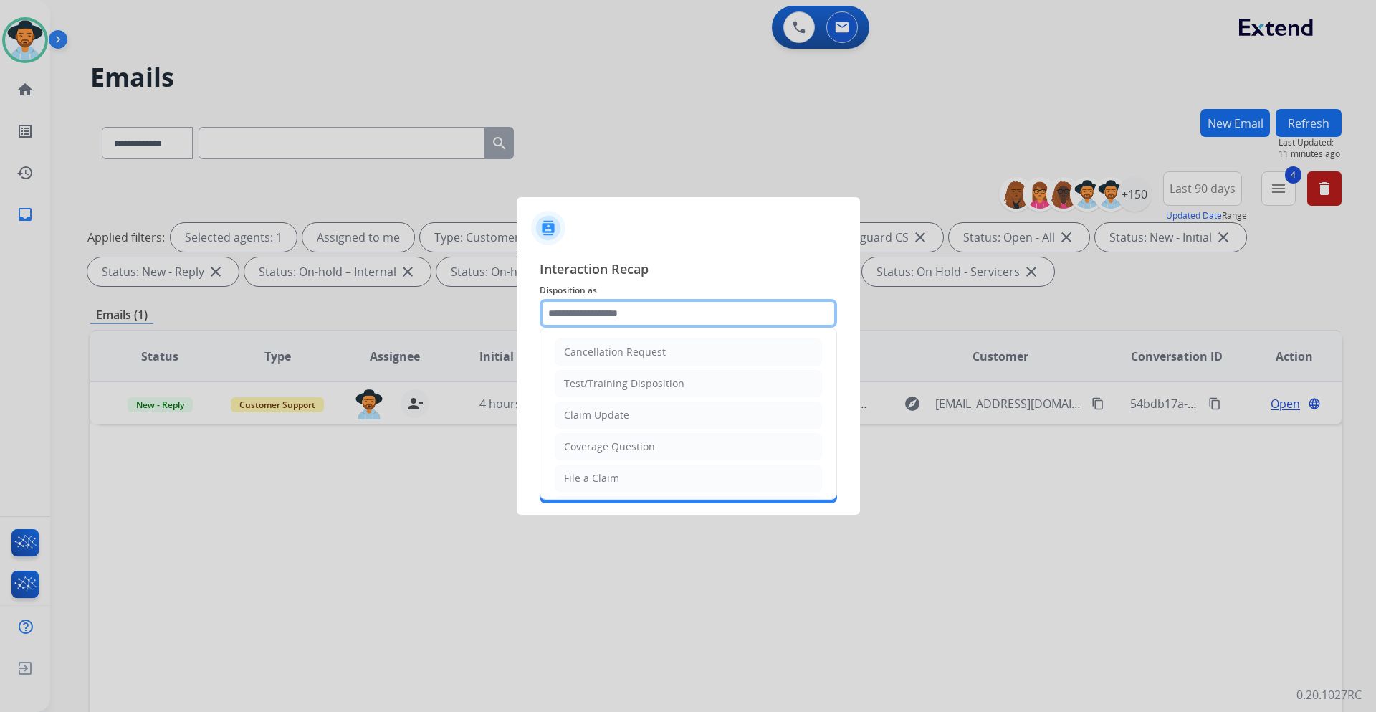
click at [686, 317] on input "text" at bounding box center [688, 313] width 297 height 29
click at [674, 479] on li "File a Claim" at bounding box center [688, 477] width 267 height 27
type input "**********"
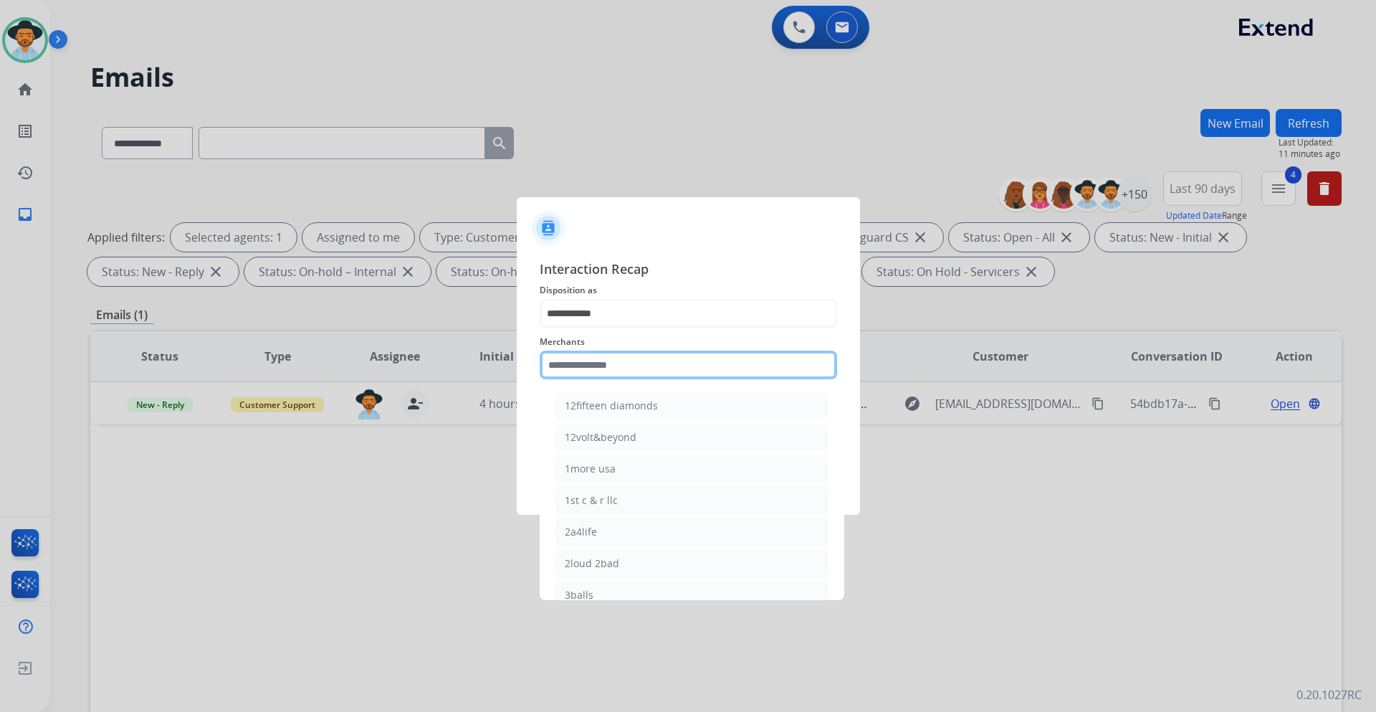
click at [657, 360] on input "text" at bounding box center [688, 364] width 297 height 29
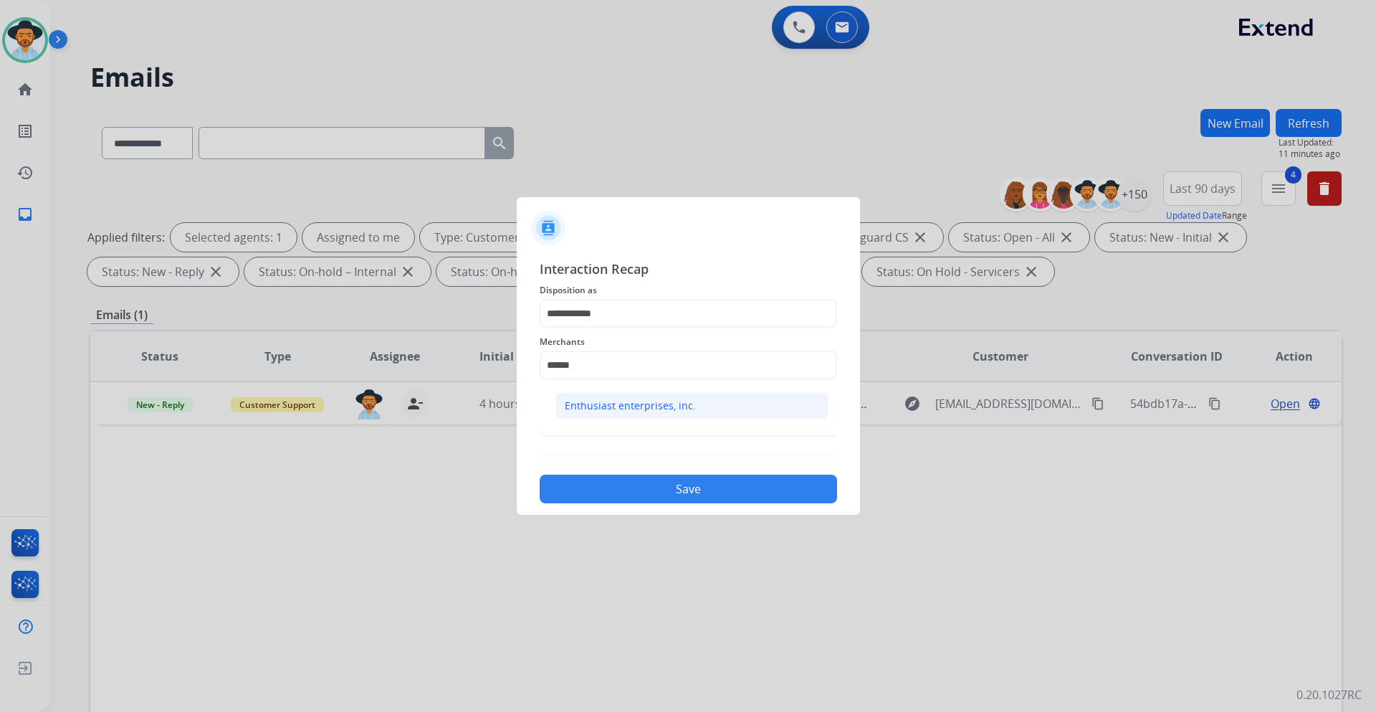
click at [678, 399] on div "Enthusiast enterprises, inc." at bounding box center [630, 405] width 131 height 14
type input "**********"
click at [659, 426] on input "text" at bounding box center [688, 422] width 297 height 29
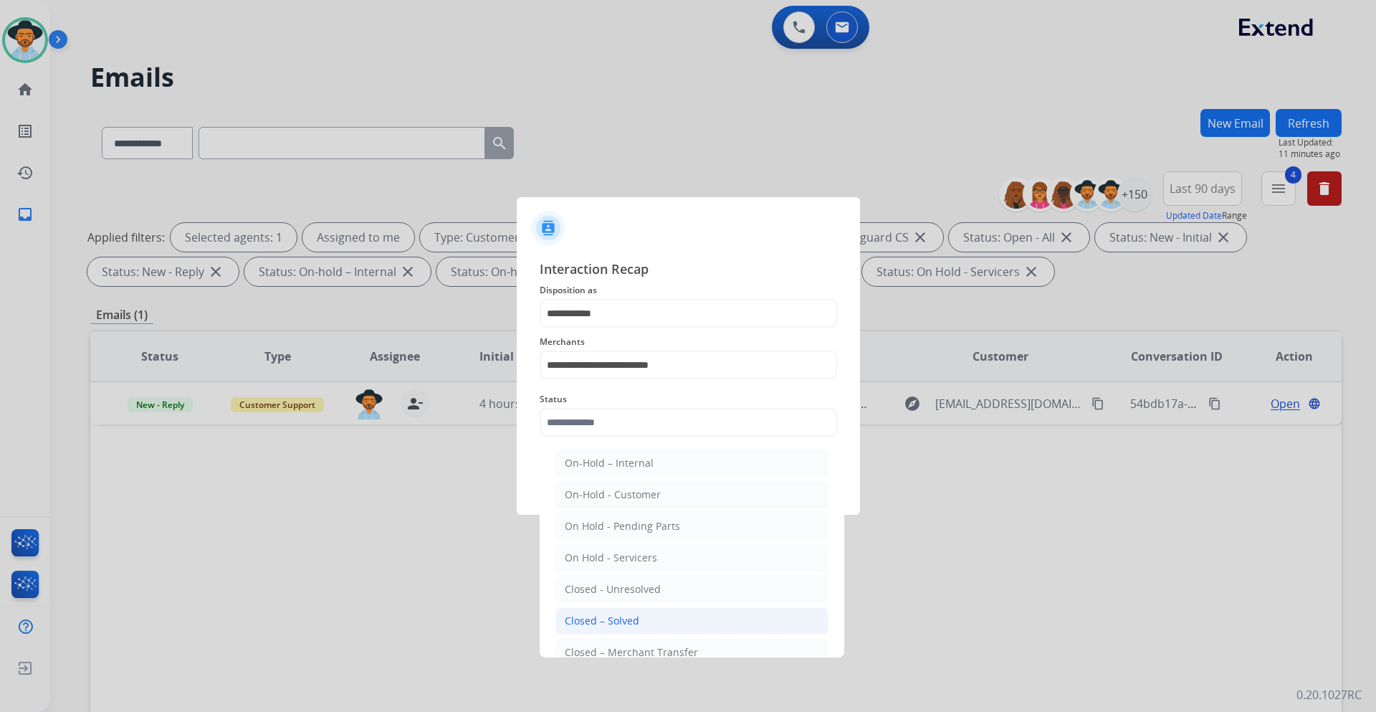
click at [650, 619] on li "Closed – Solved" at bounding box center [691, 620] width 273 height 27
type input "**********"
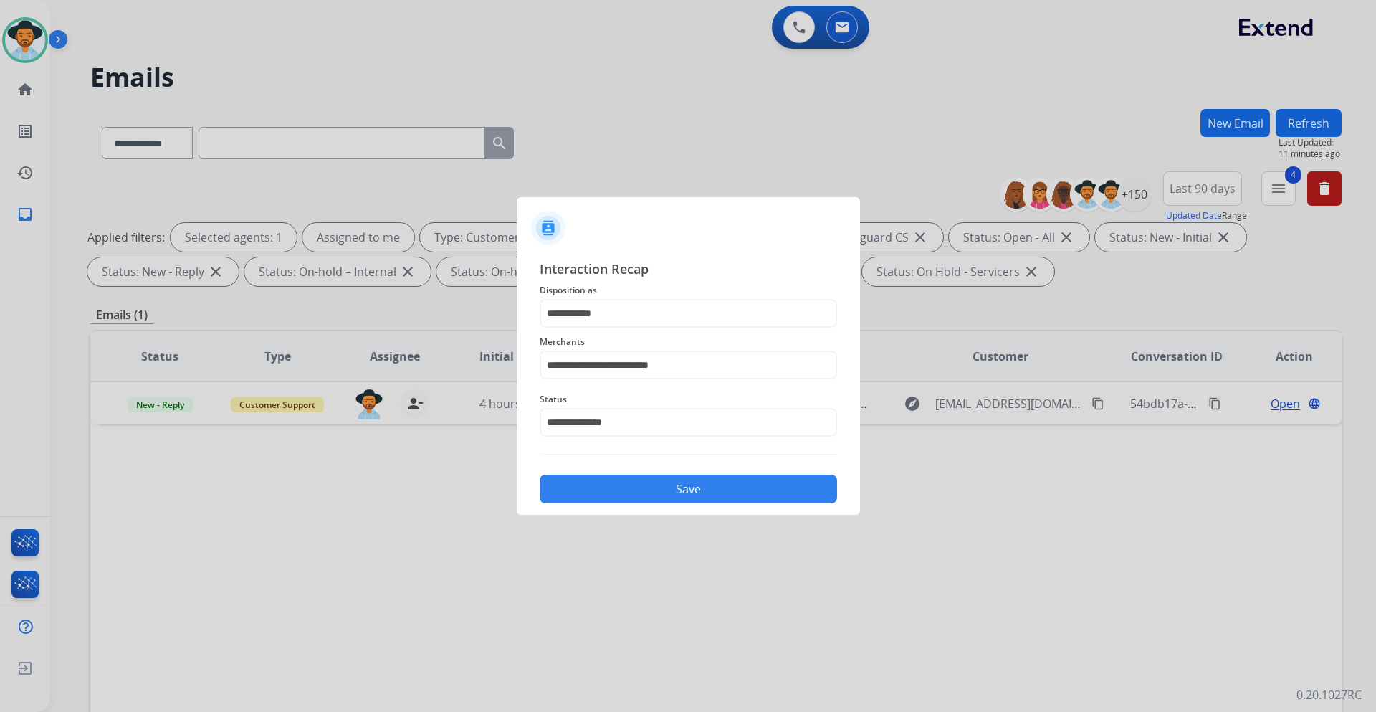
click at [689, 490] on button "Save" at bounding box center [688, 488] width 297 height 29
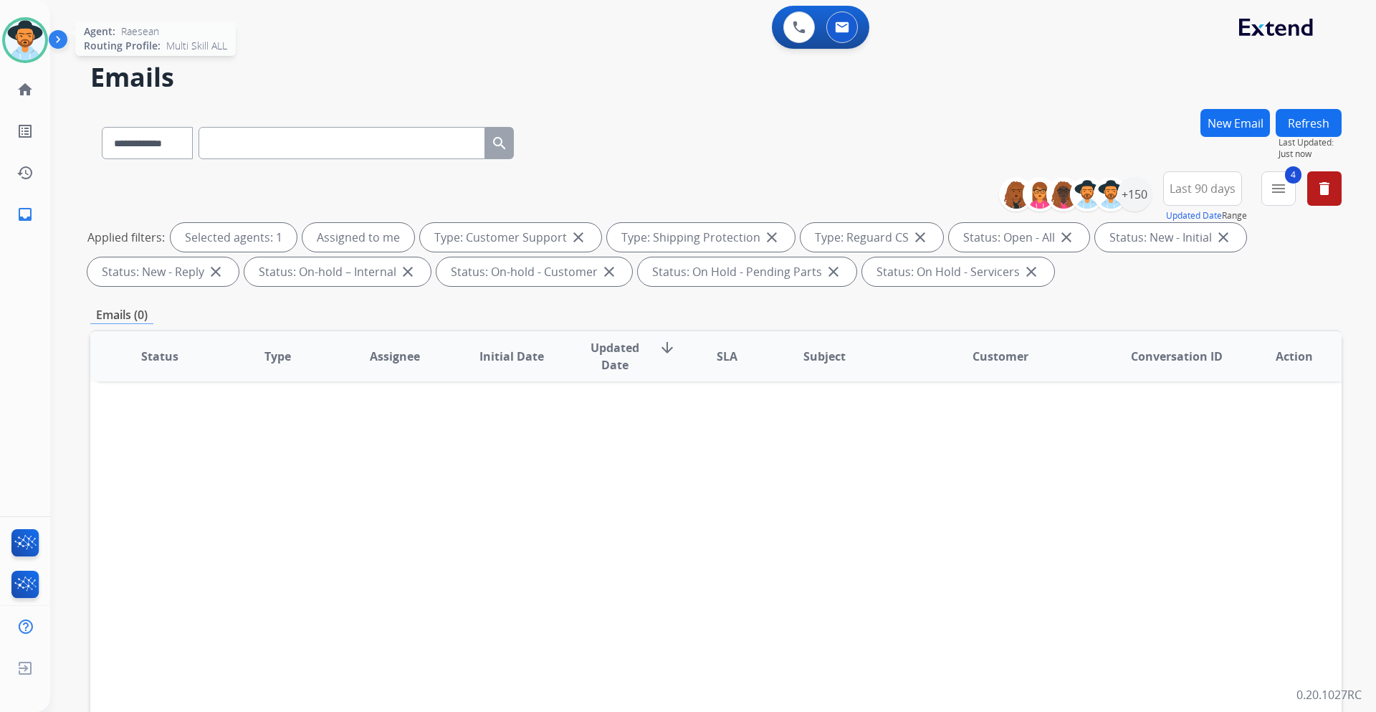
click at [32, 41] on img at bounding box center [25, 40] width 40 height 40
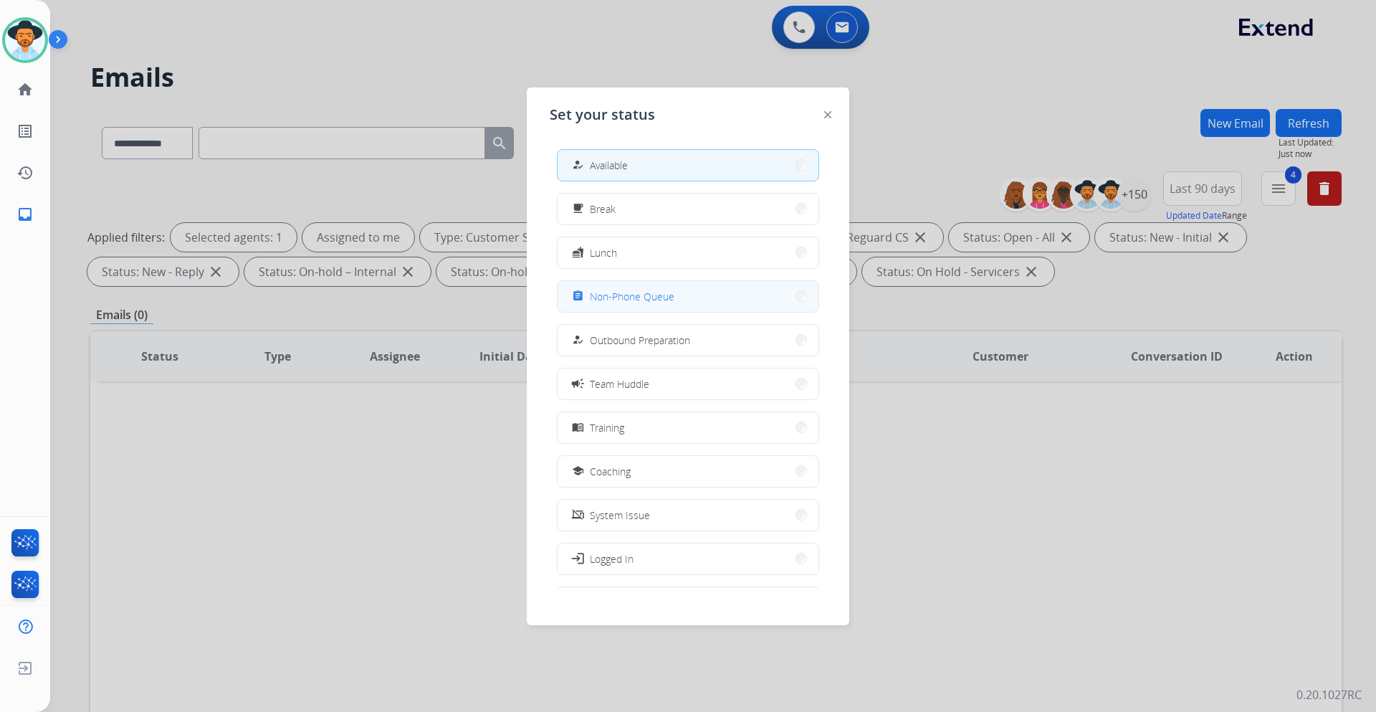
click at [710, 296] on button "assignment Non-Phone Queue" at bounding box center [688, 296] width 261 height 31
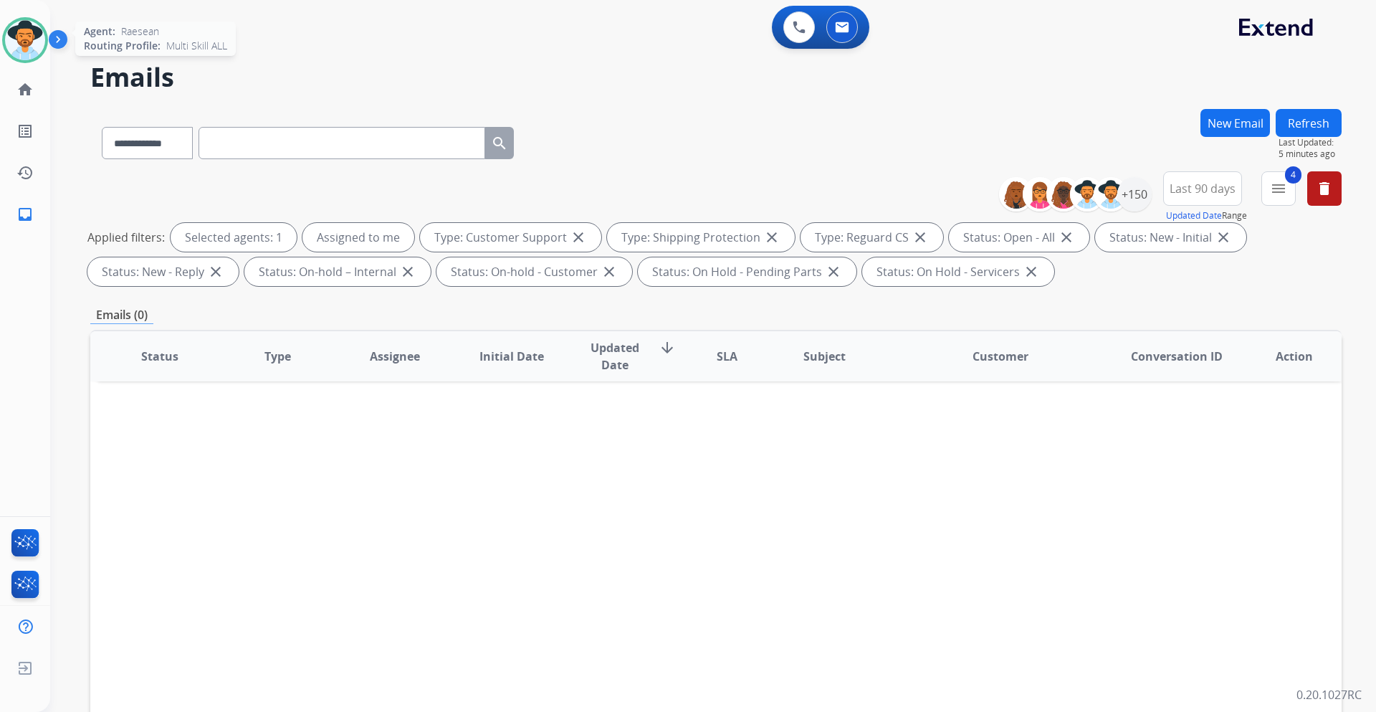
click at [32, 51] on img at bounding box center [25, 40] width 40 height 40
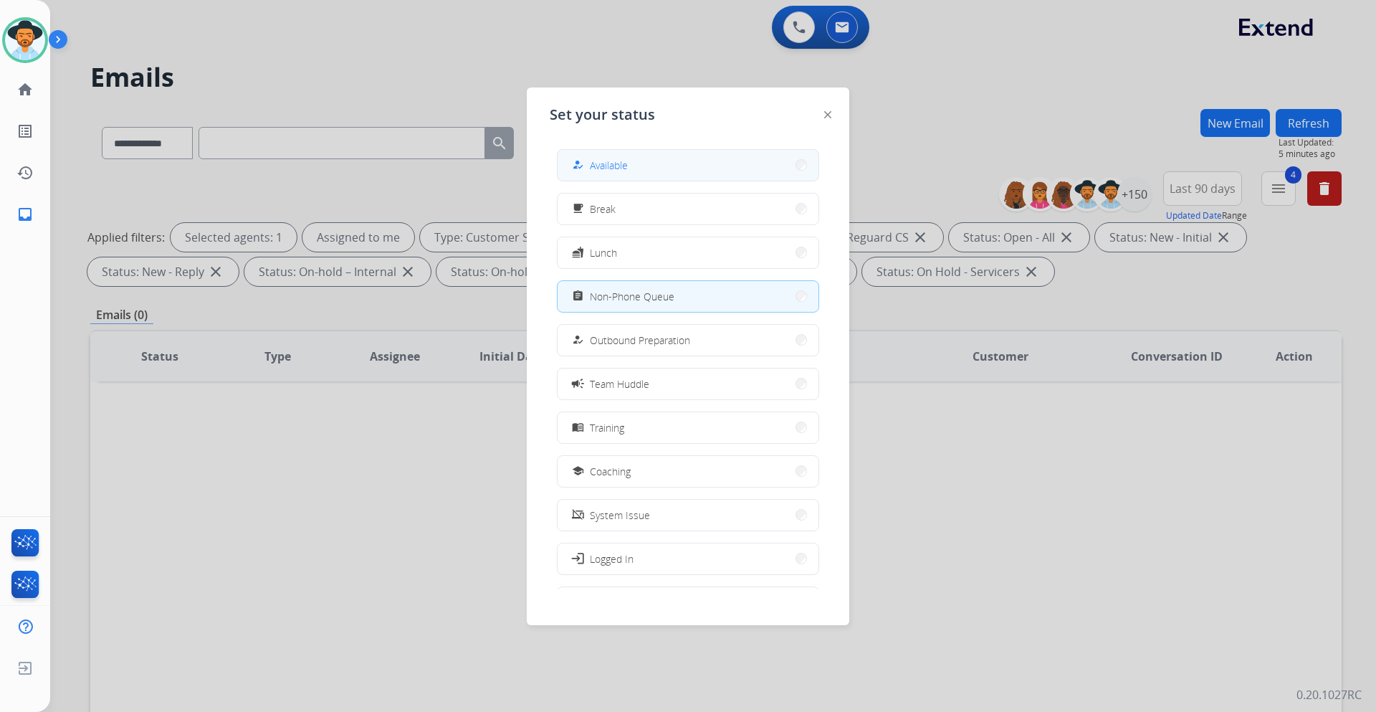
click at [662, 164] on button "how_to_reg Available" at bounding box center [688, 165] width 261 height 31
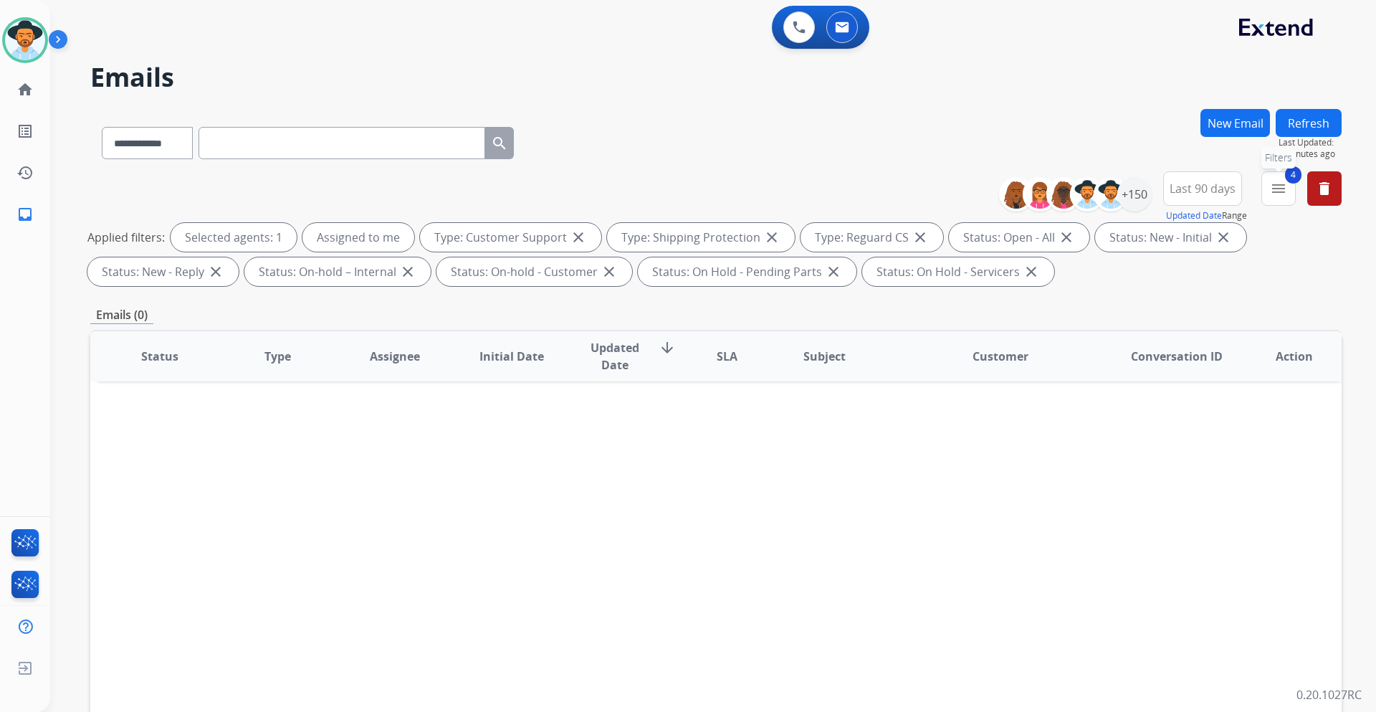
click at [1286, 179] on span "4" at bounding box center [1293, 174] width 16 height 17
click at [1279, 191] on mat-icon "menu" at bounding box center [1278, 188] width 17 height 17
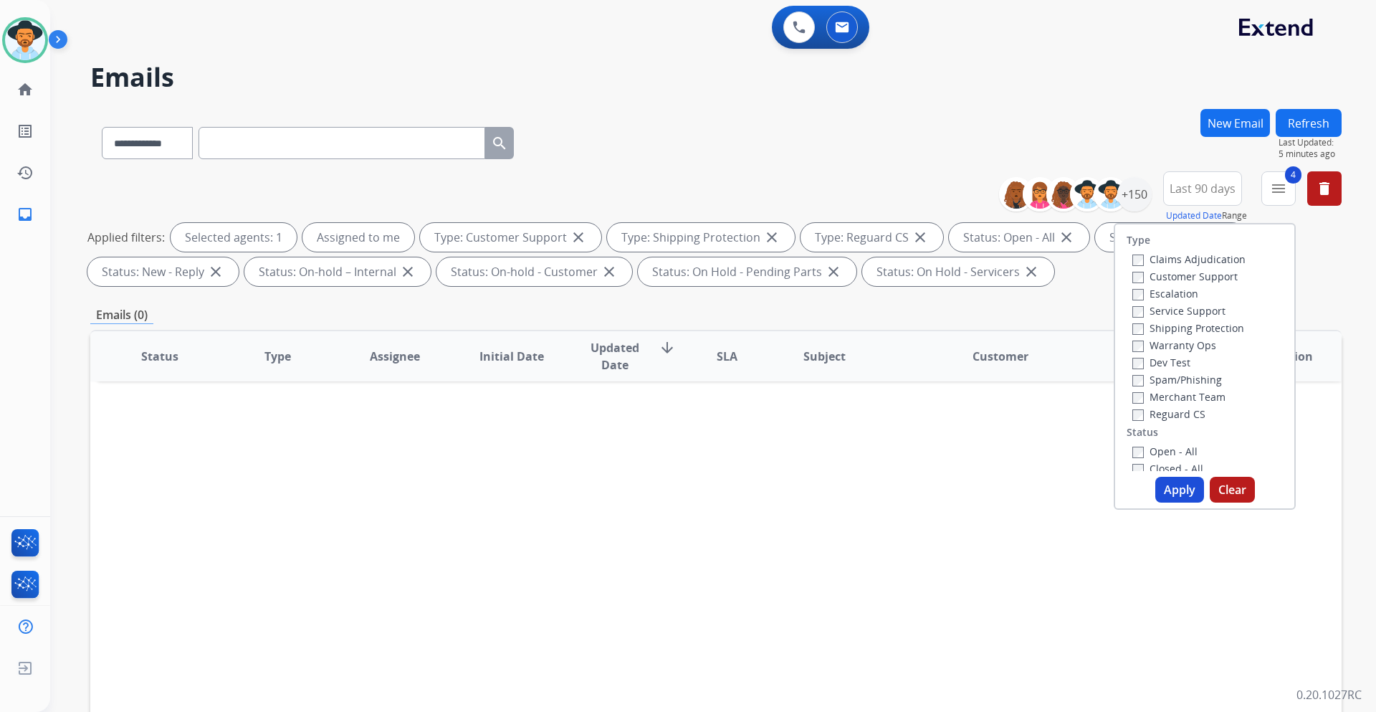
click at [1183, 482] on button "Apply" at bounding box center [1179, 490] width 49 height 26
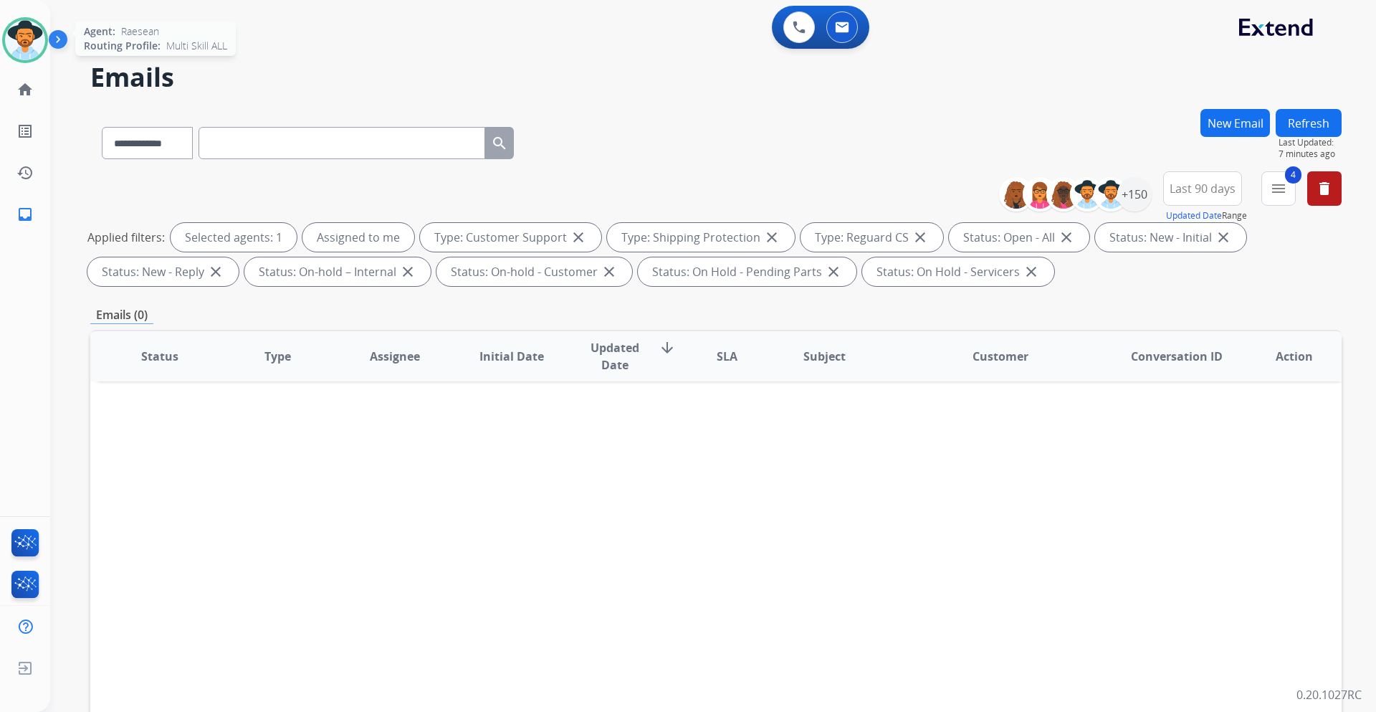
click at [16, 47] on img at bounding box center [25, 40] width 40 height 40
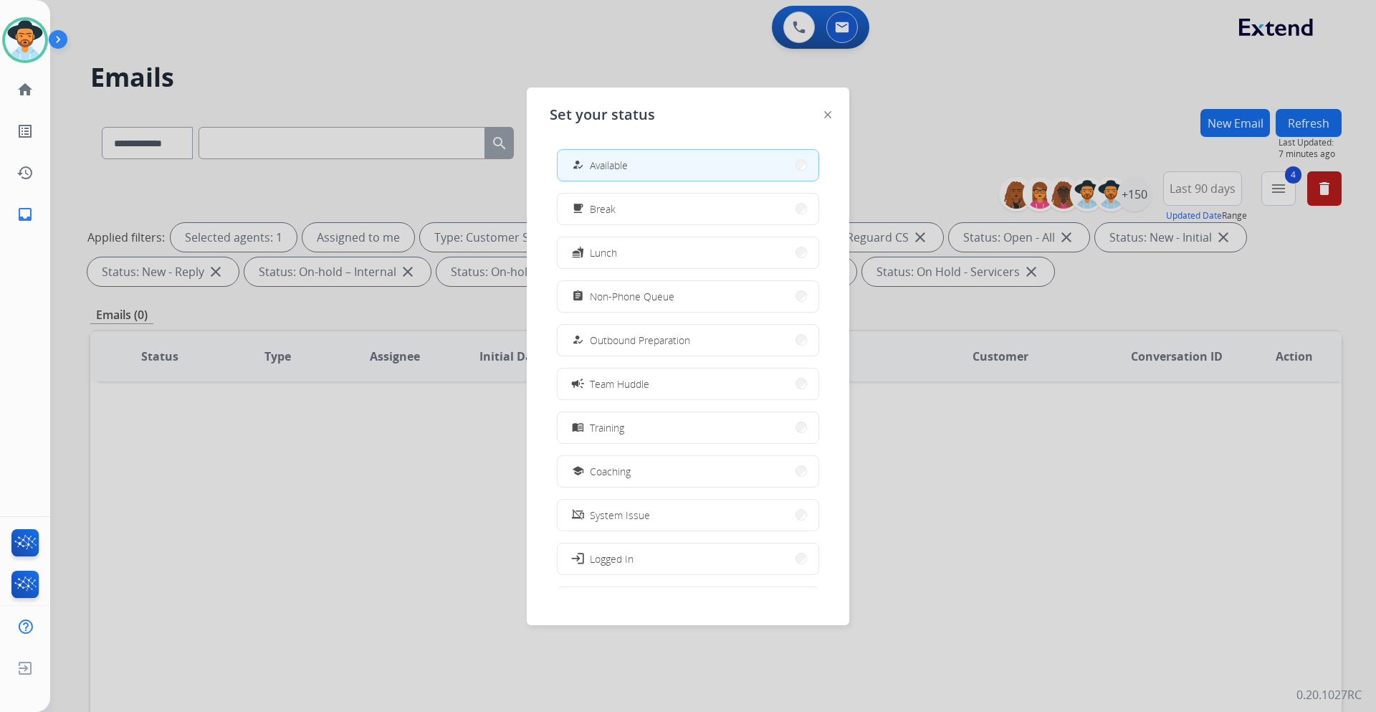
click at [450, 39] on div at bounding box center [688, 356] width 1376 height 712
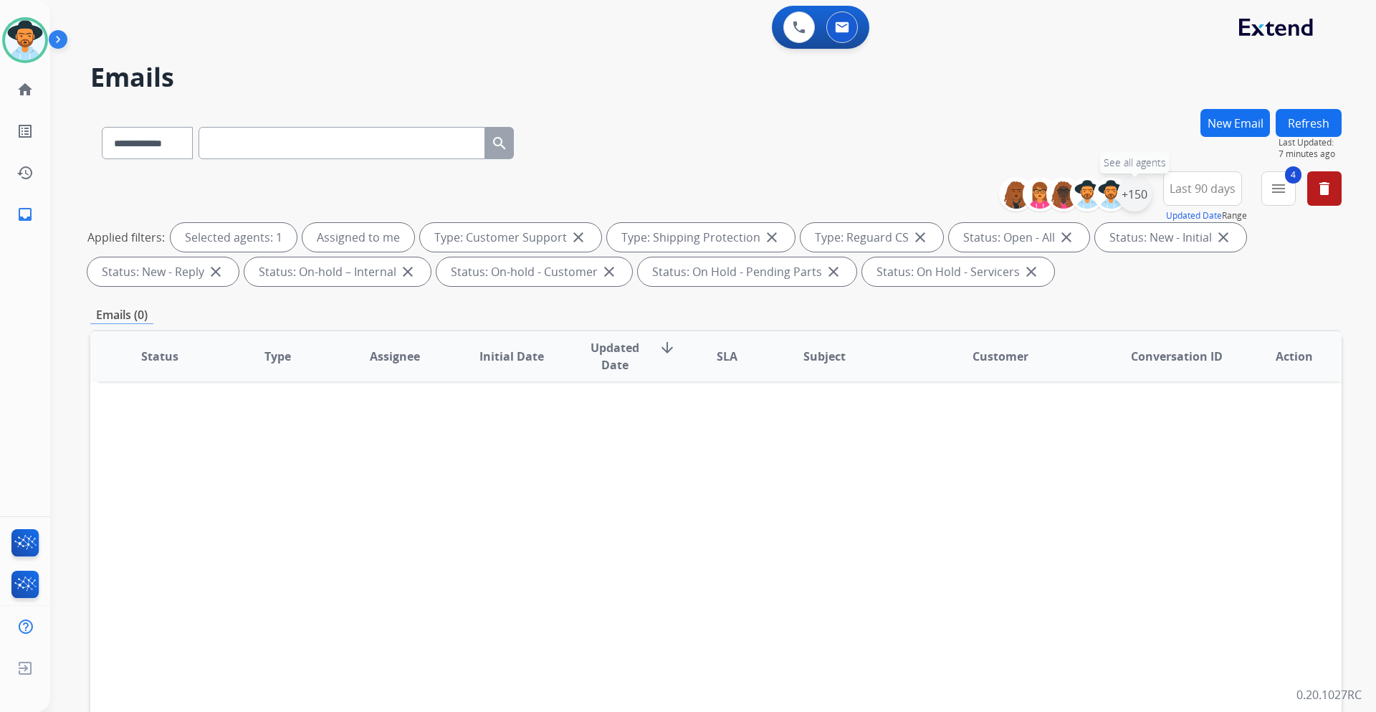
click at [1136, 196] on div "+150" at bounding box center [1134, 194] width 34 height 34
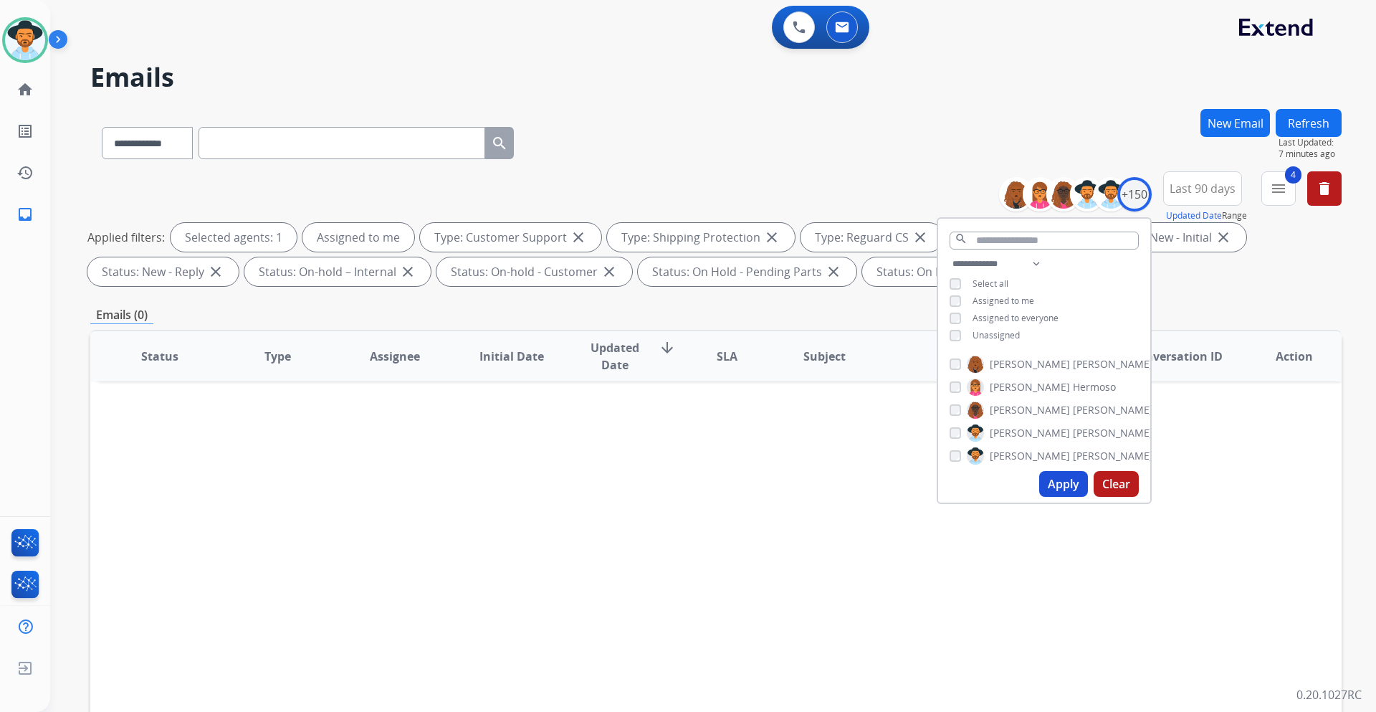
click at [1054, 484] on button "Apply" at bounding box center [1063, 484] width 49 height 26
click at [720, 133] on div "**********" at bounding box center [715, 140] width 1251 height 62
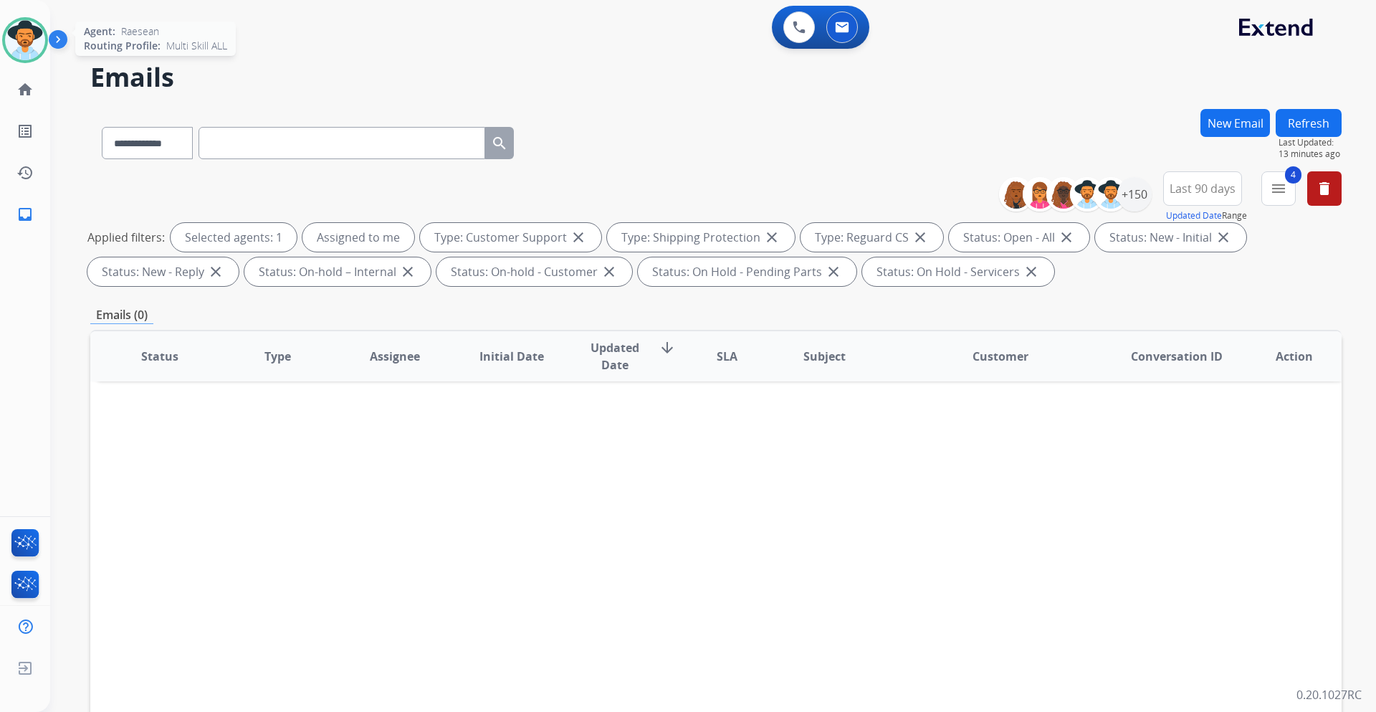
click at [37, 37] on img at bounding box center [25, 40] width 40 height 40
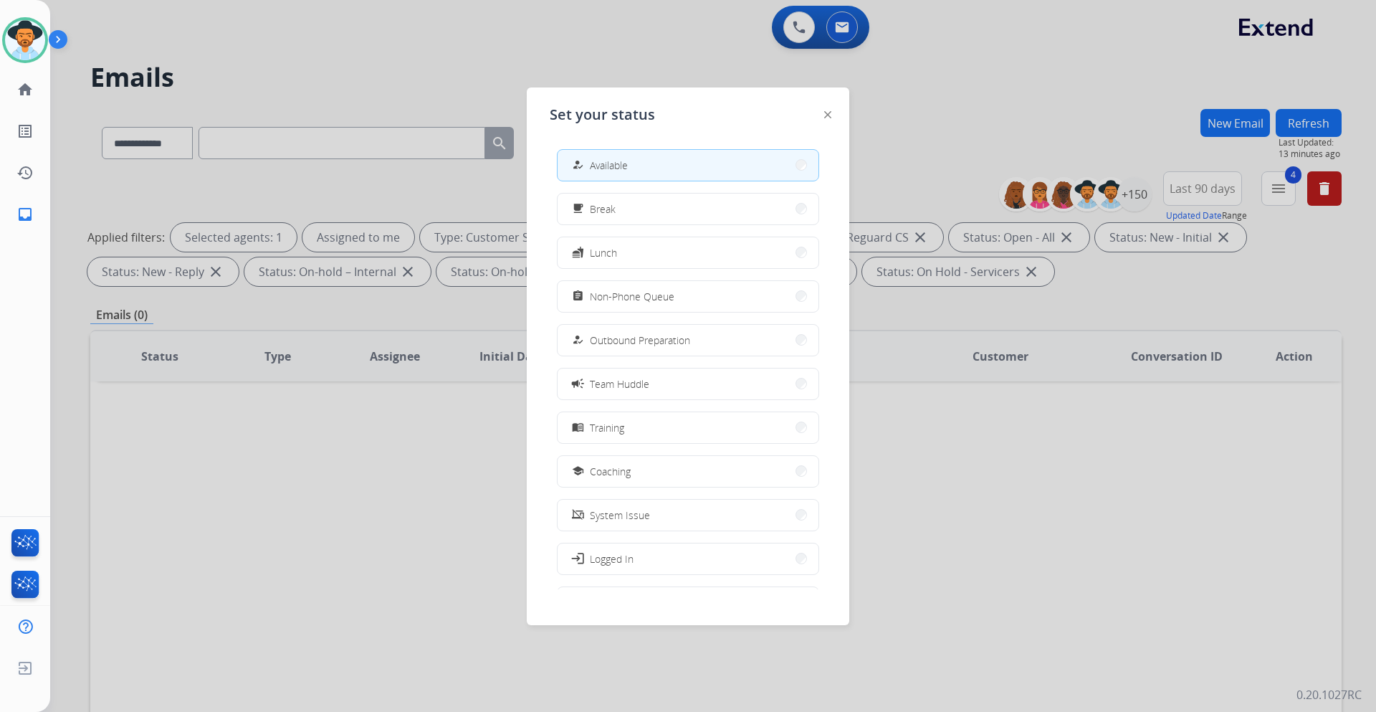
click at [329, 70] on div at bounding box center [688, 356] width 1376 height 712
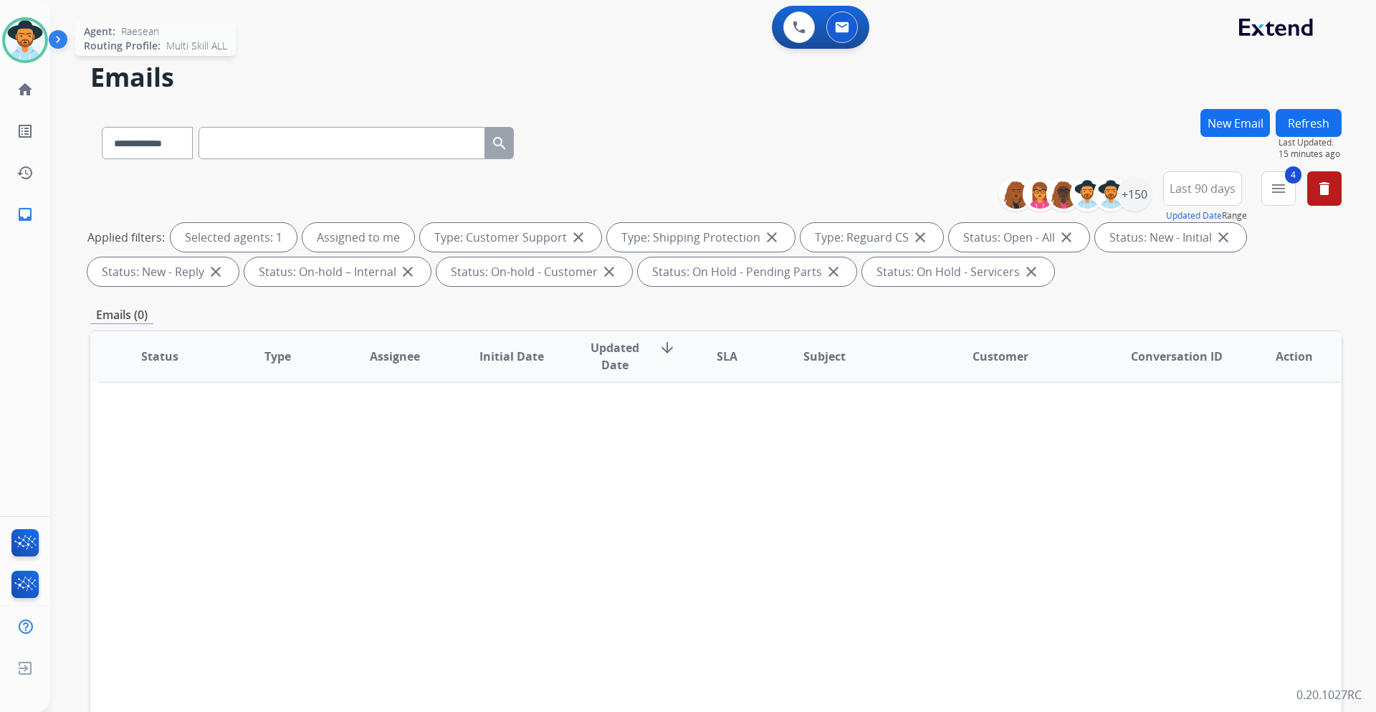
click at [37, 34] on img at bounding box center [25, 40] width 40 height 40
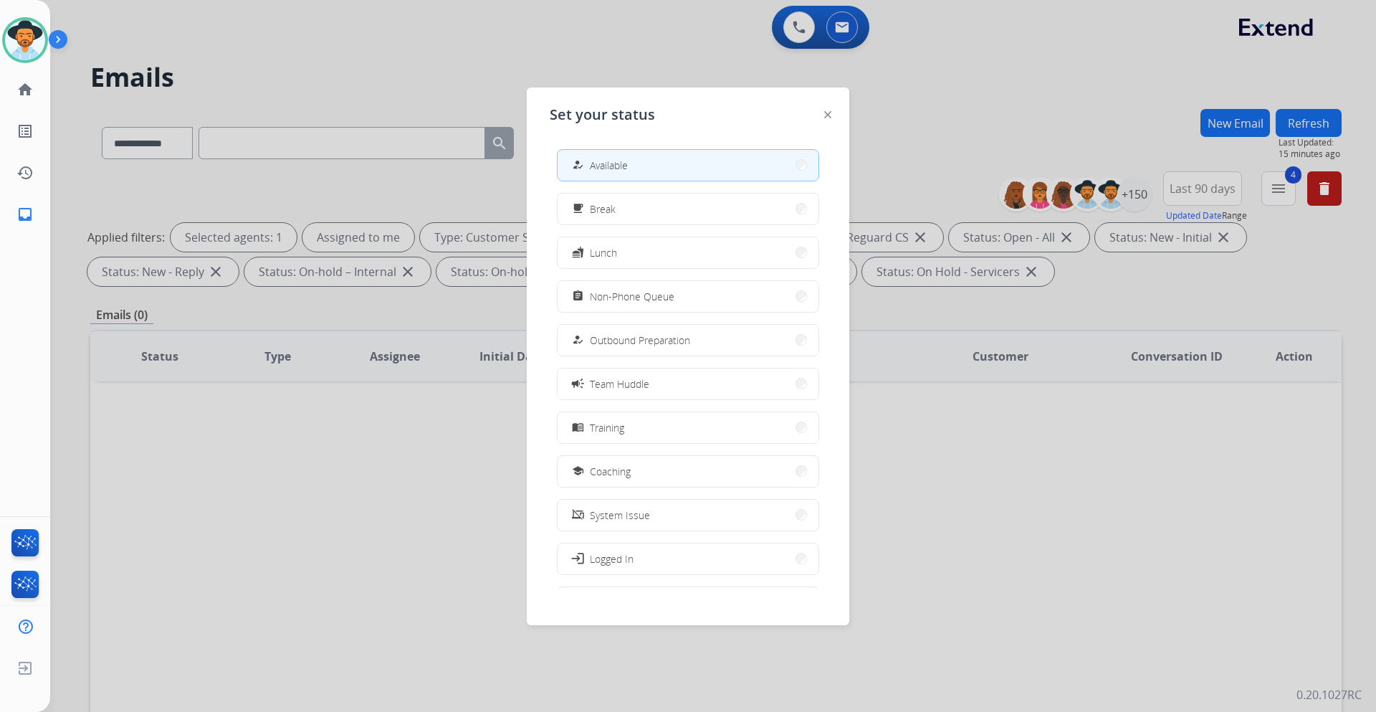
click at [492, 79] on div at bounding box center [688, 356] width 1376 height 712
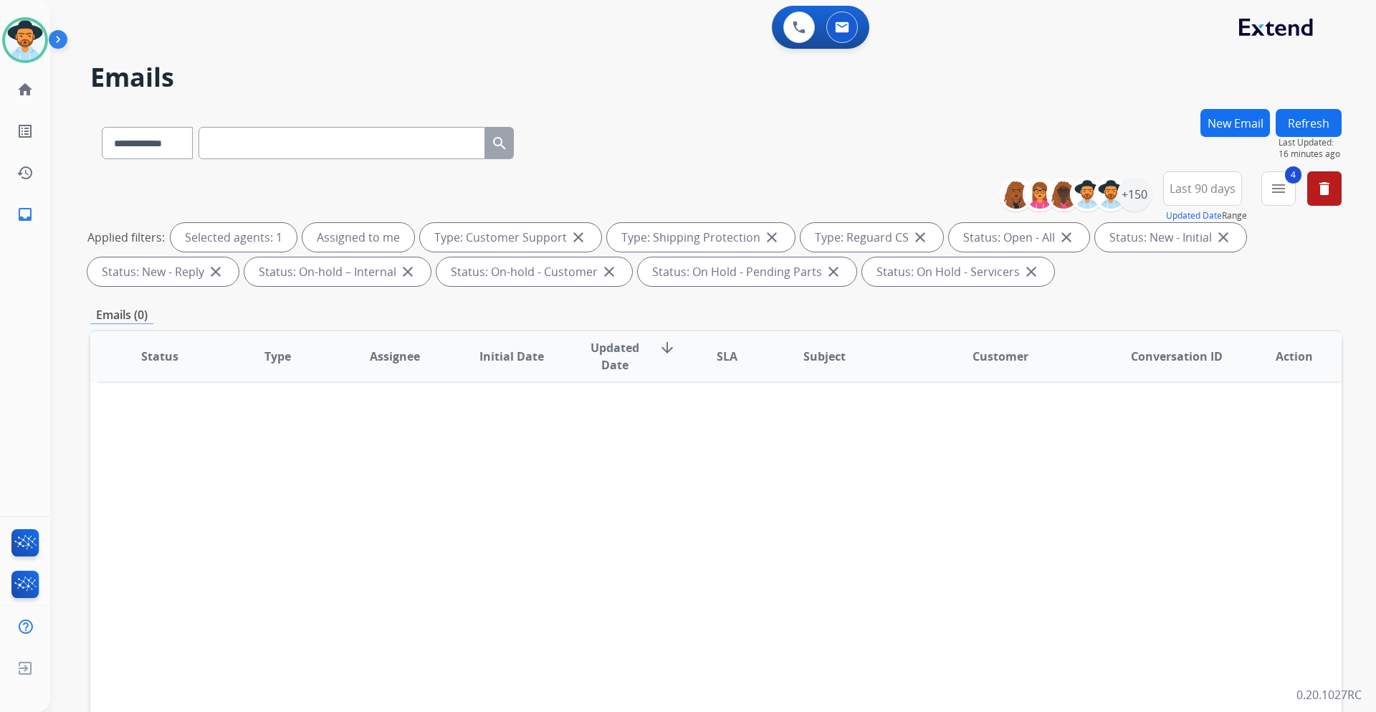
paste input "**********"
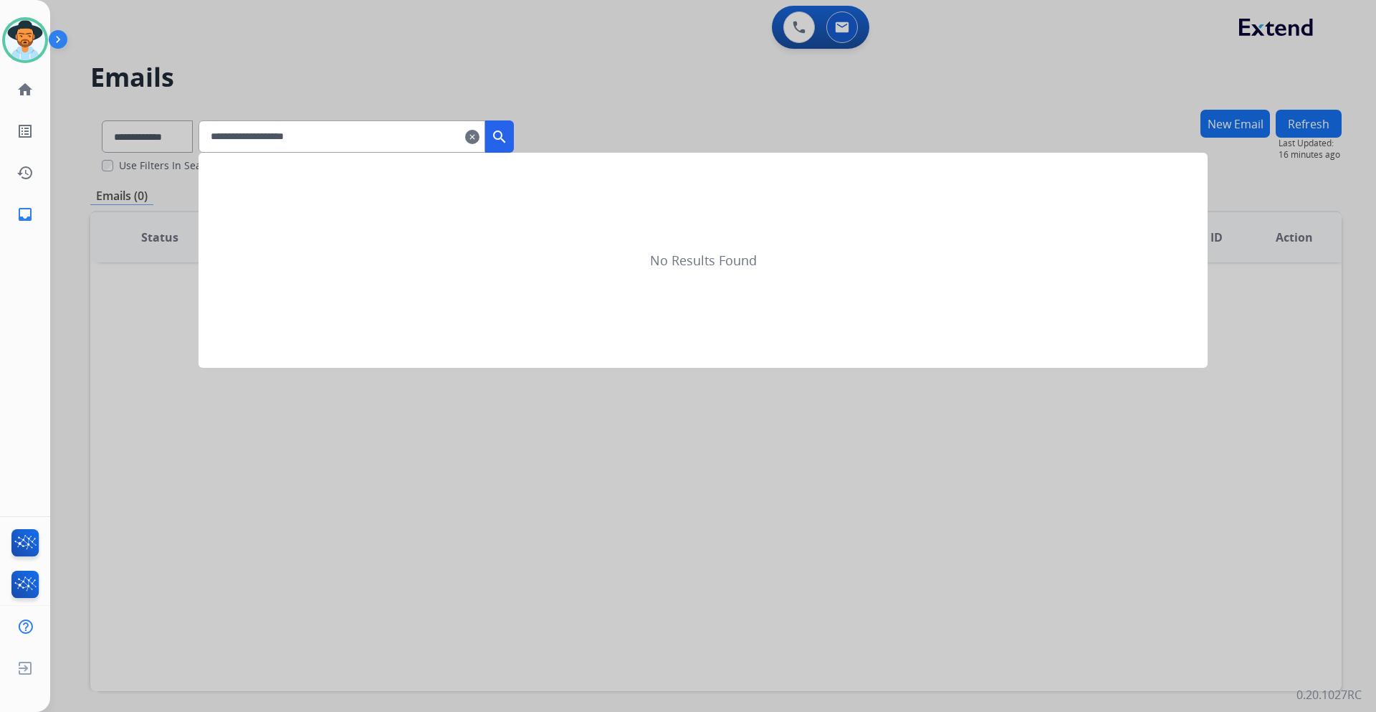
type input "**********"
click at [508, 143] on mat-icon "search" at bounding box center [499, 136] width 17 height 17
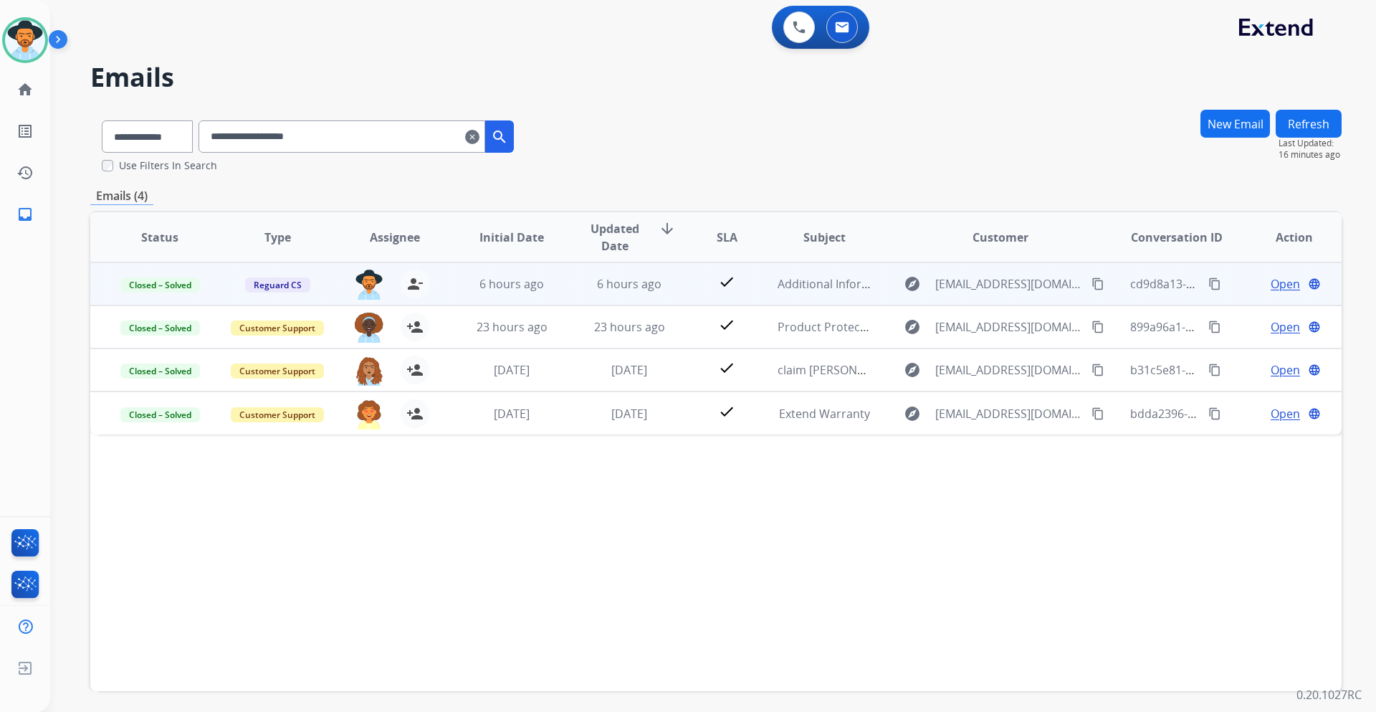
click at [1271, 285] on span "Open" at bounding box center [1285, 283] width 29 height 17
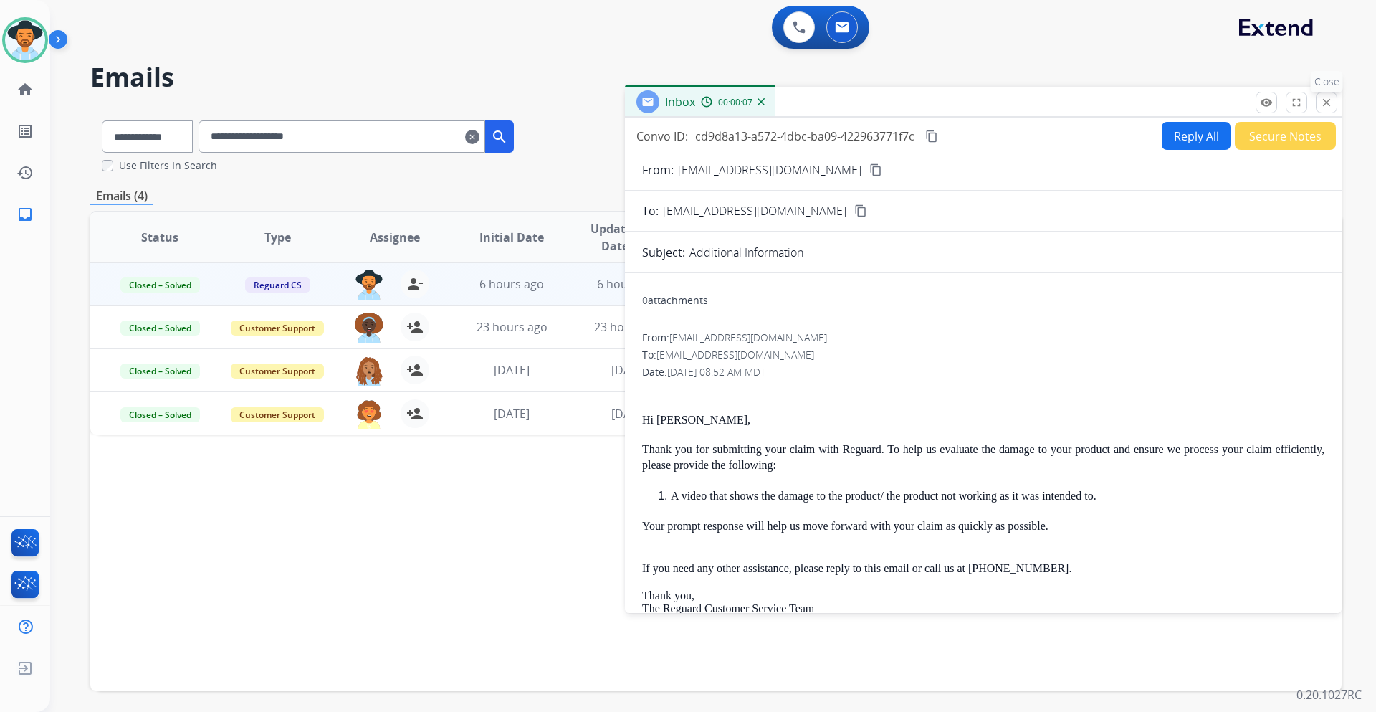
click at [1330, 110] on button "close Close" at bounding box center [1327, 103] width 22 height 22
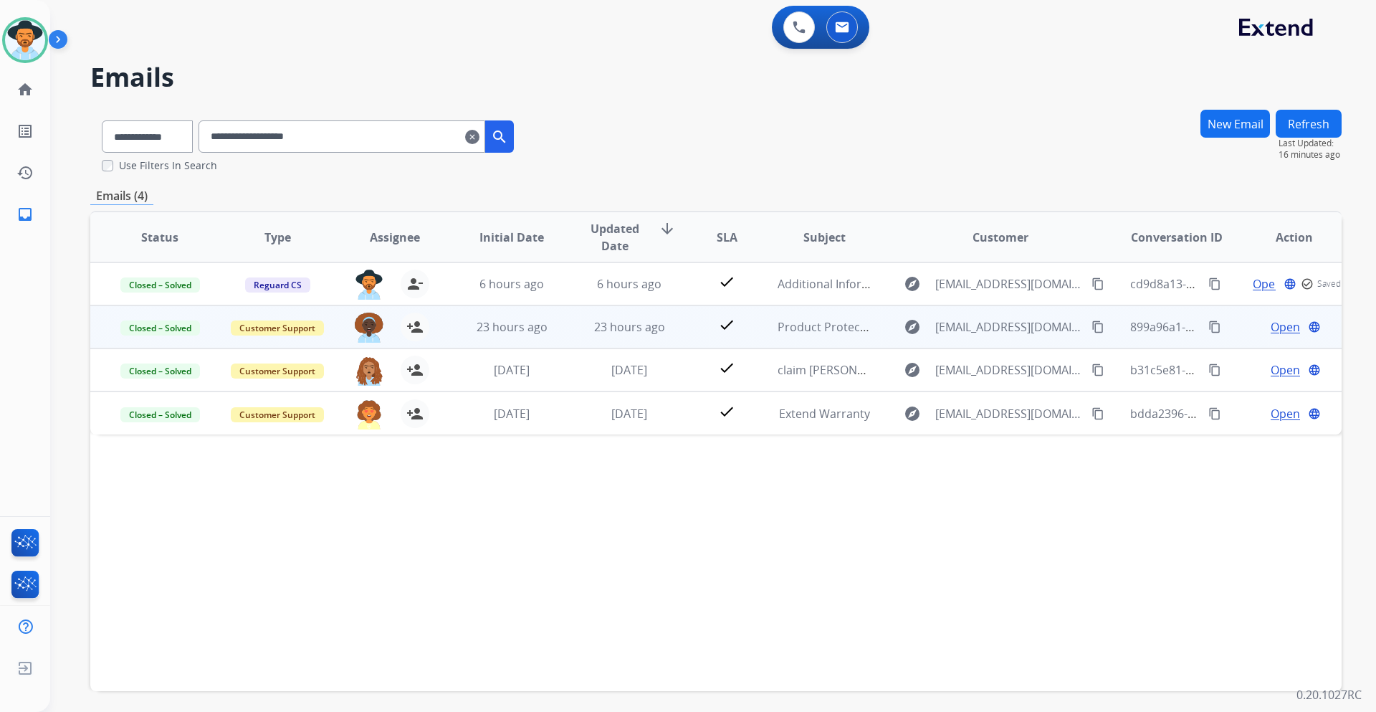
click at [1277, 323] on span "Open" at bounding box center [1285, 326] width 29 height 17
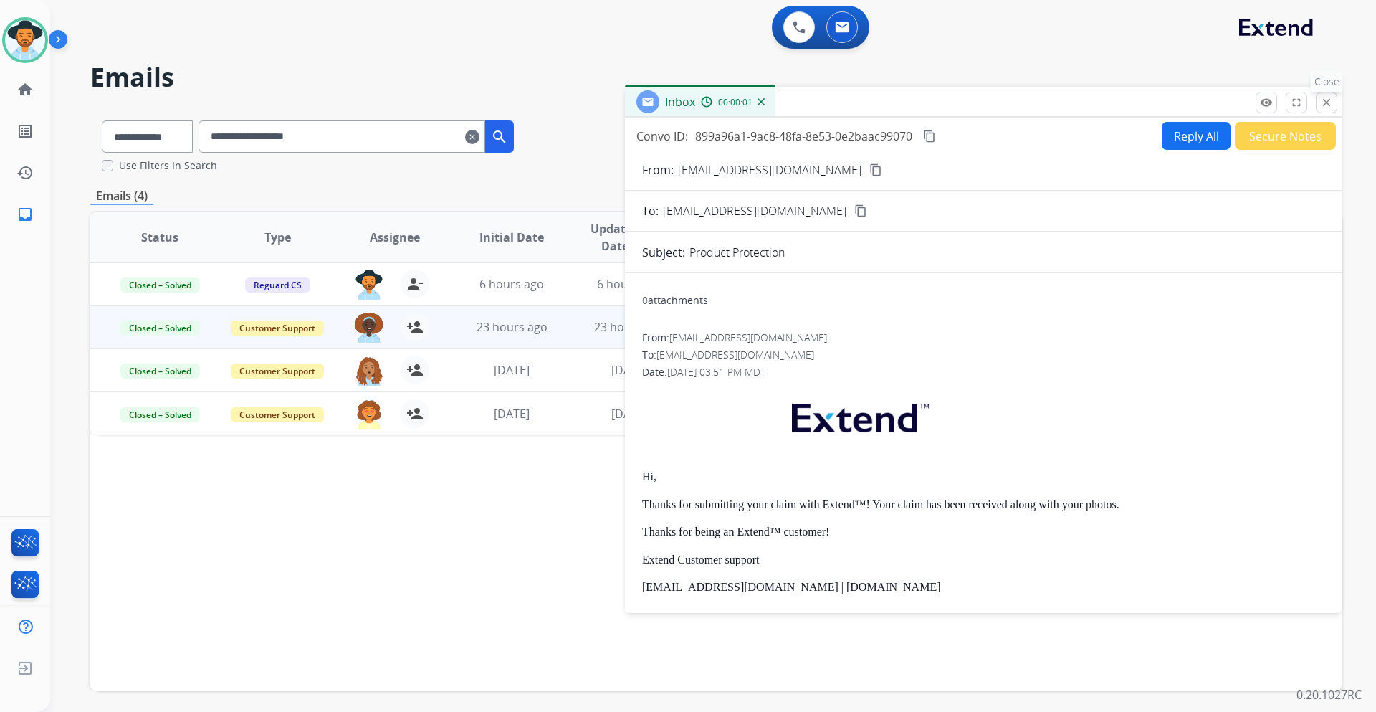
click at [1332, 98] on mat-icon "close" at bounding box center [1326, 102] width 13 height 13
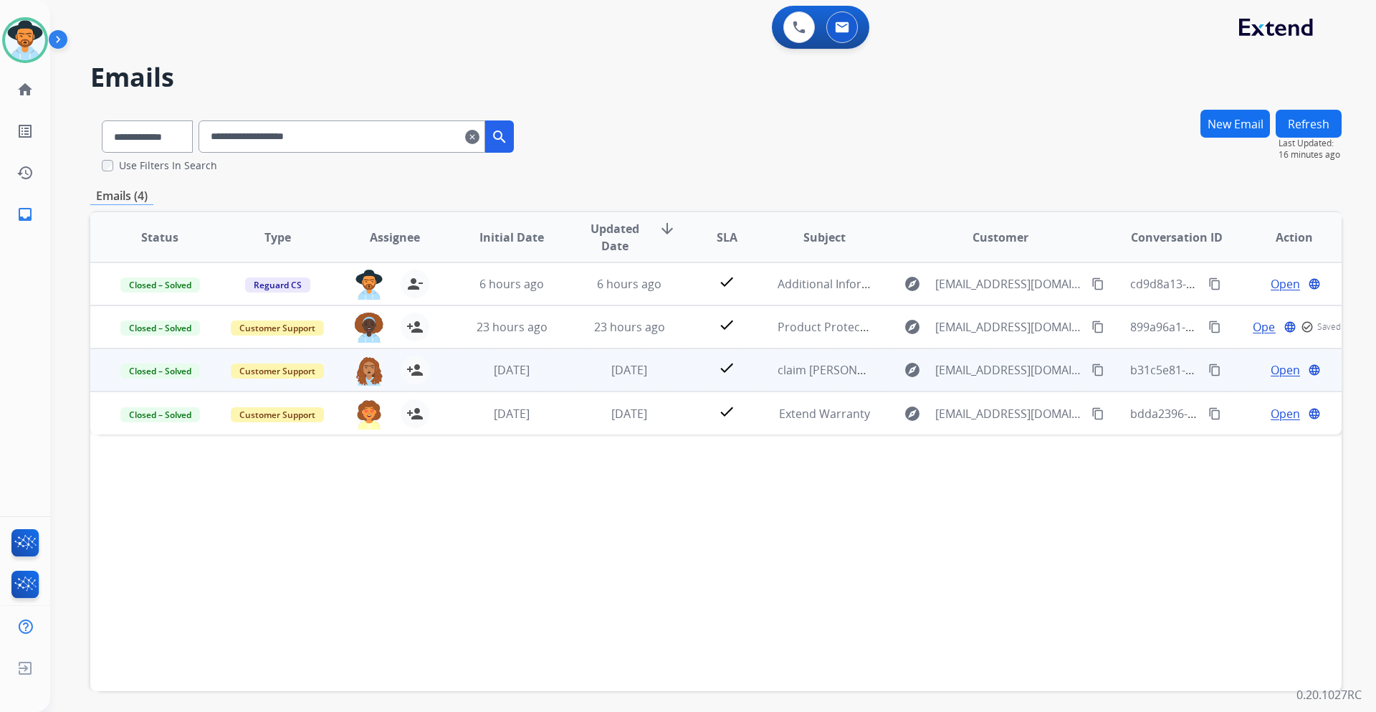
click at [1271, 370] on span "Open" at bounding box center [1285, 369] width 29 height 17
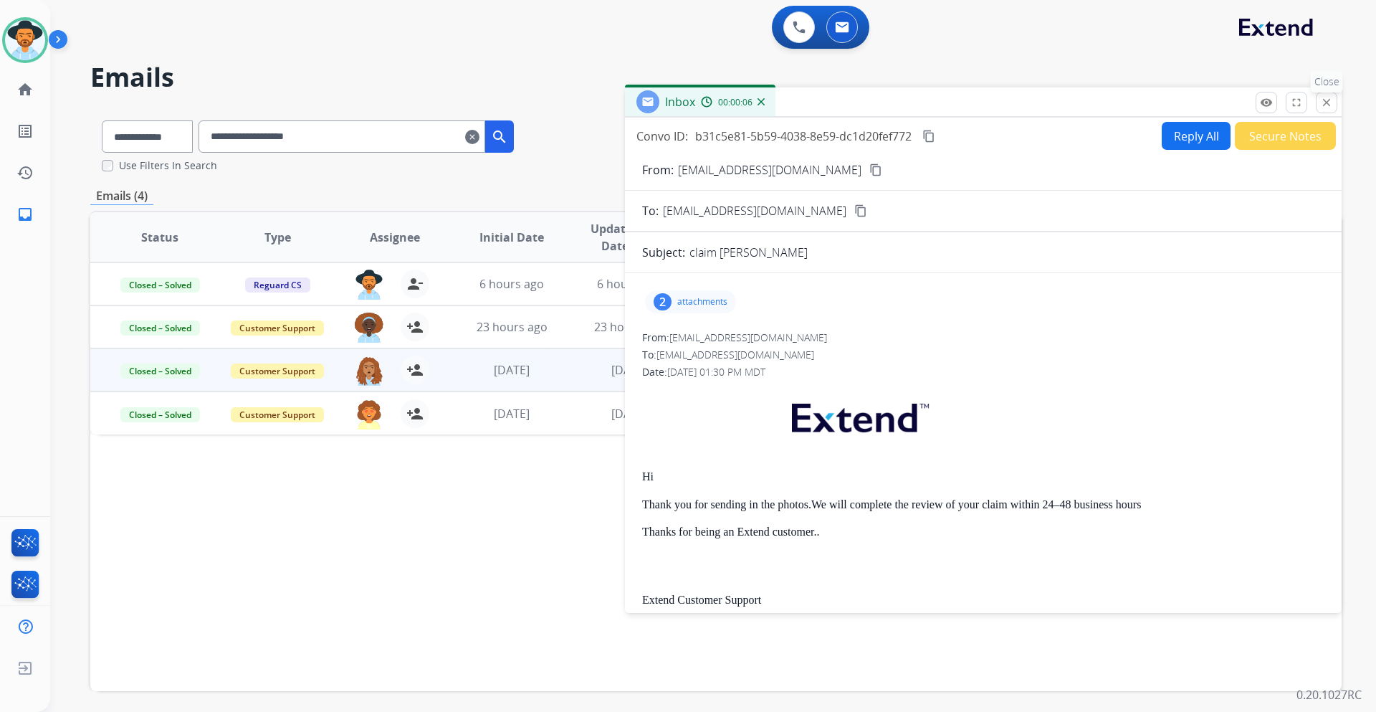
click at [1328, 107] on mat-icon "close" at bounding box center [1326, 102] width 13 height 13
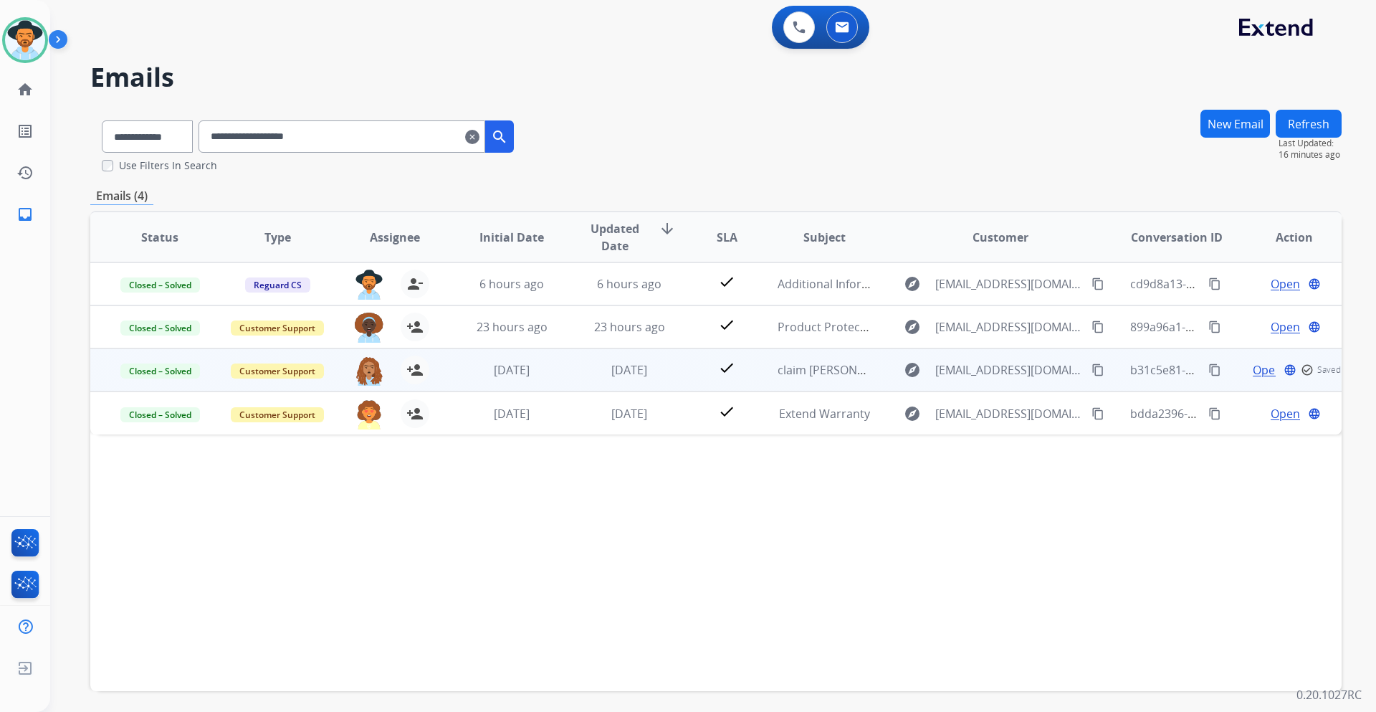
click at [1247, 373] on div "Open language check_circle_outline Saved" at bounding box center [1294, 369] width 94 height 17
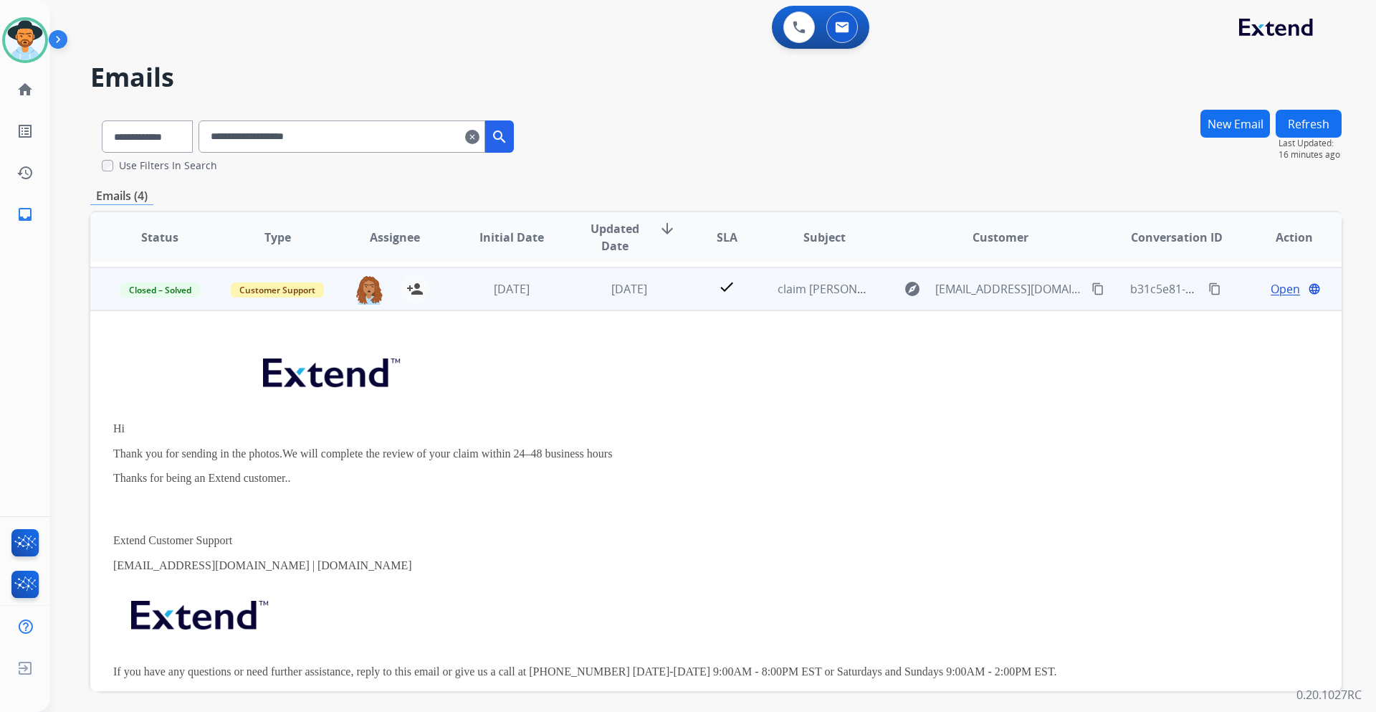
scroll to position [86, 0]
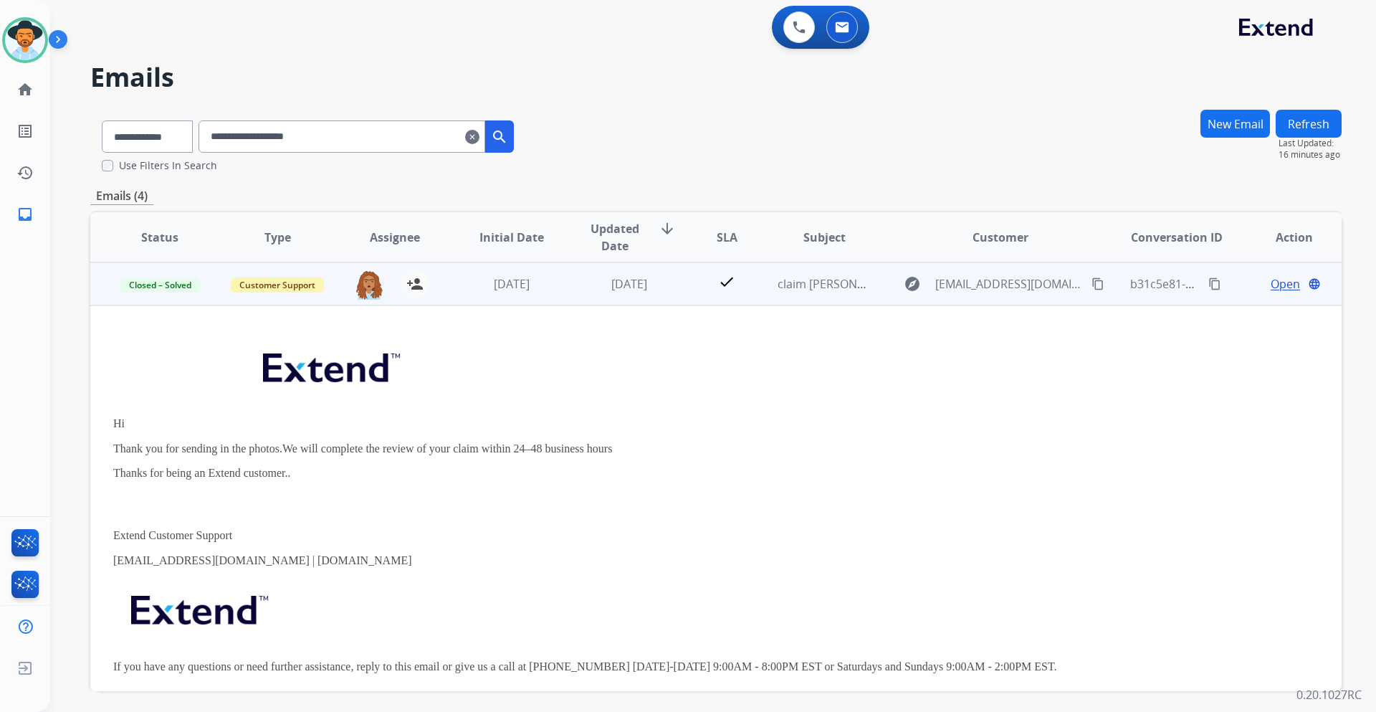
click at [1282, 280] on span "Open" at bounding box center [1285, 283] width 29 height 17
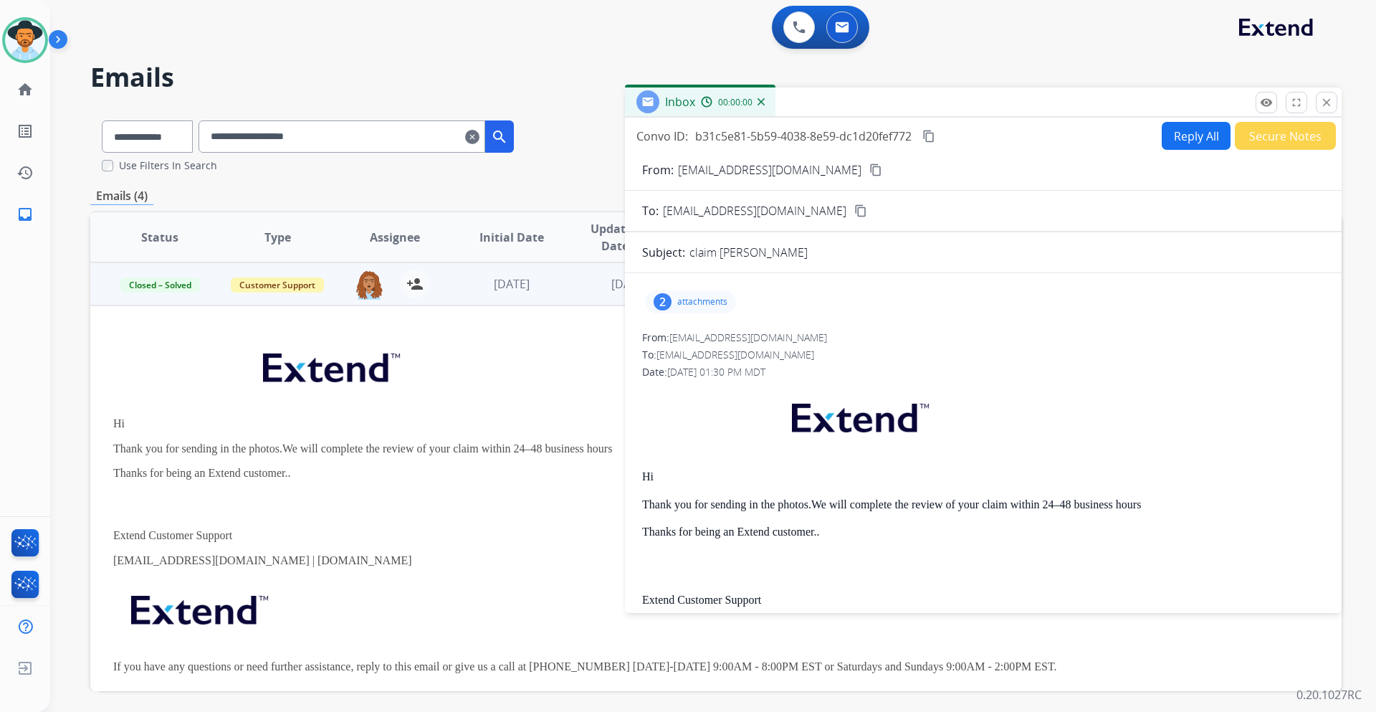
click at [692, 297] on p "attachments" at bounding box center [702, 301] width 50 height 11
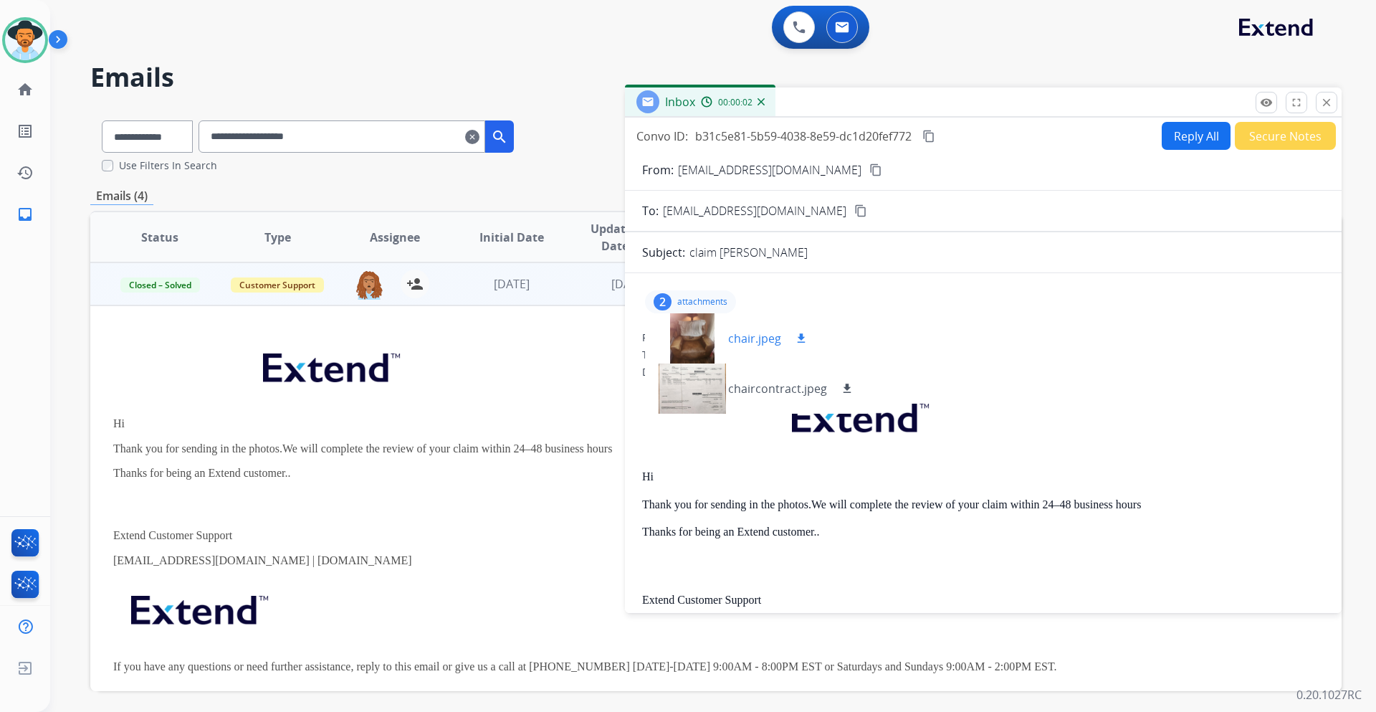
click at [695, 324] on div at bounding box center [693, 338] width 72 height 50
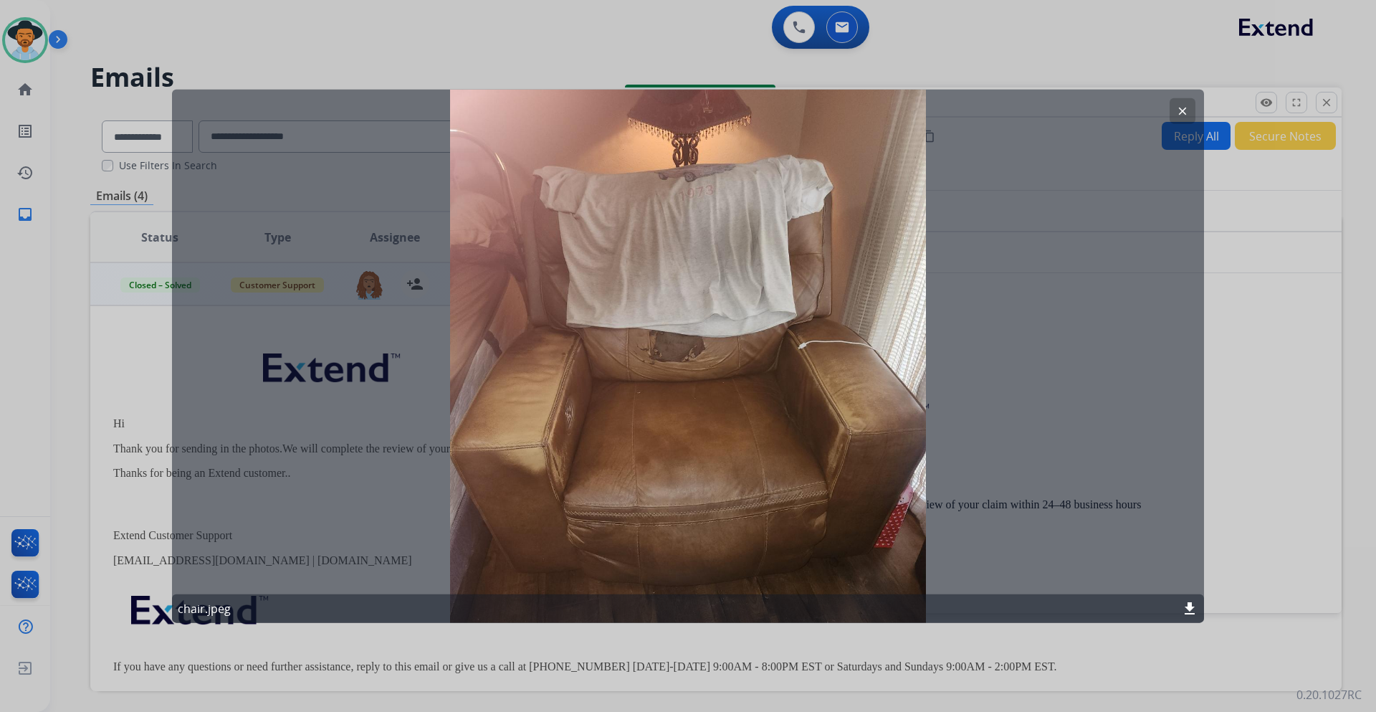
click at [1180, 117] on mat-icon "clear" at bounding box center [1182, 110] width 13 height 13
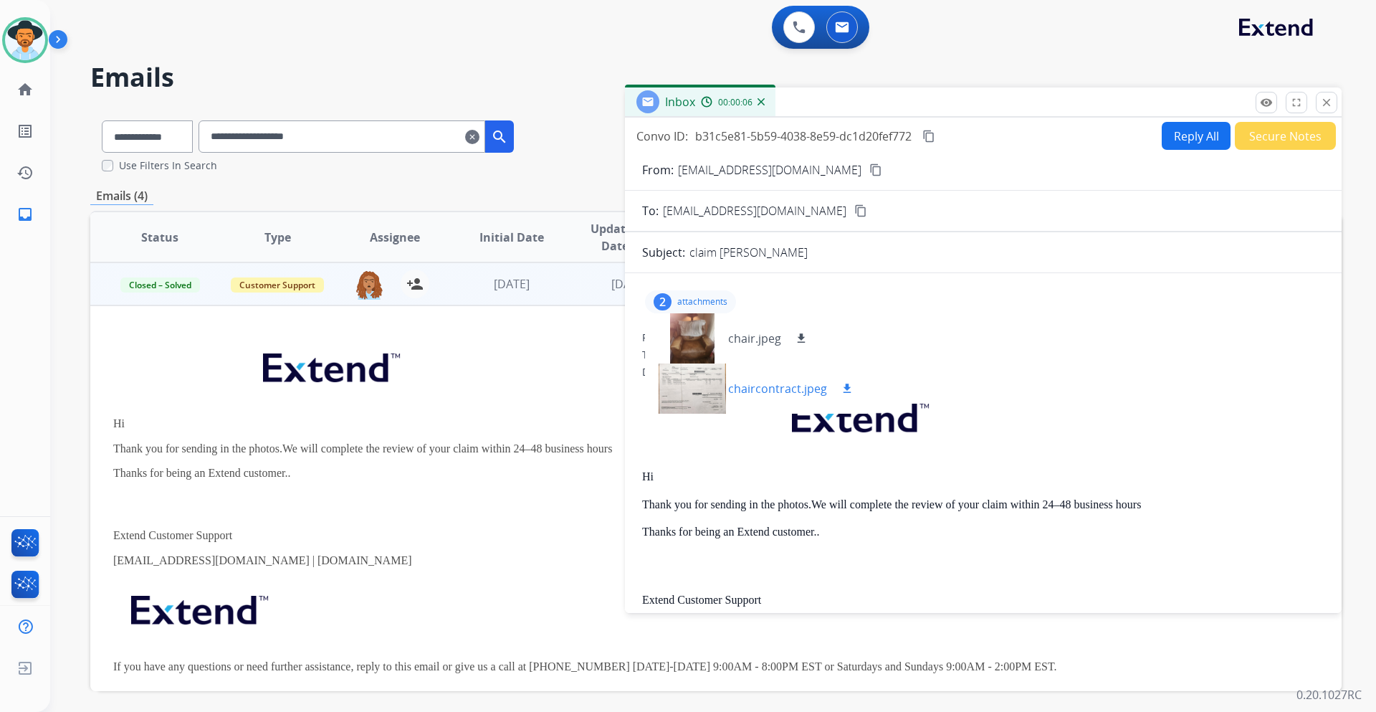
click at [688, 385] on div at bounding box center [693, 388] width 72 height 50
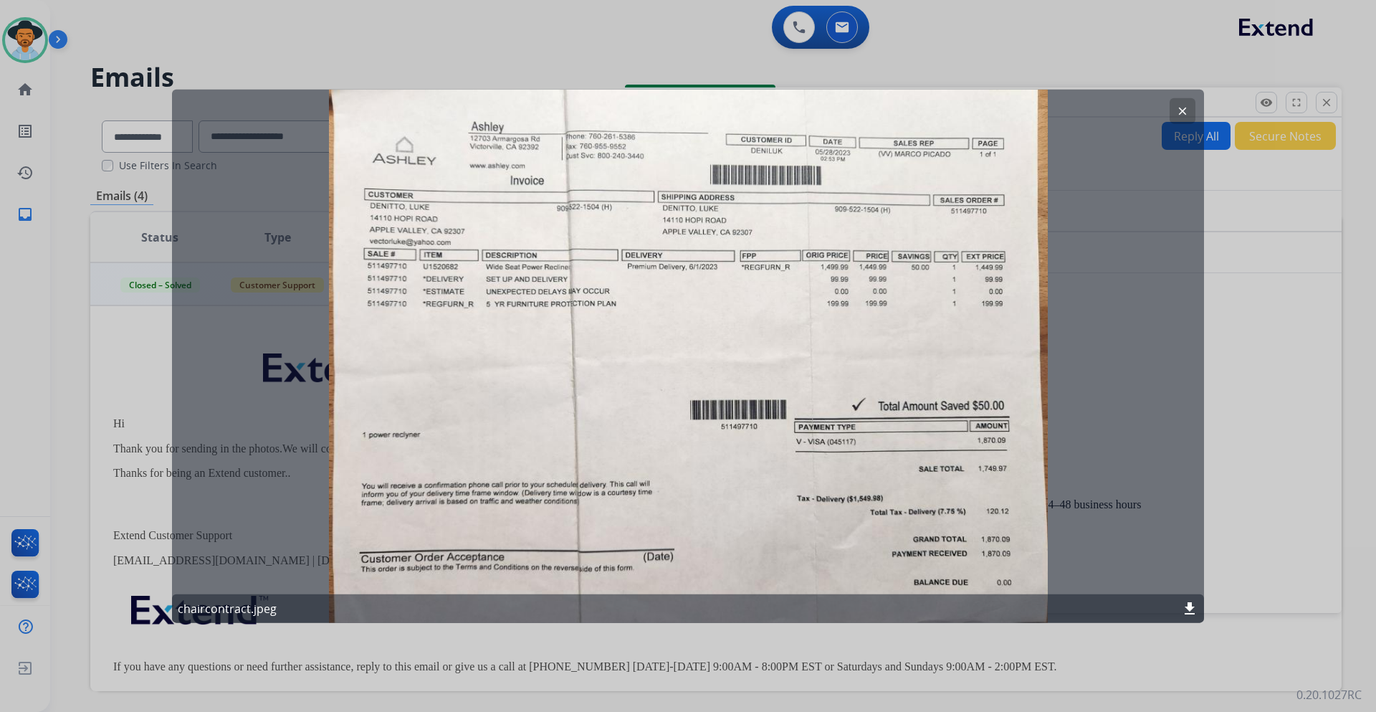
click at [1180, 113] on mat-icon "clear" at bounding box center [1182, 110] width 13 height 13
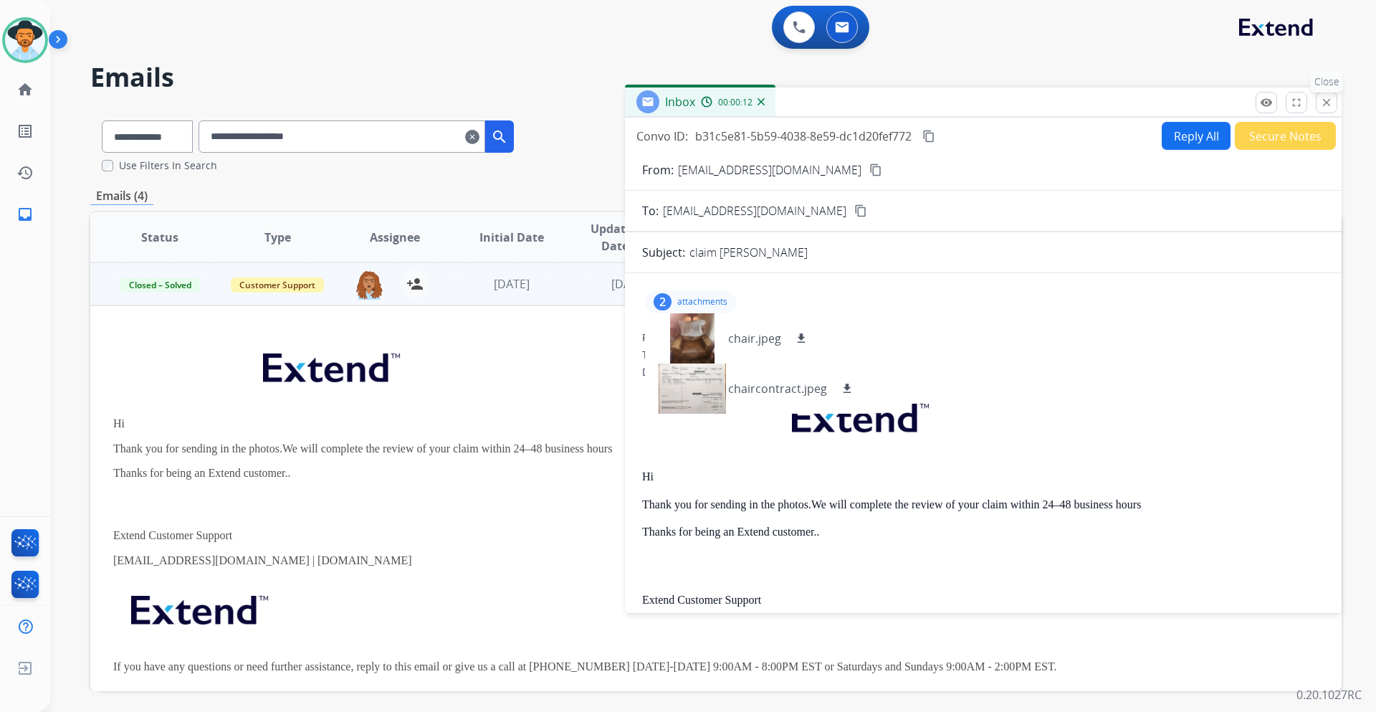
click at [1328, 108] on mat-icon "close" at bounding box center [1326, 102] width 13 height 13
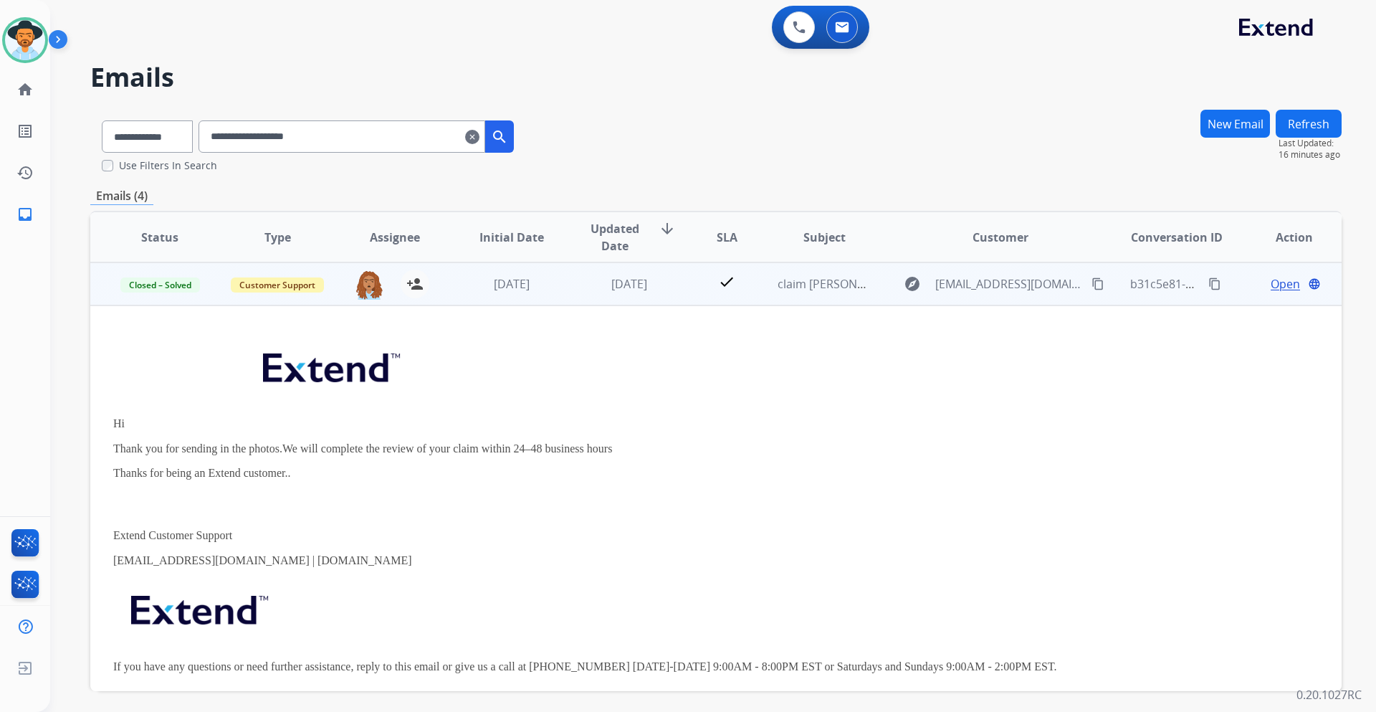
click at [110, 287] on td "Closed – Solved" at bounding box center [149, 283] width 118 height 43
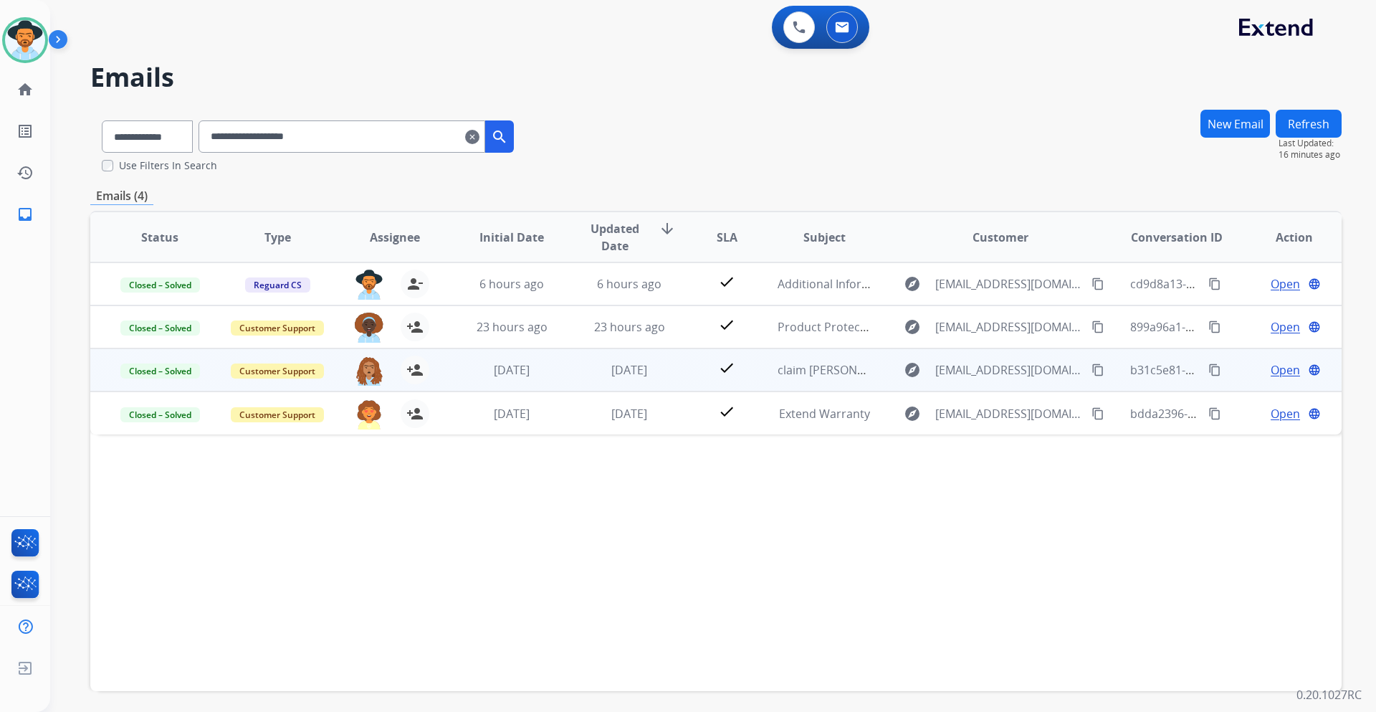
scroll to position [0, 0]
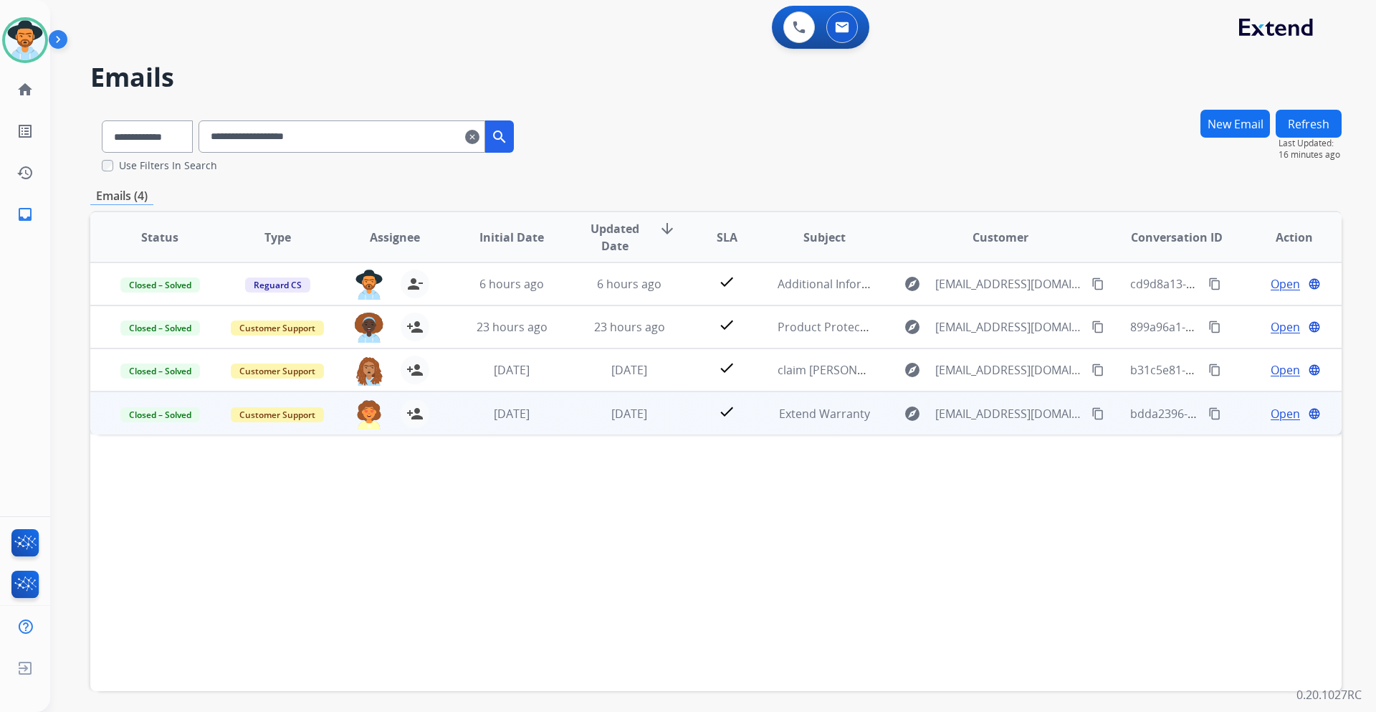
click at [1274, 411] on span "Open" at bounding box center [1285, 413] width 29 height 17
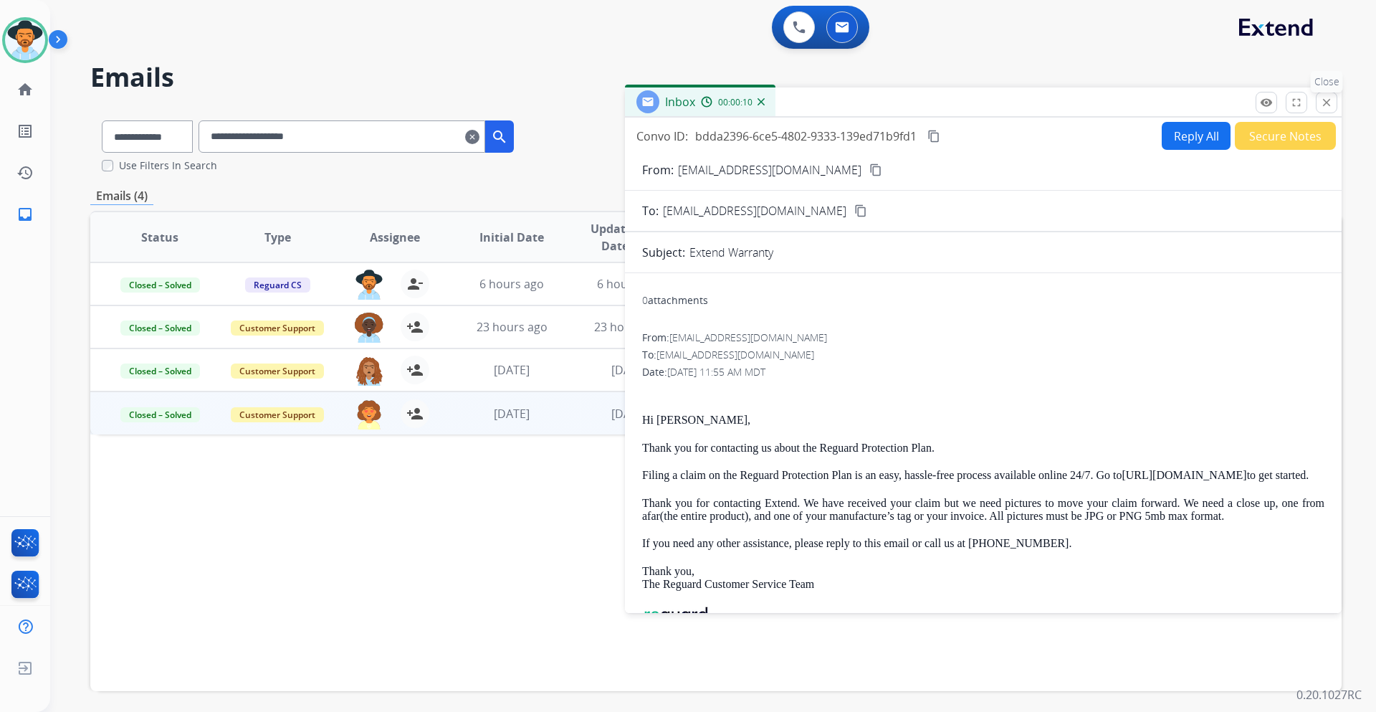
click at [1329, 100] on mat-icon "close" at bounding box center [1326, 102] width 13 height 13
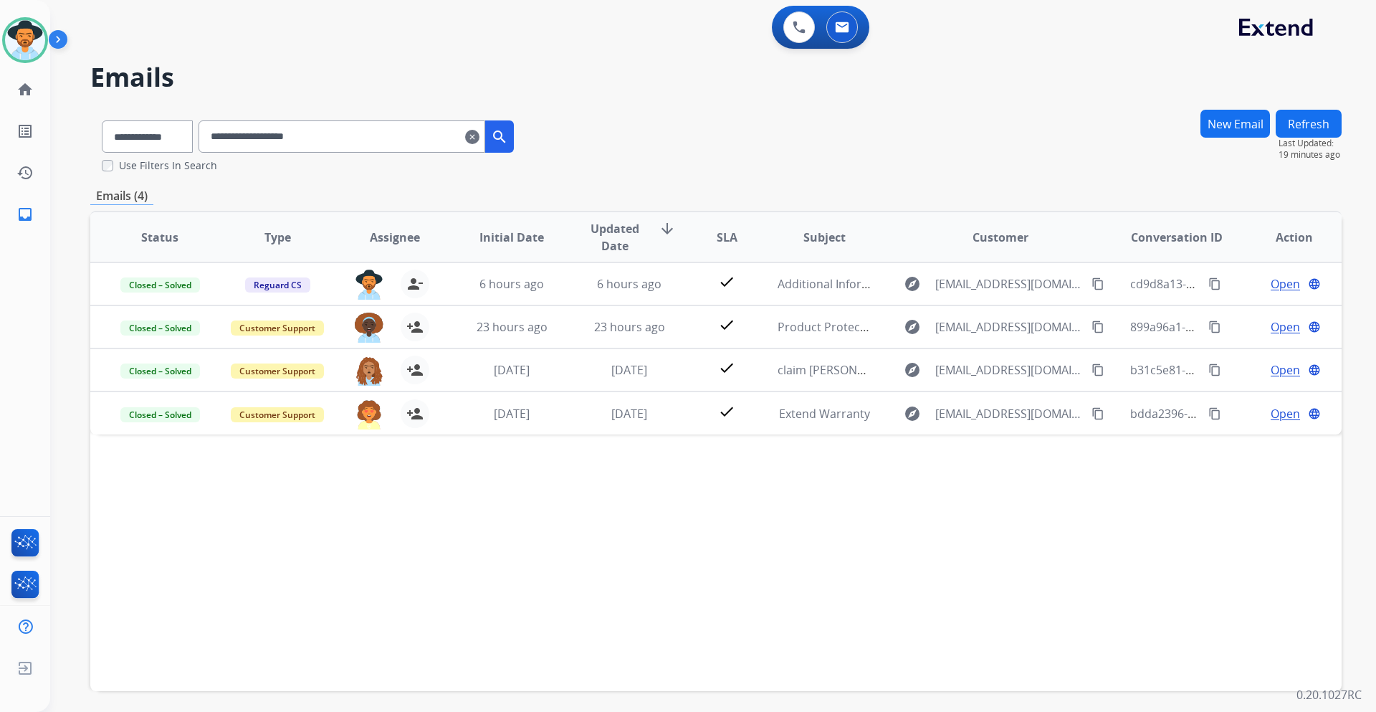
click at [479, 140] on mat-icon "clear" at bounding box center [472, 136] width 14 height 17
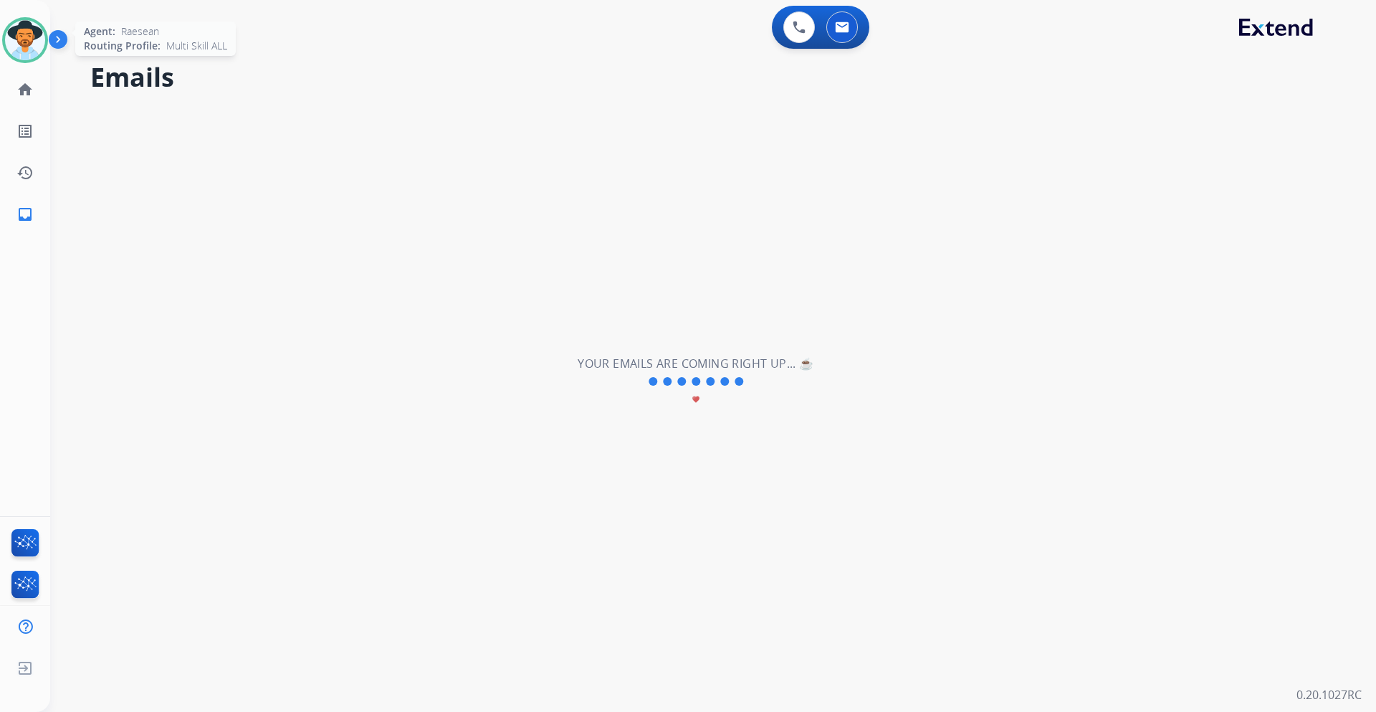
click at [37, 38] on img at bounding box center [25, 40] width 40 height 40
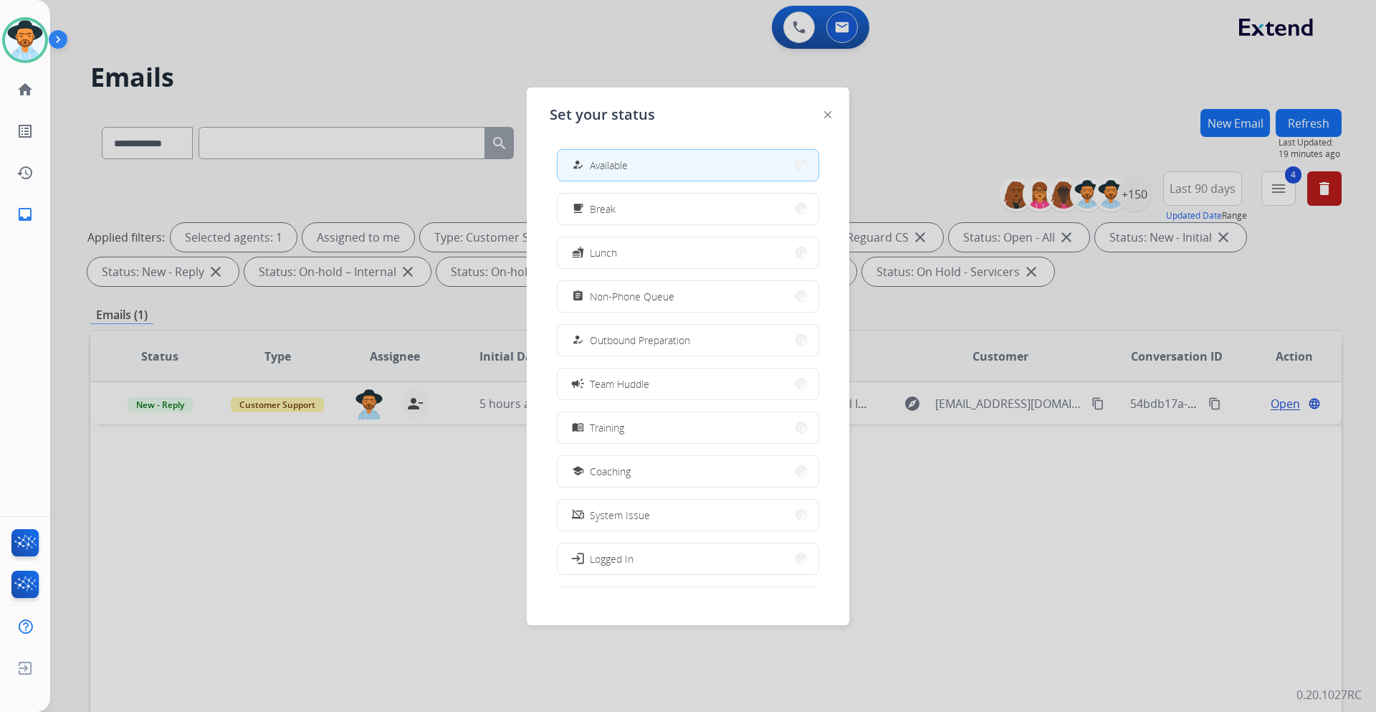
click at [485, 41] on div at bounding box center [688, 356] width 1376 height 712
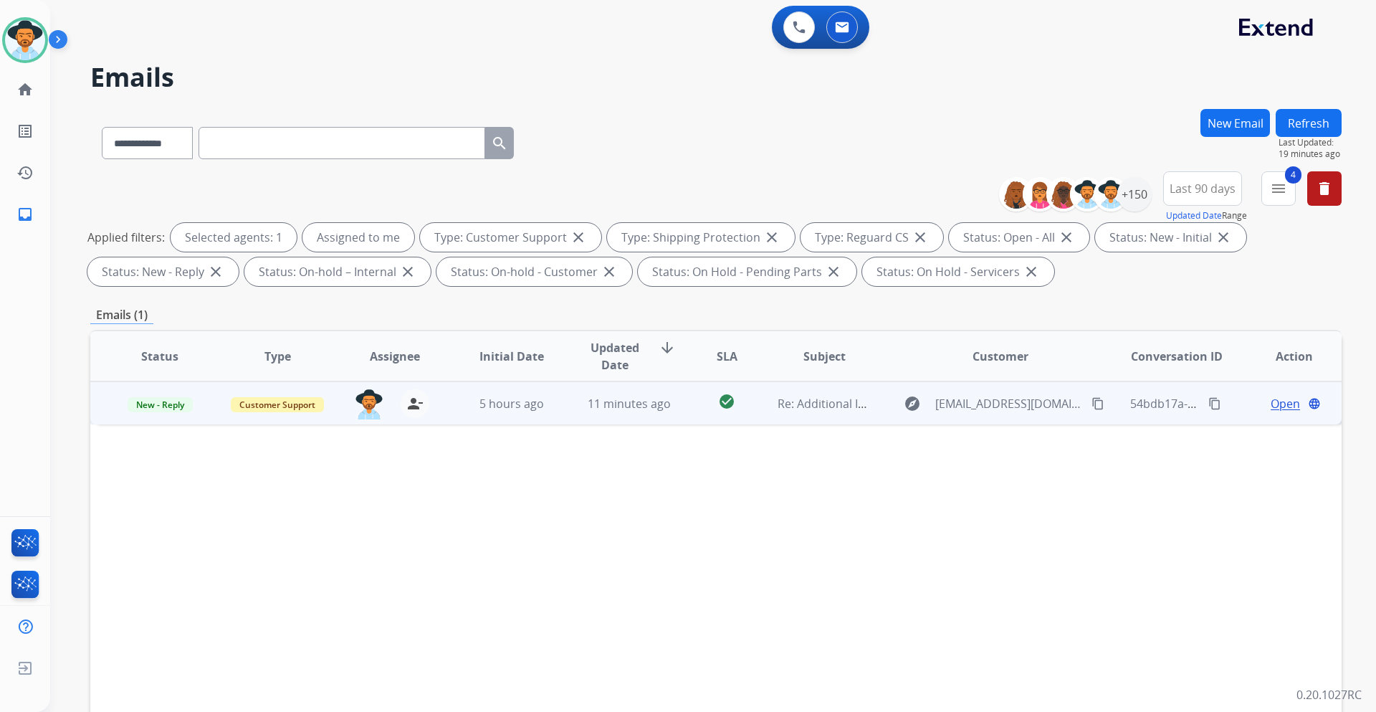
click at [1271, 409] on span "Open" at bounding box center [1285, 403] width 29 height 17
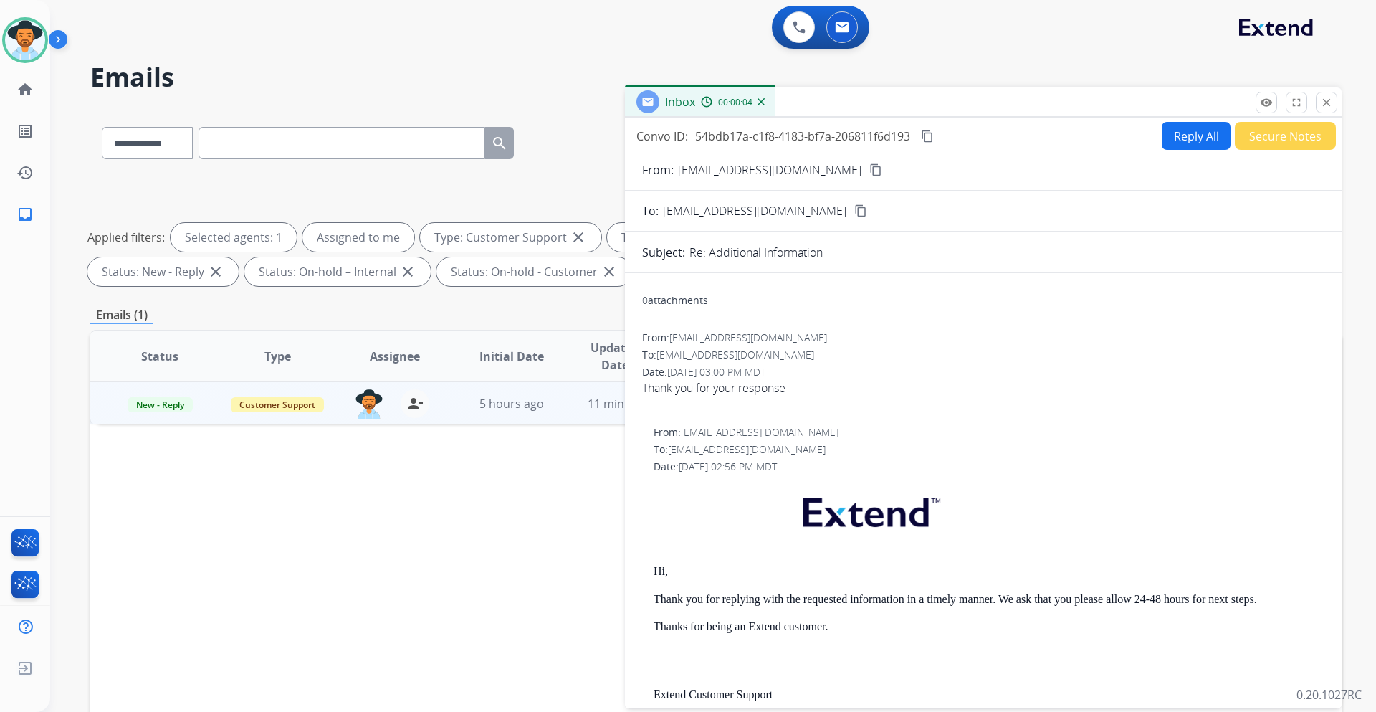
click at [1271, 134] on button "Secure Notes" at bounding box center [1285, 136] width 101 height 28
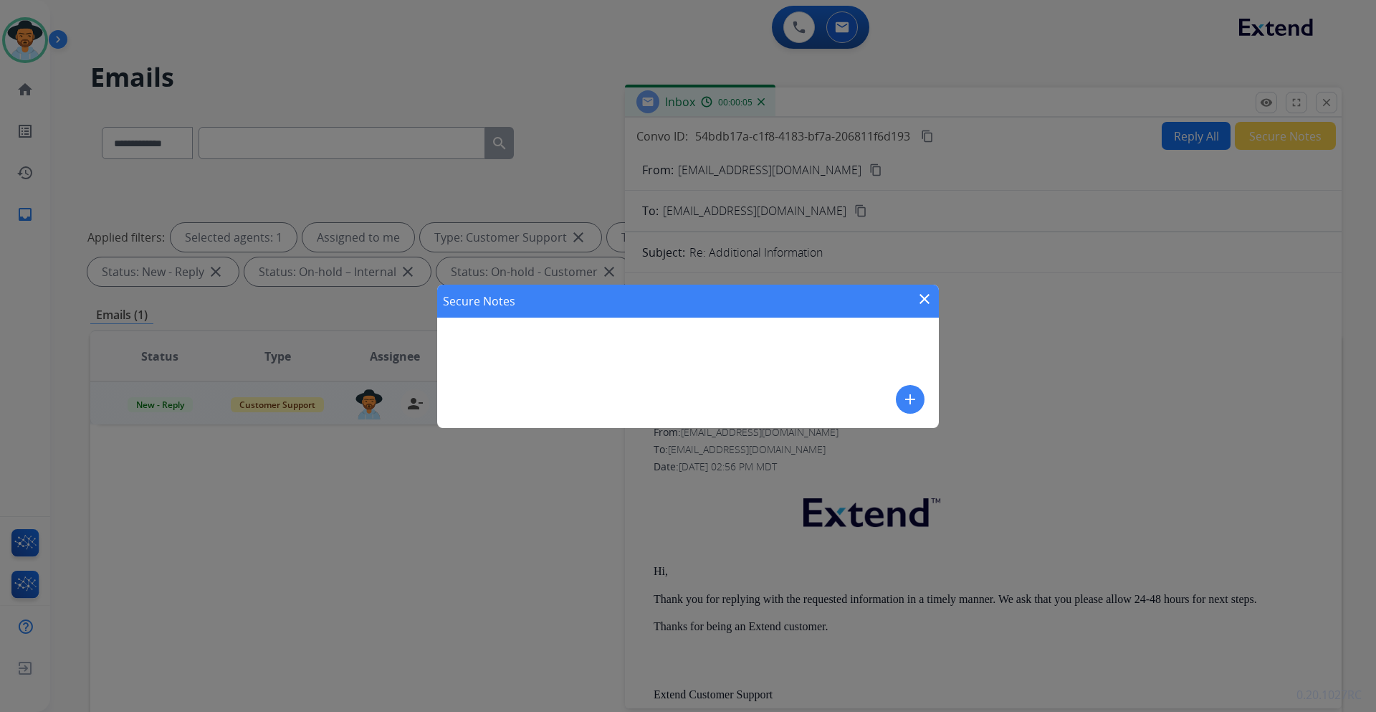
click at [906, 396] on mat-icon "add" at bounding box center [910, 399] width 17 height 17
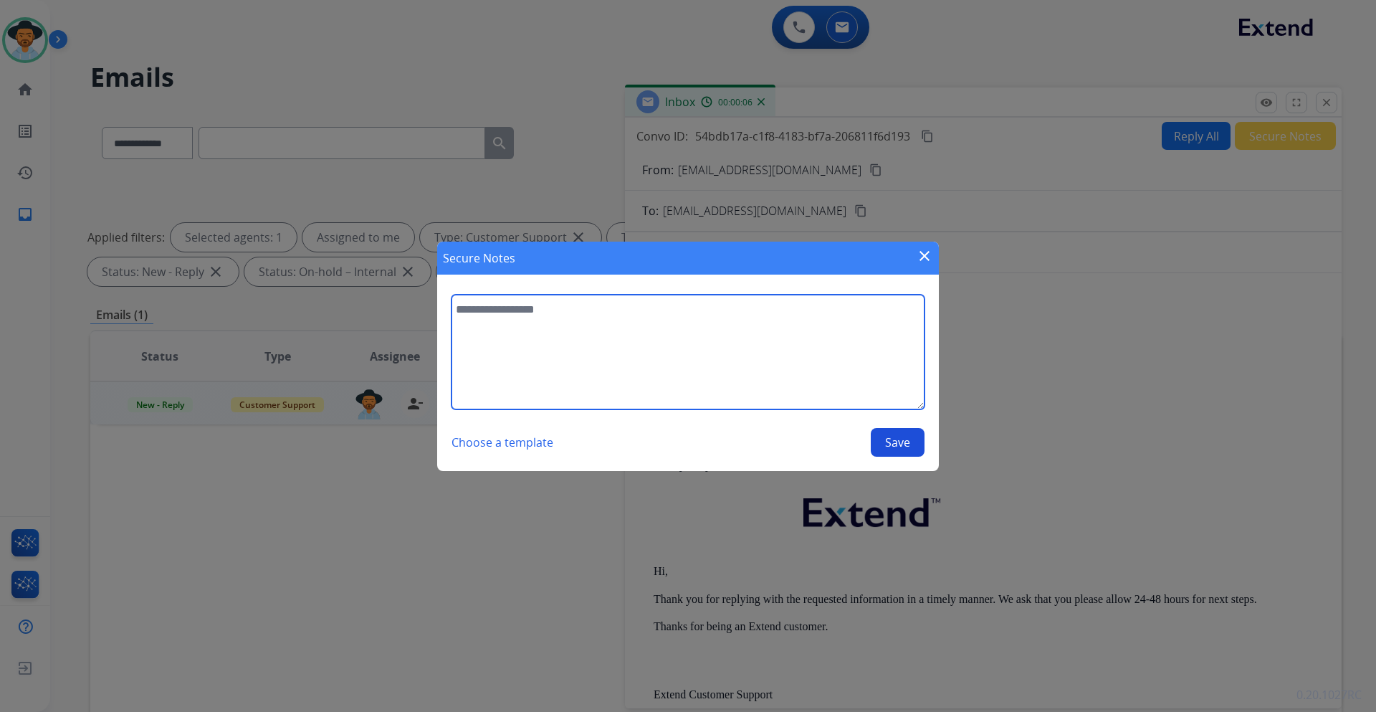
click at [581, 338] on textarea at bounding box center [688, 352] width 473 height 115
click at [752, 315] on textarea "**********" at bounding box center [688, 352] width 473 height 115
click at [786, 310] on textarea "**********" at bounding box center [688, 352] width 473 height 115
click at [716, 308] on textarea "**********" at bounding box center [688, 352] width 473 height 115
type textarea "**********"
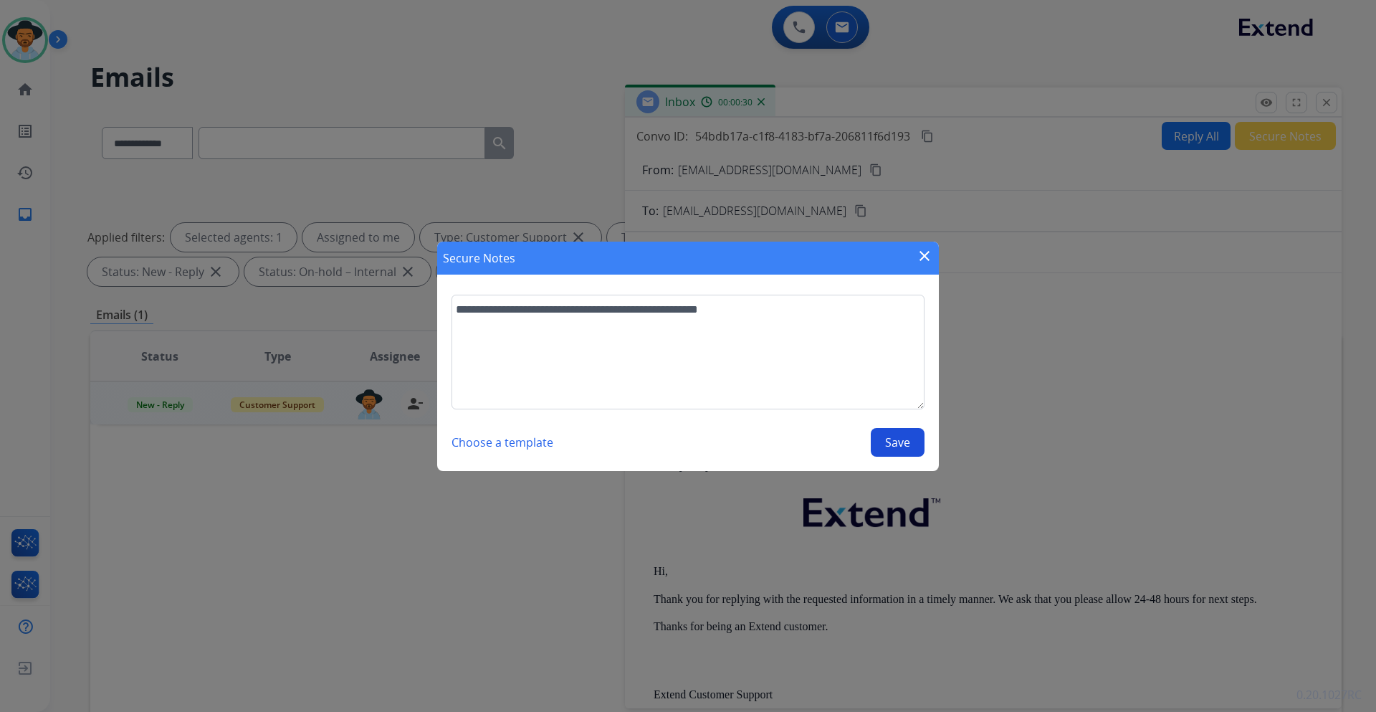
click at [880, 444] on button "Save" at bounding box center [898, 442] width 54 height 29
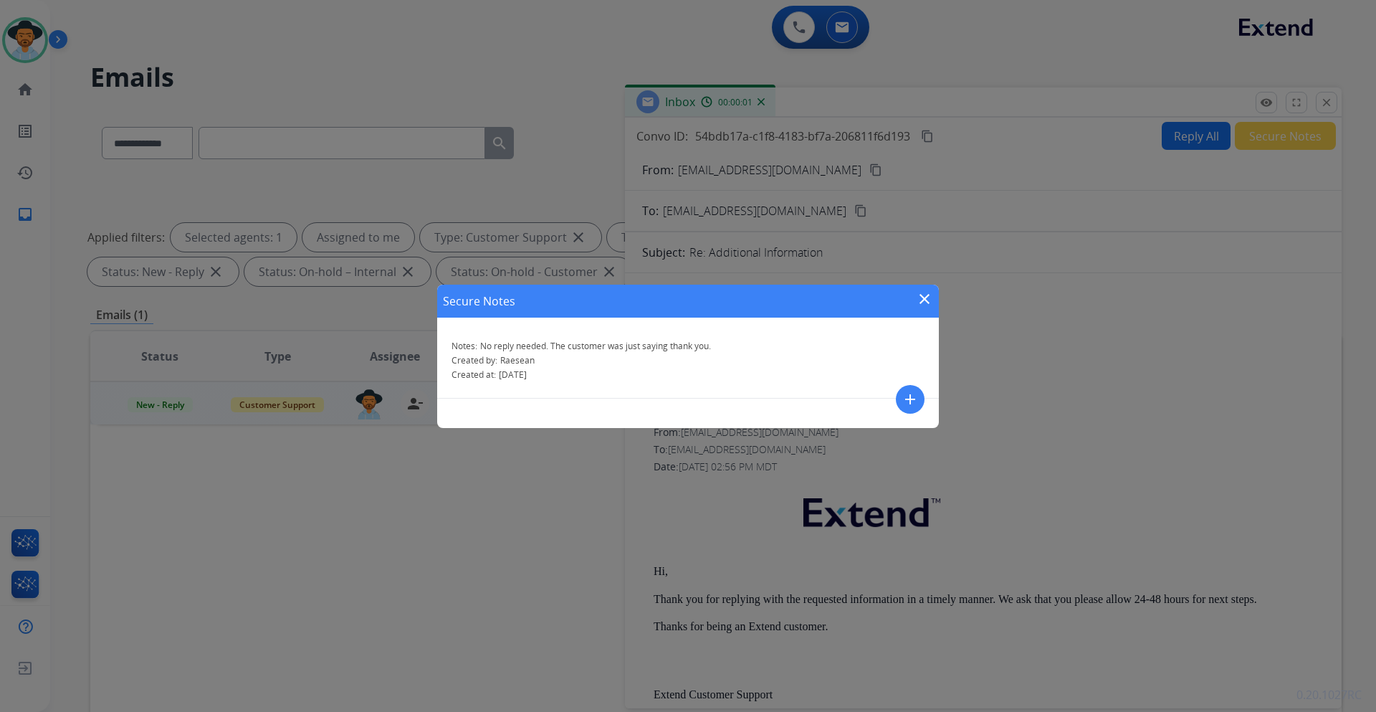
click at [918, 298] on mat-icon "close" at bounding box center [924, 298] width 17 height 17
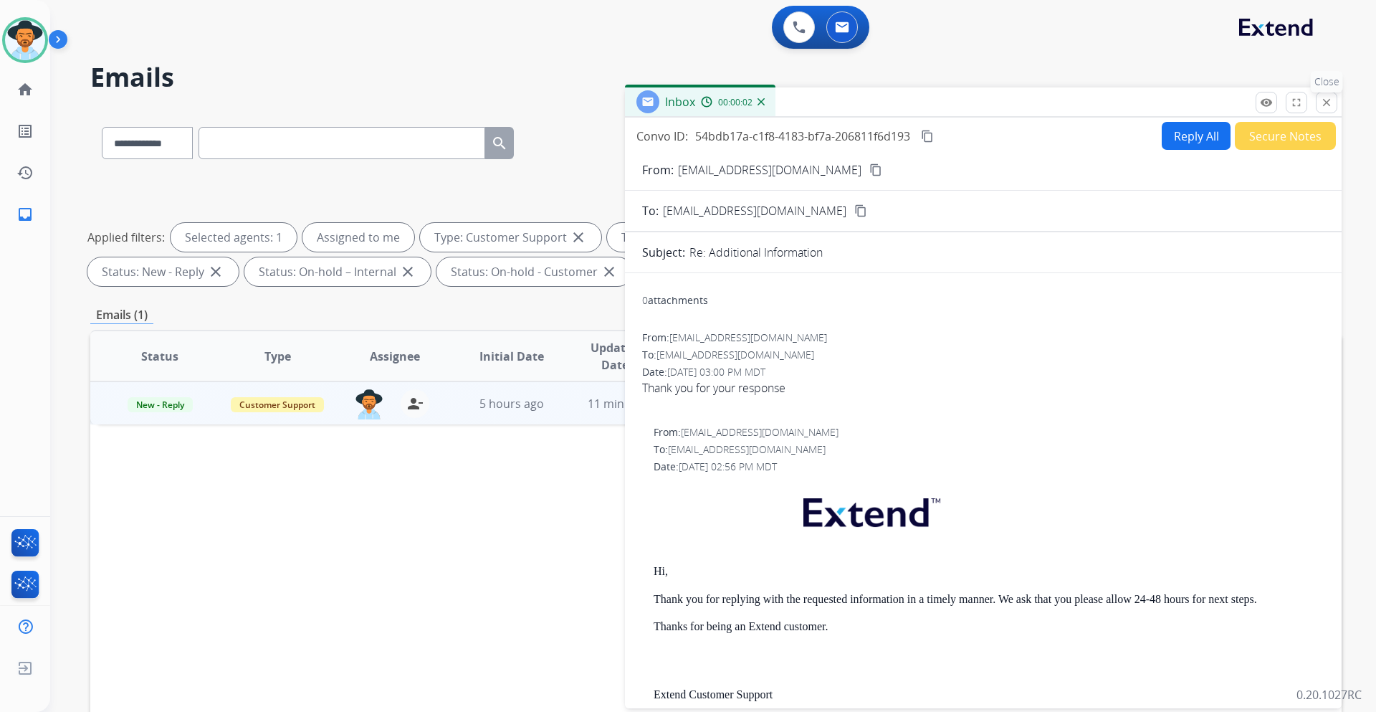
click at [1329, 105] on mat-icon "close" at bounding box center [1326, 102] width 13 height 13
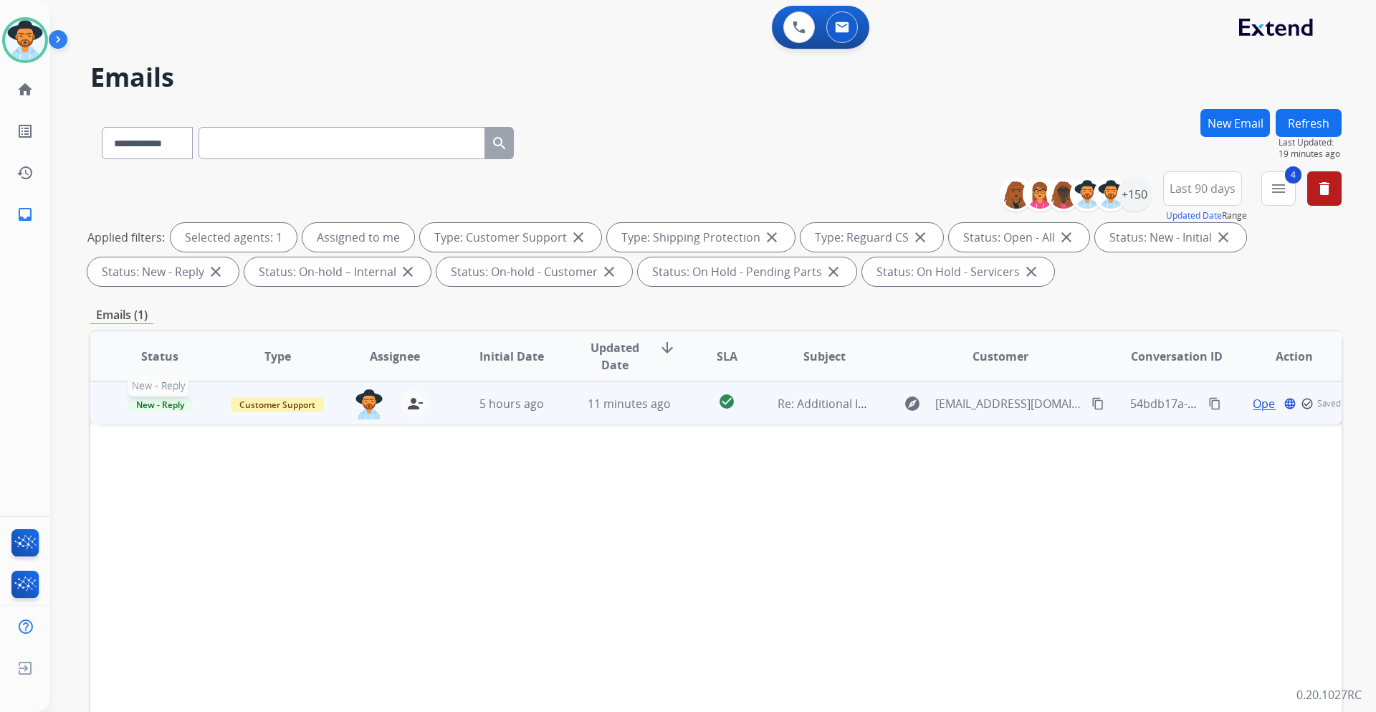
click at [157, 404] on span "New - Reply" at bounding box center [160, 404] width 65 height 15
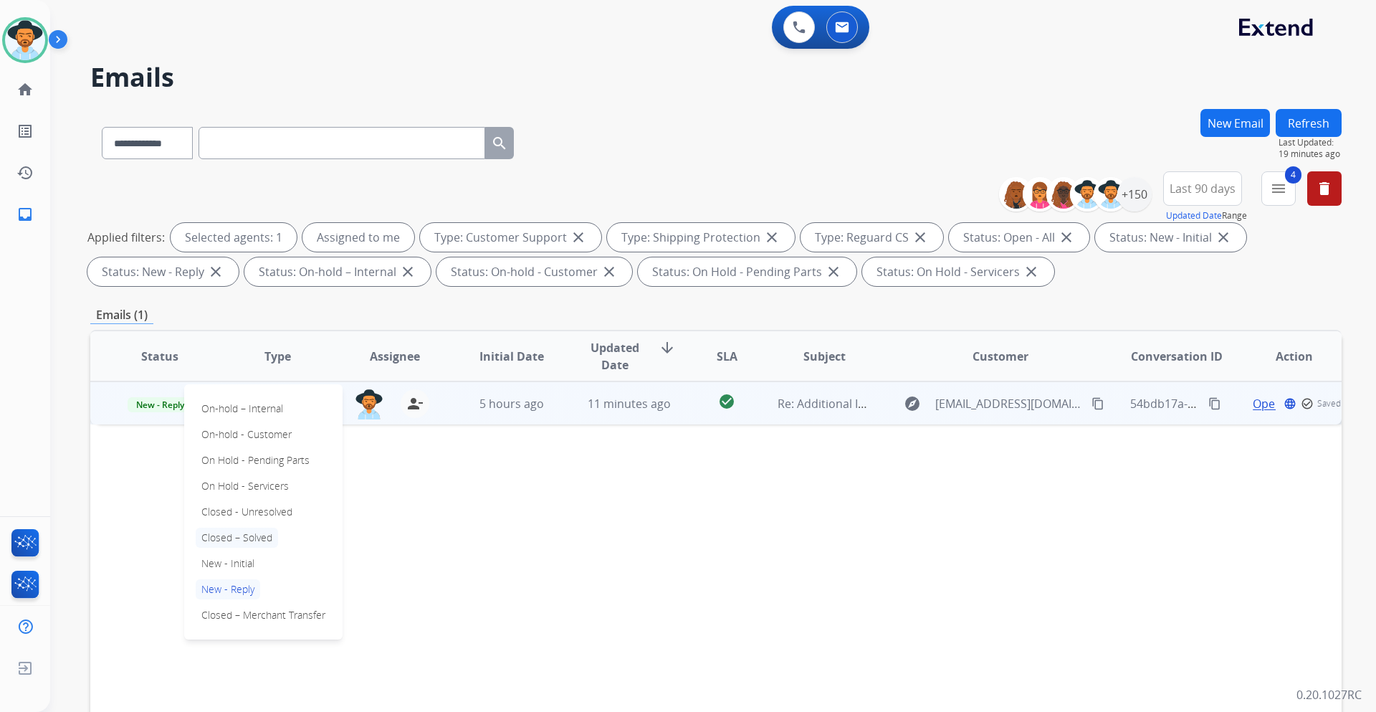
click at [254, 537] on p "Closed – Solved" at bounding box center [237, 538] width 82 height 20
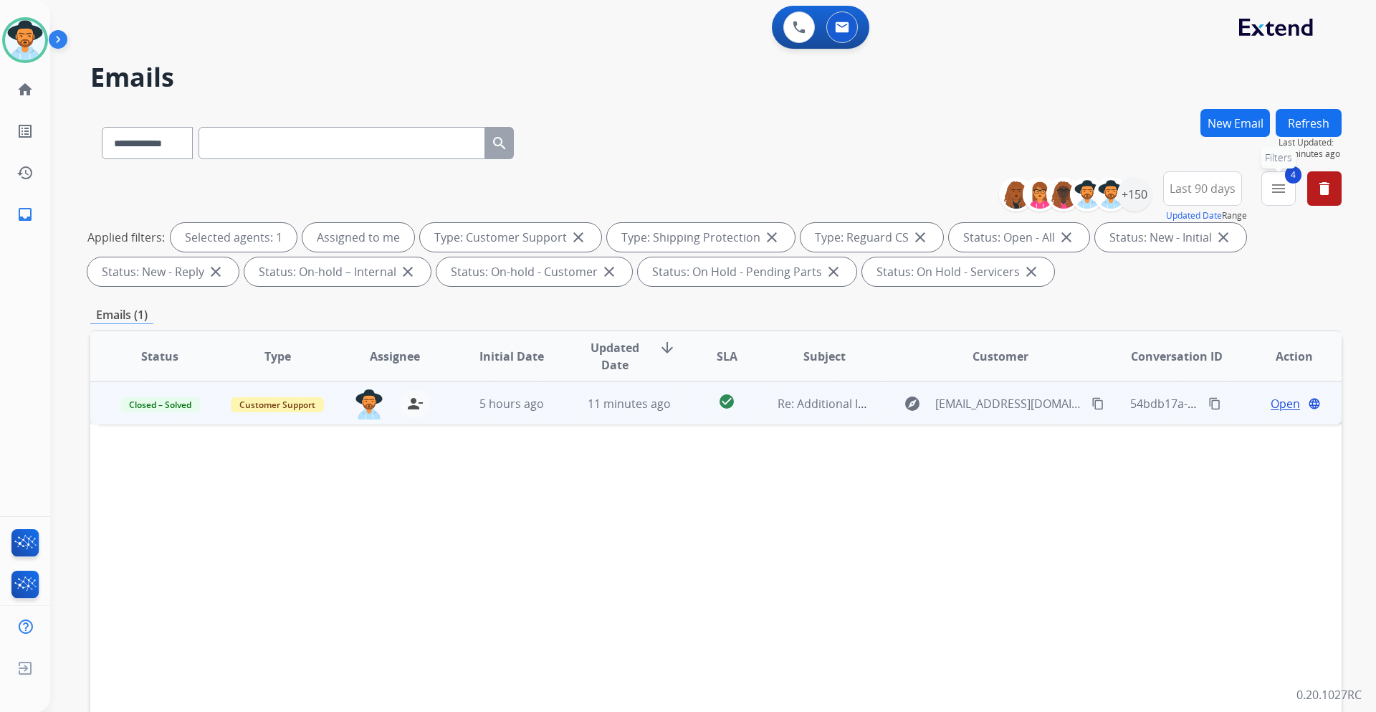
click at [1282, 189] on mat-icon "menu" at bounding box center [1278, 188] width 17 height 17
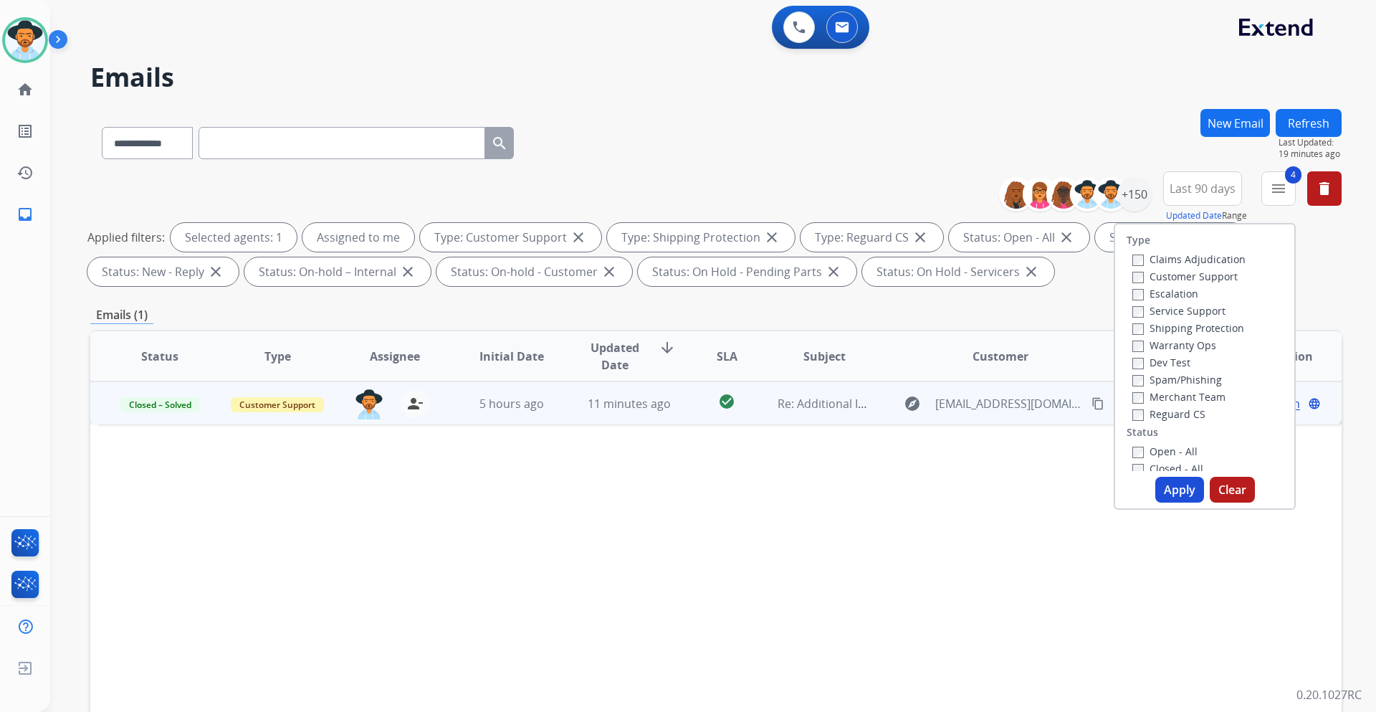
click at [1178, 489] on button "Apply" at bounding box center [1179, 490] width 49 height 26
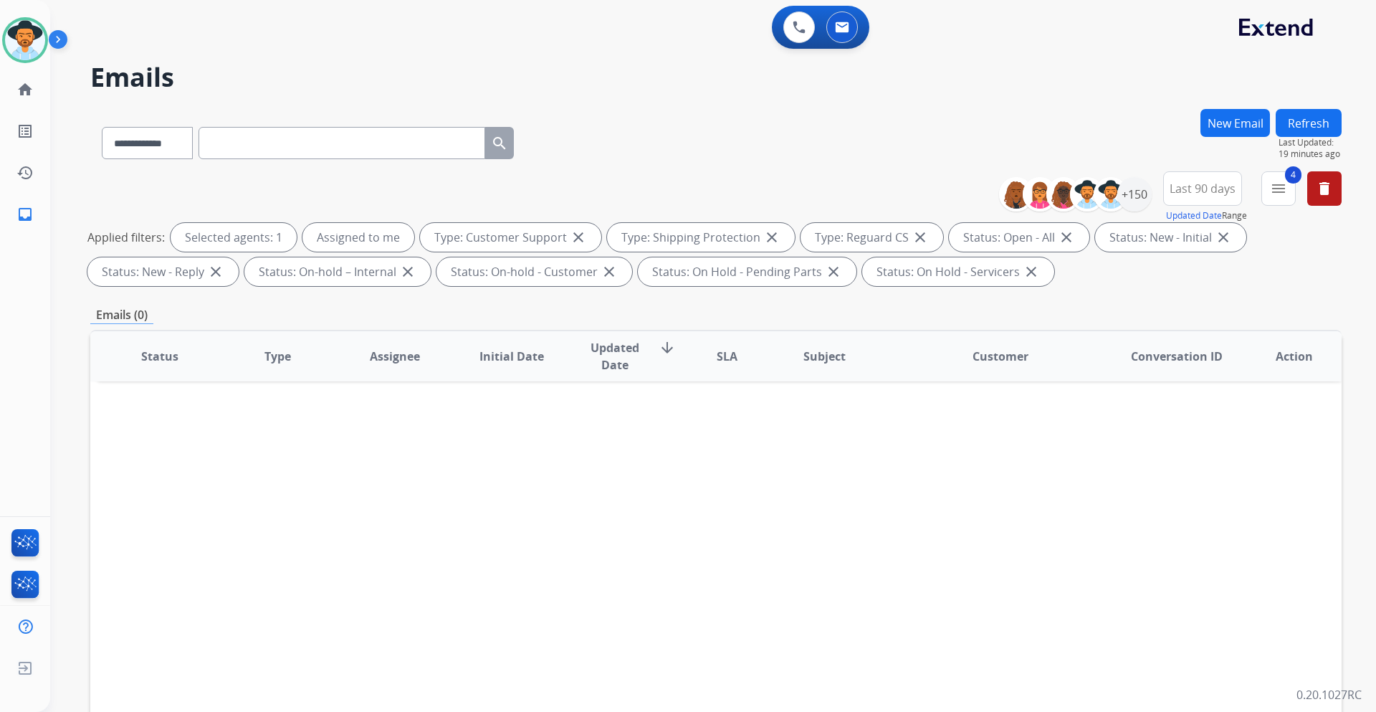
click at [364, 151] on input "text" at bounding box center [342, 143] width 287 height 32
paste input "**********"
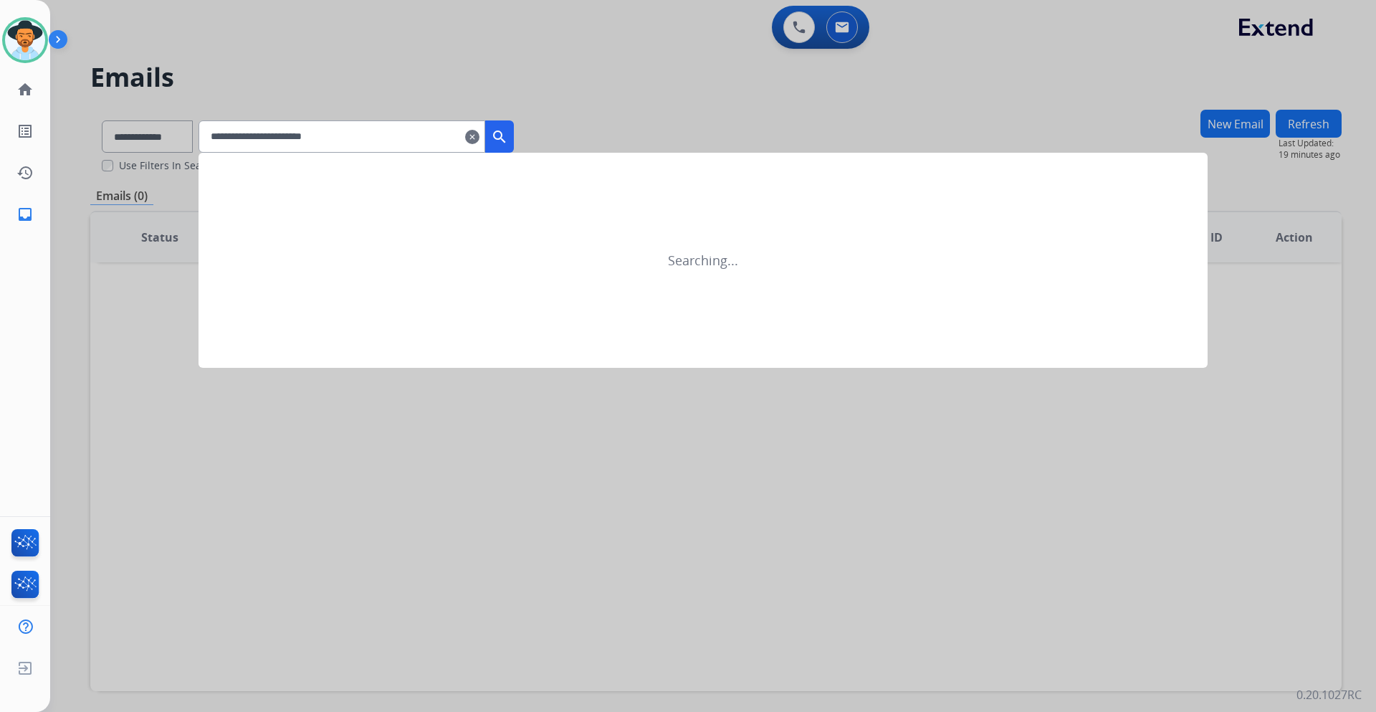
type input "**********"
click at [508, 140] on mat-icon "search" at bounding box center [499, 136] width 17 height 17
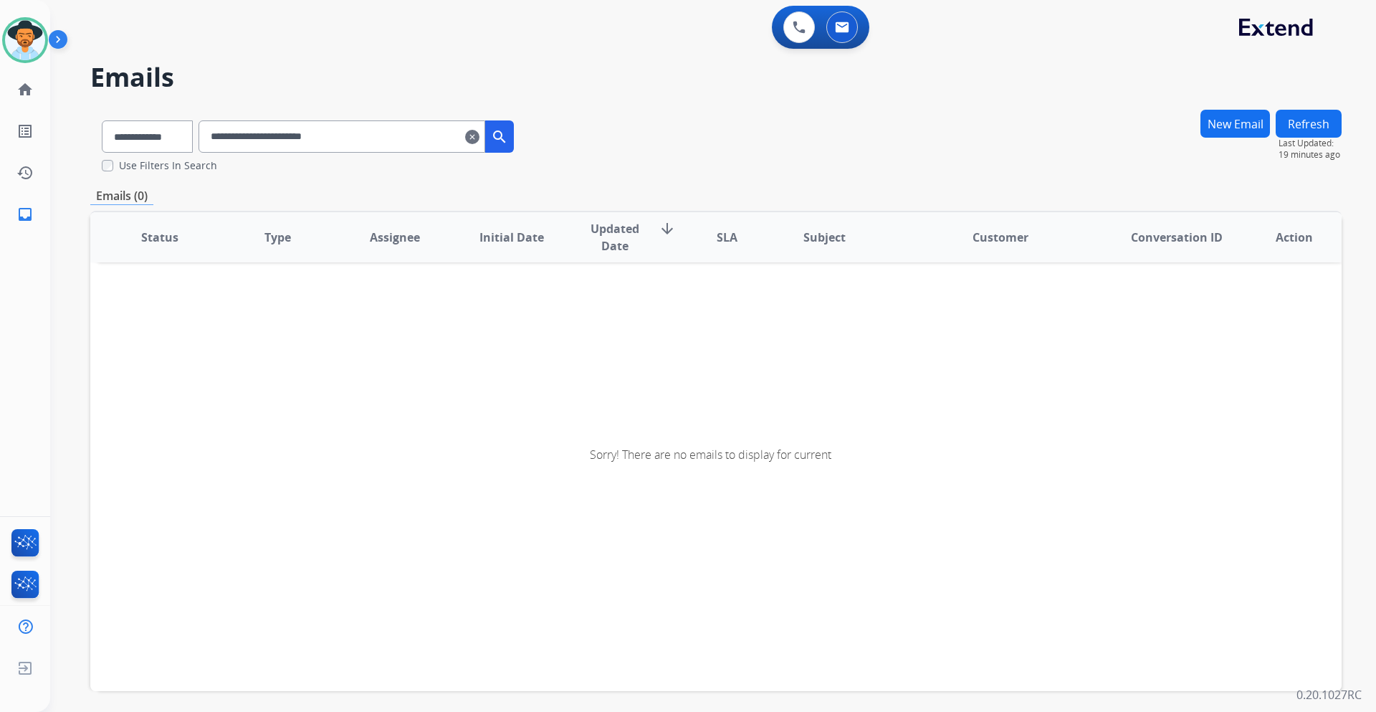
click at [479, 137] on mat-icon "clear" at bounding box center [472, 136] width 14 height 17
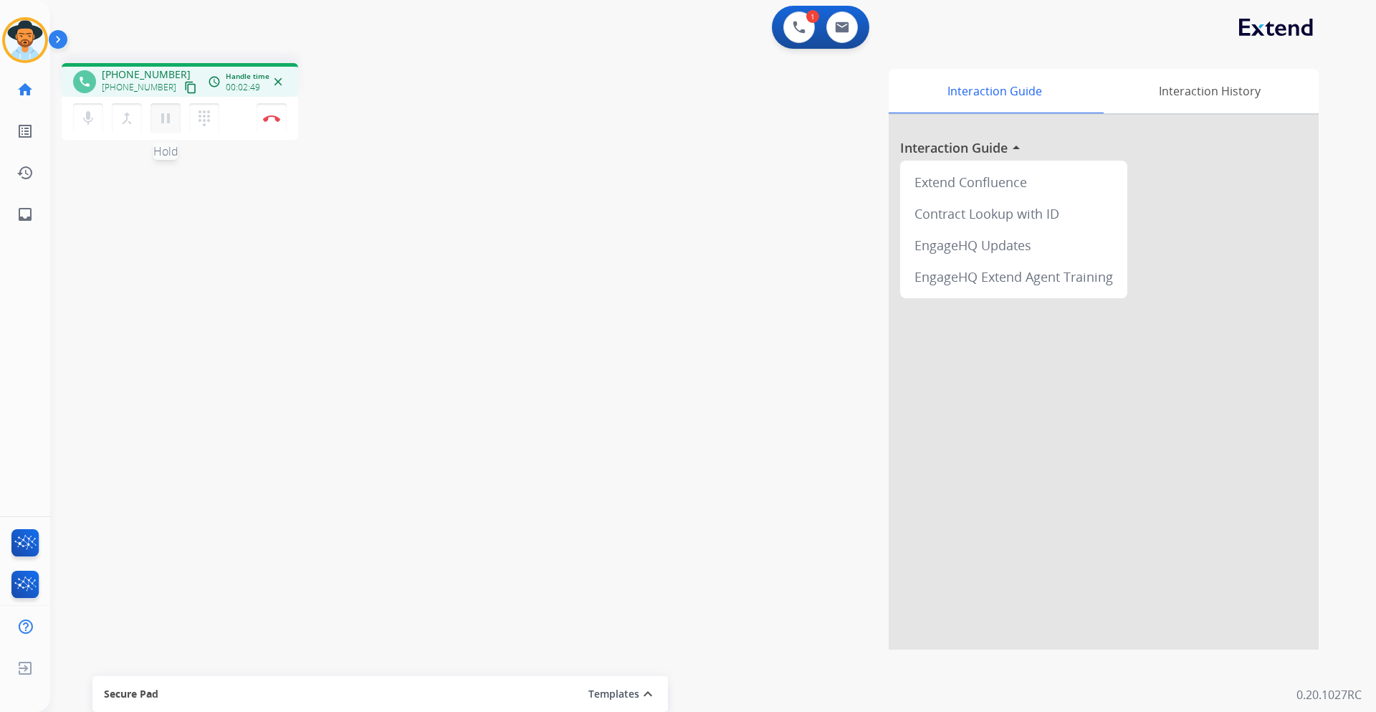
click at [171, 118] on mat-icon "pause" at bounding box center [165, 118] width 17 height 17
click at [166, 110] on mat-icon "play_arrow" at bounding box center [165, 118] width 17 height 17
click at [167, 123] on mat-icon "pause" at bounding box center [165, 118] width 17 height 17
click at [166, 118] on mat-icon "play_arrow" at bounding box center [165, 118] width 17 height 17
click at [172, 115] on mat-icon "pause" at bounding box center [165, 118] width 17 height 17
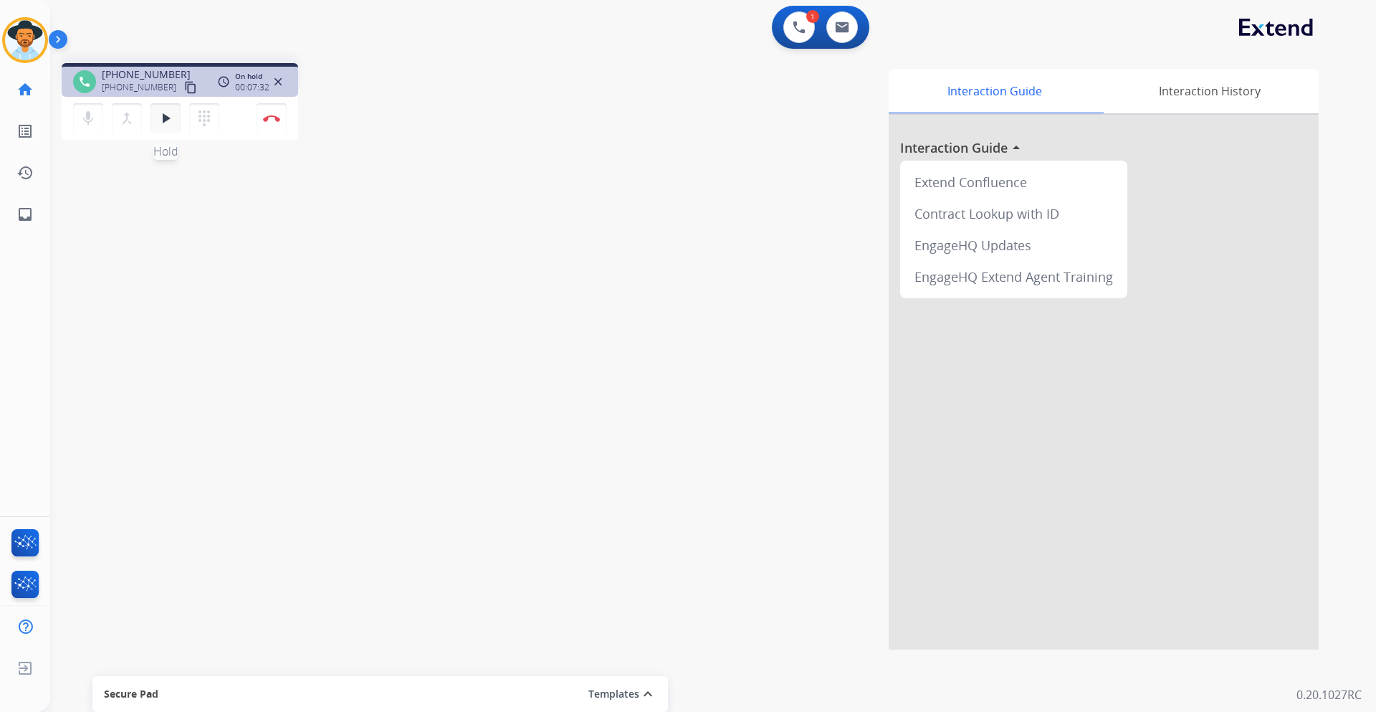
click at [171, 120] on mat-icon "play_arrow" at bounding box center [165, 118] width 17 height 17
click at [705, 96] on div "Interaction Guide Interaction History Interaction Guide arrow_drop_up Extend Co…" at bounding box center [896, 359] width 844 height 581
click at [275, 120] on img at bounding box center [271, 118] width 17 height 7
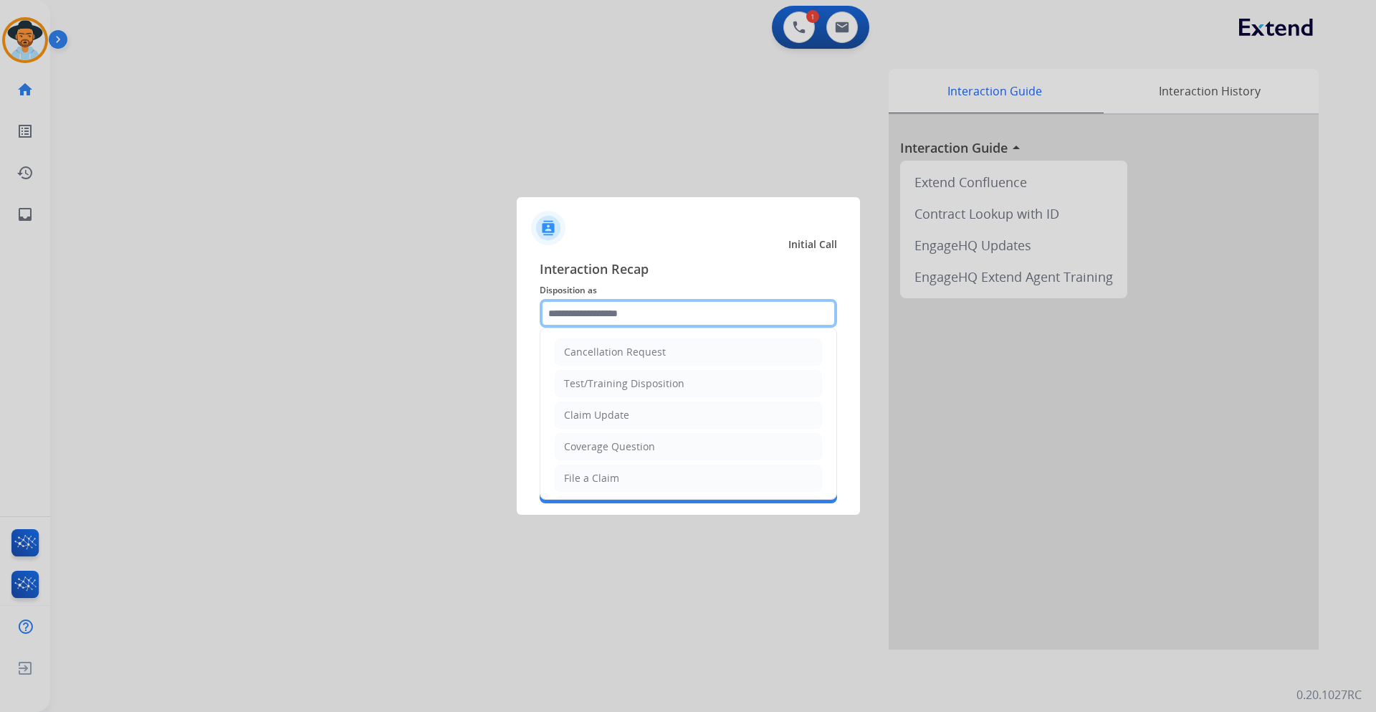
click at [748, 314] on input "text" at bounding box center [688, 313] width 297 height 29
click at [641, 476] on li "File a Claim" at bounding box center [688, 477] width 267 height 27
type input "**********"
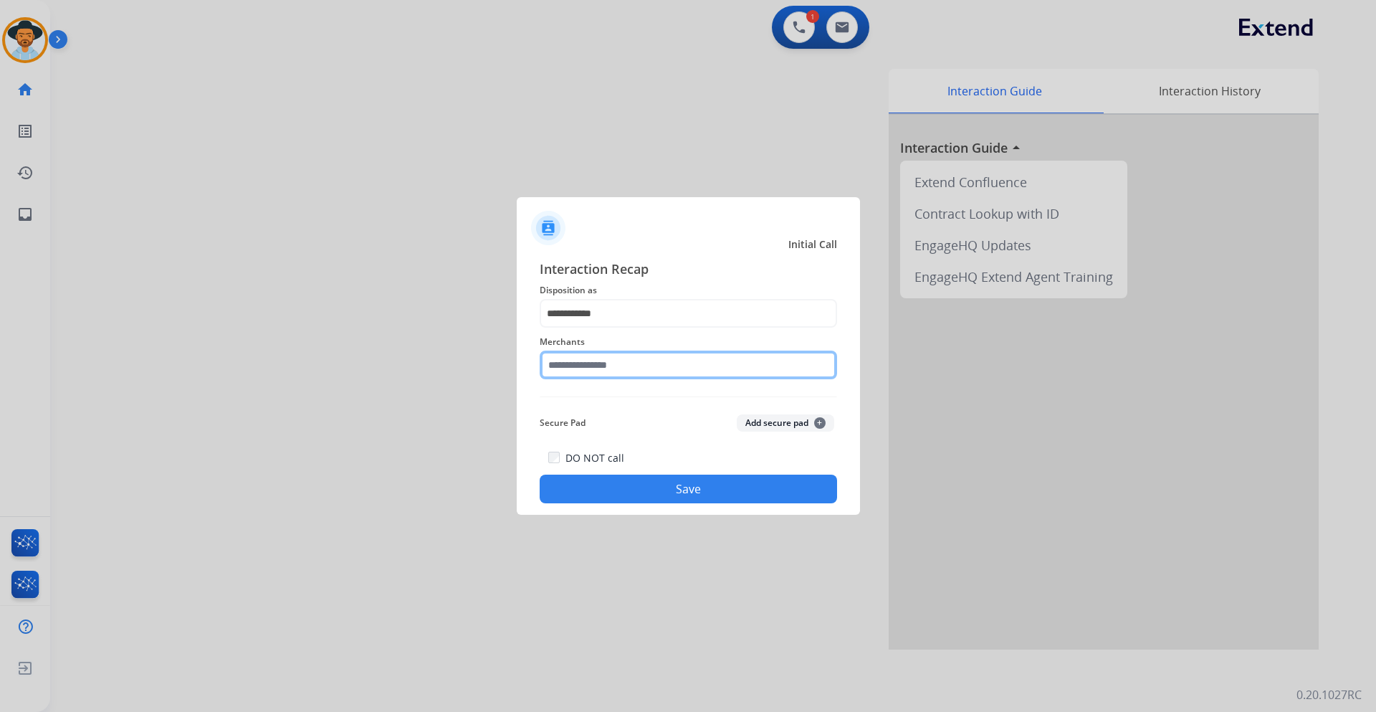
click at [590, 368] on input "text" at bounding box center [688, 364] width 297 height 29
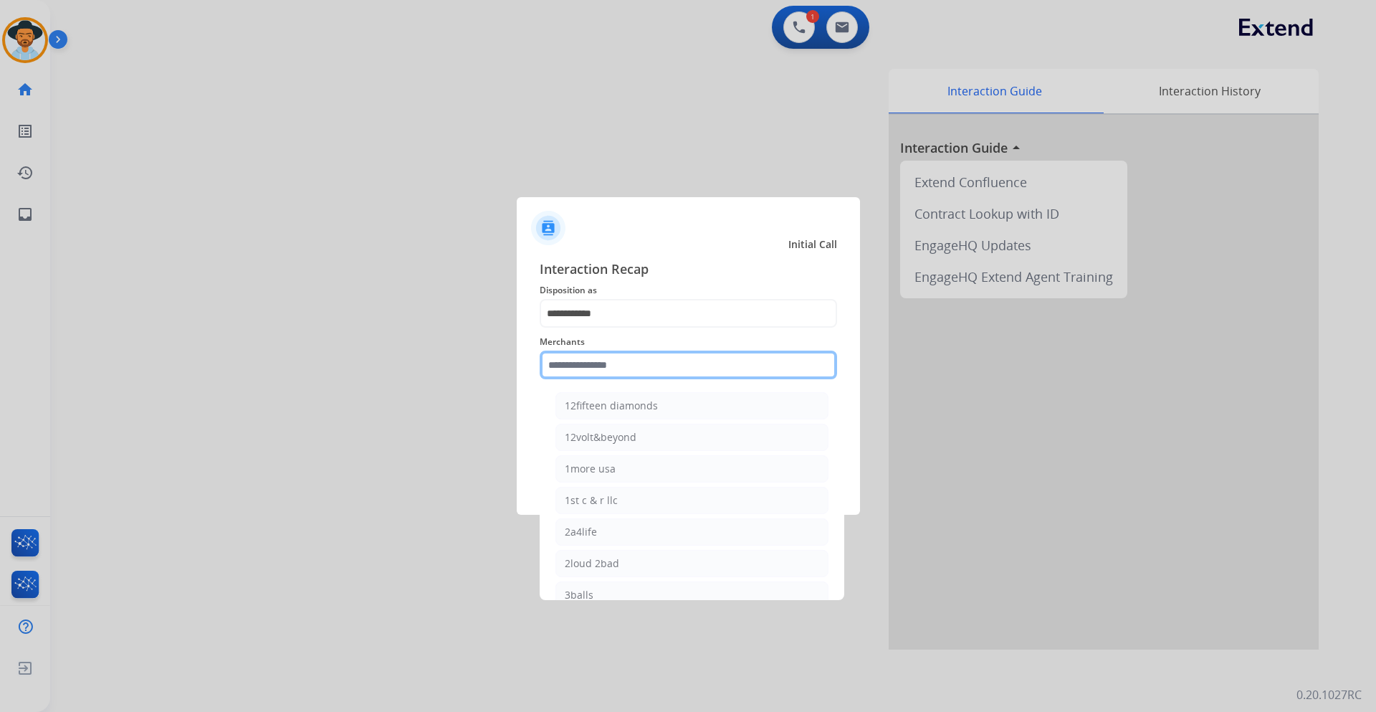
click at [657, 363] on input "text" at bounding box center [688, 364] width 297 height 29
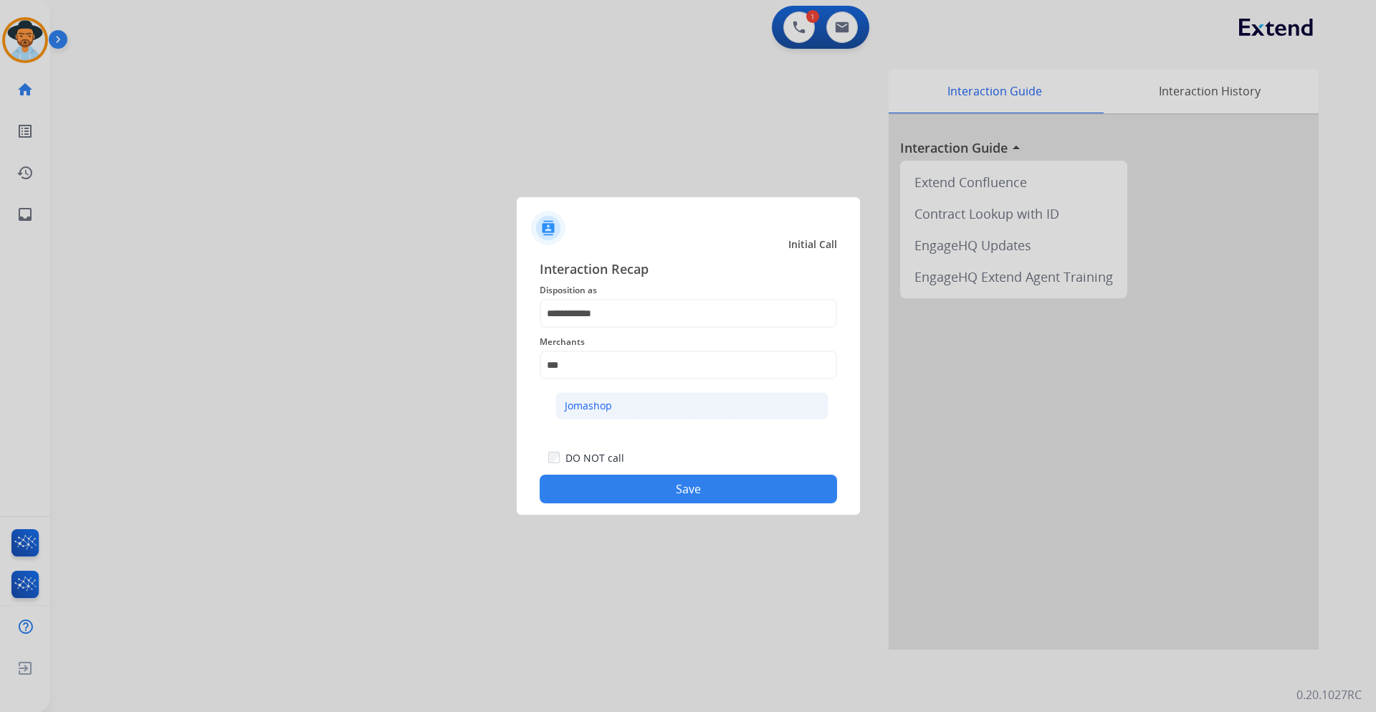
click at [656, 410] on li "Jomashop" at bounding box center [691, 405] width 273 height 27
type input "********"
click at [689, 487] on button "Save" at bounding box center [688, 488] width 297 height 29
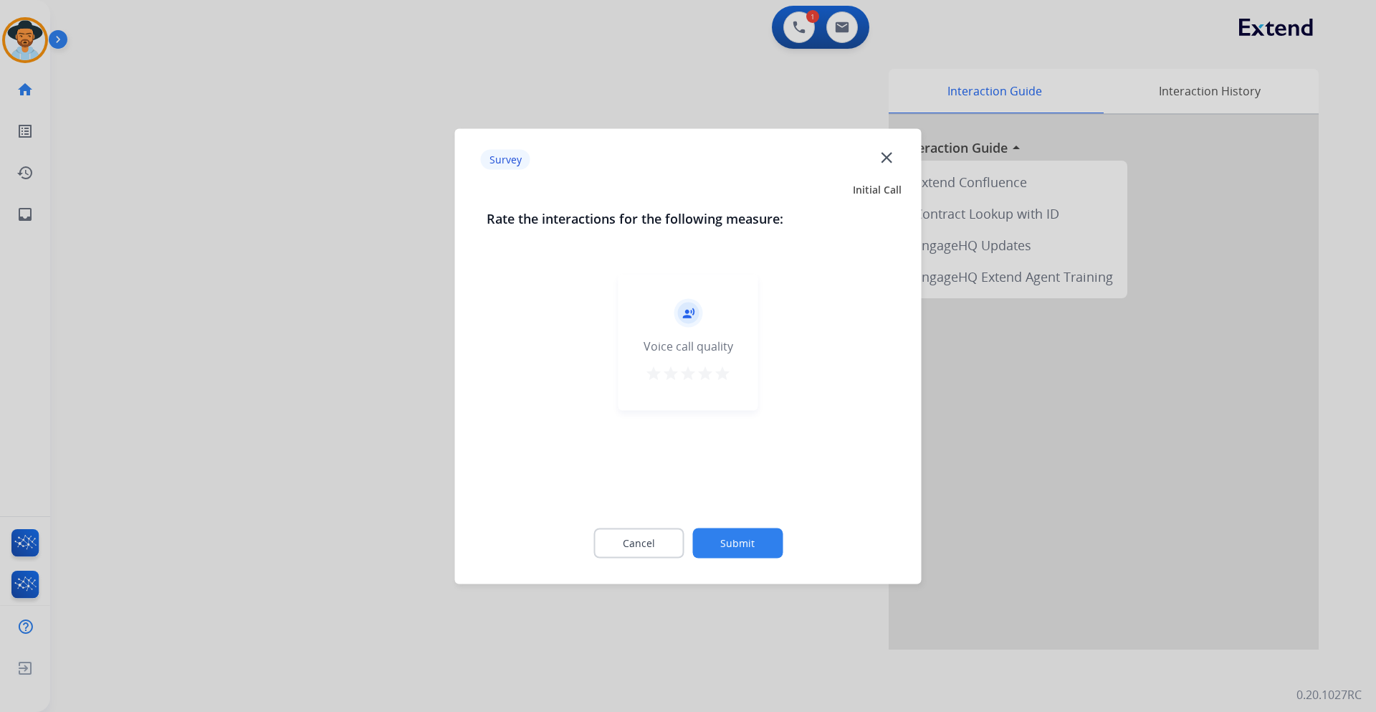
click at [750, 533] on button "Submit" at bounding box center [737, 543] width 90 height 30
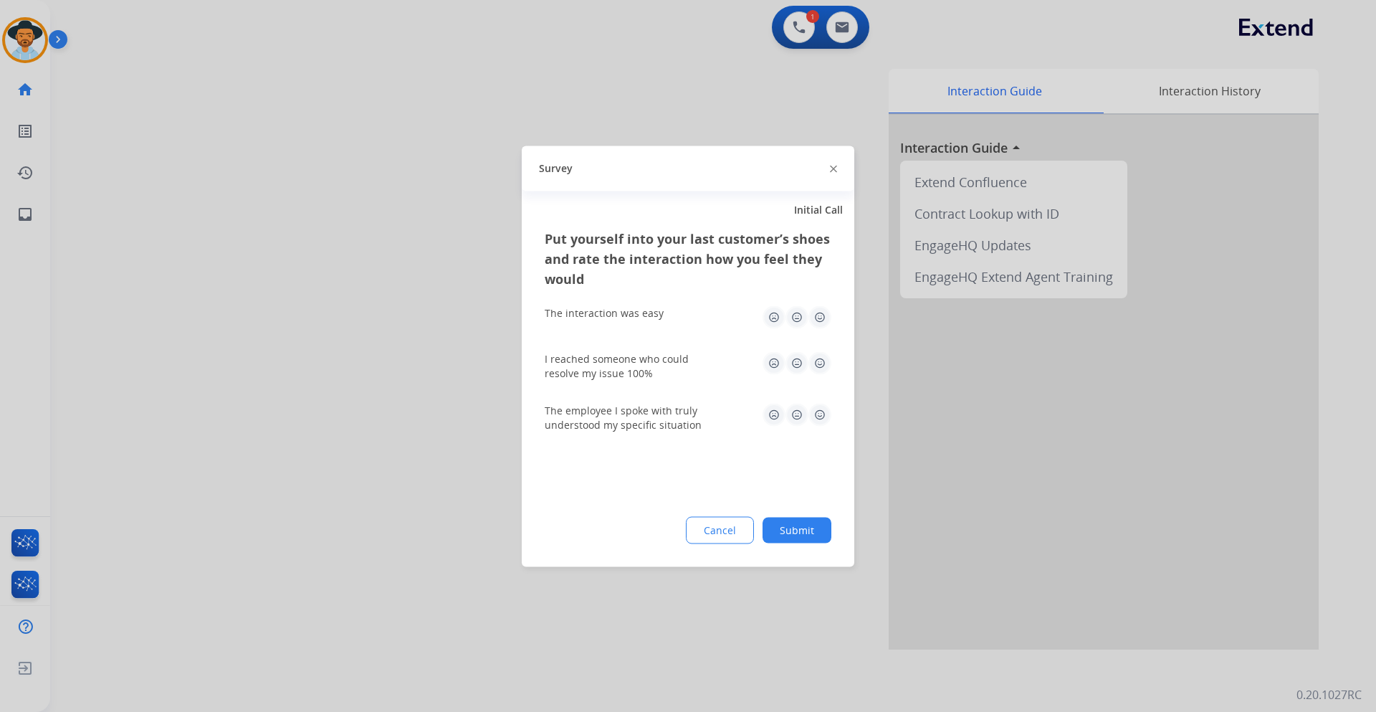
click at [812, 524] on button "Submit" at bounding box center [797, 530] width 69 height 26
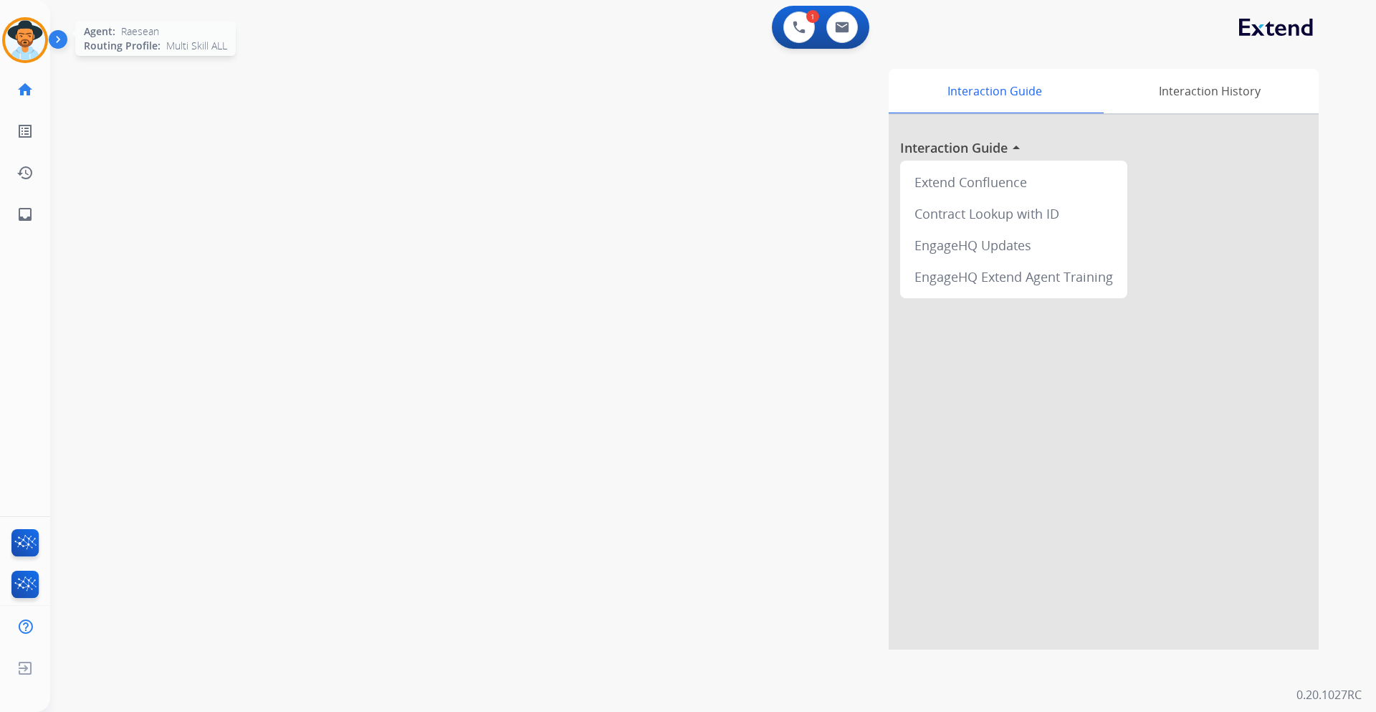
click at [28, 45] on img at bounding box center [25, 40] width 40 height 40
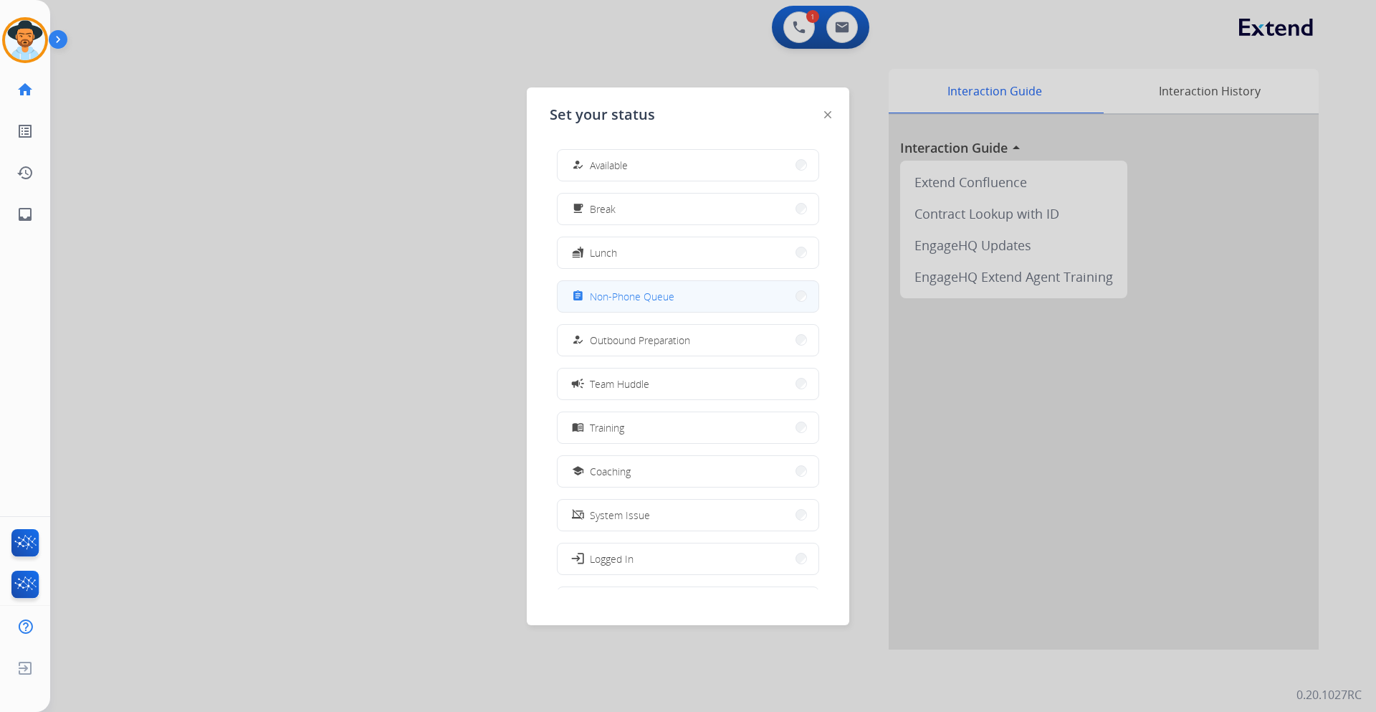
click at [667, 294] on span "Non-Phone Queue" at bounding box center [632, 296] width 85 height 15
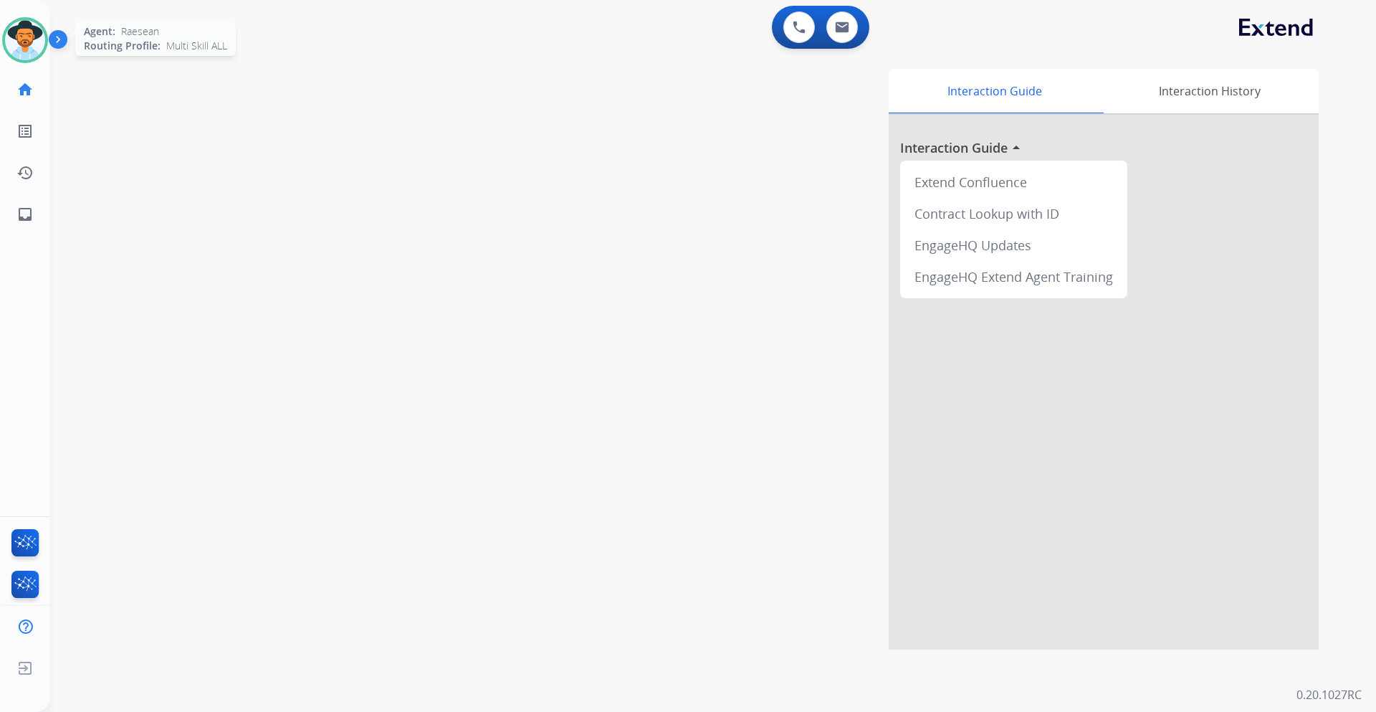
click at [15, 42] on img at bounding box center [25, 40] width 40 height 40
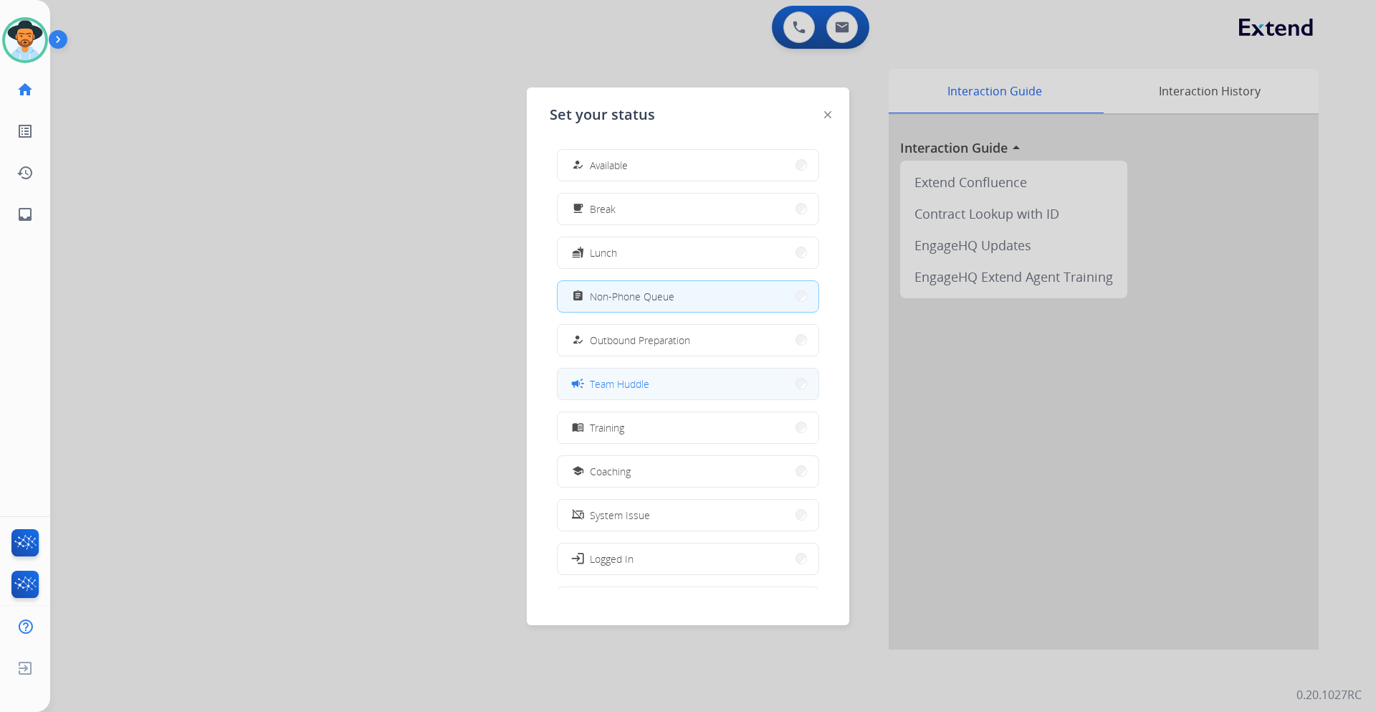
click at [727, 375] on button "campaign Team Huddle" at bounding box center [688, 383] width 261 height 31
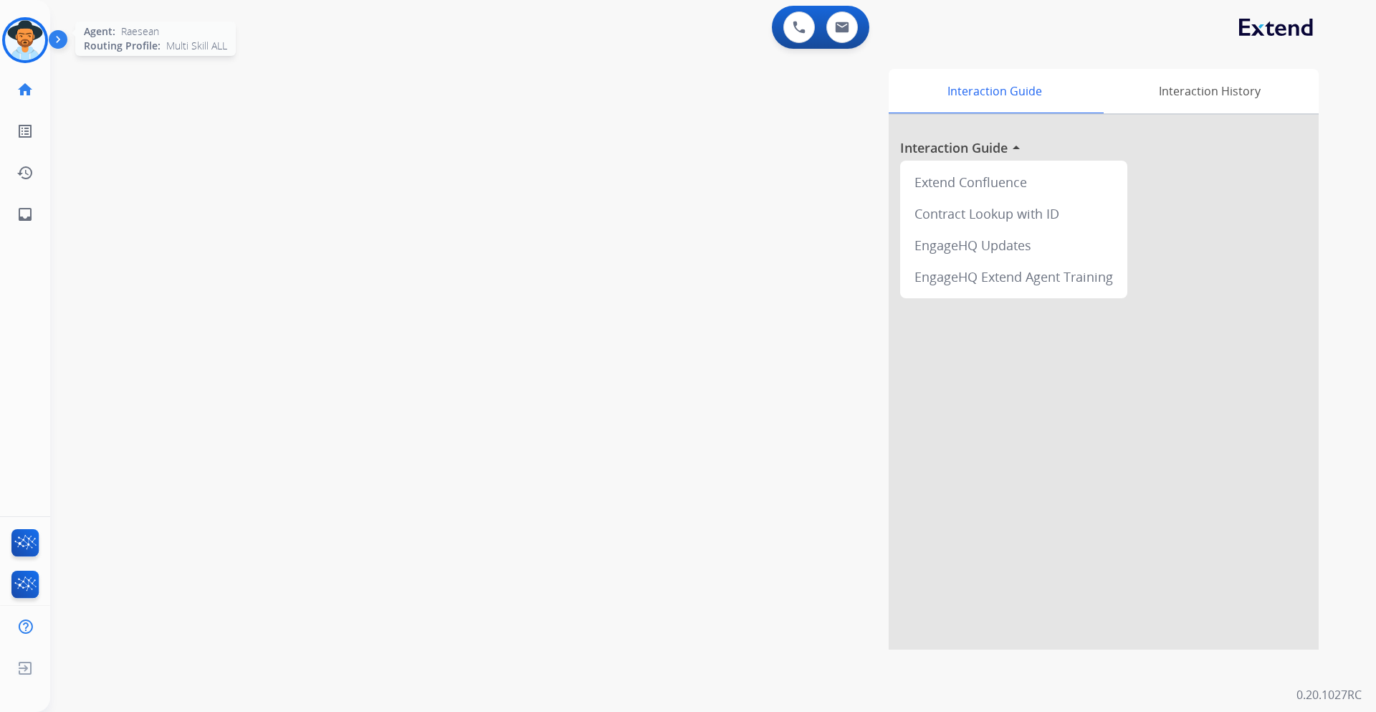
click at [24, 47] on img at bounding box center [25, 40] width 40 height 40
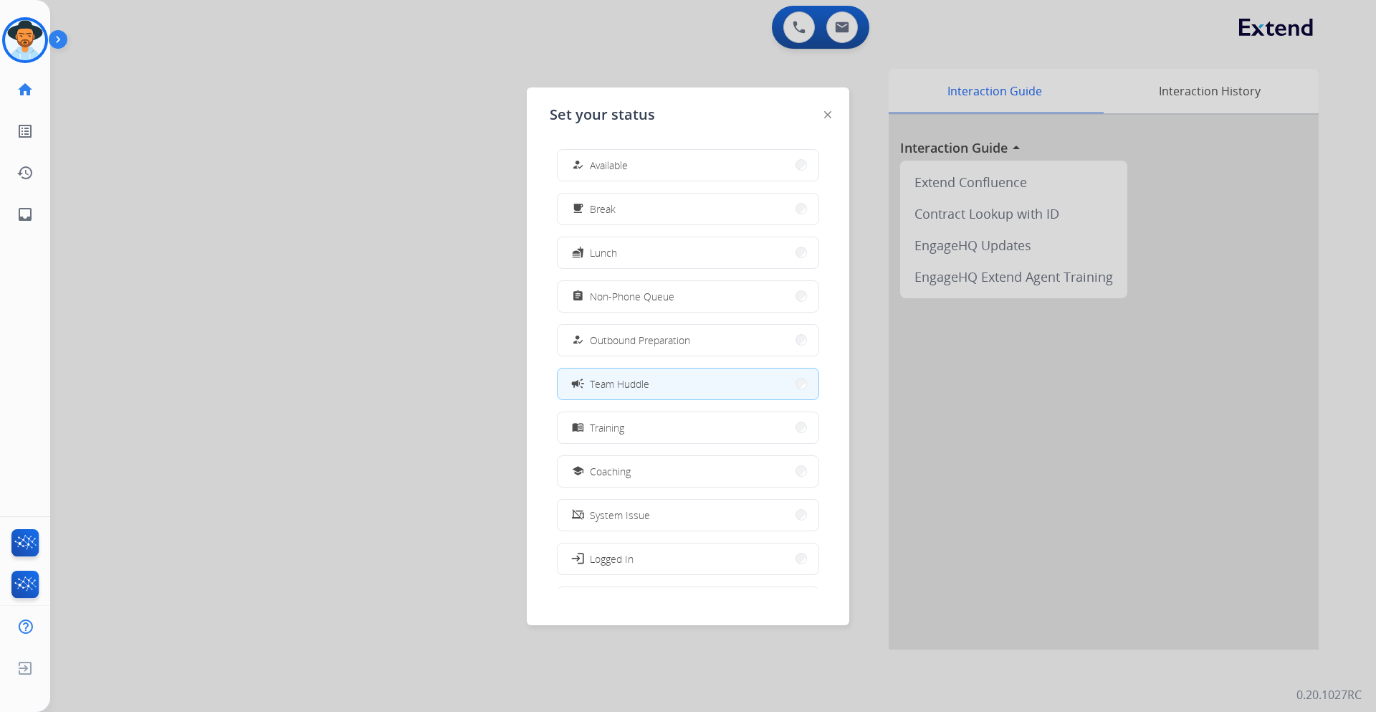
click at [371, 45] on div at bounding box center [688, 356] width 1376 height 712
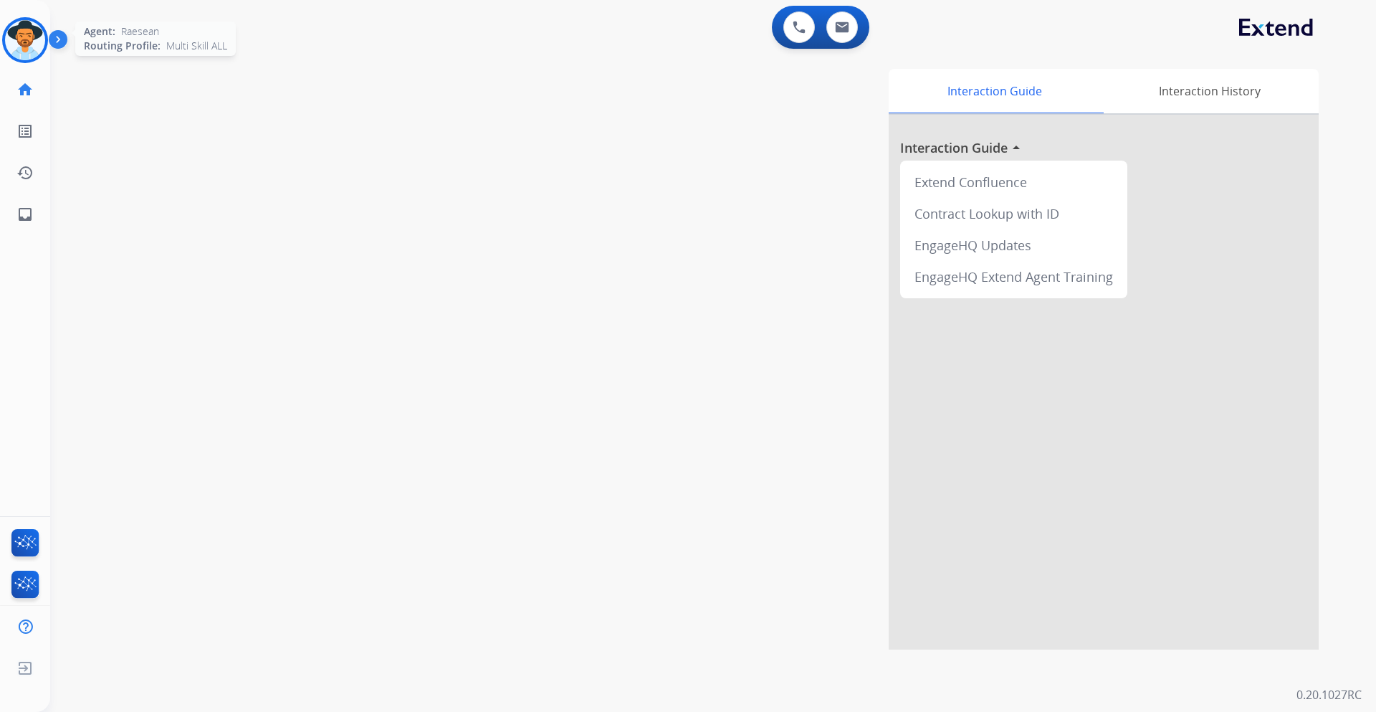
click at [30, 32] on img at bounding box center [25, 40] width 40 height 40
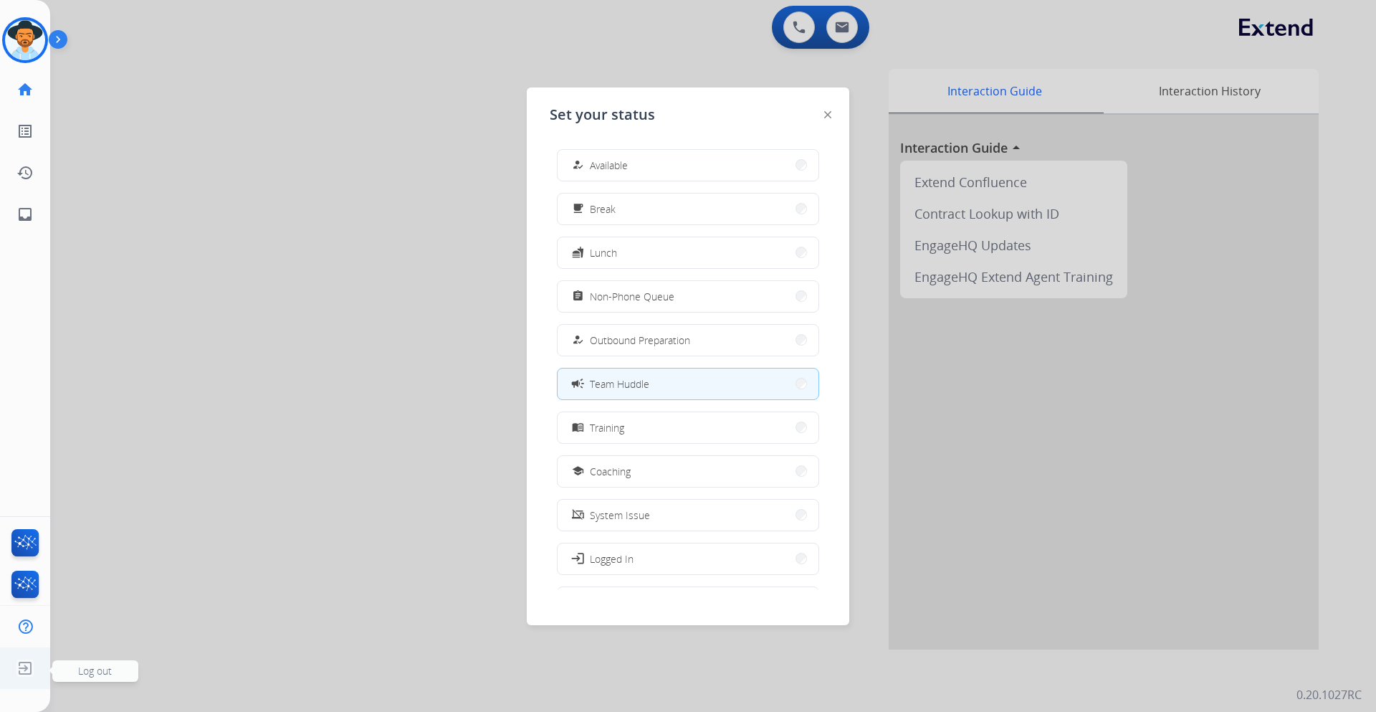
click at [68, 672] on span "Log out" at bounding box center [95, 671] width 86 height 22
click at [19, 669] on img at bounding box center [25, 667] width 26 height 27
